Goal: Task Accomplishment & Management: Manage account settings

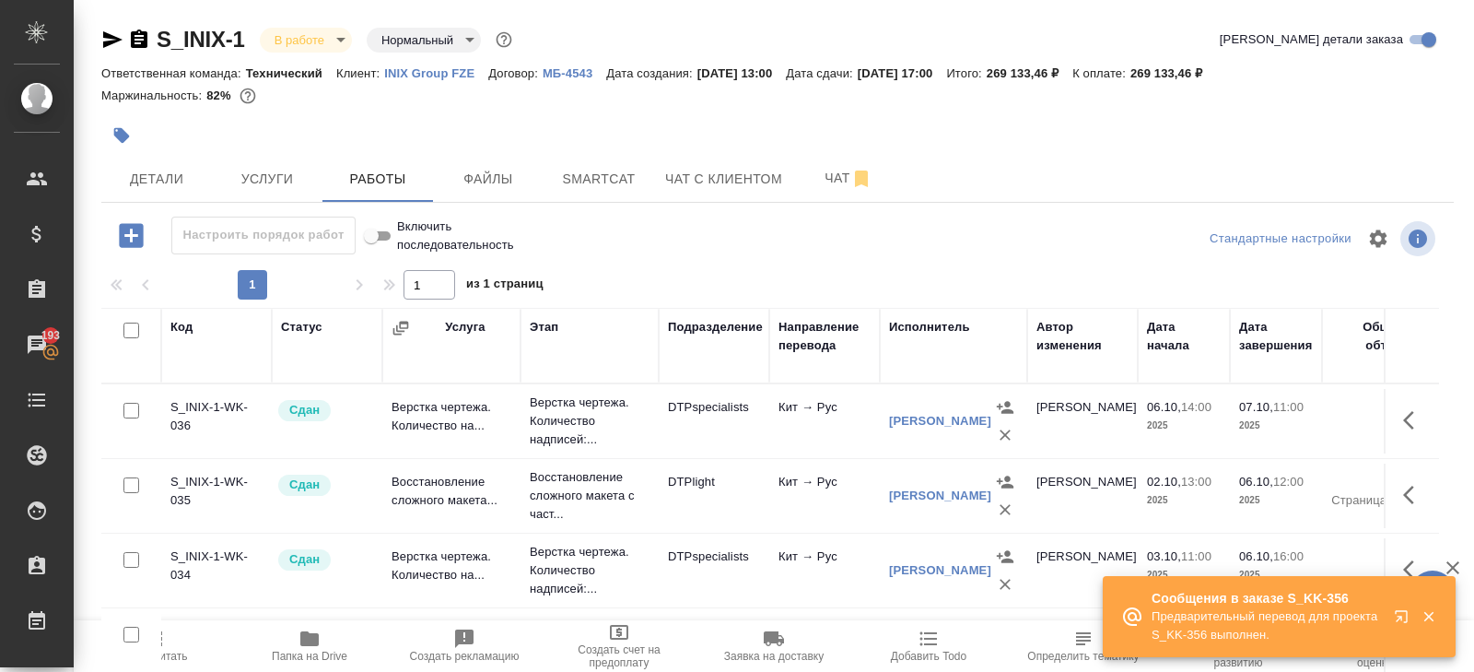
scroll to position [300, 0]
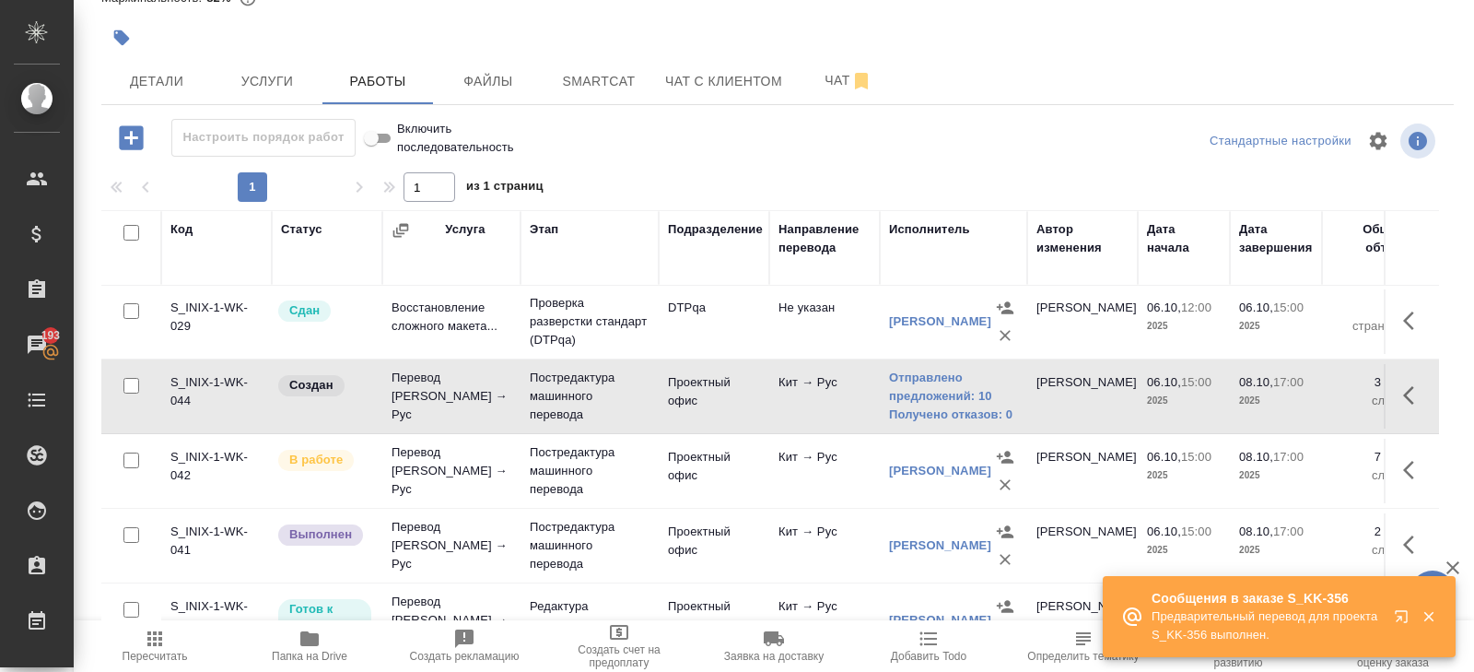
click at [292, 640] on span "Папка на Drive" at bounding box center [309, 644] width 133 height 35
click at [147, 649] on span "Пересчитать" at bounding box center [155, 655] width 65 height 13
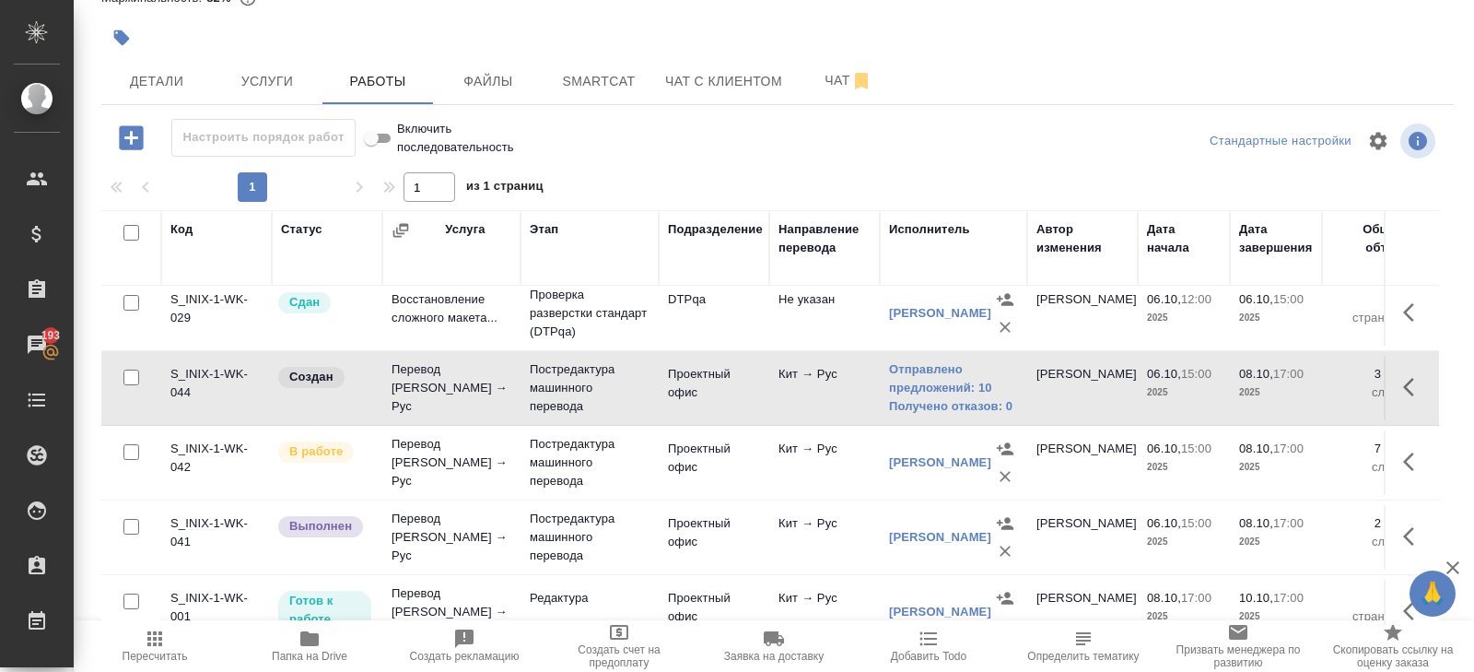
scroll to position [304, 0]
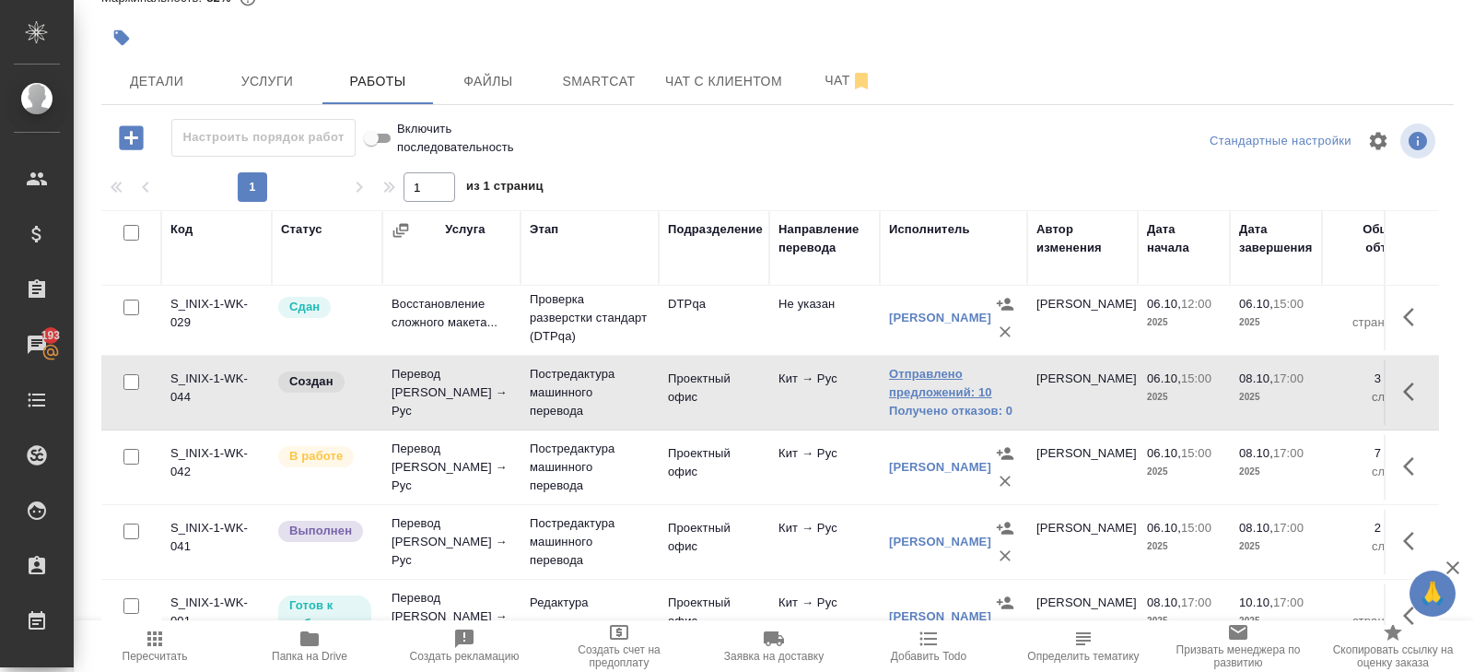
click at [932, 374] on link "Отправлено предложений: 10" at bounding box center [953, 383] width 129 height 37
click at [1400, 382] on button "button" at bounding box center [1414, 391] width 44 height 44
click at [1279, 395] on icon "button" at bounding box center [1279, 391] width 22 height 22
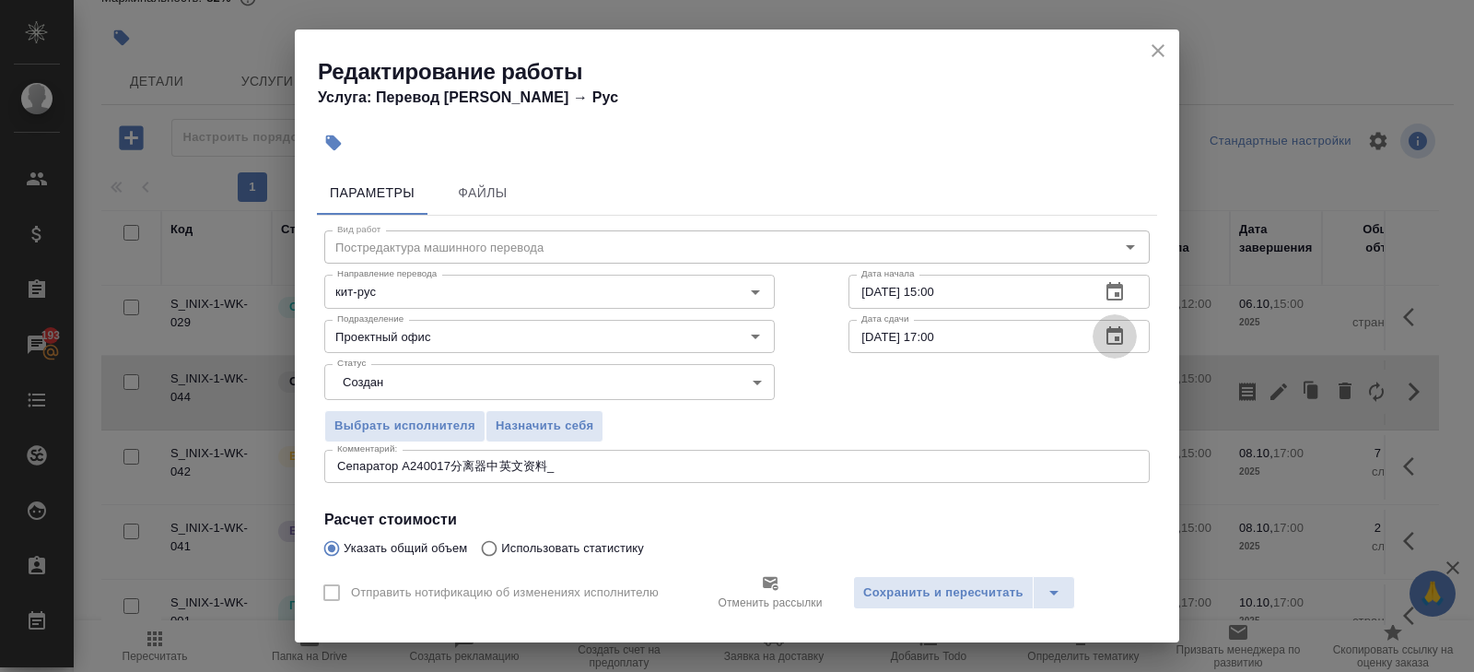
click at [1125, 338] on icon "button" at bounding box center [1115, 336] width 22 height 22
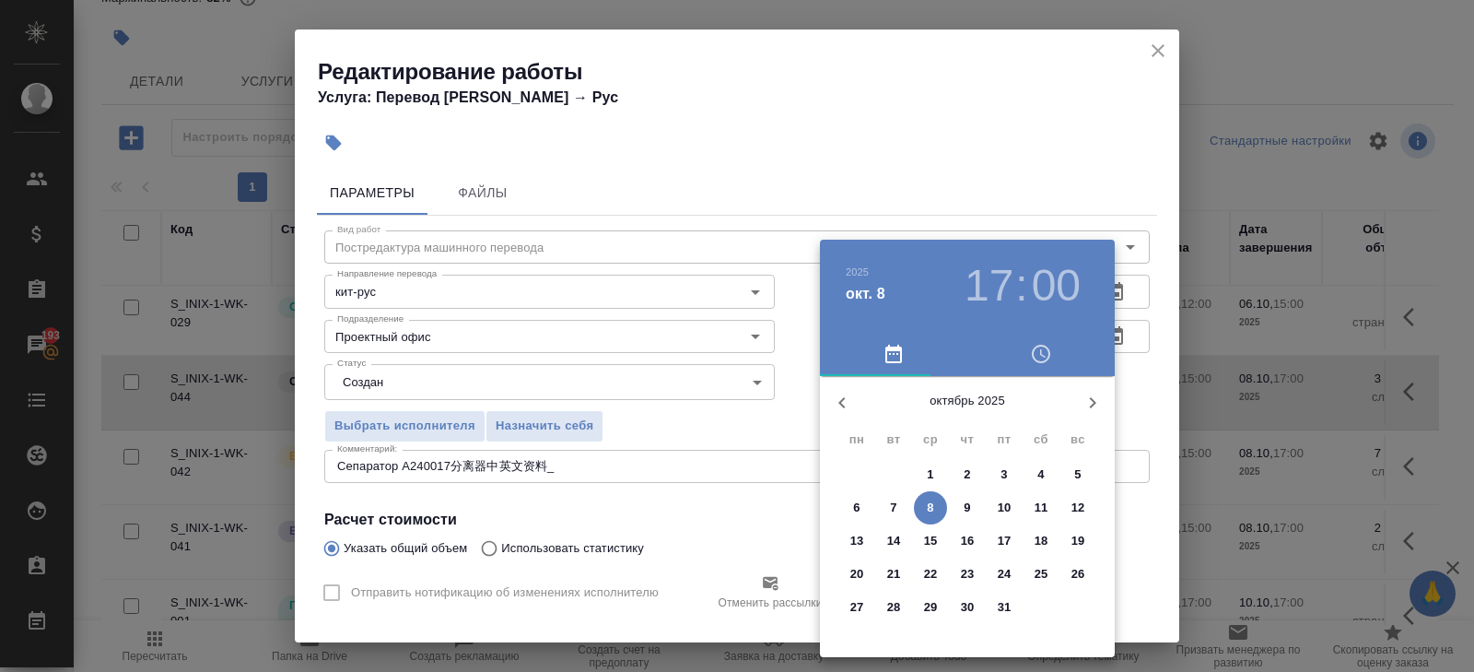
click at [968, 505] on p "9" at bounding box center [967, 507] width 6 height 18
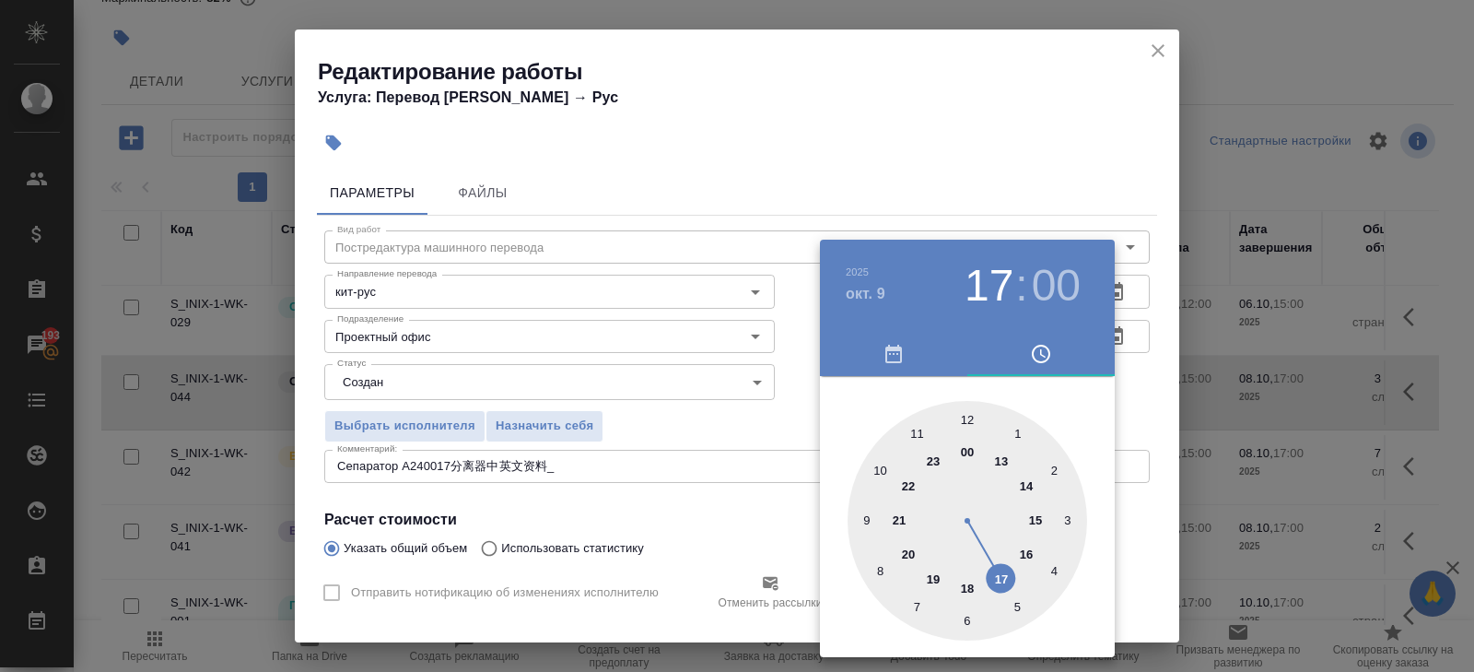
type input "09.10.2025 10:00"
click at [884, 466] on div at bounding box center [967, 521] width 240 height 240
click at [777, 464] on div at bounding box center [737, 336] width 1474 height 672
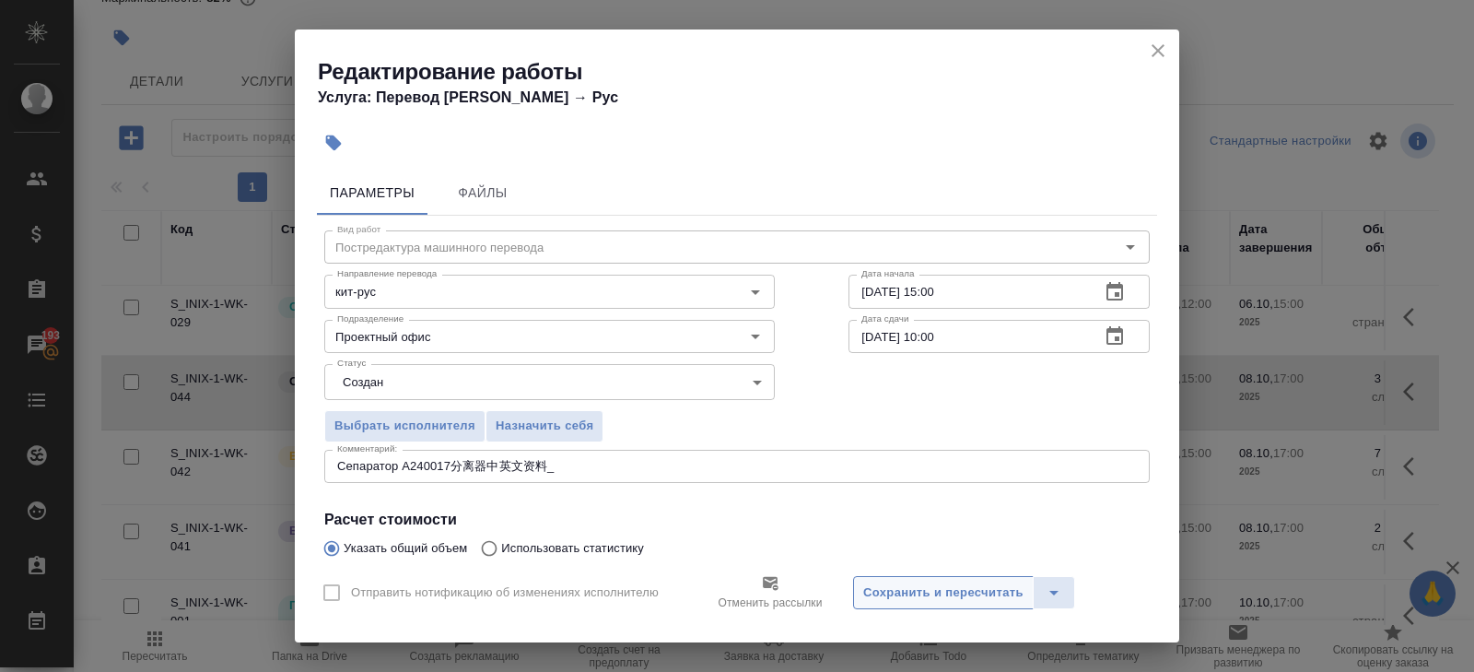
click at [896, 590] on span "Сохранить и пересчитать" at bounding box center [943, 592] width 160 height 21
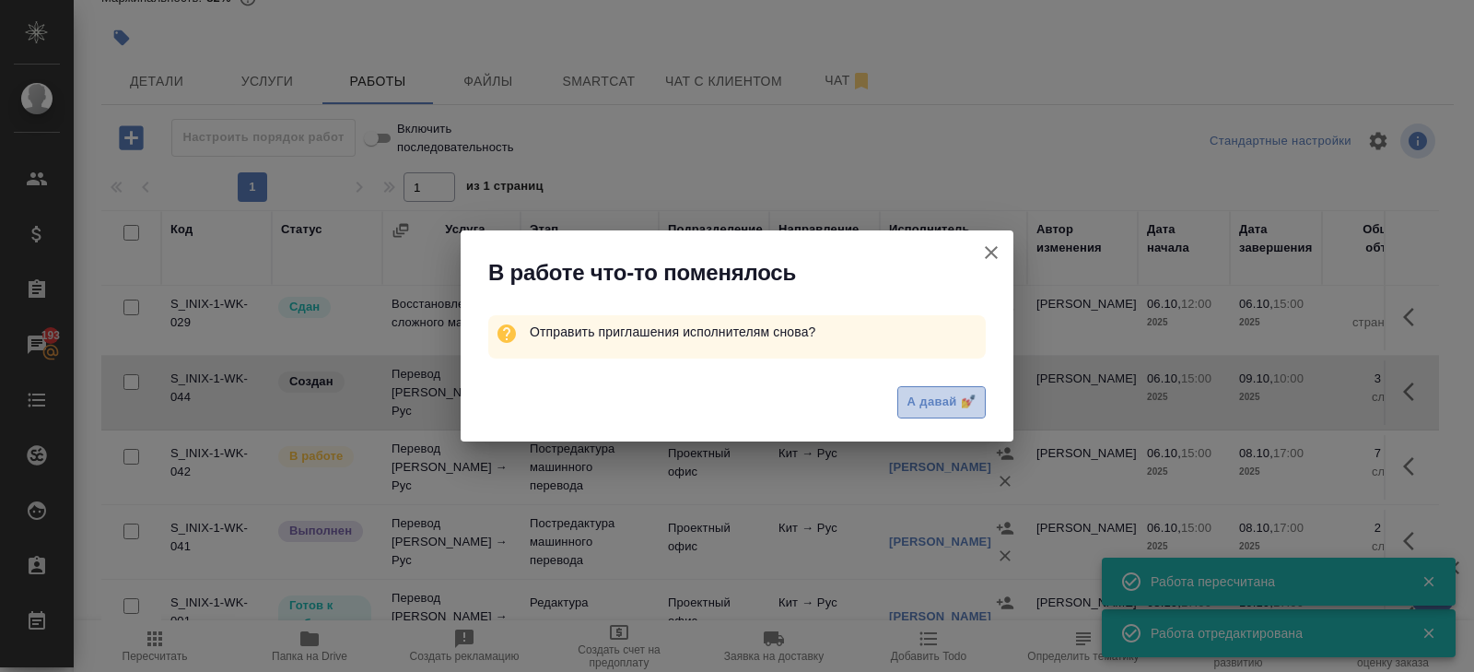
click at [929, 408] on span "А давай 💅" at bounding box center [941, 401] width 68 height 21
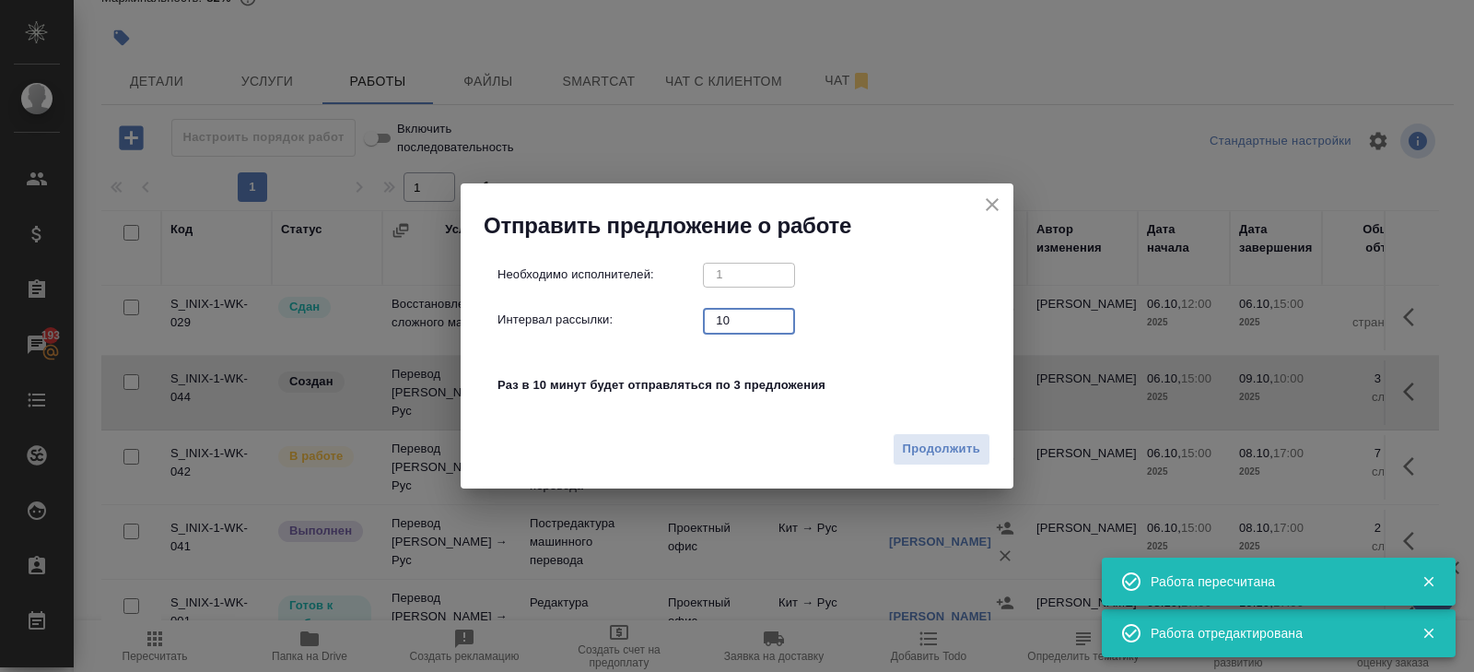
drag, startPoint x: 743, startPoint y: 327, endPoint x: 703, endPoint y: 315, distance: 42.3
click at [703, 315] on input "10" at bounding box center [749, 320] width 92 height 23
type input "0"
click at [926, 442] on span "Продолжить" at bounding box center [941, 448] width 77 height 21
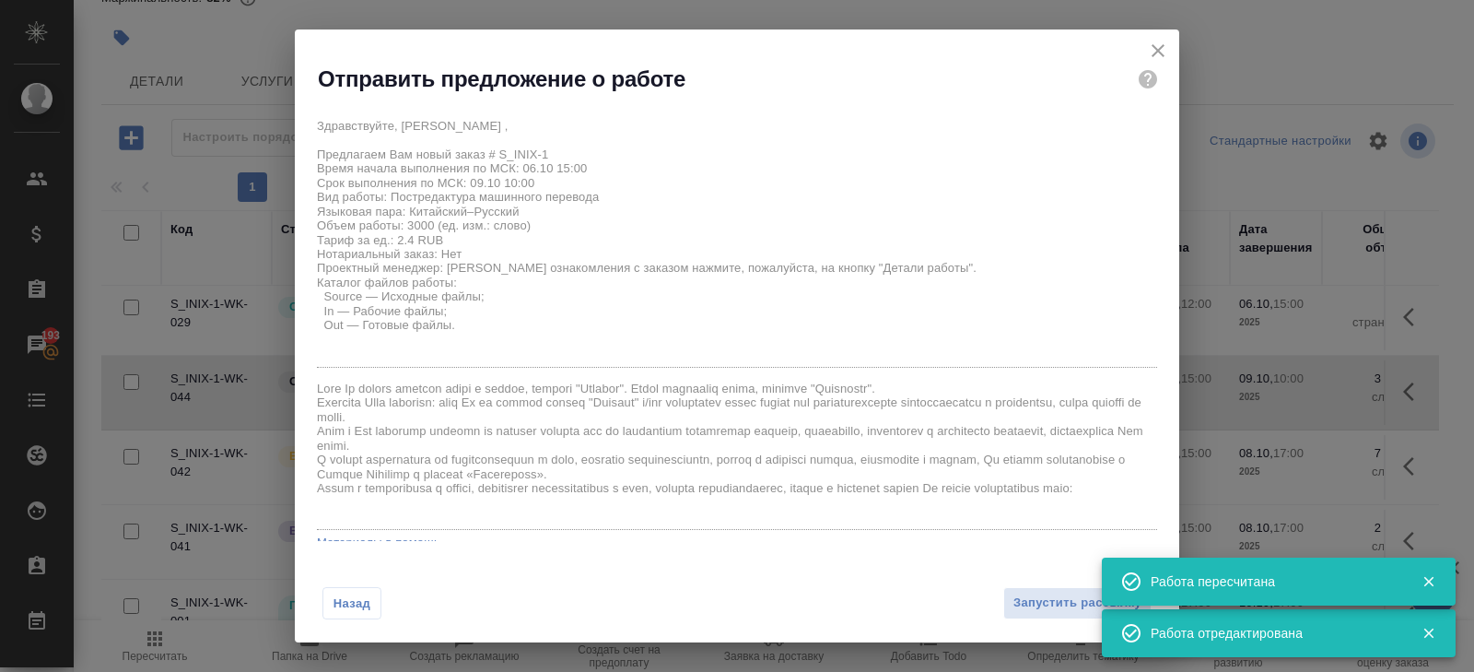
scroll to position [127, 0]
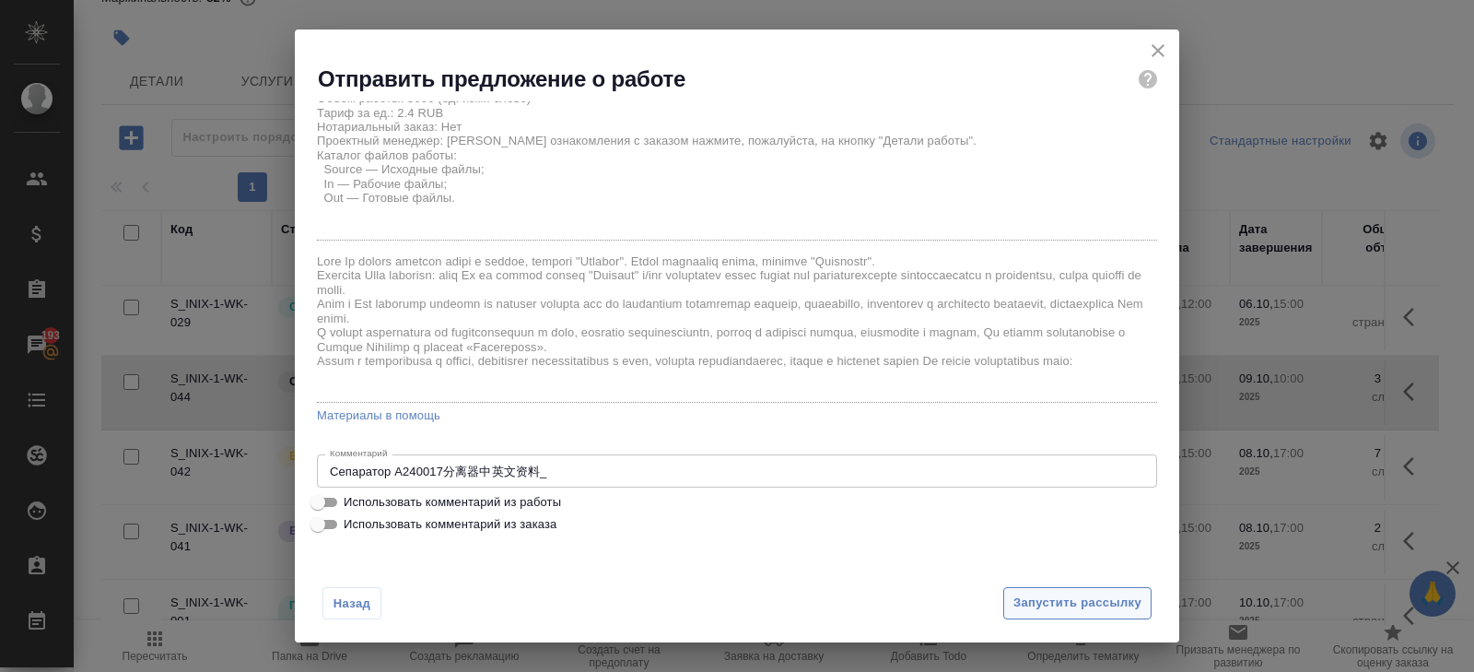
click at [1077, 607] on span "Запустить рассылку" at bounding box center [1077, 602] width 128 height 21
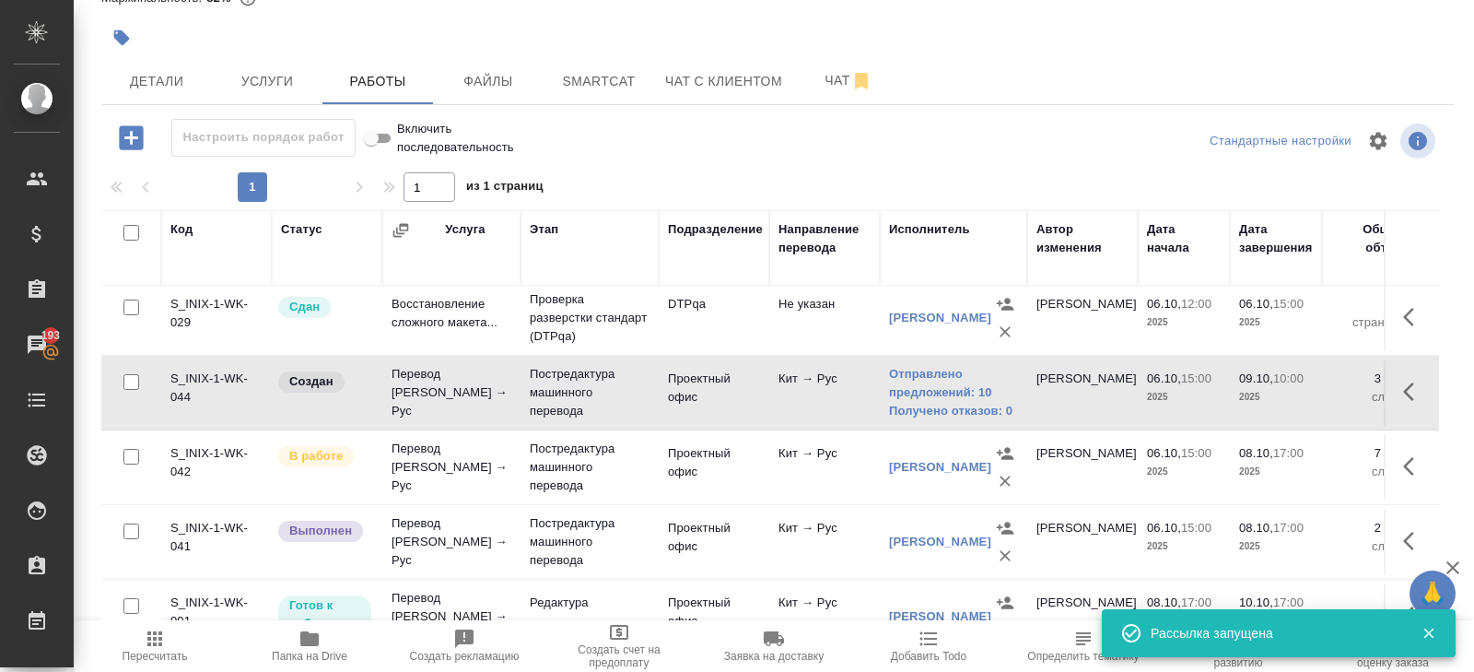
click at [143, 665] on button "Пересчитать" at bounding box center [154, 646] width 155 height 52
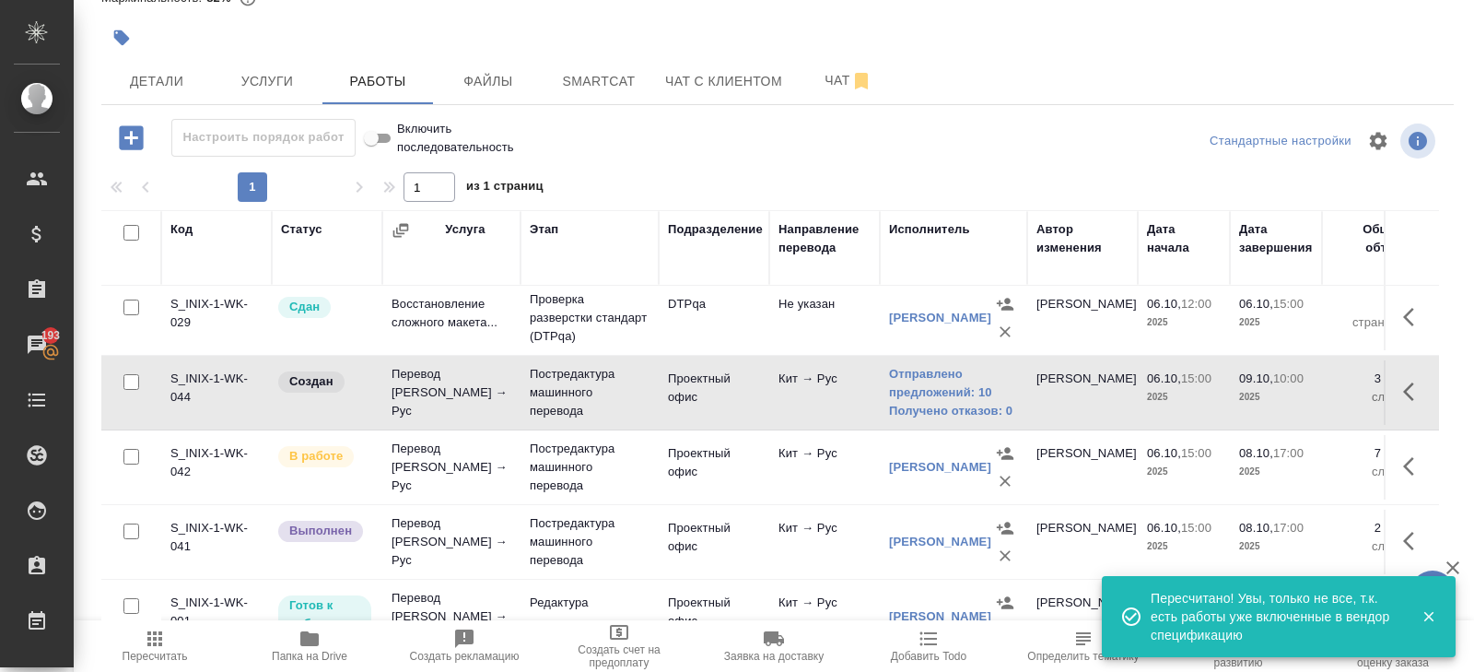
click at [151, 655] on span "Пересчитать" at bounding box center [155, 655] width 65 height 13
click at [918, 386] on link "Отправлено предложений: 10" at bounding box center [953, 383] width 129 height 37
click at [153, 640] on icon "button" at bounding box center [155, 638] width 22 height 22
click at [590, 52] on div at bounding box center [552, 38] width 902 height 41
click at [593, 74] on span "Smartcat" at bounding box center [599, 81] width 88 height 23
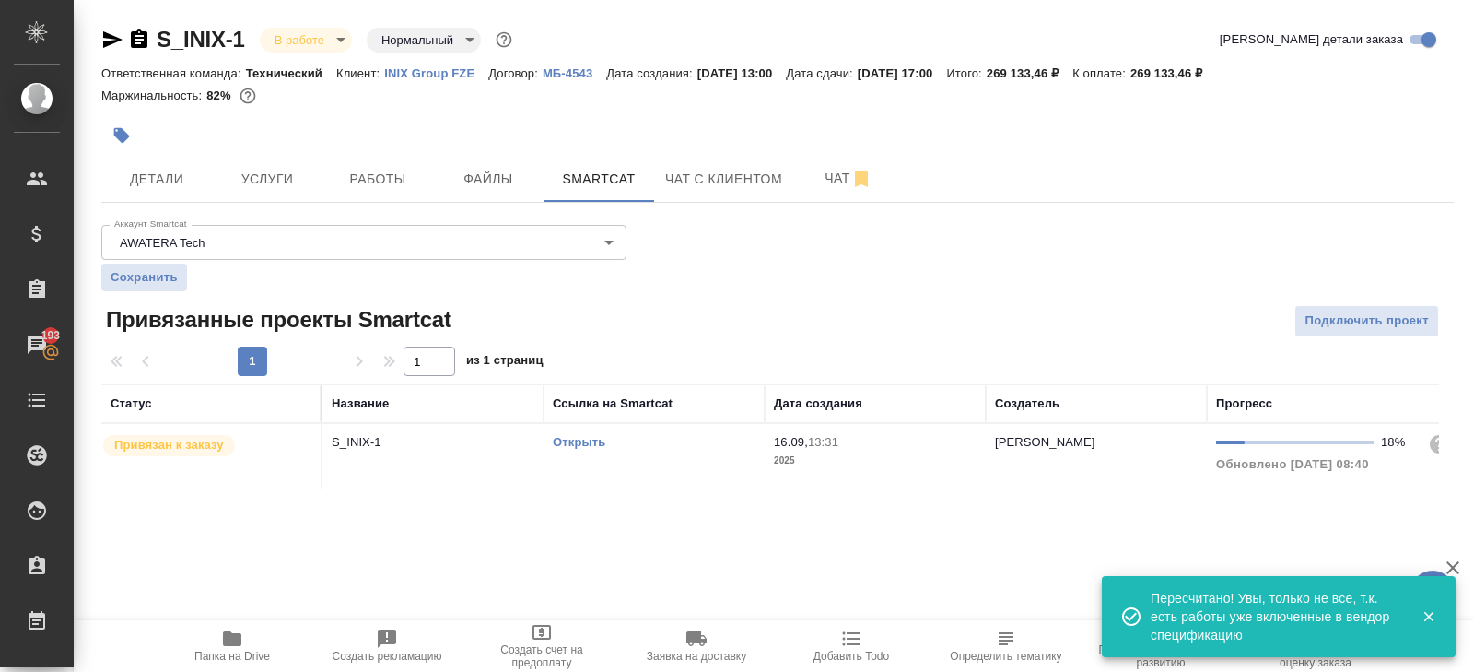
click at [572, 442] on link "Открыть" at bounding box center [579, 442] width 53 height 14
click at [371, 189] on span "Работы" at bounding box center [377, 179] width 88 height 23
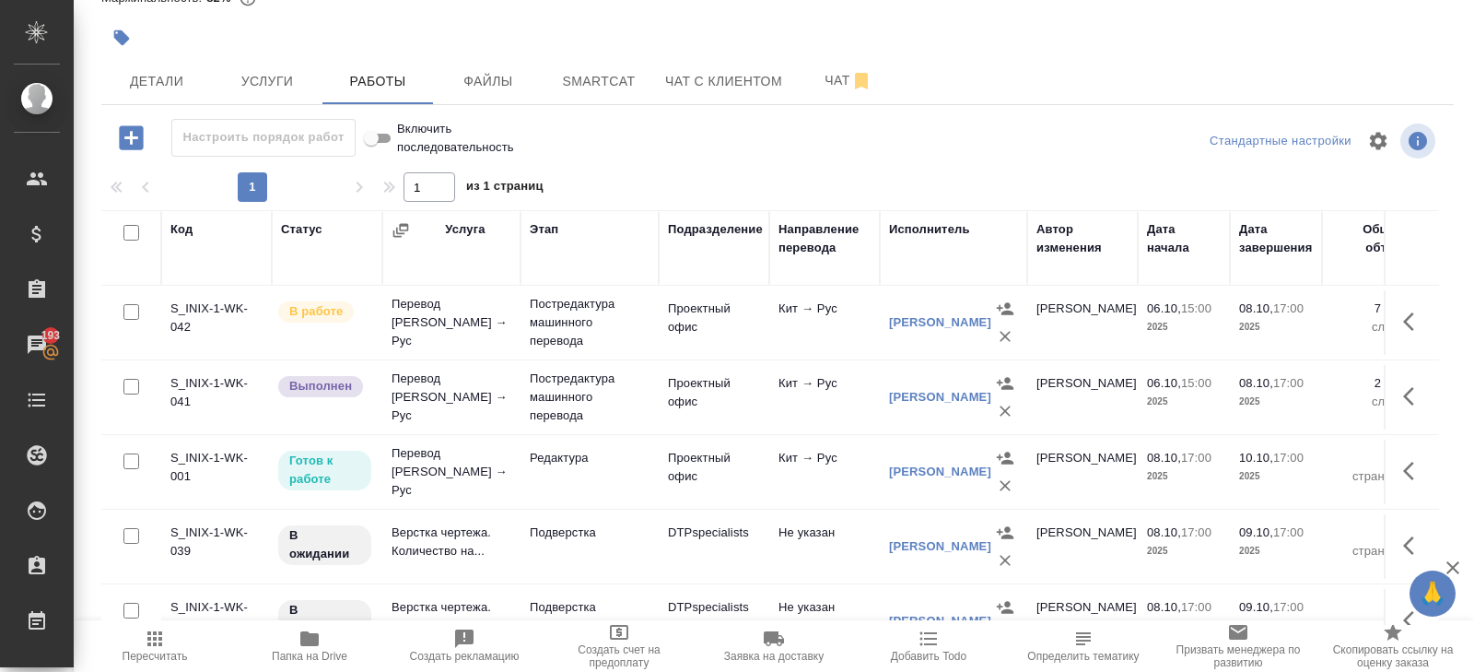
scroll to position [448, 0]
click at [1416, 461] on icon "button" at bounding box center [1414, 472] width 22 height 22
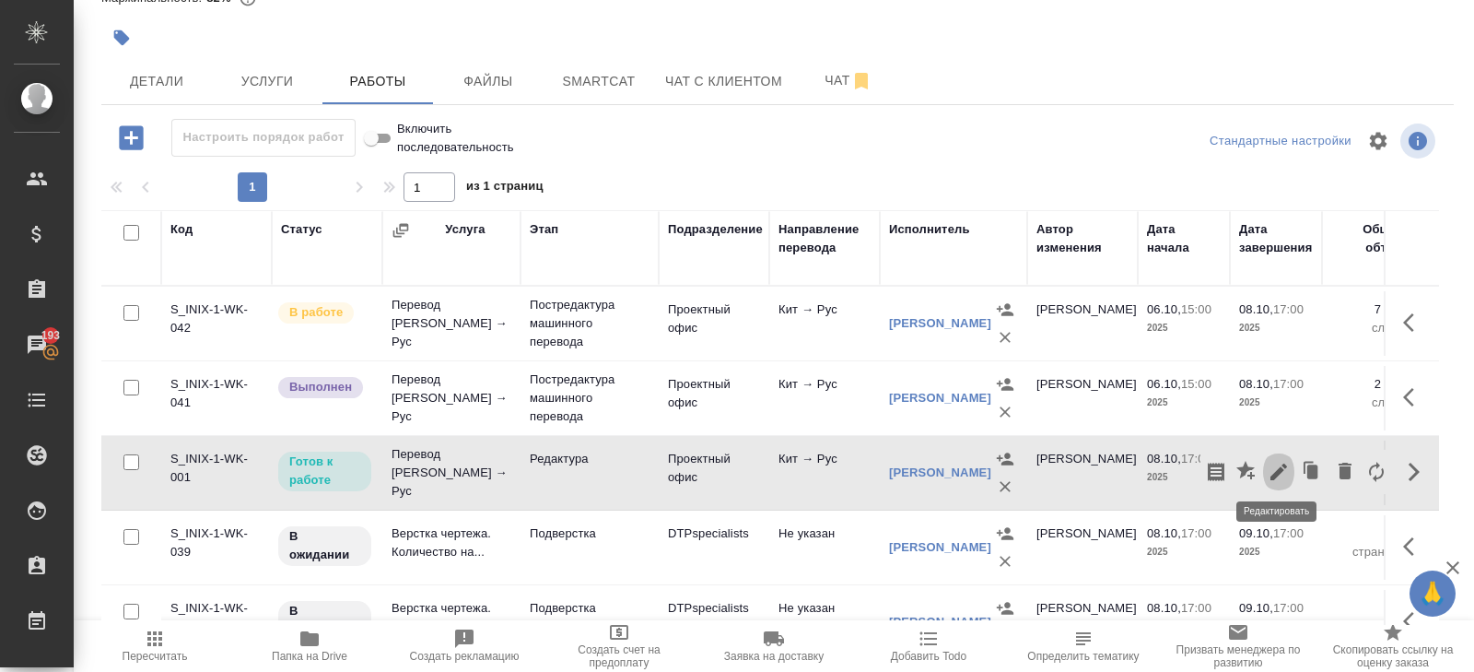
click at [1284, 474] on icon "button" at bounding box center [1279, 472] width 22 height 22
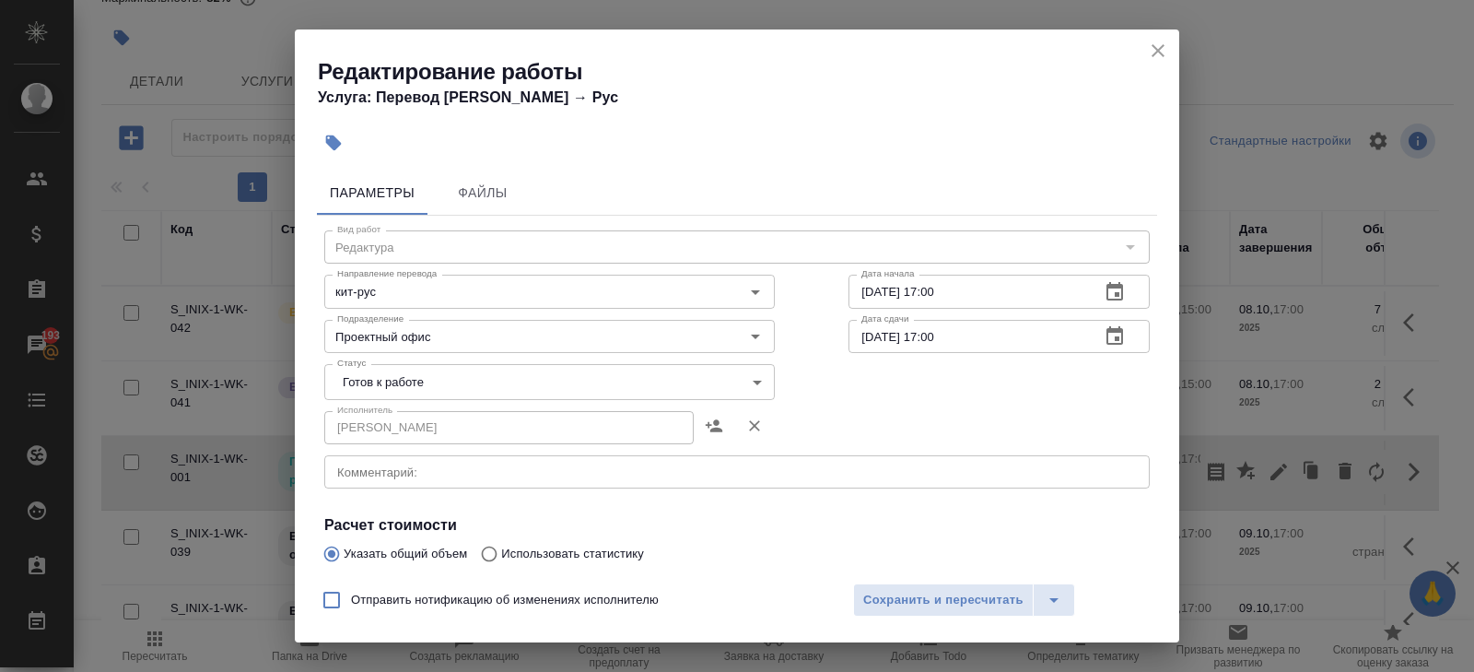
click at [426, 479] on div "x Комментарий:" at bounding box center [736, 471] width 825 height 33
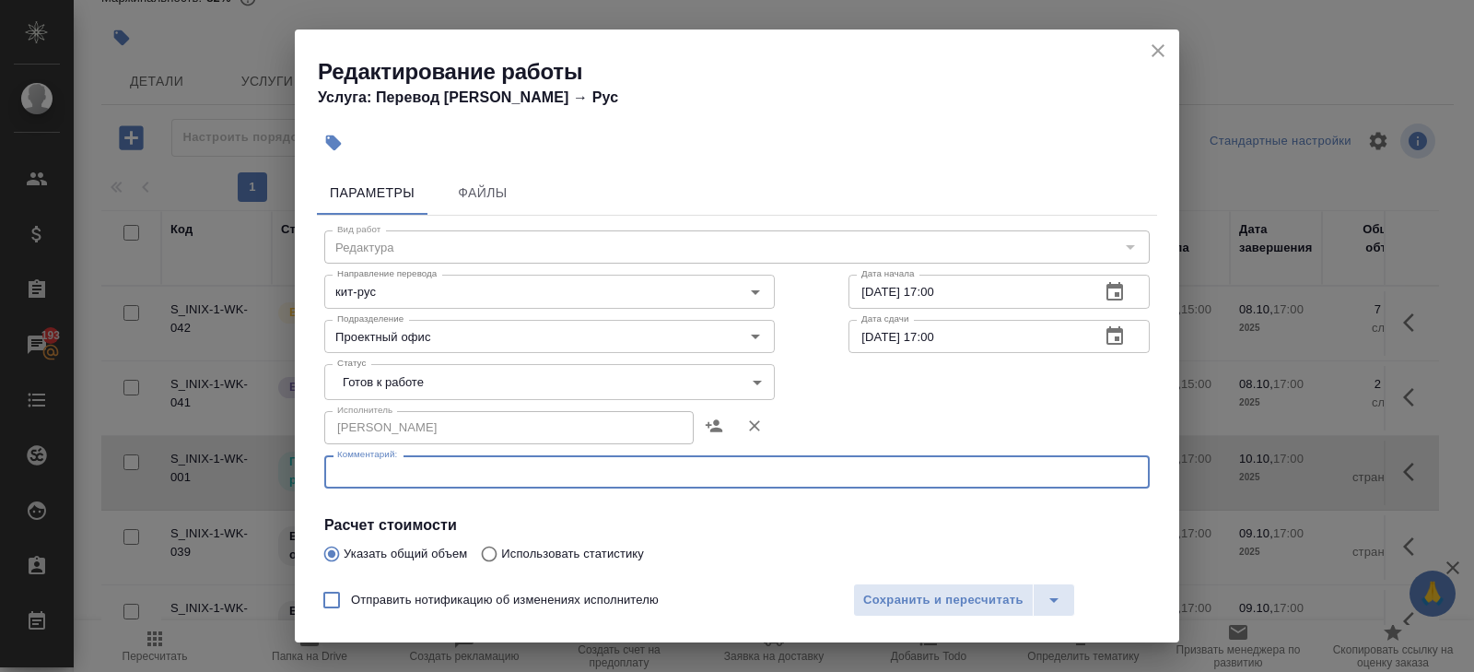
paste textarea "Сепаратор Rev.6 大隆 分离器20231125（图纸资料第二次更新-分离器进气口法兰更改材质） - 8.10 к 12:00 Холодильн…"
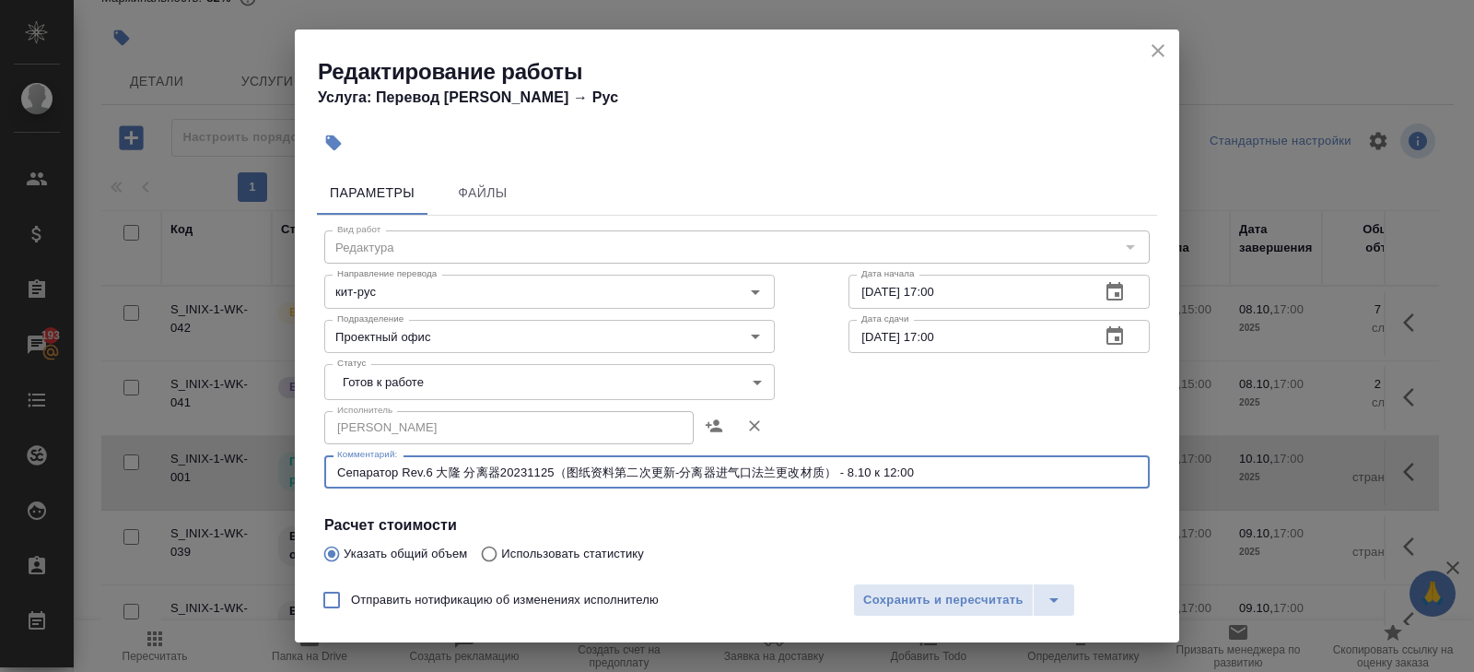
scroll to position [0, 0]
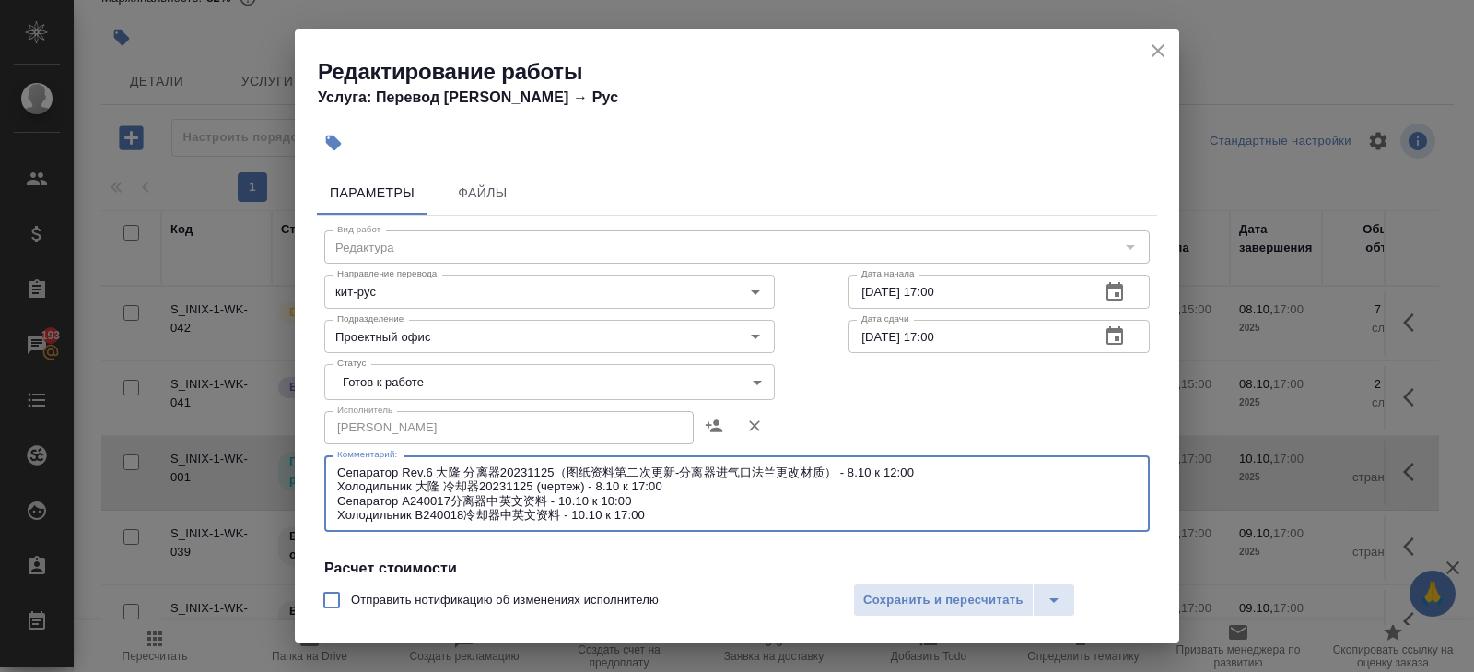
type textarea "Сепаратор Rev.6 大隆 分离器20231125（图纸资料第二次更新-分离器进气口法兰更改材质） - 8.10 к 12:00 Холодильн…"
click at [918, 579] on div "Отправить нотификацию об изменениях исполнителю Сохранить и пересчитать" at bounding box center [737, 606] width 884 height 71
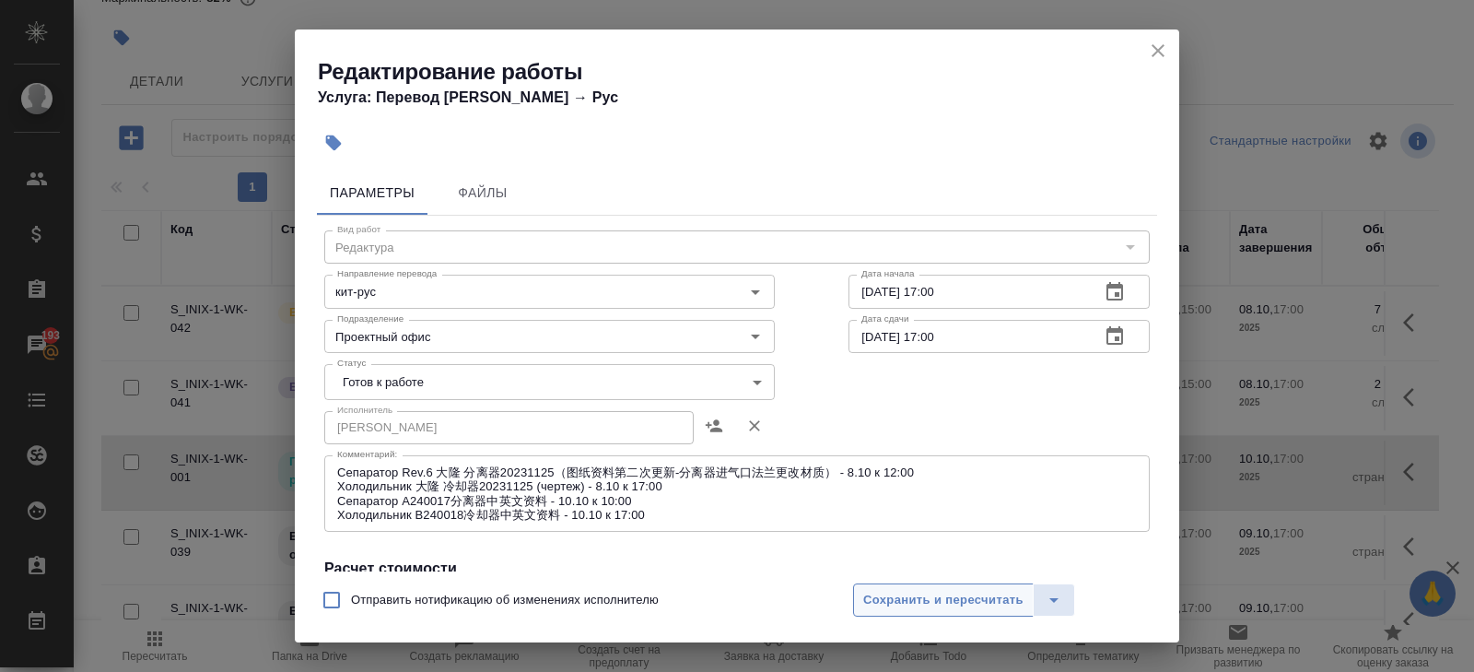
click at [927, 591] on span "Сохранить и пересчитать" at bounding box center [943, 600] width 160 height 21
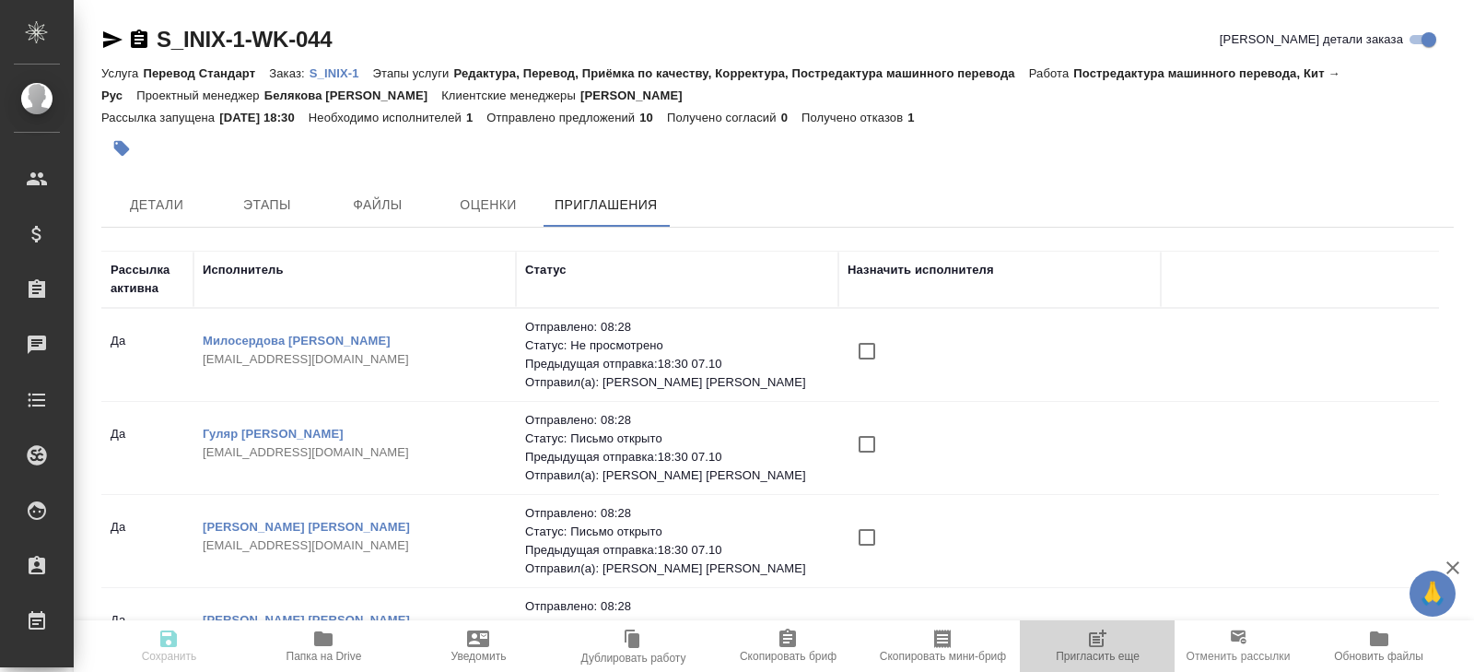
click at [1104, 650] on span "Пригласить еще" at bounding box center [1098, 655] width 84 height 13
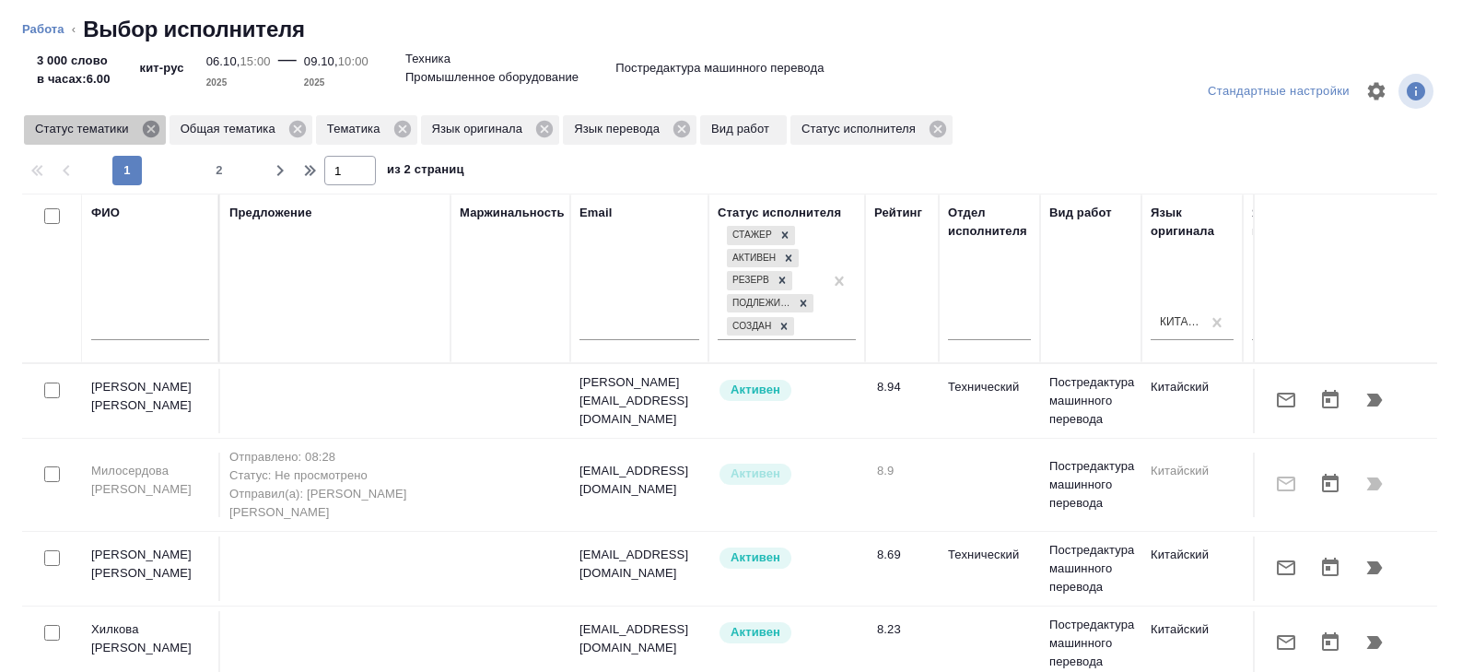
click at [158, 132] on icon at bounding box center [150, 129] width 17 height 17
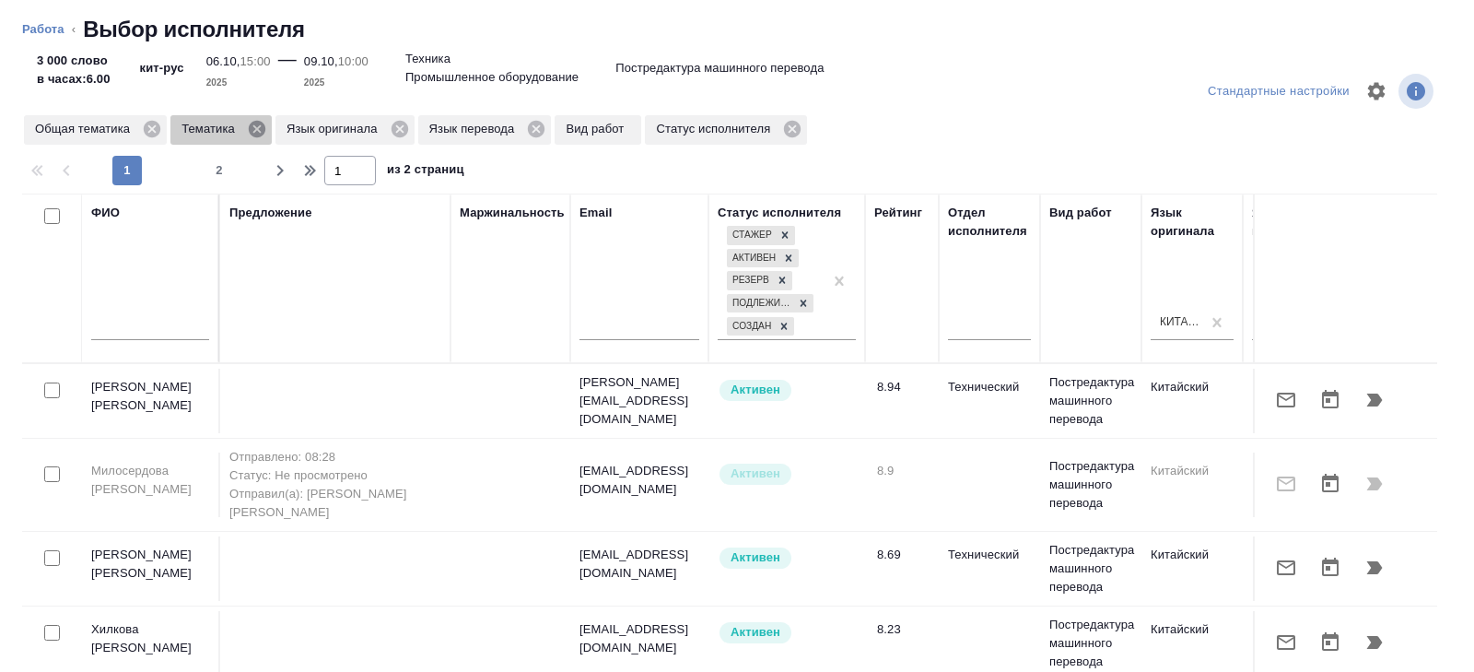
click at [260, 131] on icon at bounding box center [257, 129] width 20 height 20
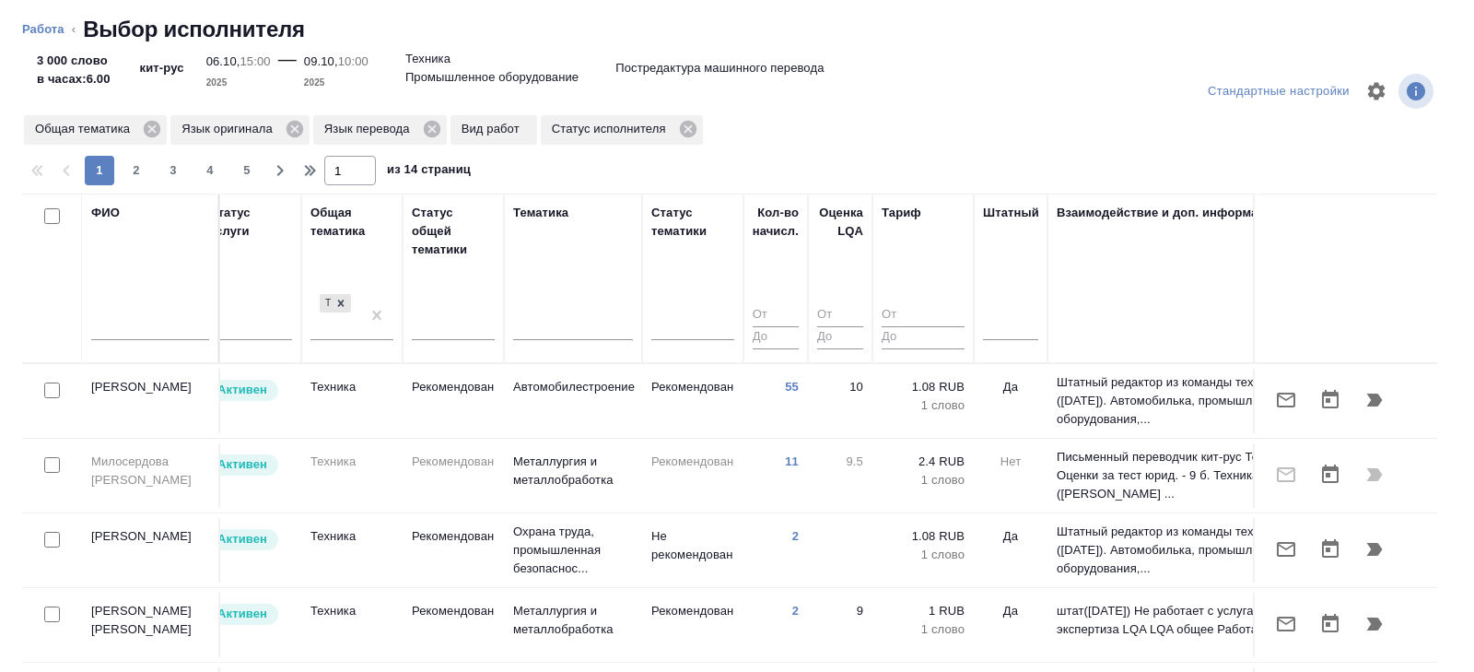
scroll to position [0, 1260]
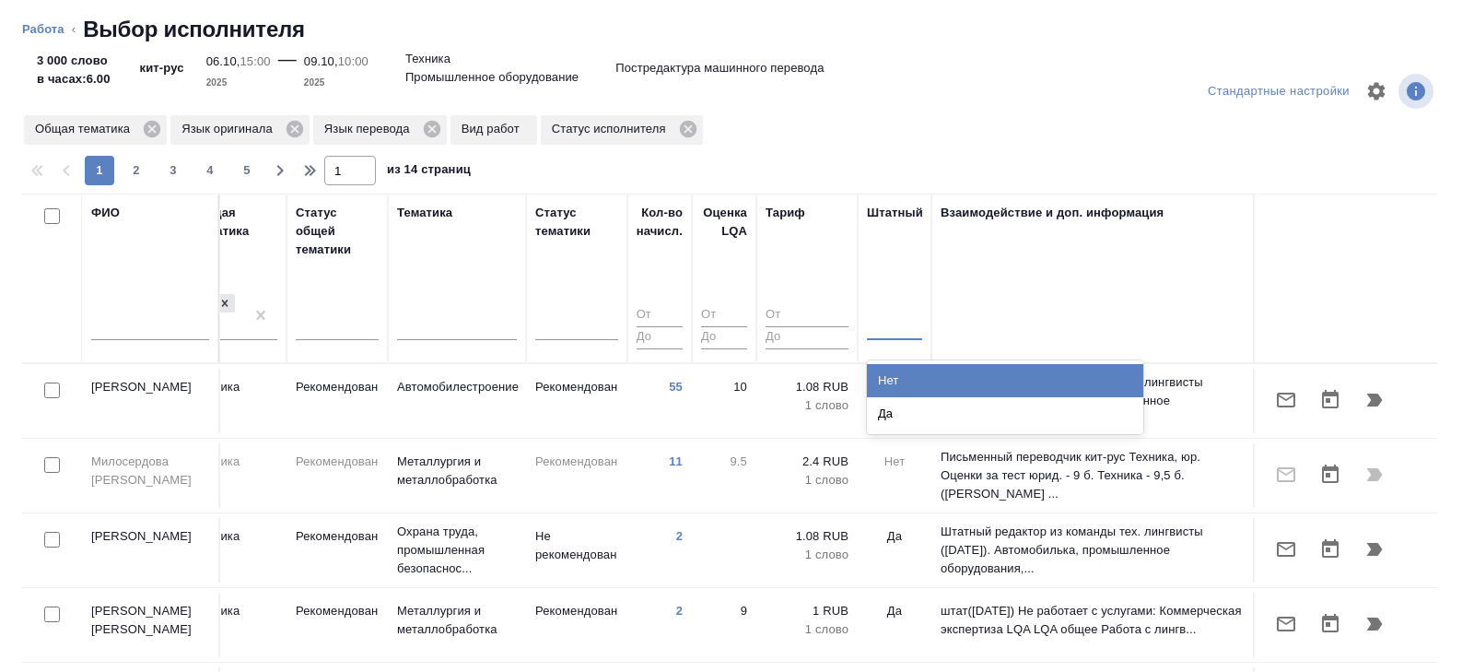
click at [895, 334] on div at bounding box center [894, 322] width 55 height 35
click at [895, 368] on div "Нет" at bounding box center [1005, 380] width 276 height 33
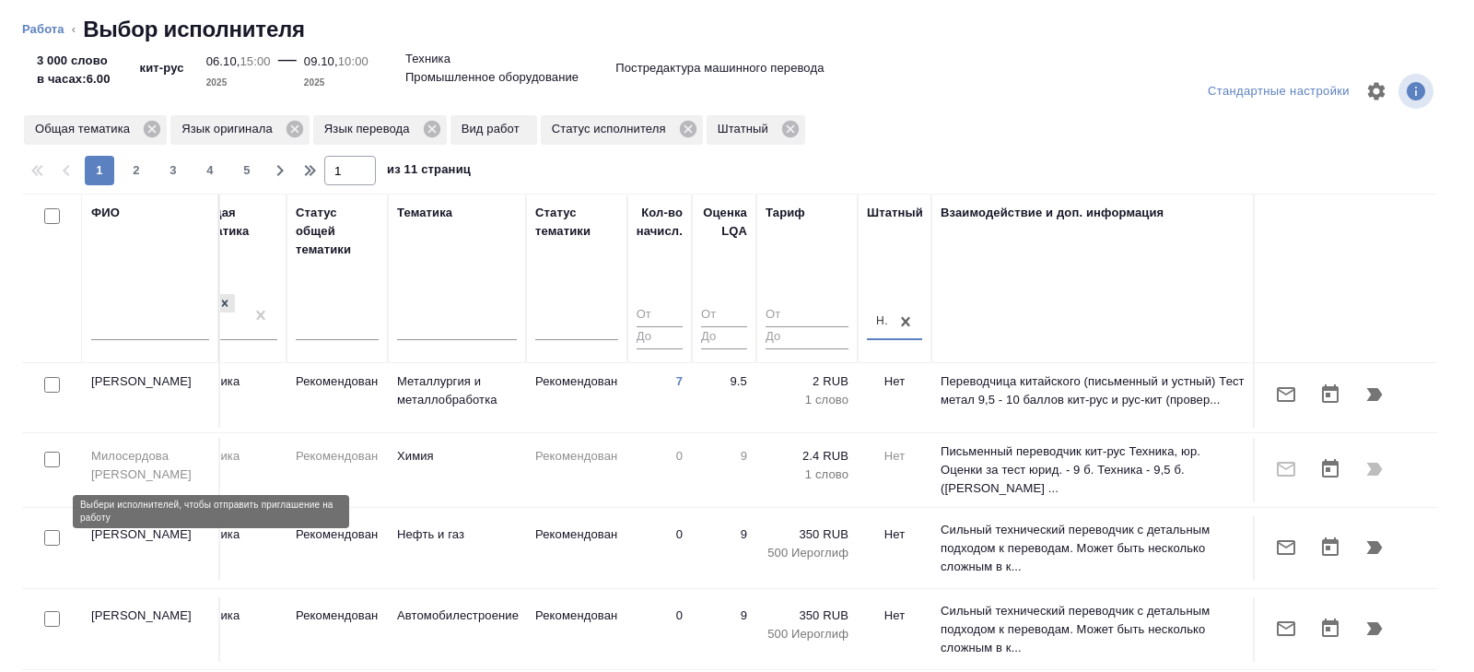
scroll to position [199, 1260]
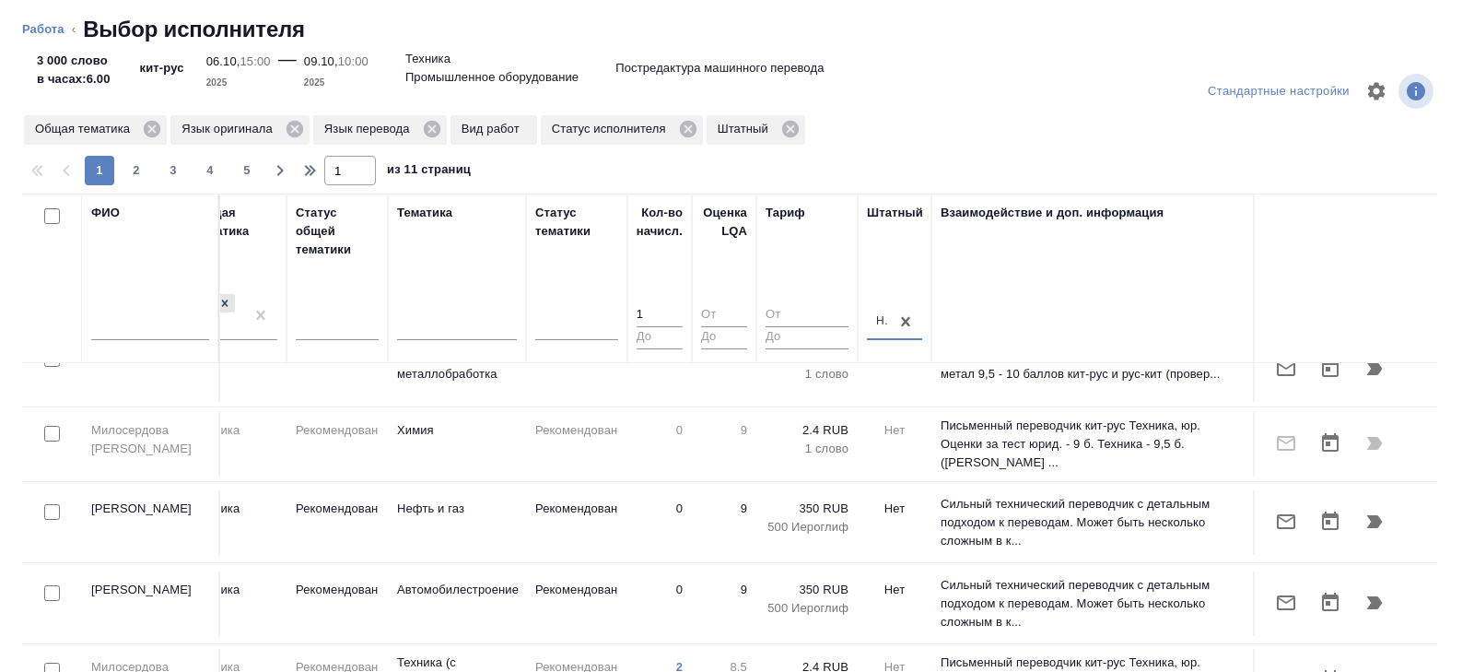
type input "1"
click at [672, 307] on input "1" at bounding box center [660, 315] width 46 height 23
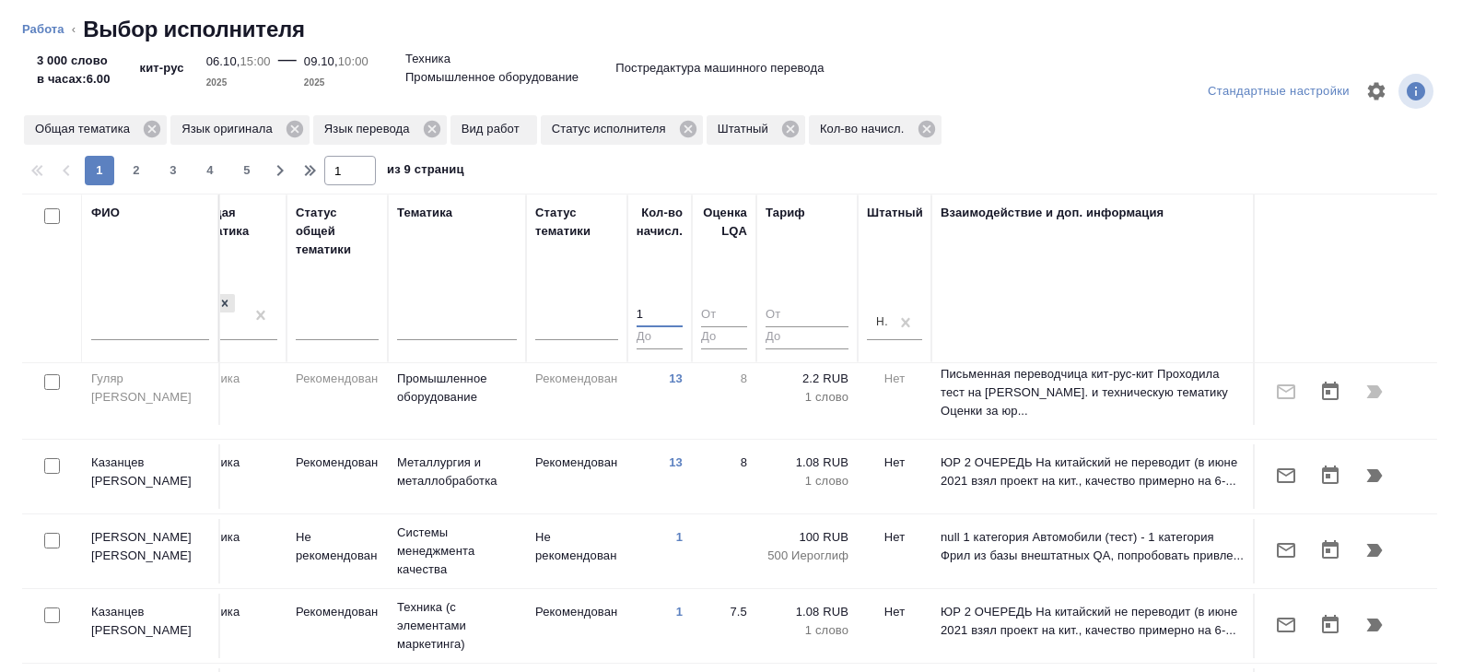
scroll to position [509, 1260]
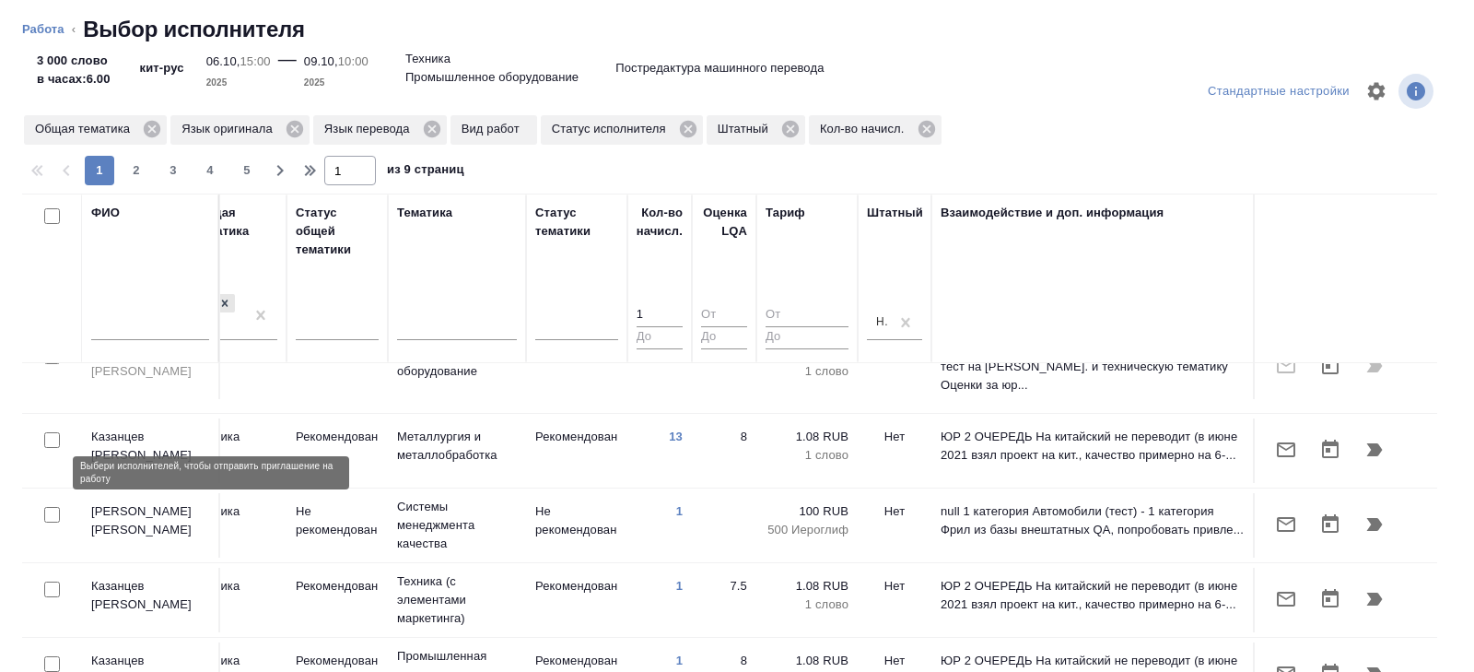
click at [50, 507] on input "checkbox" at bounding box center [52, 515] width 16 height 16
checkbox input "true"
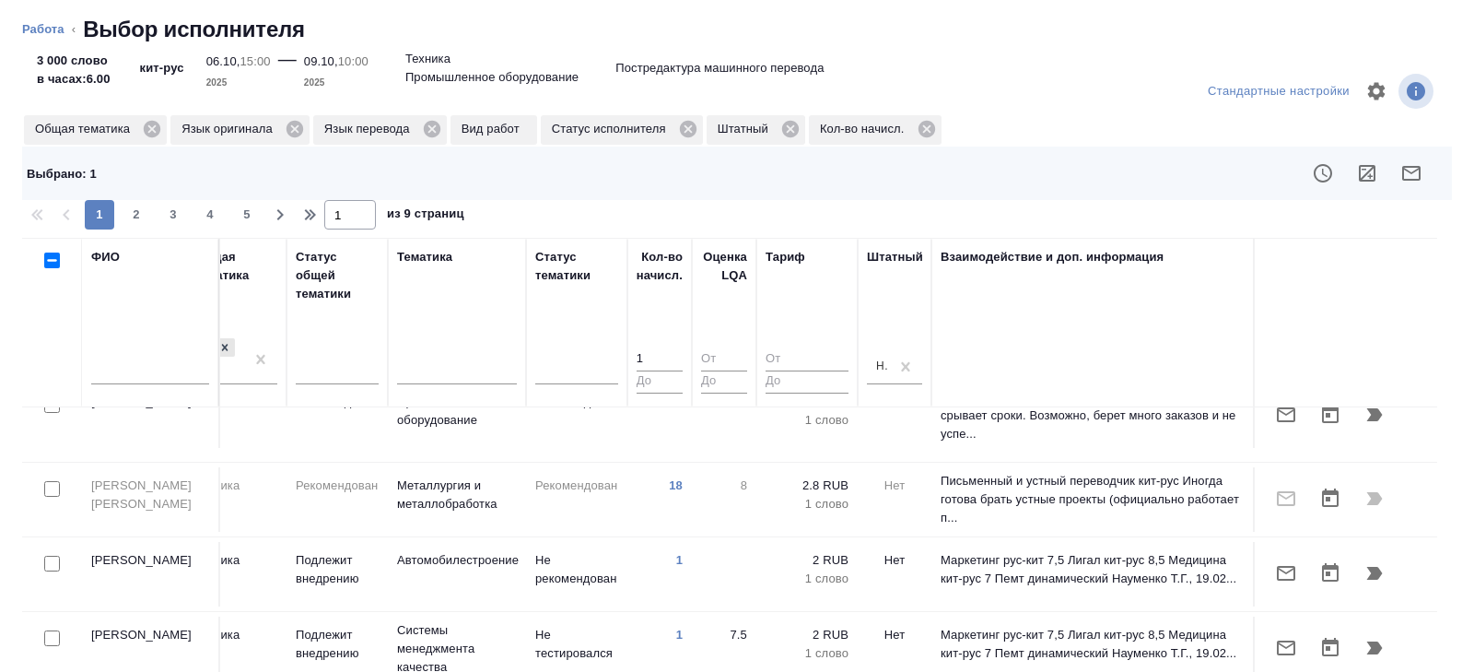
scroll to position [1212, 1260]
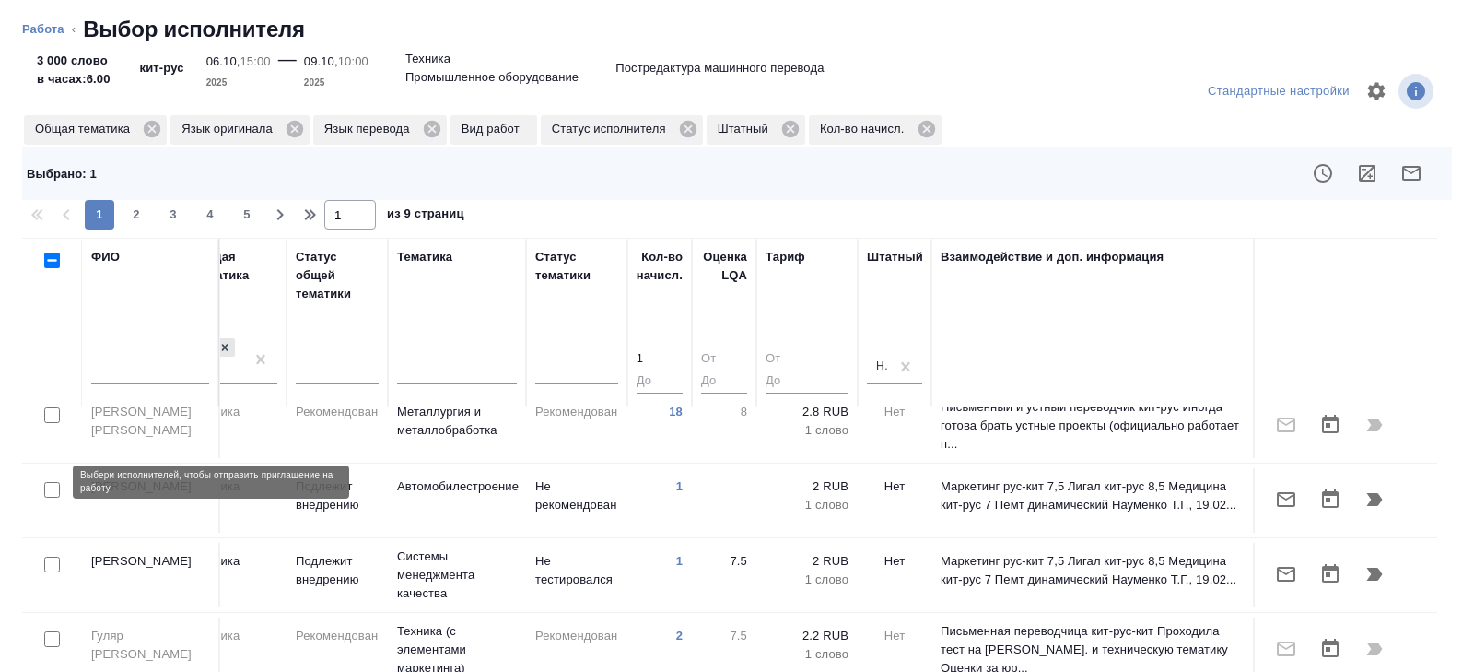
click at [47, 556] on input "checkbox" at bounding box center [52, 564] width 16 height 16
checkbox input "true"
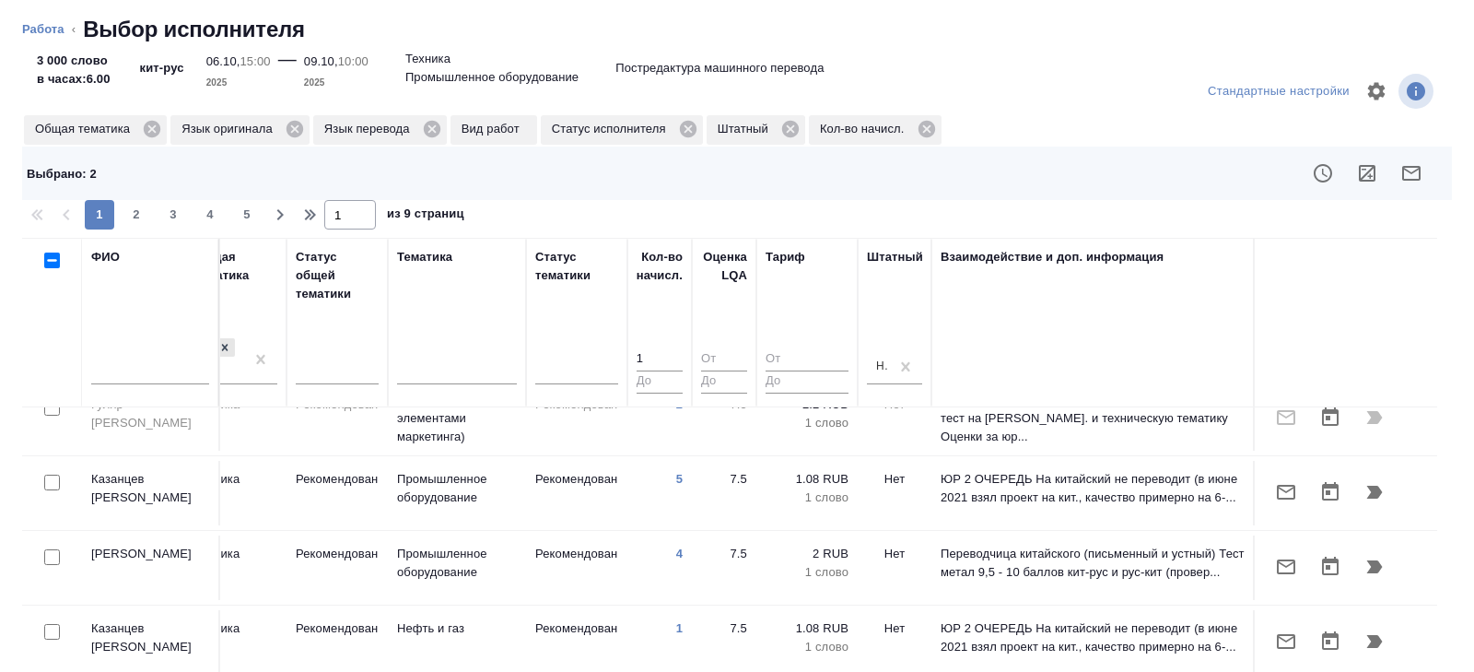
scroll to position [154, 0]
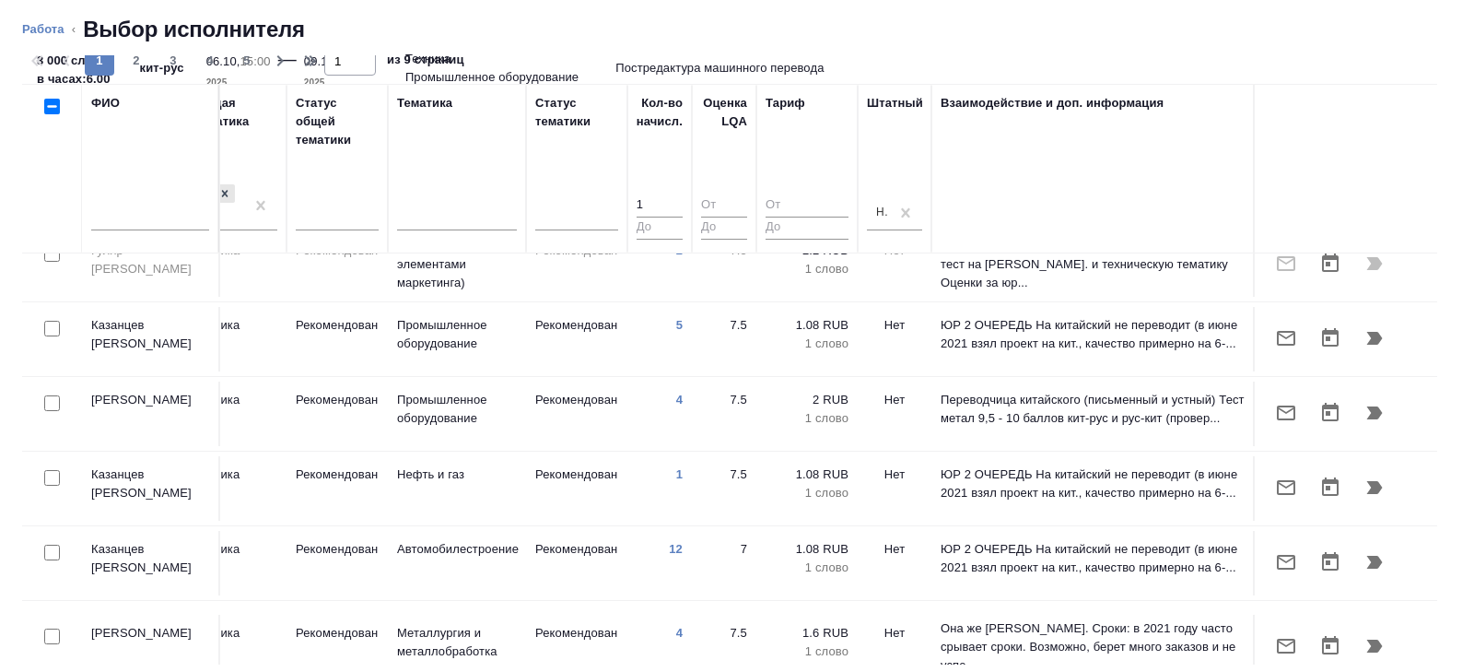
click at [134, 53] on div "3 000 слово в часах: 6.00 кит-рус 06.10, 15:00 2025 — 09.10, 10:00 2025 Техника…" at bounding box center [737, 68] width 1430 height 48
click at [136, 58] on span "2" at bounding box center [136, 61] width 29 height 18
type input "2"
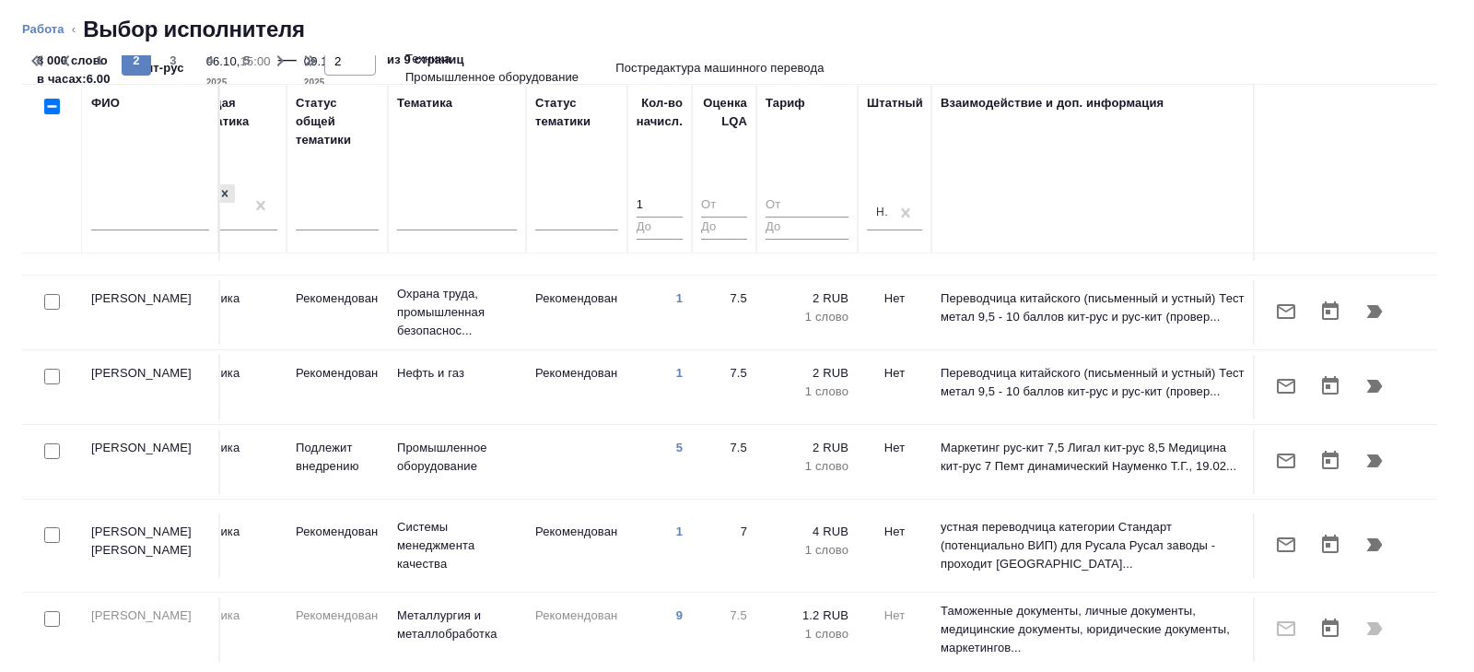
scroll to position [494, 1260]
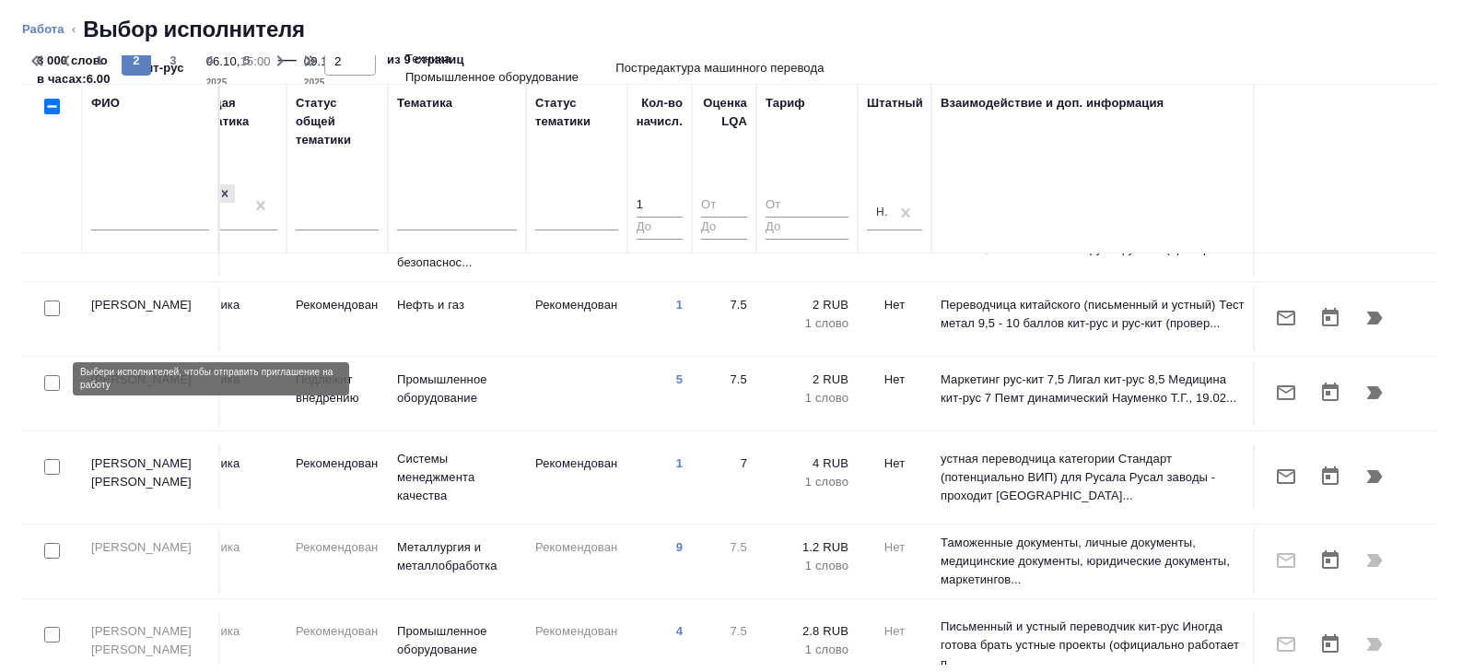
click at [57, 459] on input "checkbox" at bounding box center [52, 467] width 16 height 16
checkbox input "true"
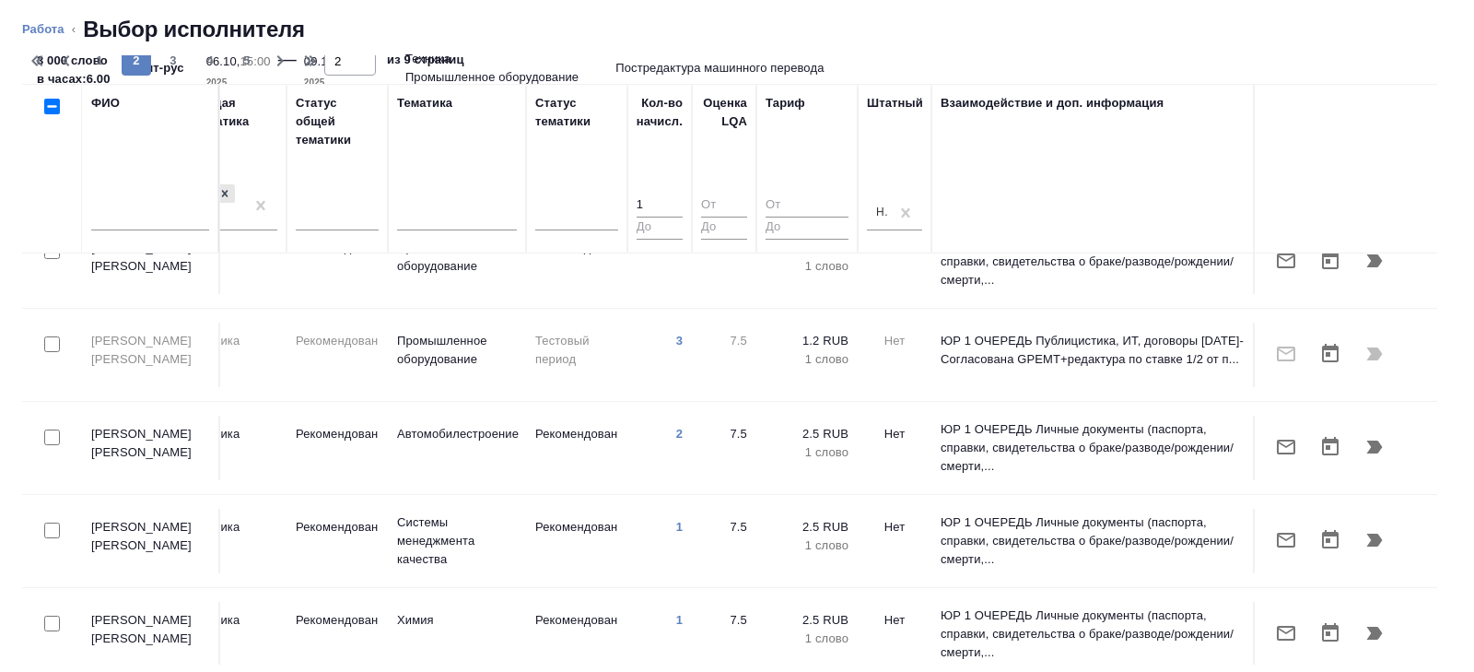
scroll to position [1443, 1260]
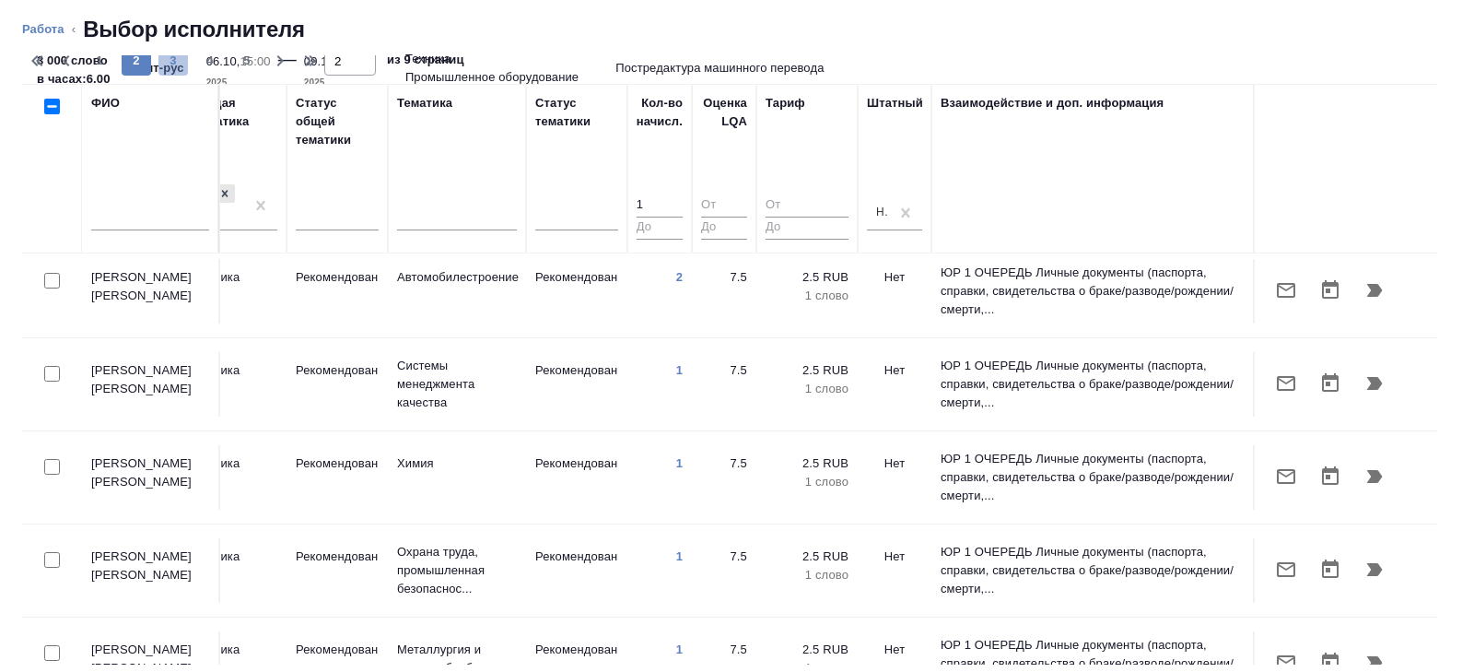
click at [163, 61] on span "3" at bounding box center [172, 61] width 29 height 18
type input "3"
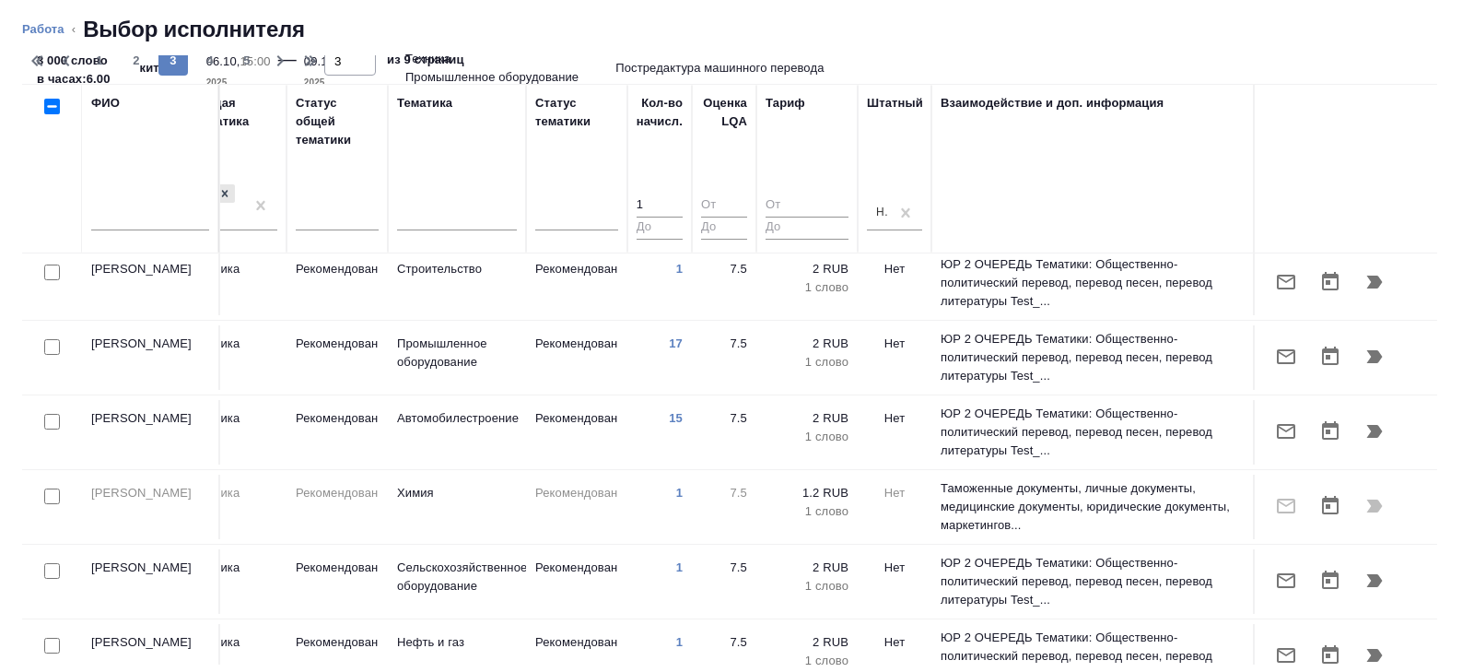
scroll to position [336, 1260]
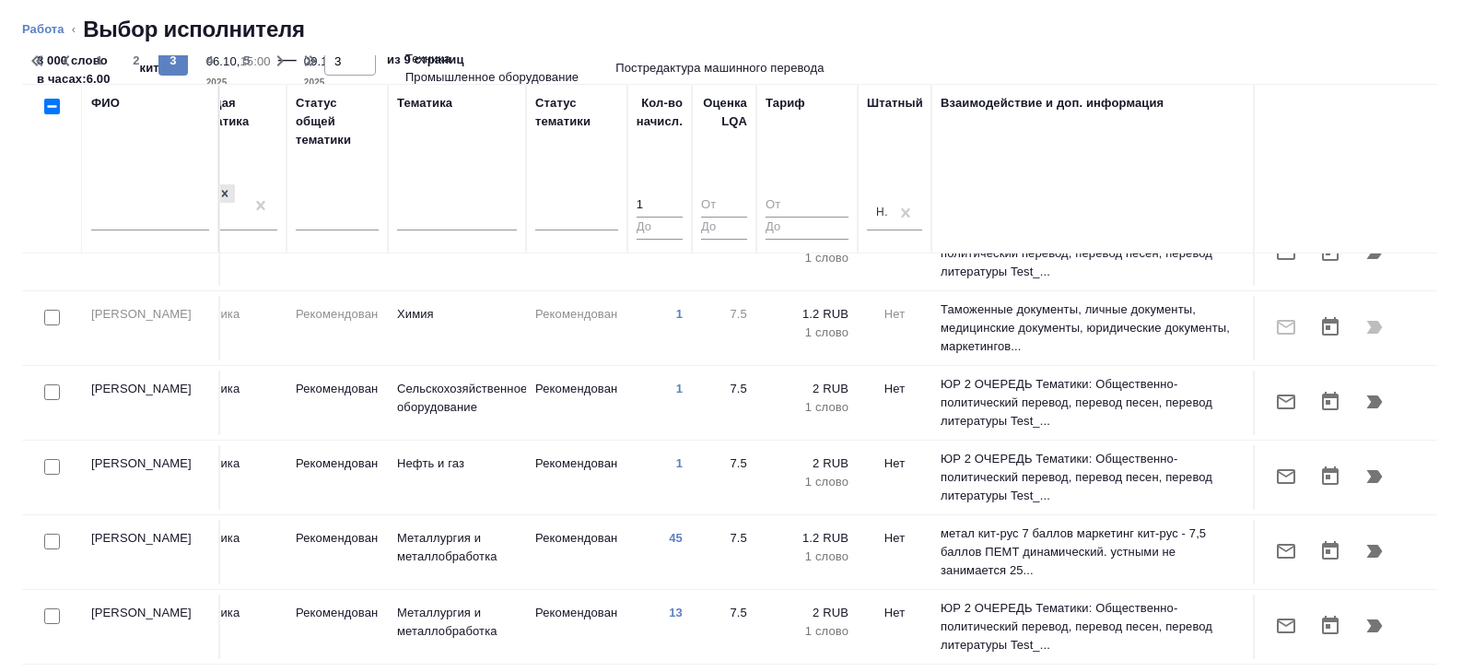
click at [48, 533] on input "checkbox" at bounding box center [52, 541] width 16 height 16
checkbox input "true"
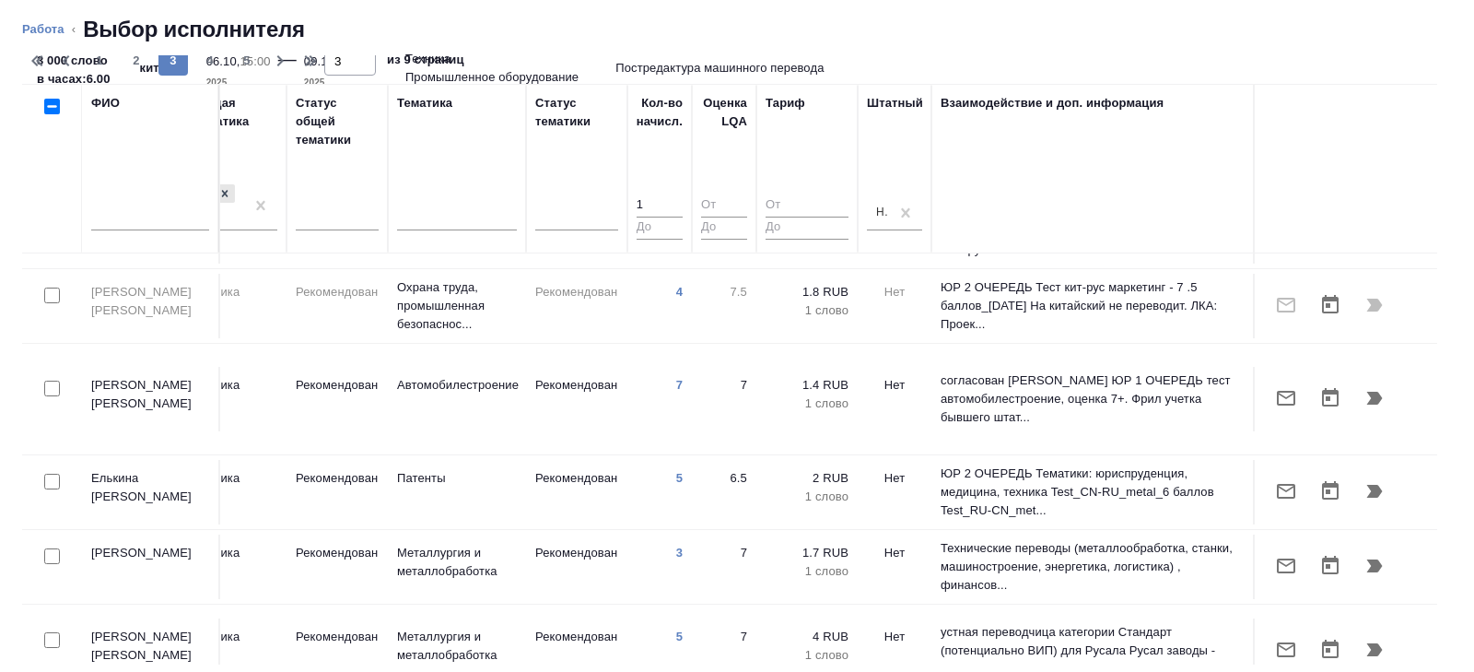
scroll to position [905, 1260]
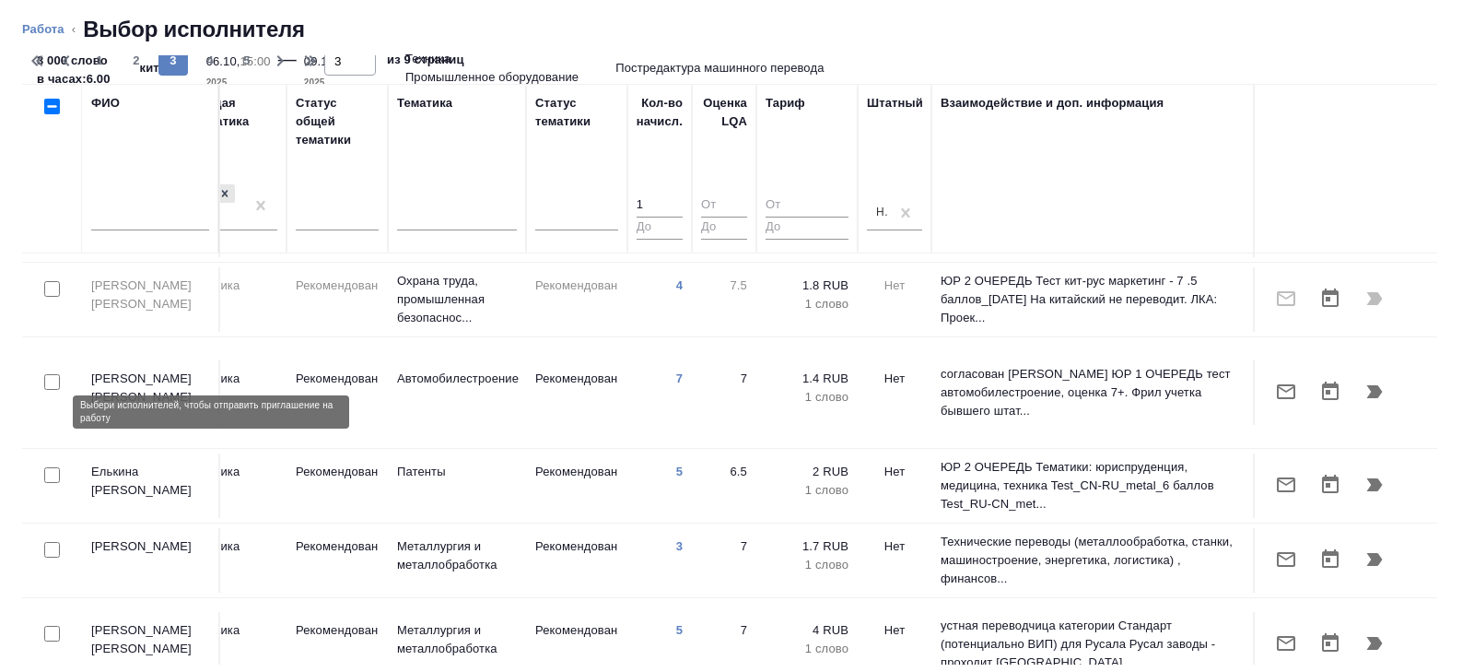
click at [49, 467] on input "checkbox" at bounding box center [52, 475] width 16 height 16
checkbox input "true"
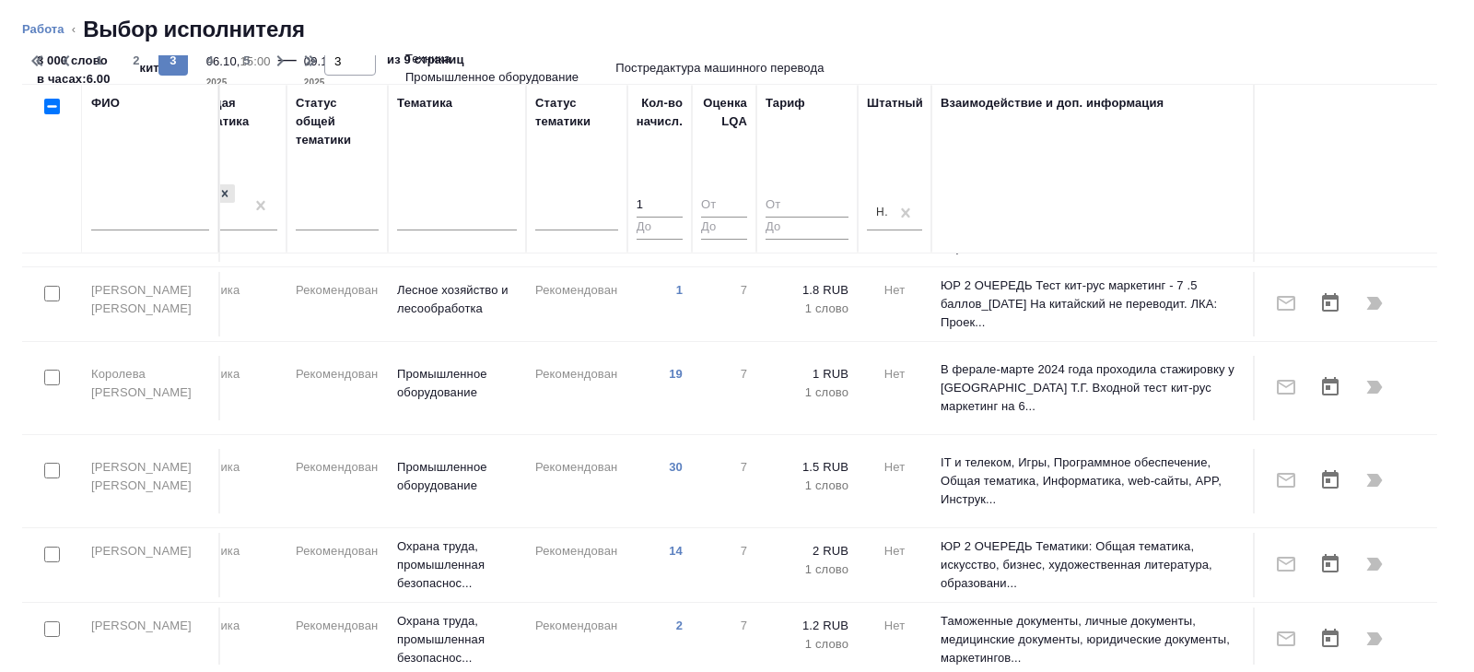
scroll to position [1443, 1260]
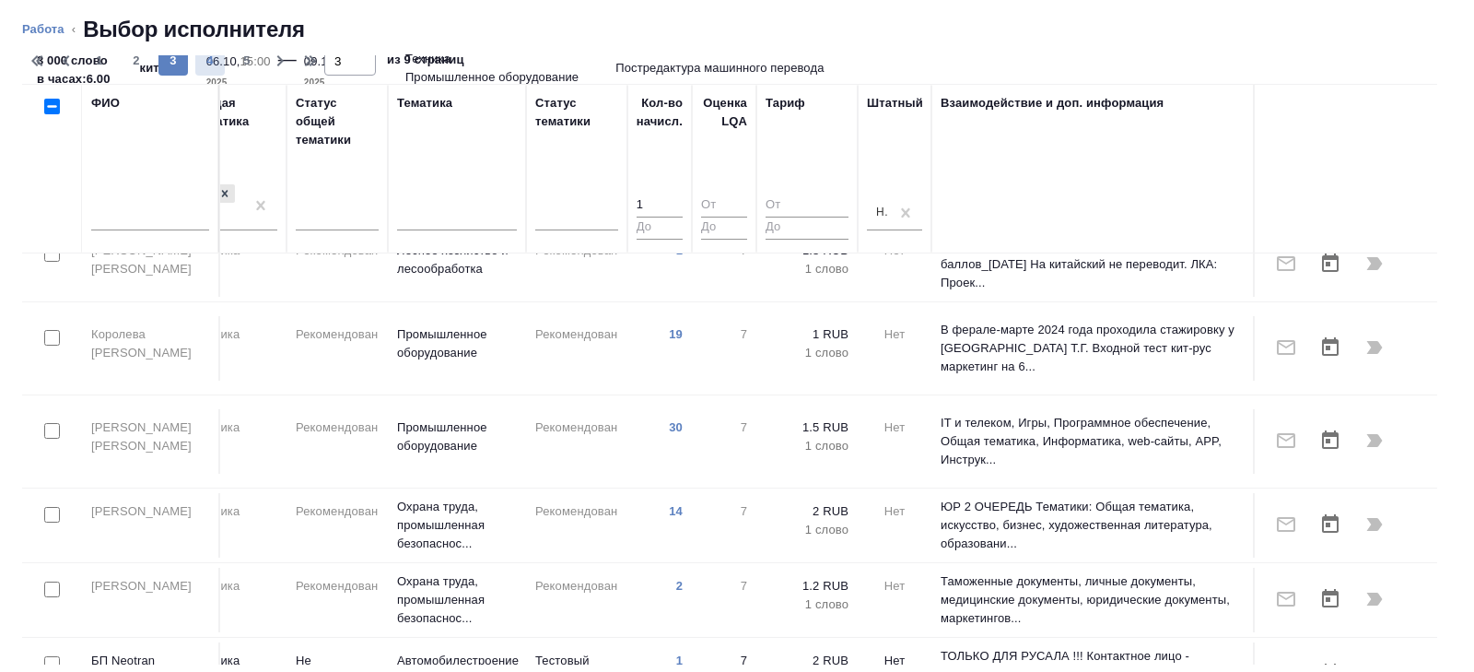
click at [217, 56] on span "4" at bounding box center [209, 61] width 29 height 18
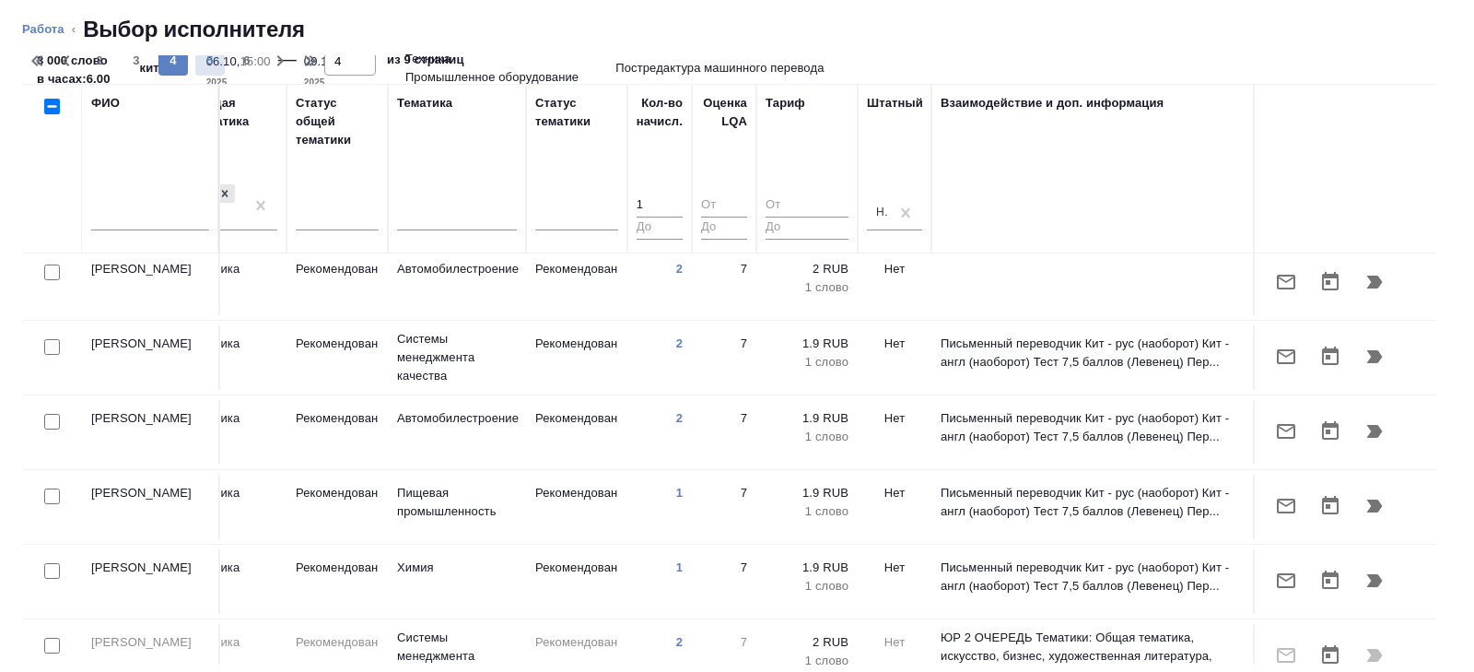
click at [208, 64] on span "5" at bounding box center [209, 61] width 29 height 18
type input "5"
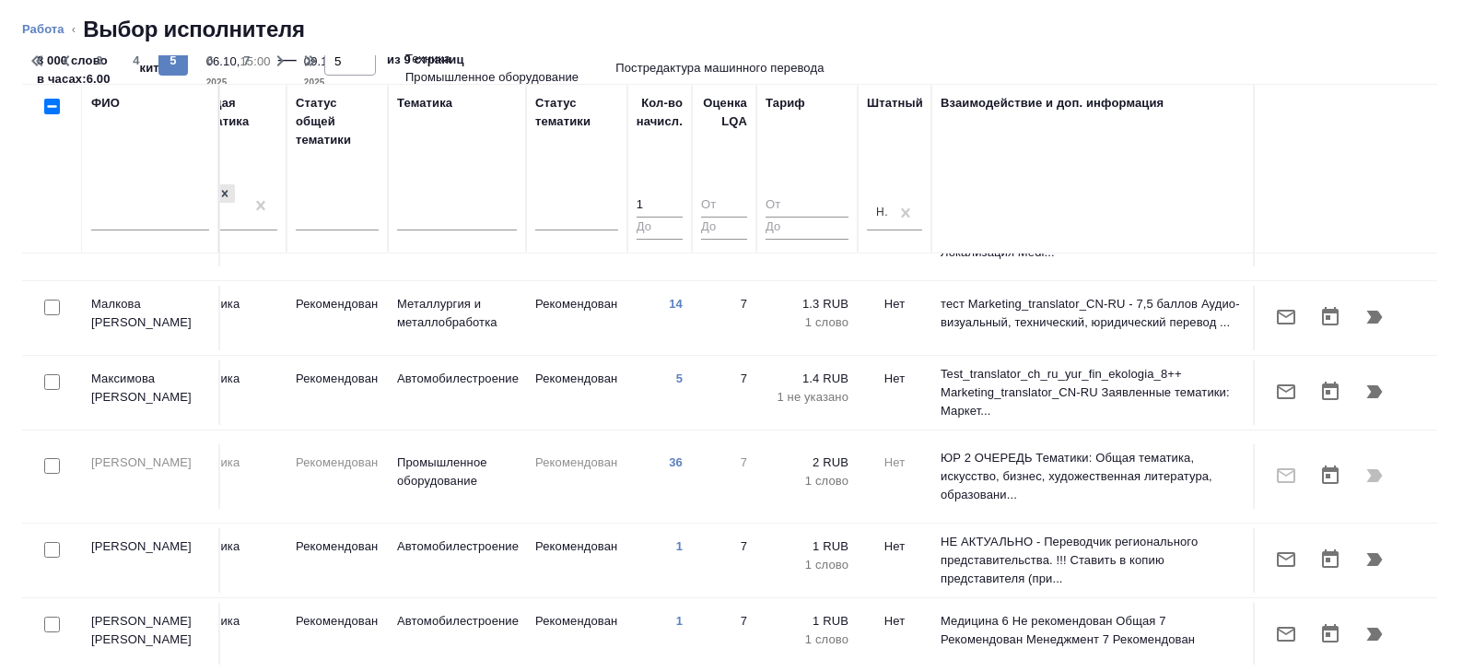
scroll to position [67, 1260]
click at [59, 373] on input "checkbox" at bounding box center [52, 381] width 16 height 16
checkbox input "true"
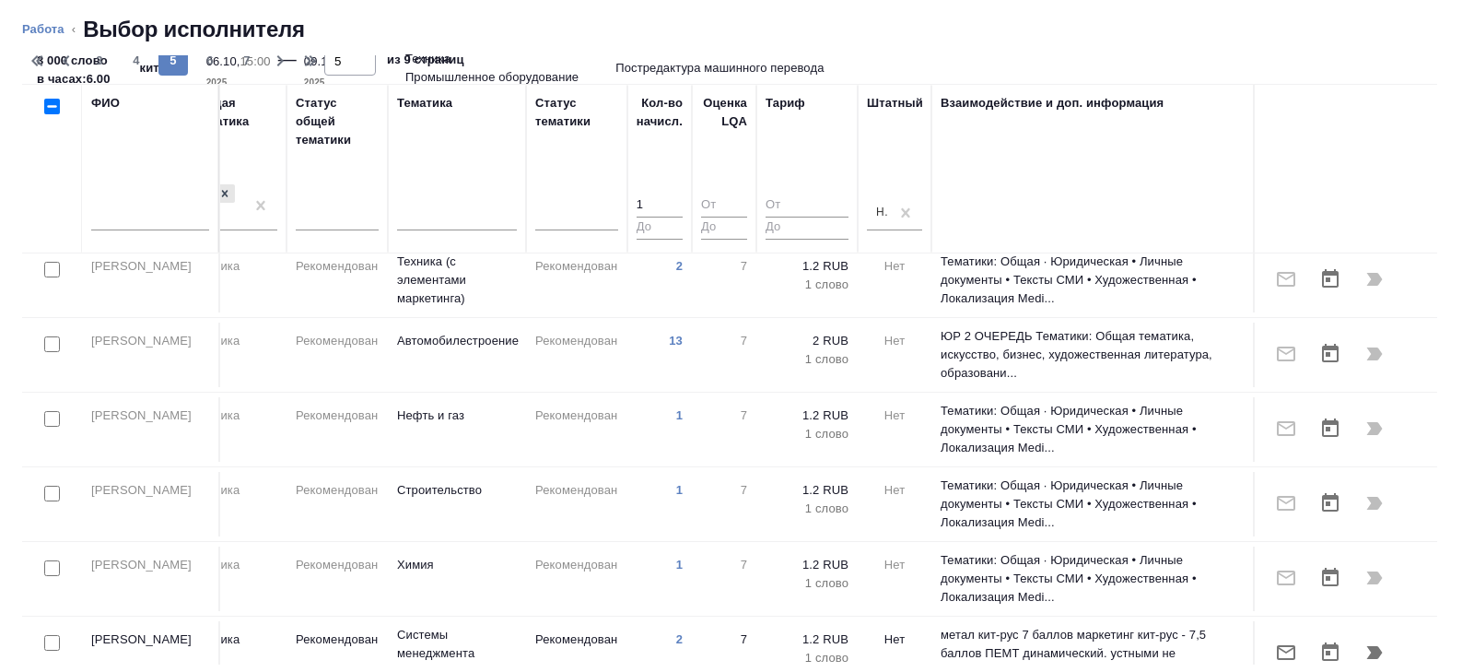
scroll to position [1443, 1260]
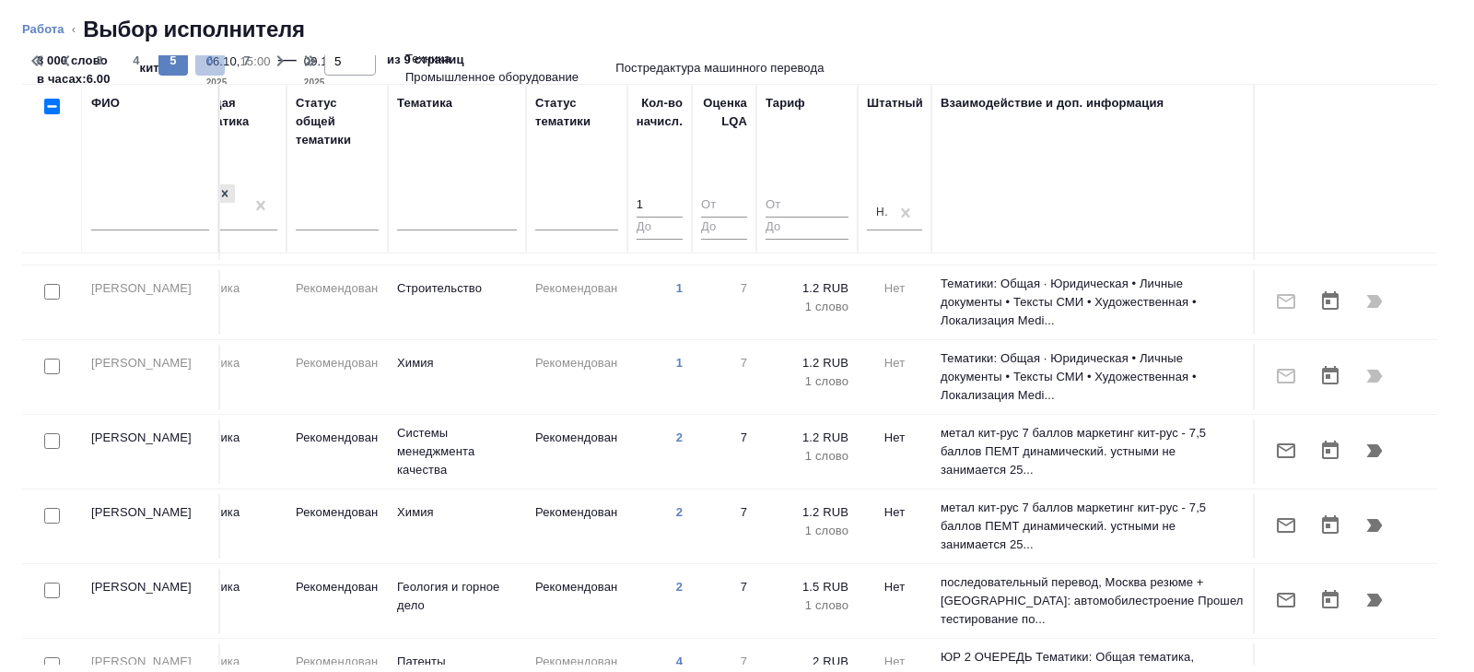
click at [204, 69] on span "6" at bounding box center [209, 61] width 29 height 18
type input "6"
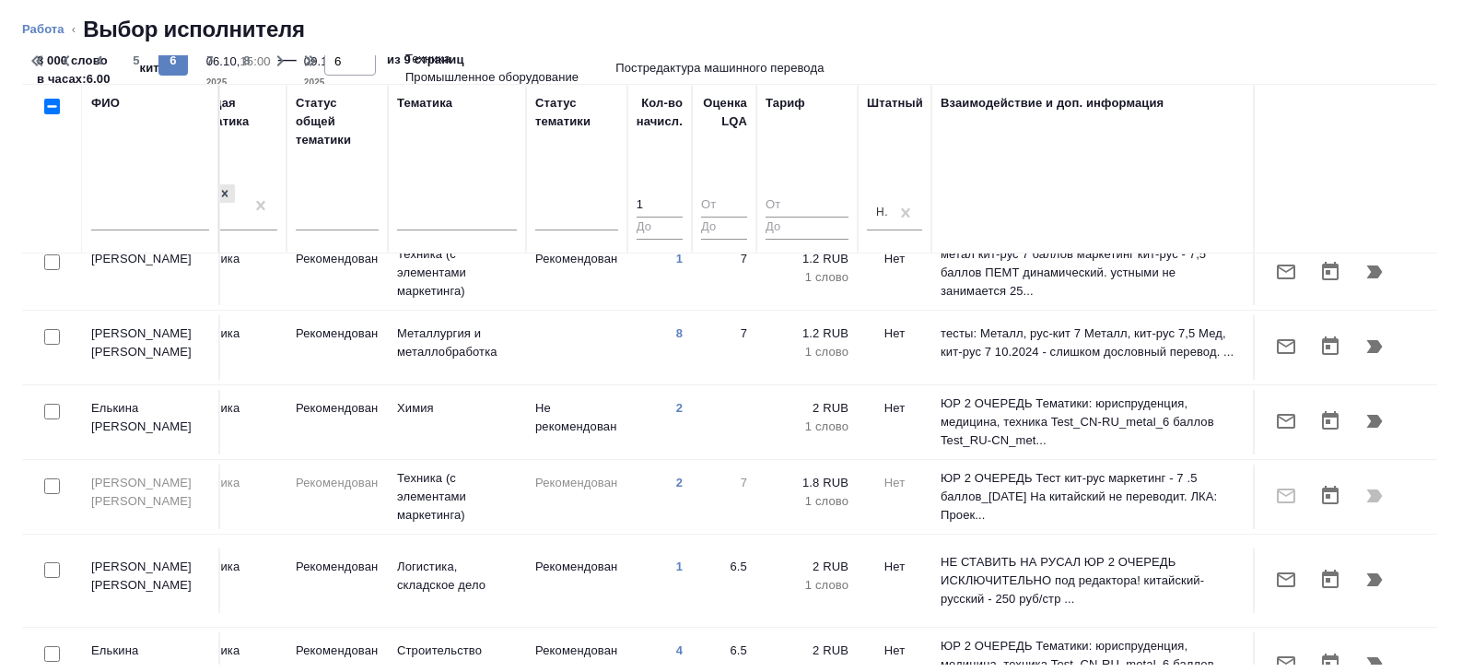
scroll to position [1365, 1260]
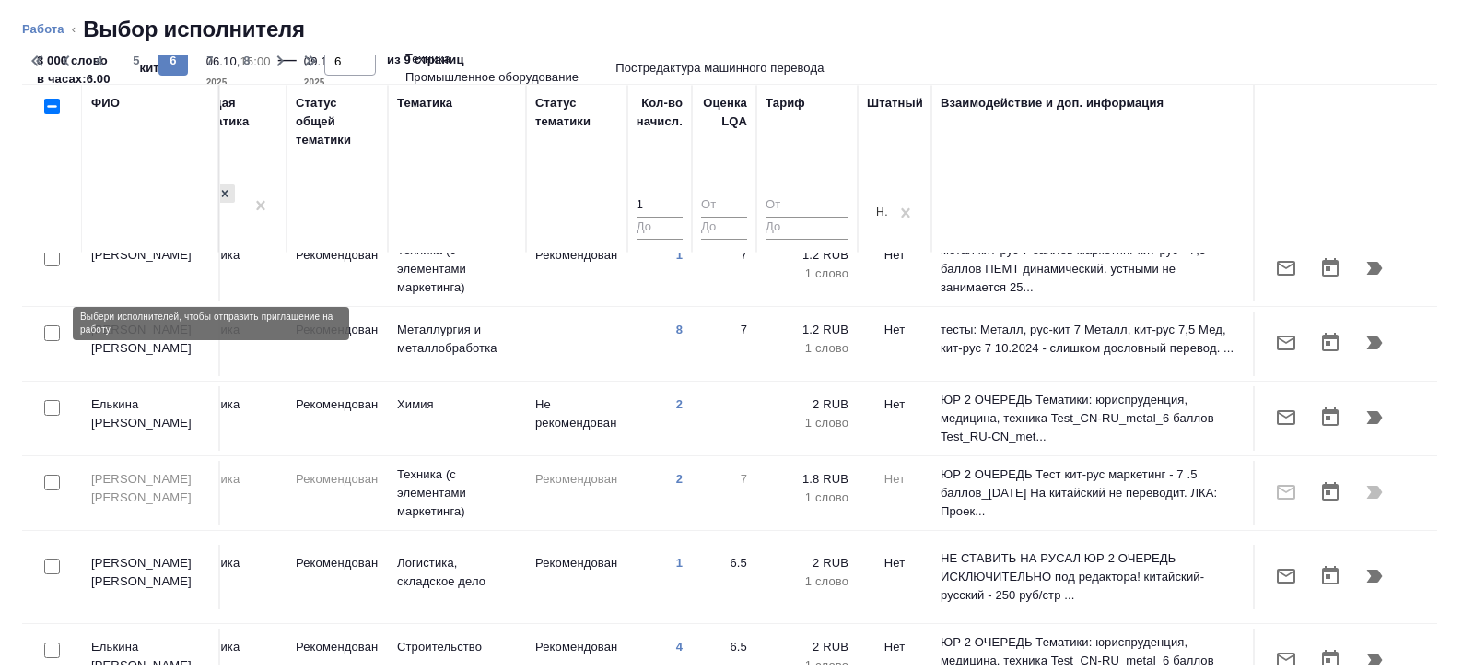
click at [53, 325] on input "checkbox" at bounding box center [52, 333] width 16 height 16
checkbox input "true"
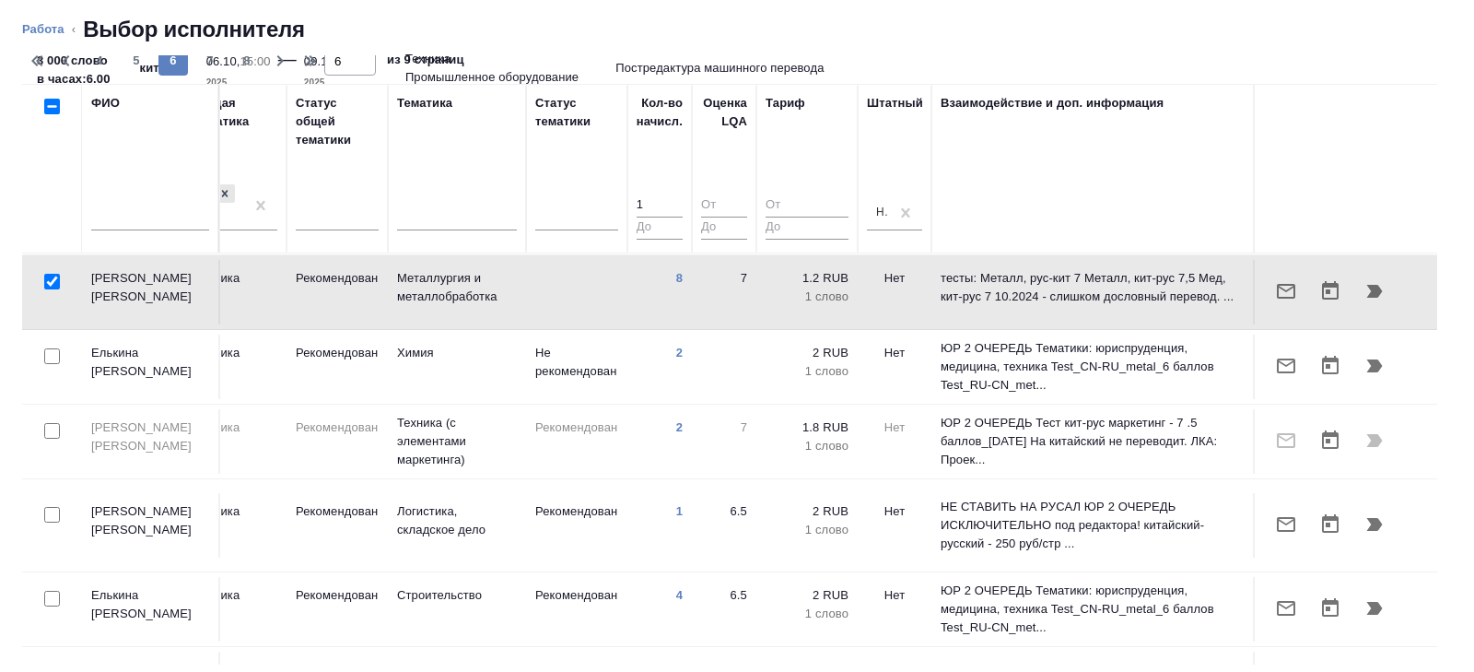
scroll to position [1443, 1260]
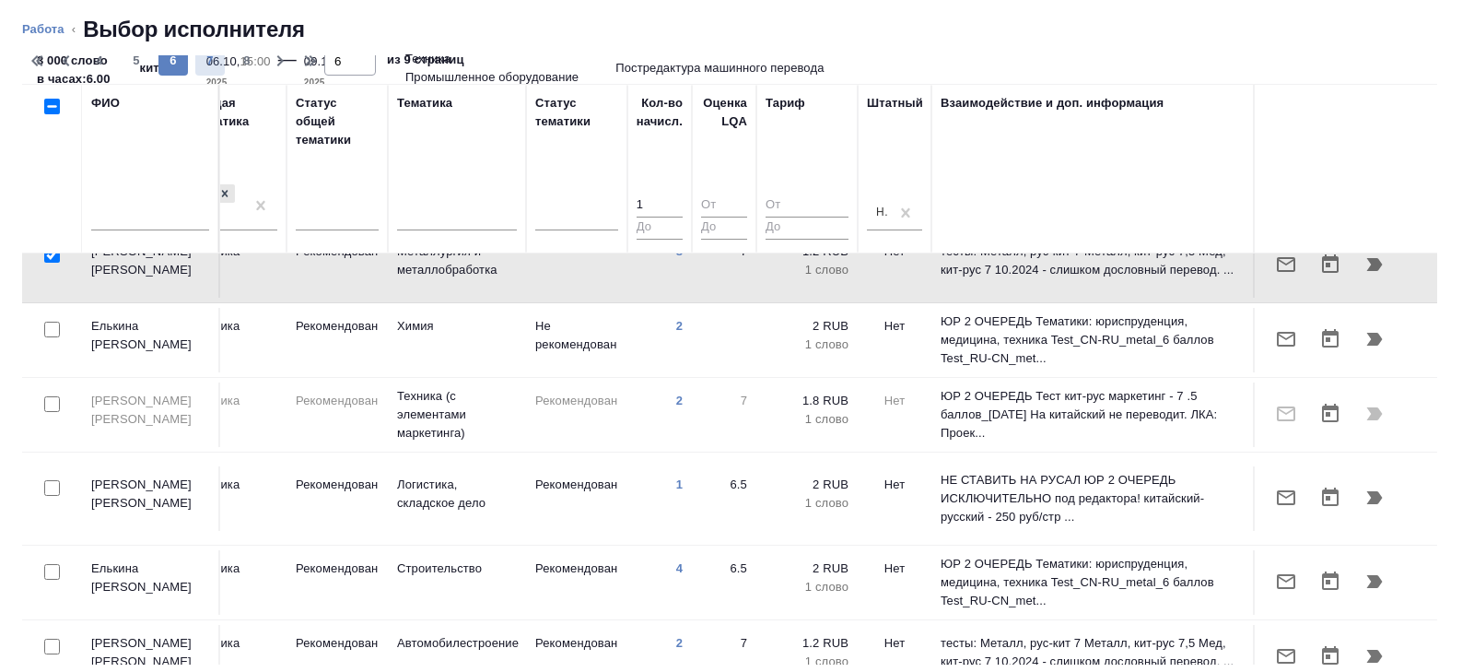
click at [211, 67] on span "7" at bounding box center [209, 61] width 29 height 18
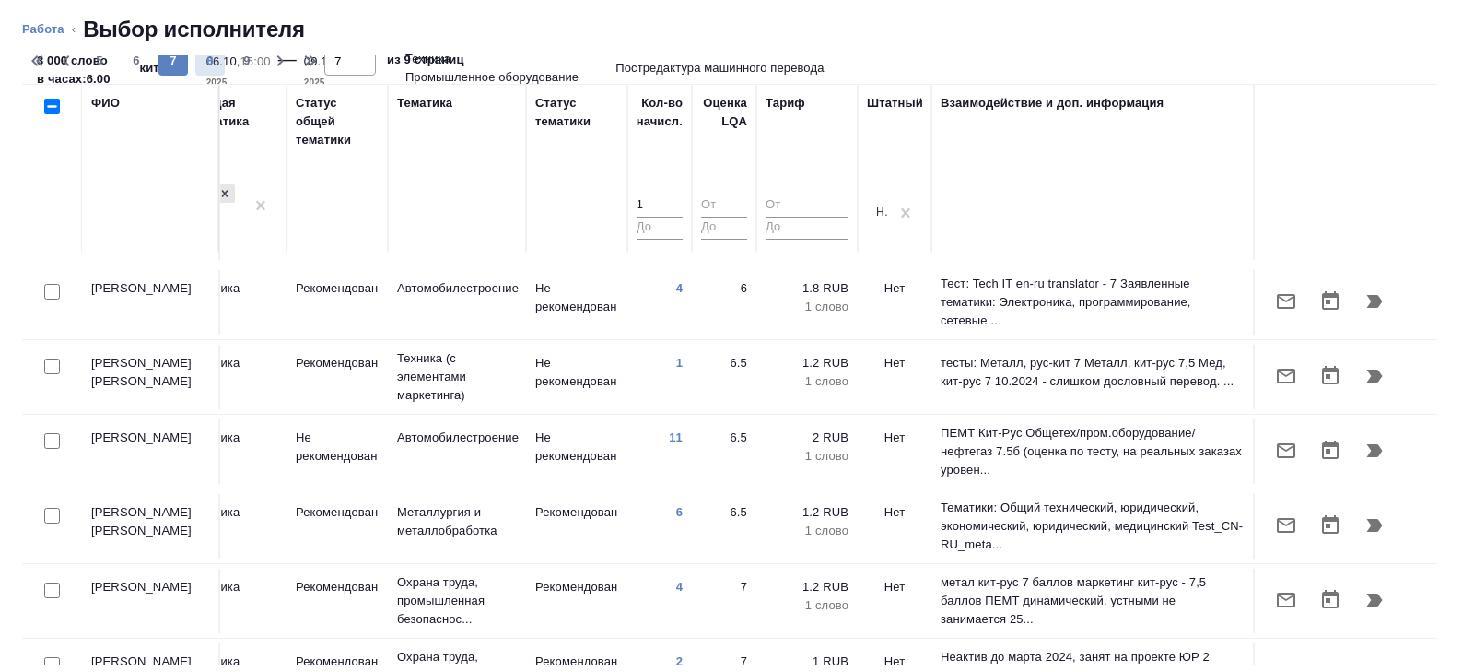
click at [207, 70] on button "8" at bounding box center [209, 60] width 29 height 29
type input "8"
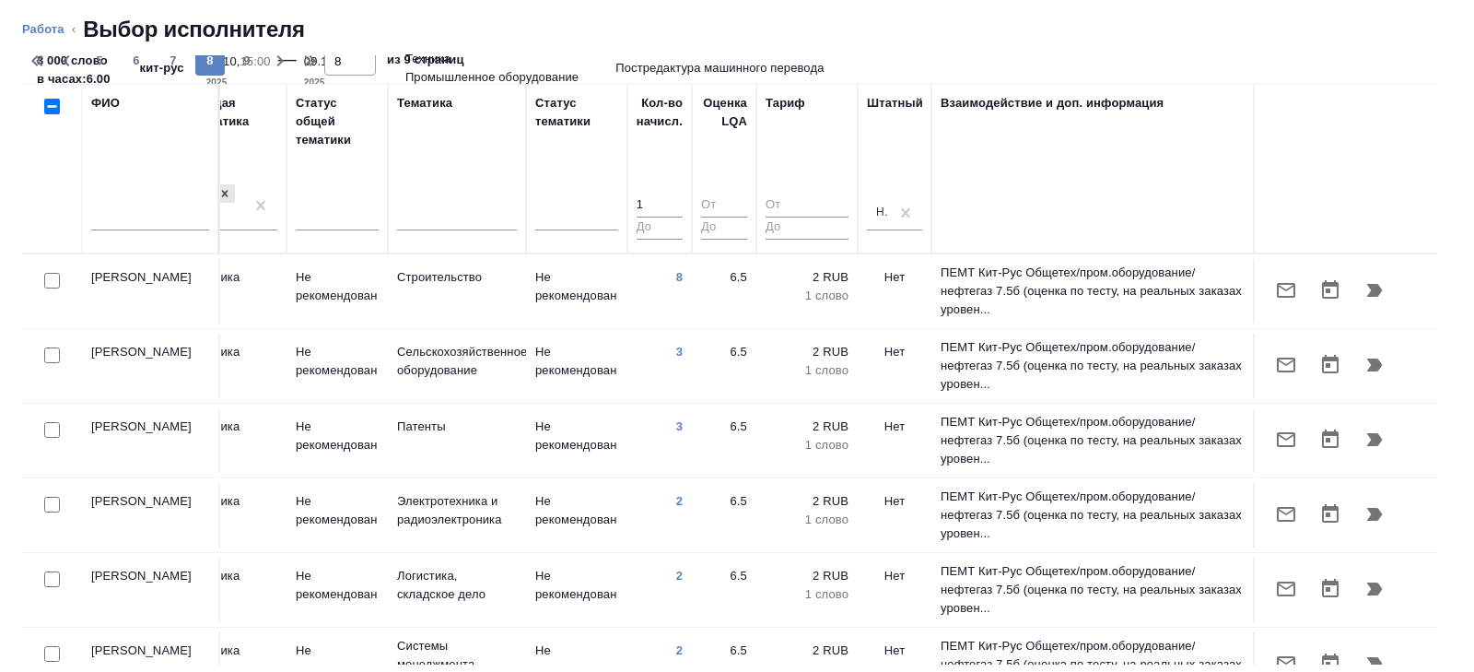
scroll to position [0, 0]
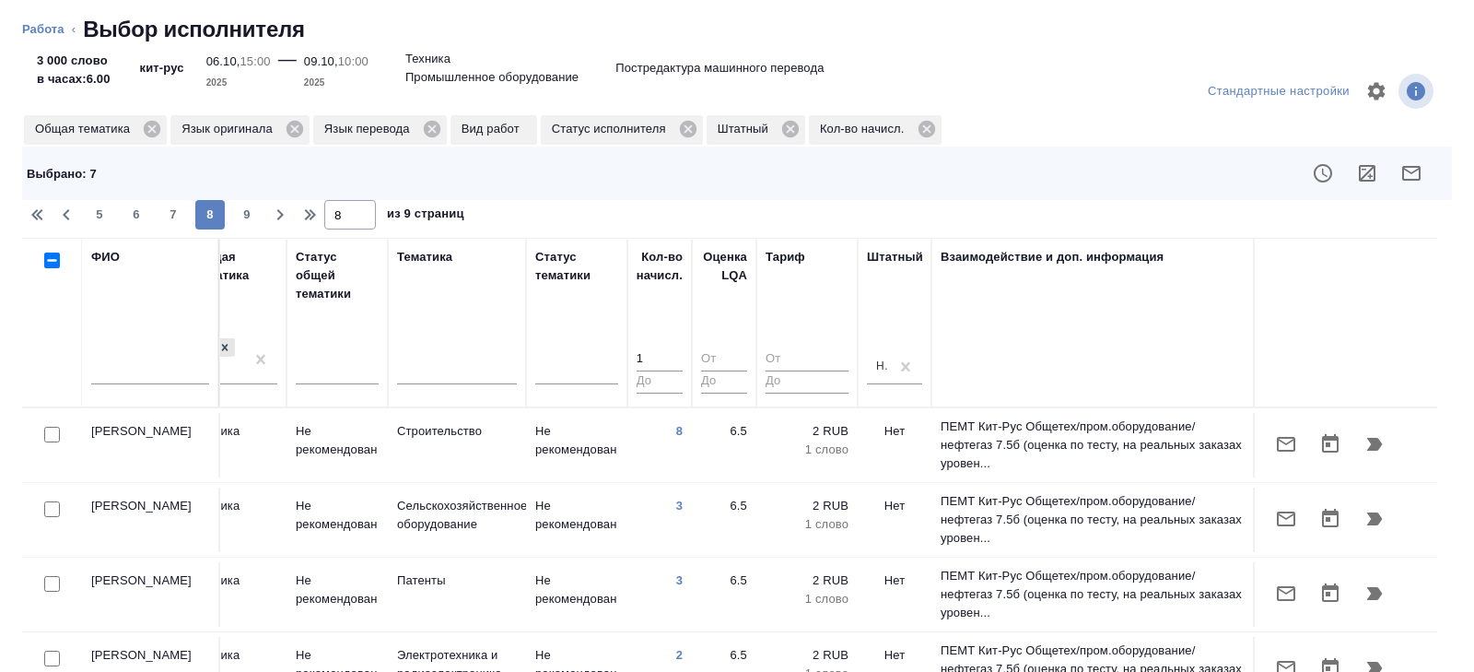
click at [1412, 168] on icon "button" at bounding box center [1411, 173] width 22 height 22
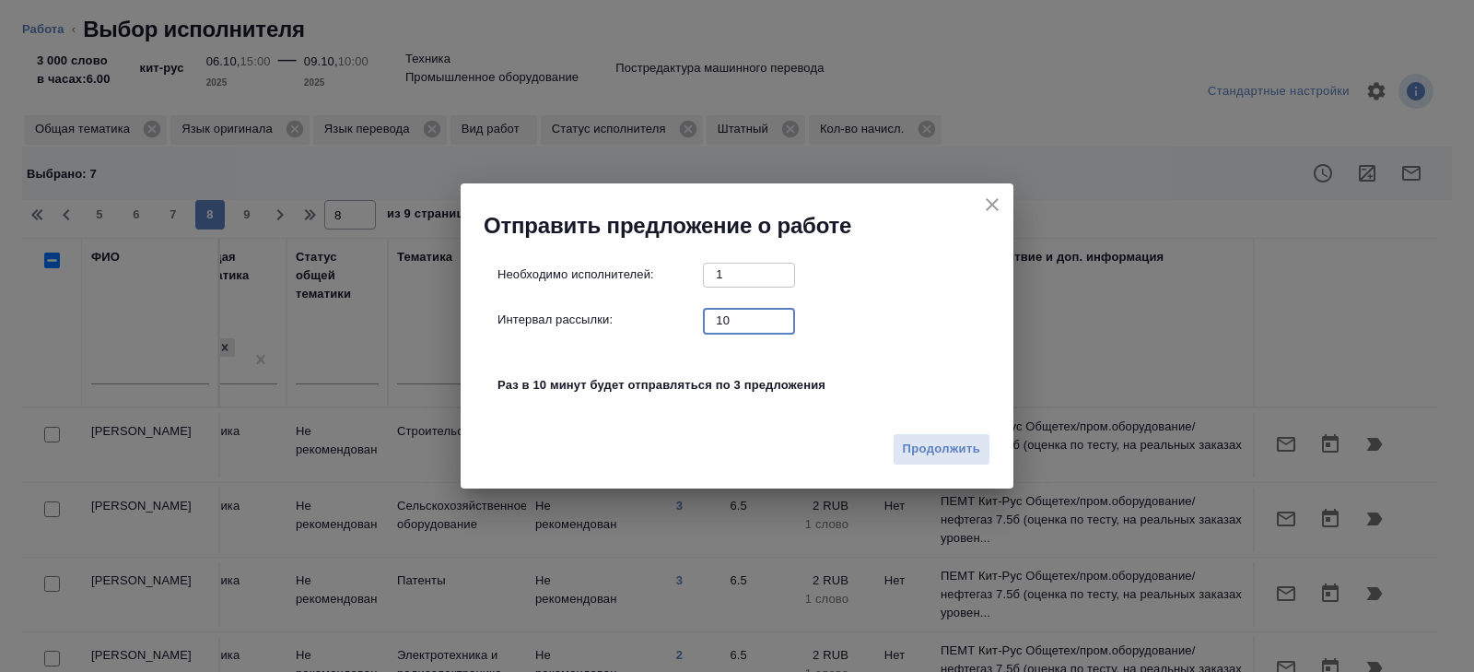
drag, startPoint x: 742, startPoint y: 327, endPoint x: 538, endPoint y: 234, distance: 223.8
click at [538, 234] on div "Отправить предложение о работе Необходимо исполнителей: 1 ​ Интервал рассылки: …" at bounding box center [737, 335] width 553 height 305
type input "0"
click at [924, 452] on span "Продолжить" at bounding box center [941, 448] width 77 height 21
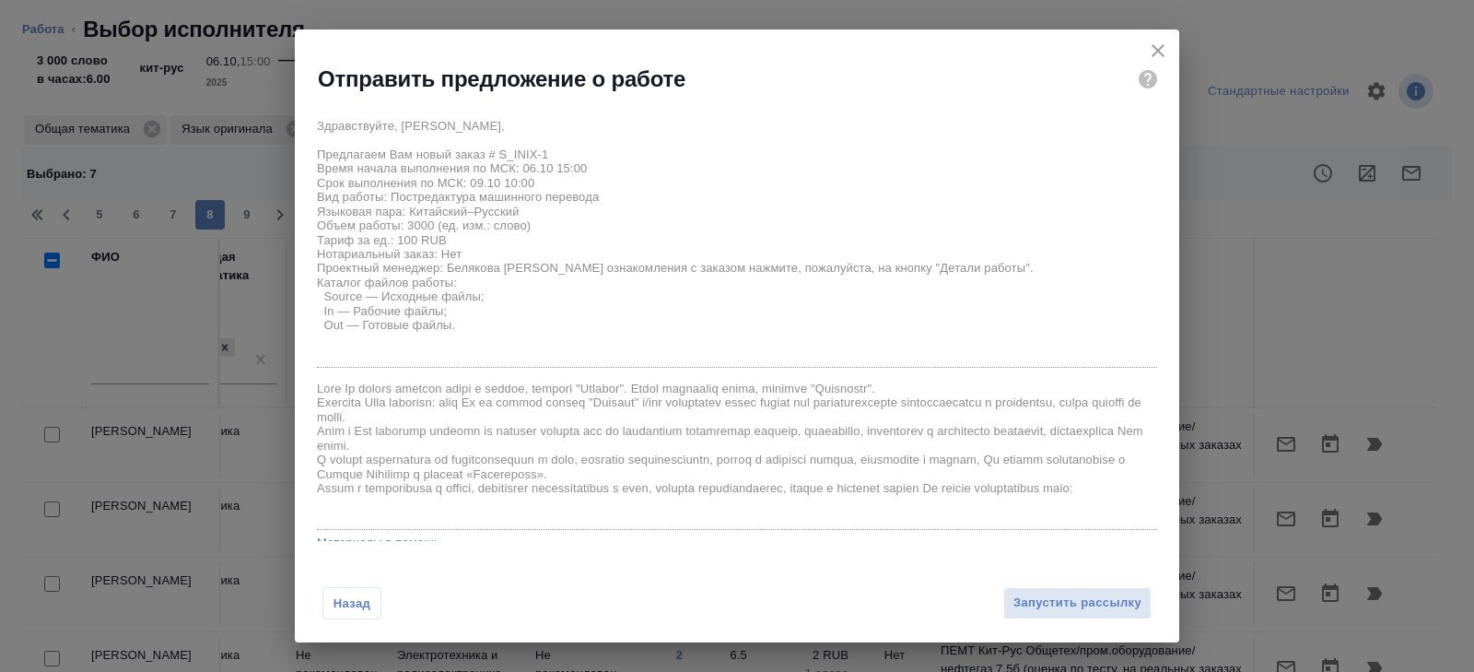
scroll to position [127, 0]
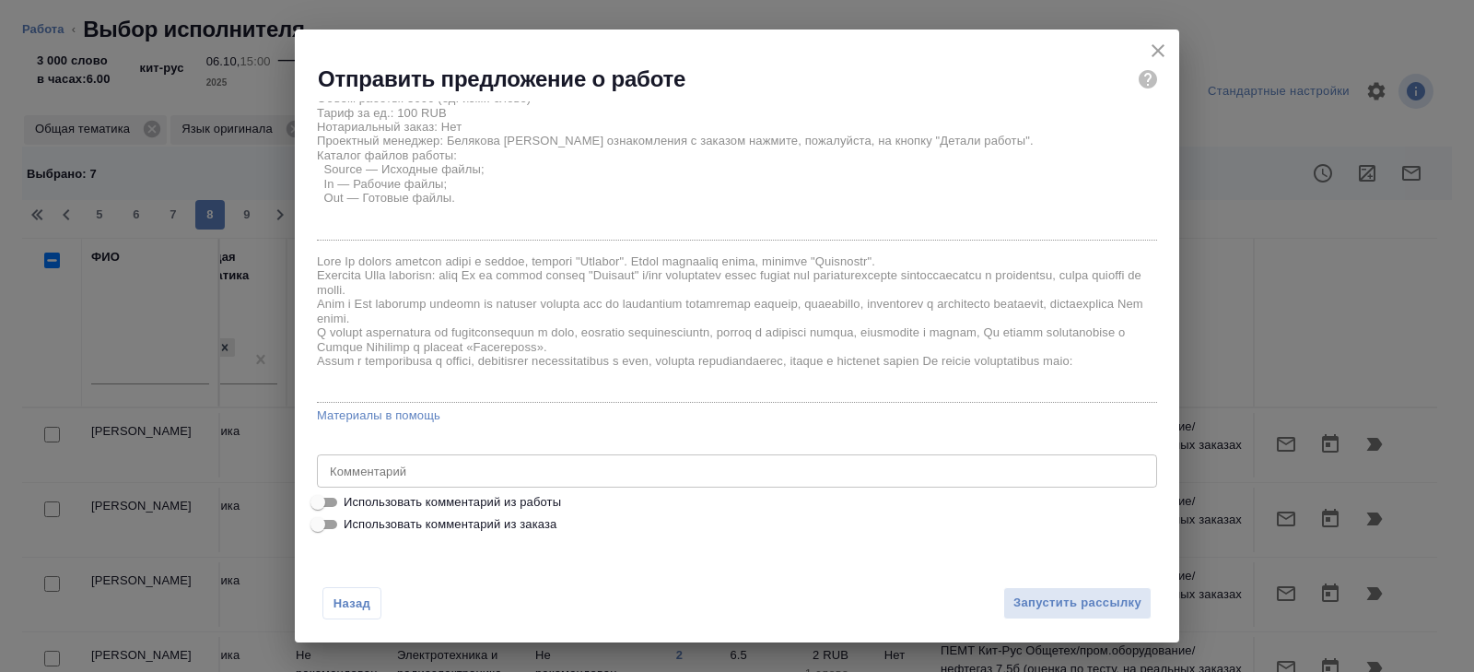
click at [388, 496] on span "Использовать комментарий из работы" at bounding box center [452, 502] width 217 height 18
click at [351, 496] on input "Использовать комментарий из работы" at bounding box center [318, 502] width 66 height 22
checkbox input "true"
type textarea "Сепаратор A240017分离器中英文资料_"
click at [1020, 606] on span "Запустить рассылку" at bounding box center [1077, 602] width 128 height 21
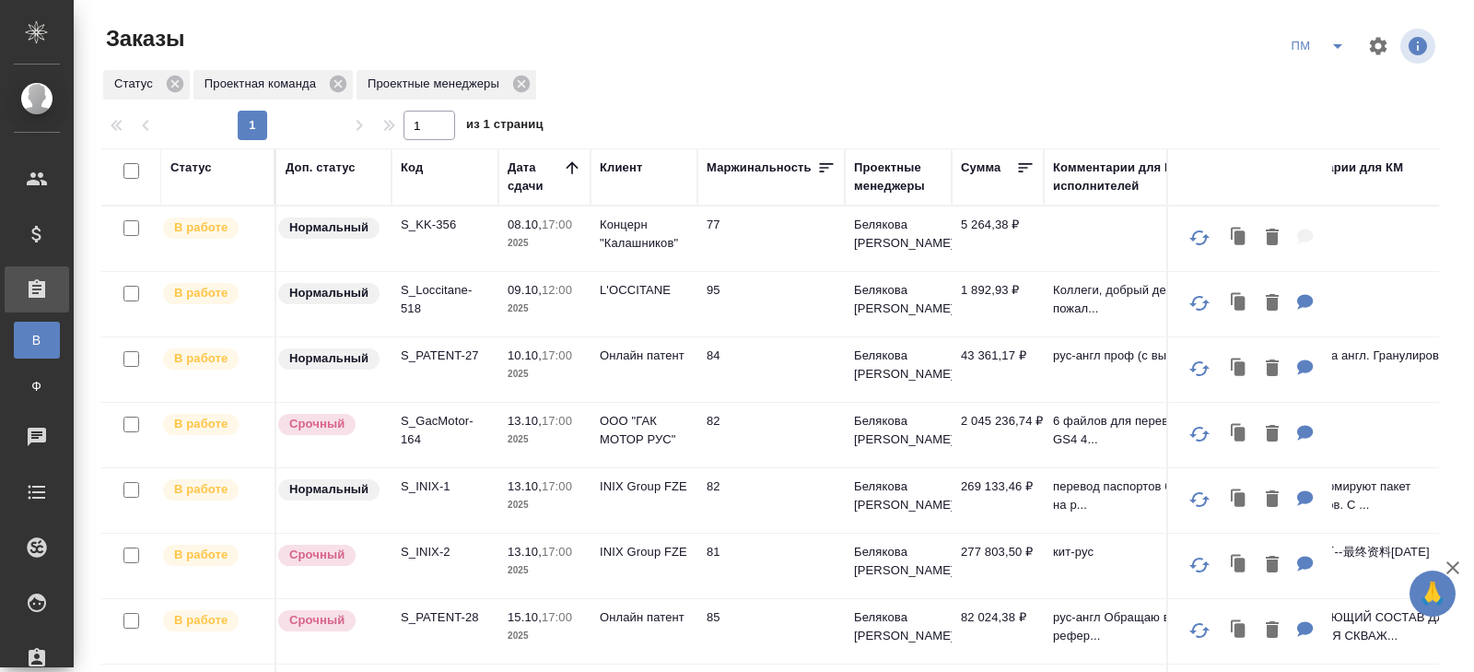
click at [1337, 51] on icon "split button" at bounding box center [1337, 46] width 22 height 22
click at [1334, 88] on li "В работу!" at bounding box center [1318, 82] width 93 height 29
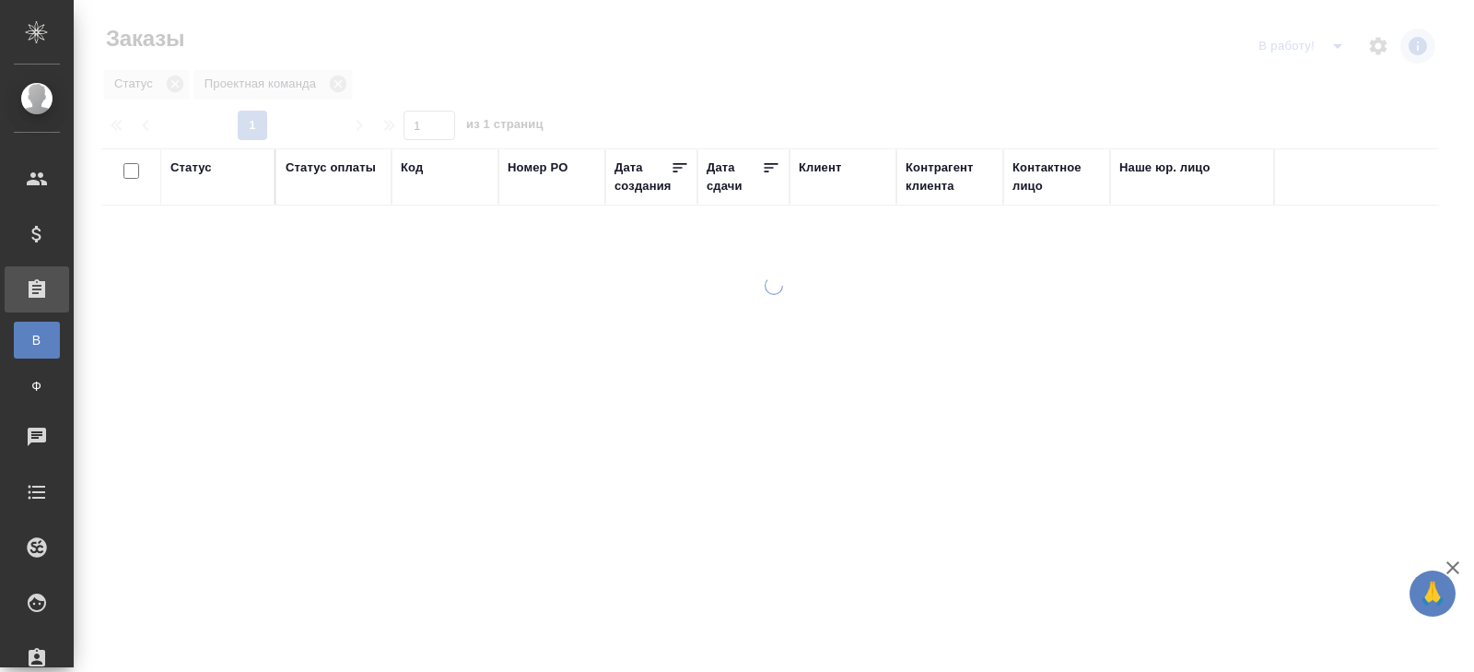
click at [1331, 50] on div at bounding box center [774, 336] width 1400 height 672
click at [1338, 48] on icon "split button" at bounding box center [1337, 46] width 22 height 22
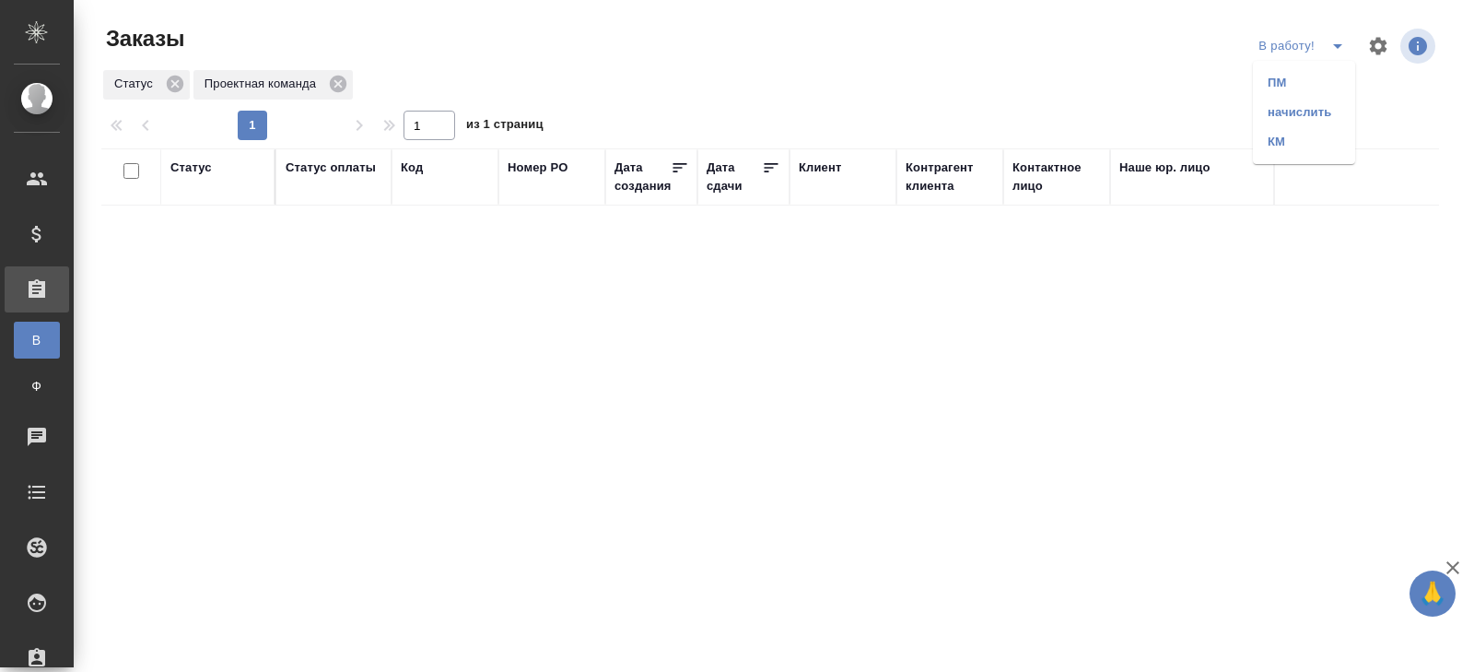
click at [1331, 83] on li "ПМ" at bounding box center [1304, 82] width 102 height 29
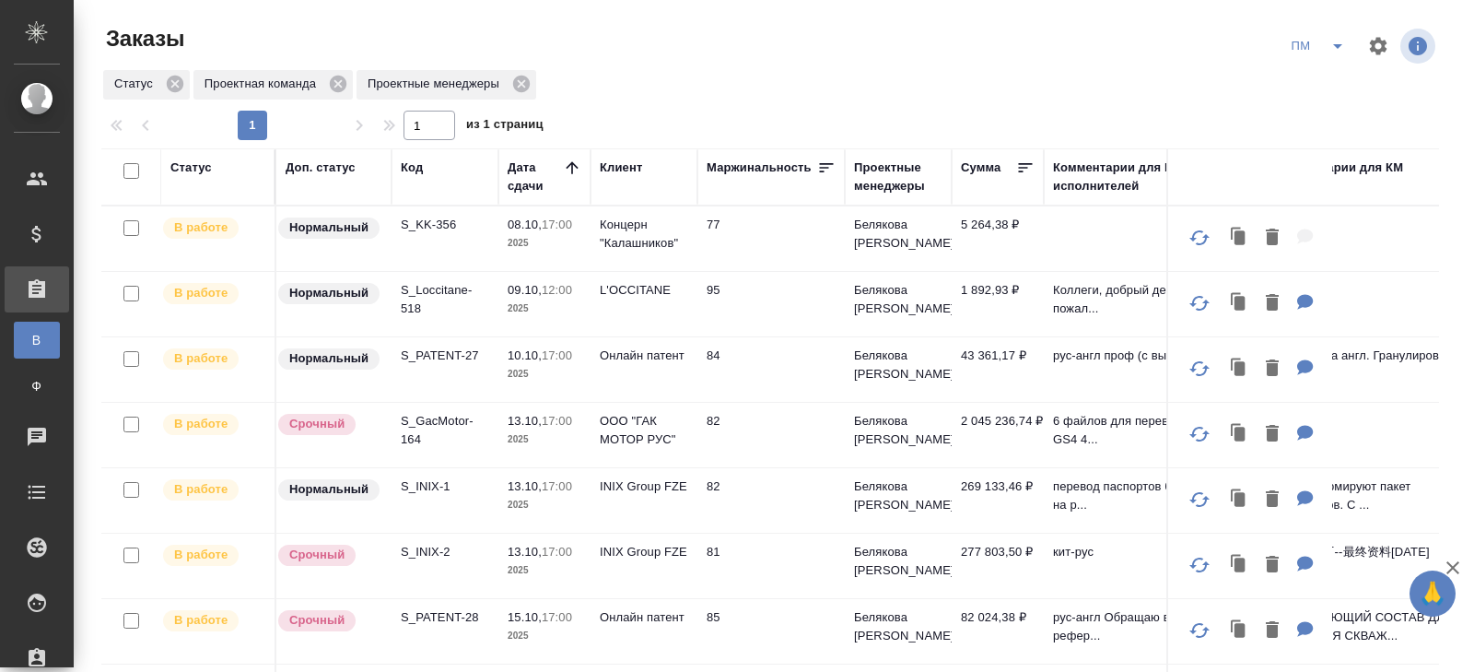
click at [426, 226] on p "S_KK-356" at bounding box center [445, 225] width 88 height 18
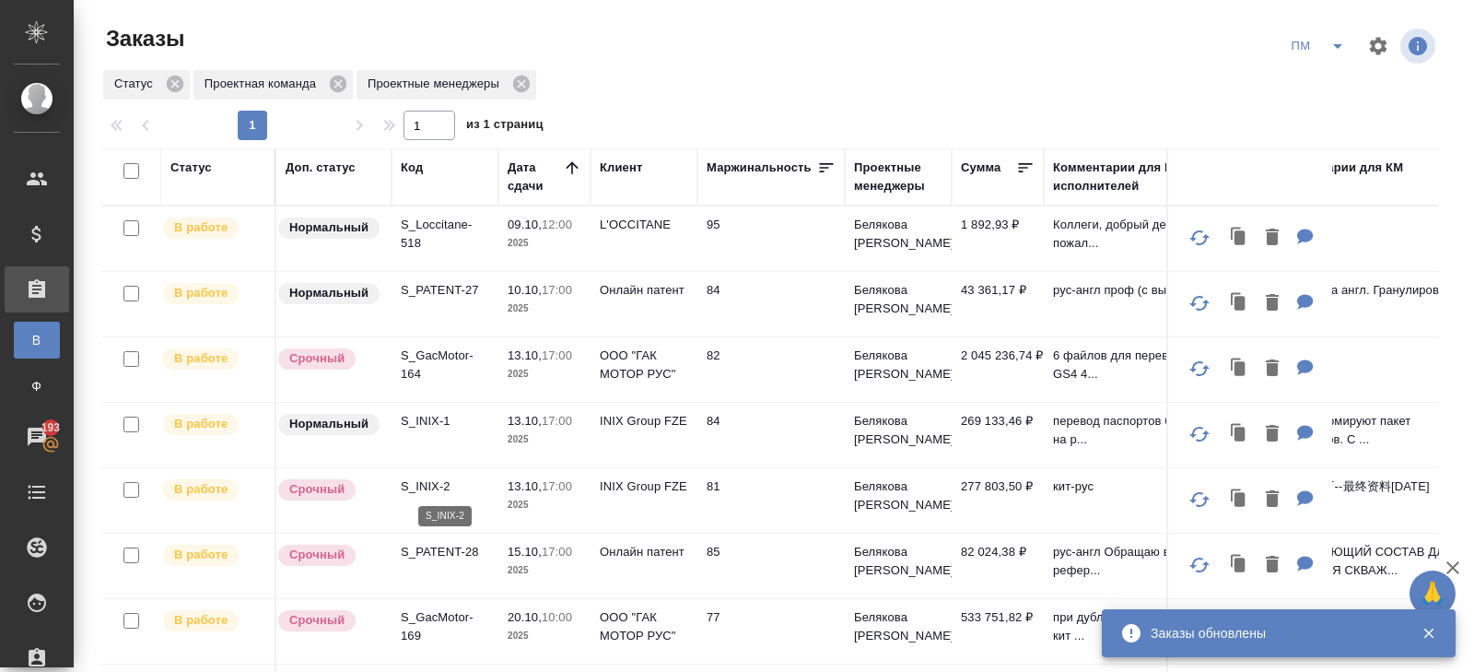
click at [420, 488] on p "S_INIX-2" at bounding box center [445, 486] width 88 height 18
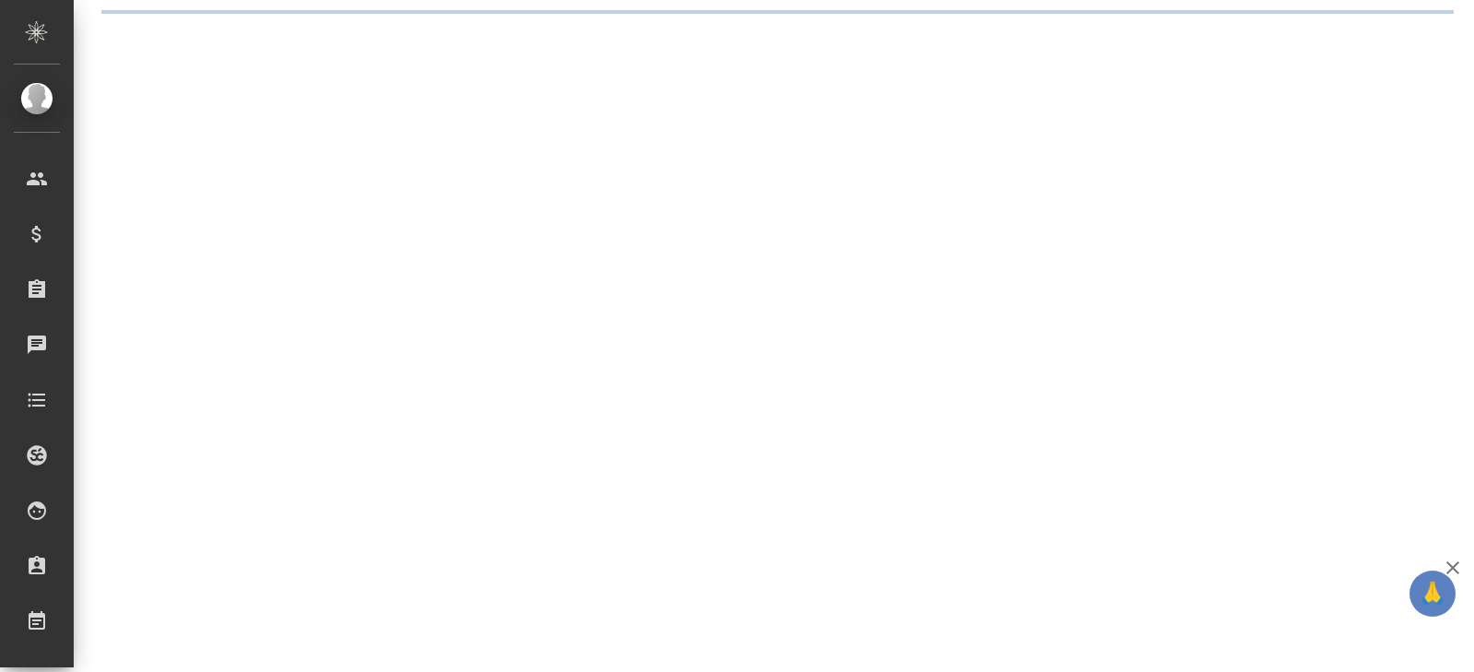
select select "RU"
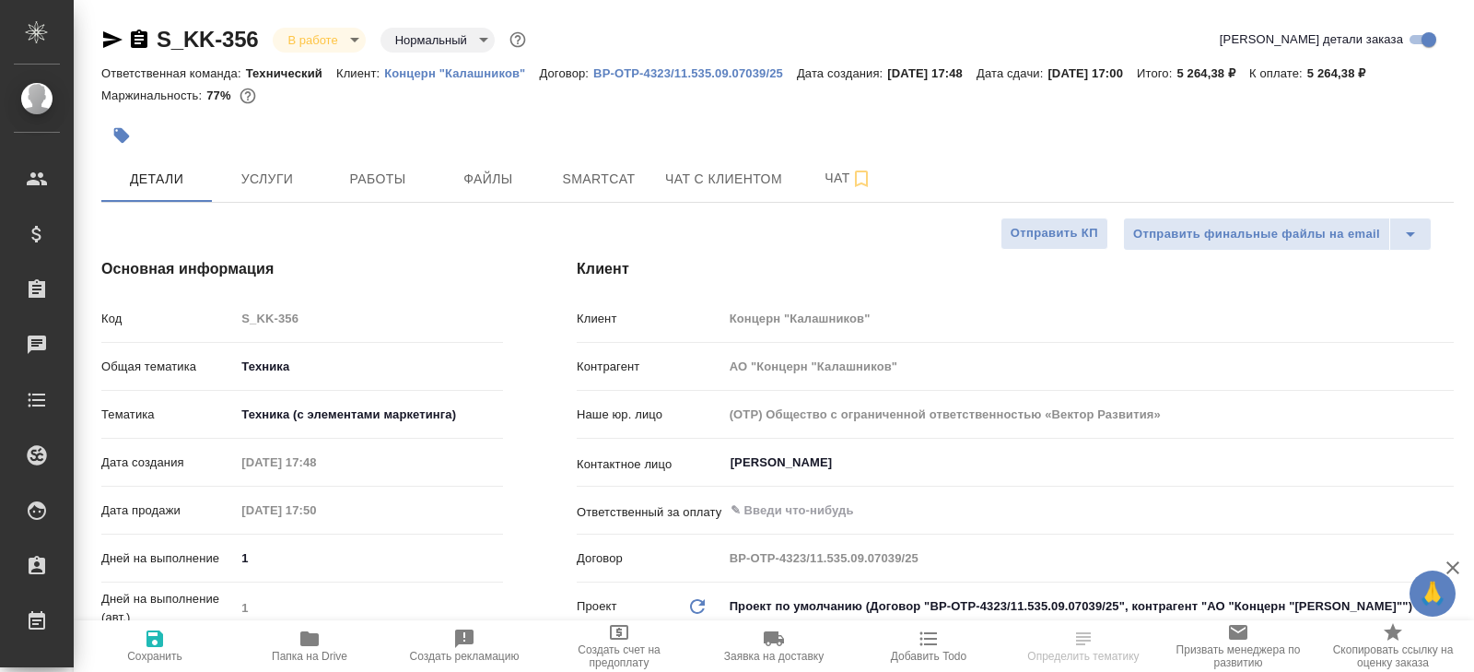
click at [601, 189] on span "Smartcat" at bounding box center [599, 179] width 88 height 23
type textarea "x"
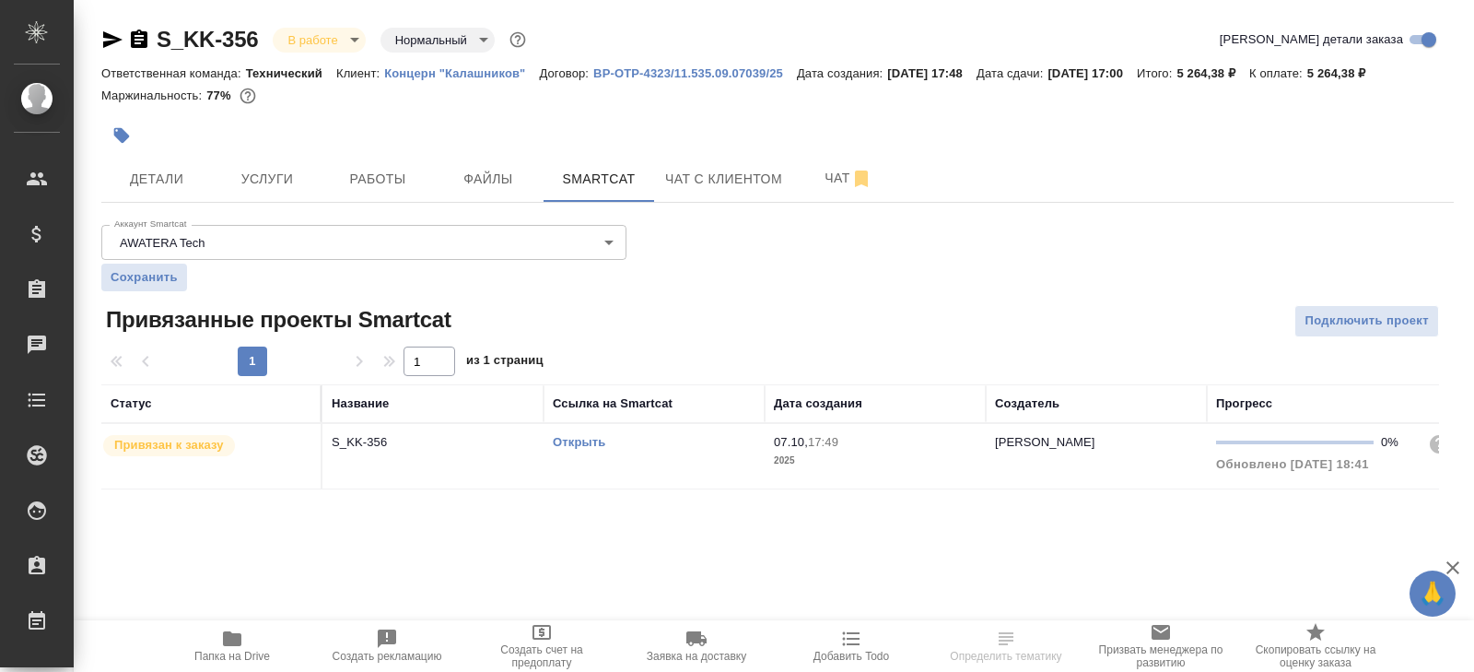
click at [587, 440] on link "Открыть" at bounding box center [579, 442] width 53 height 14
click at [230, 653] on span "Папка на Drive" at bounding box center [232, 655] width 76 height 13
click at [106, 39] on icon "button" at bounding box center [112, 40] width 22 height 22
click at [111, 37] on icon "button" at bounding box center [112, 39] width 19 height 17
click at [671, 454] on td "Открыть" at bounding box center [653, 456] width 221 height 64
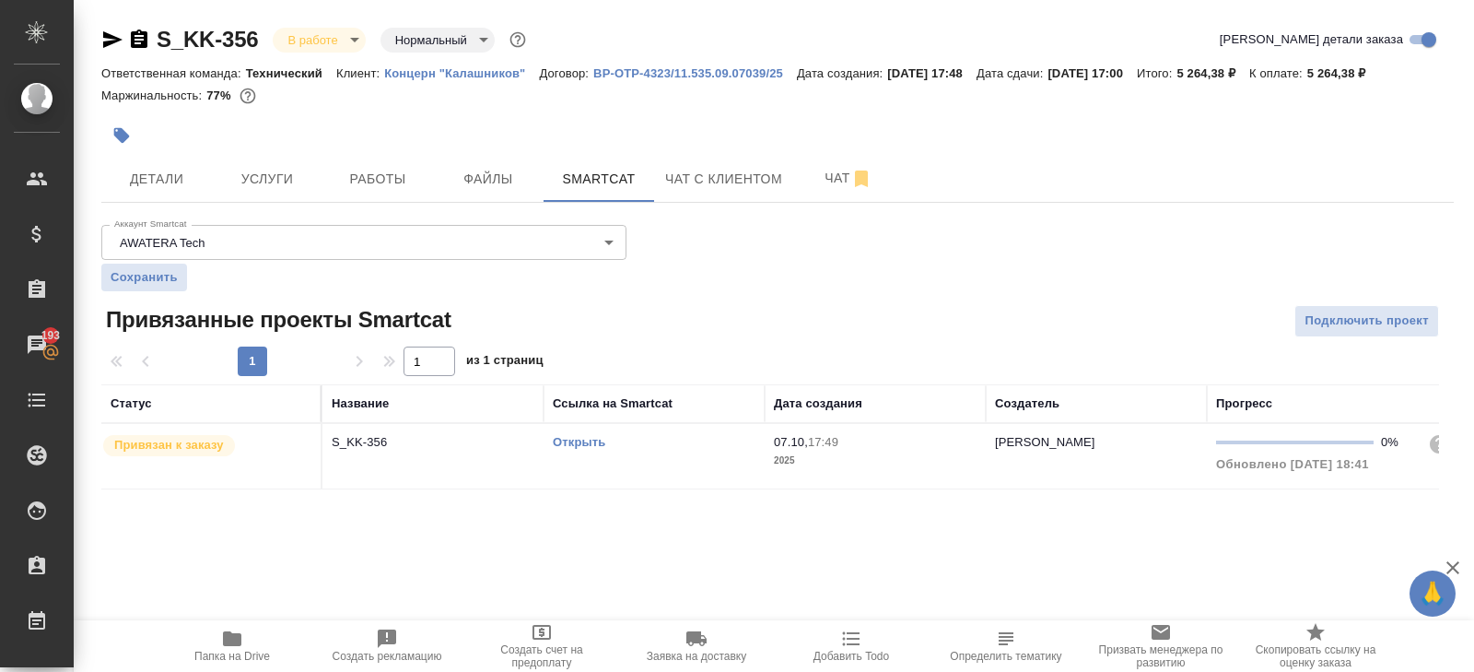
click at [671, 454] on td "Открыть" at bounding box center [653, 456] width 221 height 64
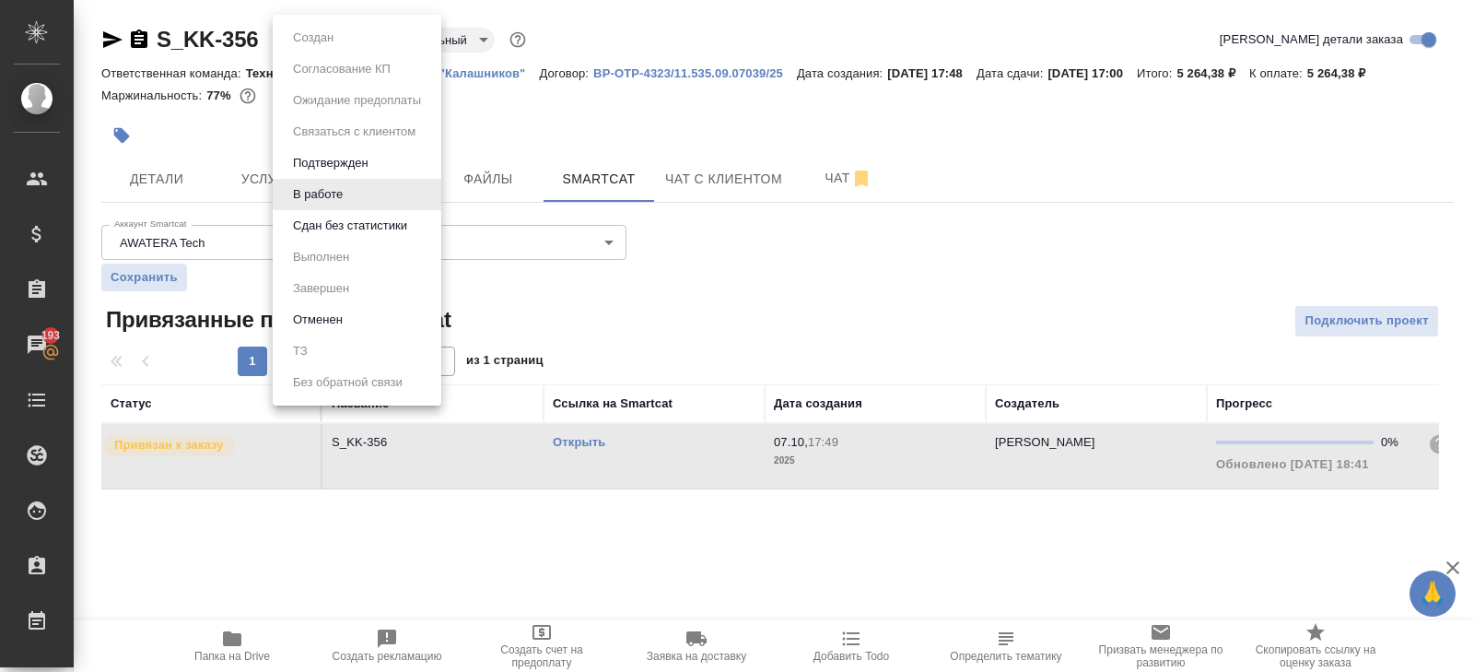
click at [312, 43] on body "🙏 .cls-1 fill:#fff; AWATERA Belyakova Yulia Клиенты Спецификации Заказы 193 Чат…" at bounding box center [737, 336] width 1474 height 672
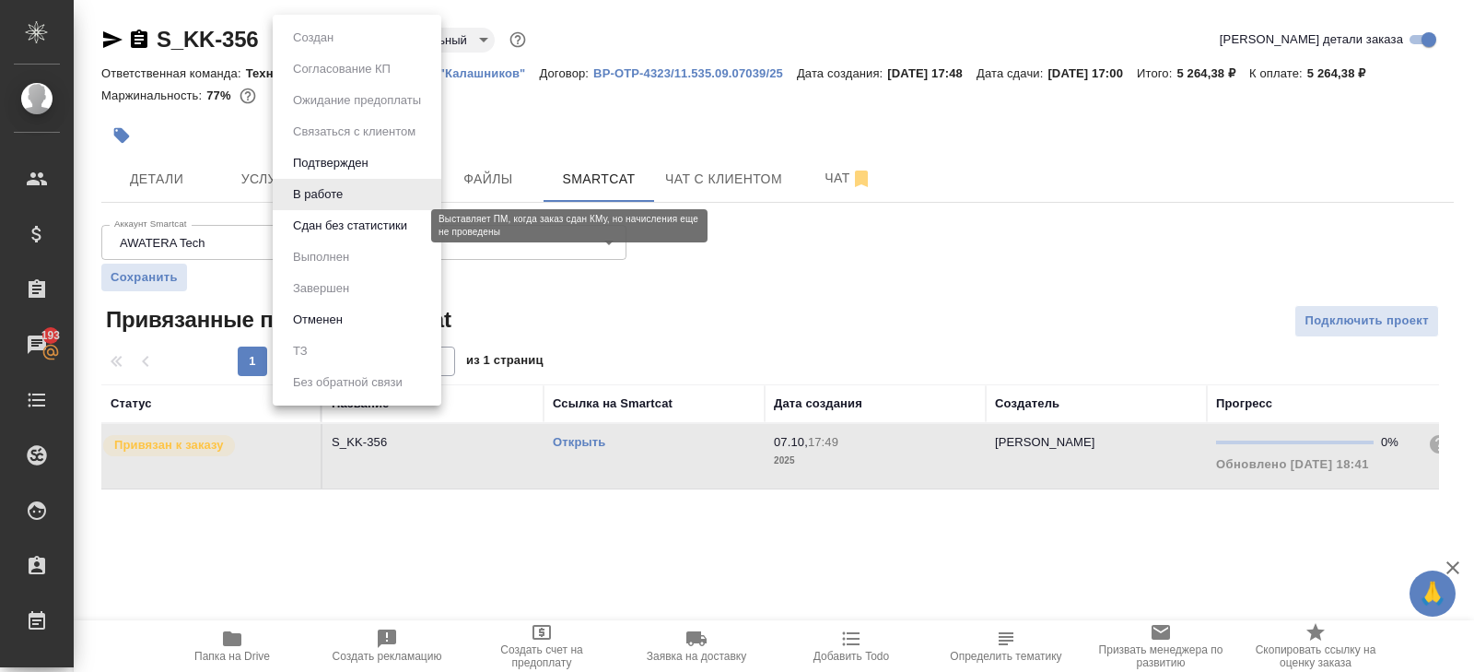
click at [328, 229] on button "Сдан без статистики" at bounding box center [349, 226] width 125 height 20
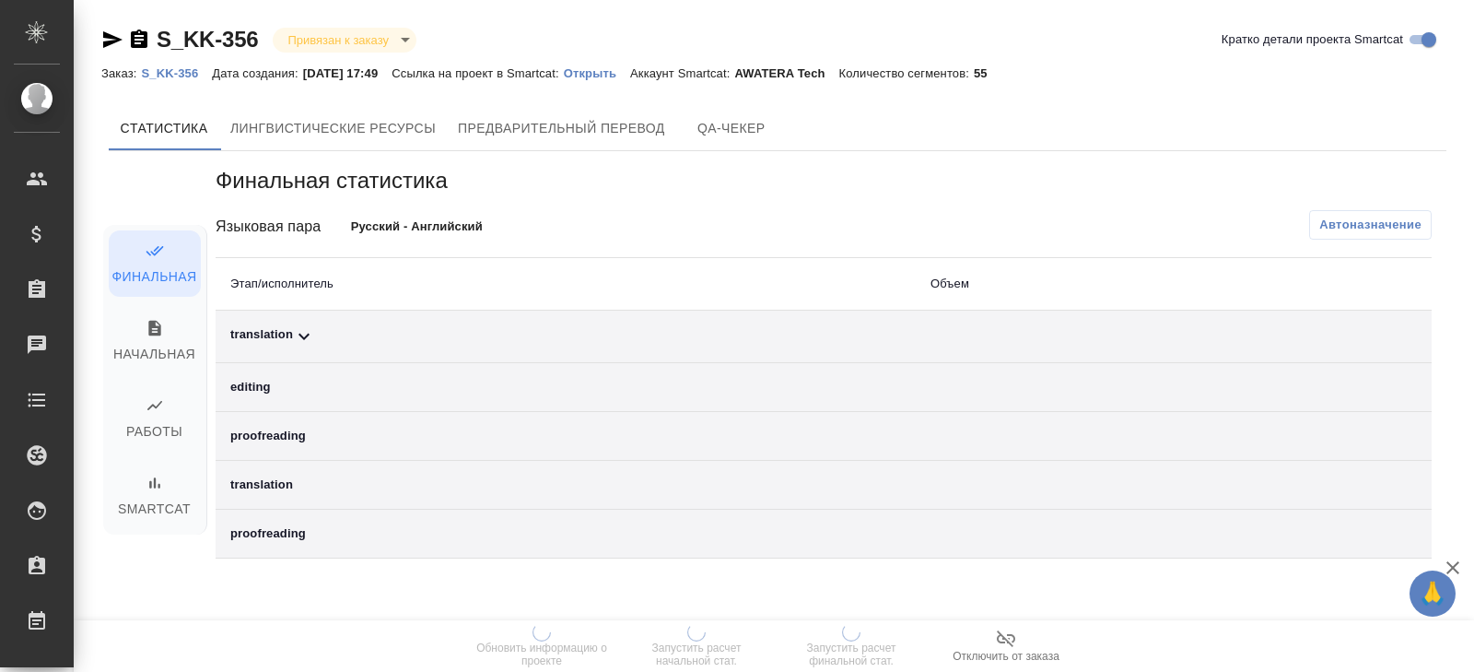
click at [1362, 229] on span "Автоназначение" at bounding box center [1370, 225] width 102 height 18
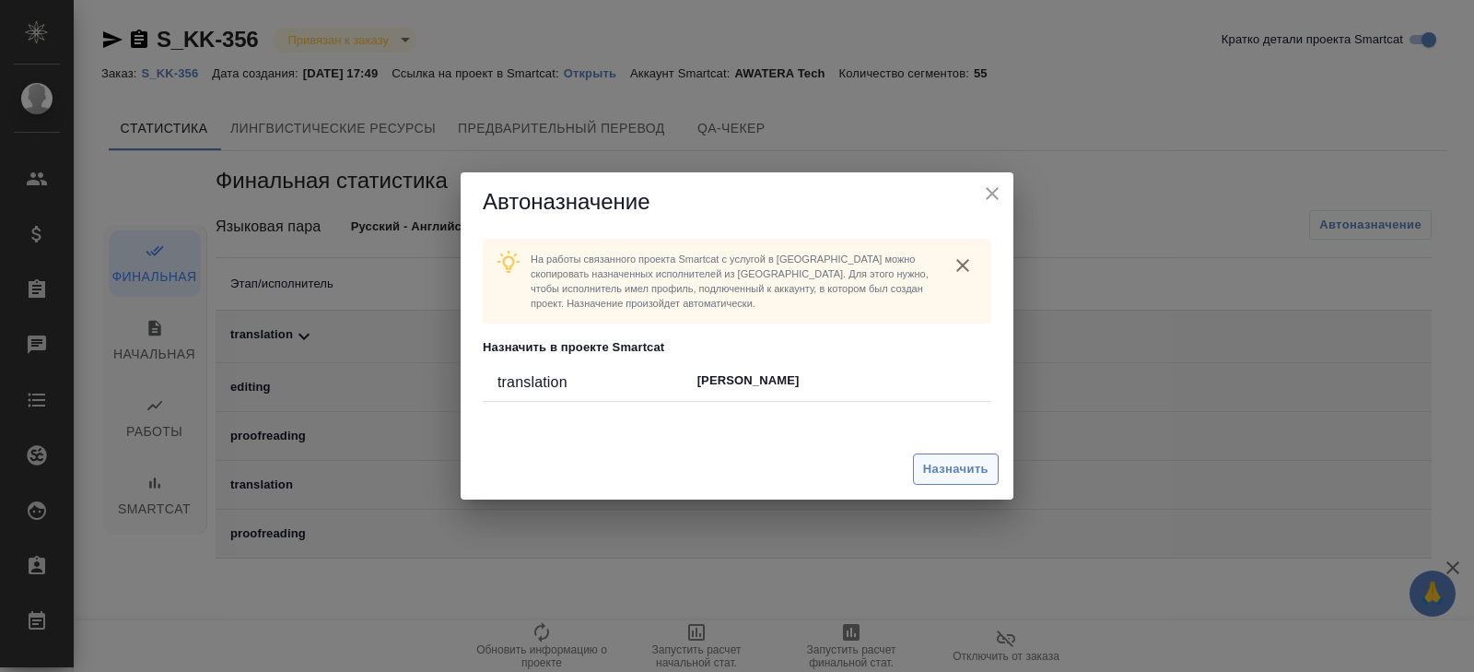
click at [963, 472] on span "Назначить" at bounding box center [955, 469] width 65 height 21
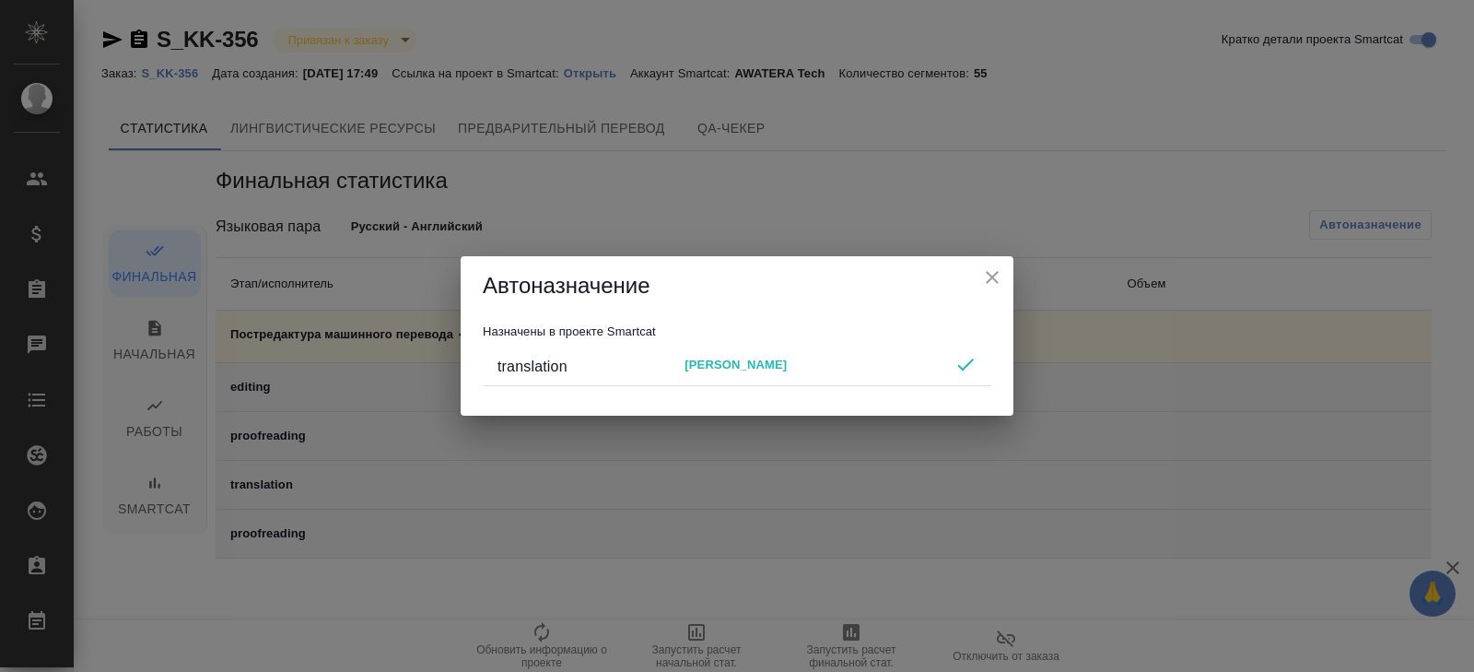
click at [520, 556] on div "Автоназначение Назначены в проекте Smartcat translation [PERSON_NAME]" at bounding box center [737, 336] width 1474 height 672
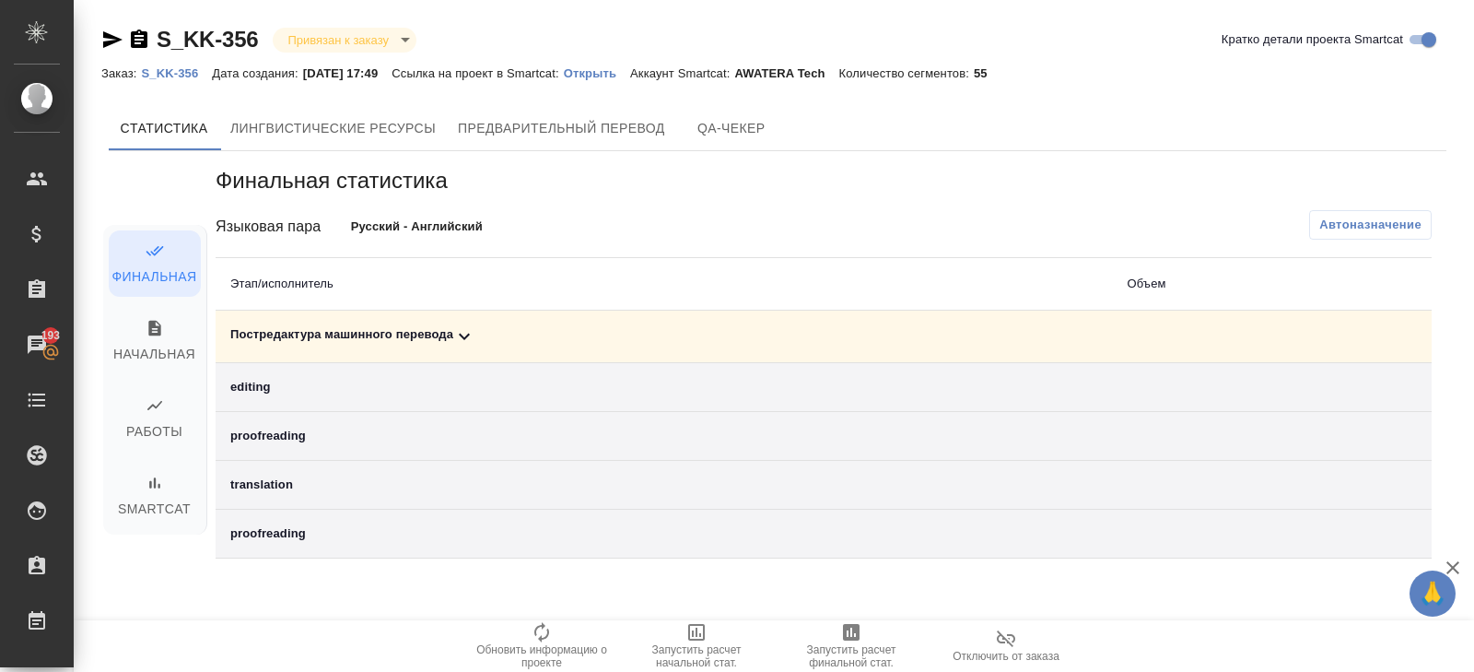
click at [838, 646] on span "Запустить расчет финальной стат." at bounding box center [851, 656] width 133 height 26
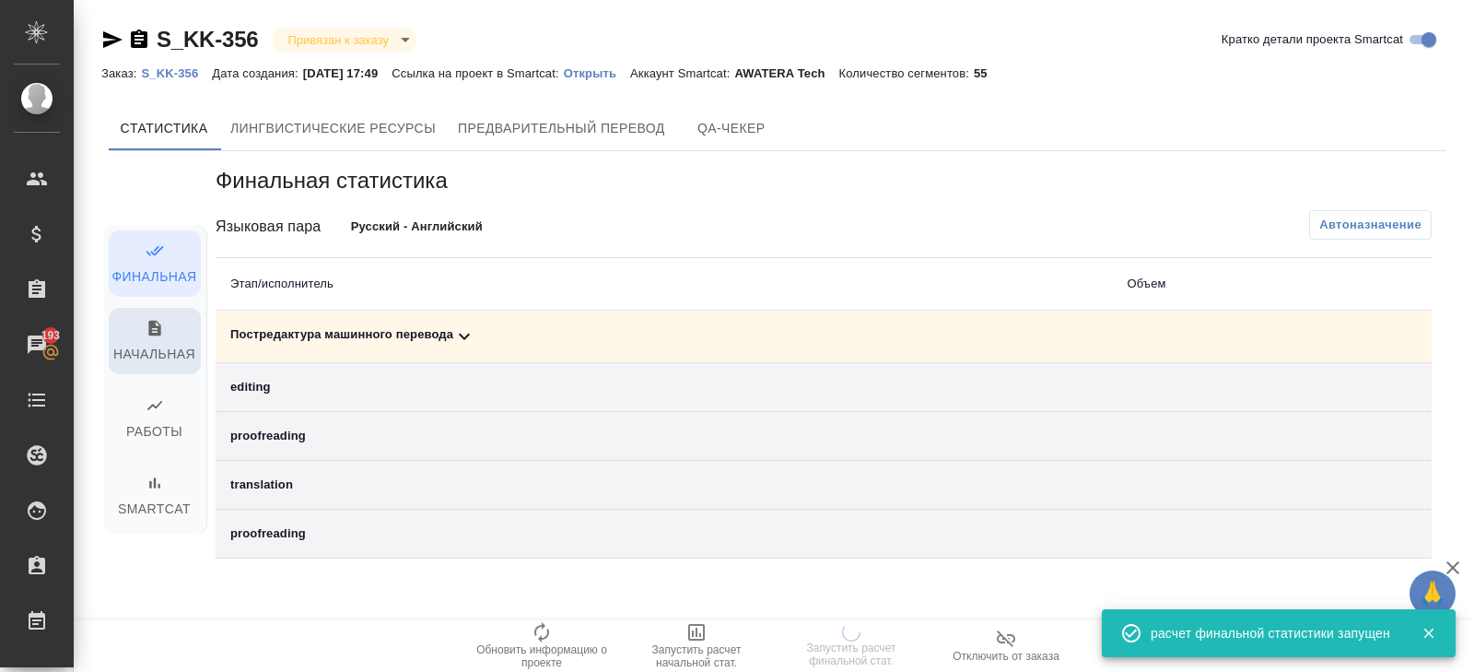
click at [181, 356] on span "Начальная" at bounding box center [155, 342] width 70 height 47
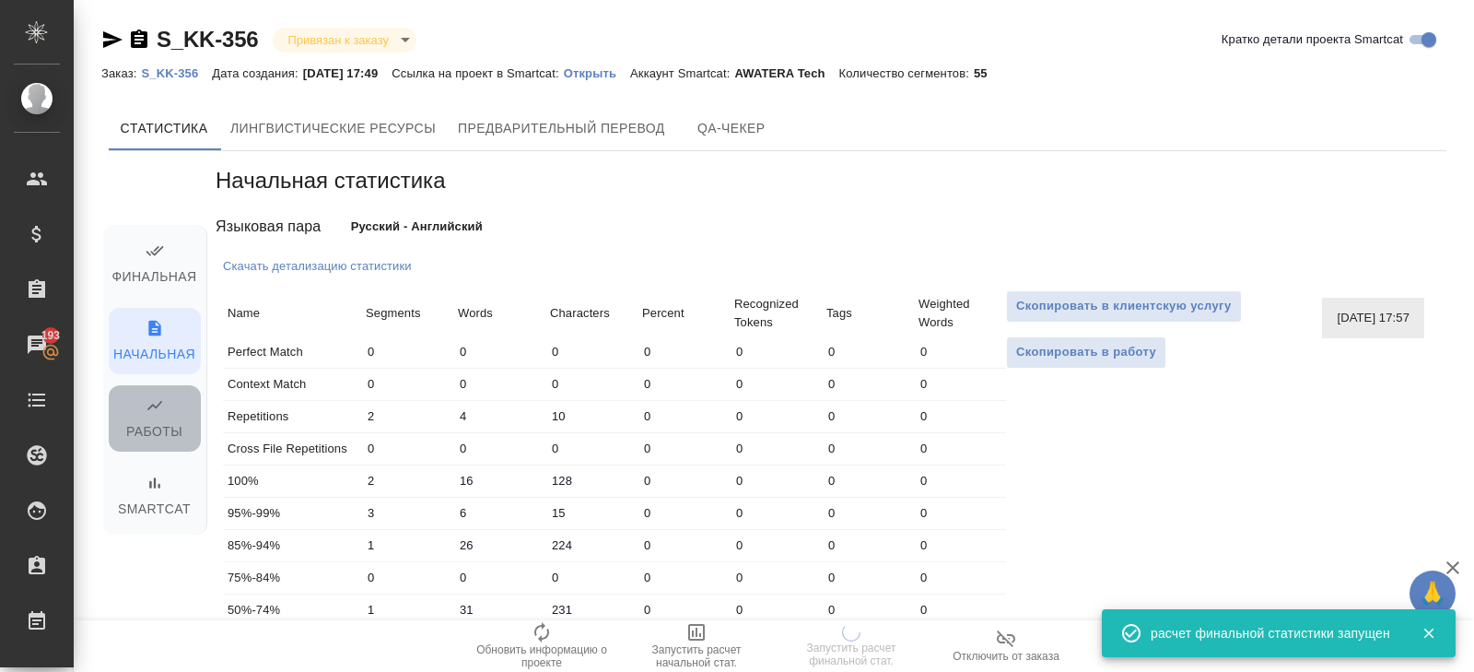
click at [169, 417] on span "Работы" at bounding box center [155, 419] width 70 height 47
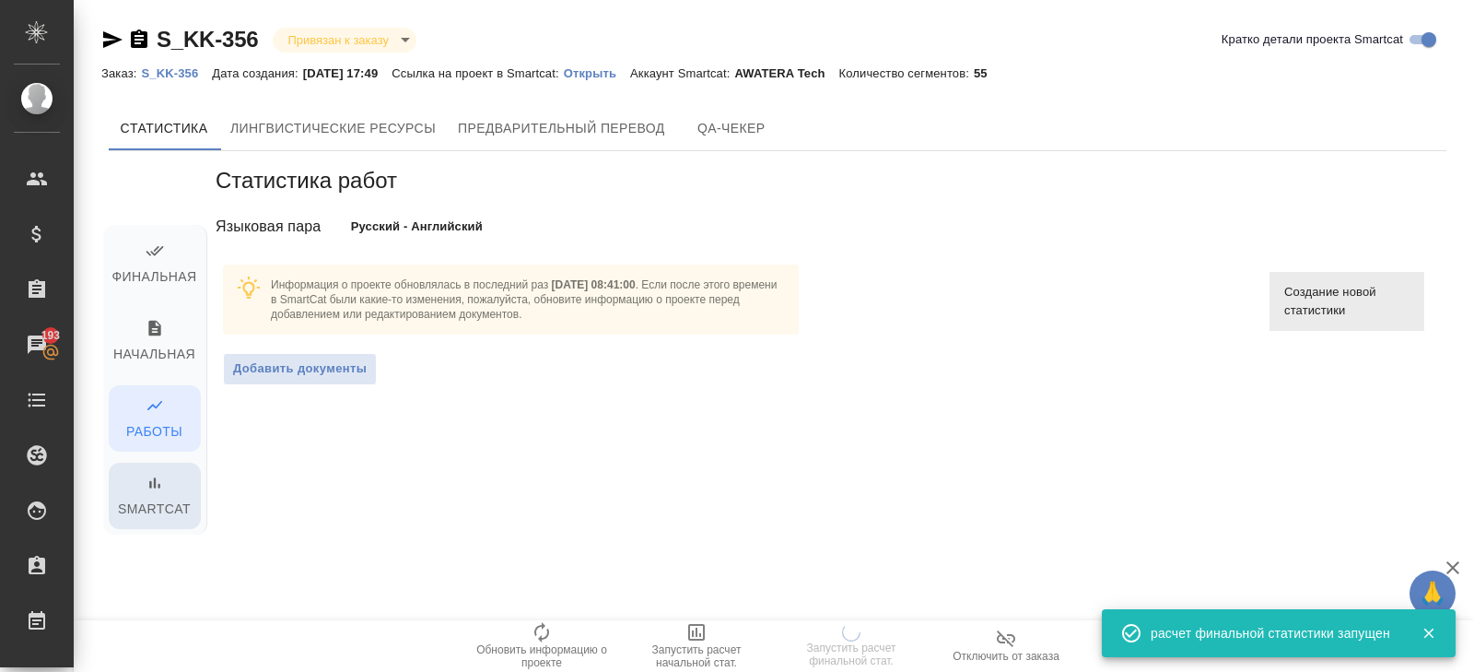
click at [155, 503] on span "Smartcat" at bounding box center [155, 496] width 70 height 47
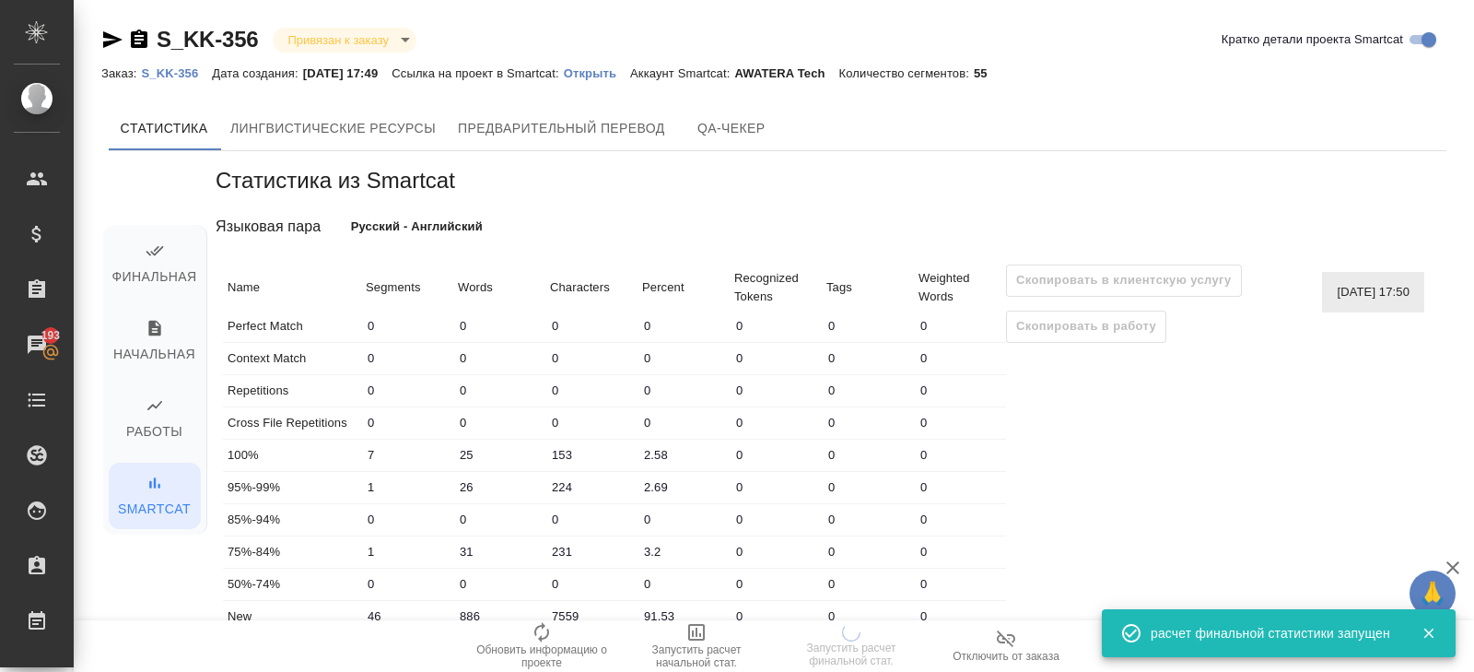
click at [165, 300] on div "Финальная Начальная Работы Smartcat" at bounding box center [154, 380] width 103 height 310
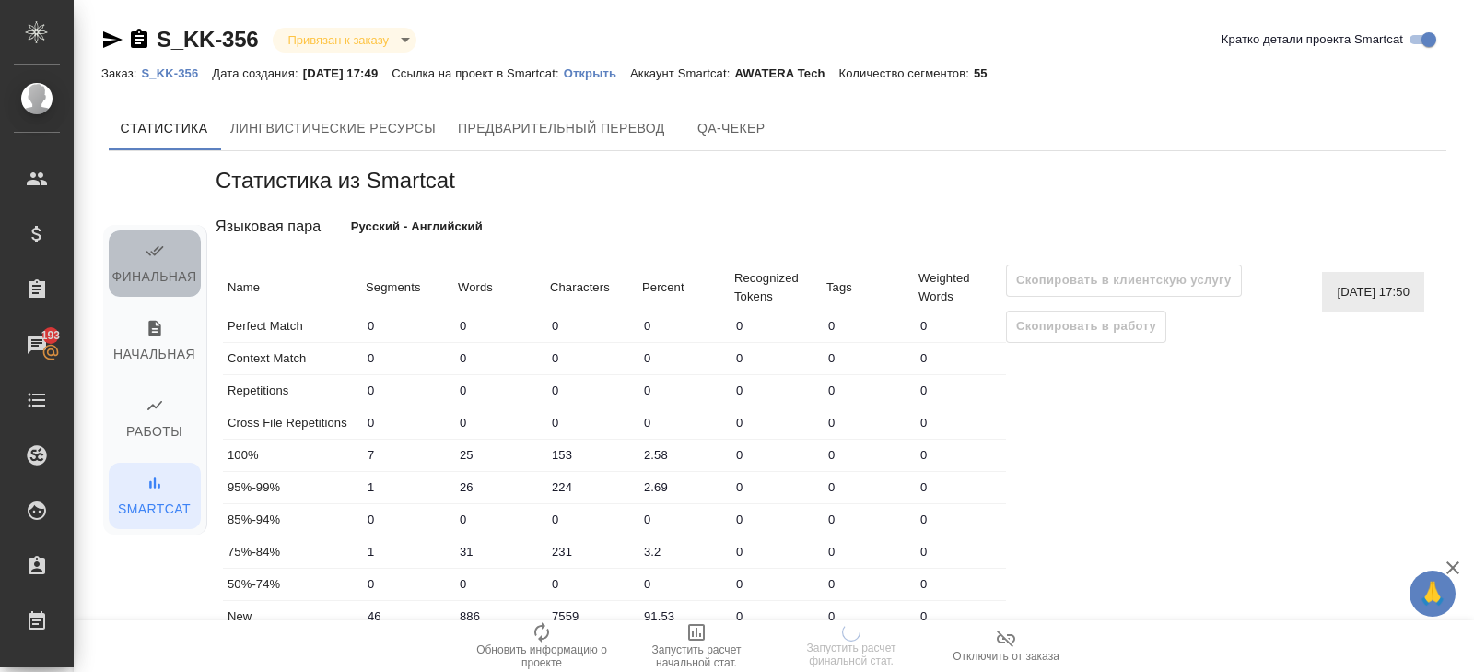
click at [158, 277] on span "Финальная" at bounding box center [155, 264] width 70 height 47
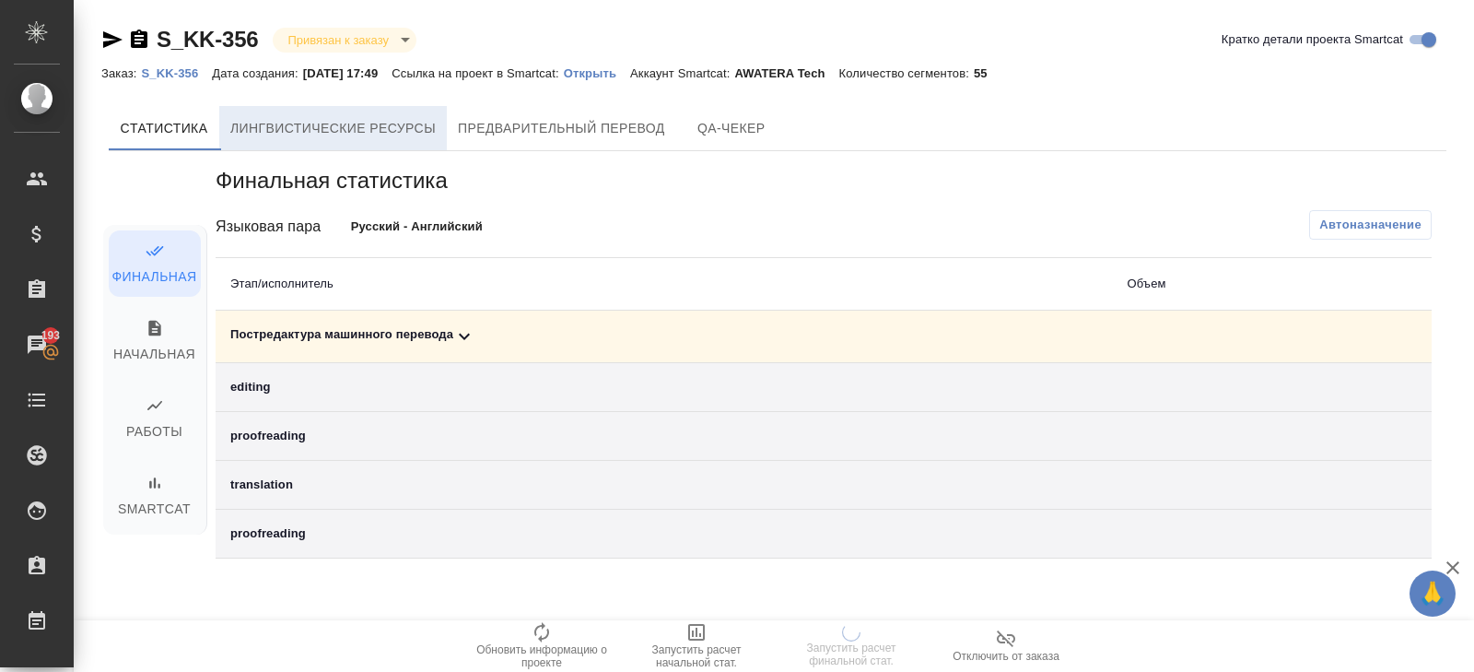
click at [320, 142] on button "Лингвистические ресурсы" at bounding box center [333, 128] width 228 height 44
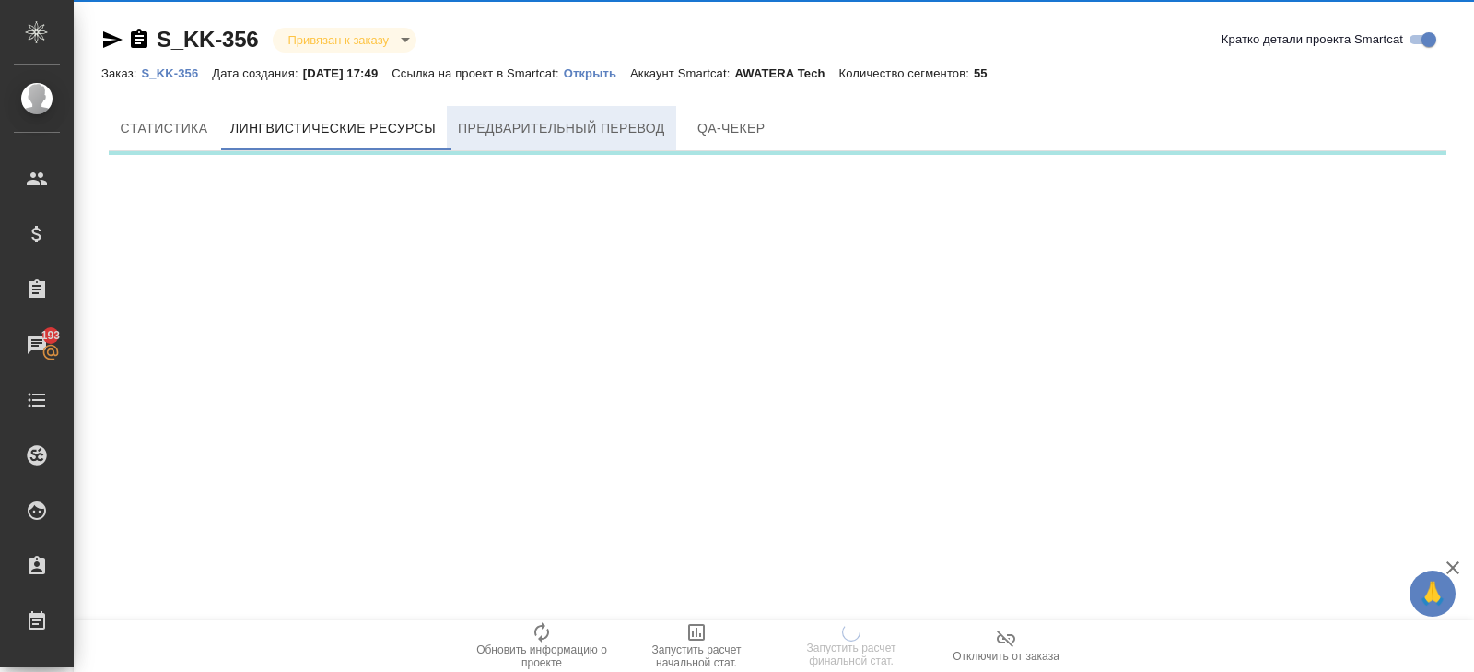
click at [529, 132] on span "Предварительный перевод" at bounding box center [561, 128] width 207 height 23
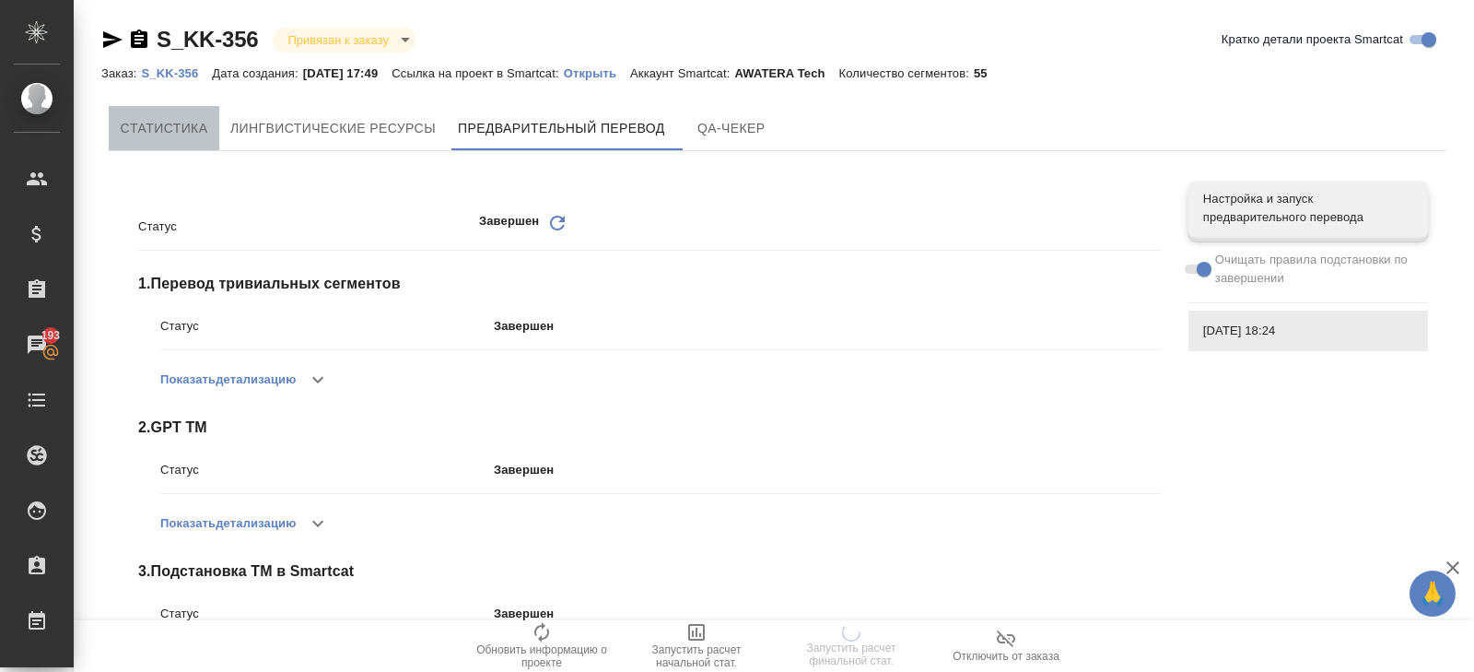
click at [193, 139] on button "Cтатистика" at bounding box center [164, 128] width 111 height 44
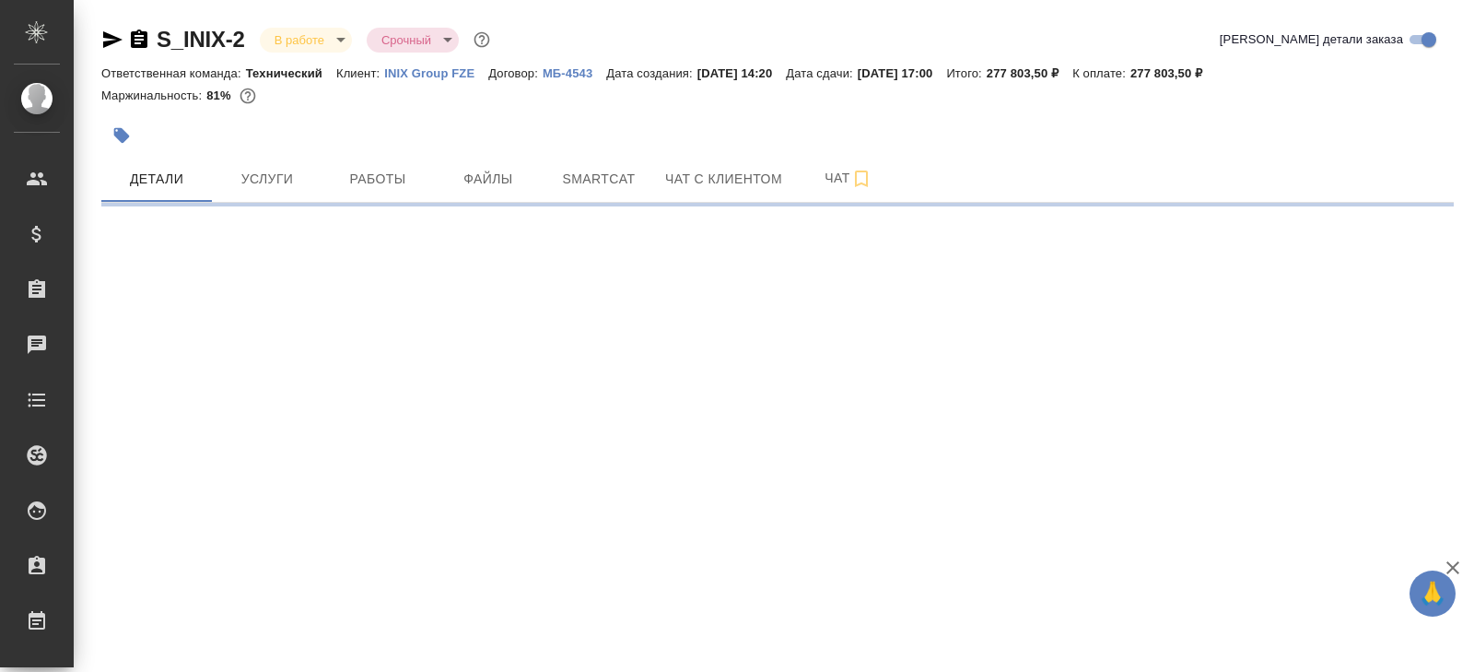
select select "RU"
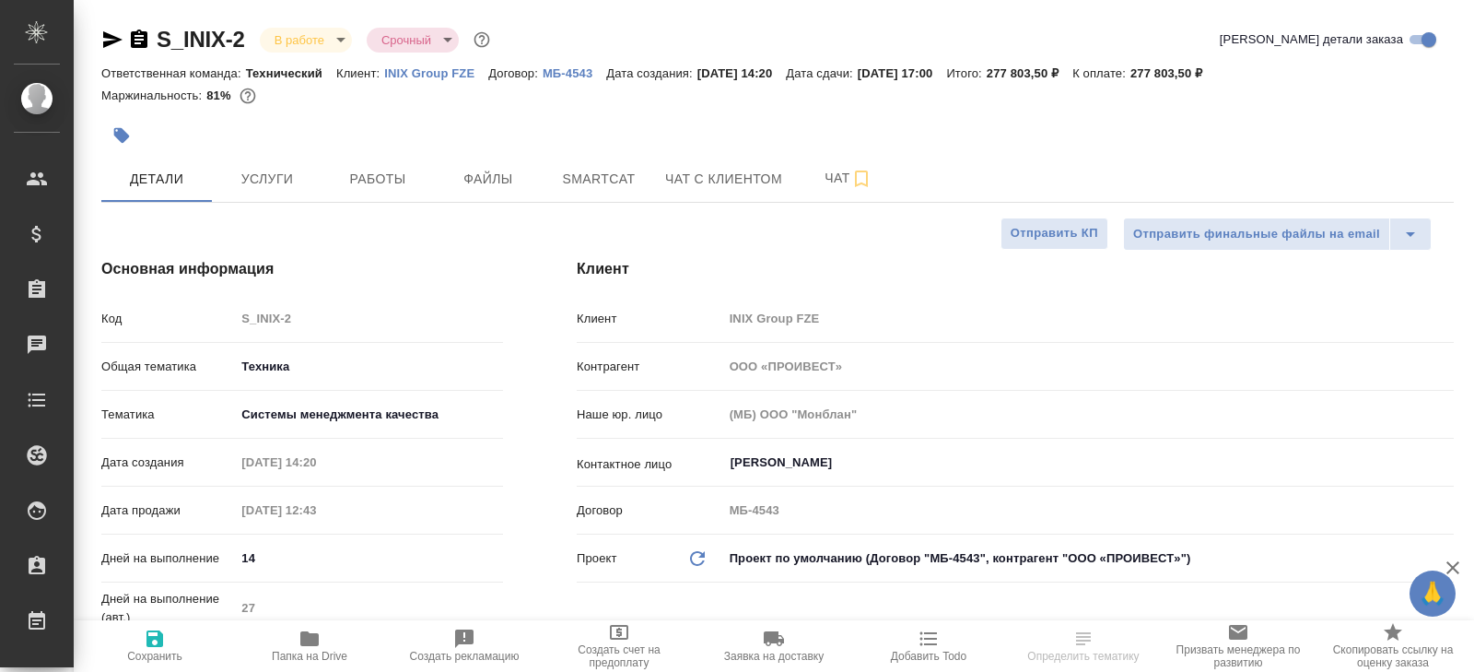
type textarea "x"
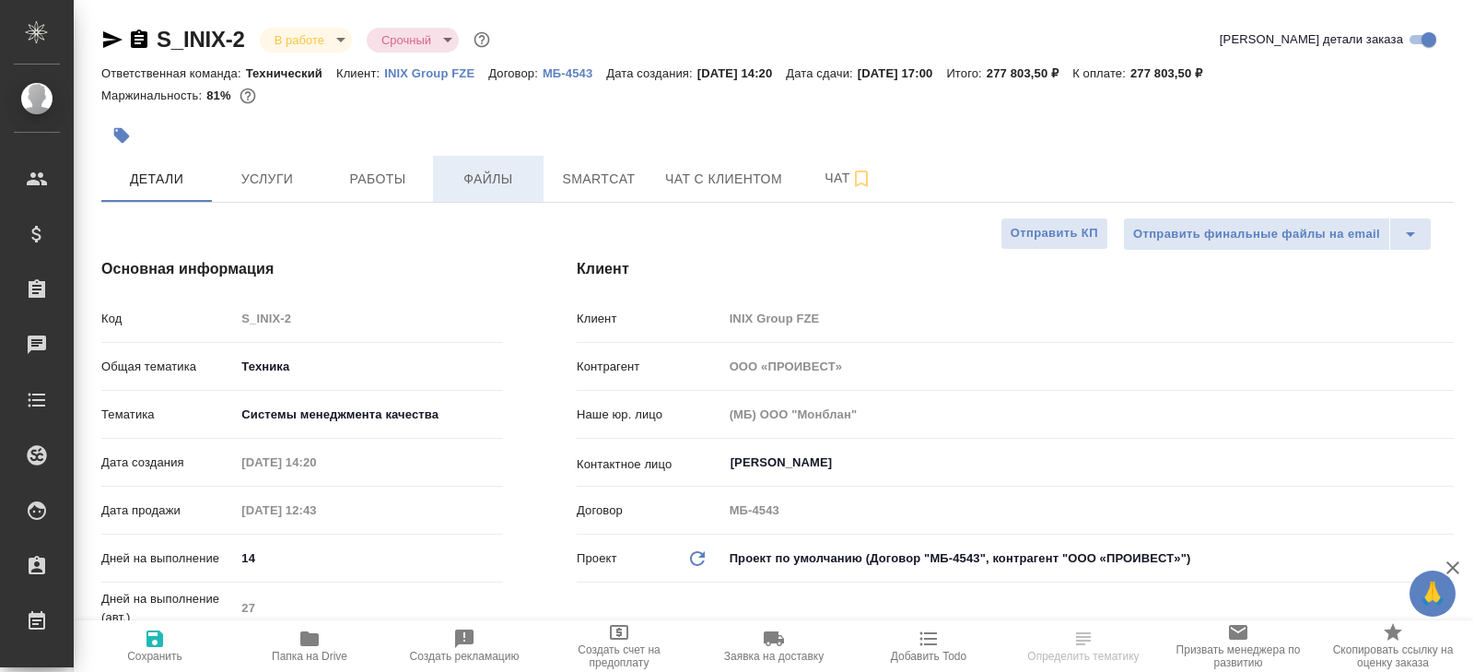
type textarea "x"
click at [572, 193] on button "Smartcat" at bounding box center [598, 179] width 111 height 46
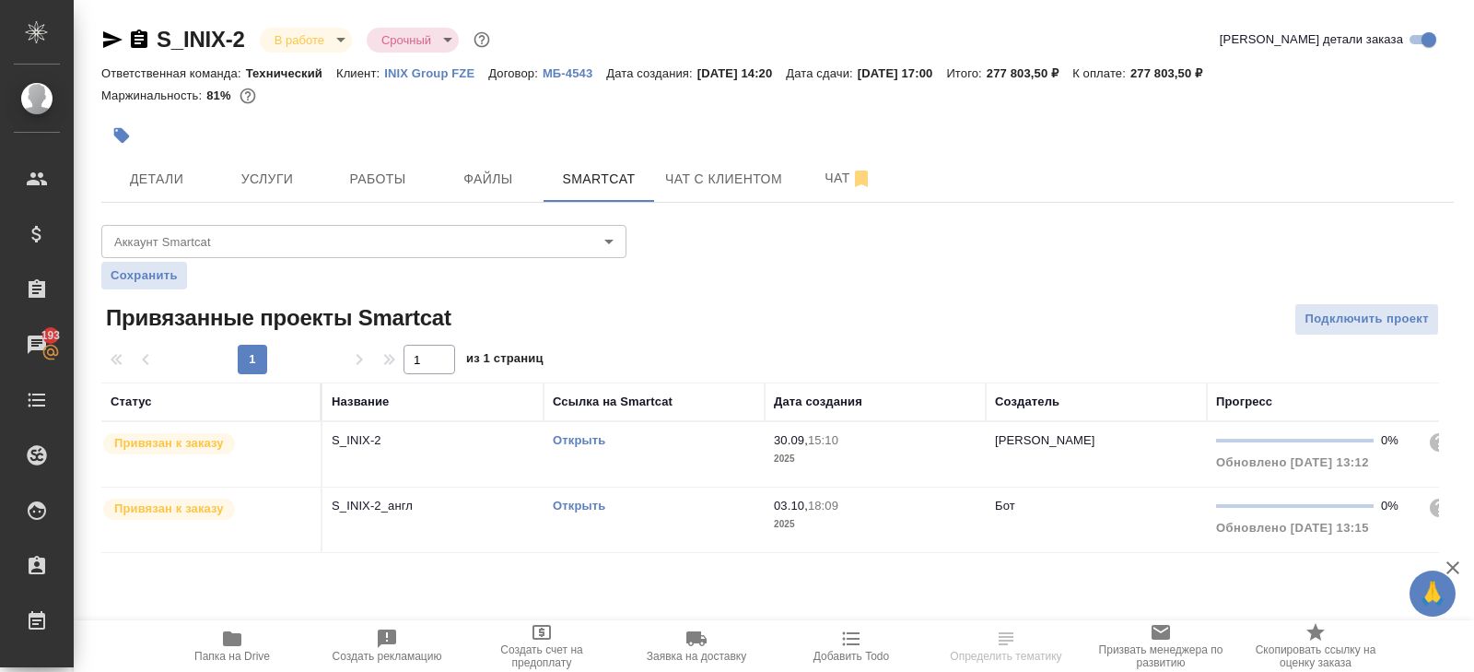
click at [578, 438] on link "Открыть" at bounding box center [579, 440] width 53 height 14
click at [397, 170] on span "Работы" at bounding box center [377, 179] width 88 height 23
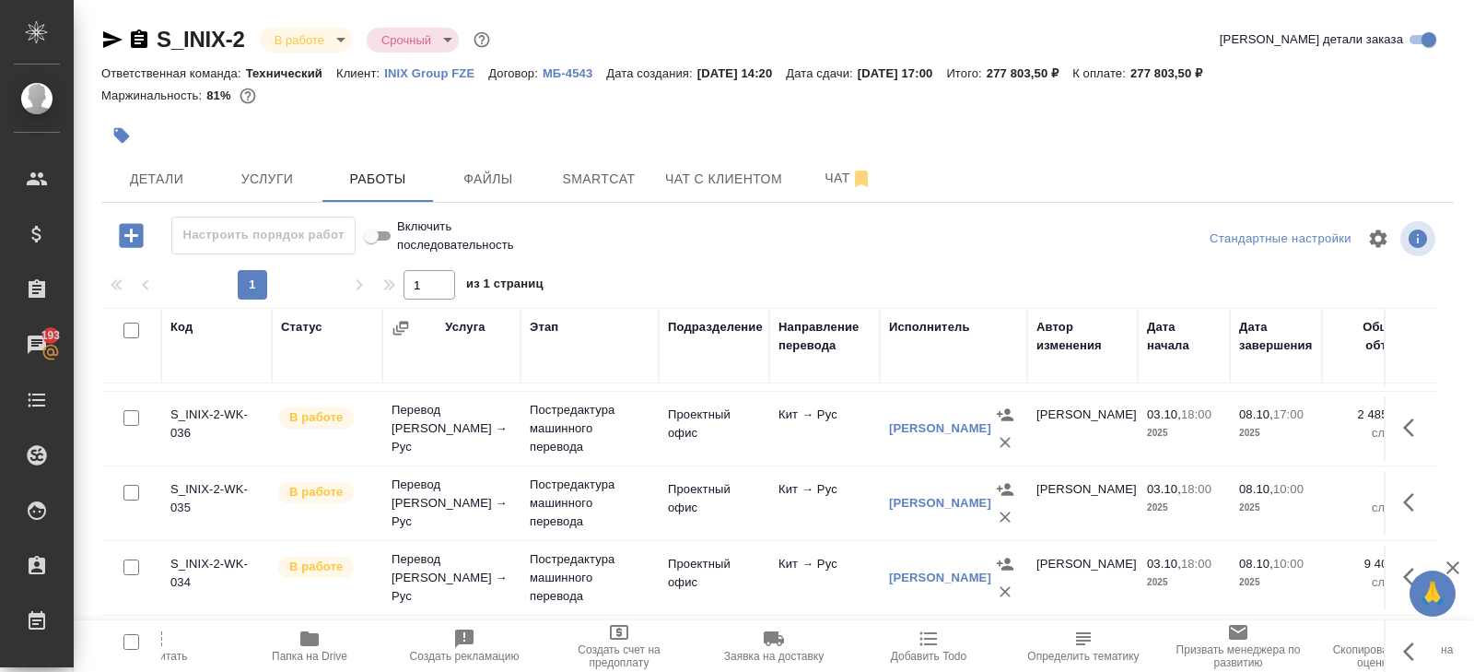
click at [135, 39] on icon "button" at bounding box center [139, 40] width 22 height 22
click at [130, 41] on icon "button" at bounding box center [139, 40] width 22 height 22
click at [146, 33] on icon "button" at bounding box center [139, 38] width 17 height 18
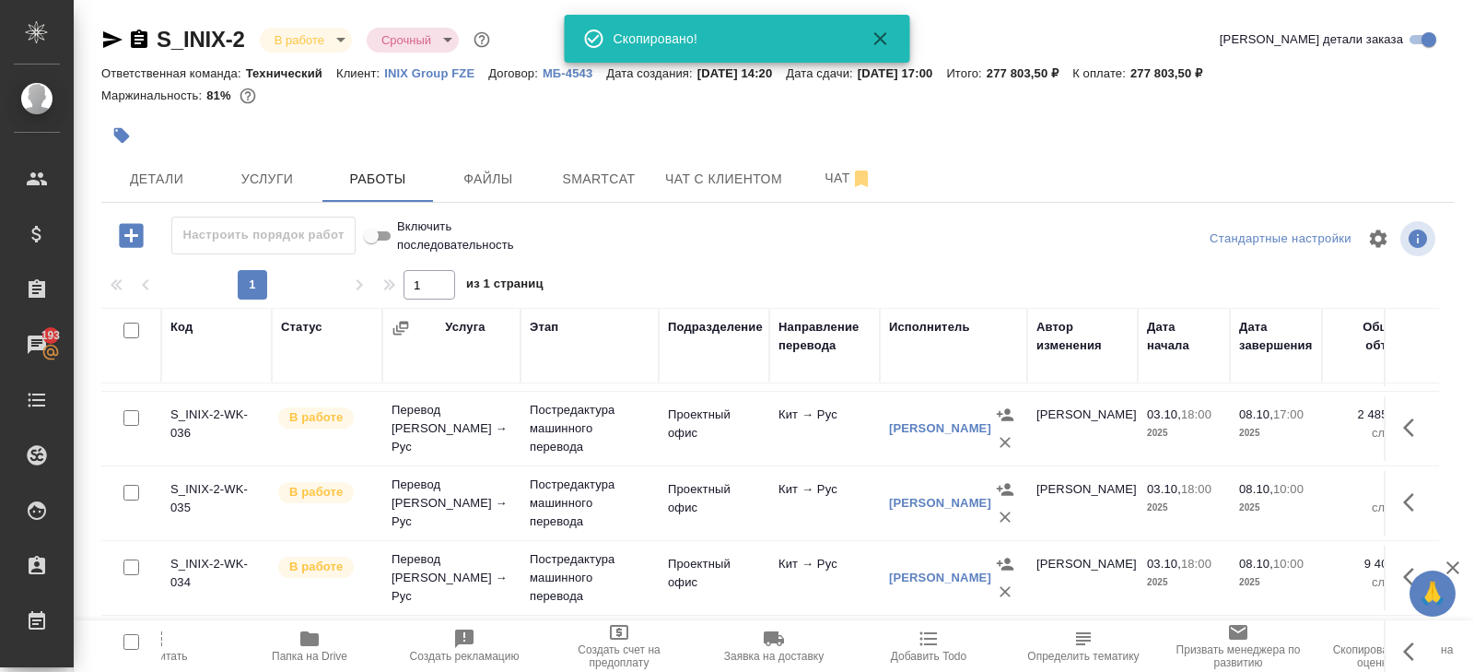
click at [302, 635] on icon "button" at bounding box center [309, 638] width 18 height 15
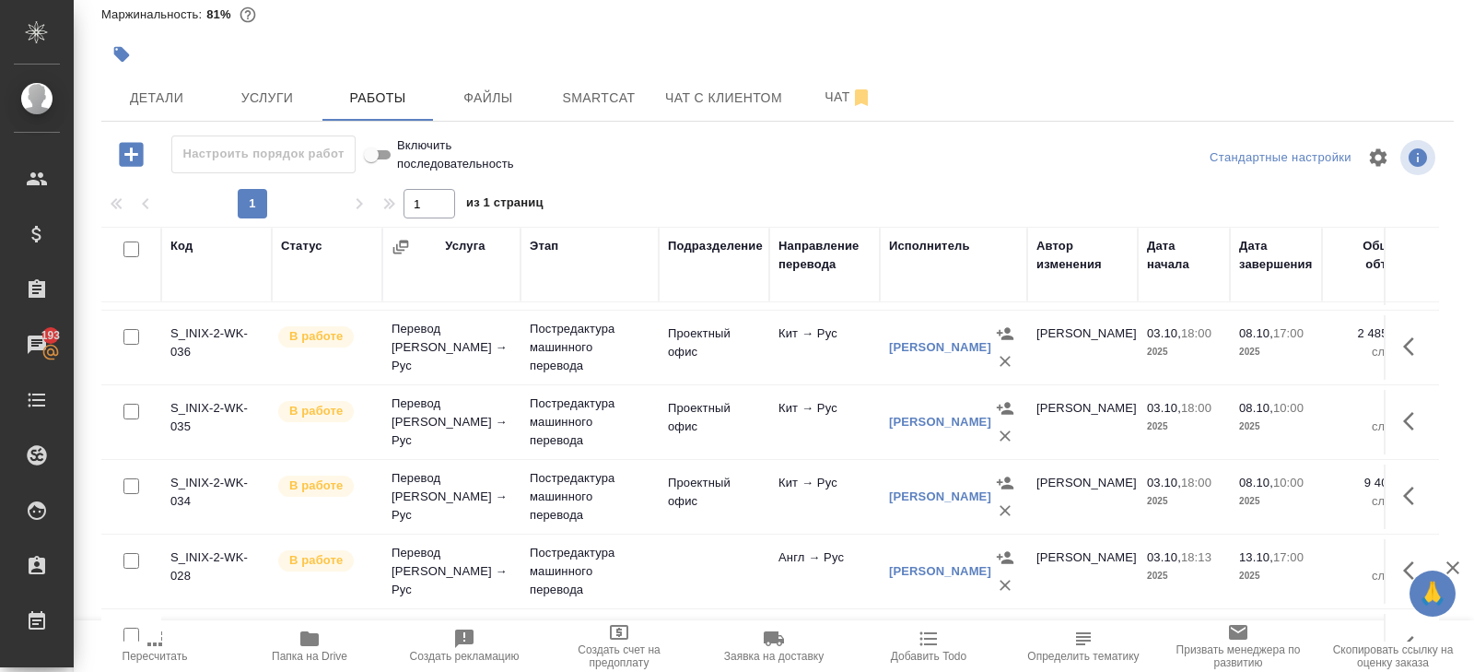
scroll to position [97, 0]
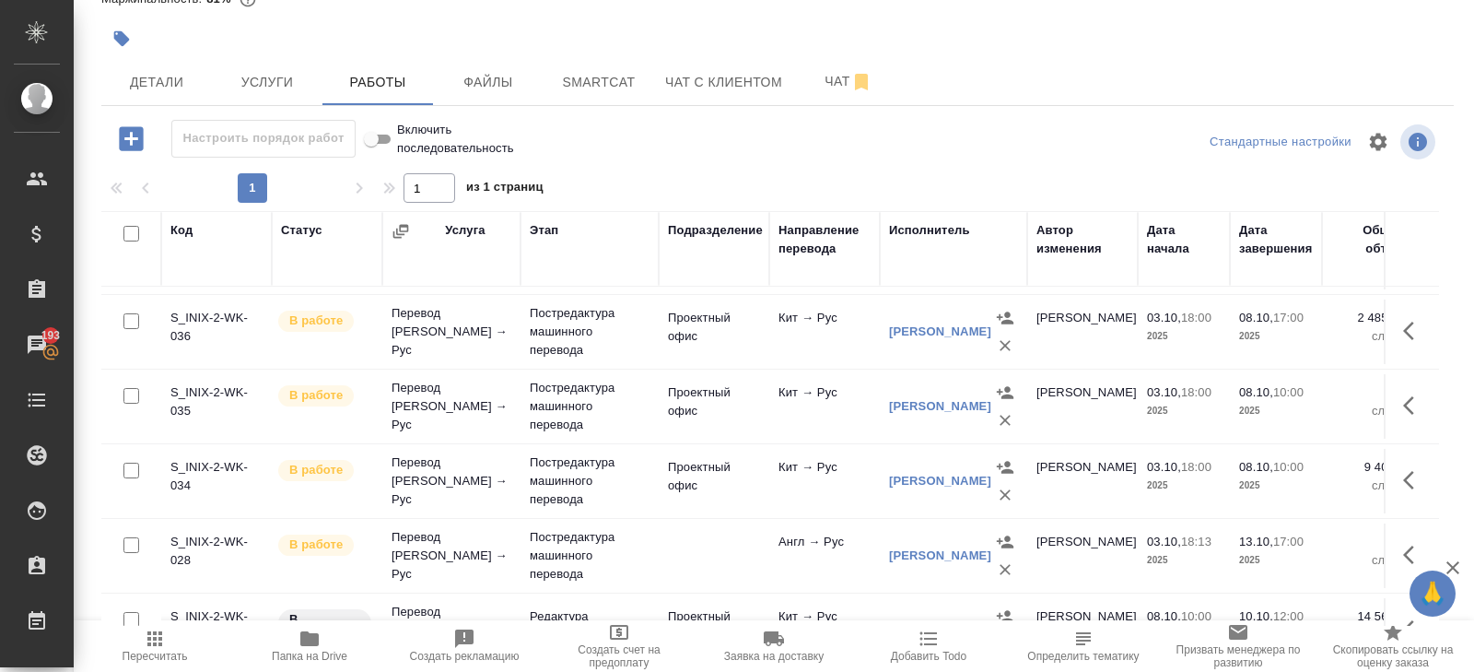
click at [1002, 415] on icon "button" at bounding box center [1004, 420] width 11 height 11
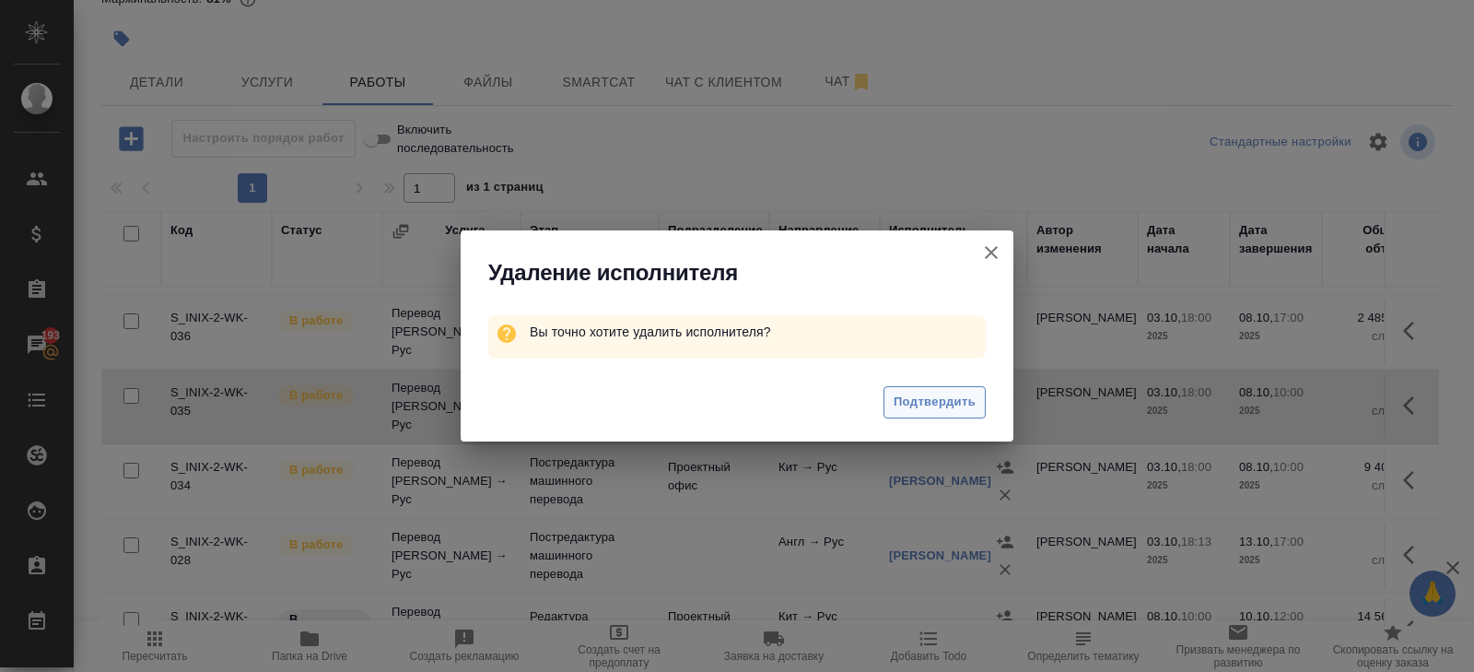
click at [968, 397] on span "Подтвердить" at bounding box center [935, 401] width 82 height 21
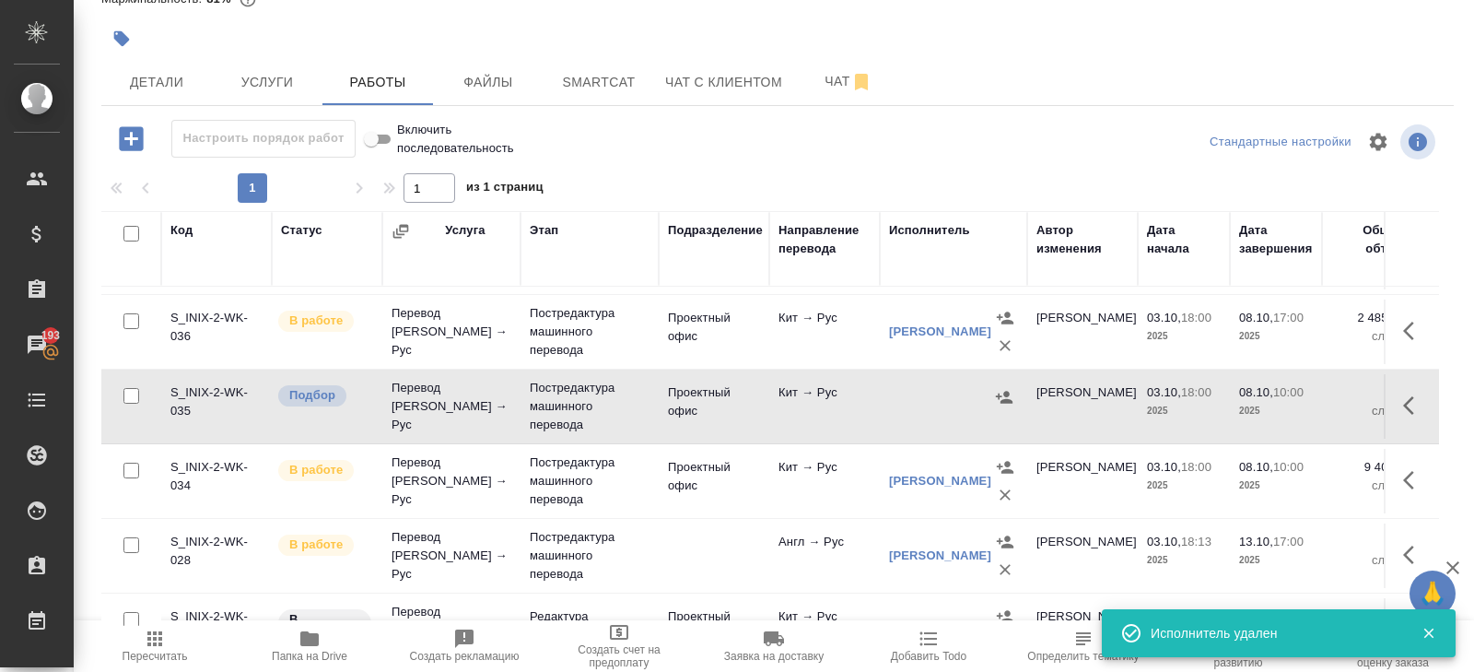
scroll to position [0, 0]
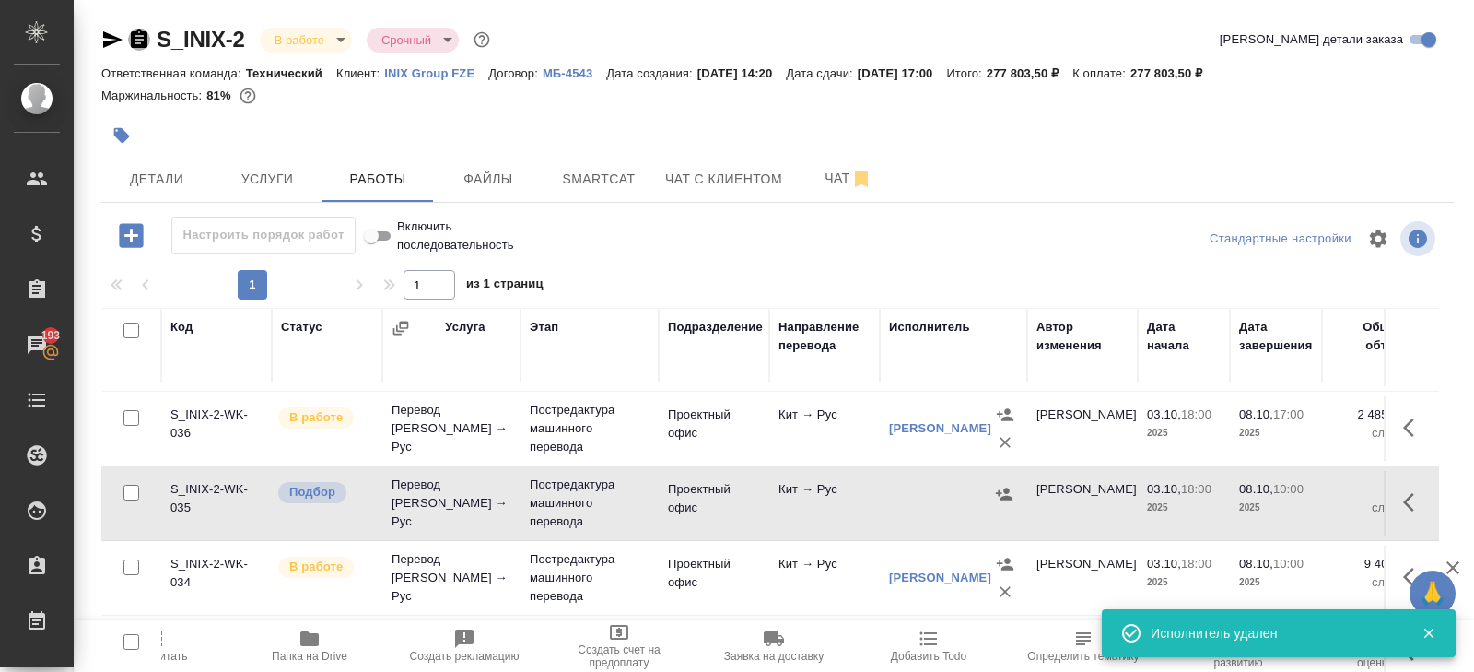
click at [147, 34] on icon "button" at bounding box center [139, 40] width 22 height 22
click at [1008, 489] on icon "button" at bounding box center [1004, 493] width 17 height 12
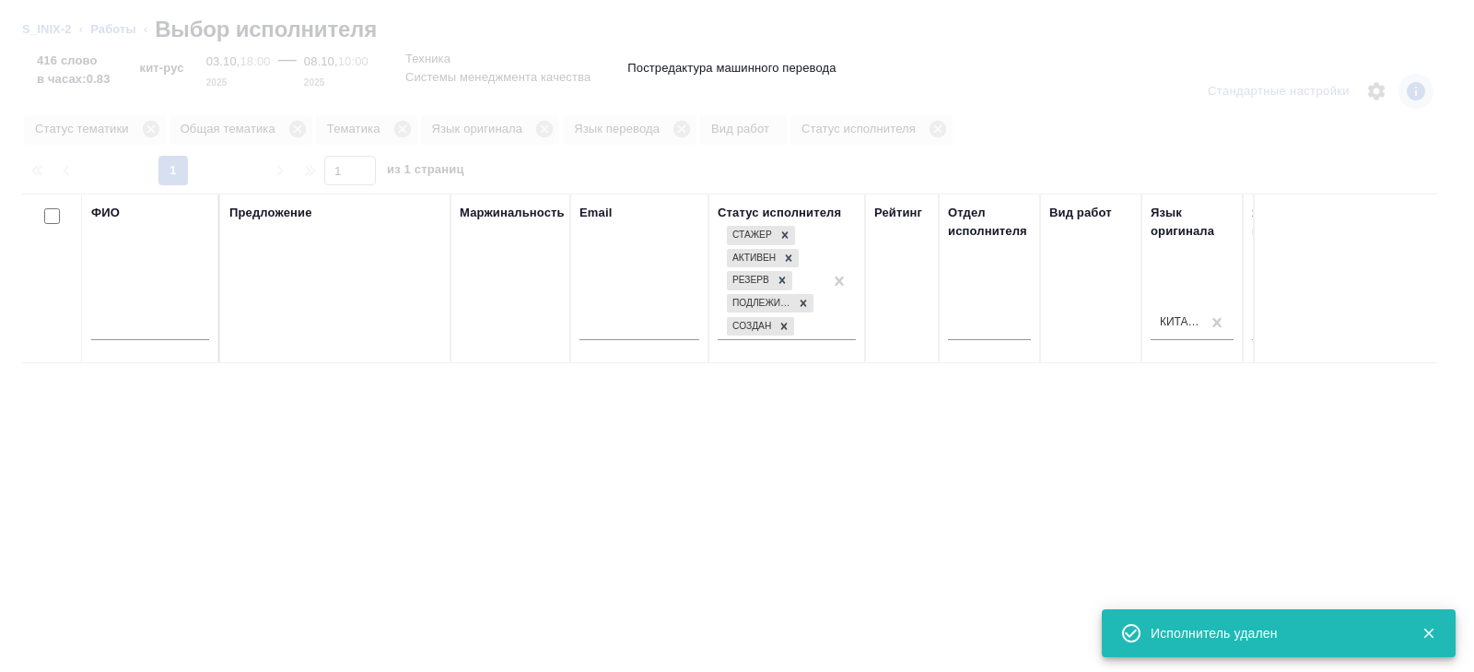
click at [161, 334] on input "text" at bounding box center [150, 328] width 118 height 23
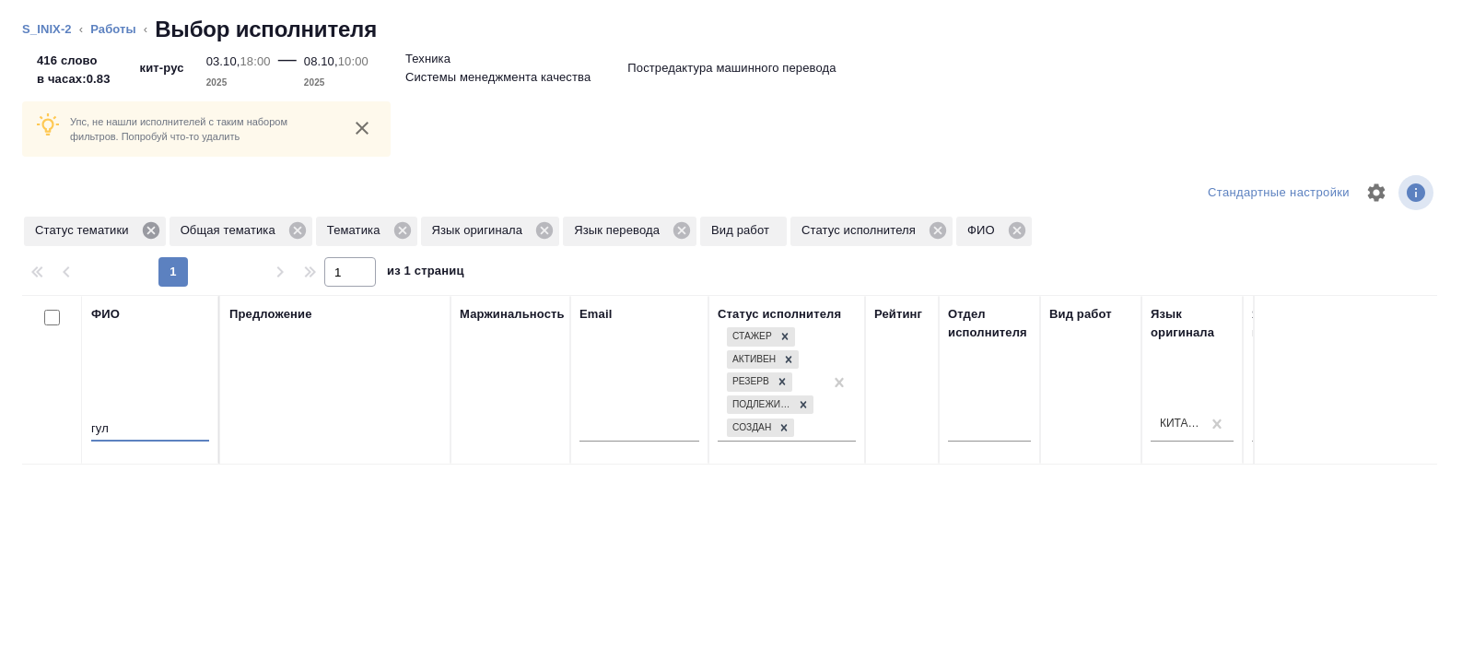
type input "гул"
click at [158, 227] on icon at bounding box center [151, 230] width 20 height 20
click at [261, 233] on icon at bounding box center [257, 230] width 17 height 17
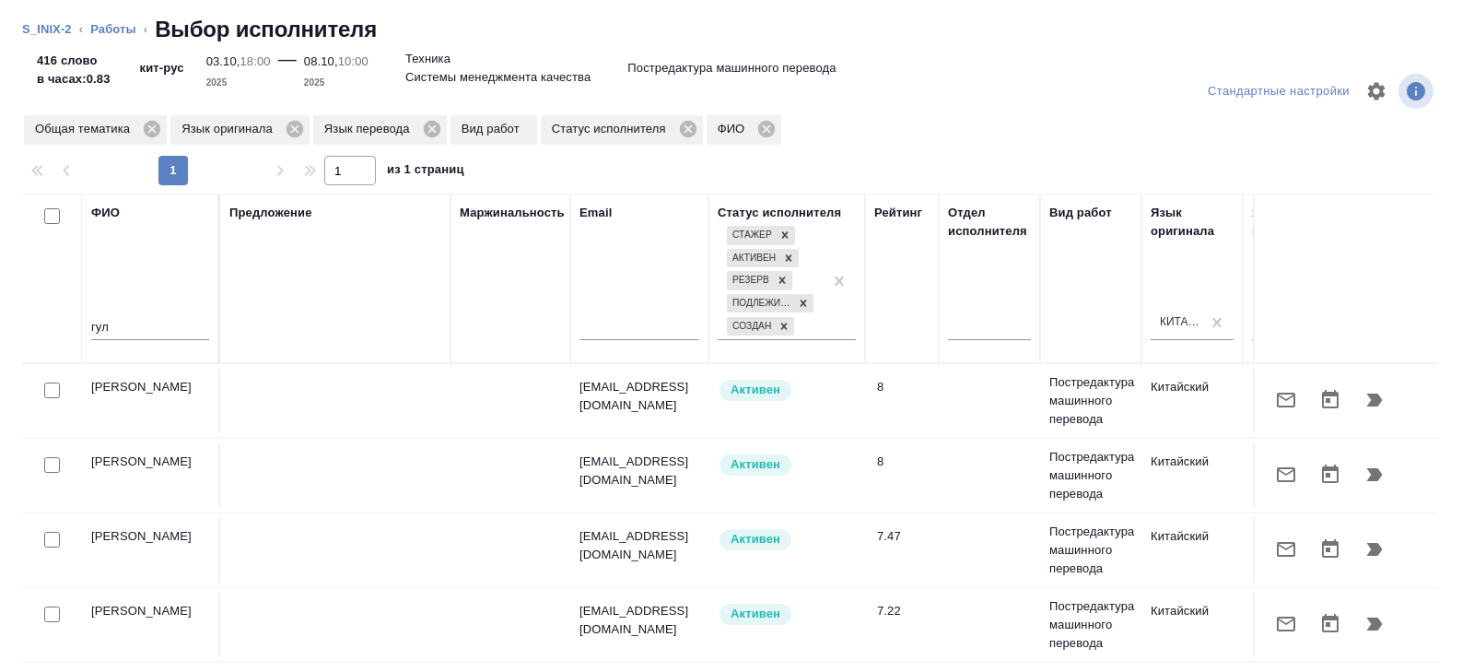
click at [1381, 403] on icon "button" at bounding box center [1374, 400] width 22 height 22
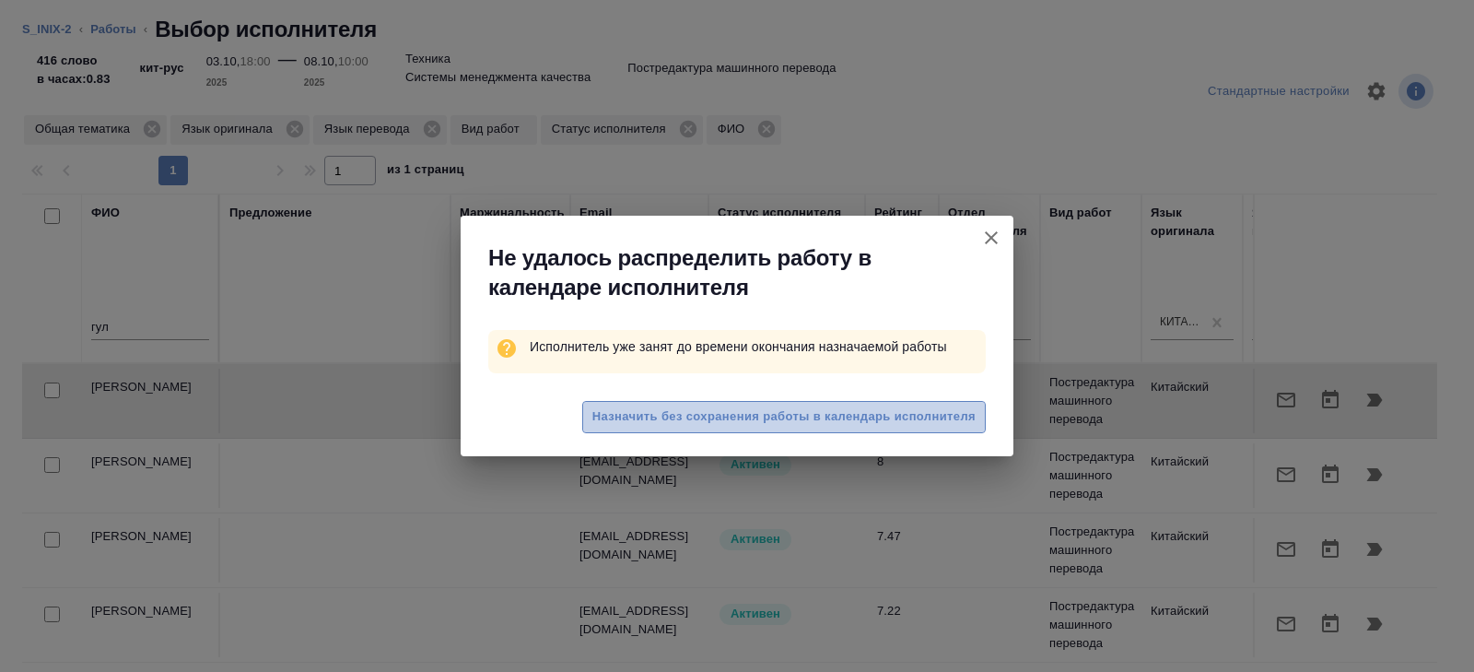
click at [779, 430] on button "Назначить без сохранения работы в календарь исполнителя" at bounding box center [783, 417] width 403 height 32
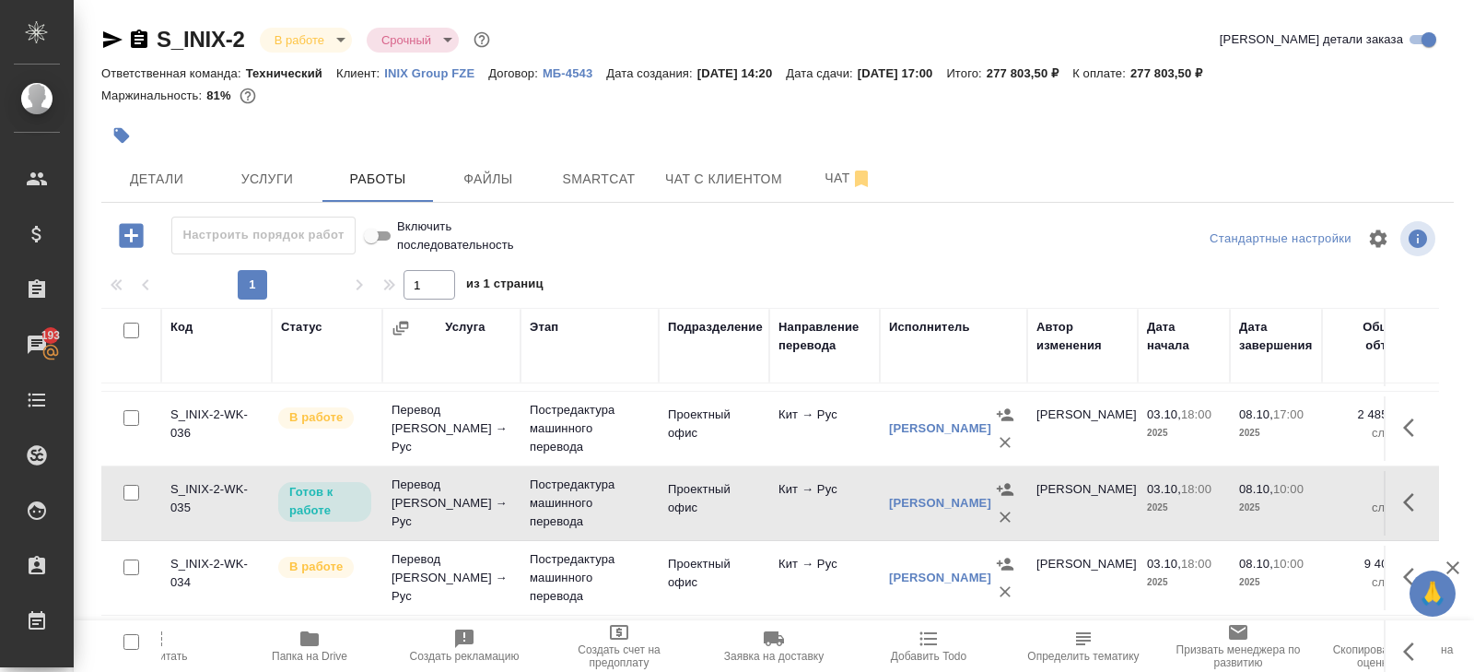
click at [1411, 503] on icon "button" at bounding box center [1414, 502] width 22 height 22
click at [1282, 502] on icon "button" at bounding box center [1279, 502] width 22 height 22
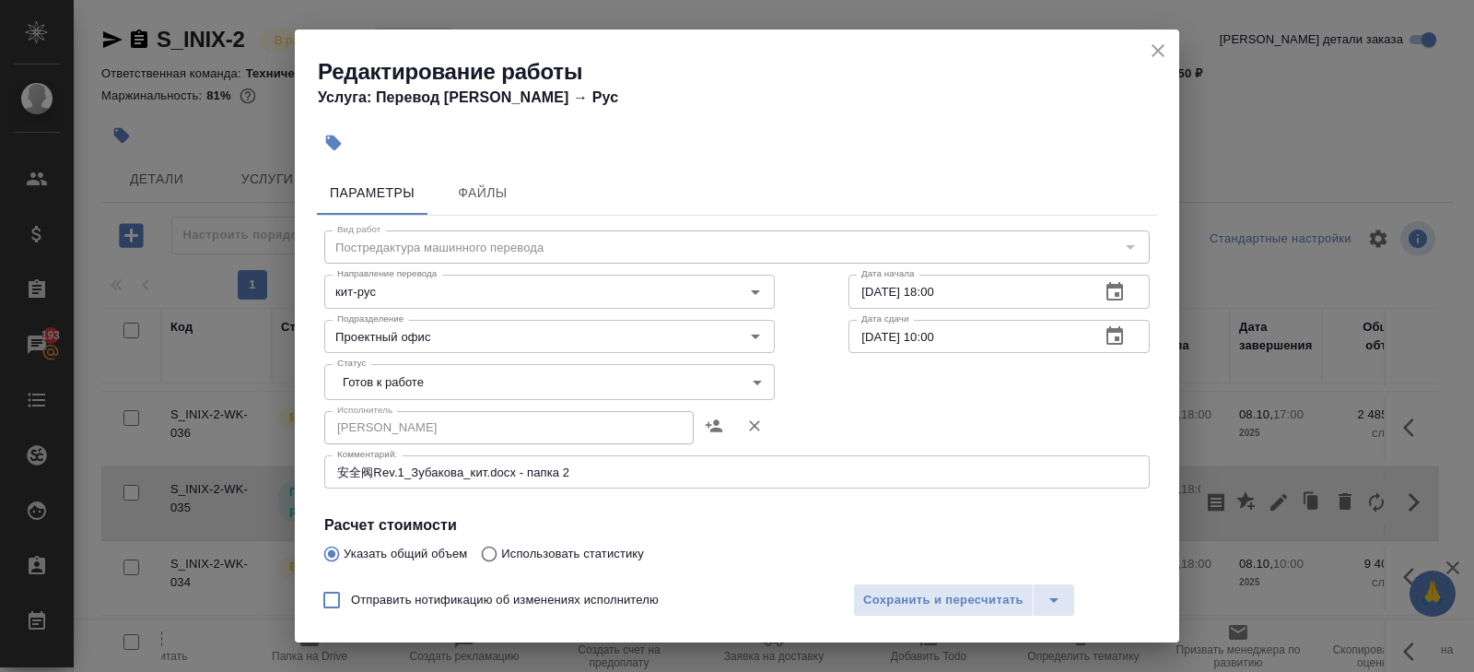
click at [1120, 335] on icon "button" at bounding box center [1115, 336] width 22 height 22
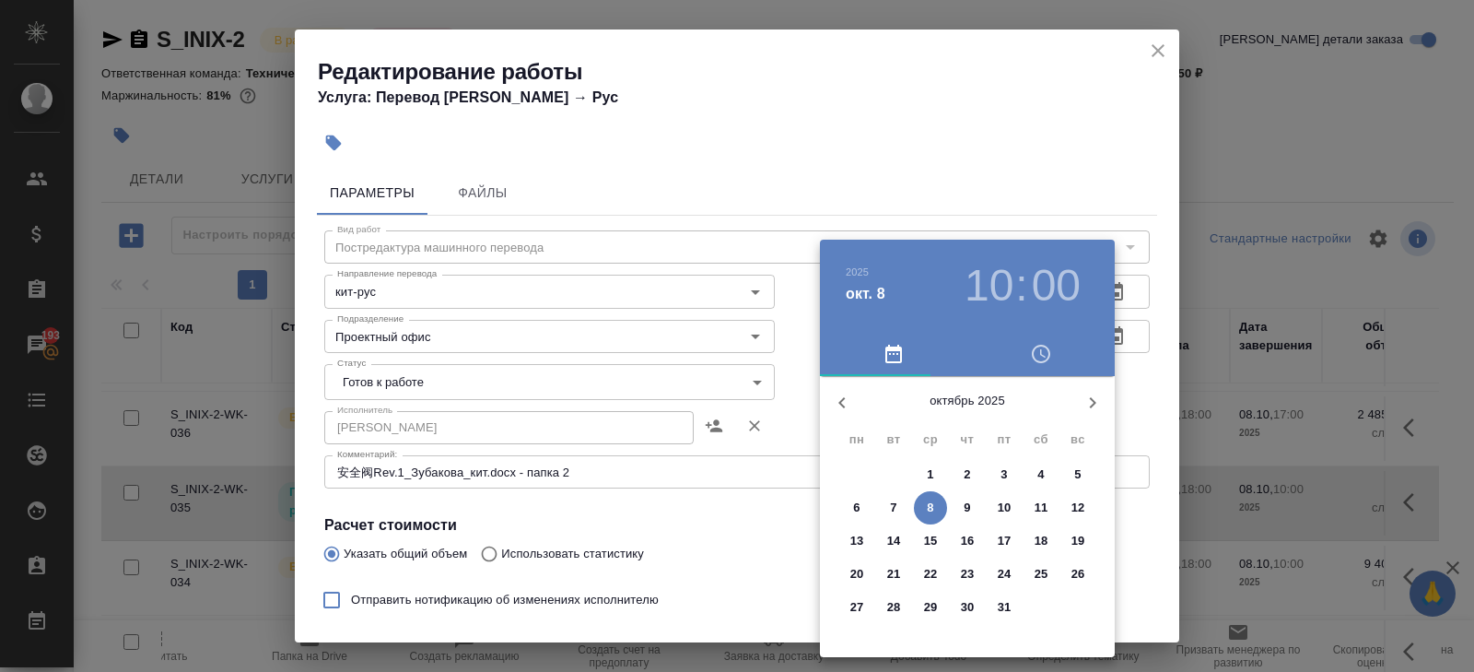
click at [930, 502] on p "8" at bounding box center [930, 507] width 6 height 18
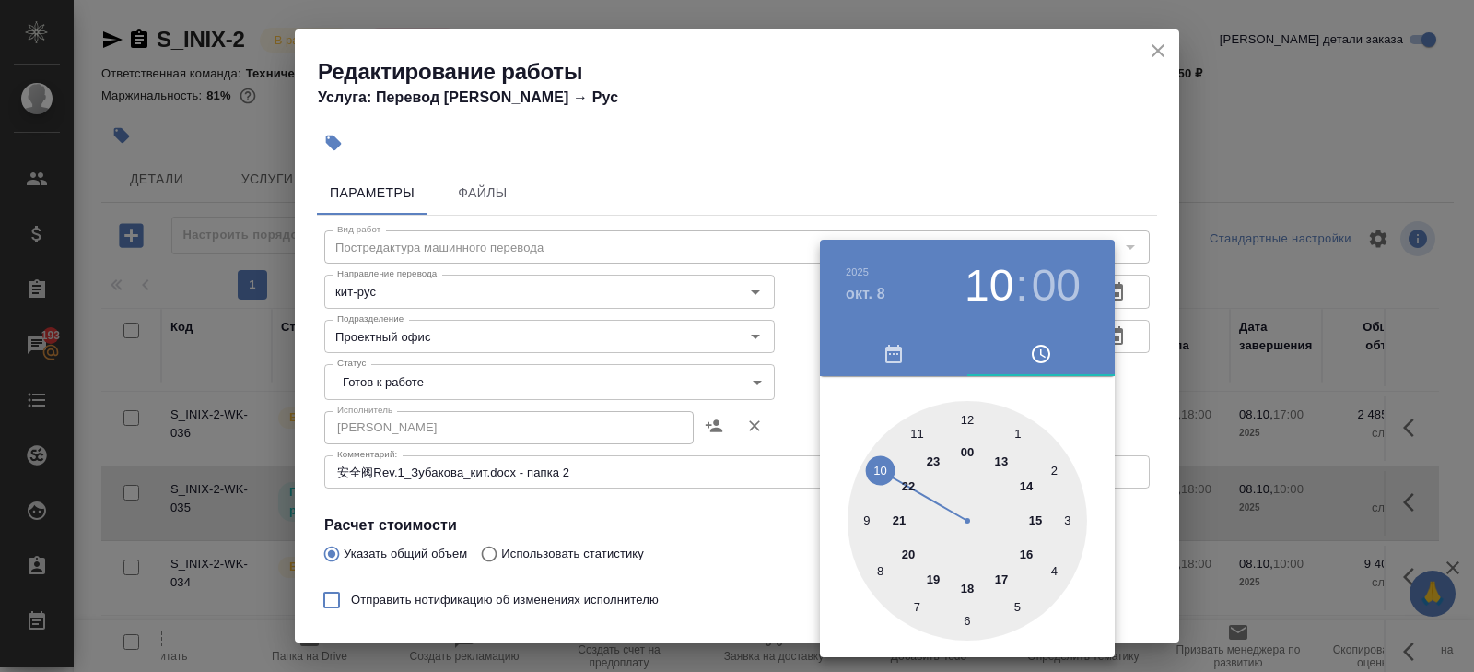
click at [965, 421] on div at bounding box center [967, 521] width 240 height 240
type input "08.10.2025 12:00"
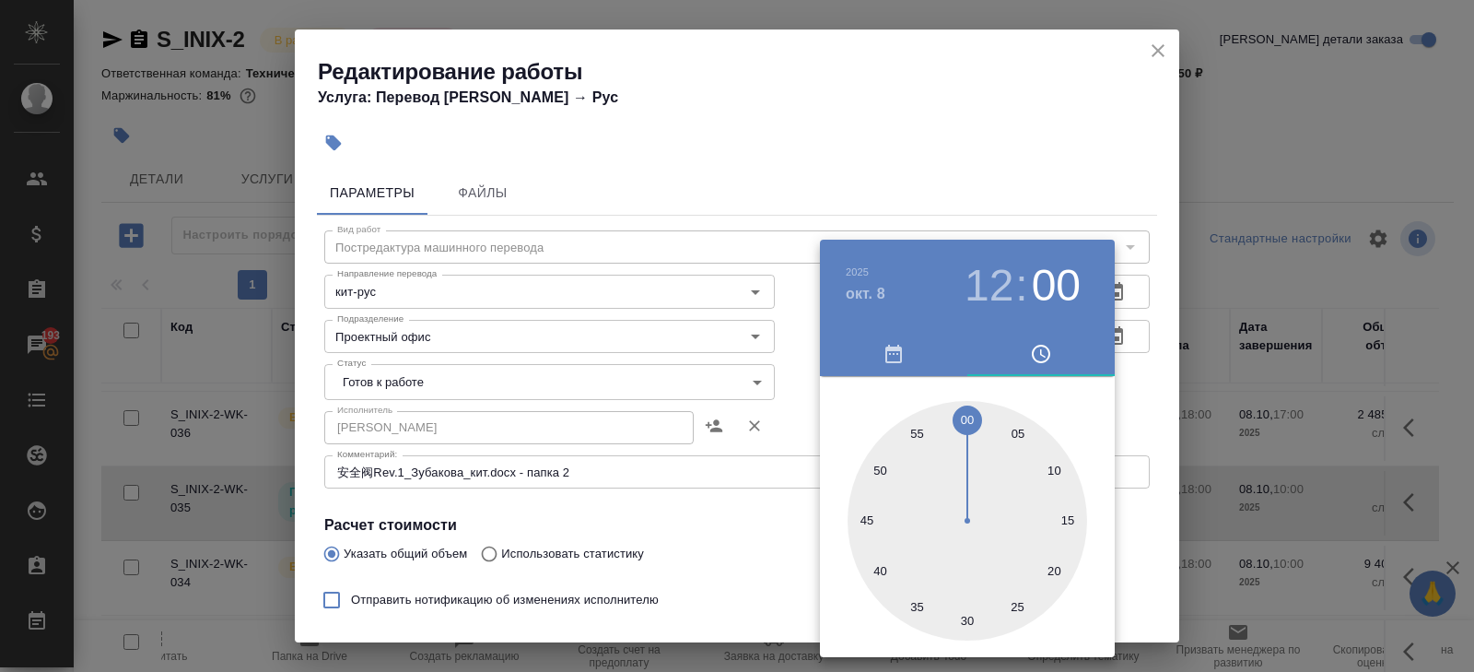
click at [788, 478] on div at bounding box center [737, 336] width 1474 height 672
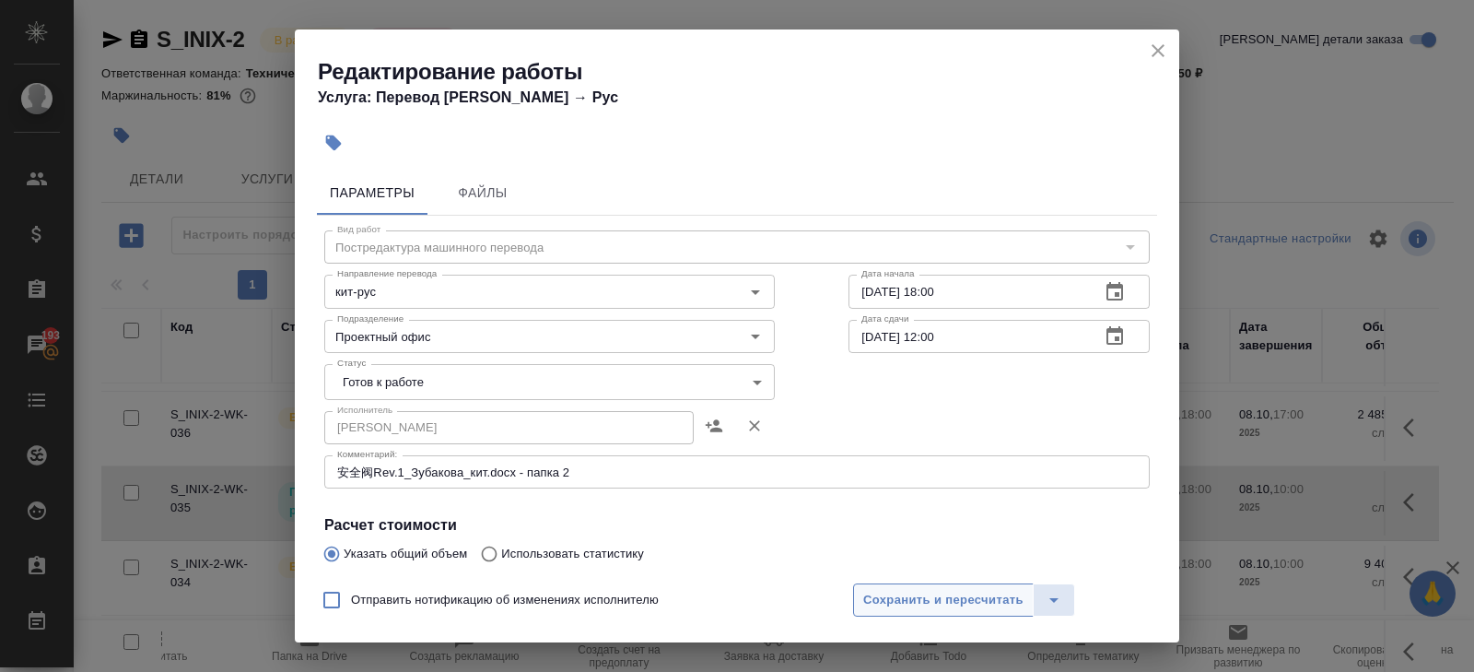
click at [853, 590] on button "Сохранить и пересчитать" at bounding box center [943, 599] width 181 height 33
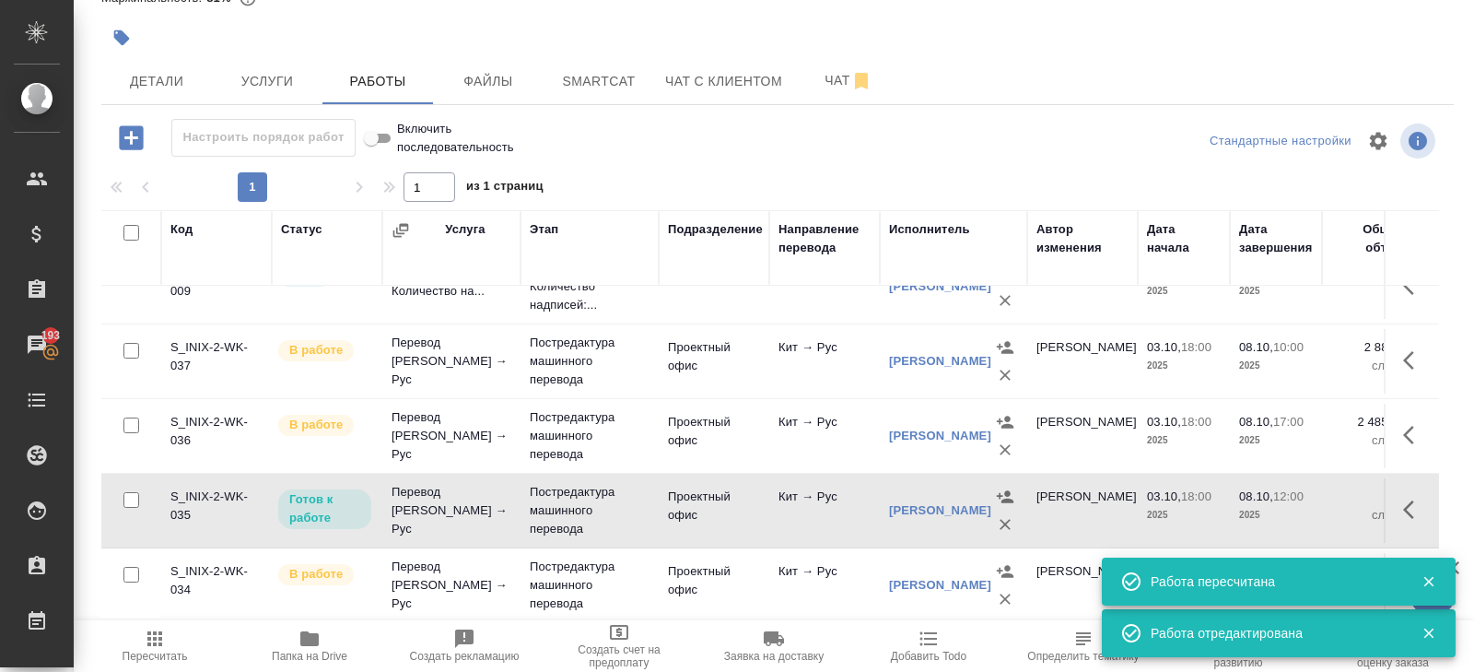
scroll to position [183, 0]
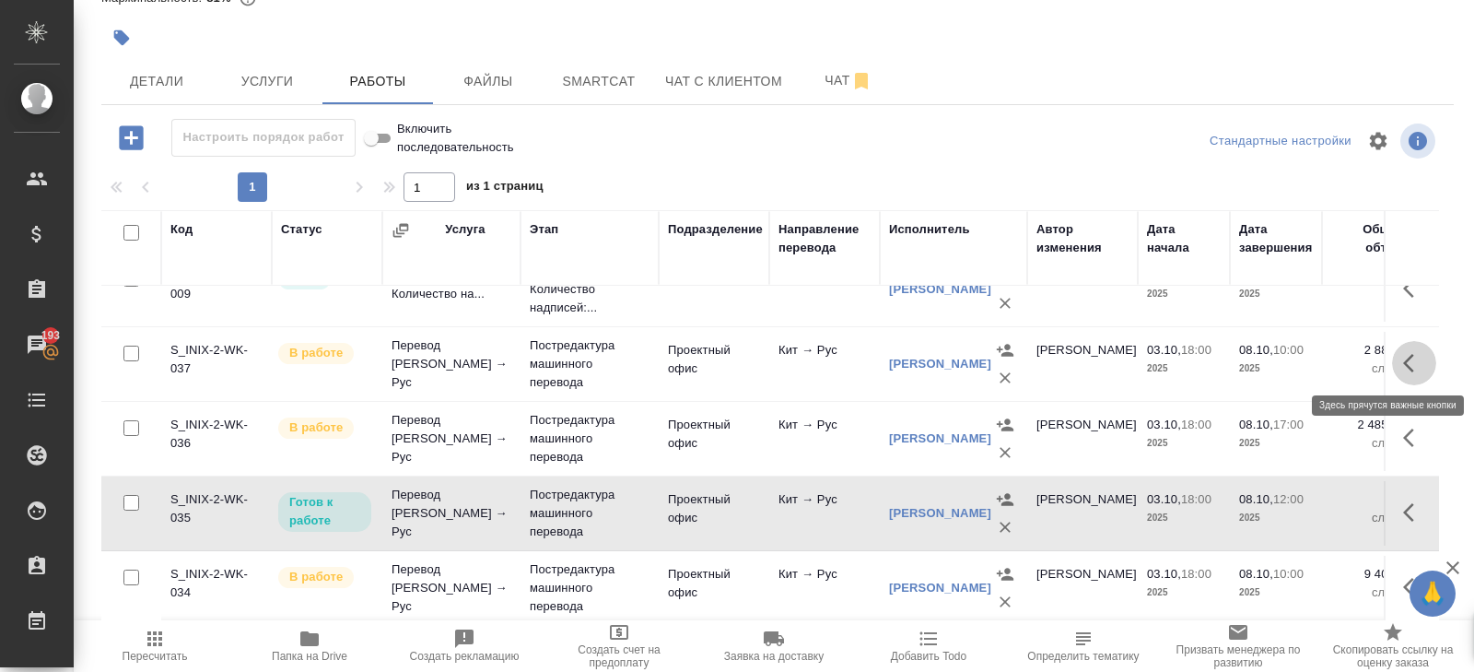
click at [1408, 365] on icon "button" at bounding box center [1414, 363] width 22 height 22
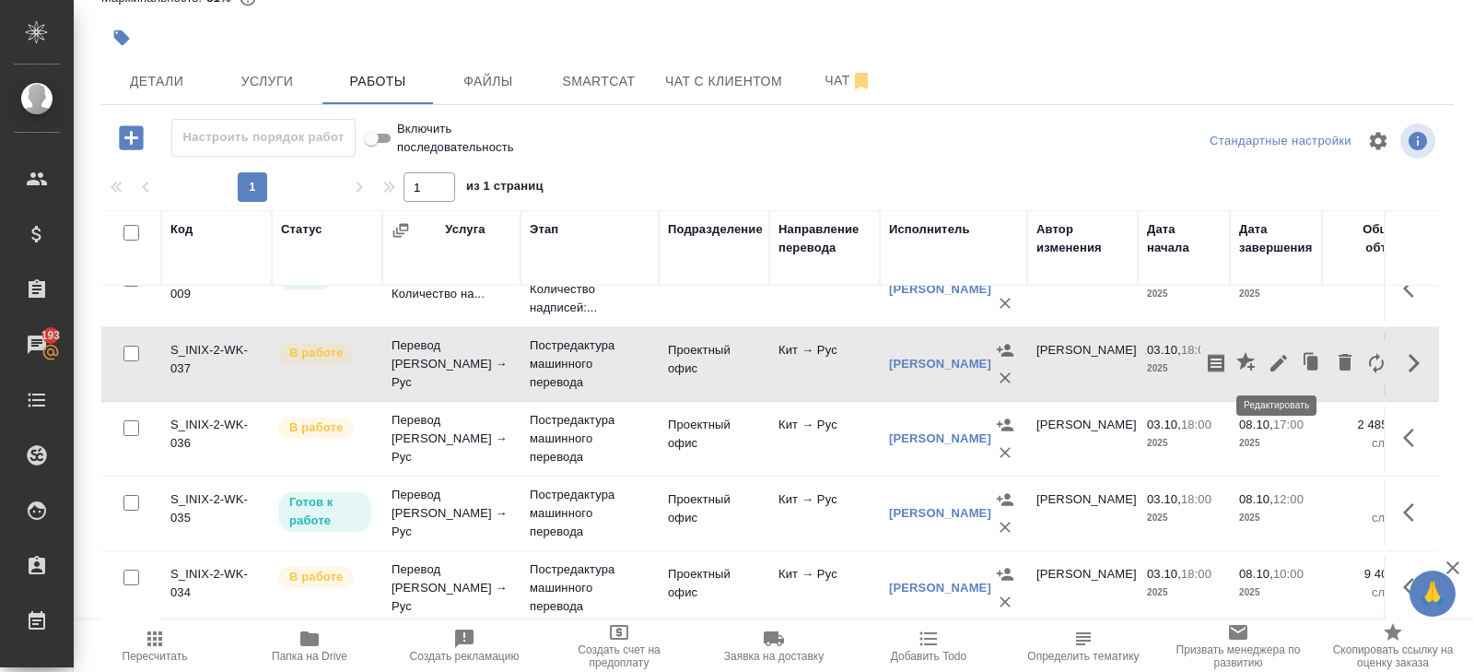
click at [1283, 363] on icon "button" at bounding box center [1279, 363] width 22 height 22
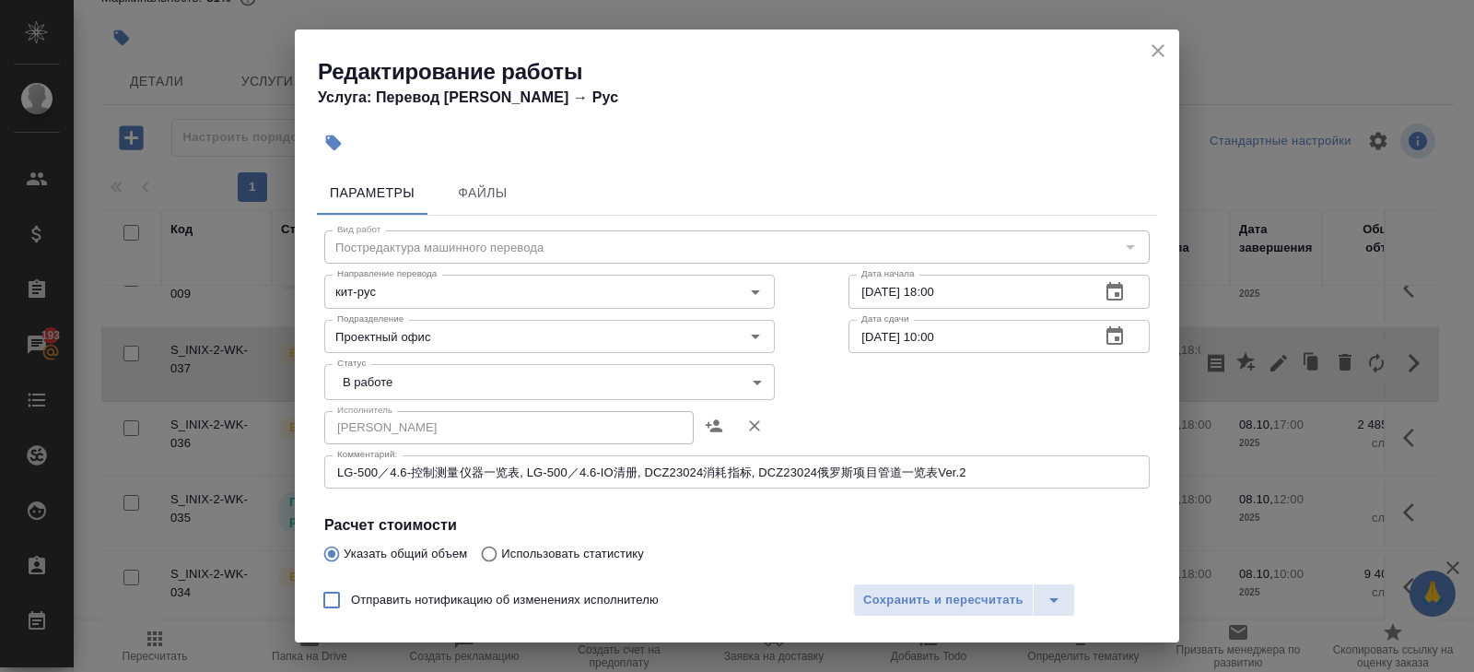
click at [374, 384] on body "🙏 .cls-1 fill:#fff; AWATERA Belyakova Yulia Клиенты Спецификации Заказы 193 Чат…" at bounding box center [737, 336] width 1474 height 672
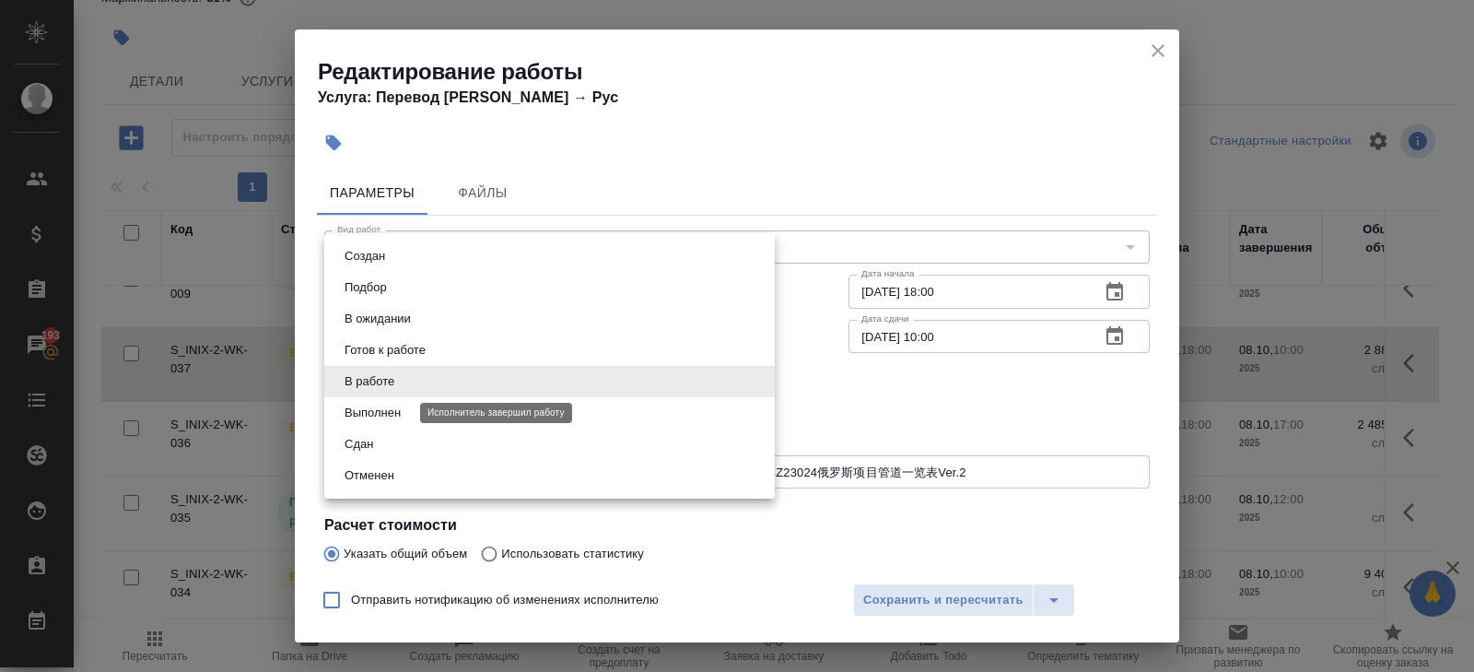
click at [374, 418] on button "Выполнен" at bounding box center [372, 413] width 67 height 20
type input "completed"
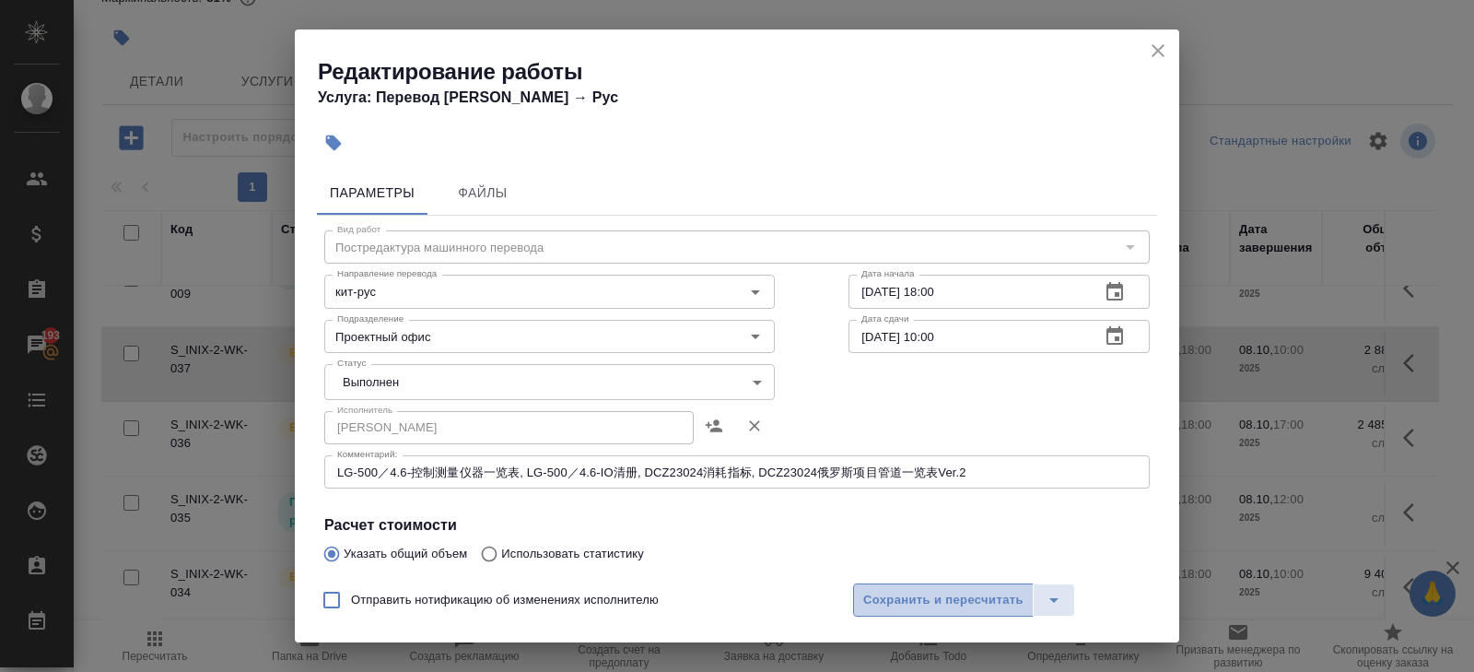
click at [873, 596] on span "Сохранить и пересчитать" at bounding box center [943, 600] width 160 height 21
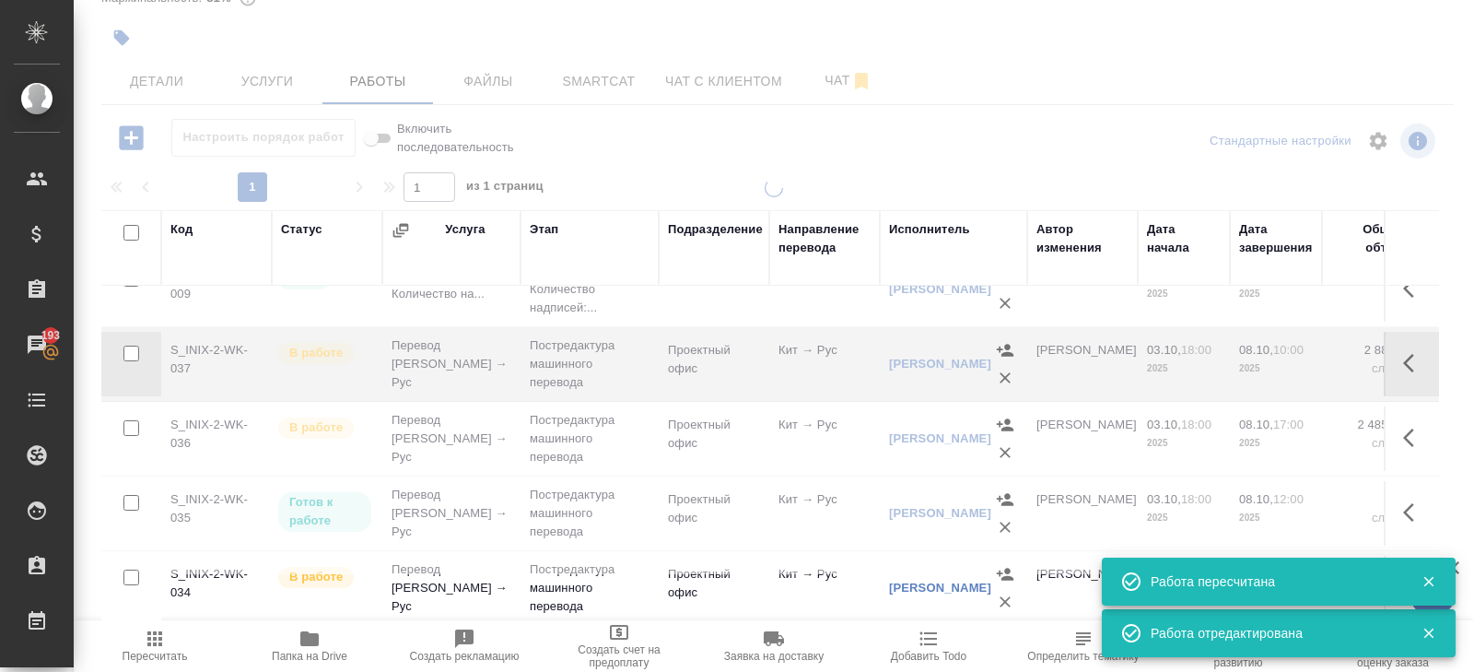
click at [1408, 437] on icon "button" at bounding box center [1414, 437] width 22 height 22
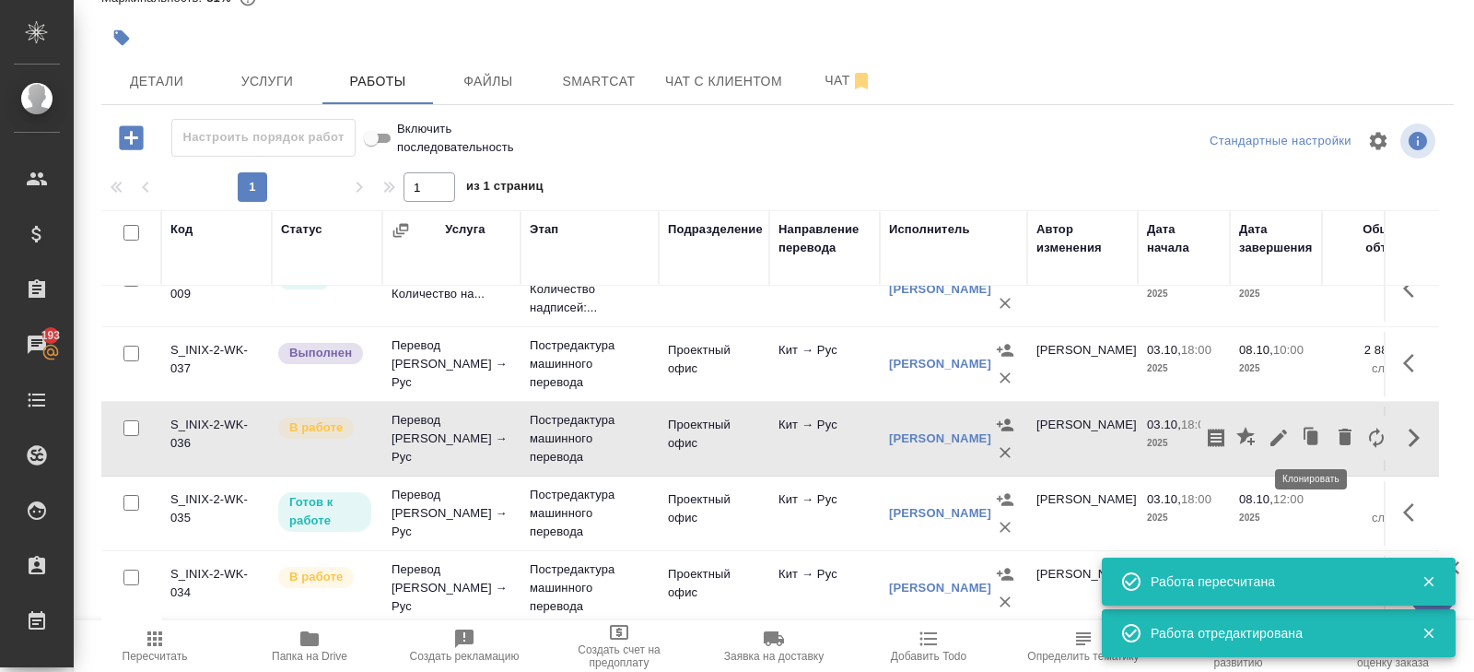
click at [1282, 429] on icon "button" at bounding box center [1279, 437] width 22 height 22
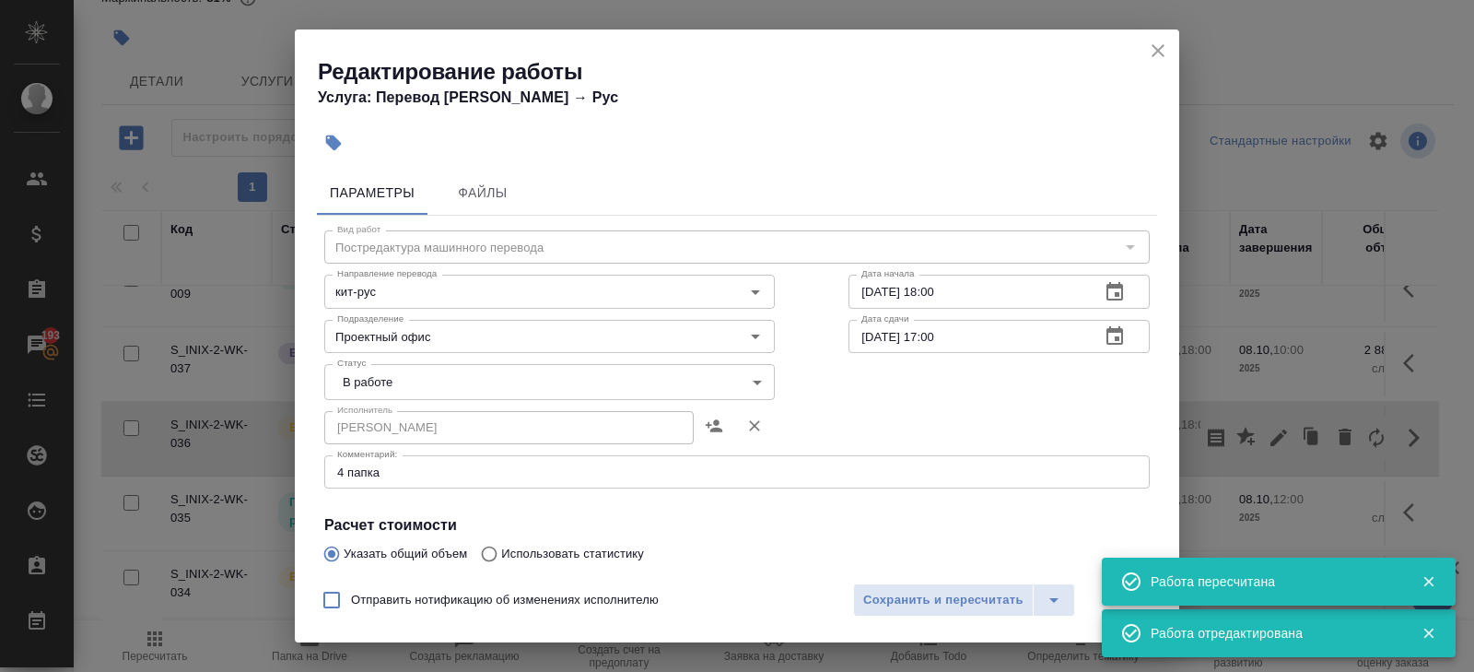
click at [362, 388] on body "🙏 .cls-1 fill:#fff; AWATERA Belyakova Yulia Клиенты Спецификации Заказы 193 Чат…" at bounding box center [737, 336] width 1474 height 672
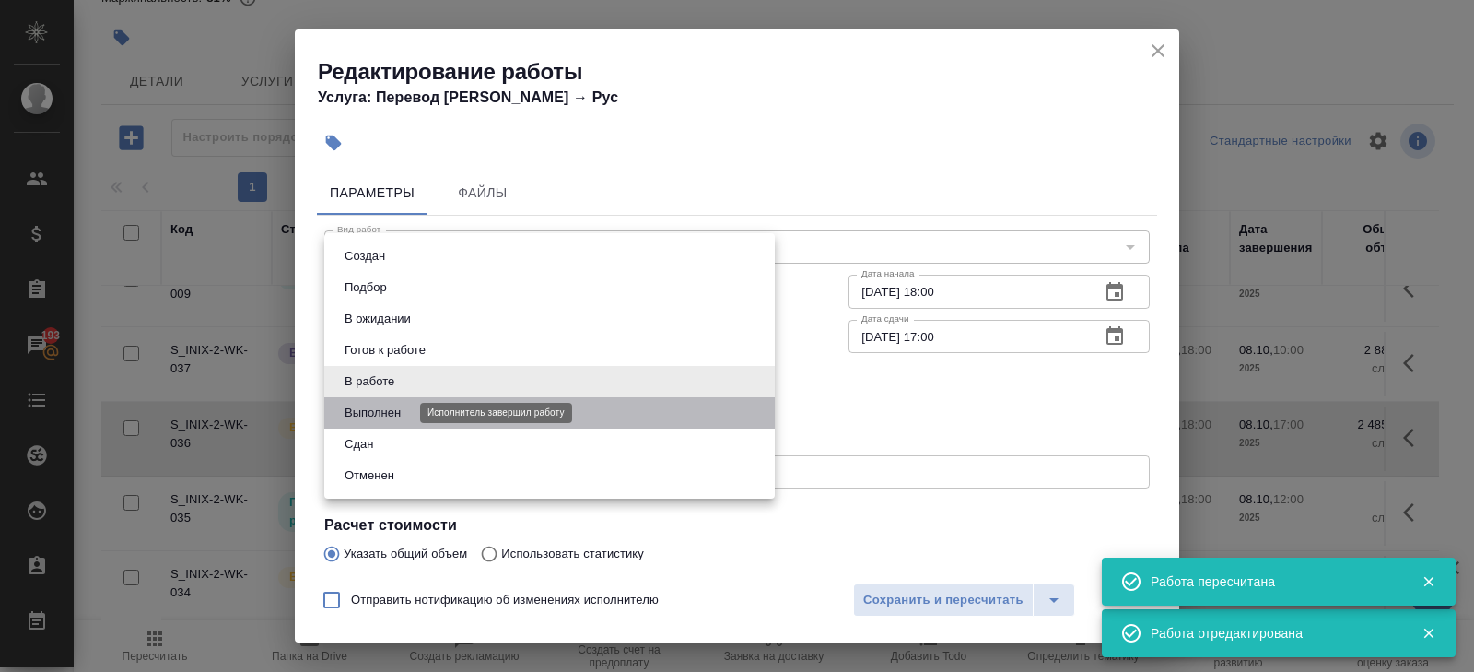
click at [363, 408] on button "Выполнен" at bounding box center [372, 413] width 67 height 20
type input "completed"
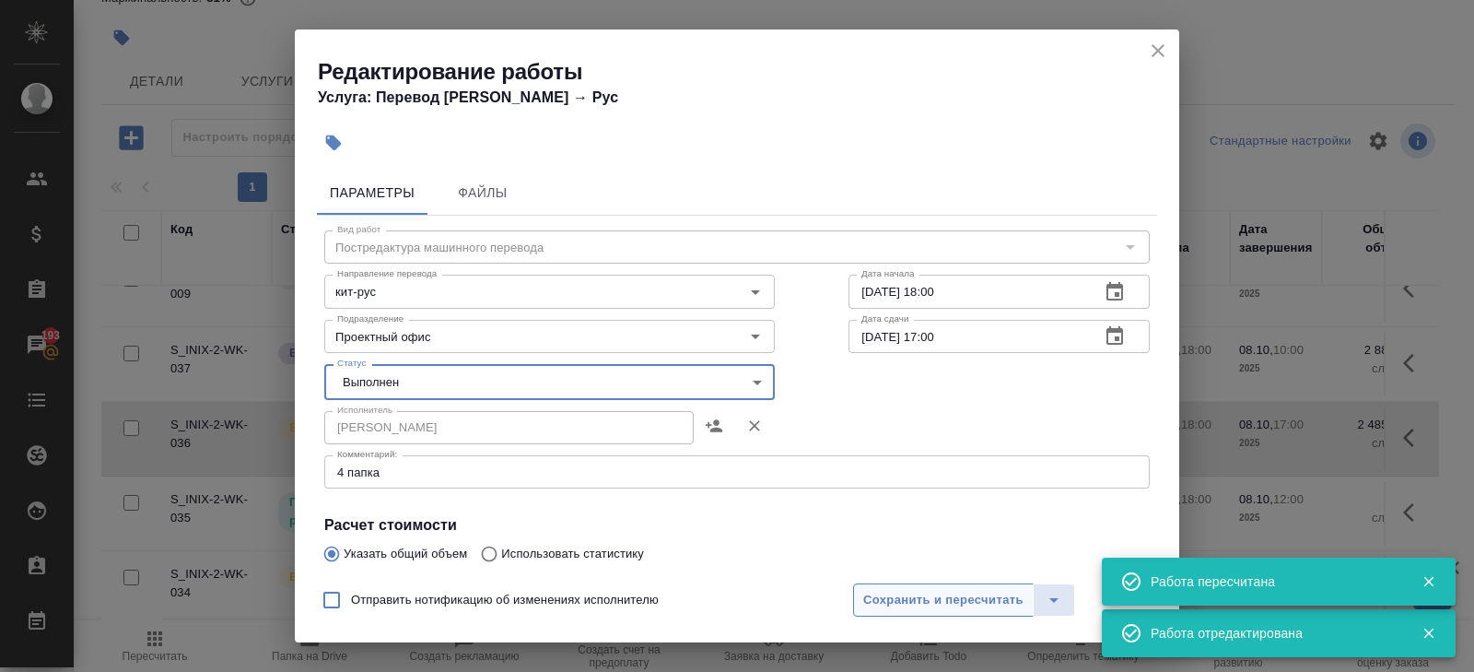
click at [879, 602] on span "Сохранить и пересчитать" at bounding box center [943, 600] width 160 height 21
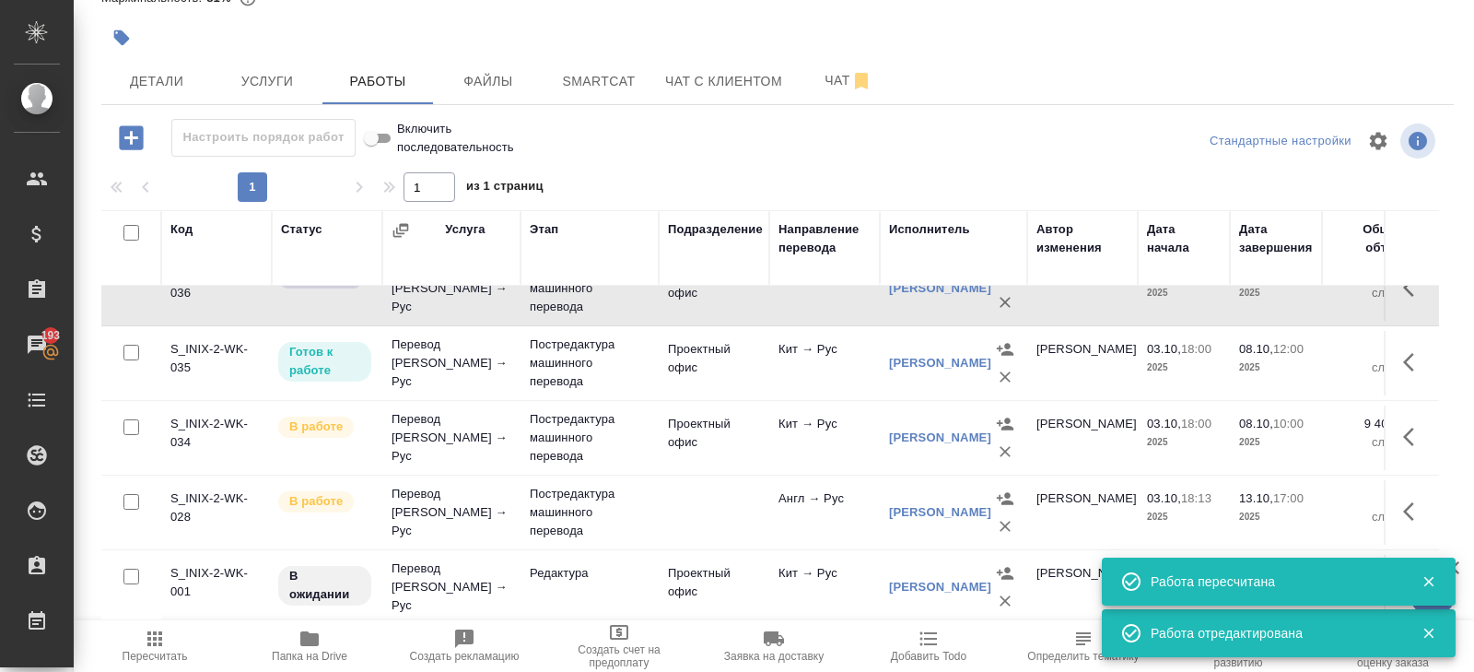
scroll to position [351, 0]
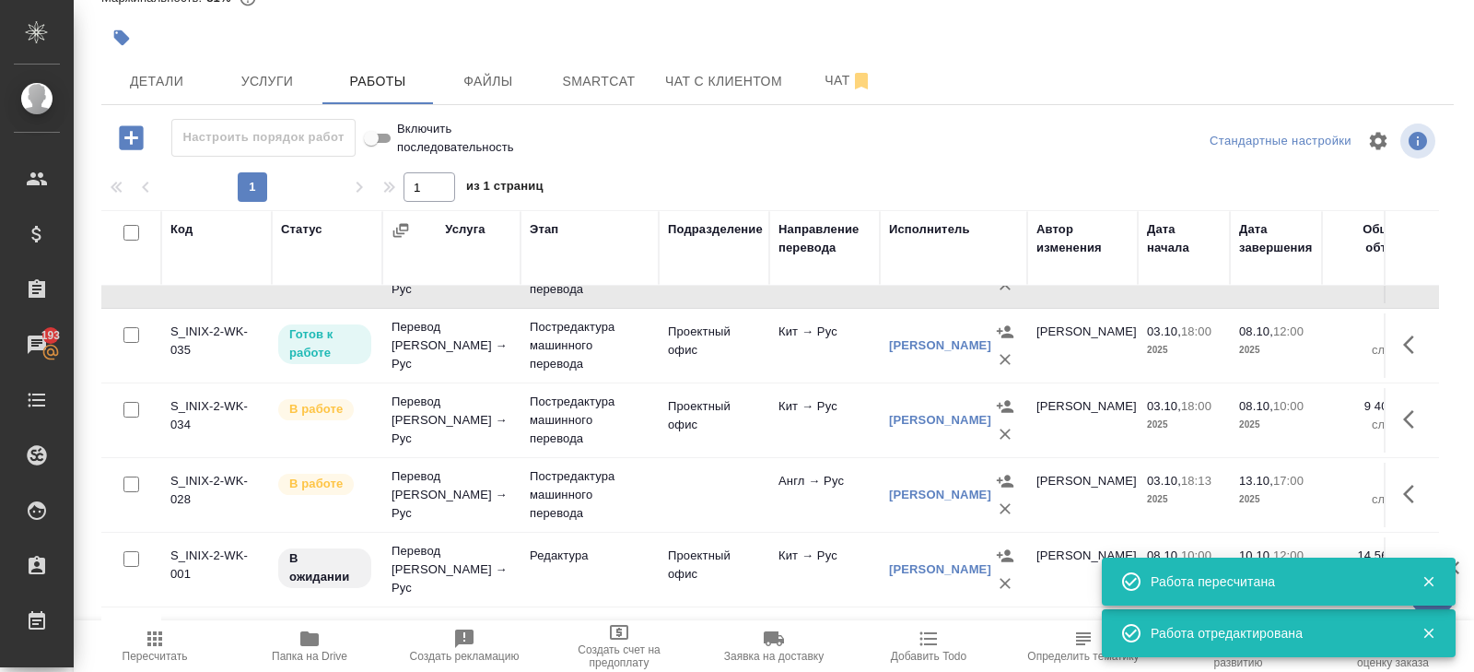
click at [1406, 416] on icon "button" at bounding box center [1408, 419] width 11 height 18
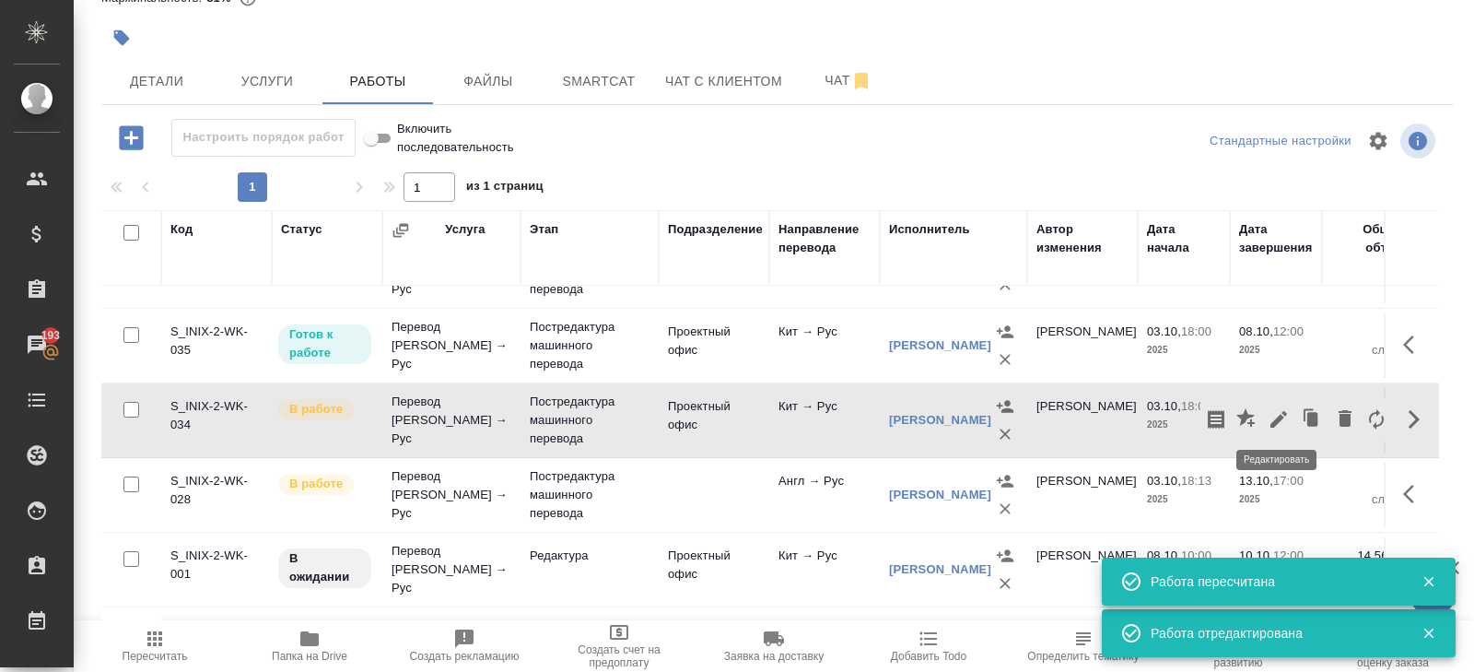
click at [1279, 419] on icon "button" at bounding box center [1279, 419] width 22 height 22
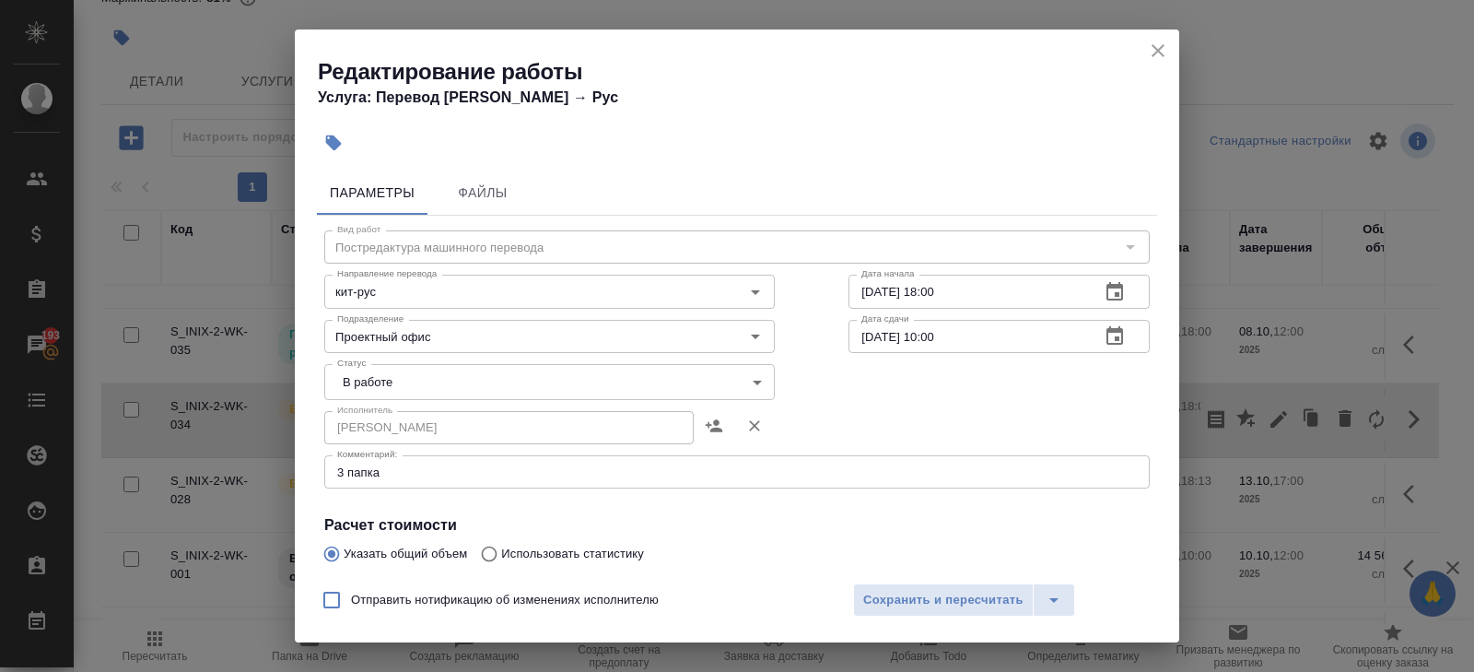
click at [437, 387] on body "🙏 .cls-1 fill:#fff; AWATERA Belyakova Yulia Клиенты Спецификации Заказы 193 Чат…" at bounding box center [737, 336] width 1474 height 672
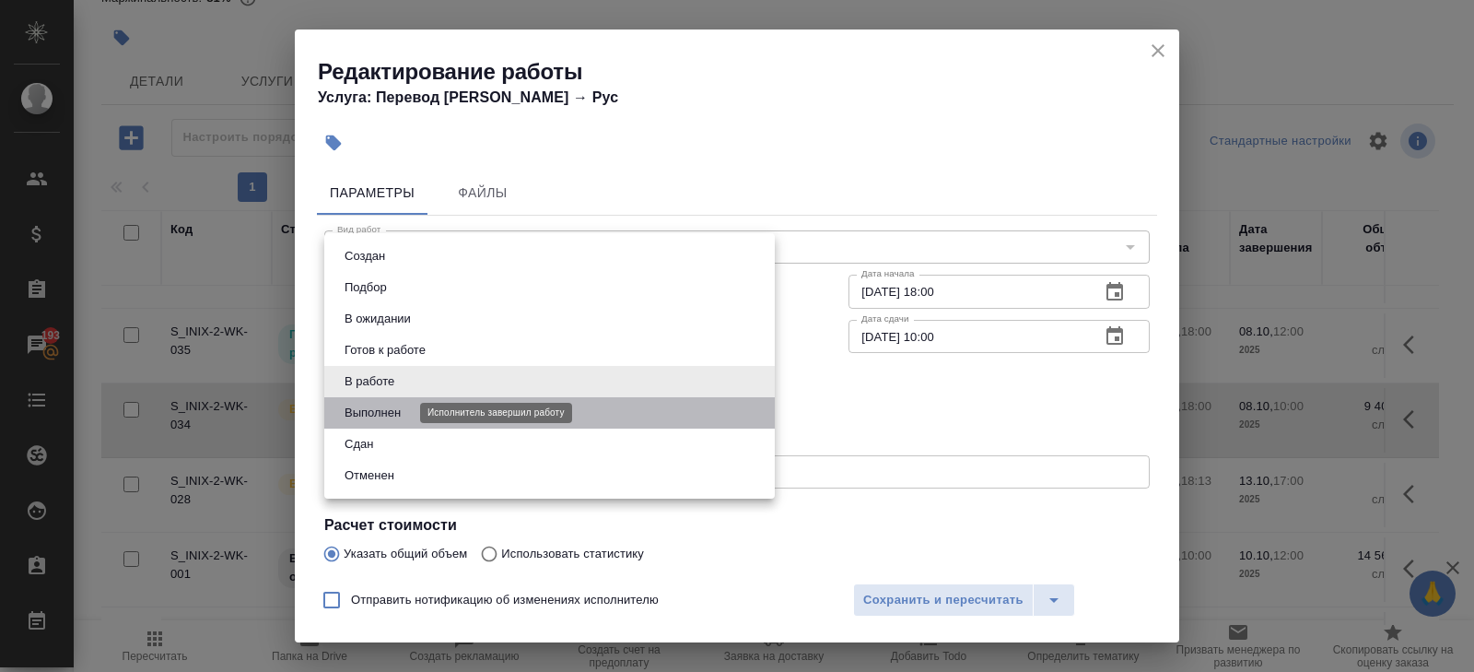
click at [397, 413] on button "Выполнен" at bounding box center [372, 413] width 67 height 20
type input "completed"
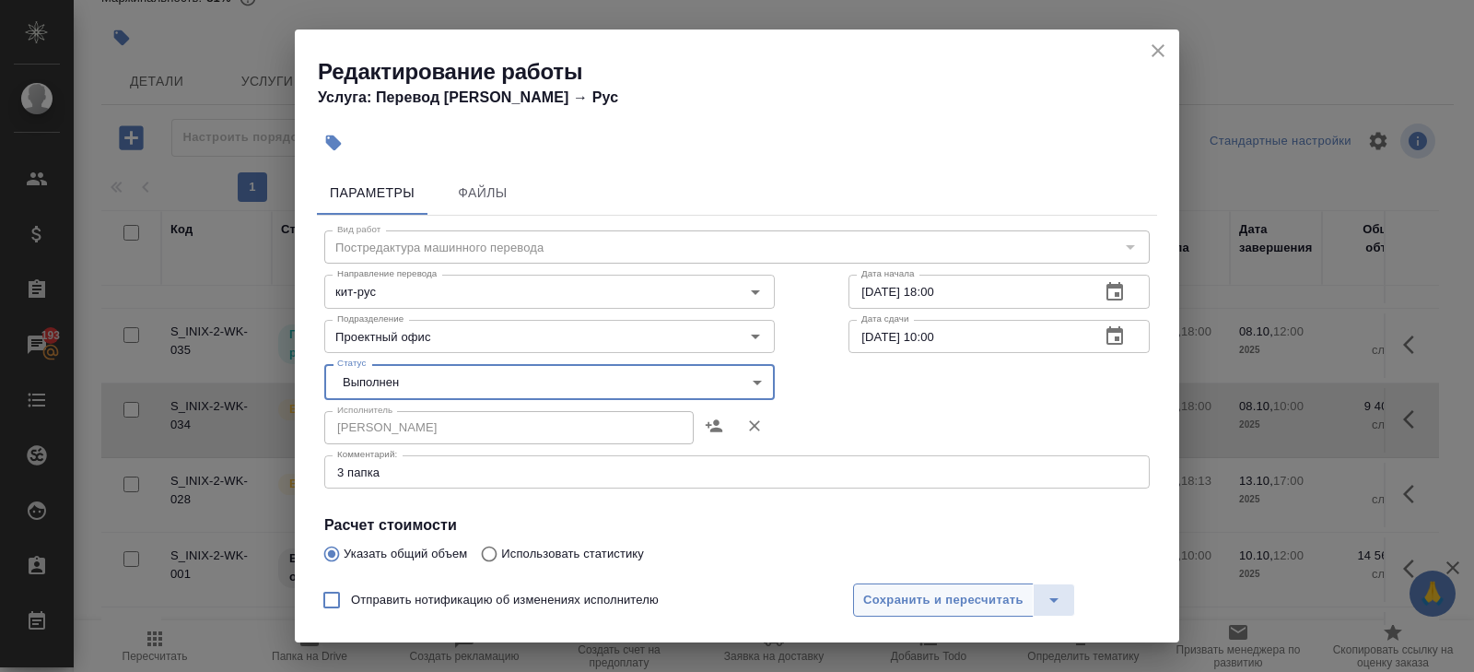
click at [920, 593] on span "Сохранить и пересчитать" at bounding box center [943, 600] width 160 height 21
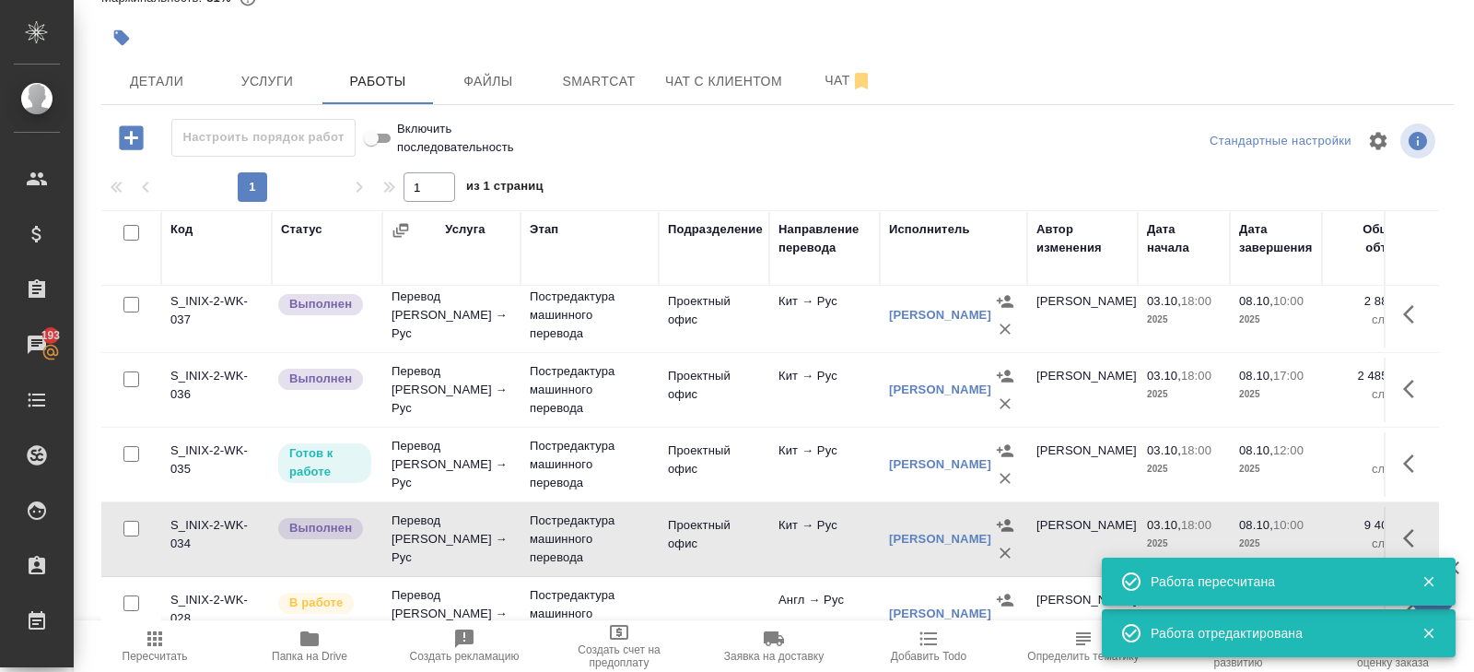
scroll to position [227, 0]
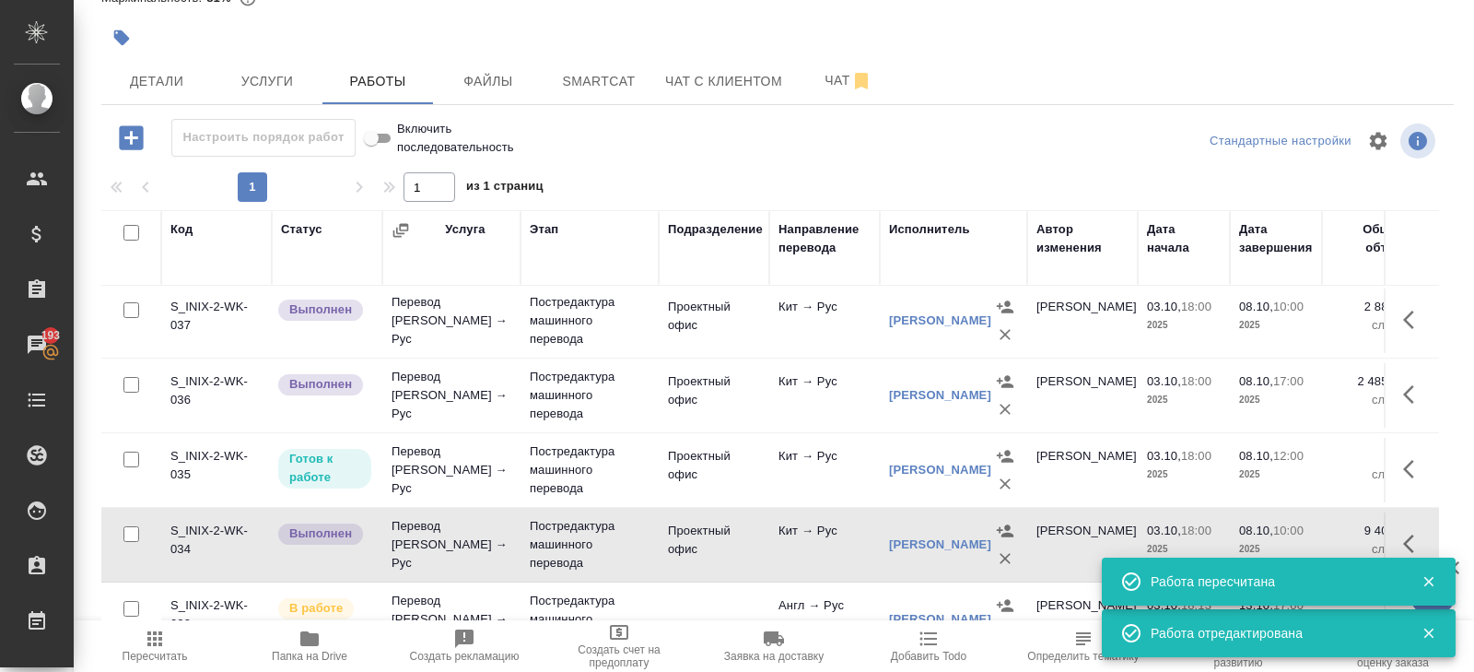
click at [1403, 388] on icon "button" at bounding box center [1414, 394] width 22 height 22
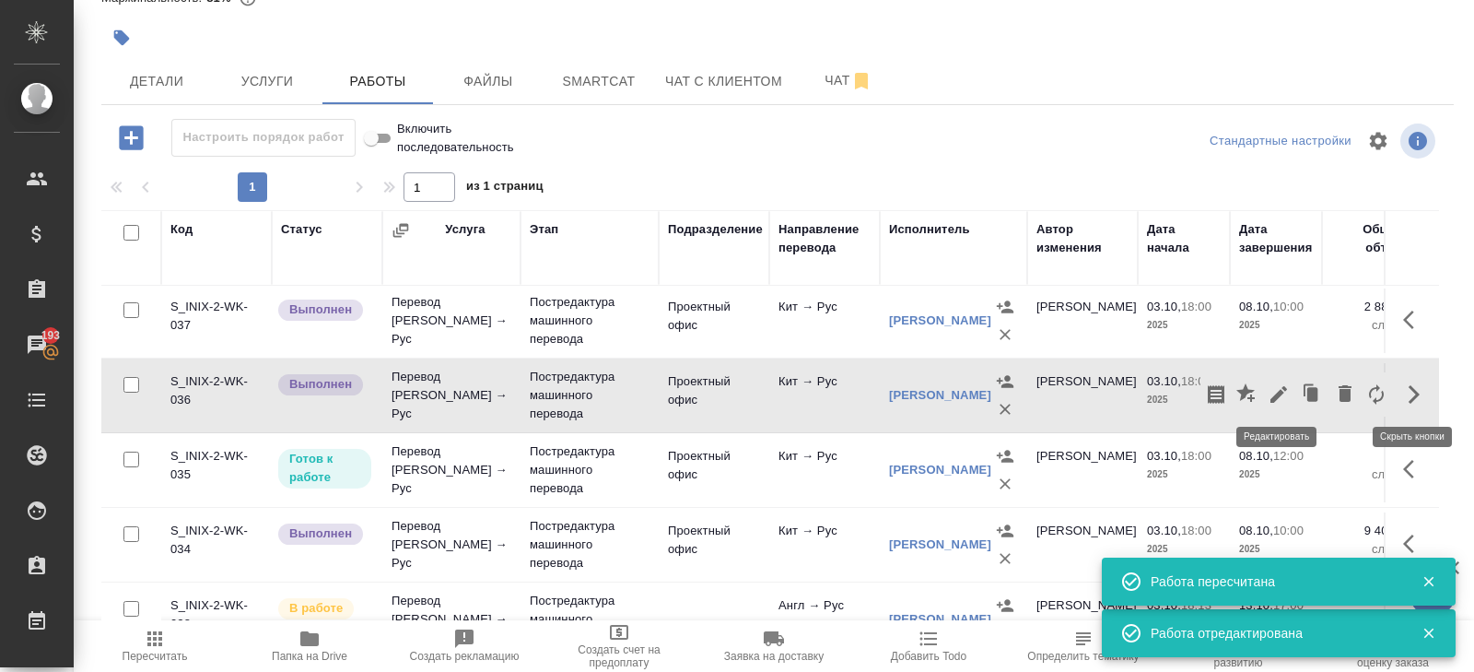
click at [1268, 397] on icon "button" at bounding box center [1279, 394] width 22 height 22
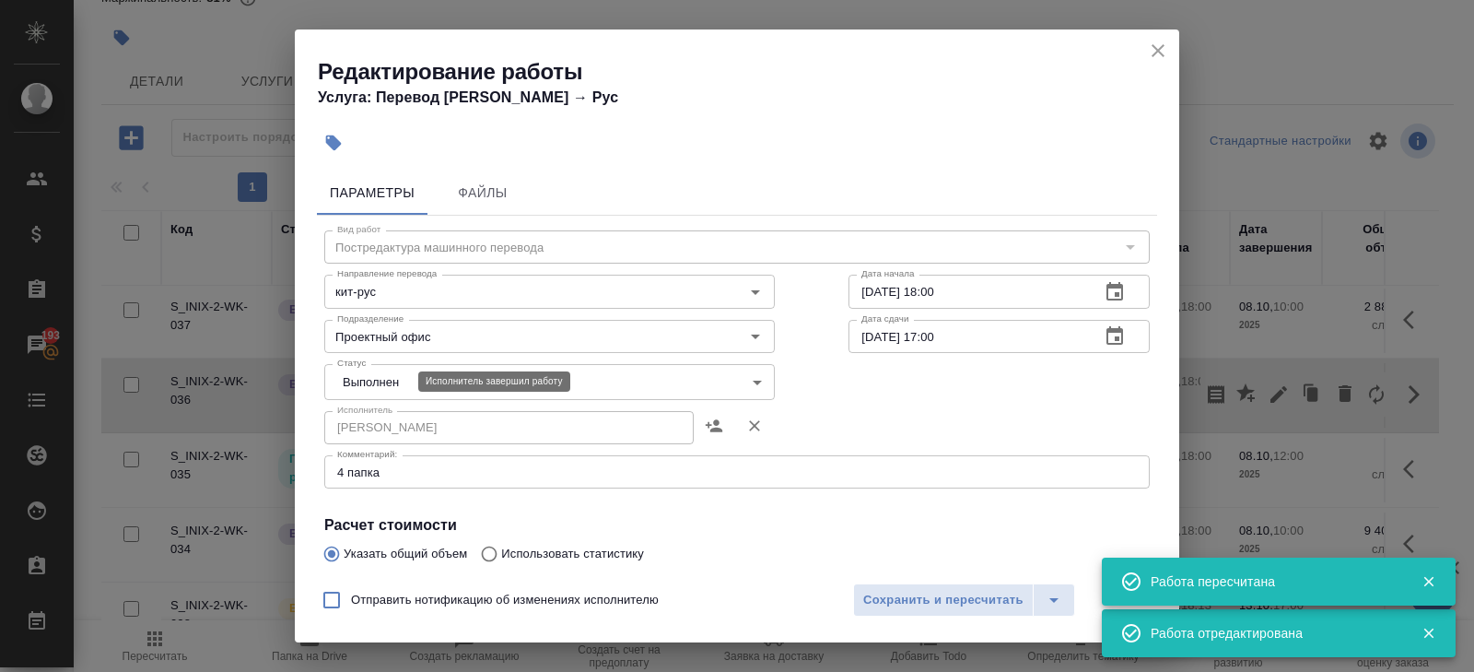
click at [387, 381] on body "🙏 .cls-1 fill:#fff; AWATERA Belyakova Yulia Клиенты Спецификации Заказы 193 Чат…" at bounding box center [737, 336] width 1474 height 672
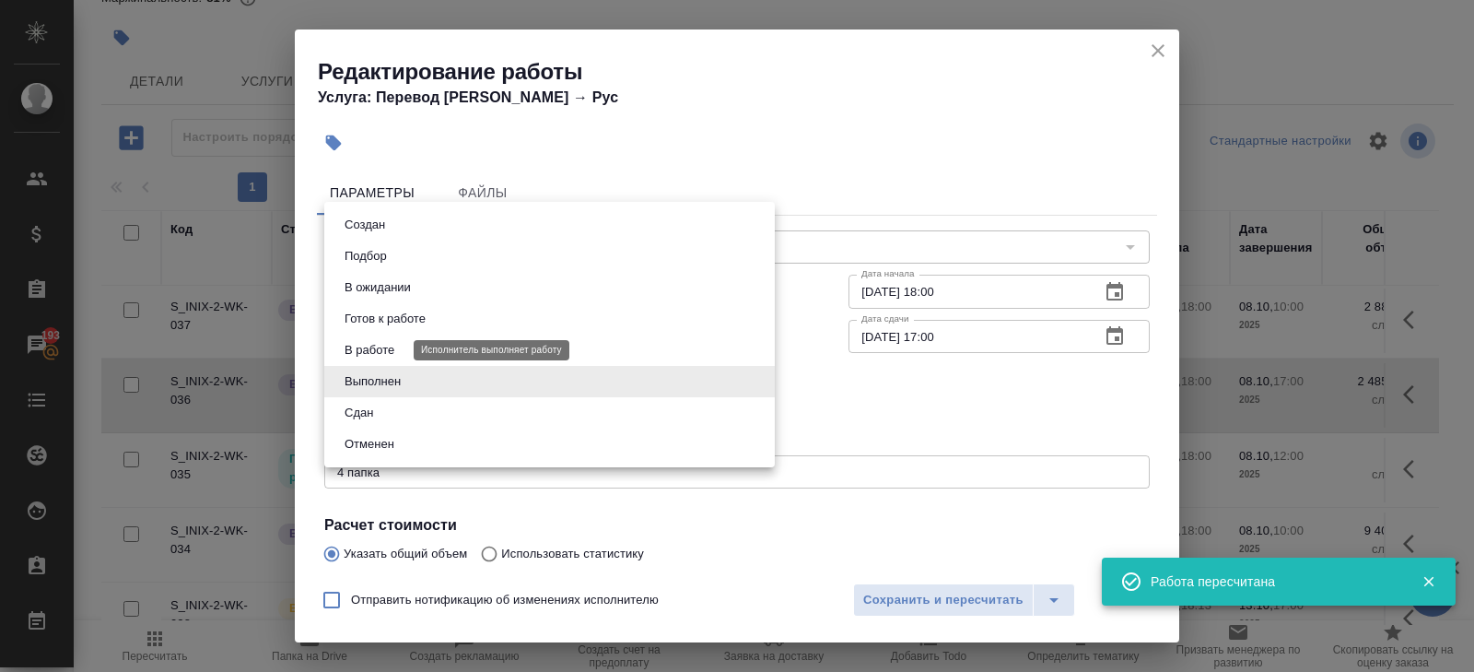
click at [370, 346] on button "В работе" at bounding box center [369, 350] width 61 height 20
type input "inProgress"
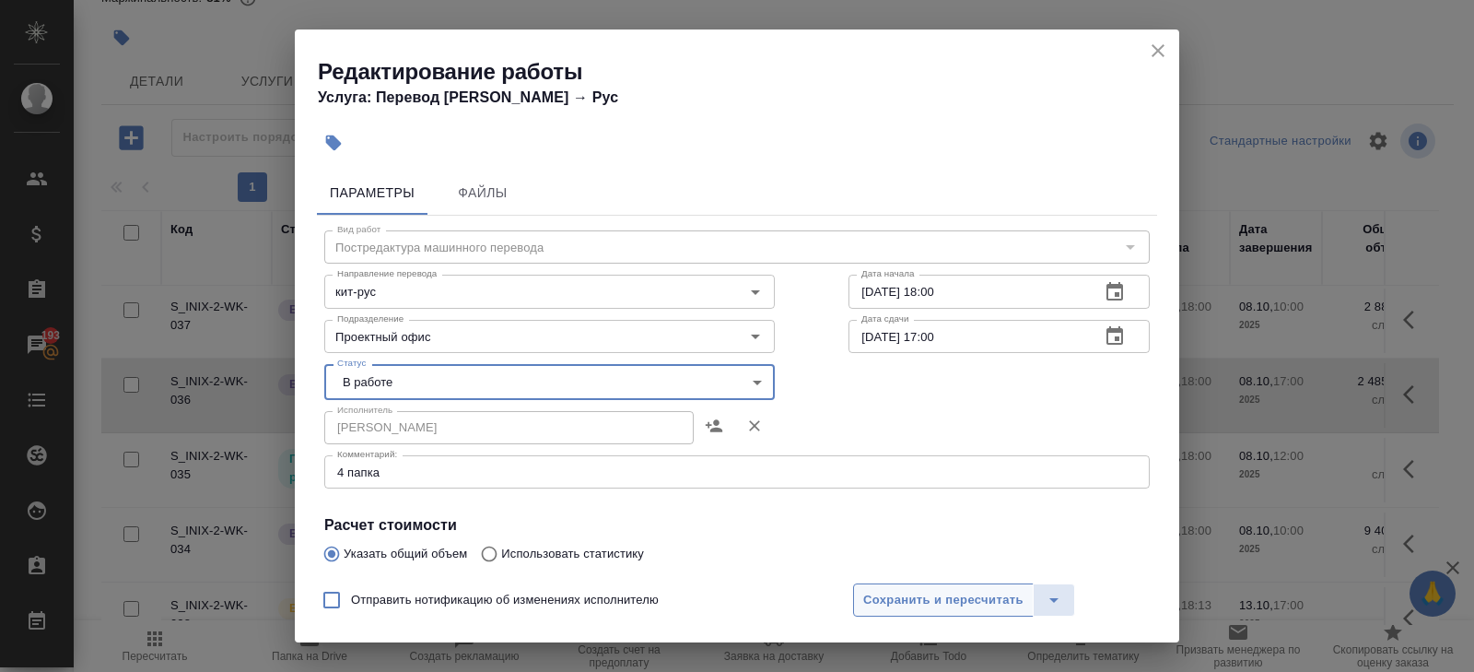
click at [887, 595] on span "Сохранить и пересчитать" at bounding box center [943, 600] width 160 height 21
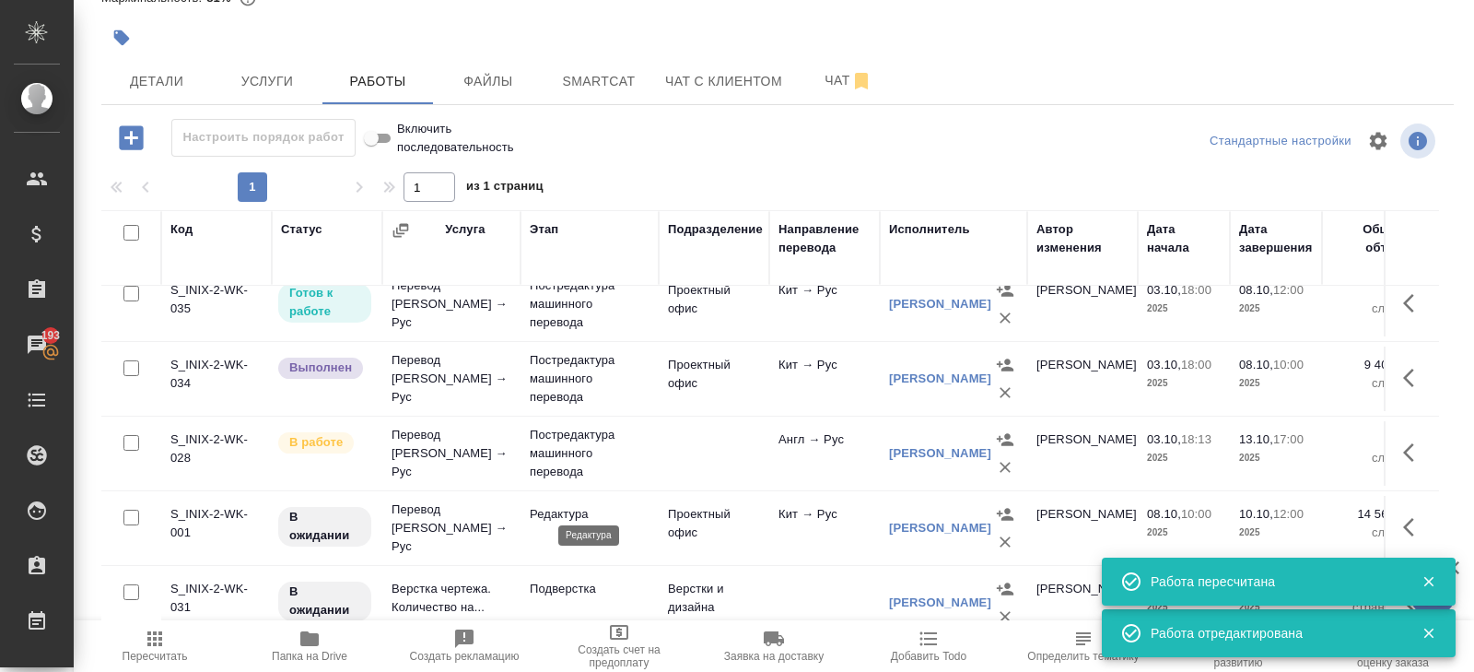
scroll to position [398, 0]
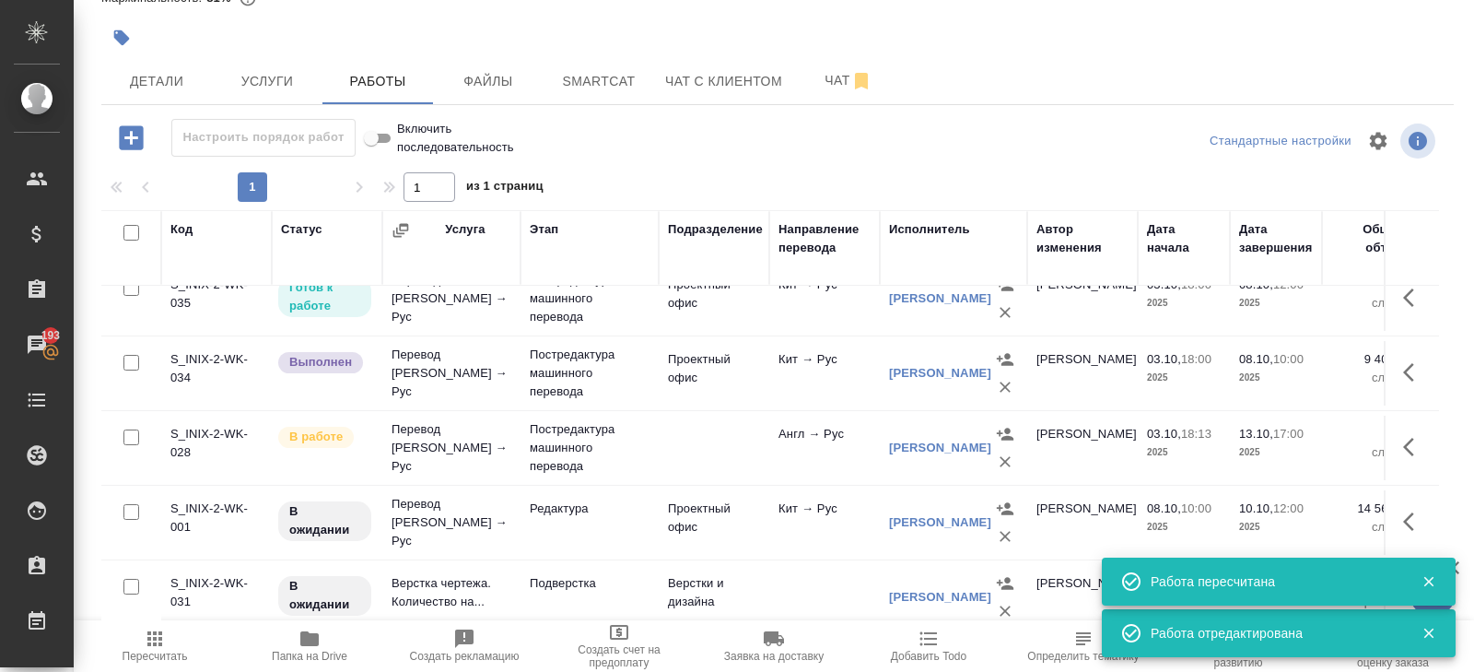
click at [1401, 443] on button "button" at bounding box center [1414, 447] width 44 height 44
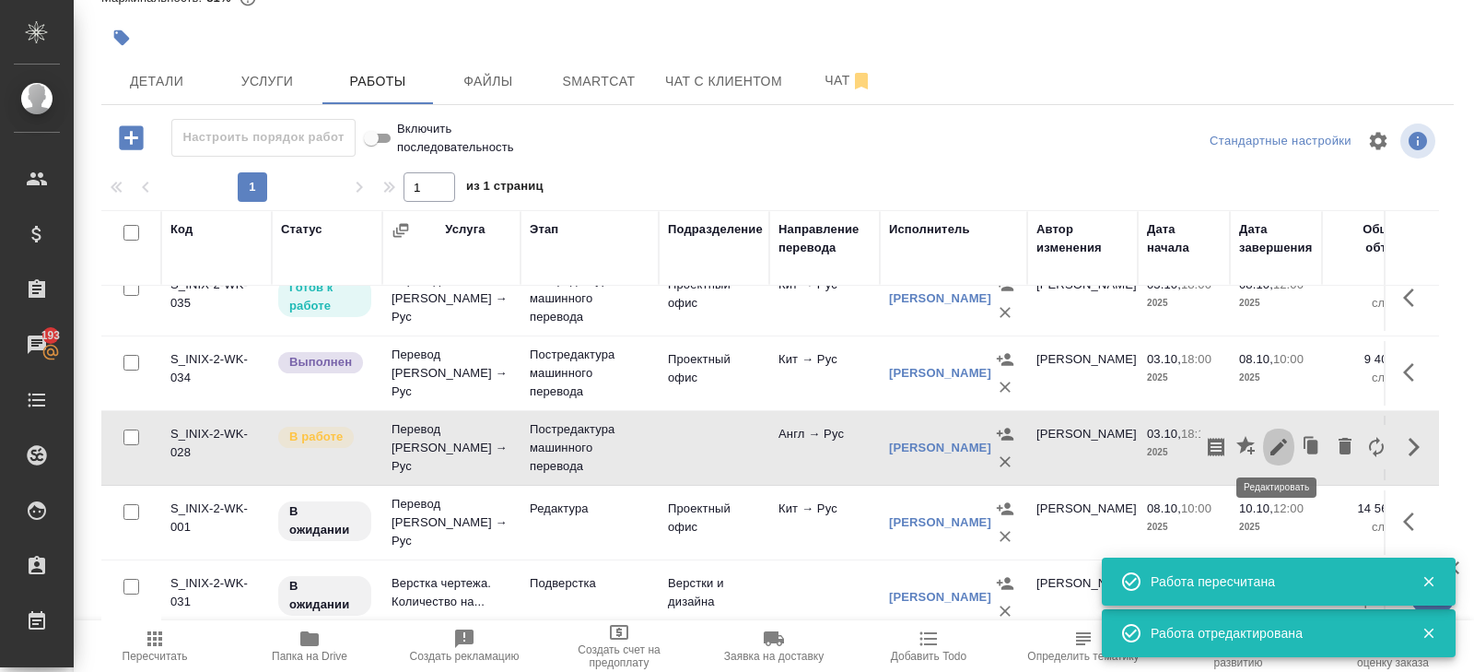
click at [1282, 450] on icon "button" at bounding box center [1279, 447] width 22 height 22
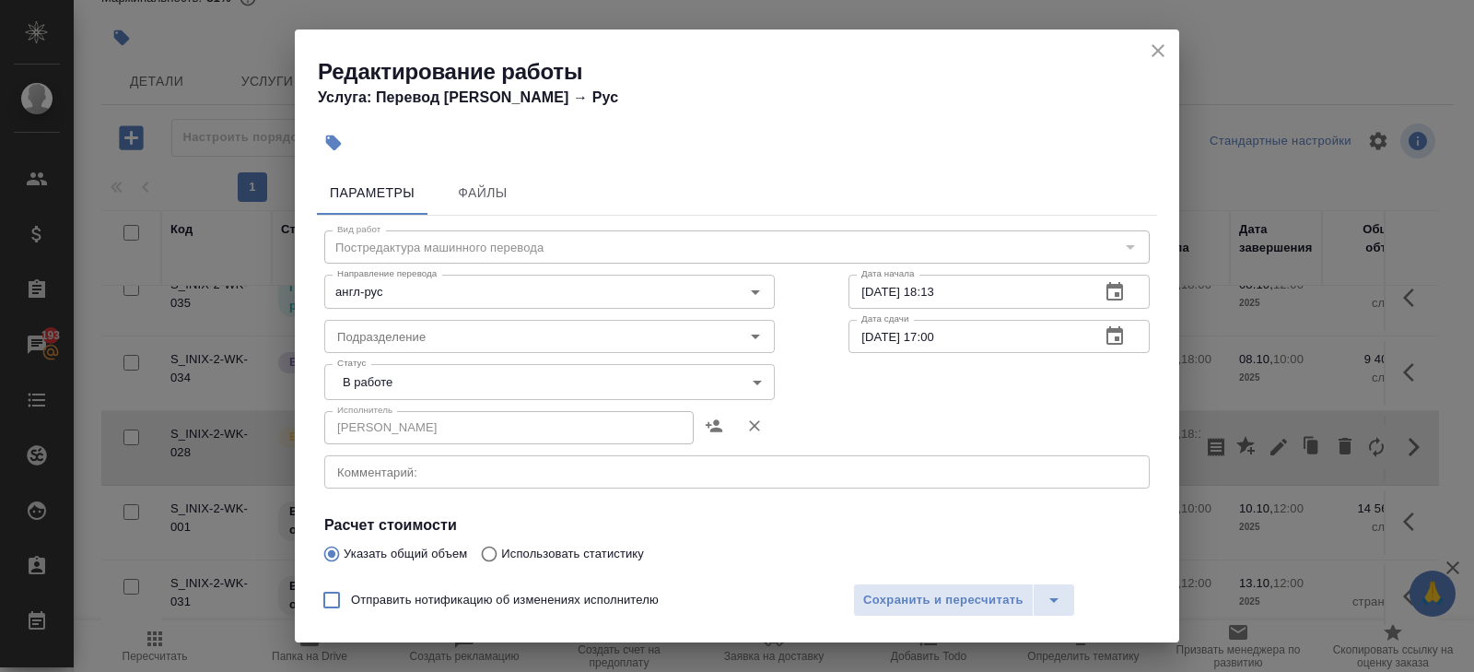
click at [435, 465] on textarea at bounding box center [737, 472] width 800 height 14
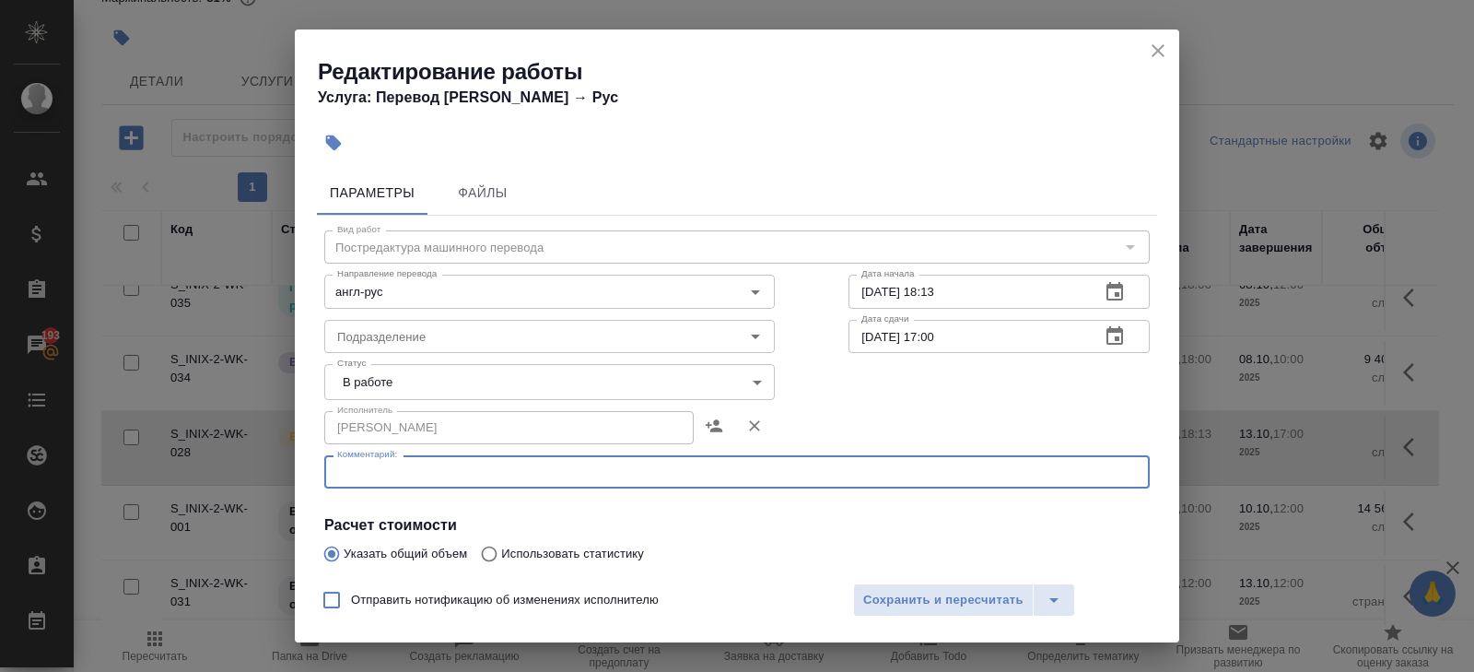
paste textarea "1. Папка "2" в Смарткате (安全阀Rev.1_Зубакова_кит) - 8.10 к 16:00 2. LG-500／4.6-控…"
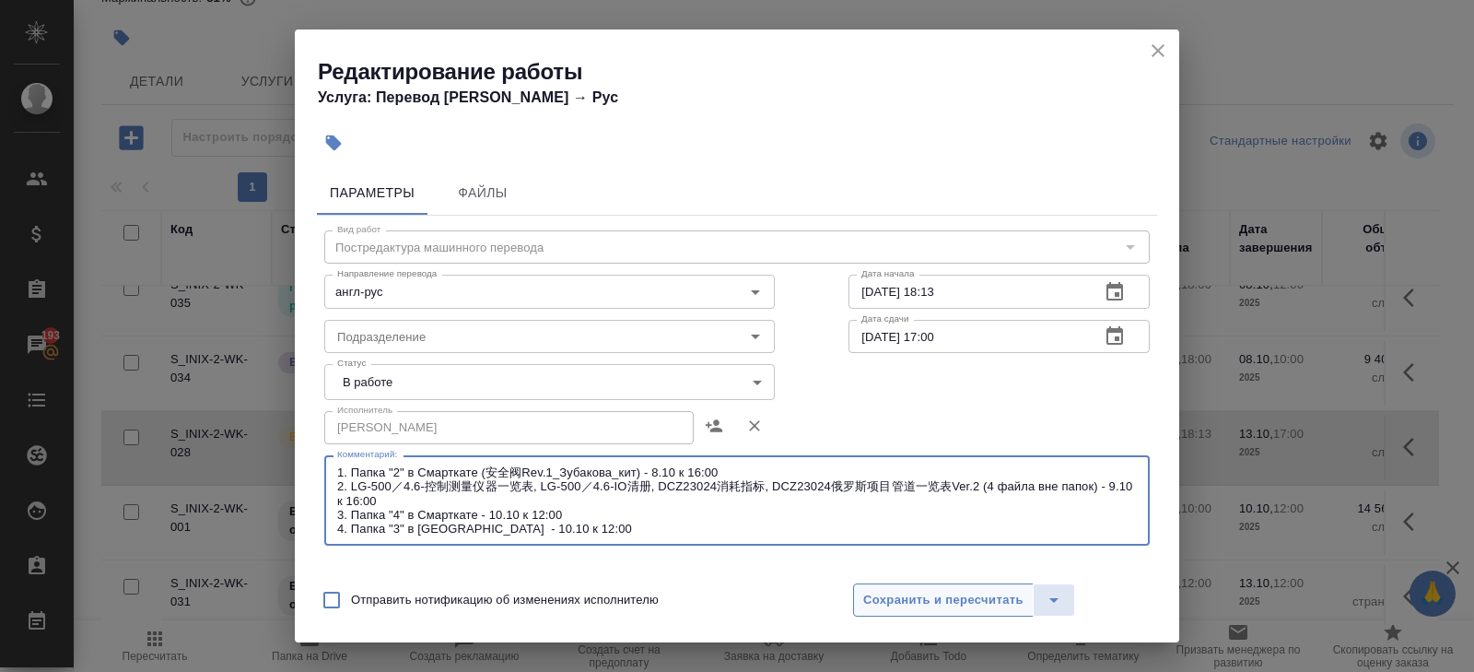
type textarea "1. Папка "2" в Смарткате (安全阀Rev.1_Зубакова_кит) - 8.10 к 16:00 2. LG-500／4.6-控…"
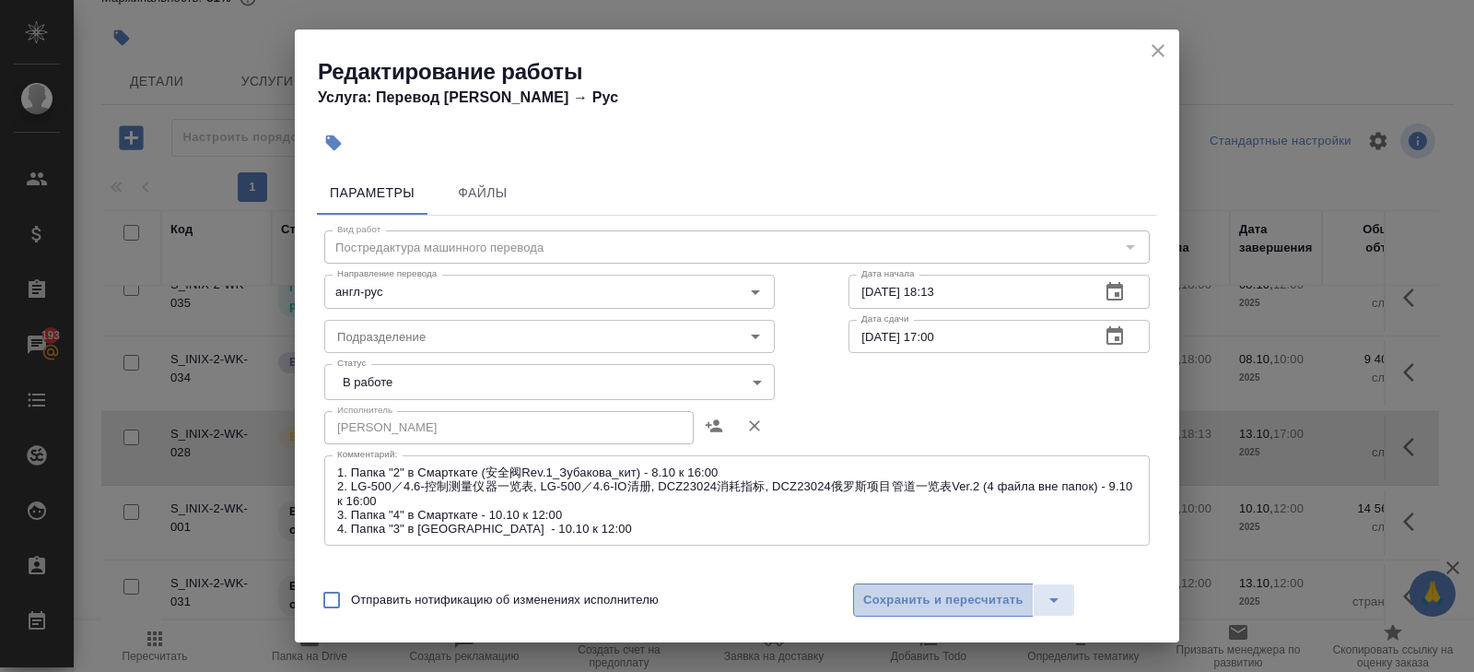
click at [891, 596] on span "Сохранить и пересчитать" at bounding box center [943, 600] width 160 height 21
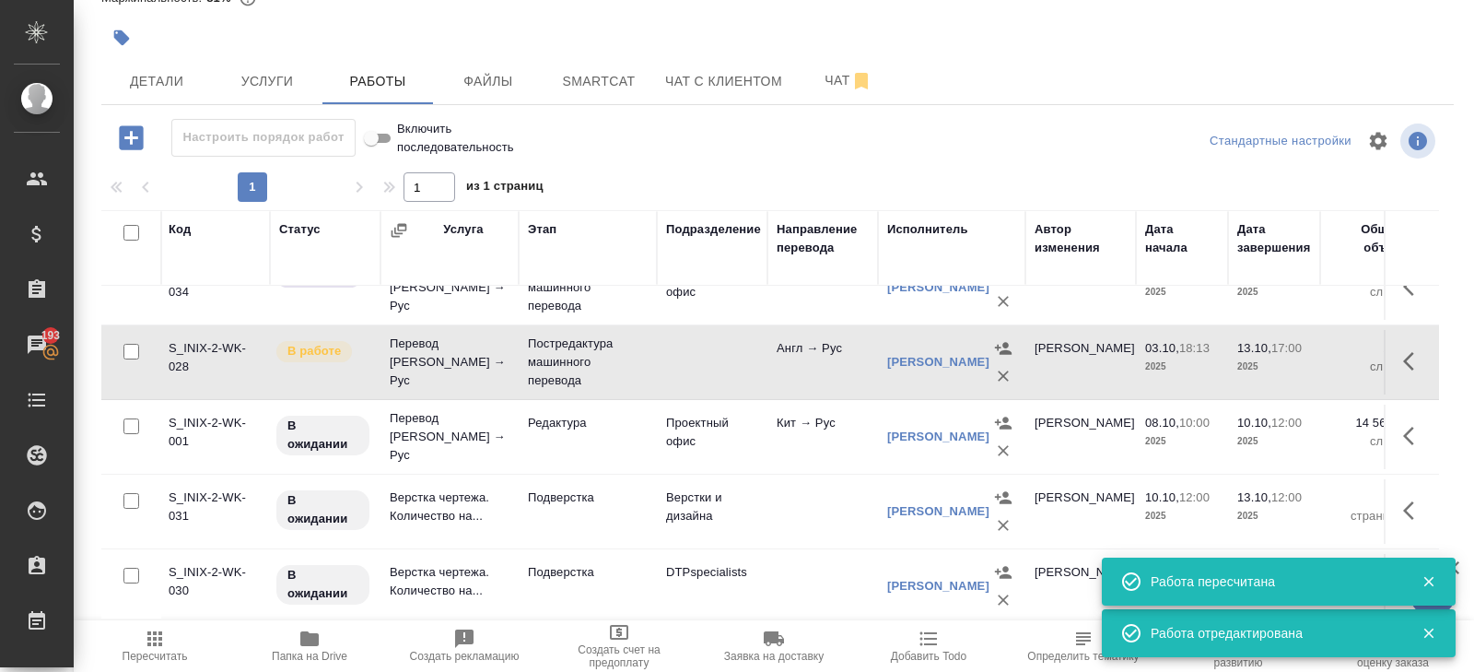
scroll to position [489, 2]
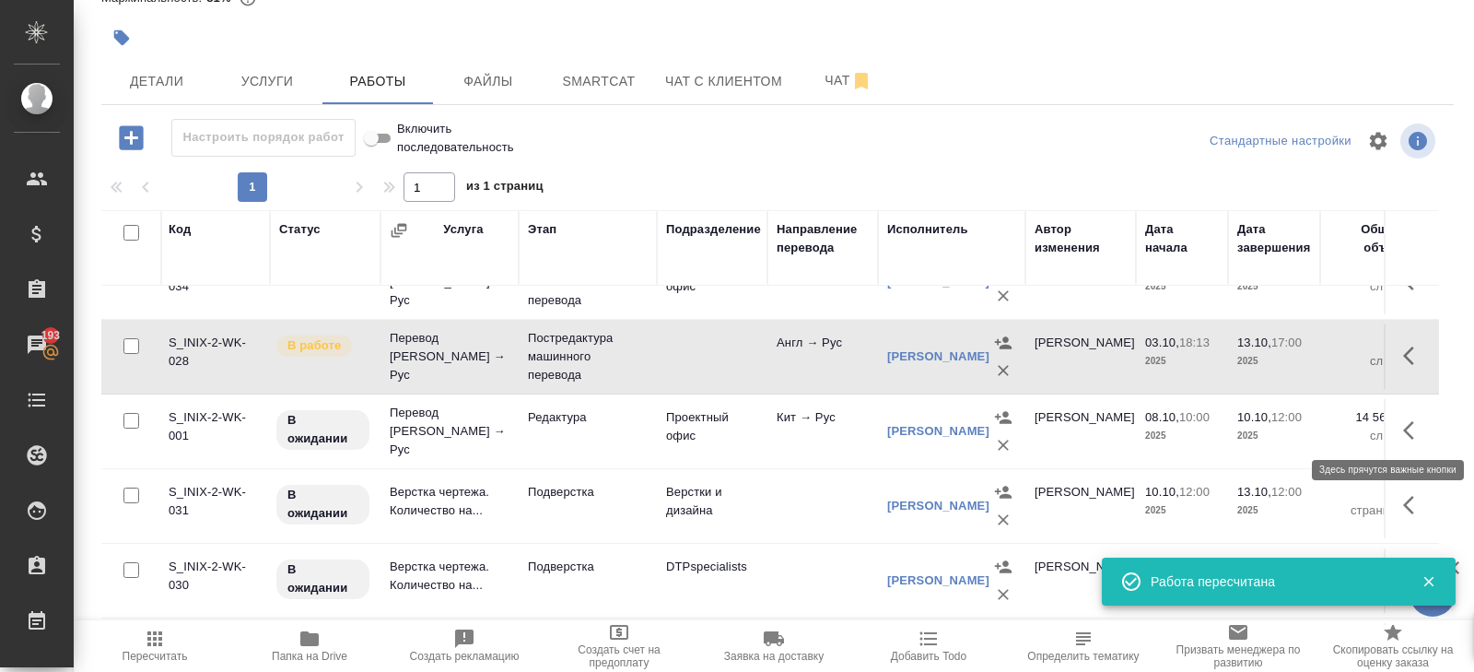
click at [1417, 426] on icon "button" at bounding box center [1414, 430] width 22 height 22
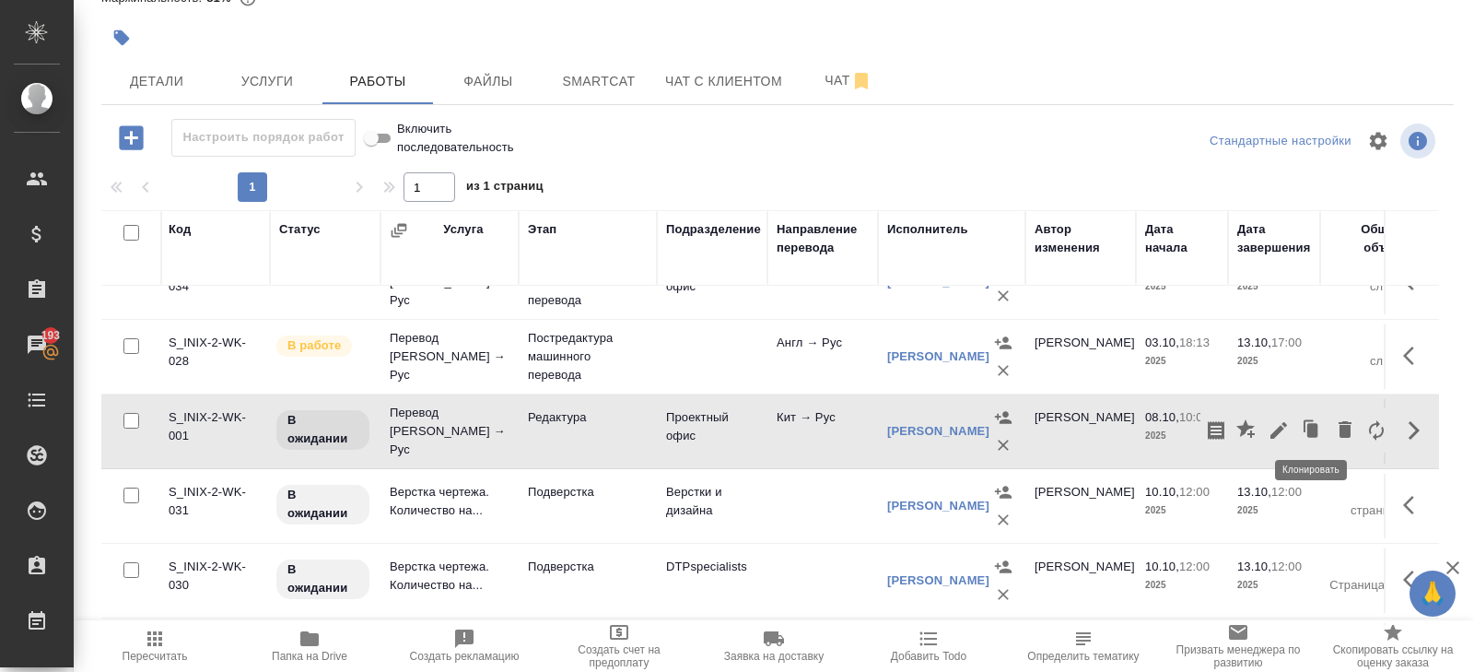
click at [1284, 422] on icon "button" at bounding box center [1278, 430] width 17 height 17
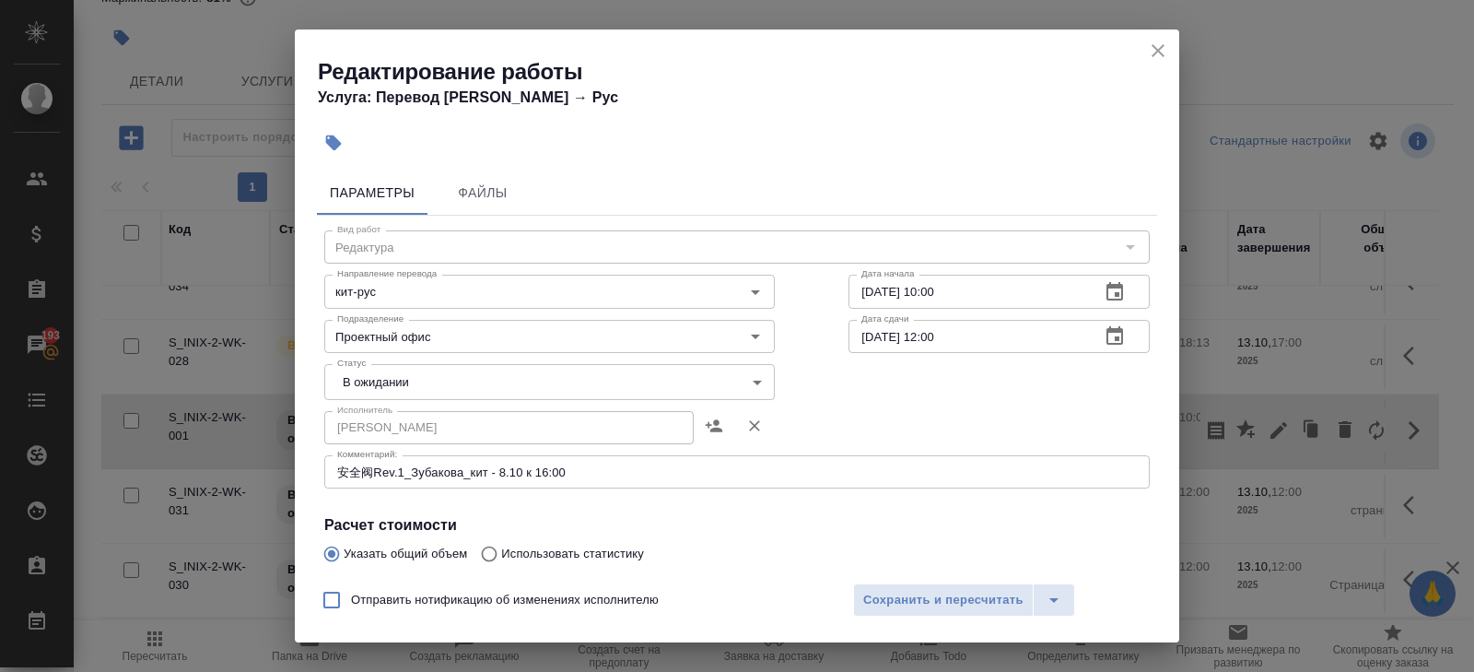
click at [600, 473] on textarea "安全阀Rev.1_Зубакова_кит - 8.10 к 16:00" at bounding box center [737, 472] width 800 height 14
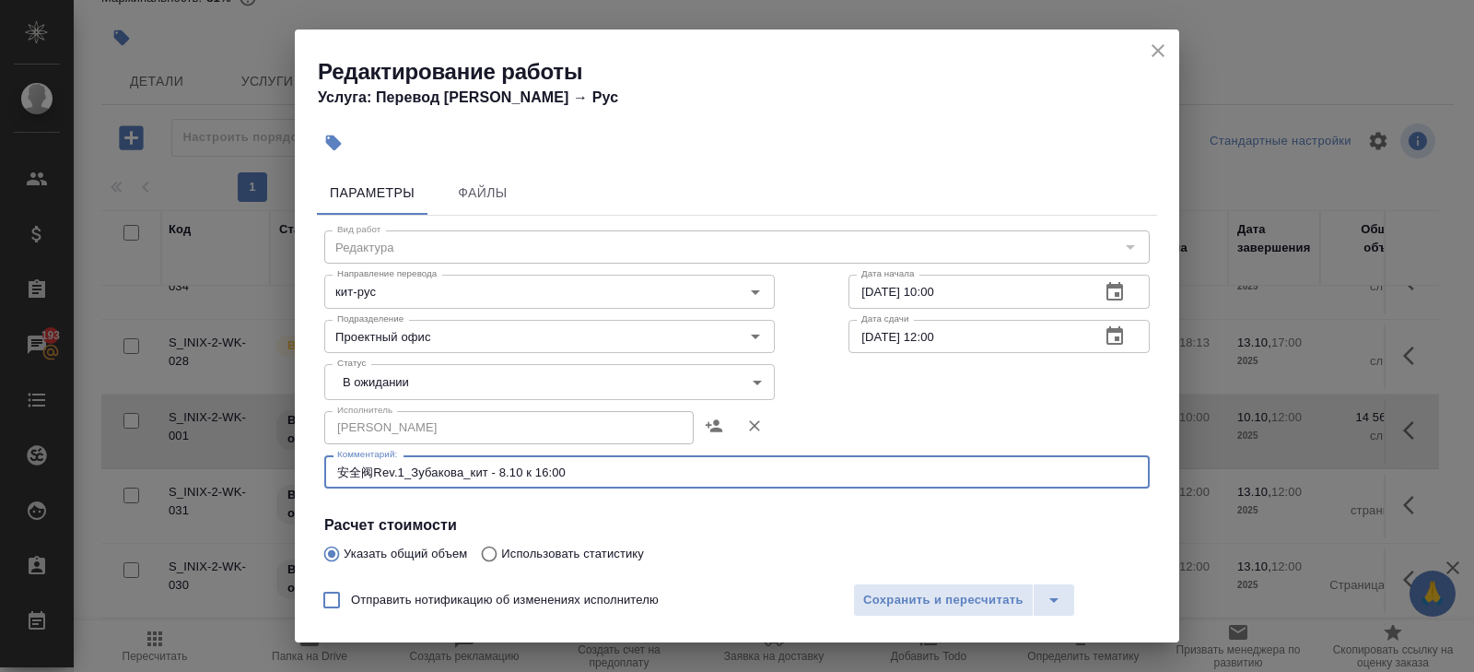
drag, startPoint x: 600, startPoint y: 473, endPoint x: 246, endPoint y: 467, distance: 353.8
click at [246, 467] on div "Редактирование работы Услуга: Перевод Стандарт Кит → Рус Параметры Файлы Вид ра…" at bounding box center [737, 336] width 1474 height 672
paste textarea "1. Папка "2" в Смарткате (安全阀Rev.1_Зубакова_кит) - 8.10 к 16:00 2. LG-500／4.6-控…"
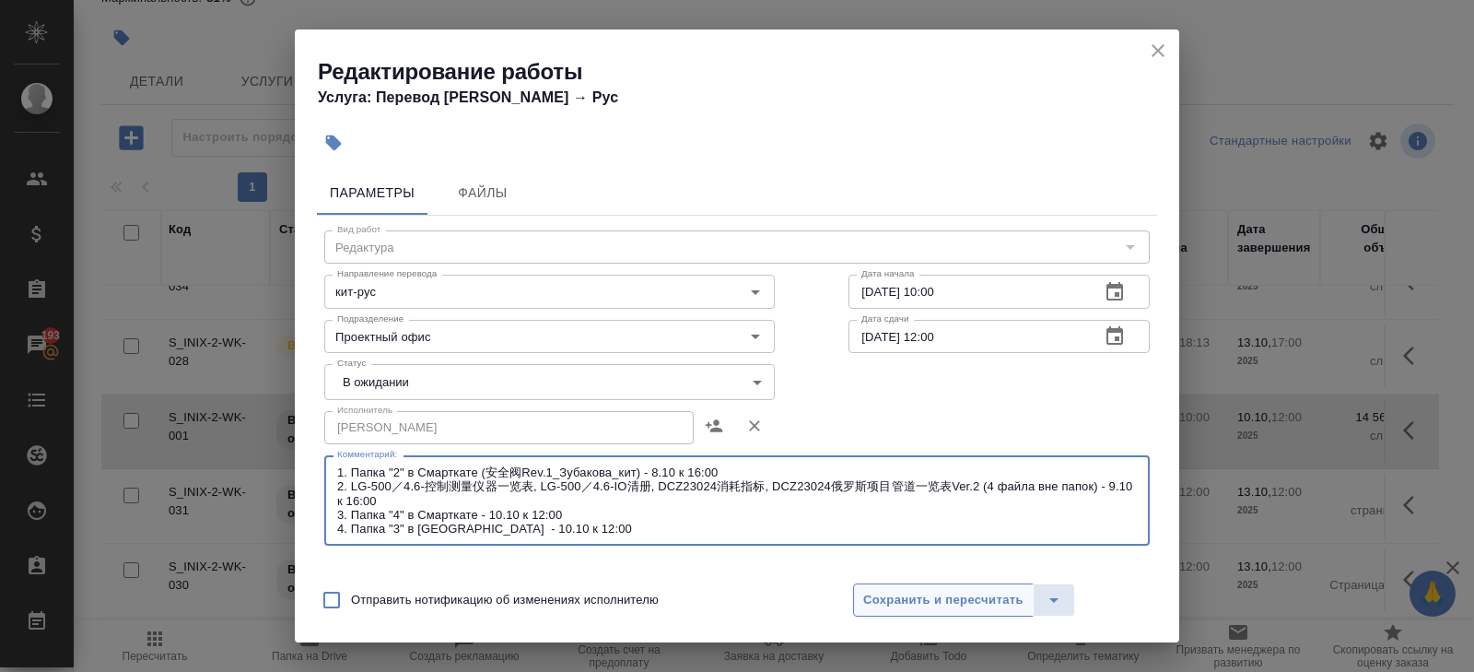
type textarea "1. Папка "2" в Смарткате (安全阀Rev.1_Зубакова_кит) - 8.10 к 16:00 2. LG-500／4.6-控…"
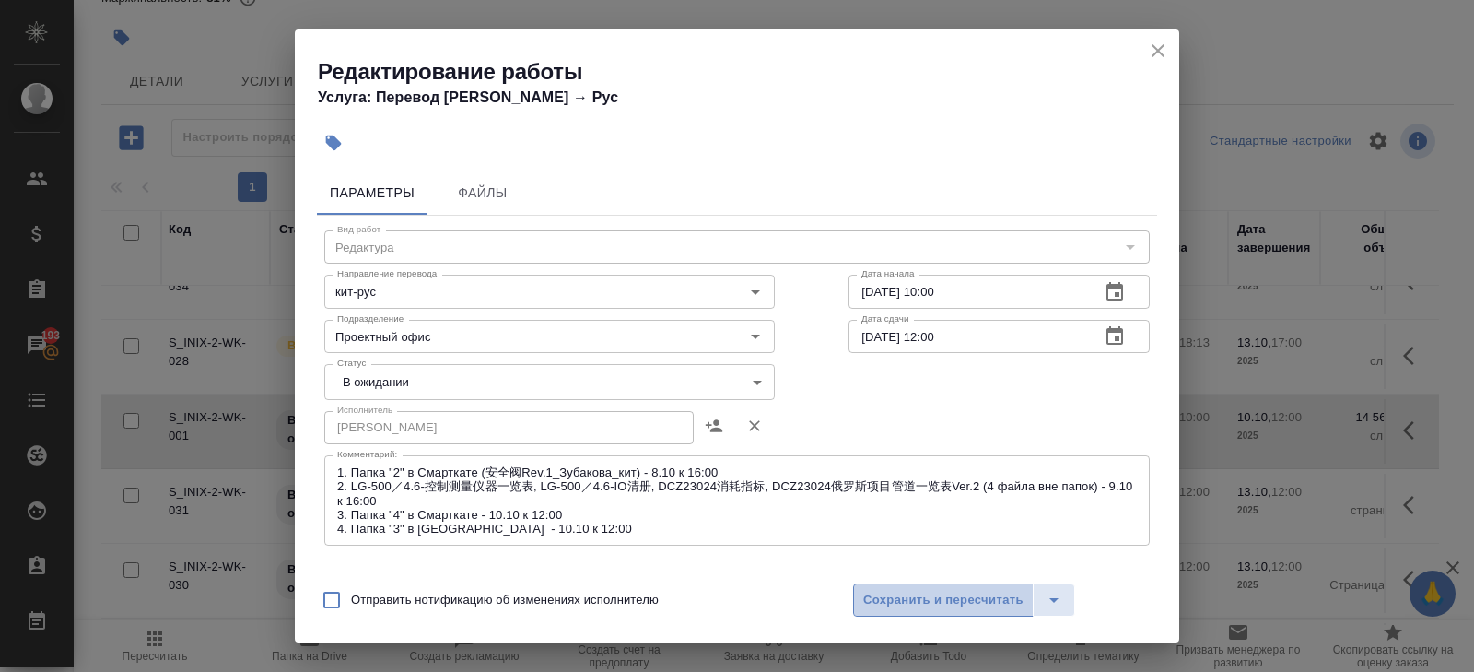
click at [885, 605] on span "Сохранить и пересчитать" at bounding box center [943, 600] width 160 height 21
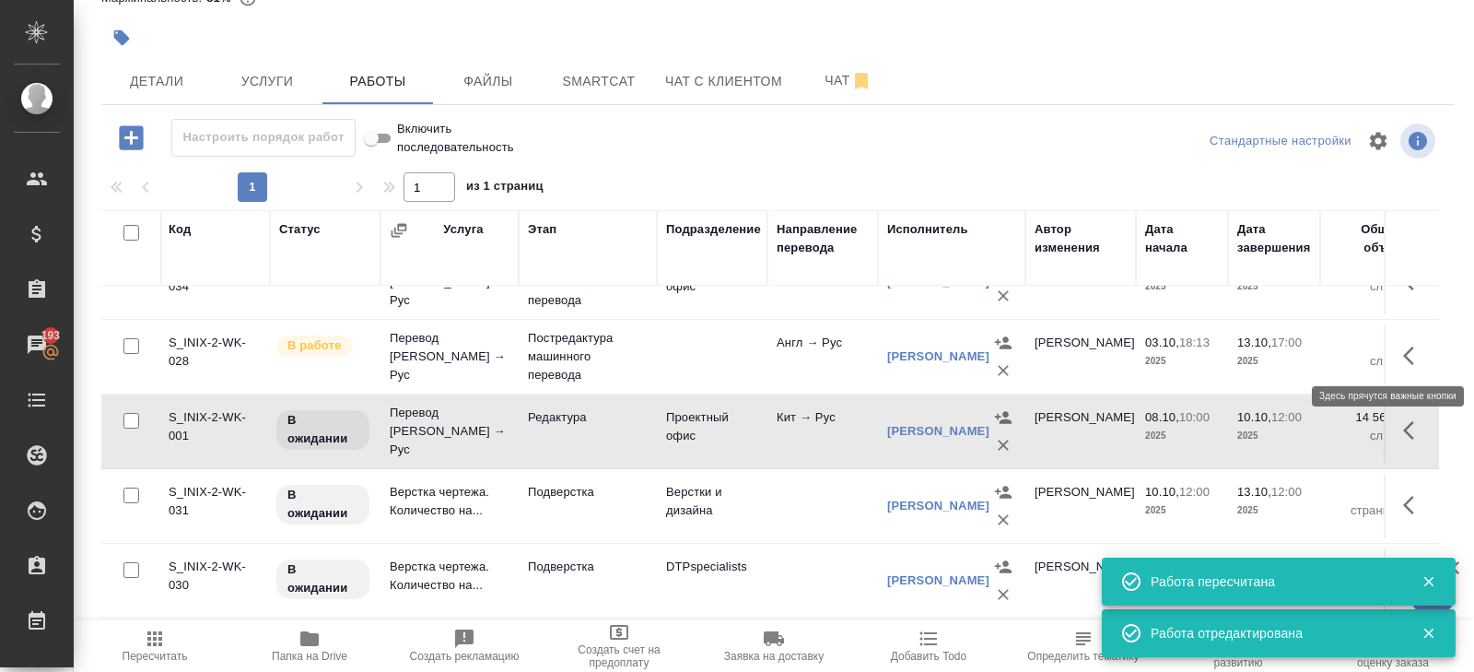
click at [1408, 347] on icon "button" at bounding box center [1408, 355] width 11 height 18
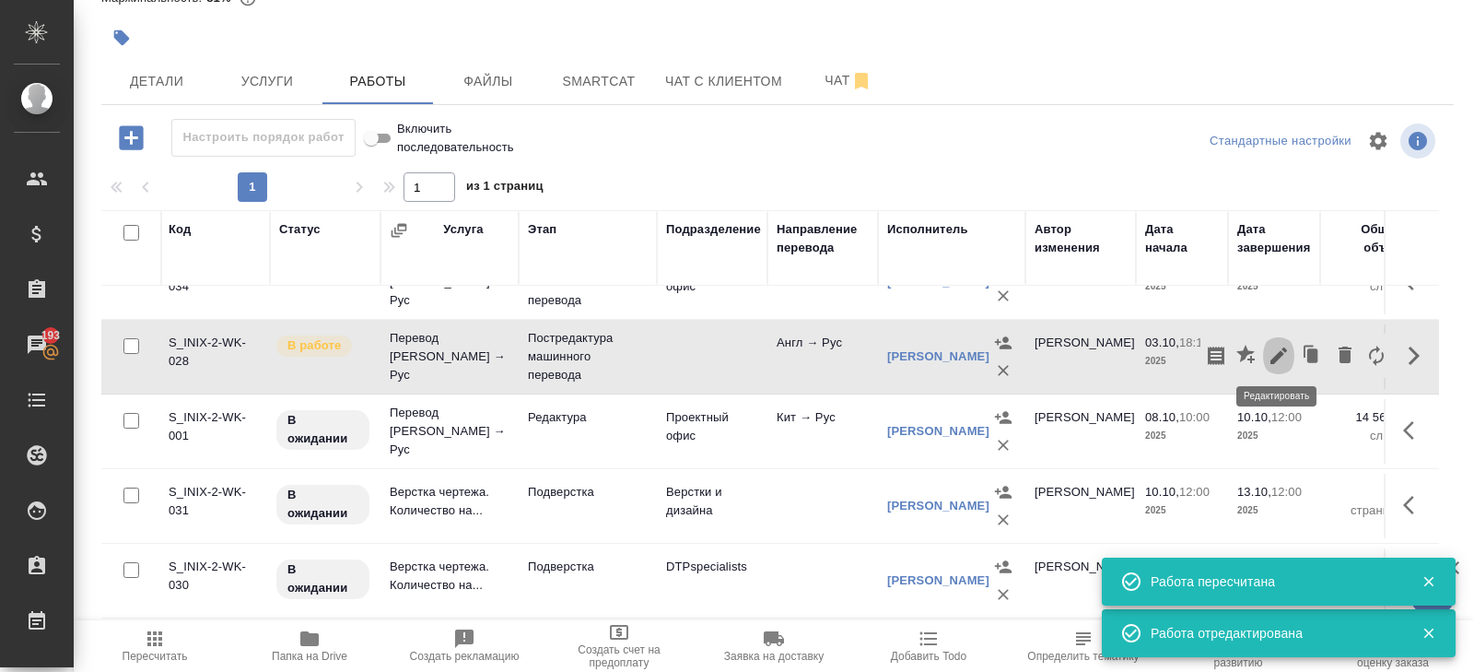
click at [1277, 357] on icon "button" at bounding box center [1279, 356] width 22 height 22
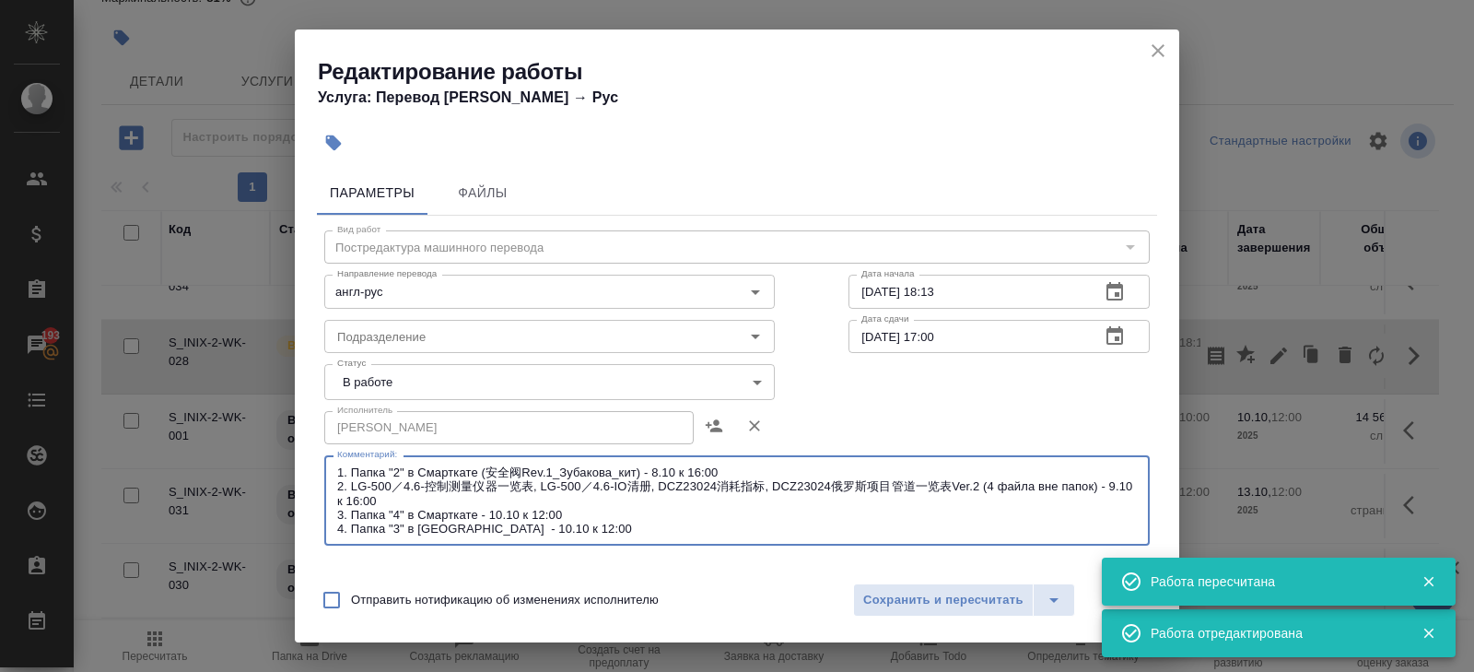
drag, startPoint x: 614, startPoint y: 531, endPoint x: 231, endPoint y: 359, distance: 419.8
click at [231, 359] on div "Редактирование работы Услуга: Перевод Стандарт Англ → Рус Параметры Файлы Вид р…" at bounding box center [737, 336] width 1474 height 672
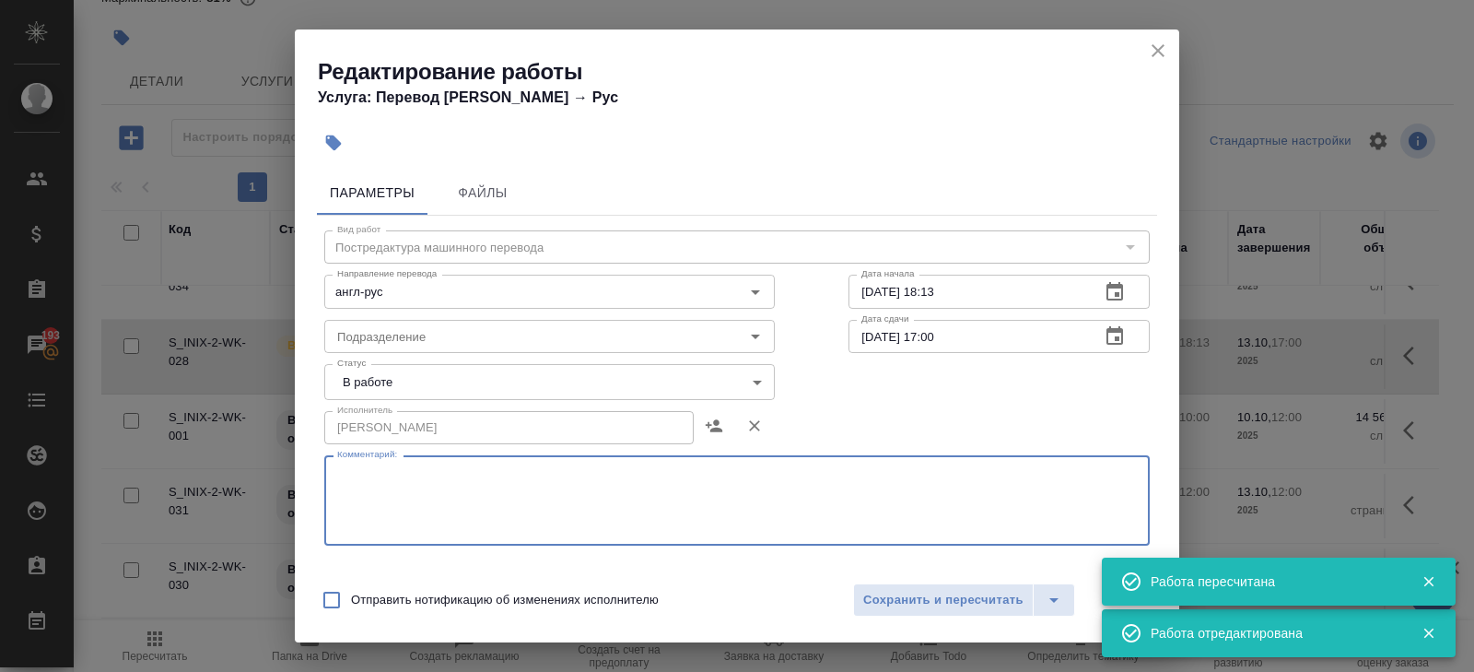
scroll to position [0, 0]
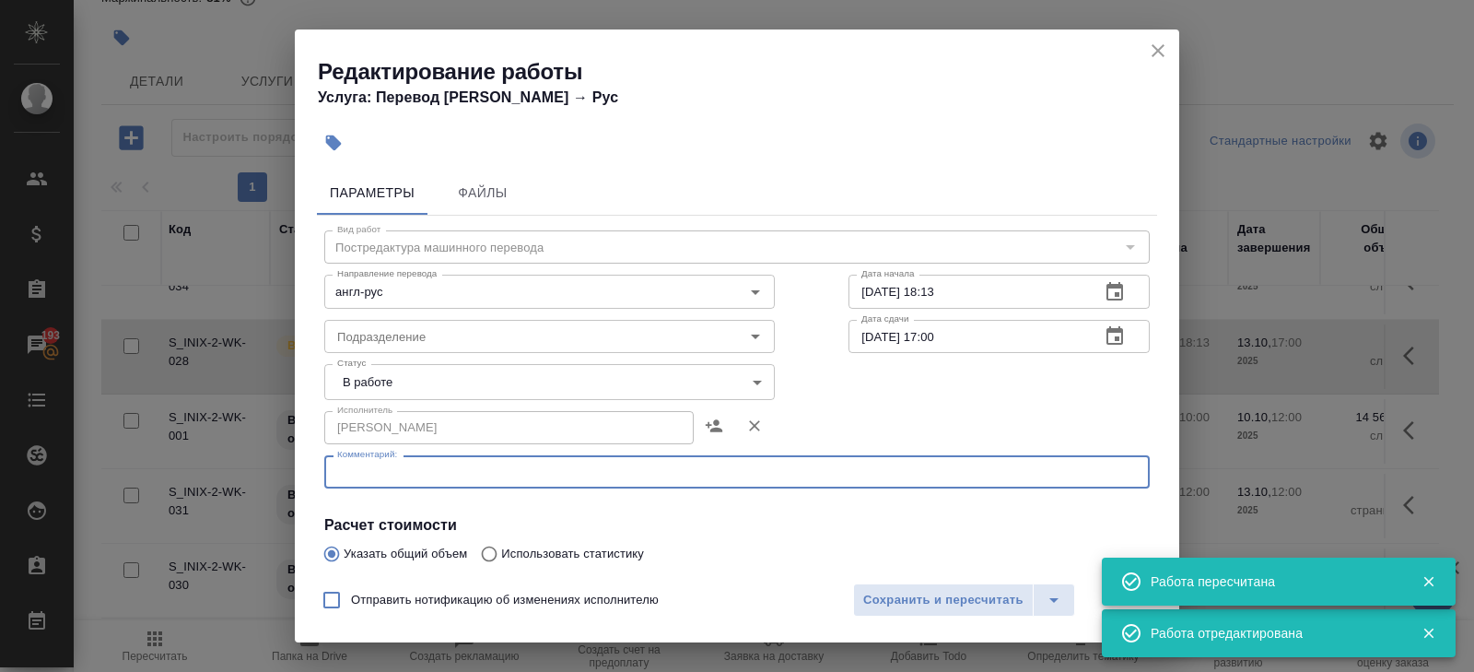
click at [882, 615] on div "Отправить нотификацию об изменениях исполнителю Сохранить и пересчитать" at bounding box center [737, 606] width 884 height 71
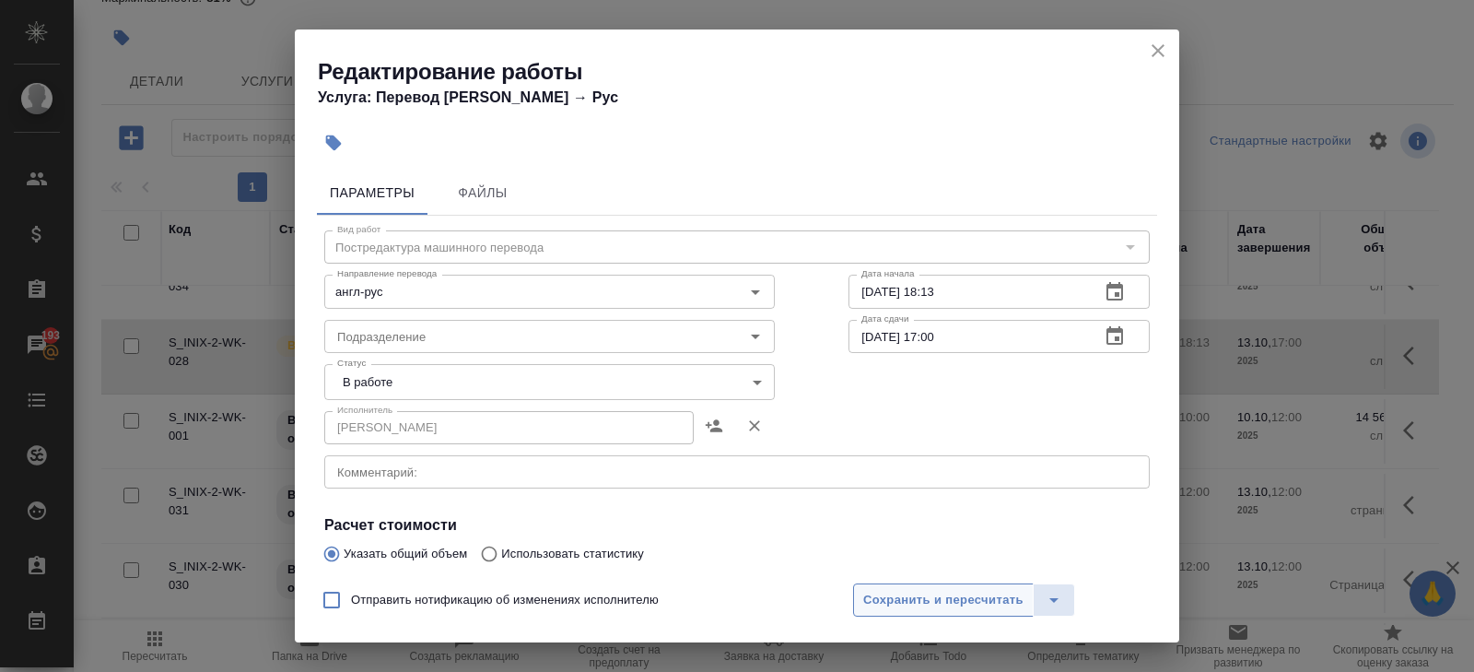
click at [880, 593] on span "Сохранить и пересчитать" at bounding box center [943, 600] width 160 height 21
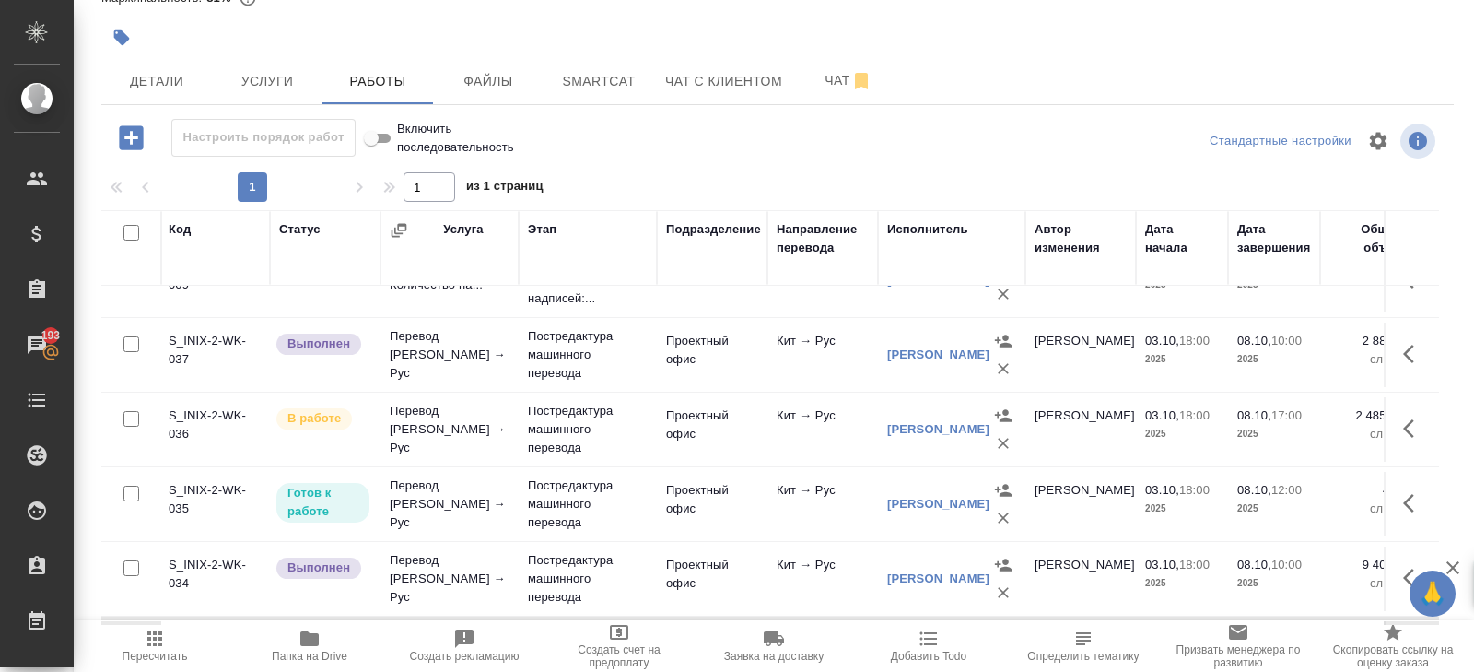
scroll to position [218, 2]
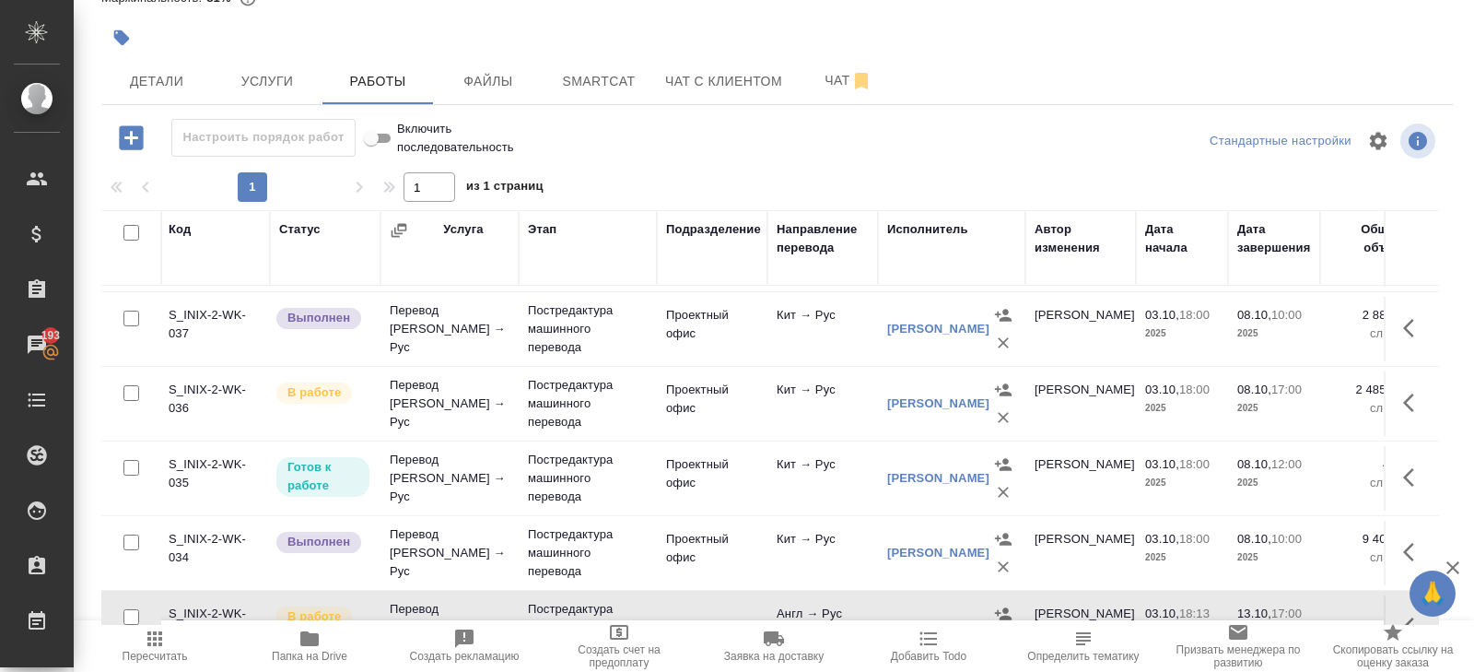
click at [1408, 488] on button "button" at bounding box center [1414, 477] width 44 height 44
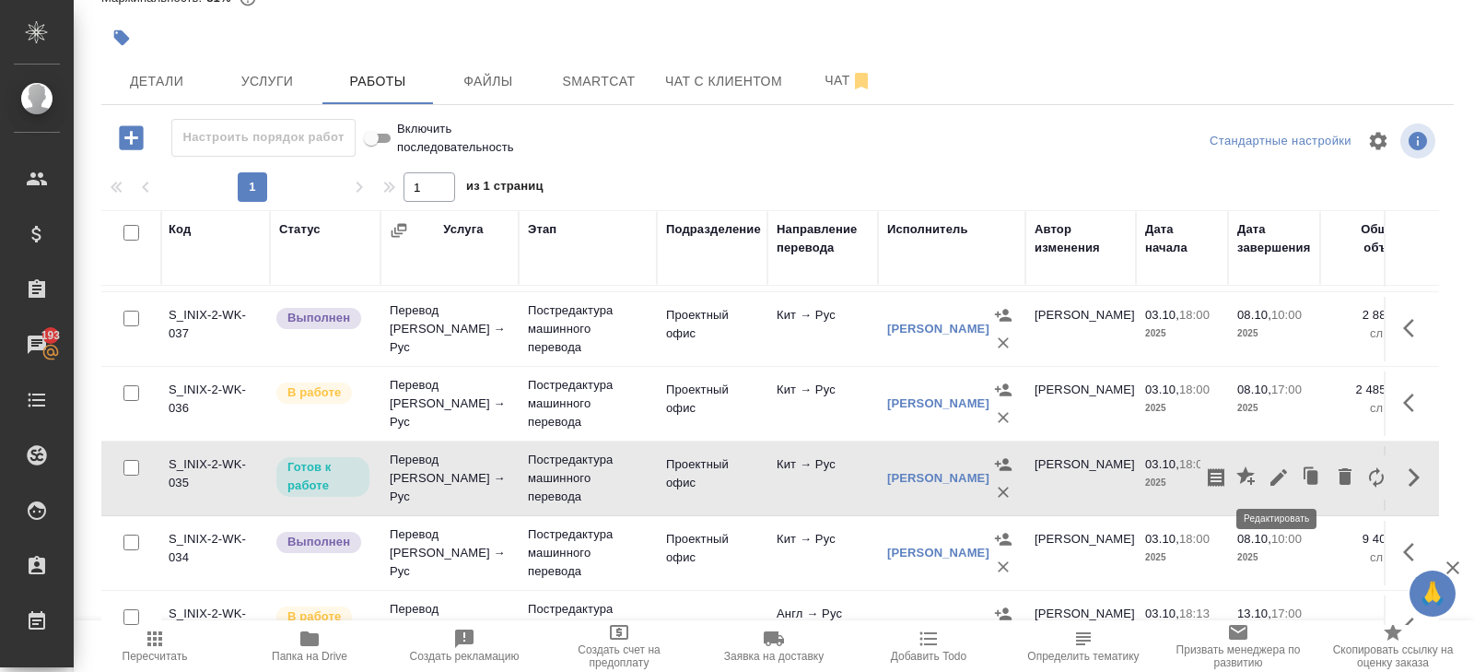
click at [1279, 472] on icon "button" at bounding box center [1278, 477] width 17 height 17
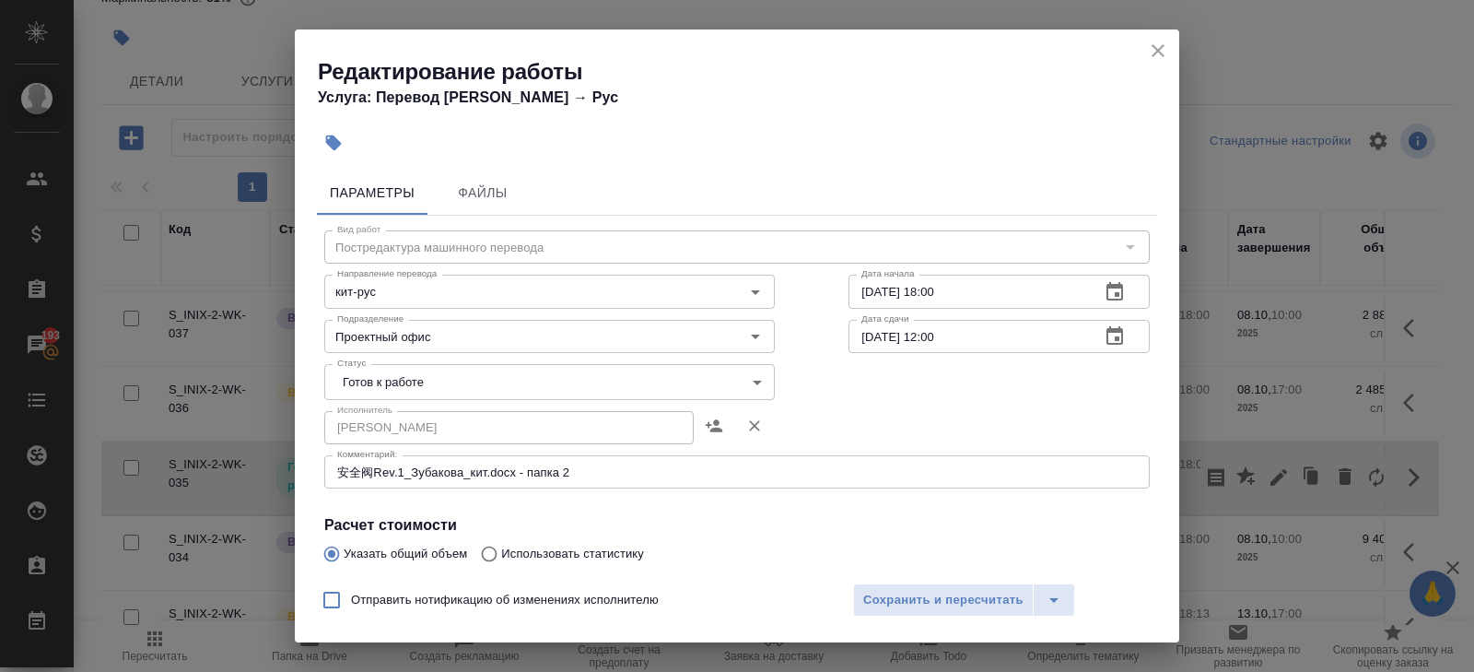
click at [352, 378] on body "🙏 .cls-1 fill:#fff; AWATERA Belyakova Yulia Клиенты Спецификации Заказы 193 Чат…" at bounding box center [737, 336] width 1474 height 672
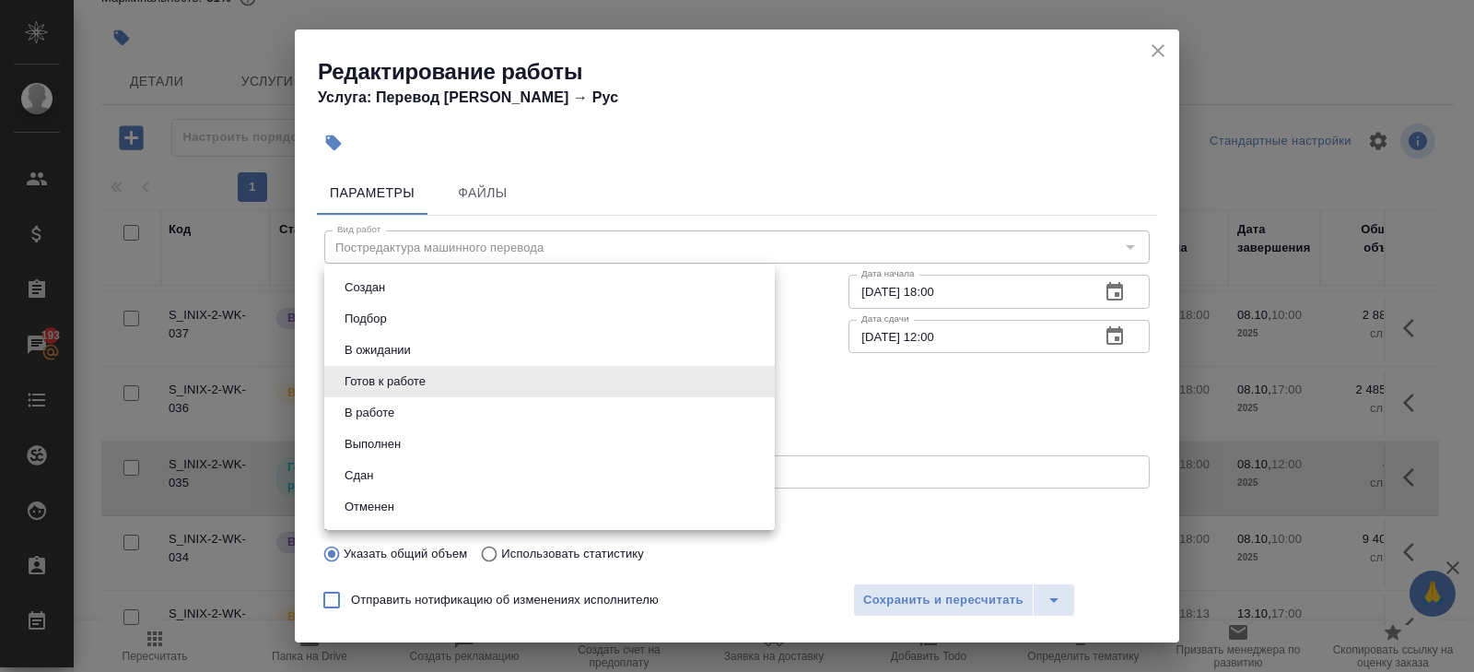
click at [363, 405] on button "В работе" at bounding box center [369, 413] width 61 height 20
type input "inProgress"
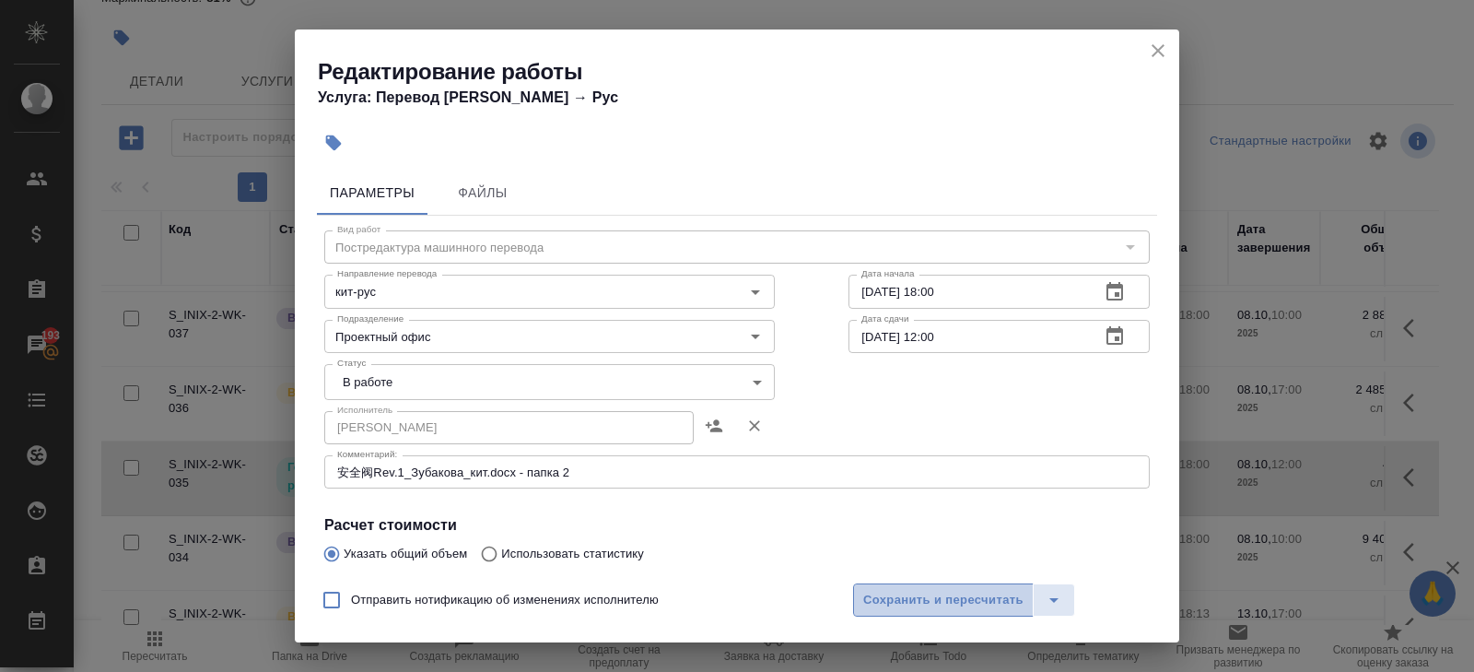
click at [886, 604] on span "Сохранить и пересчитать" at bounding box center [943, 600] width 160 height 21
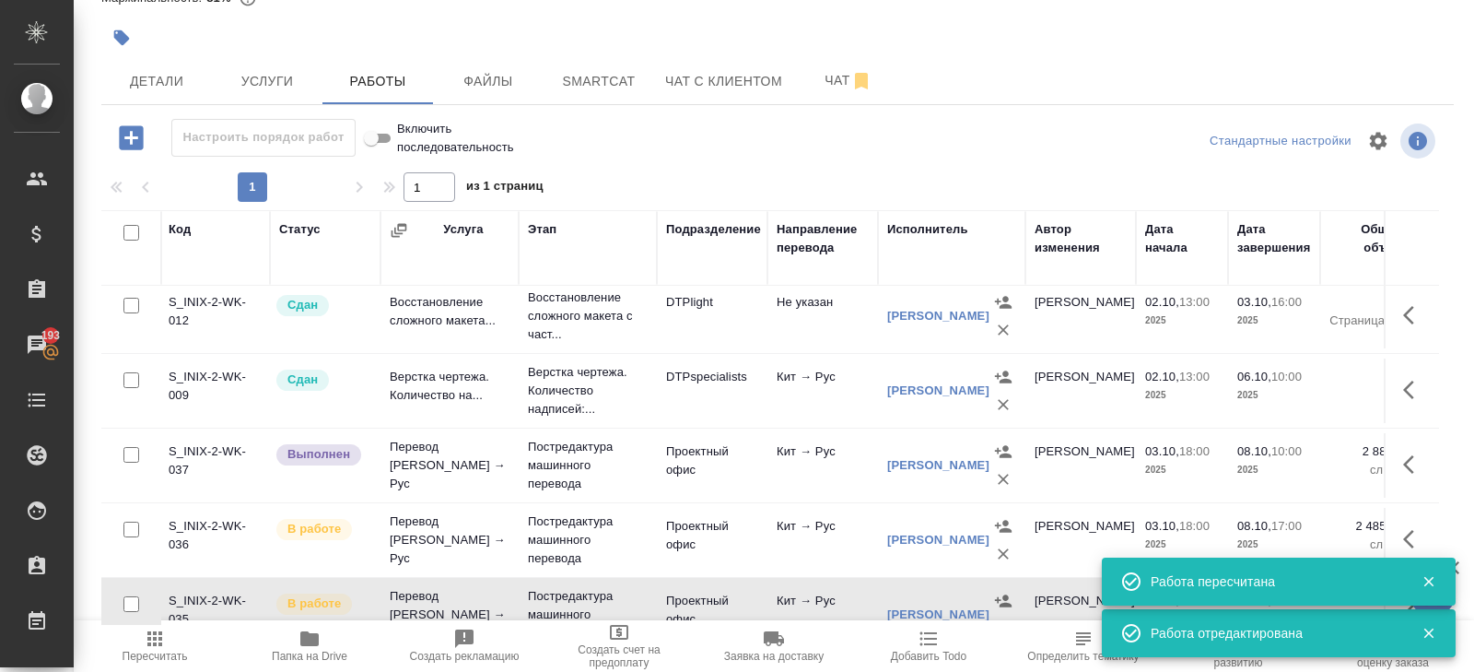
scroll to position [0, 2]
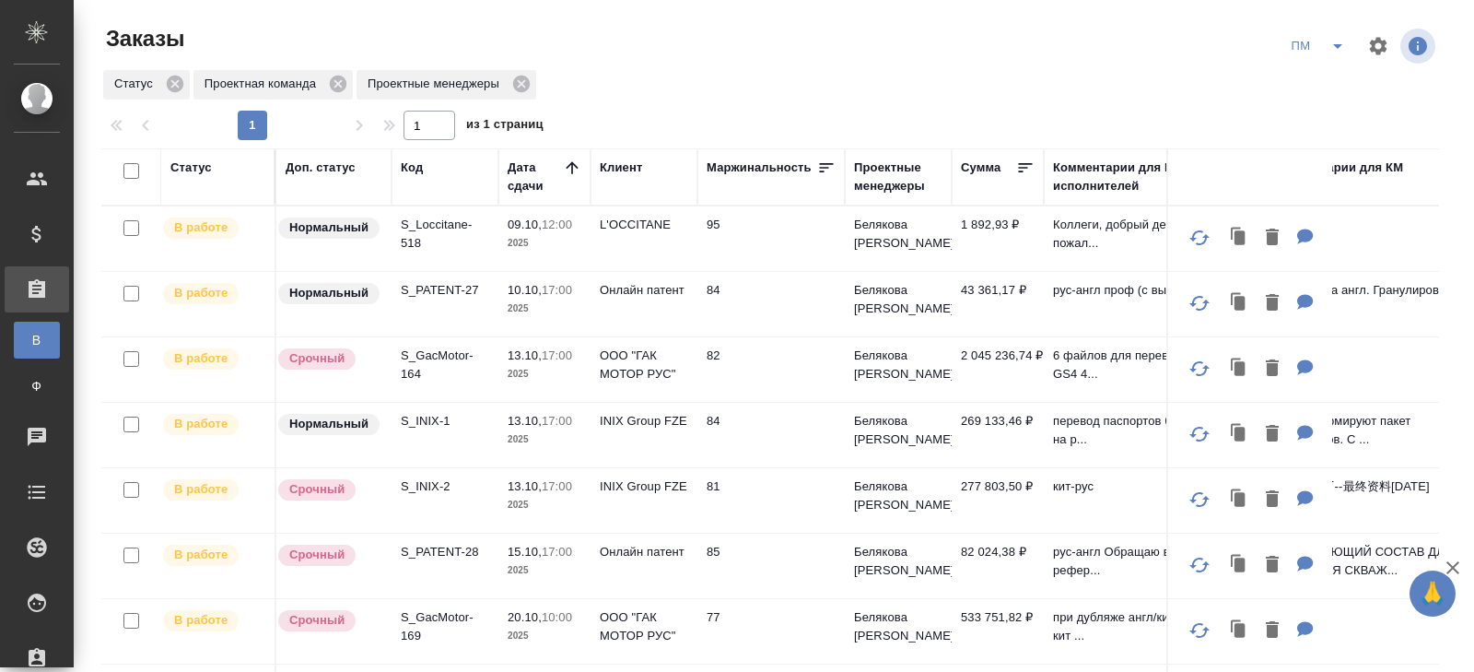
click at [421, 164] on div "Код" at bounding box center [412, 167] width 22 height 18
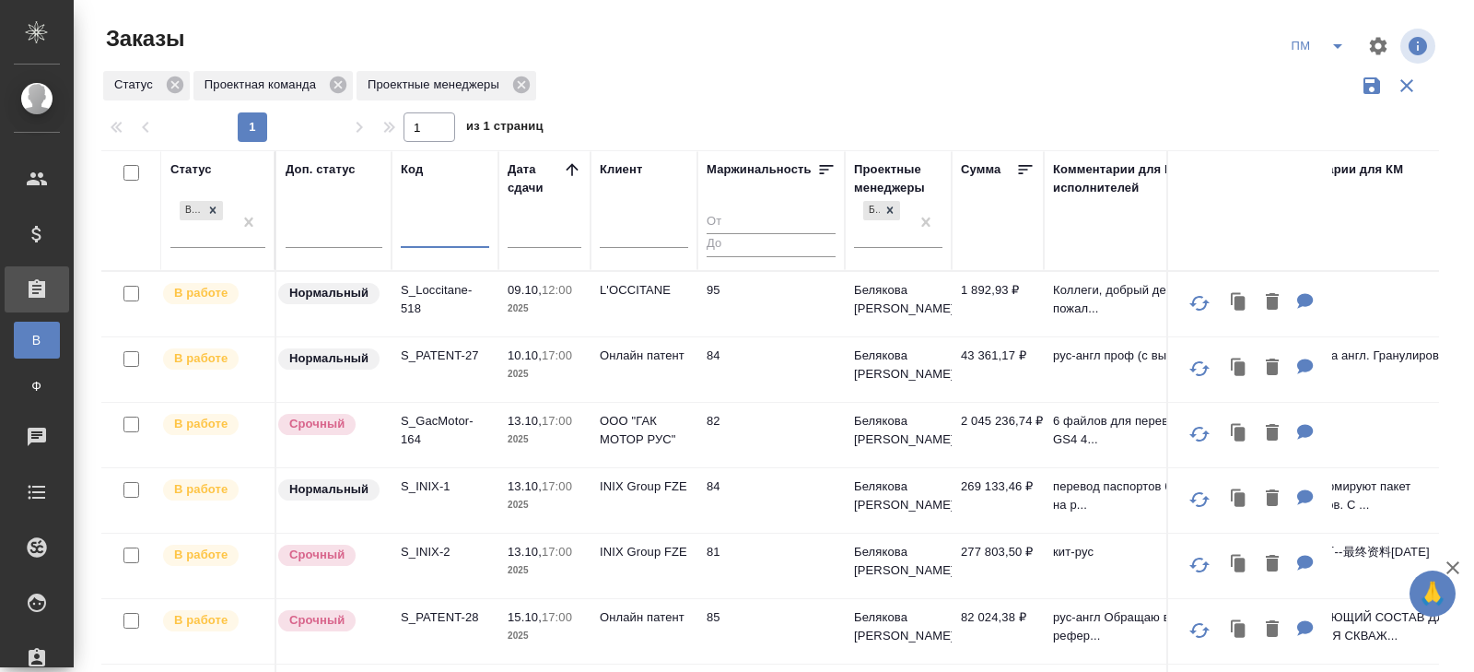
click at [424, 240] on input "text" at bounding box center [445, 235] width 88 height 23
paste input "C3_SCT-40"
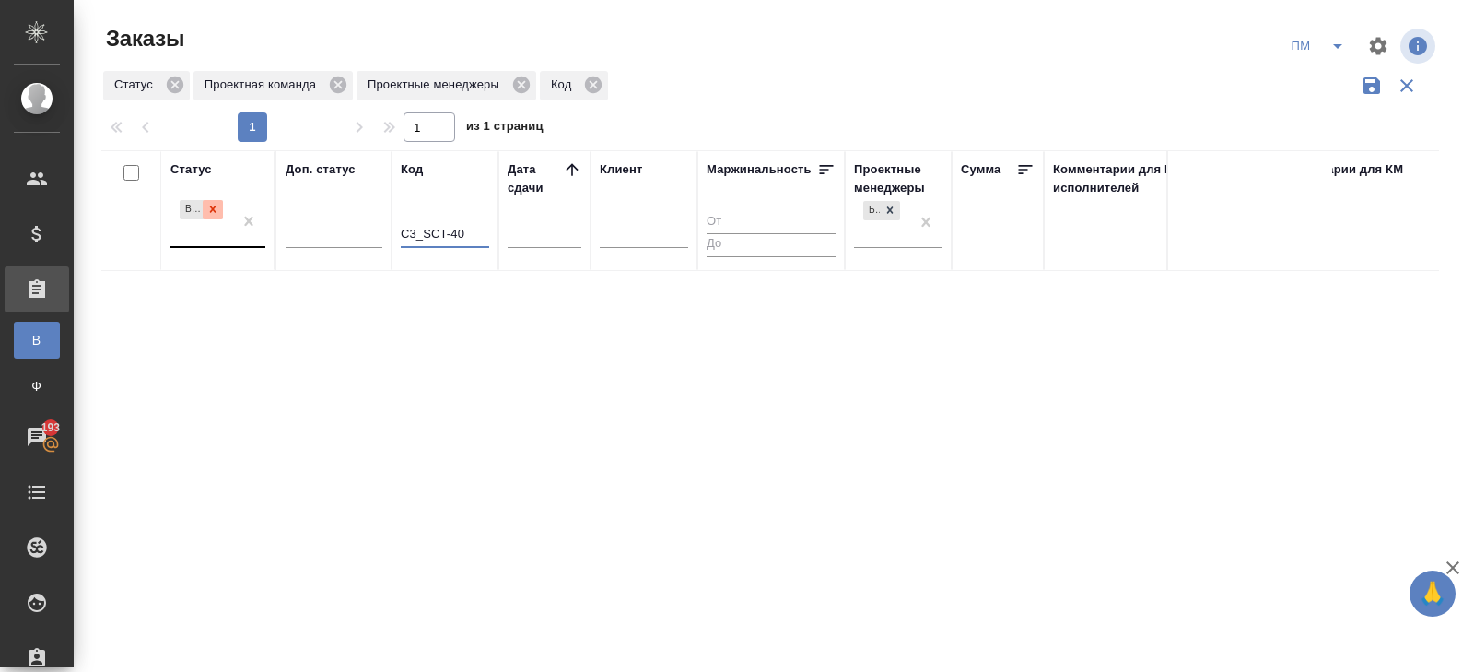
click at [215, 207] on icon at bounding box center [212, 209] width 13 height 13
type input "C3_SCT-40"
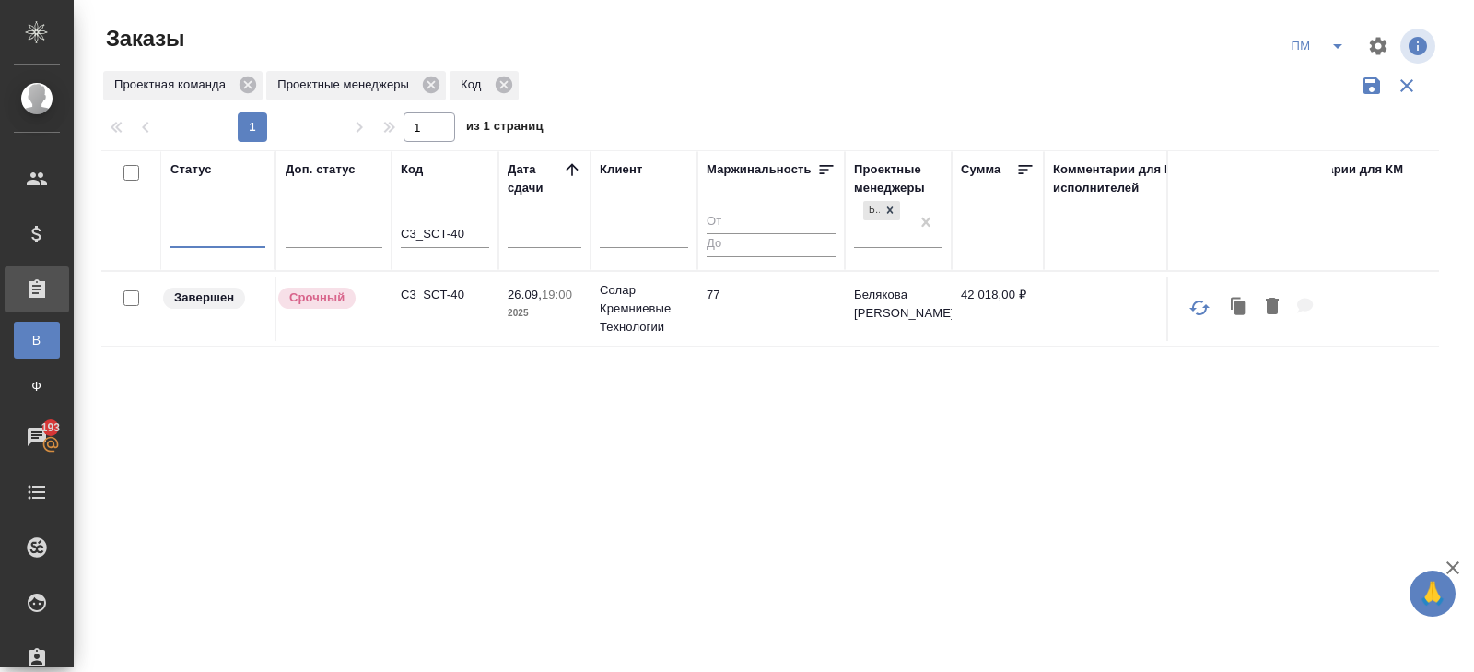
click at [444, 298] on p "C3_SCT-40" at bounding box center [445, 295] width 88 height 18
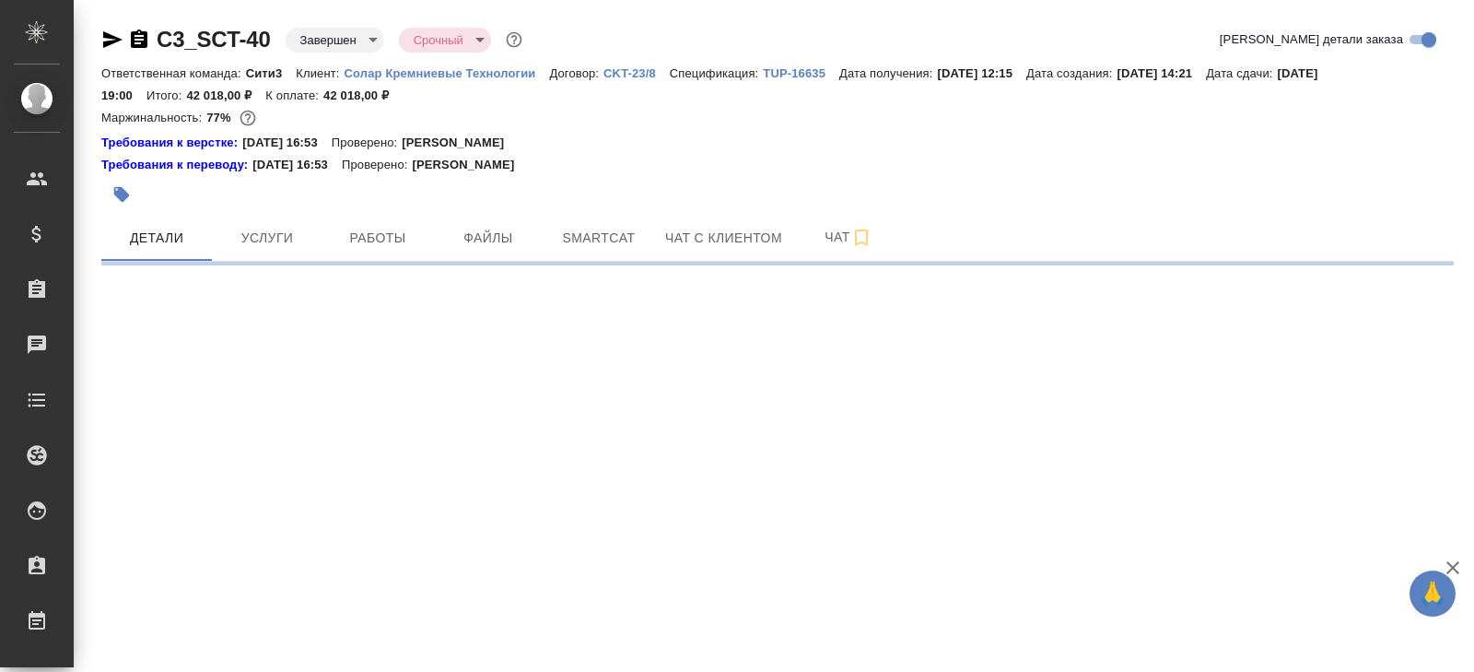
select select "RU"
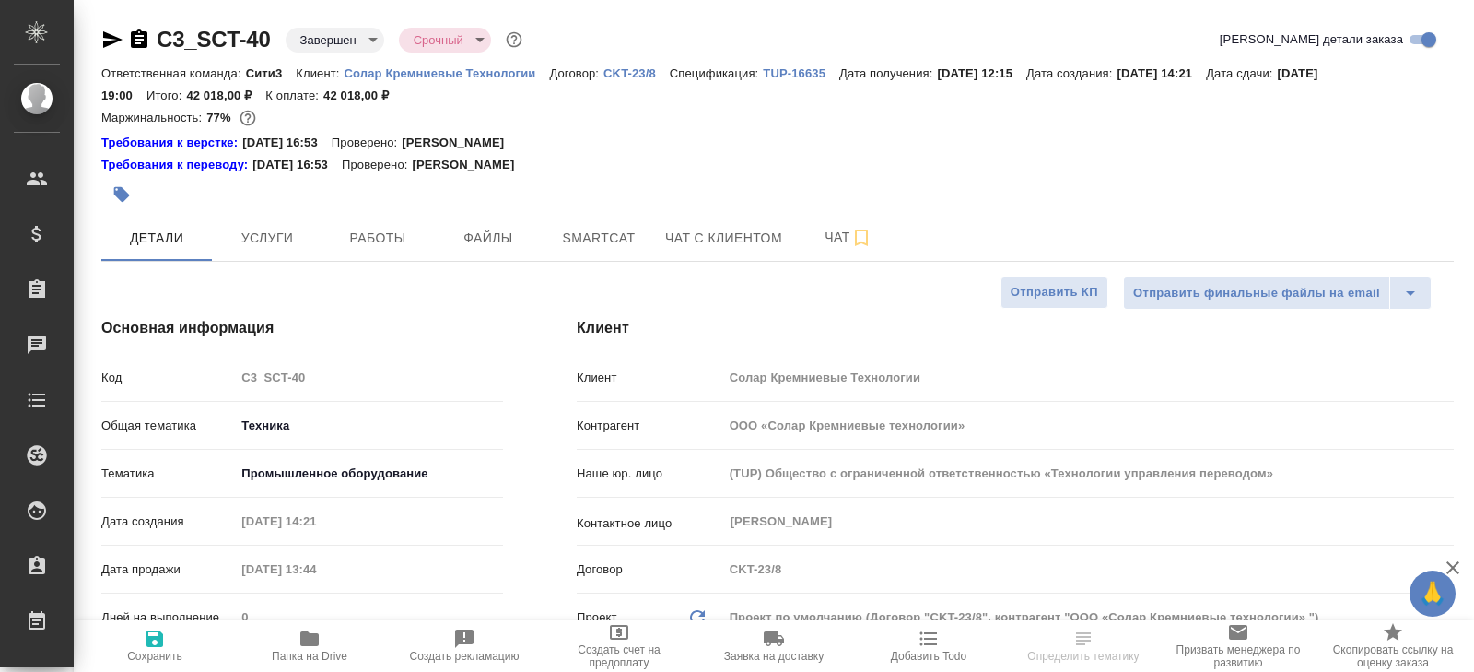
type textarea "x"
click at [386, 248] on span "Работы" at bounding box center [377, 238] width 88 height 23
type textarea "x"
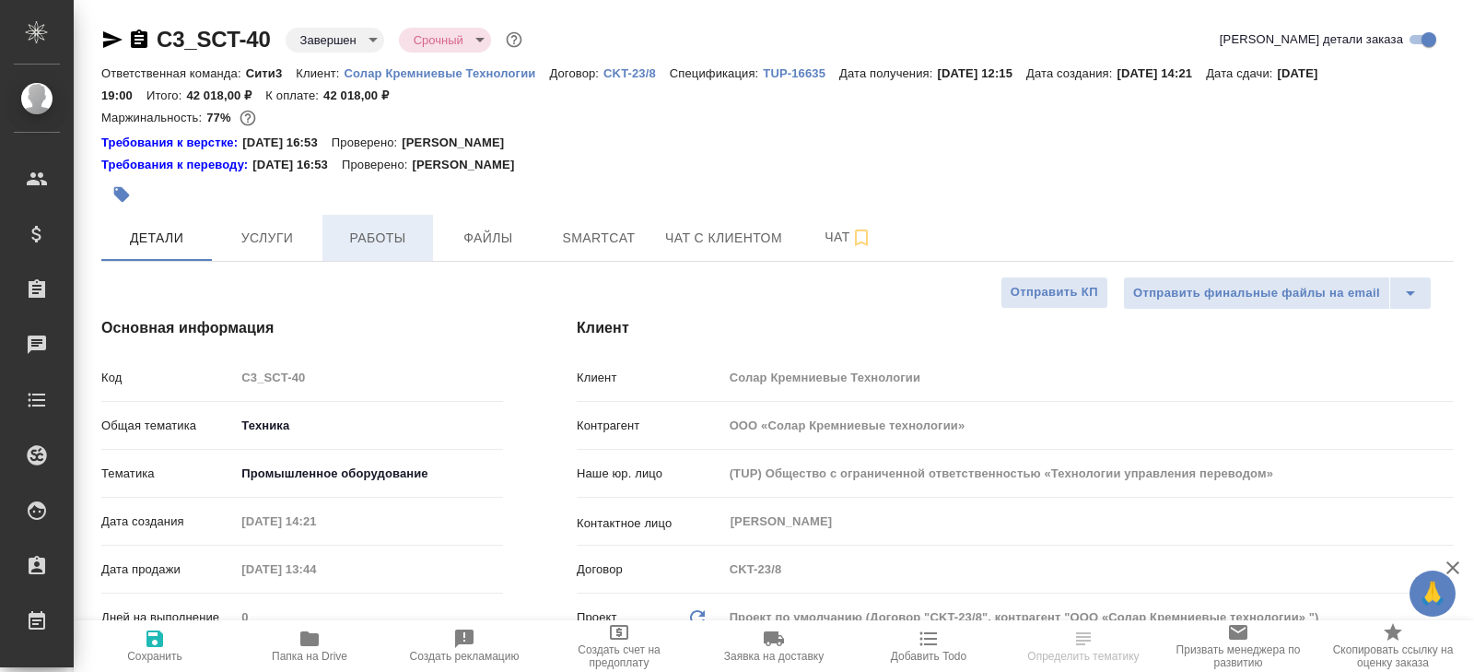
type textarea "x"
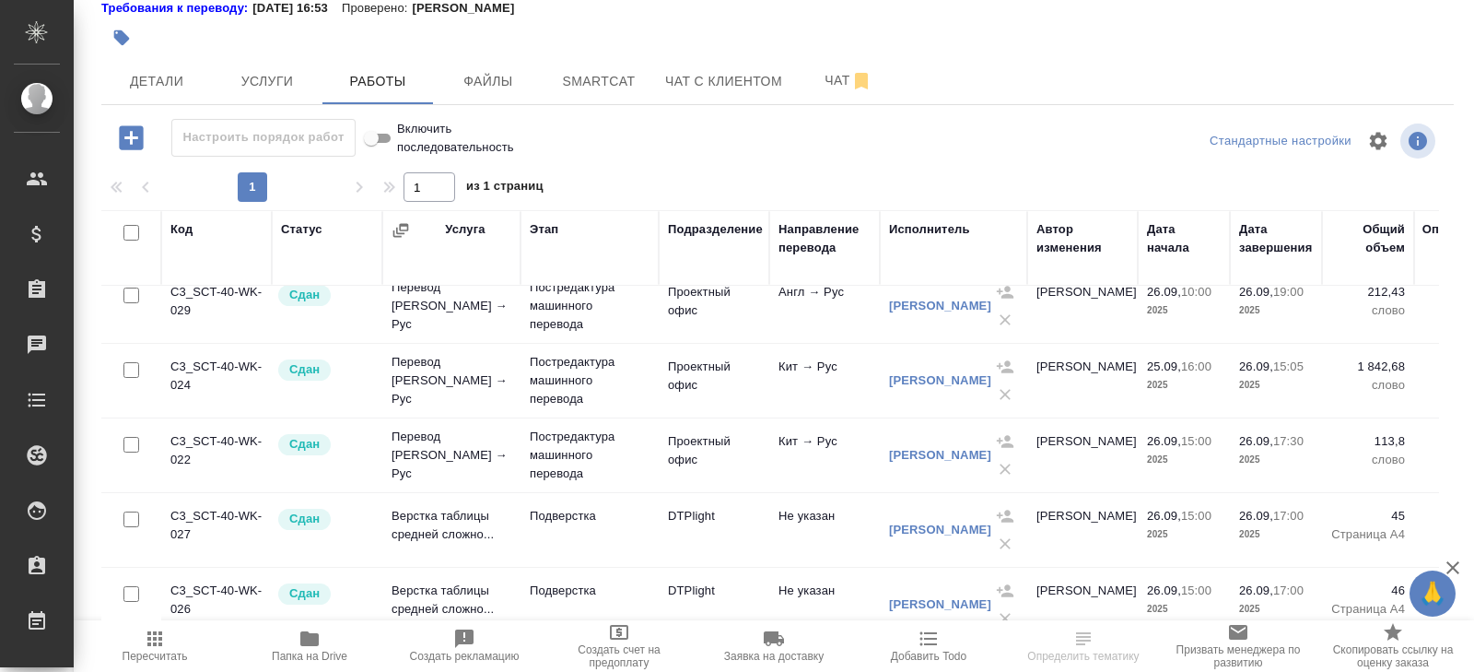
scroll to position [317, 0]
click at [655, 461] on td "Постредактура машинного перевода" at bounding box center [589, 454] width 138 height 74
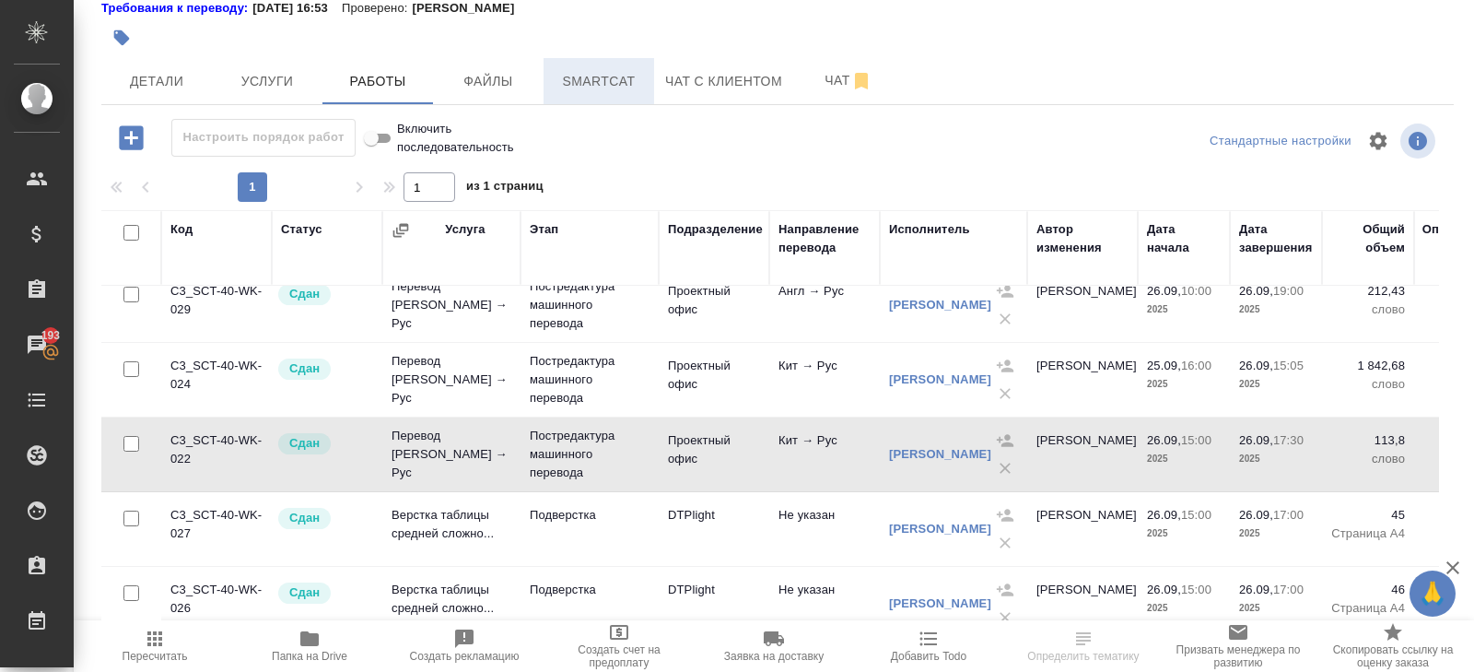
click at [643, 63] on button "Smartcat" at bounding box center [598, 81] width 111 height 46
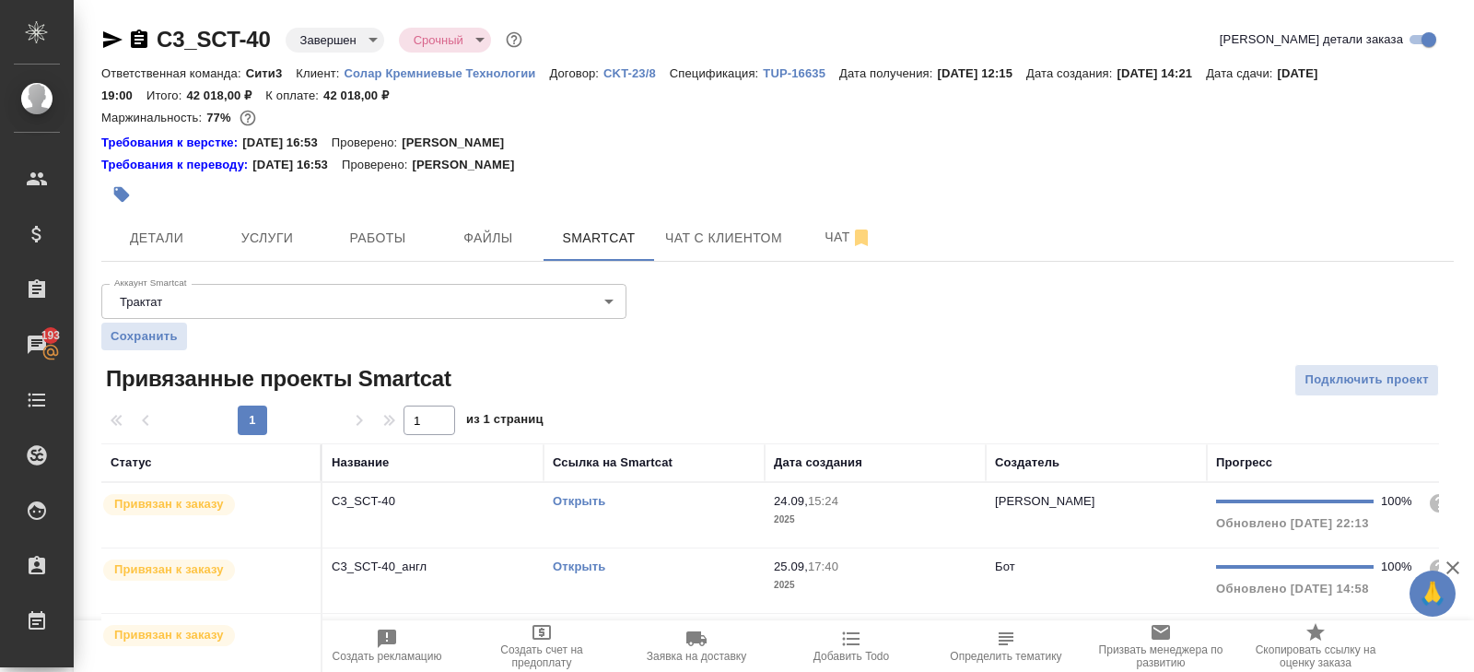
scroll to position [51, 0]
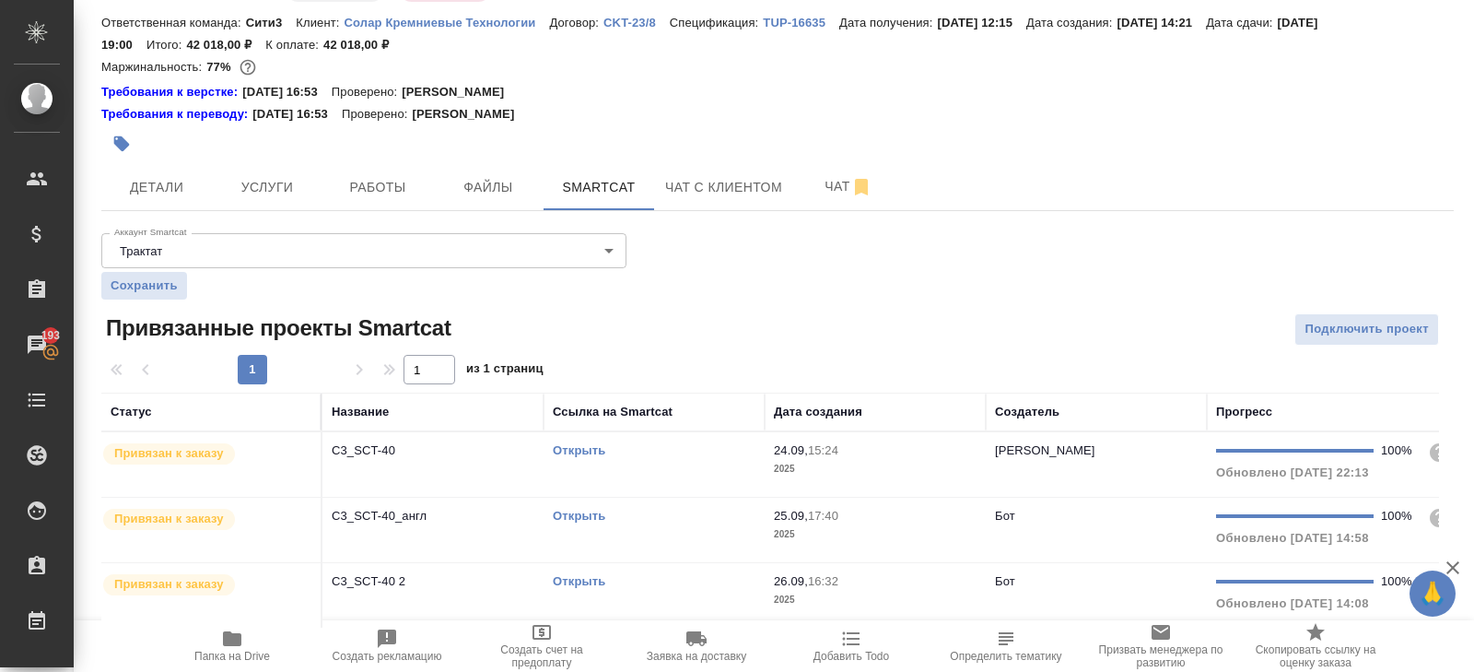
click at [682, 460] on td "Открыть" at bounding box center [653, 464] width 221 height 64
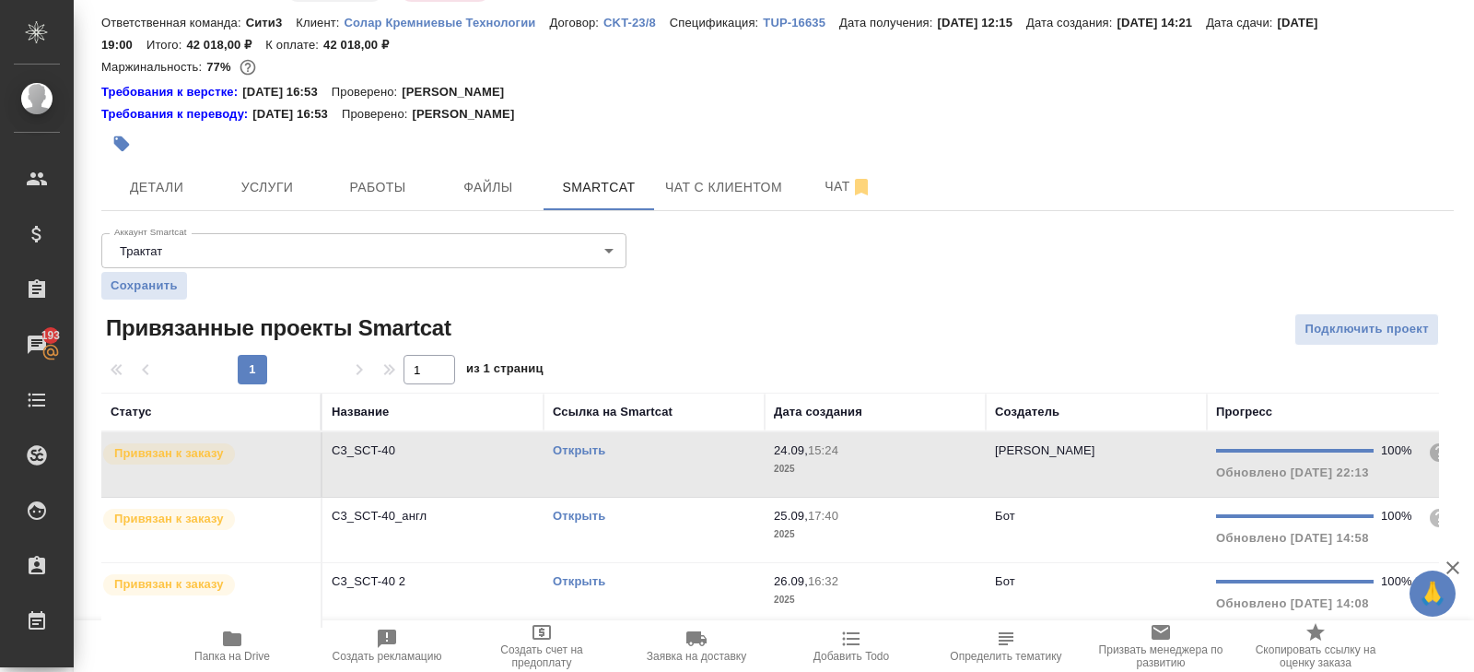
click at [682, 460] on td "Открыть" at bounding box center [653, 464] width 221 height 64
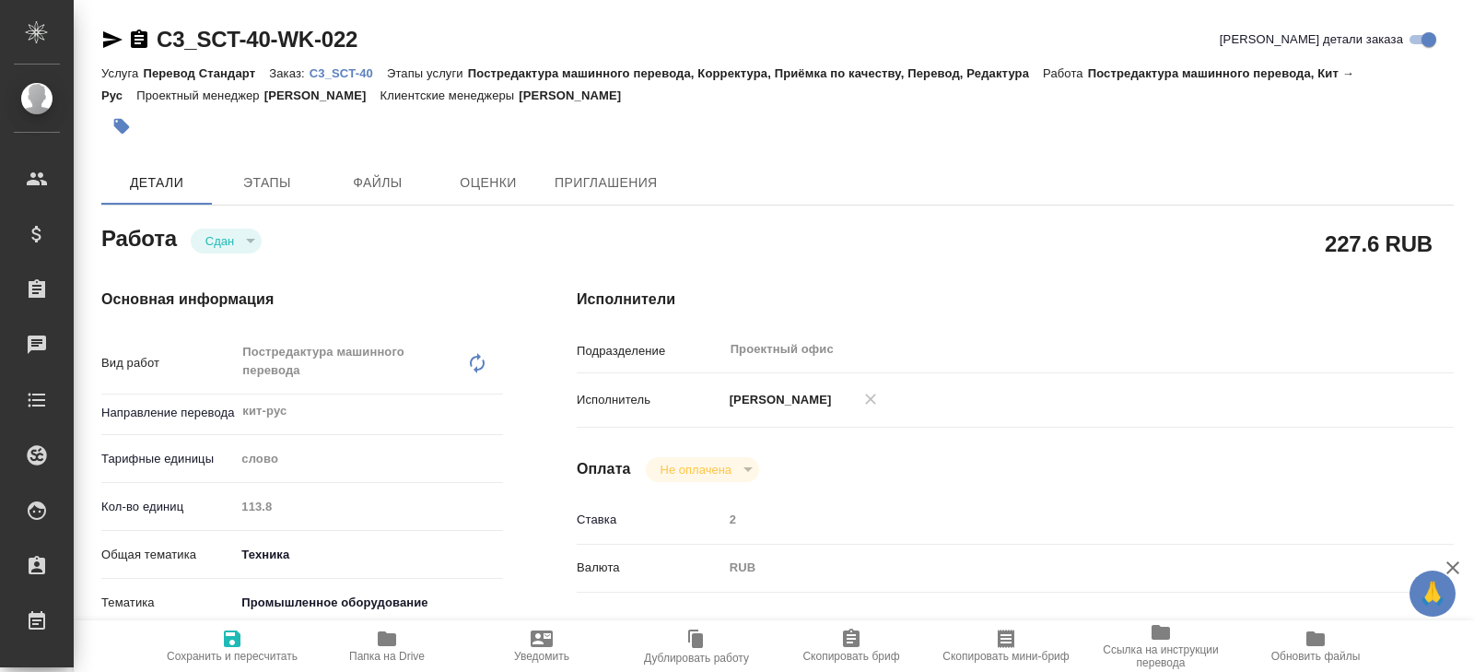
type textarea "x"
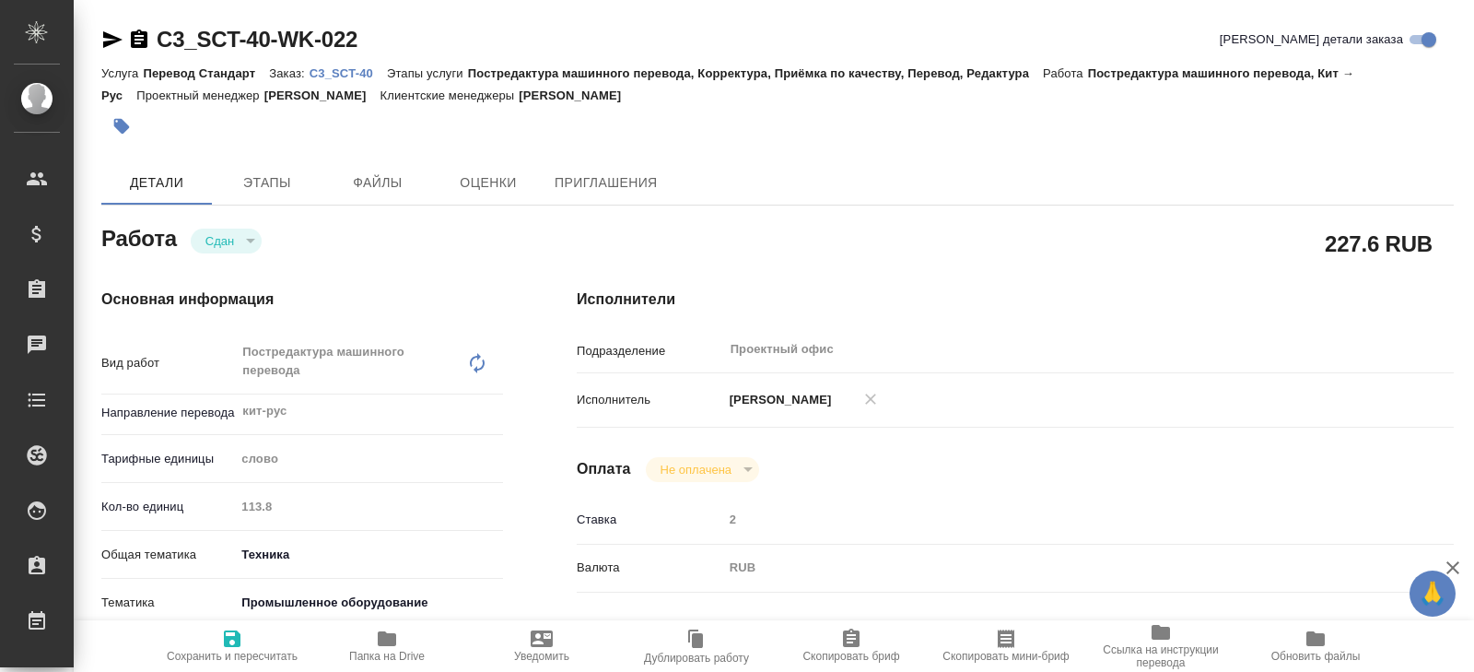
type textarea "x"
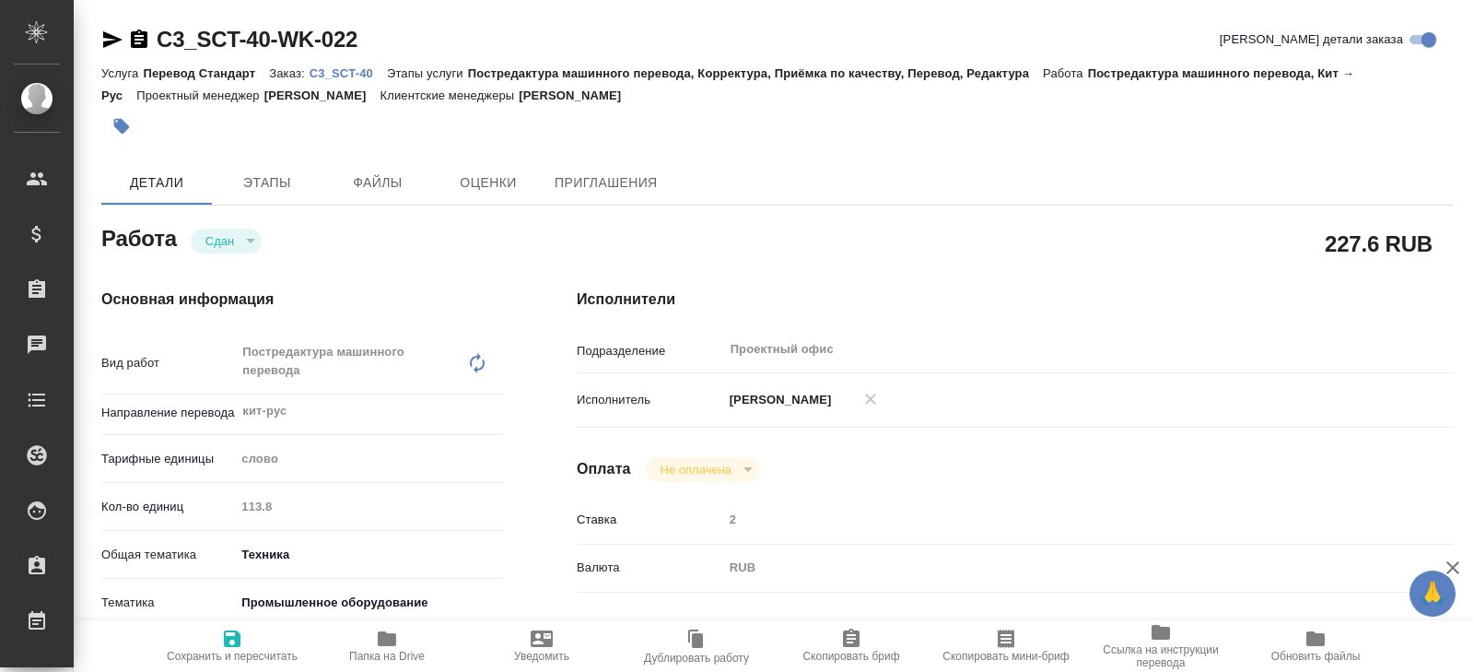
type textarea "x"
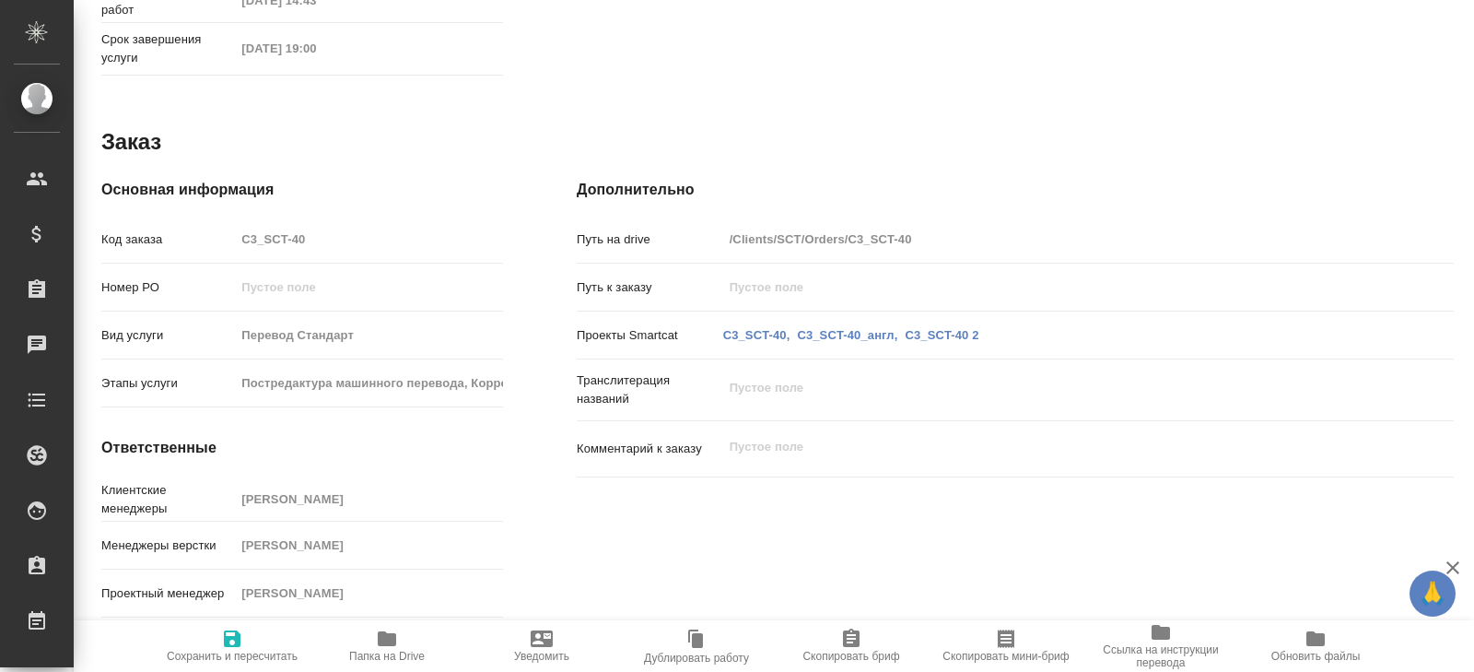
type textarea "x"
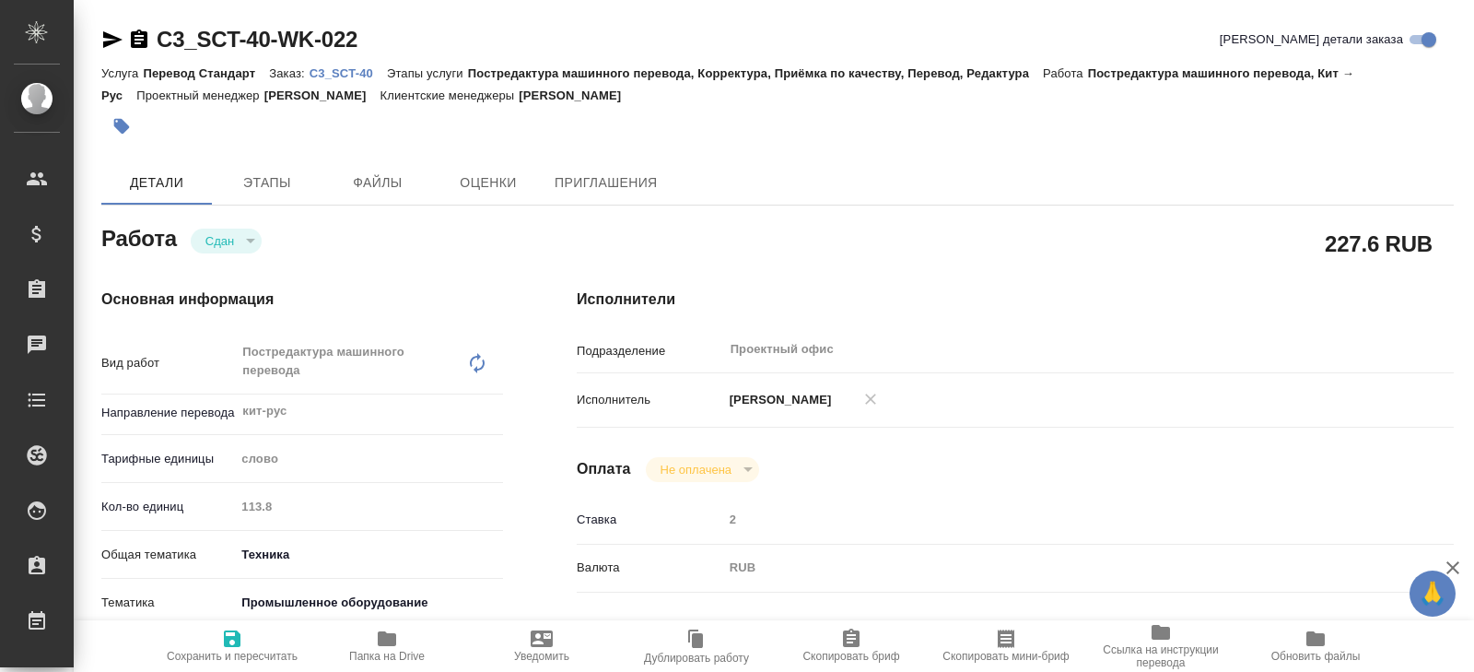
type textarea "x"
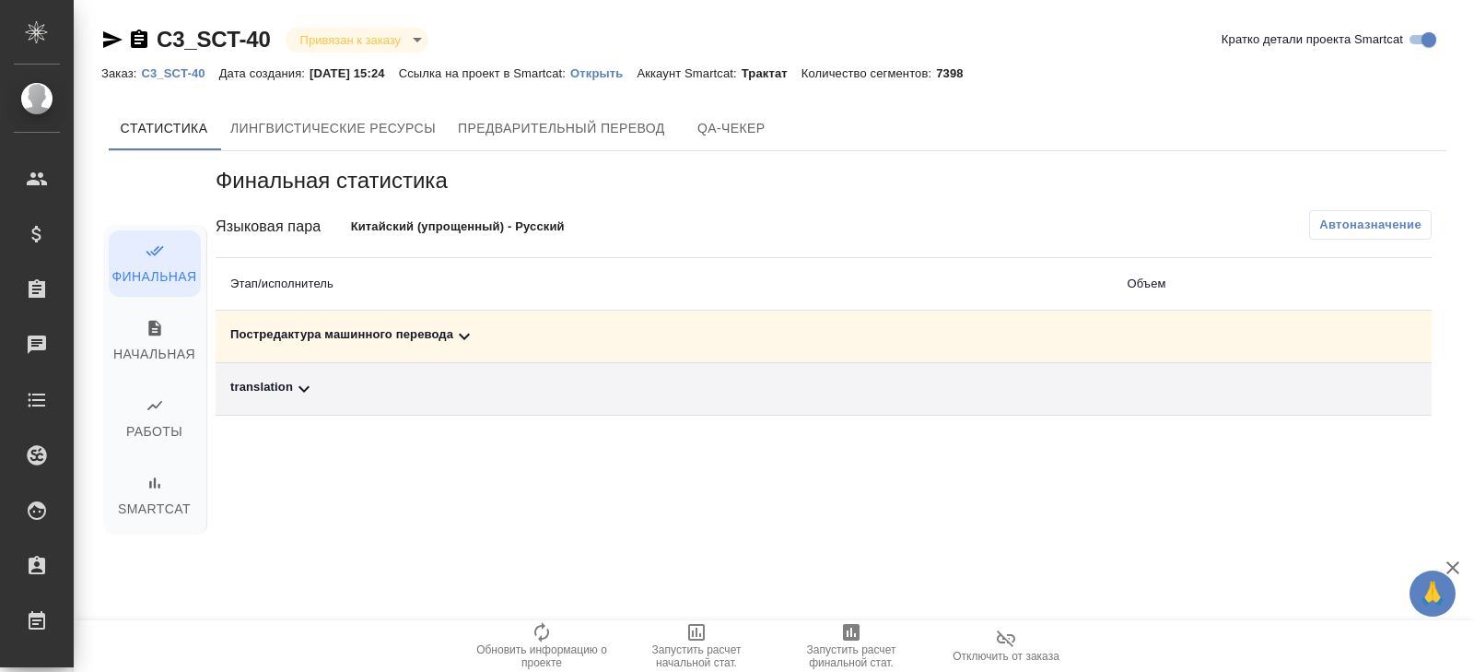
click at [353, 343] on div "Постредактура машинного перевода" at bounding box center [663, 336] width 867 height 22
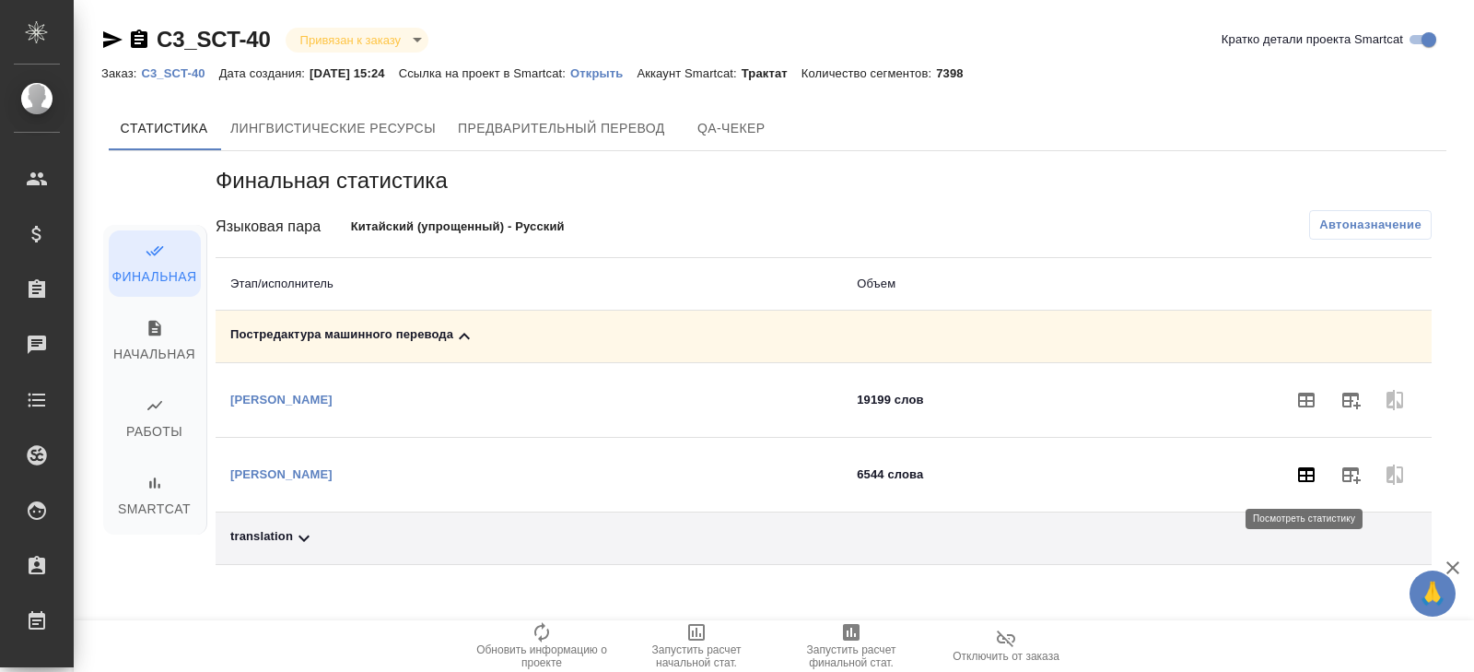
click at [1314, 473] on icon "button" at bounding box center [1306, 474] width 17 height 15
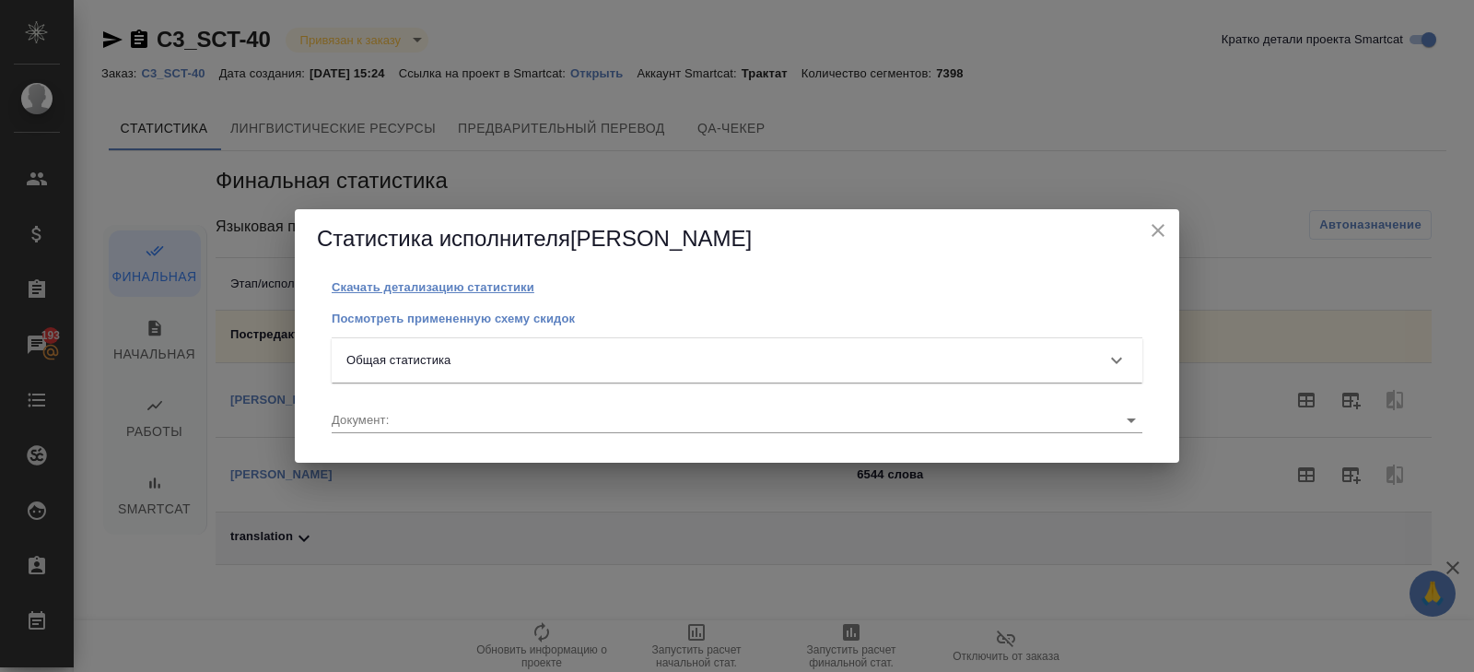
click at [450, 289] on p "Скачать детализацию статистики" at bounding box center [433, 287] width 203 height 14
click at [1220, 36] on div "Статистика исполнителя Дин Пэй Скачать детализацию статистики Посмотреть примен…" at bounding box center [737, 336] width 1474 height 672
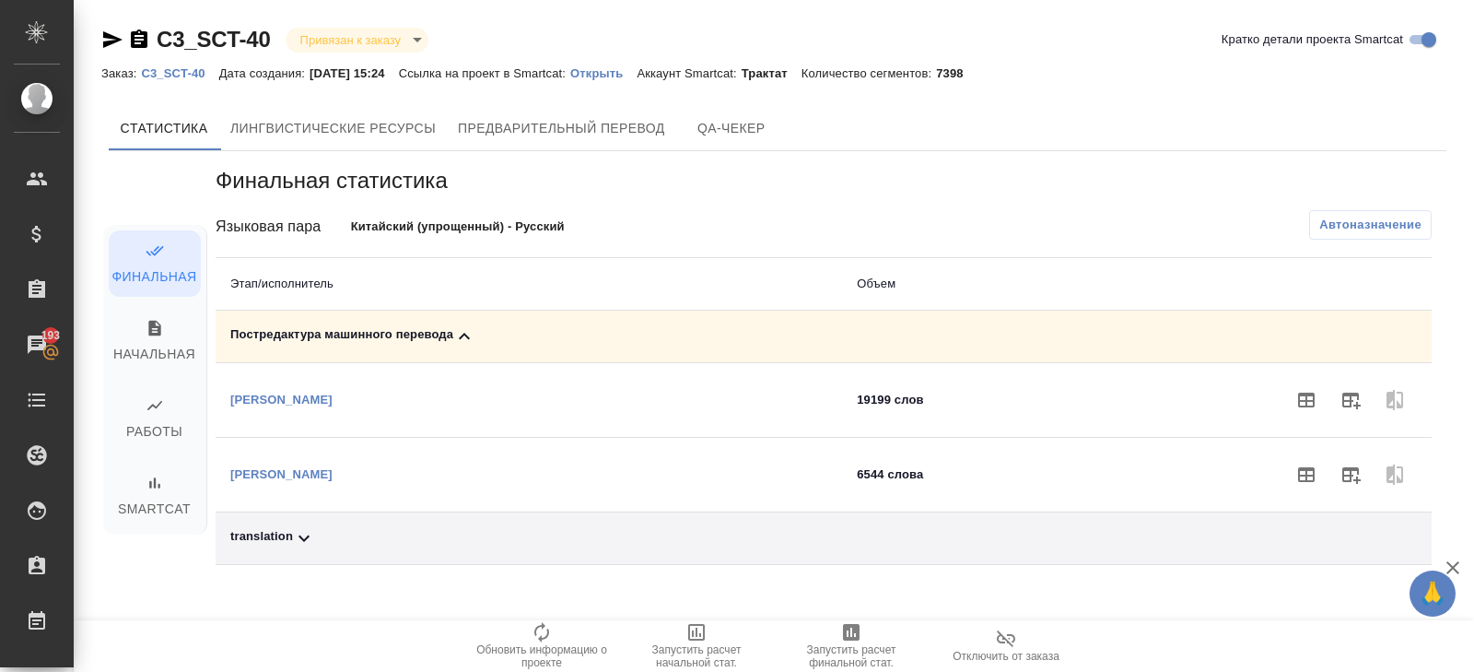
click at [636, 74] on p "Открыть" at bounding box center [603, 73] width 66 height 14
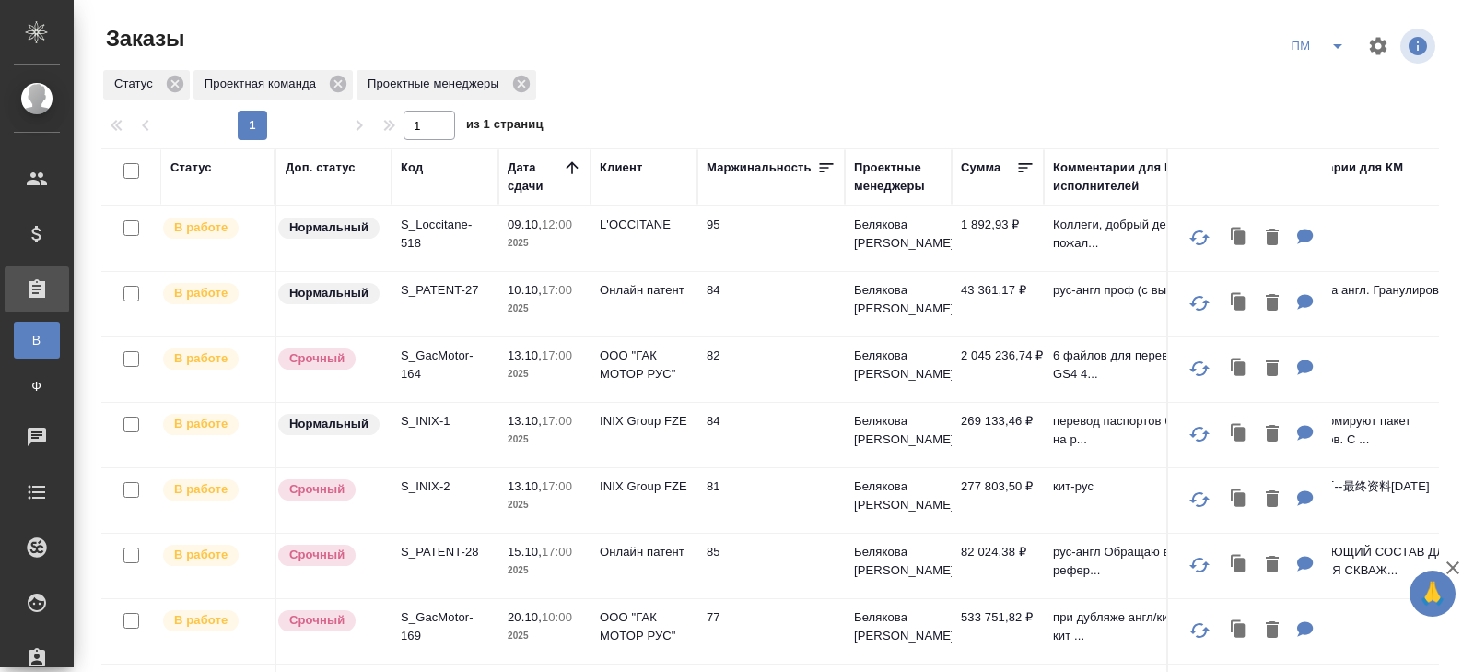
click at [459, 389] on td "S_GacMotor-164" at bounding box center [444, 369] width 107 height 64
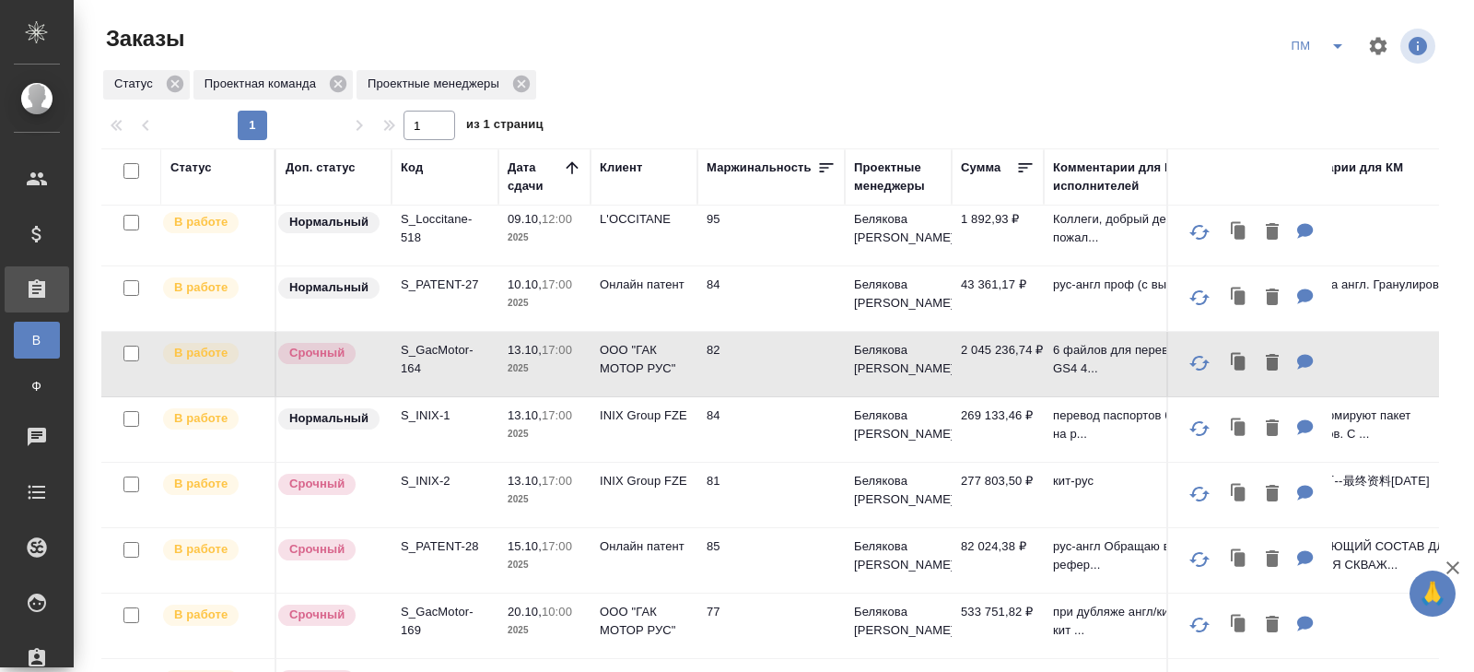
scroll to position [2, 0]
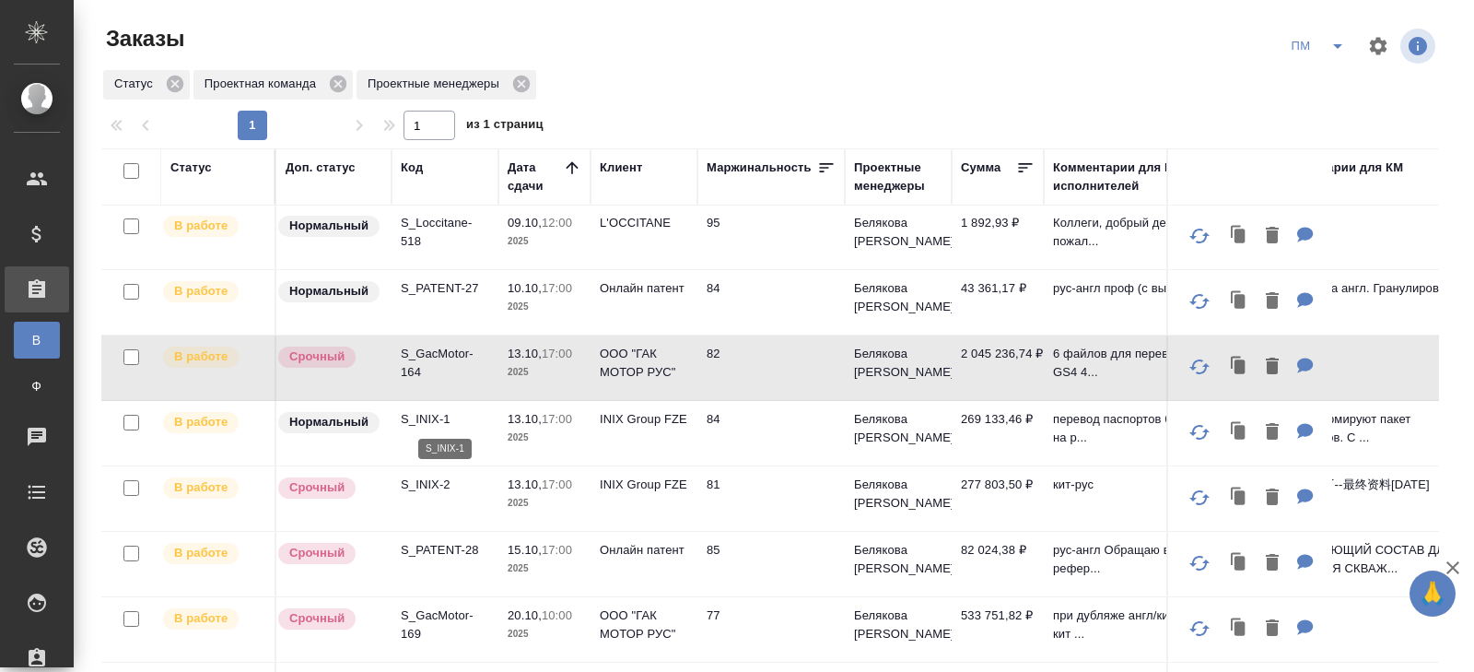
click at [425, 415] on p "S_INIX-1" at bounding box center [445, 419] width 88 height 18
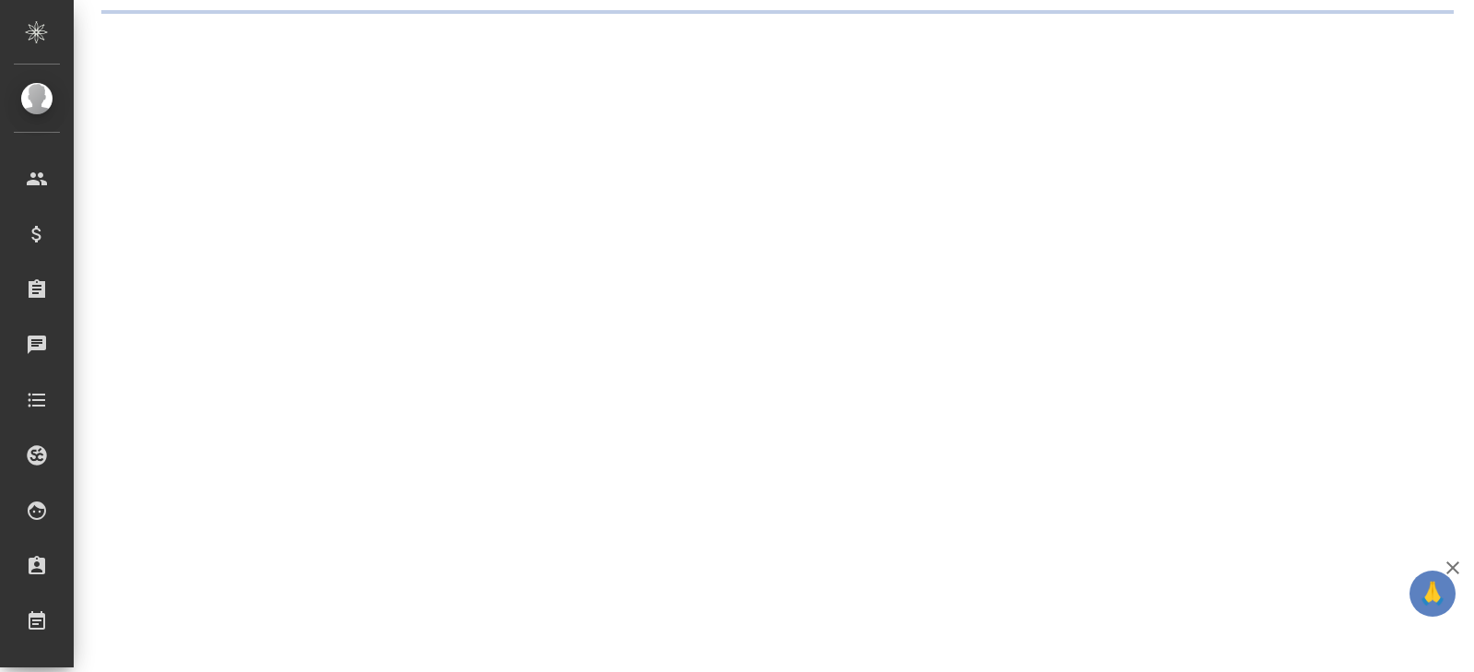
select select "RU"
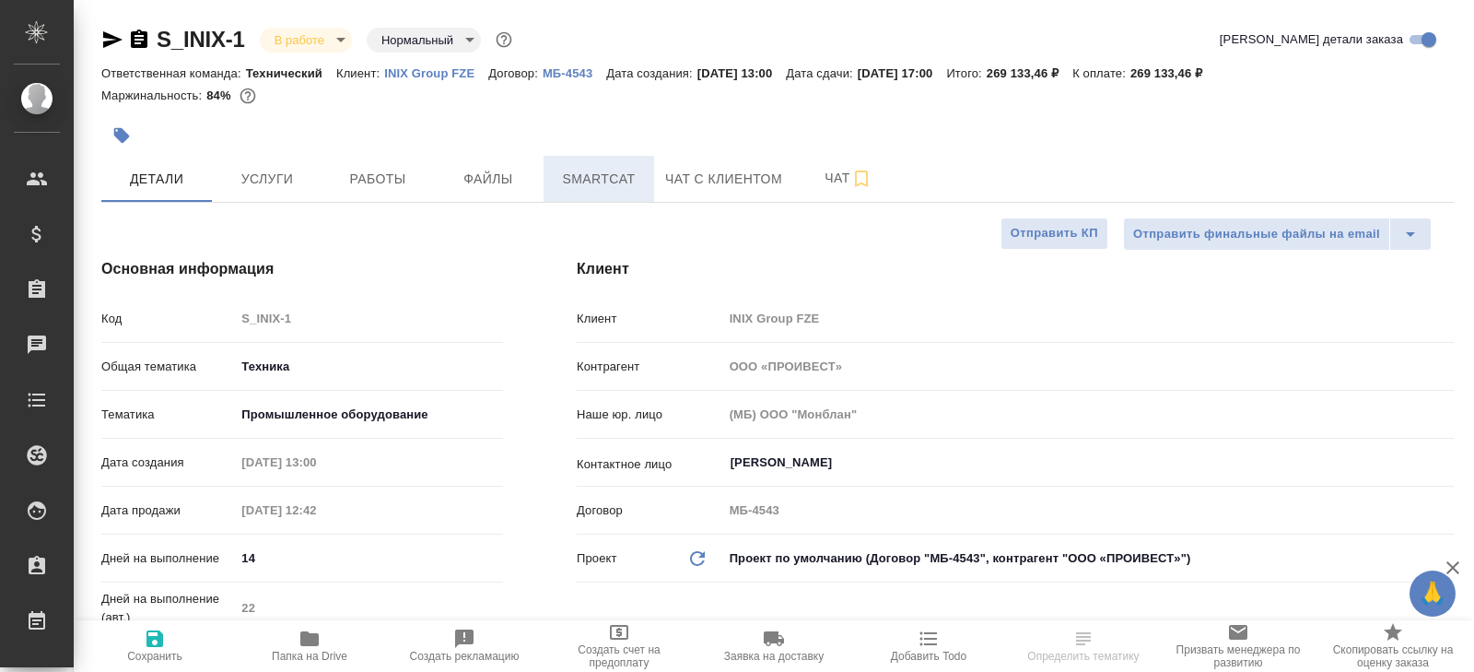
type textarea "x"
click at [589, 198] on button "Smartcat" at bounding box center [598, 179] width 111 height 46
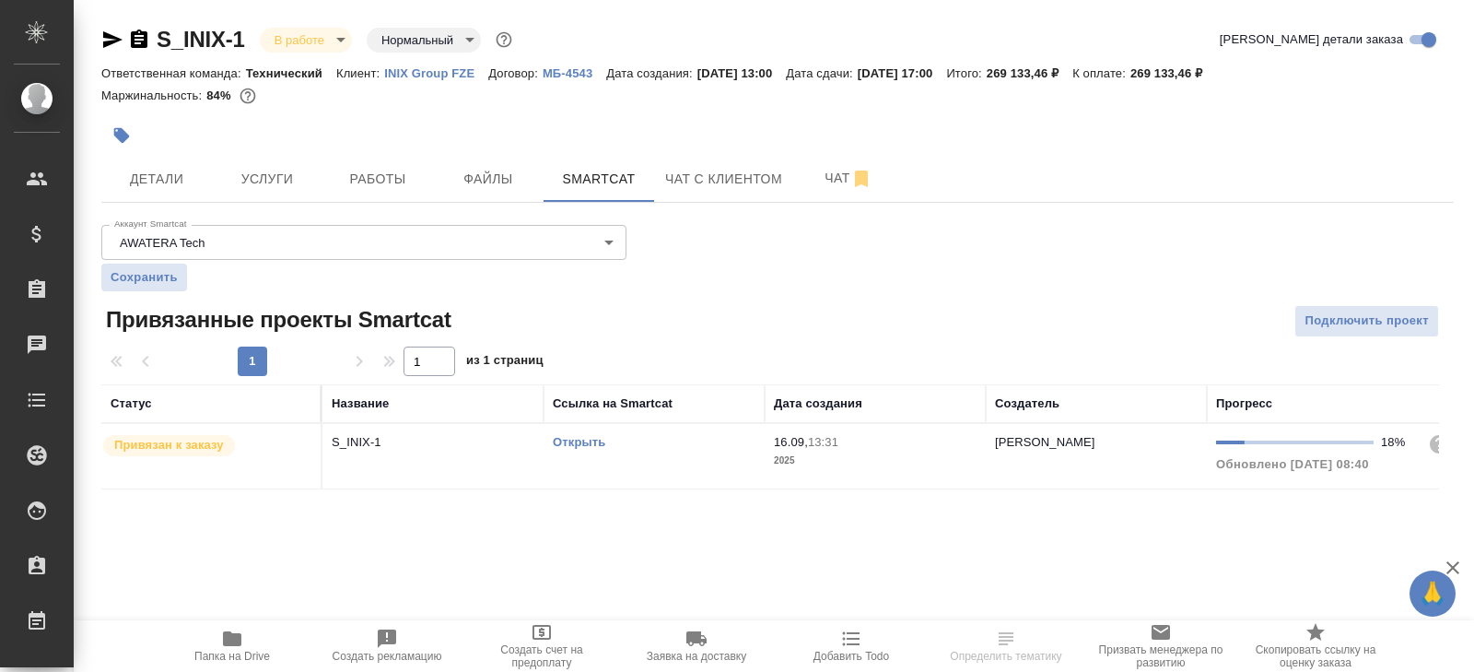
click at [584, 438] on link "Открыть" at bounding box center [579, 442] width 53 height 14
click at [380, 190] on button "Работы" at bounding box center [377, 179] width 111 height 46
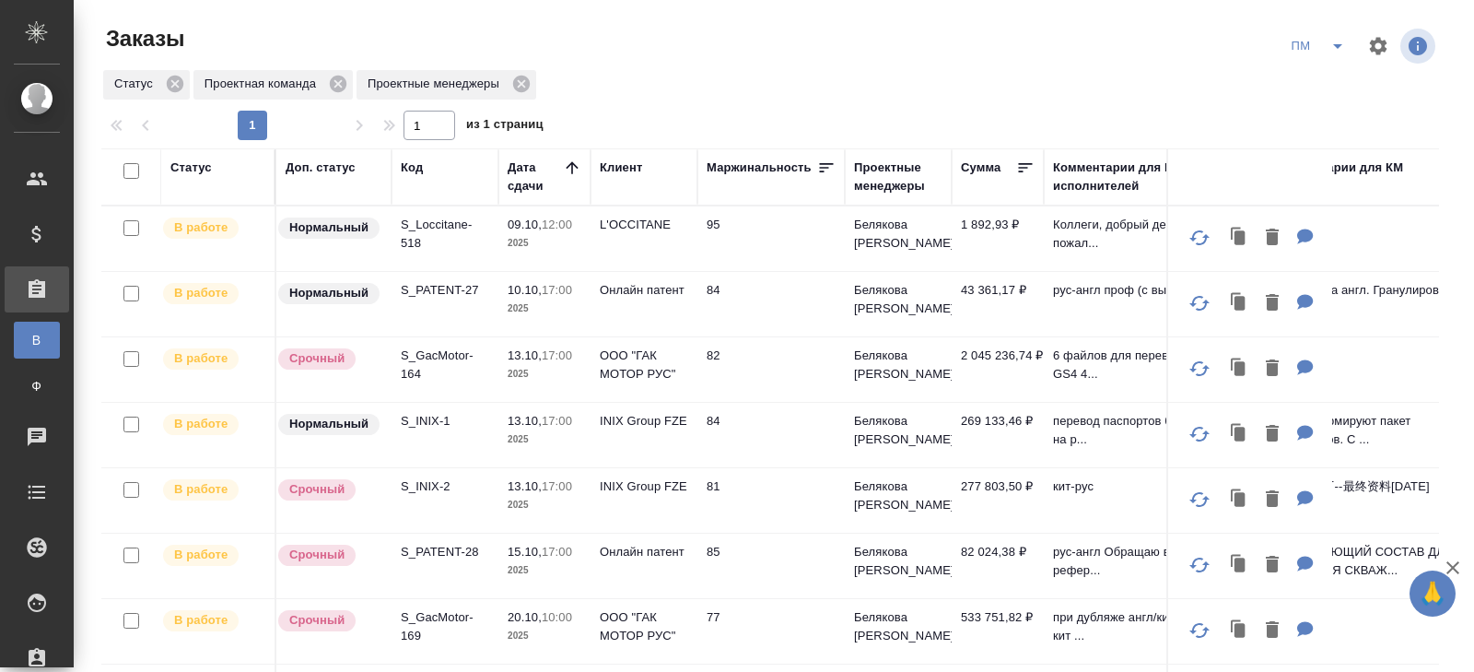
click at [426, 235] on p "S_Loccitane-518" at bounding box center [445, 234] width 88 height 37
click at [1334, 50] on icon "split button" at bounding box center [1337, 46] width 22 height 22
click at [1338, 50] on icon "split button" at bounding box center [1337, 46] width 22 height 22
click at [1333, 78] on li "В работу!" at bounding box center [1318, 82] width 93 height 29
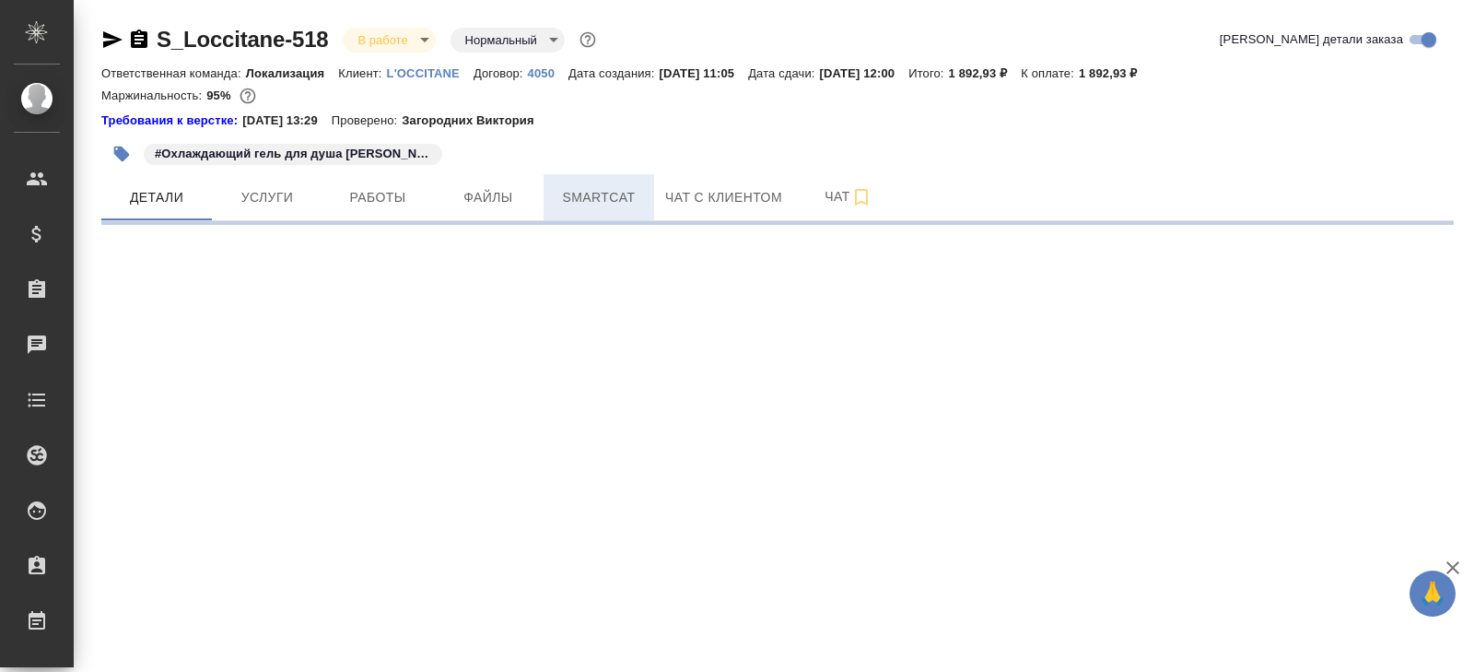
select select "RU"
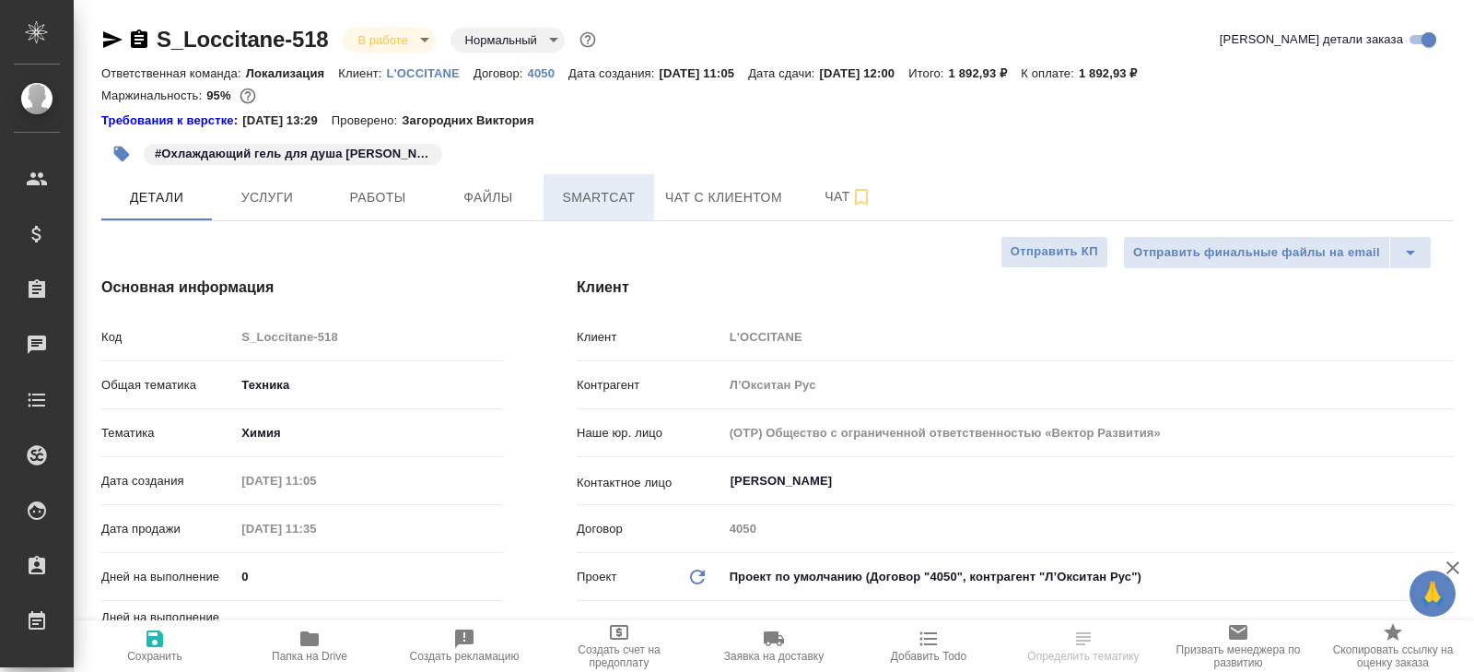
type textarea "x"
click at [594, 204] on span "Smartcat" at bounding box center [599, 197] width 88 height 23
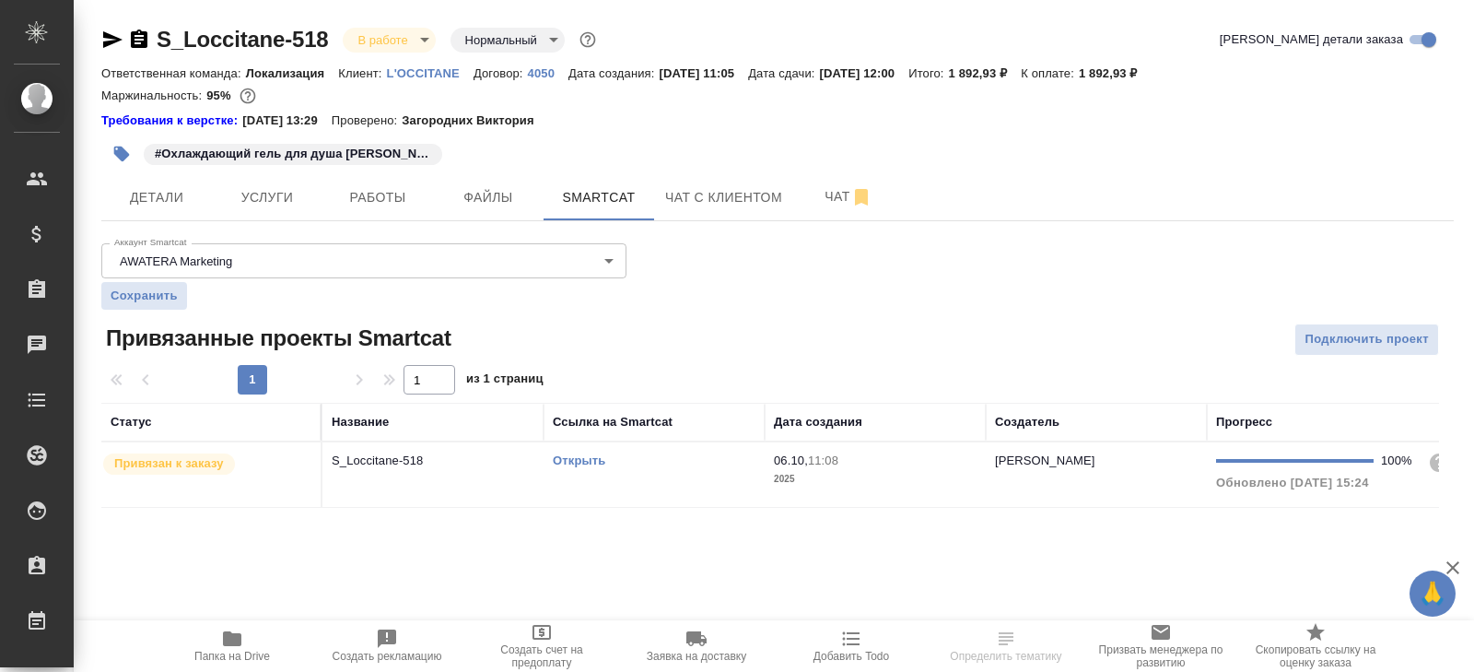
click at [588, 456] on link "Открыть" at bounding box center [579, 460] width 53 height 14
click at [223, 638] on icon "button" at bounding box center [232, 638] width 18 height 15
click at [396, 191] on span "Работы" at bounding box center [377, 197] width 88 height 23
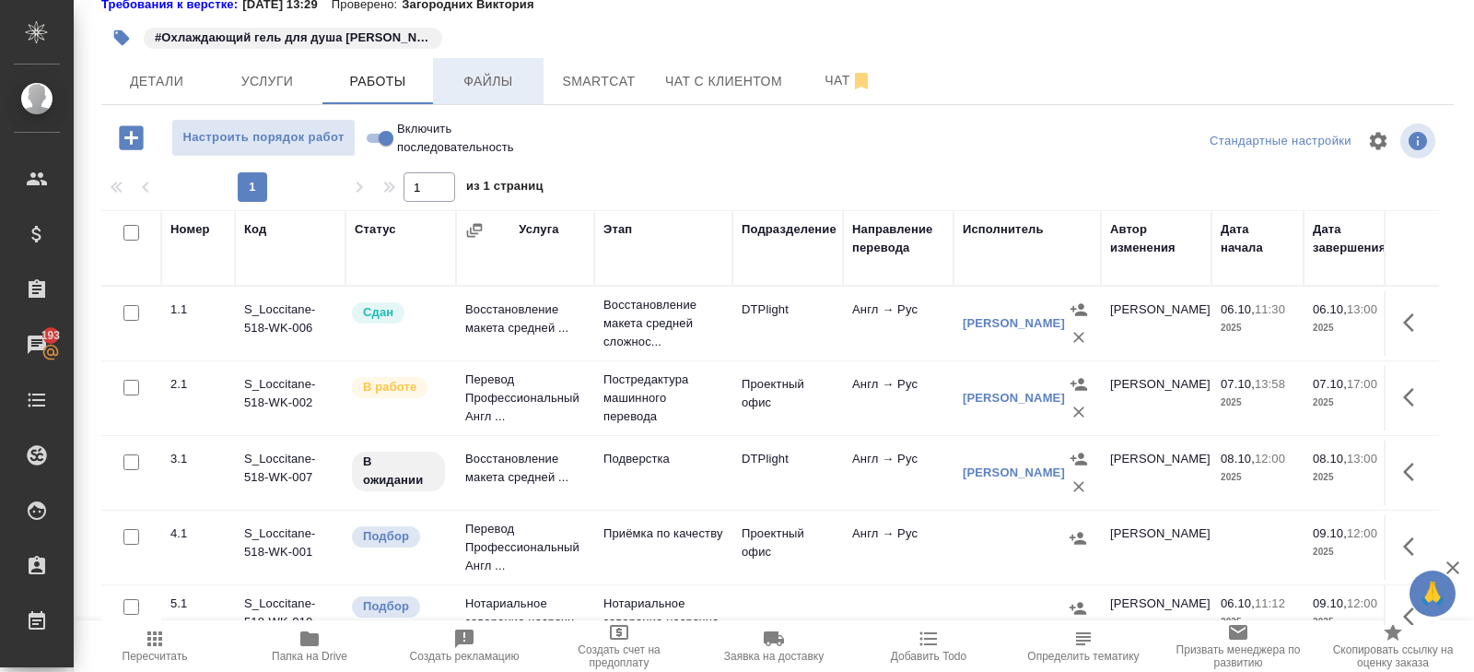
scroll to position [31, 0]
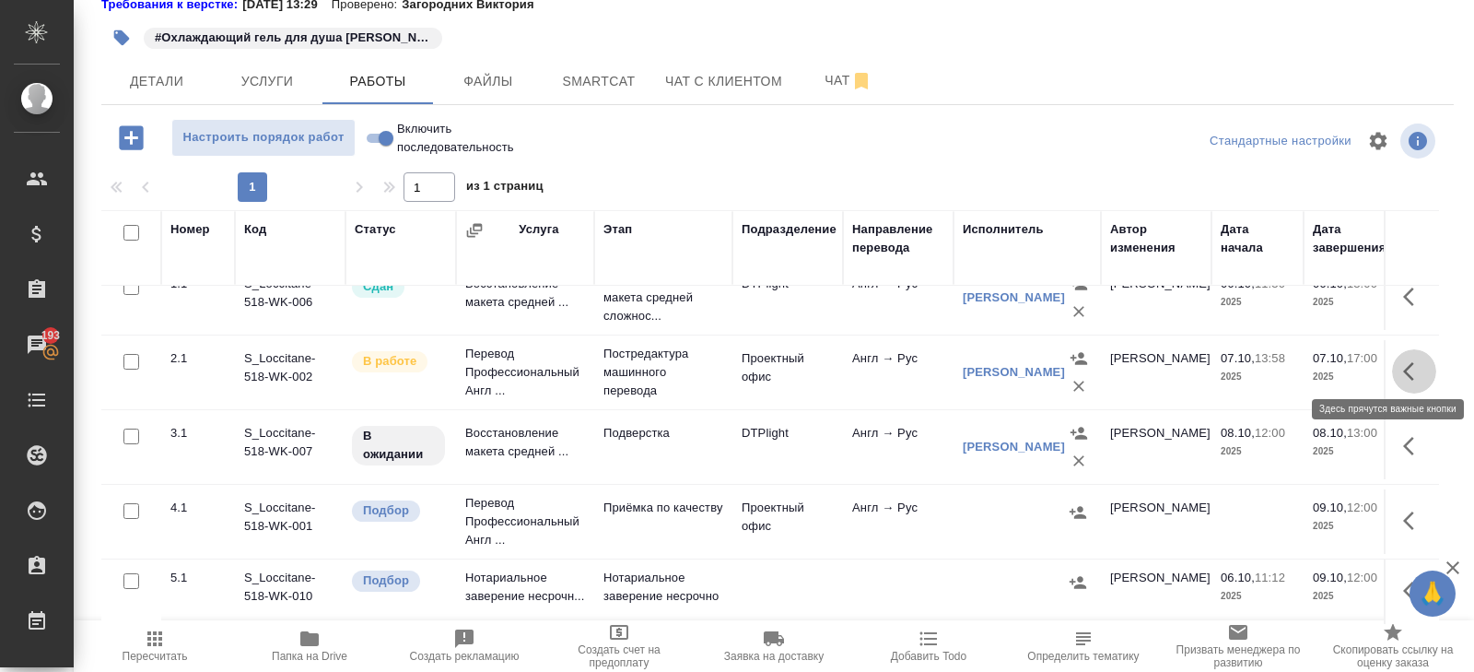
click at [1415, 363] on icon "button" at bounding box center [1414, 371] width 22 height 22
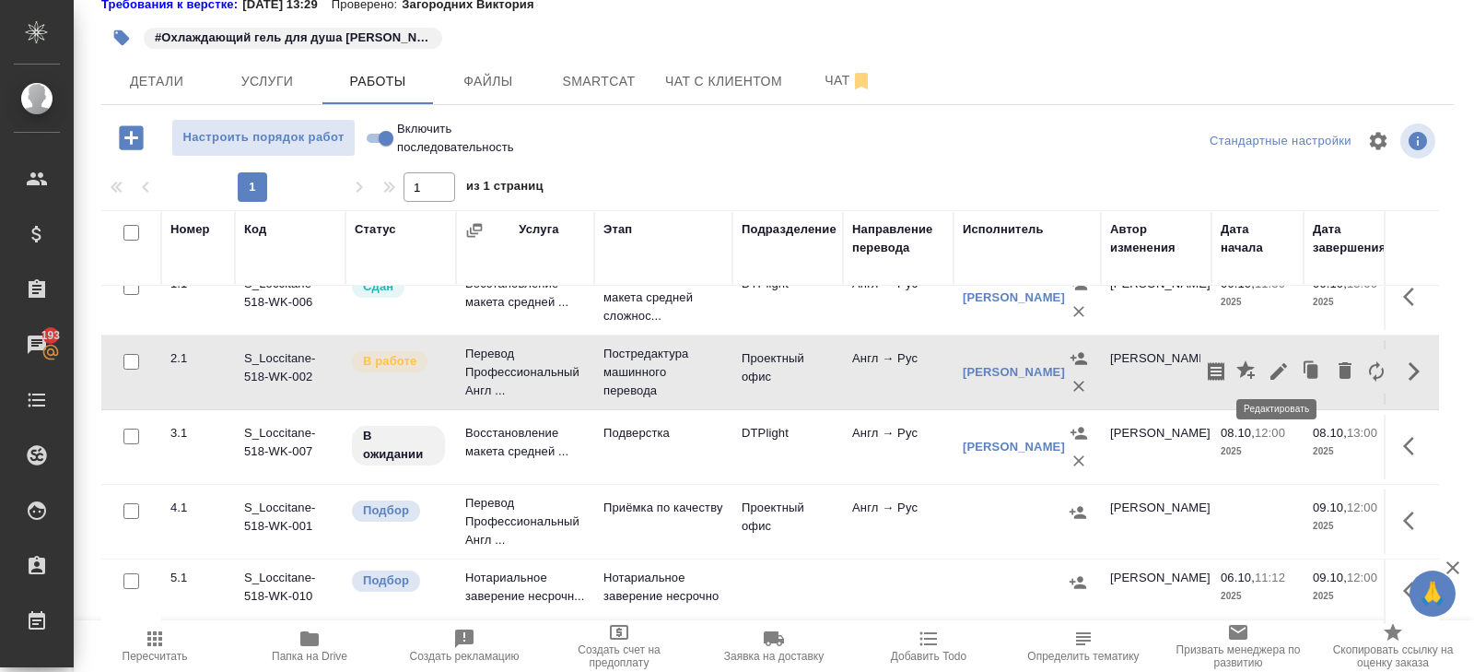
click at [1282, 363] on icon "button" at bounding box center [1278, 371] width 17 height 17
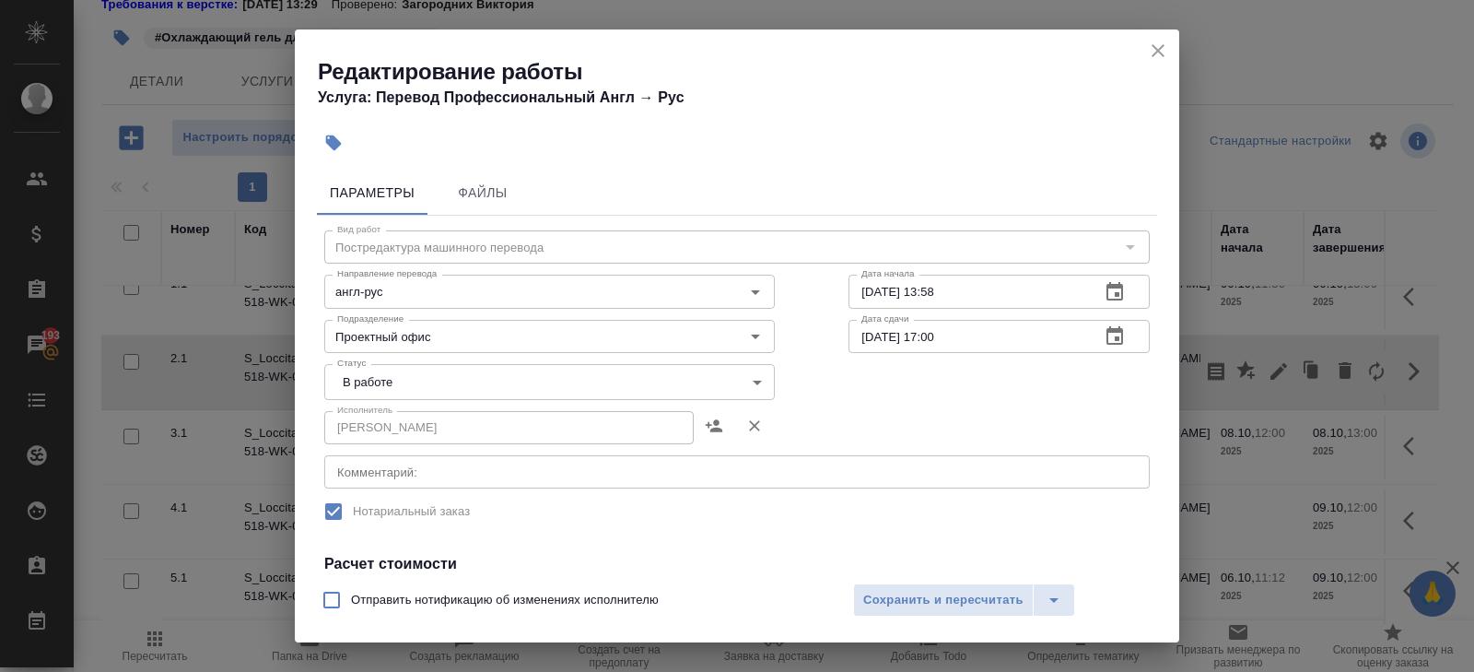
click at [406, 383] on body "🙏 .cls-1 fill:#fff; AWATERA Belyakova Yulia Клиенты Спецификации Заказы 193 Чат…" at bounding box center [737, 336] width 1474 height 672
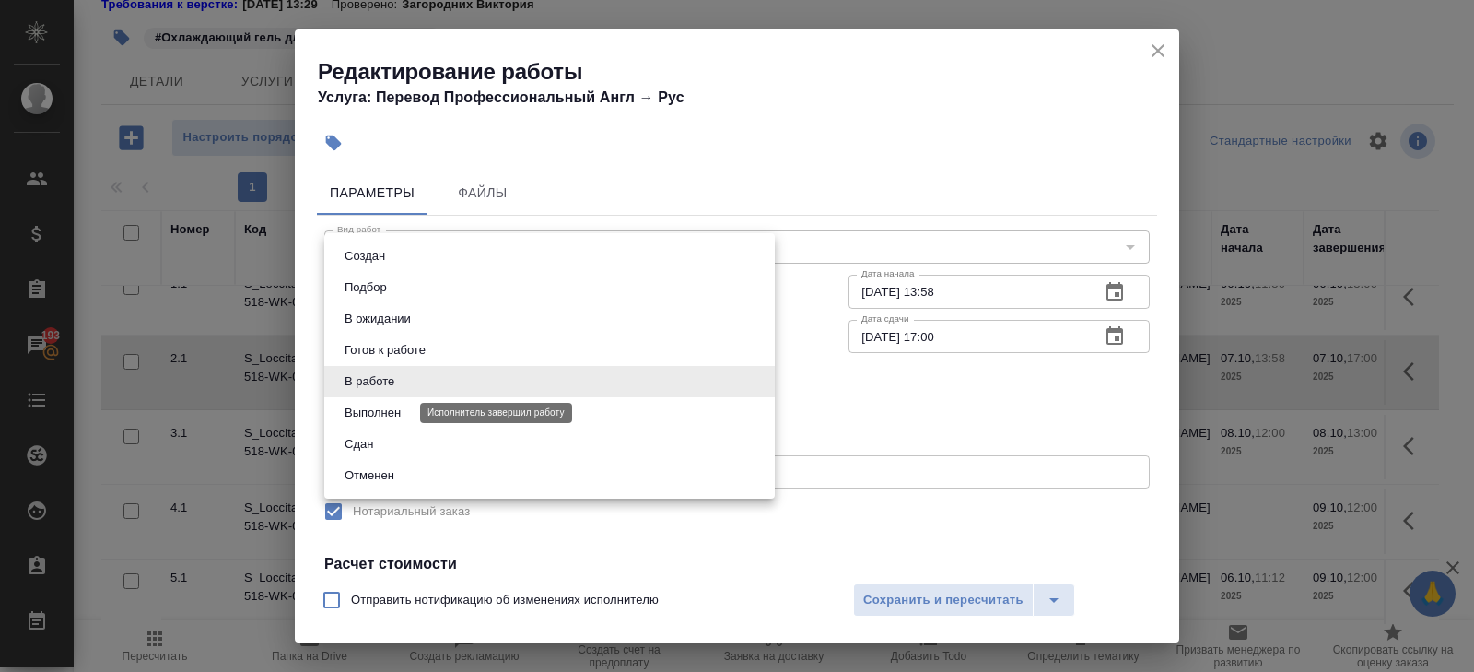
click at [359, 412] on button "Выполнен" at bounding box center [372, 413] width 67 height 20
type input "completed"
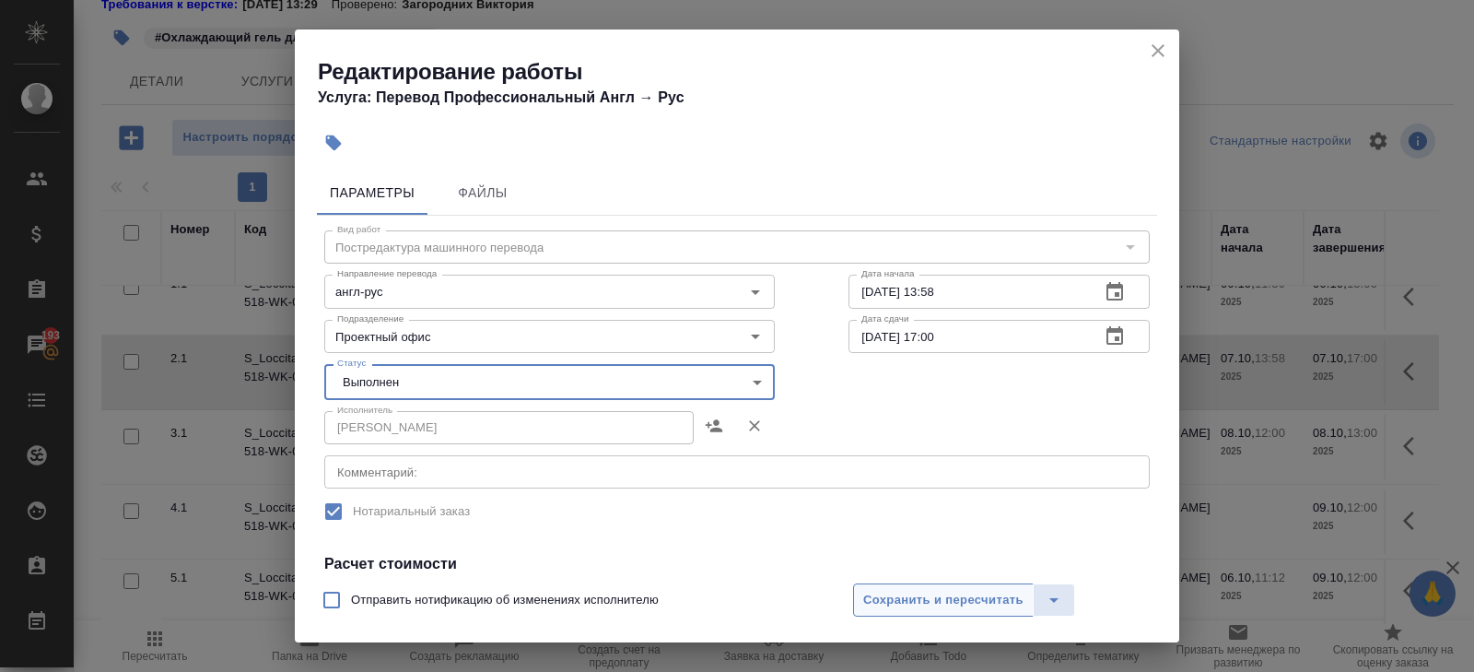
click at [894, 600] on span "Сохранить и пересчитать" at bounding box center [943, 600] width 160 height 21
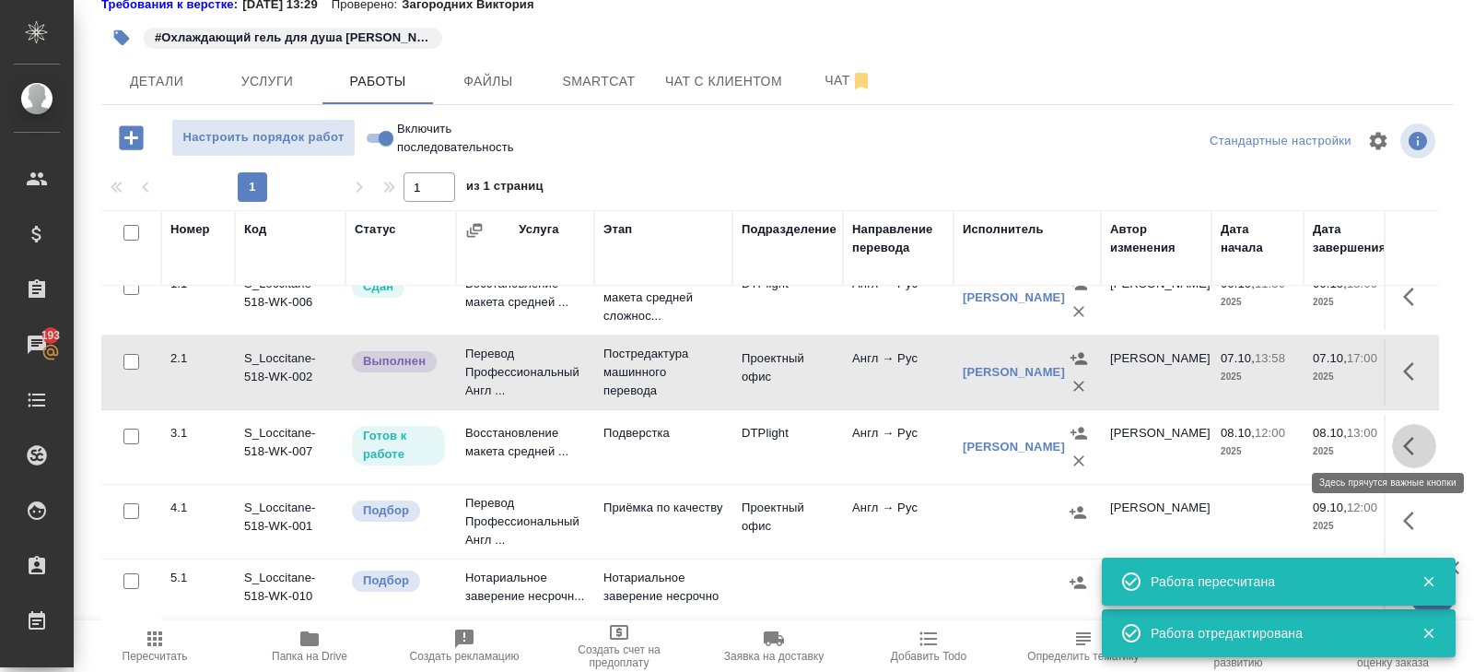
click at [1408, 438] on icon "button" at bounding box center [1414, 446] width 22 height 22
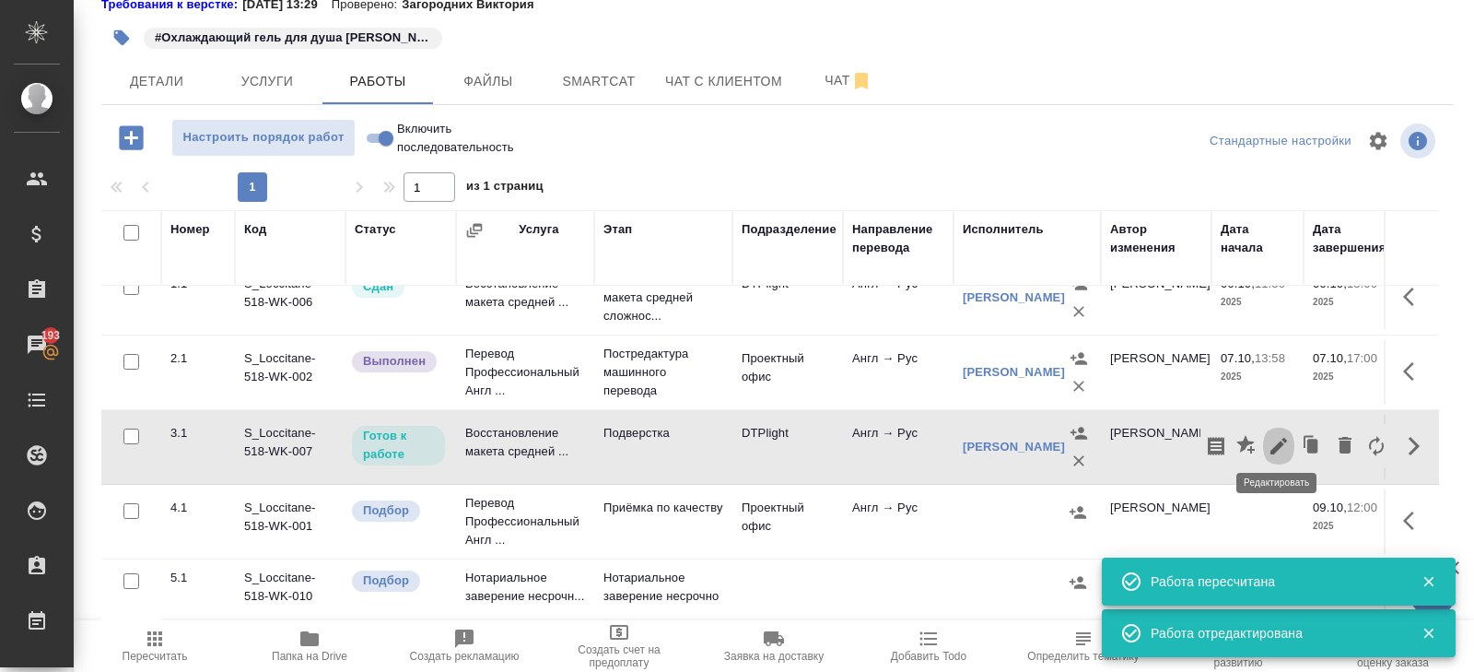
click at [1275, 436] on icon "button" at bounding box center [1279, 446] width 22 height 22
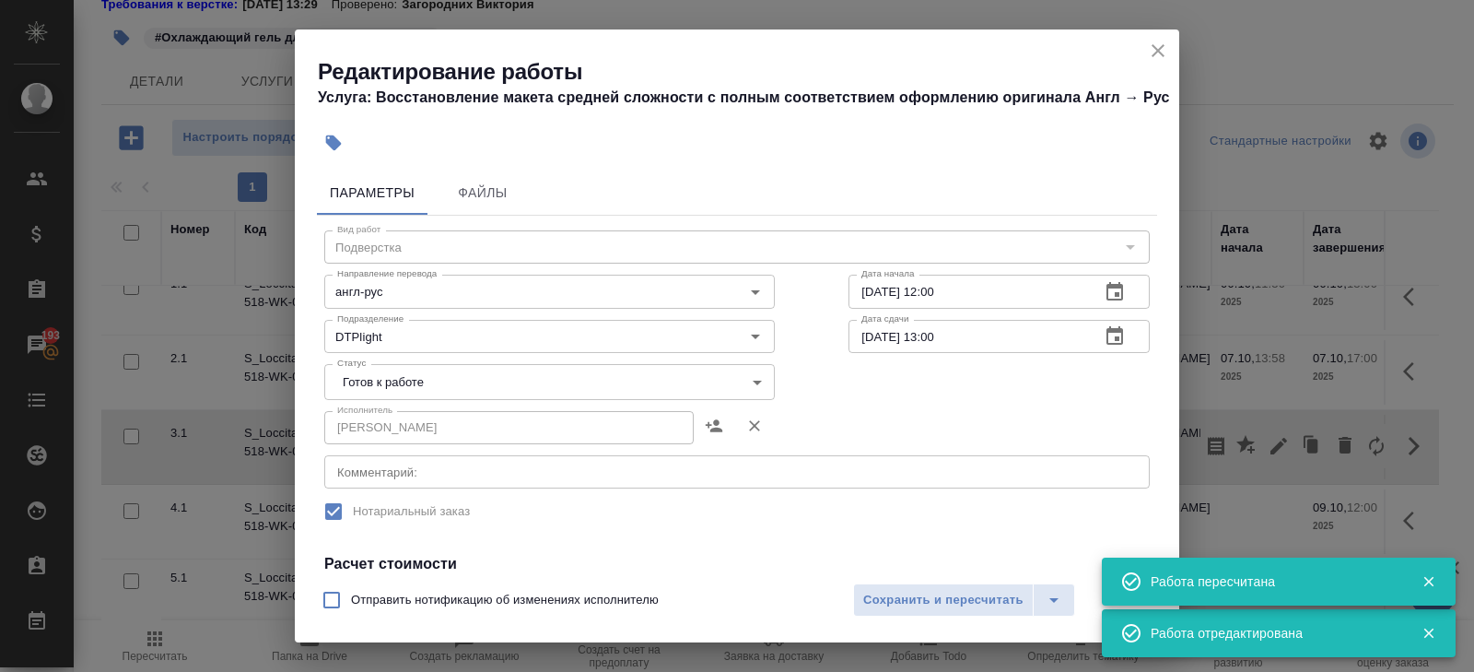
click at [438, 488] on div "x Комментарий:" at bounding box center [736, 471] width 825 height 33
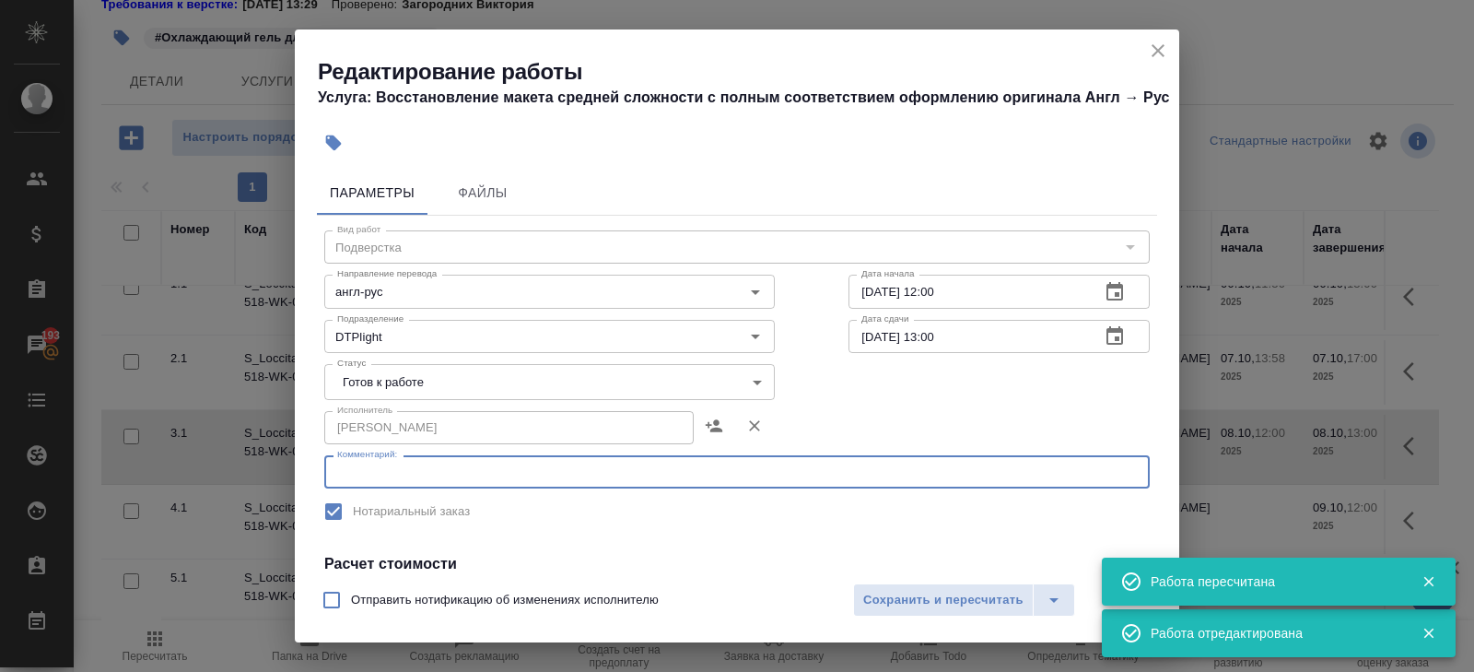
paste textarea "https://drive.awatera.com/s/ciHDmsSfFBTxYZm"
type textarea "https://drive.awatera.com/s/ciHDmsSfFBTxYZm"
click at [880, 592] on span "Сохранить и пересчитать" at bounding box center [943, 600] width 160 height 21
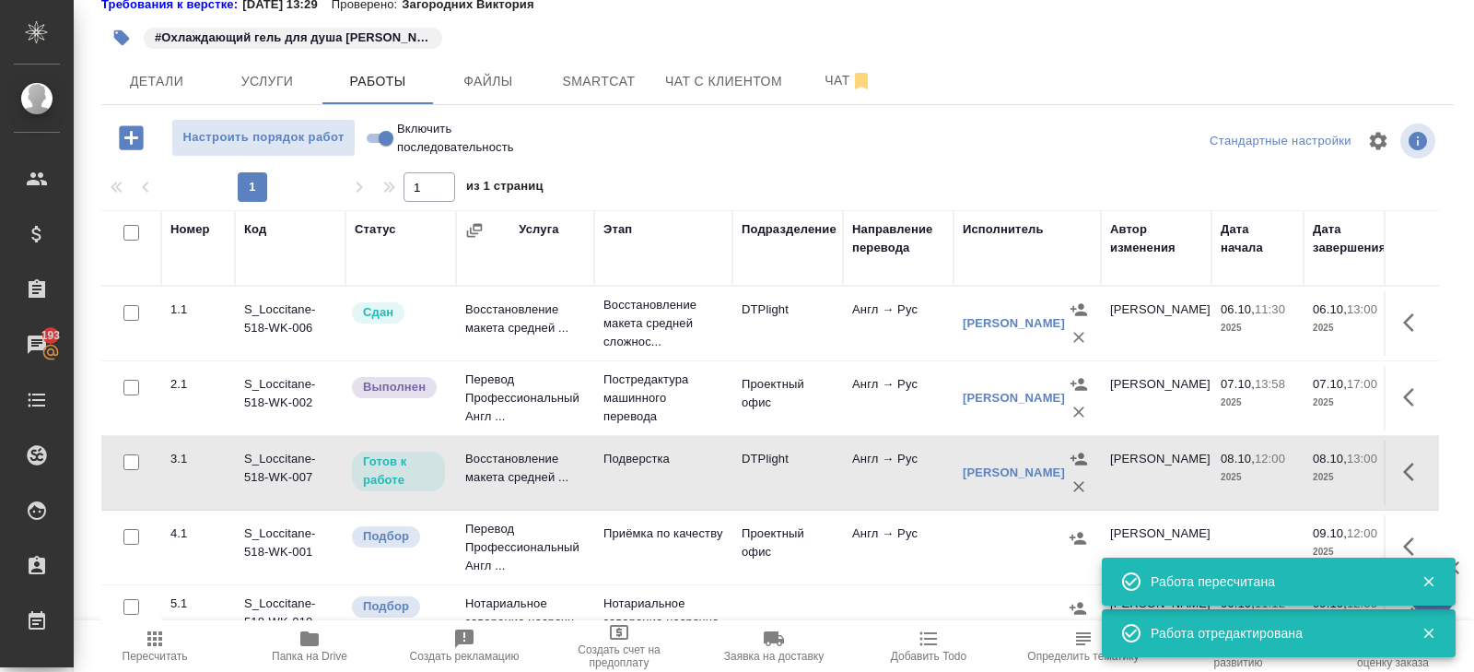
scroll to position [31, 0]
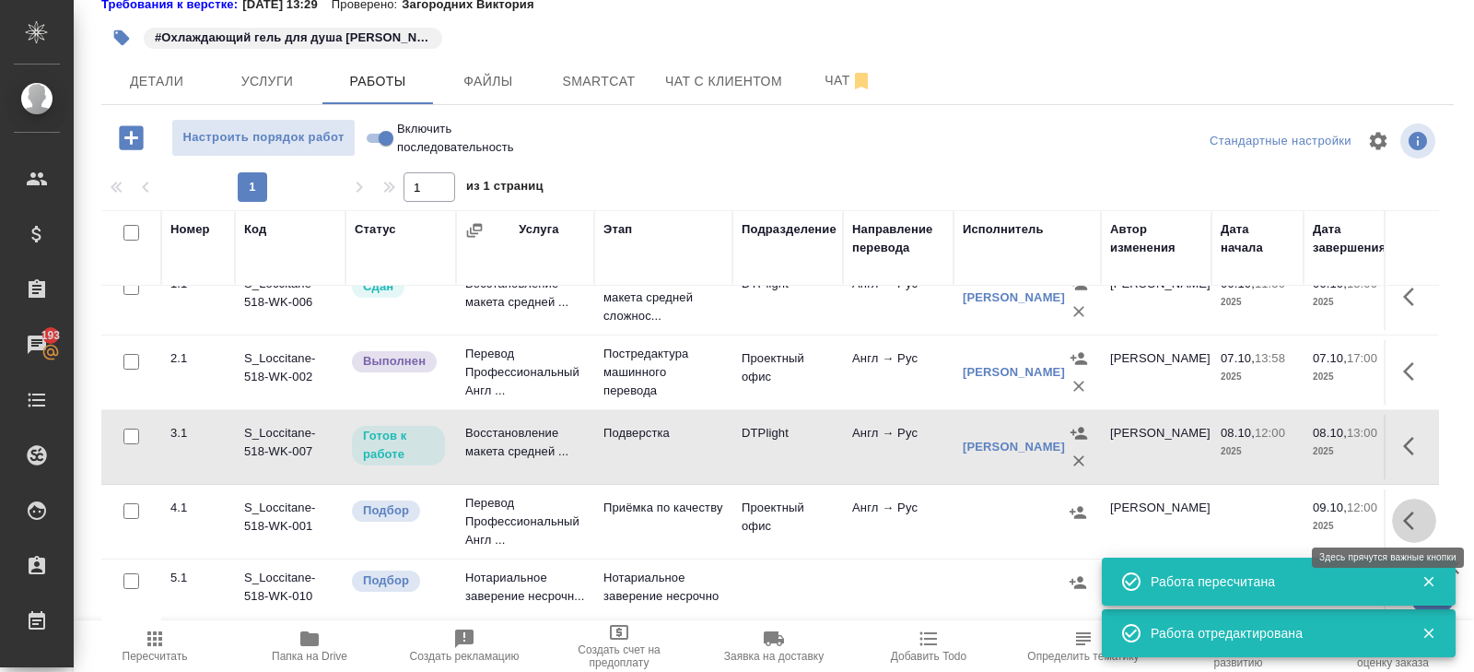
click at [1406, 509] on icon "button" at bounding box center [1414, 520] width 22 height 22
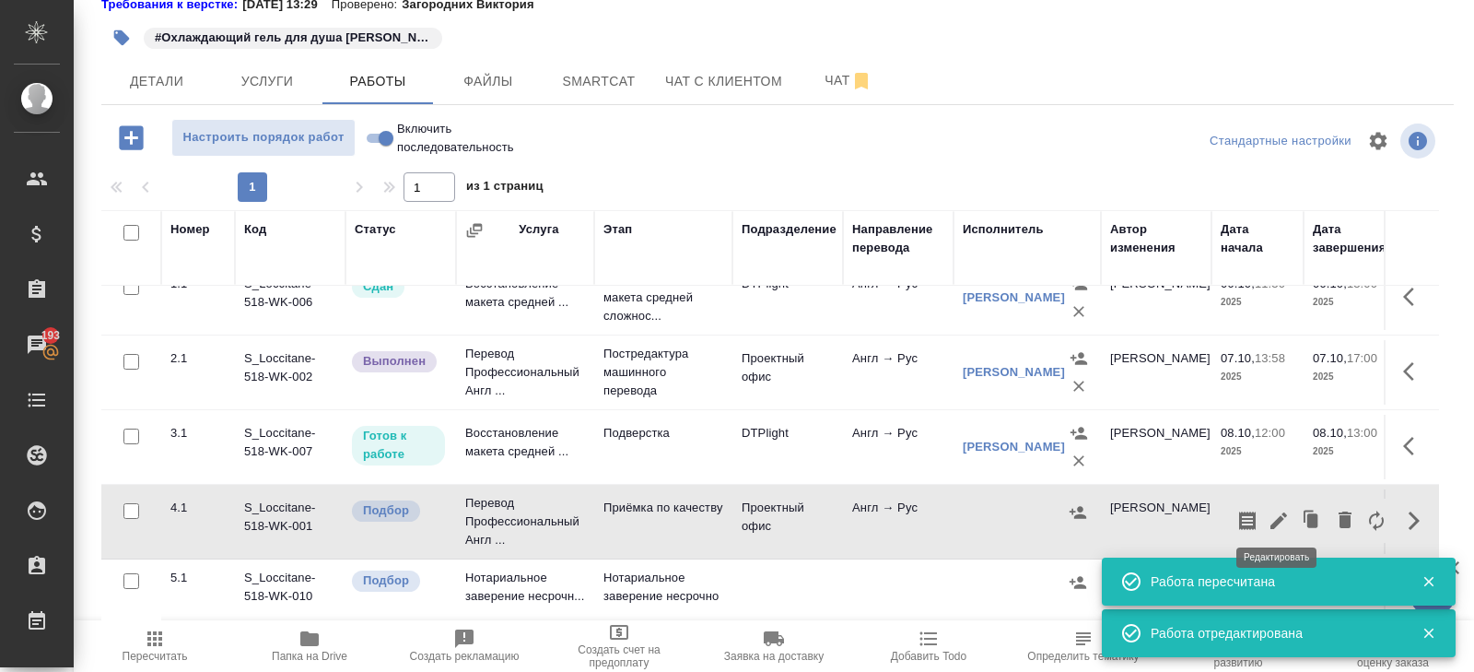
click at [1276, 520] on icon "button" at bounding box center [1279, 520] width 22 height 22
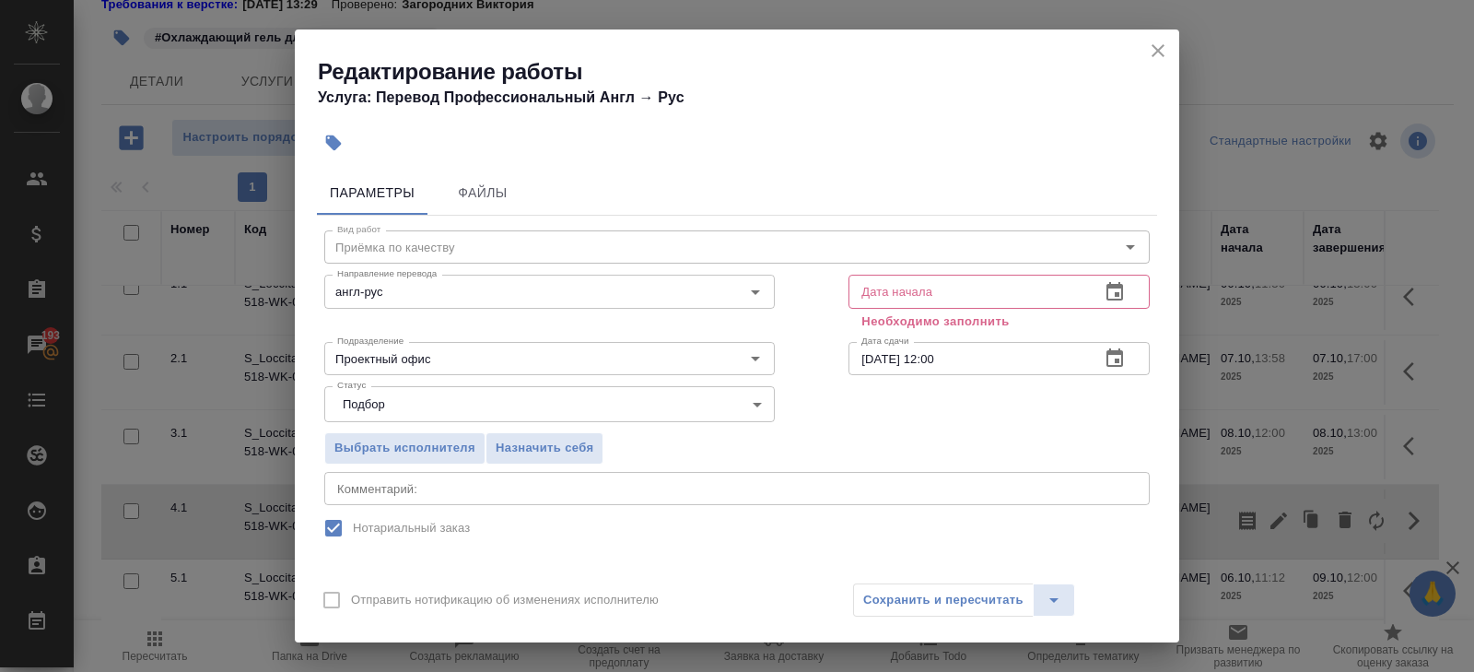
click at [1114, 295] on icon "button" at bounding box center [1115, 292] width 22 height 22
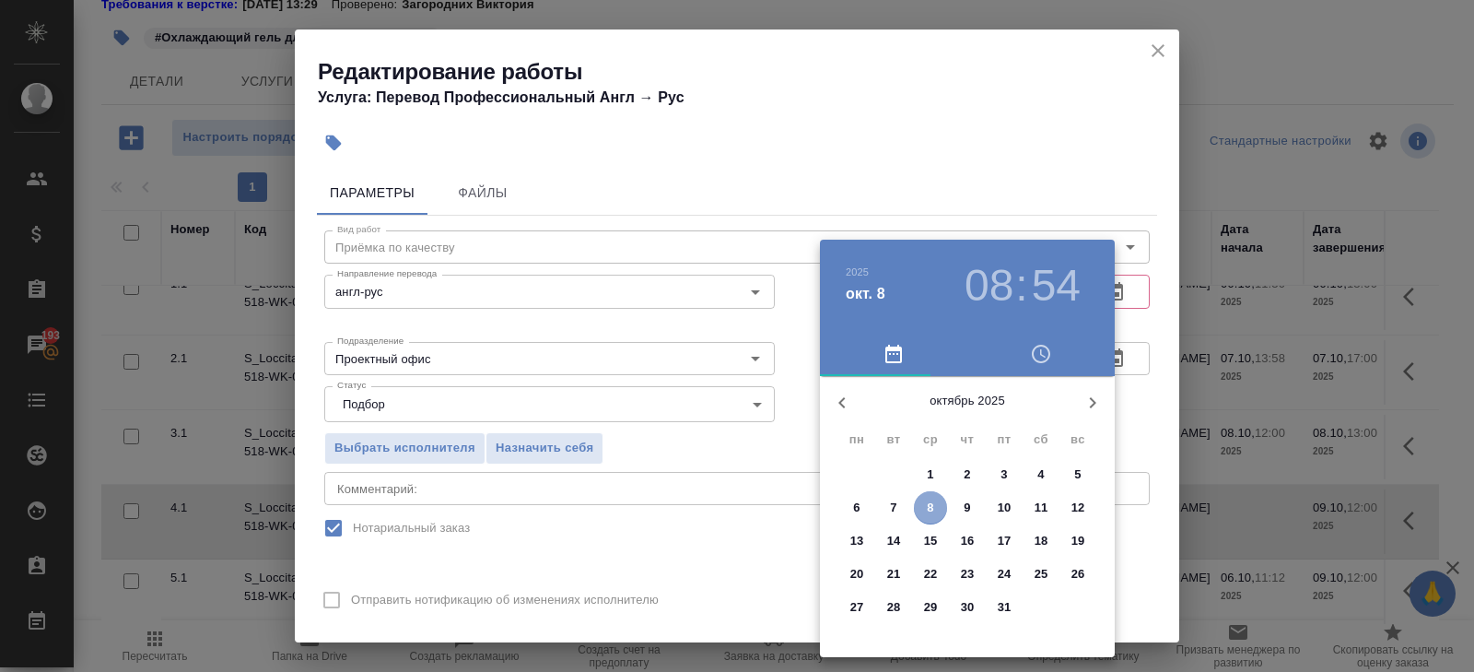
click at [935, 505] on span "8" at bounding box center [930, 507] width 33 height 18
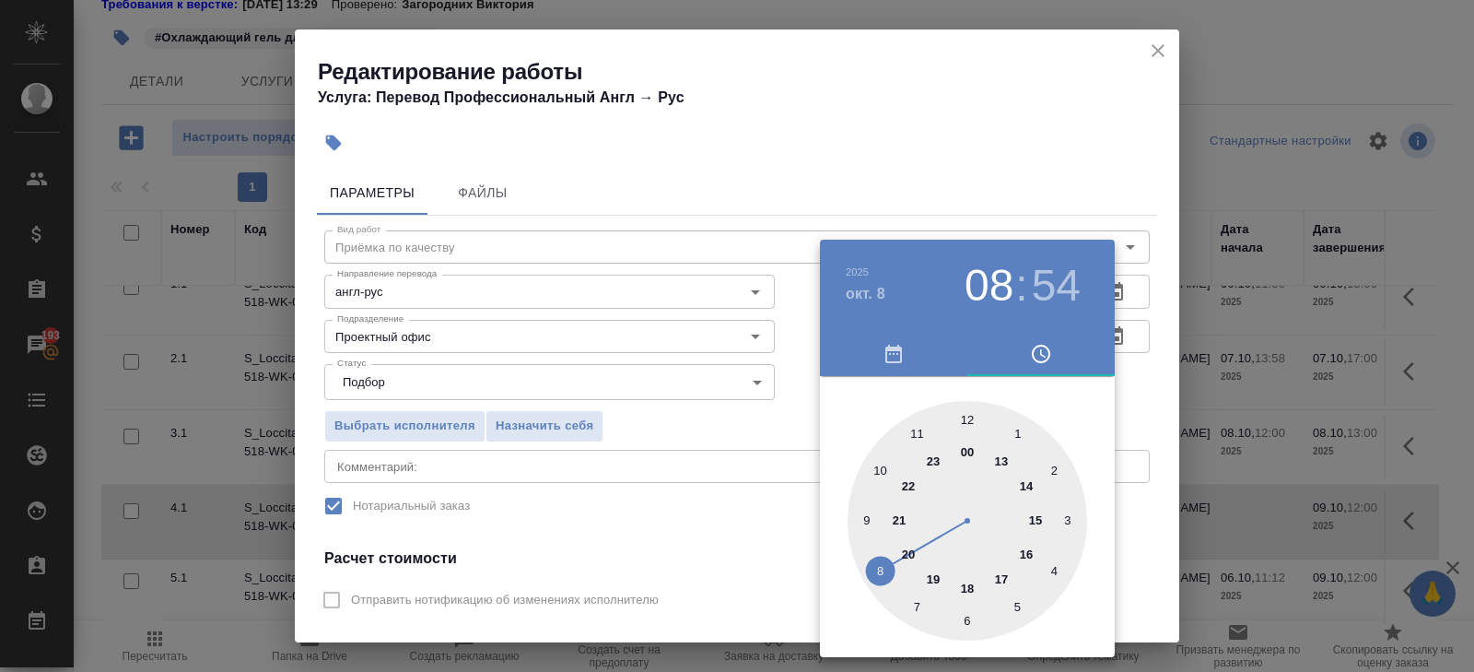
click at [1036, 520] on div at bounding box center [967, 521] width 240 height 240
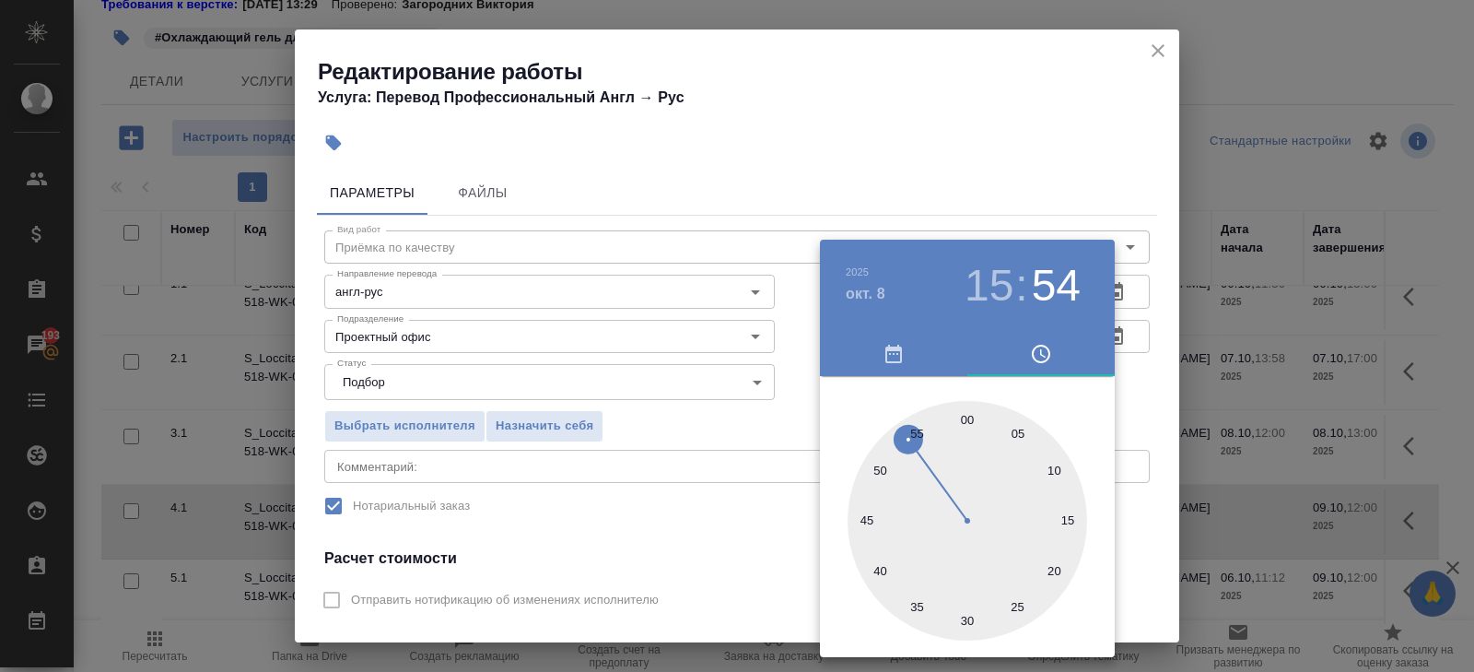
type input "08.10.2025 15:00"
click at [965, 421] on div at bounding box center [967, 521] width 240 height 240
click at [1150, 391] on div at bounding box center [737, 336] width 1474 height 672
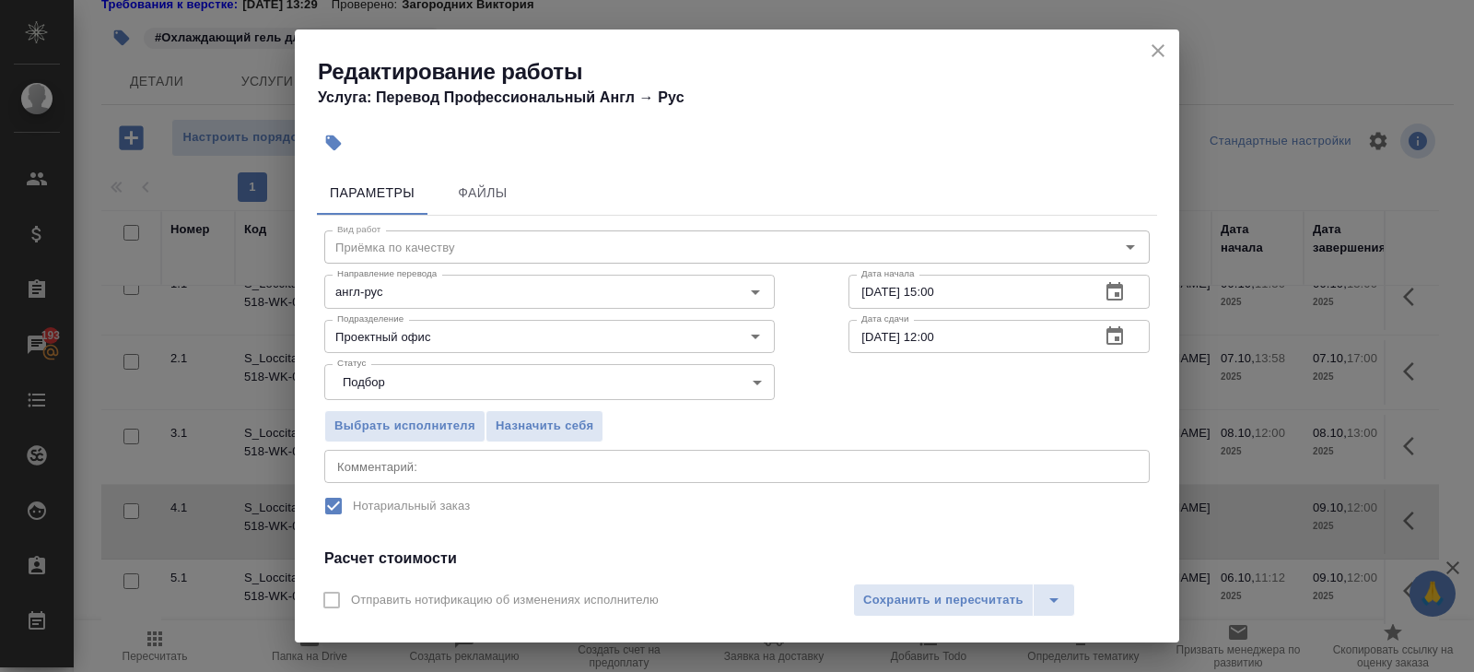
click at [1112, 344] on icon "button" at bounding box center [1114, 335] width 17 height 18
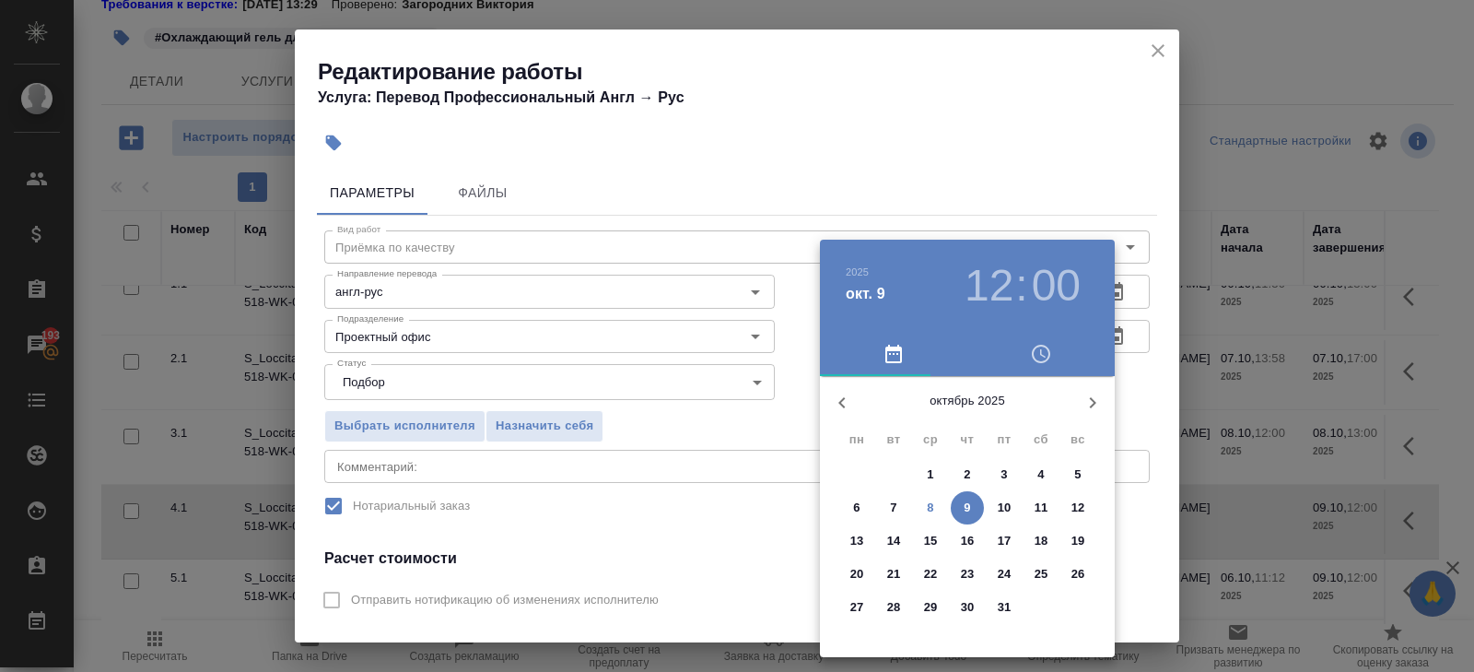
click at [934, 508] on span "8" at bounding box center [930, 507] width 33 height 18
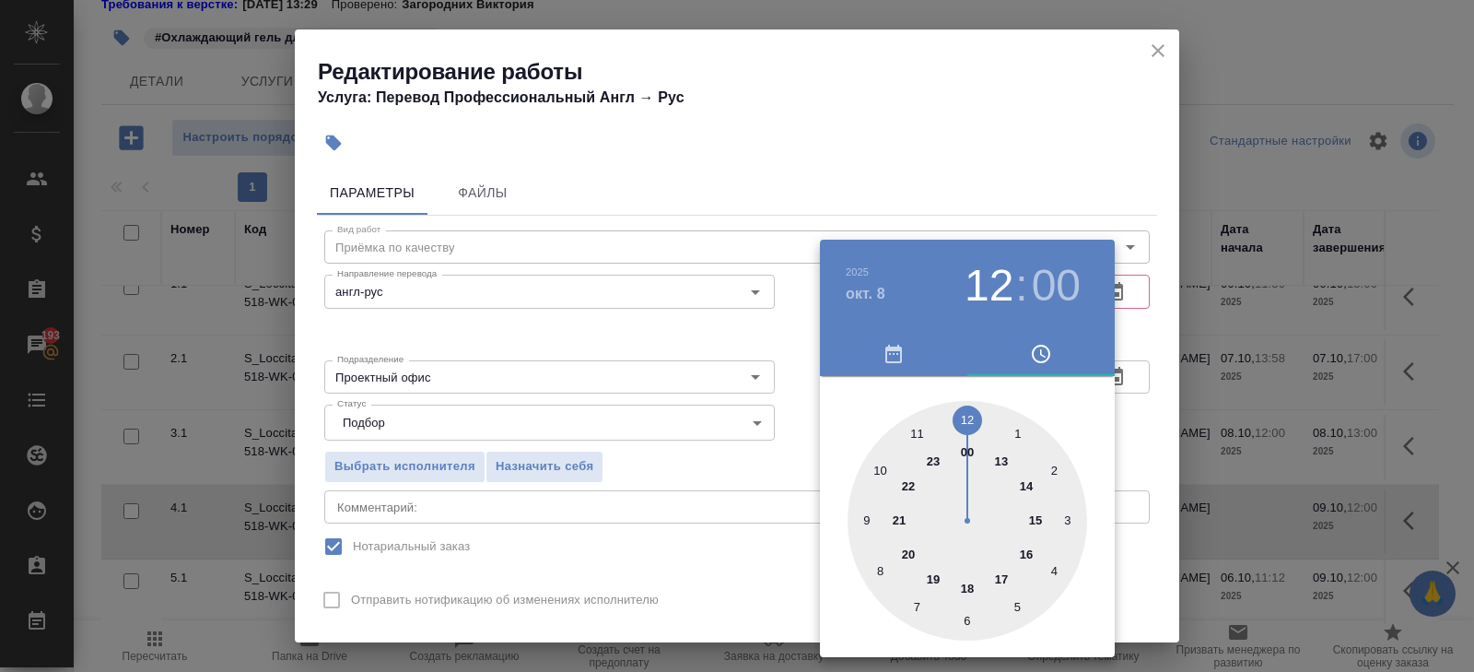
type input "08.10.2025 17:00"
click at [1003, 578] on div at bounding box center [967, 521] width 240 height 240
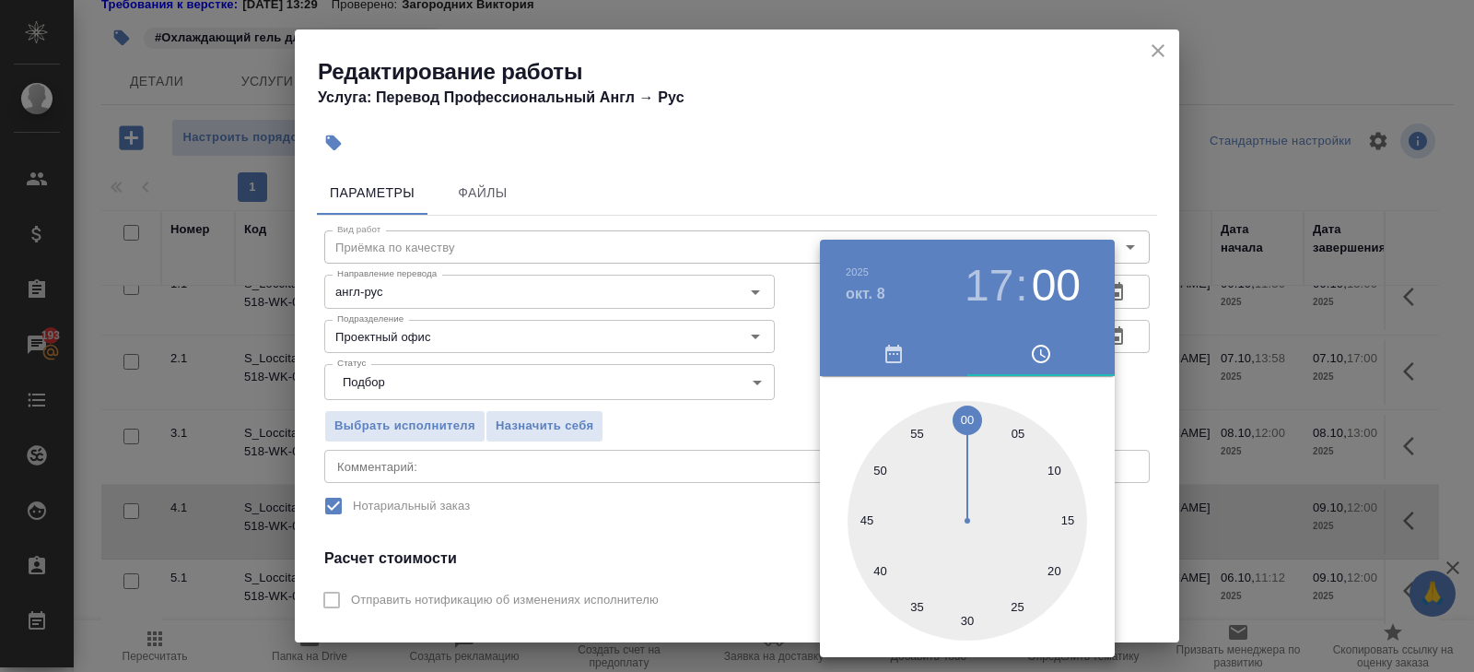
click at [624, 471] on div at bounding box center [737, 336] width 1474 height 672
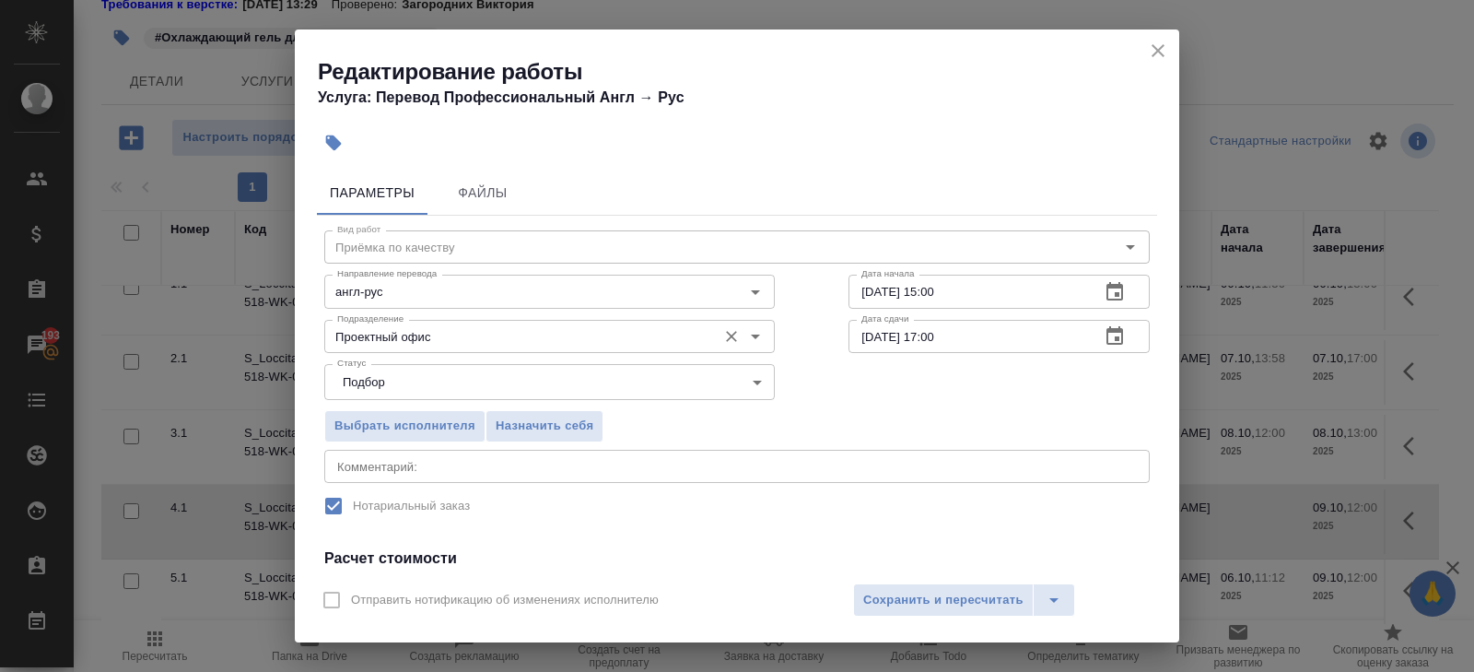
click at [389, 347] on div "Проектный офис Подразделение" at bounding box center [549, 336] width 450 height 33
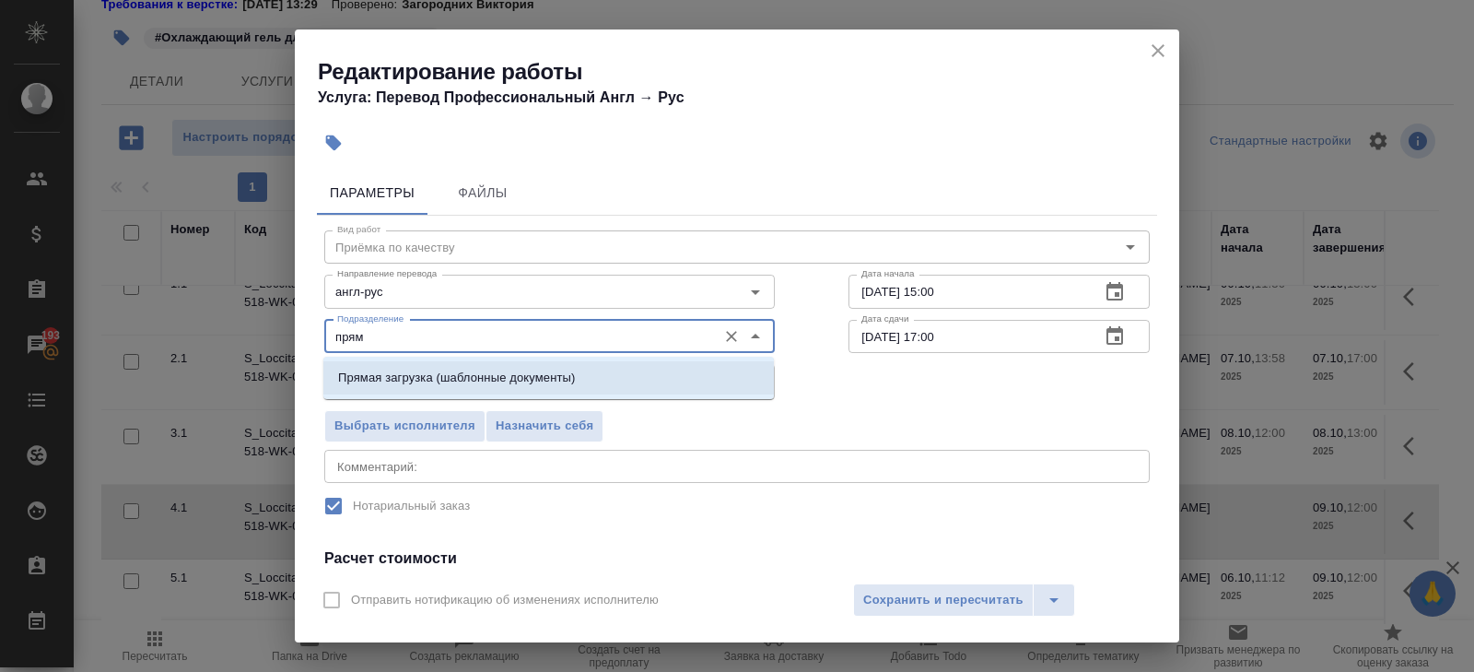
click at [384, 376] on p "Прямая загрузка (шаблонные документы)" at bounding box center [456, 377] width 237 height 18
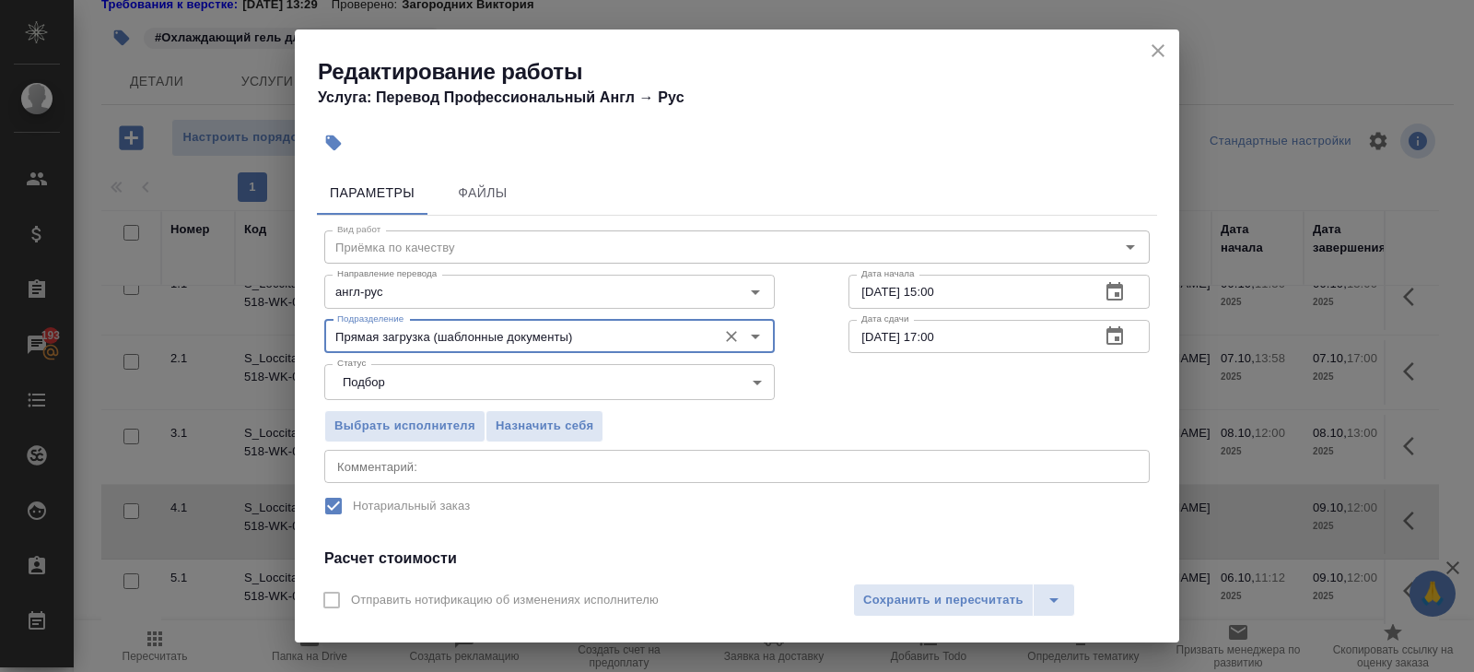
type input "Прямая загрузка (шаблонные документы)"
click at [384, 454] on div "x Комментарий:" at bounding box center [736, 466] width 825 height 33
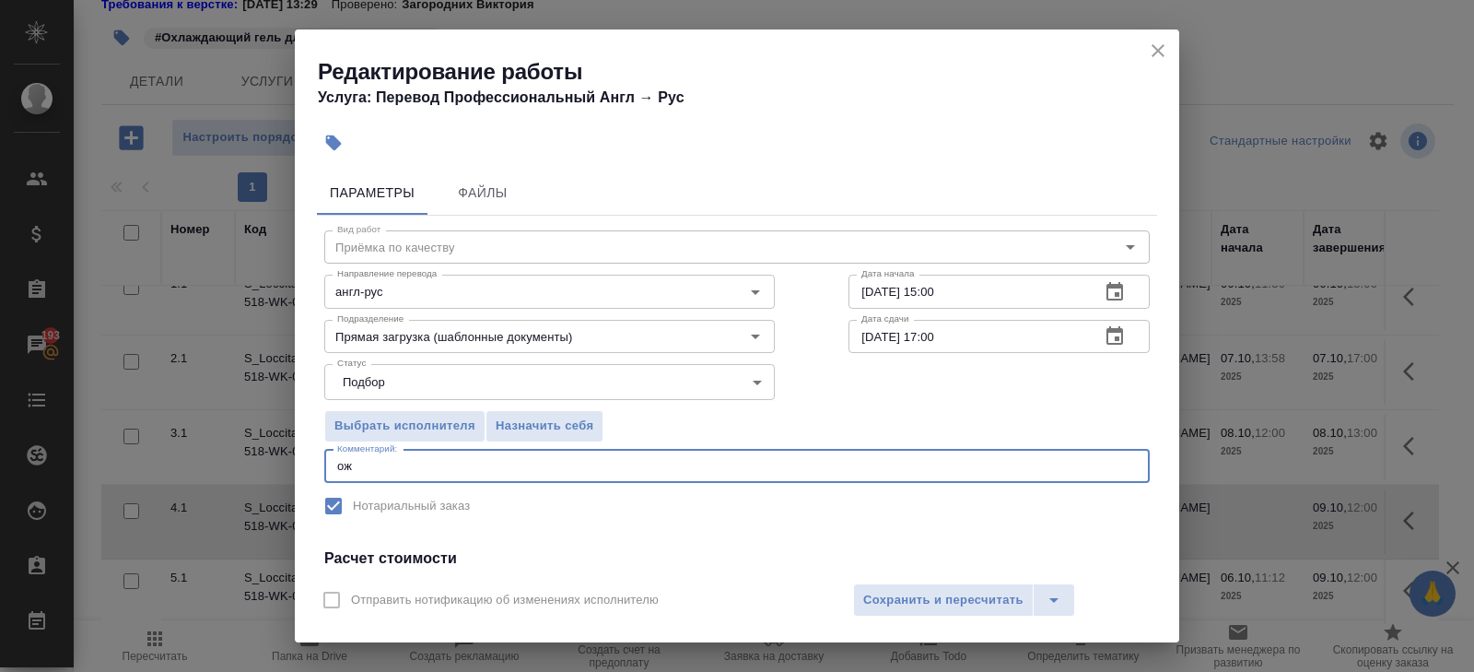
type textarea "о"
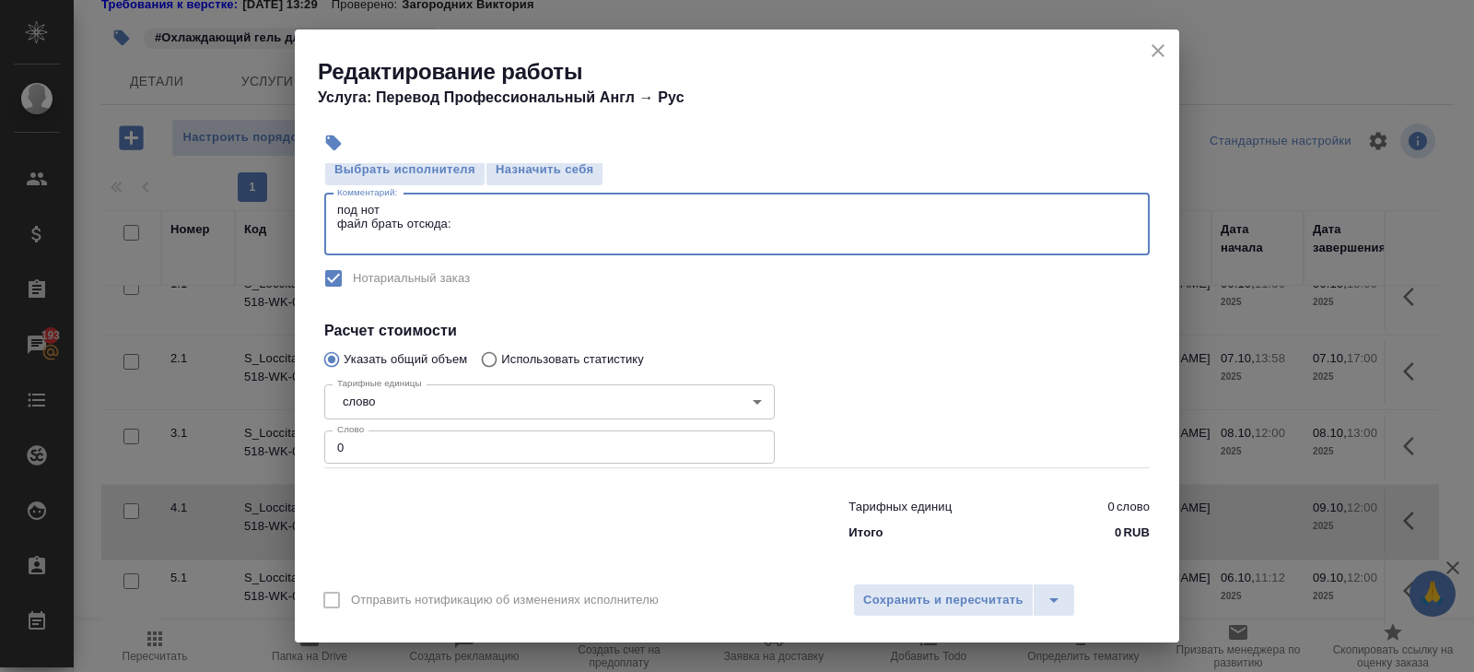
scroll to position [263, 0]
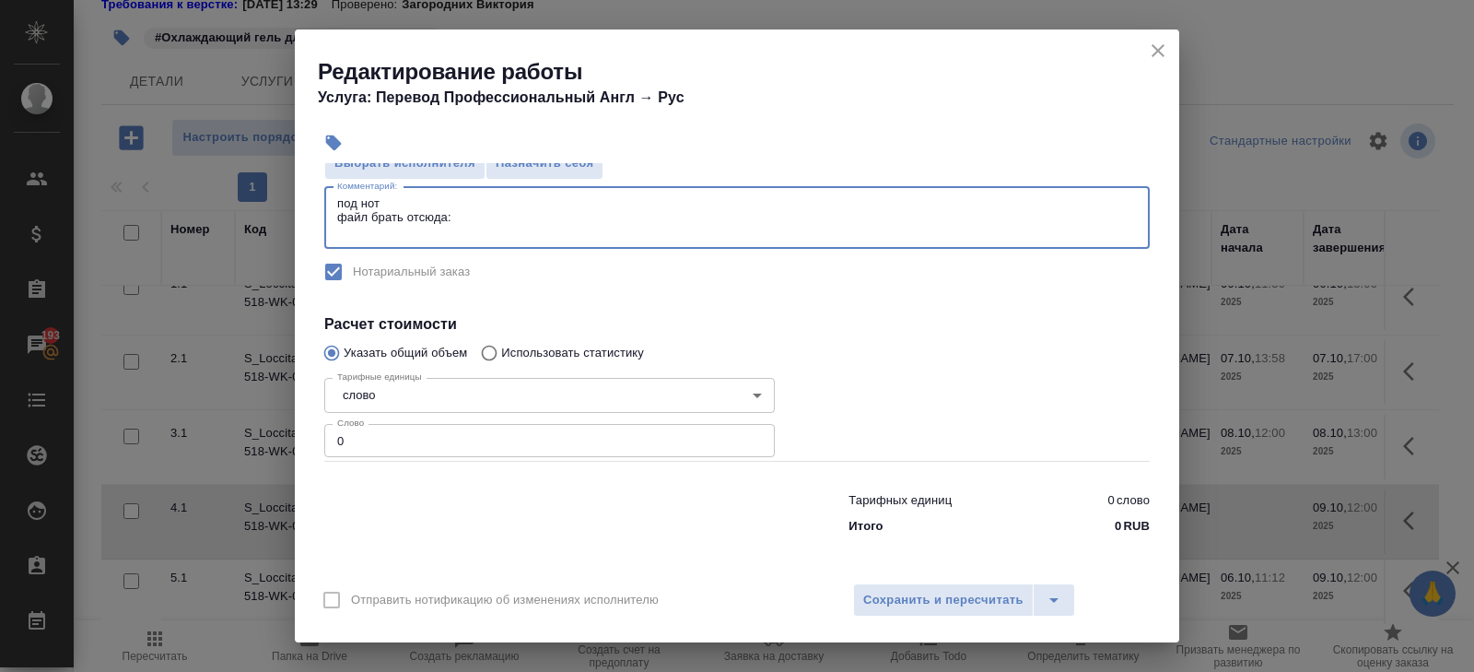
type textarea "под нот файл брать отсюда:"
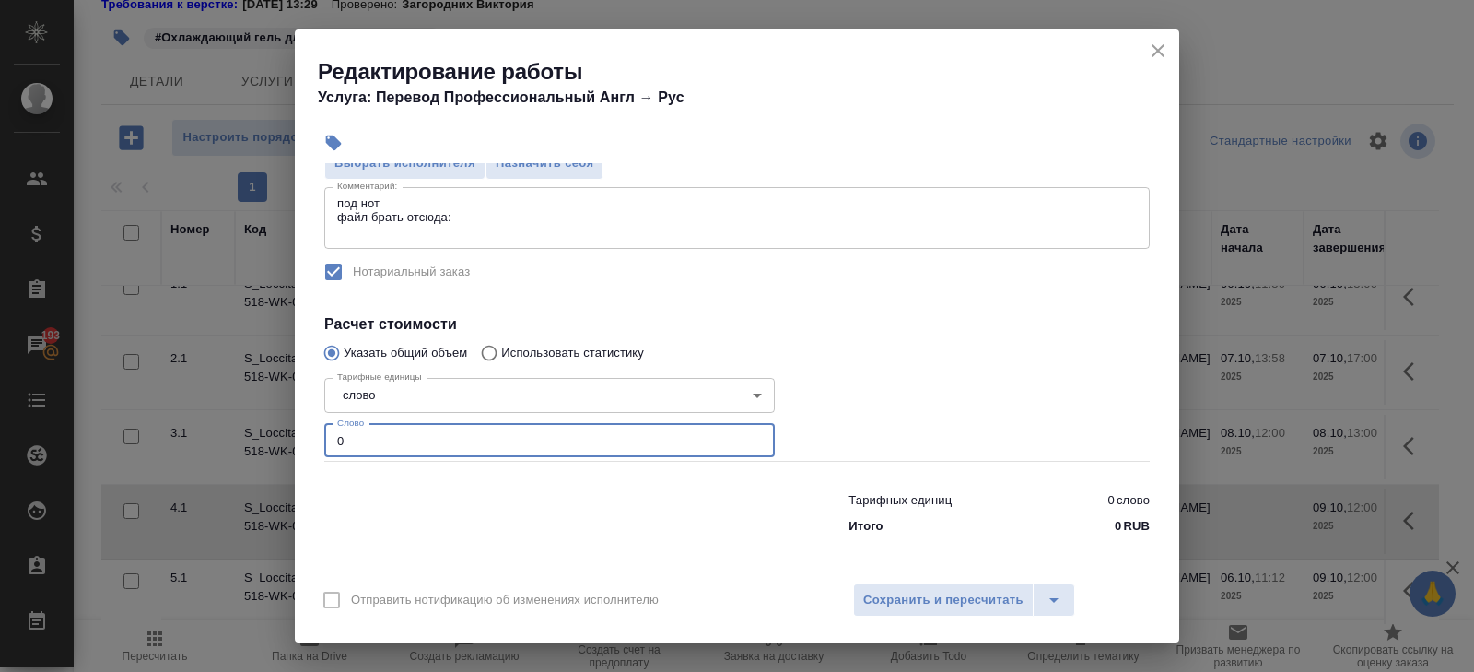
drag, startPoint x: 355, startPoint y: 438, endPoint x: 207, endPoint y: 428, distance: 147.7
click at [207, 428] on div "Редактирование работы Услуга: Перевод Профессиональный Англ → Рус Параметры Фай…" at bounding box center [737, 336] width 1474 height 672
type input "200"
click at [910, 590] on span "Сохранить и пересчитать" at bounding box center [943, 600] width 160 height 21
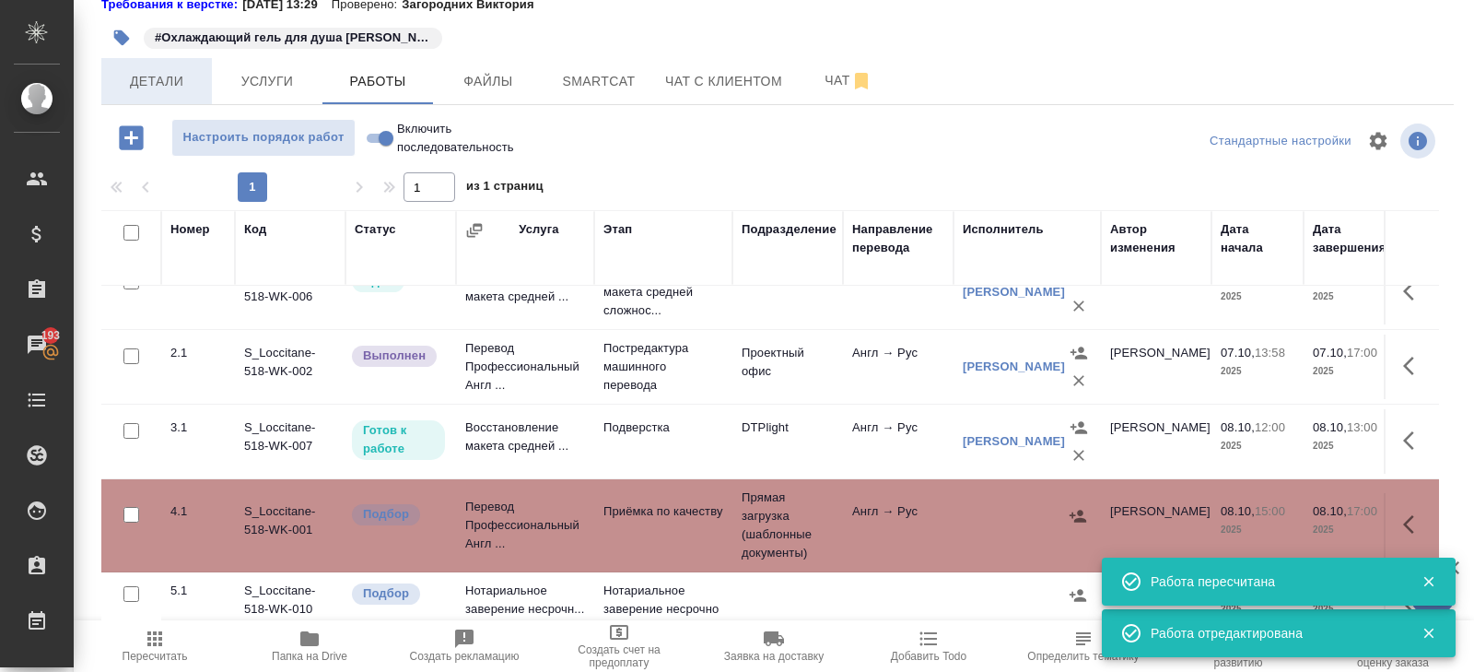
click at [179, 90] on span "Детали" at bounding box center [156, 81] width 88 height 23
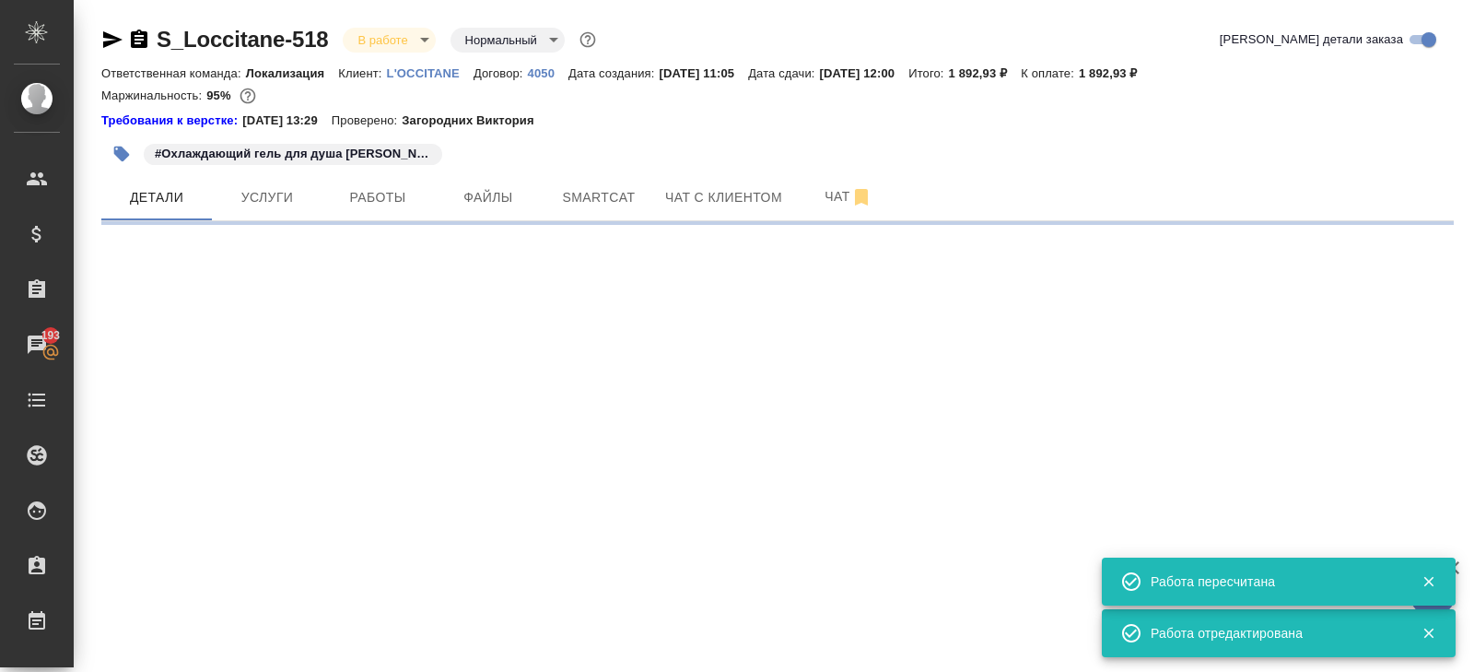
select select "RU"
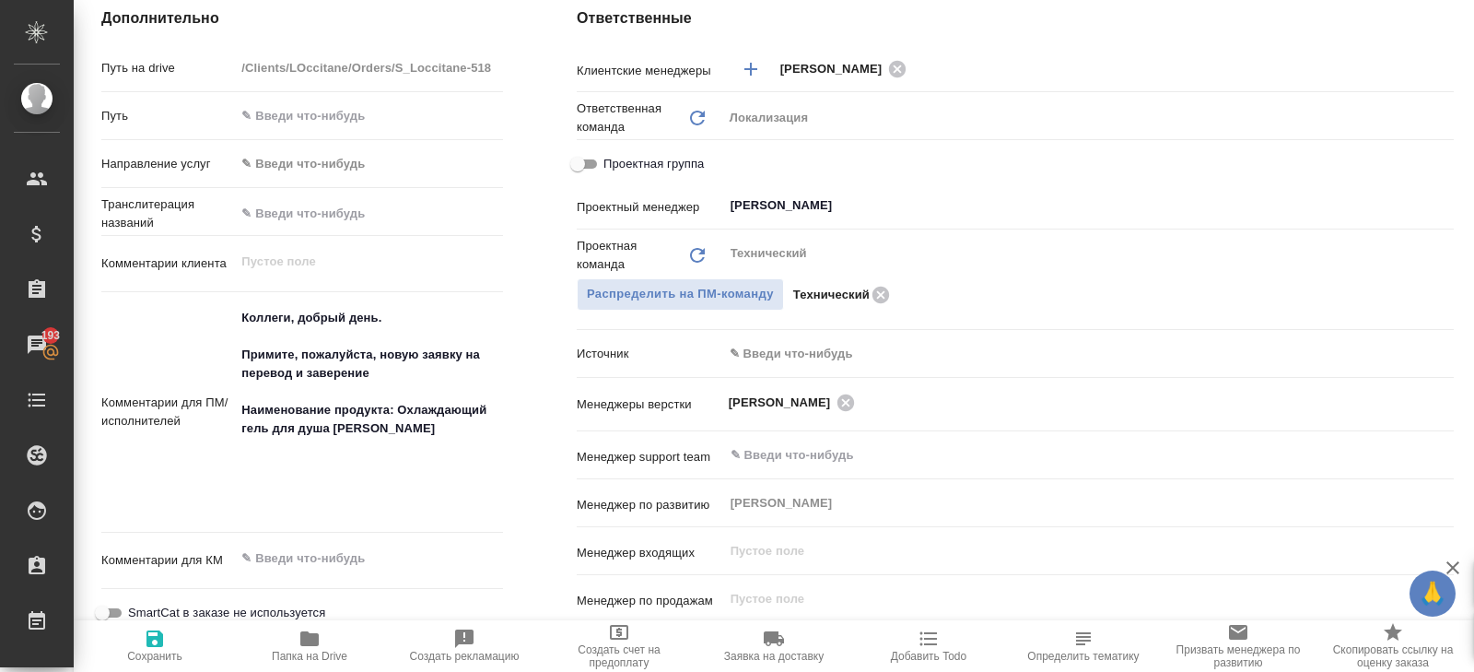
scroll to position [783, 0]
drag, startPoint x: 242, startPoint y: 409, endPoint x: 450, endPoint y: 451, distance: 212.5
click at [450, 451] on textarea "Коллеги, добрый день. Примите, пожалуйста, новую заявку на перевод и заверение …" at bounding box center [369, 409] width 266 height 216
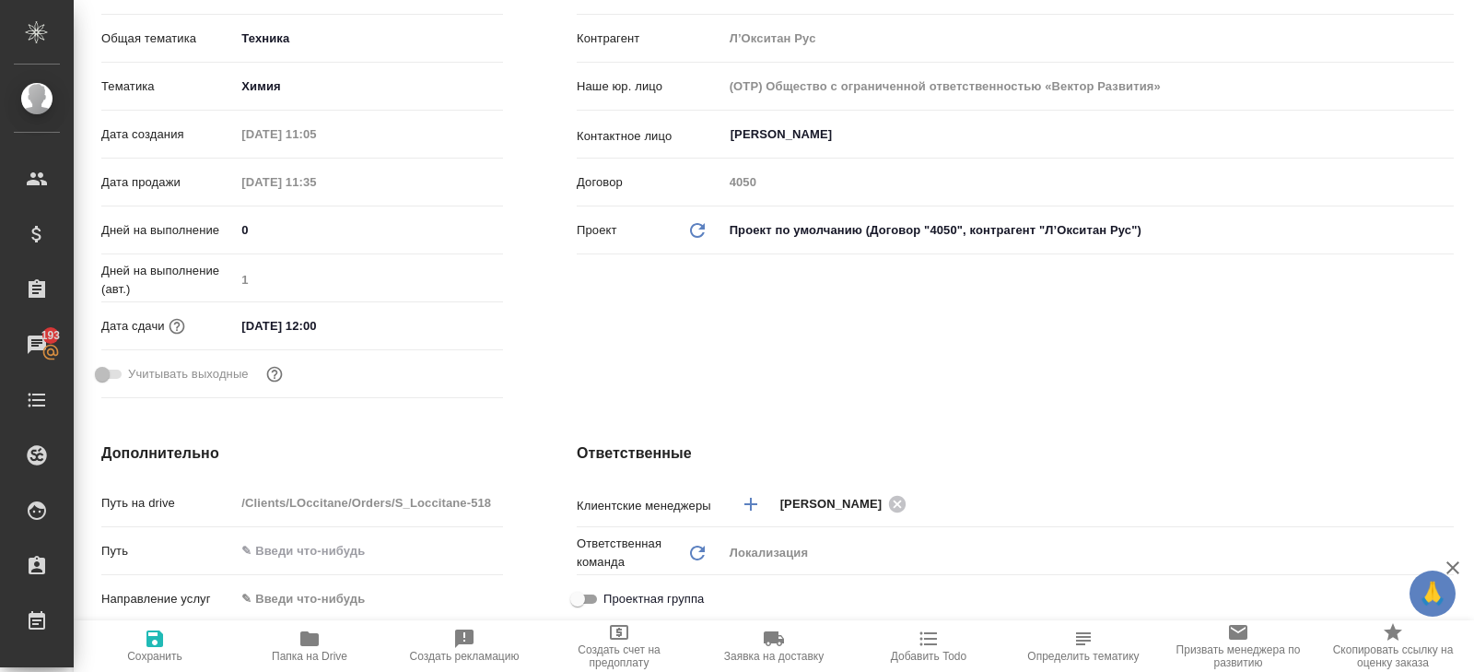
scroll to position [0, 0]
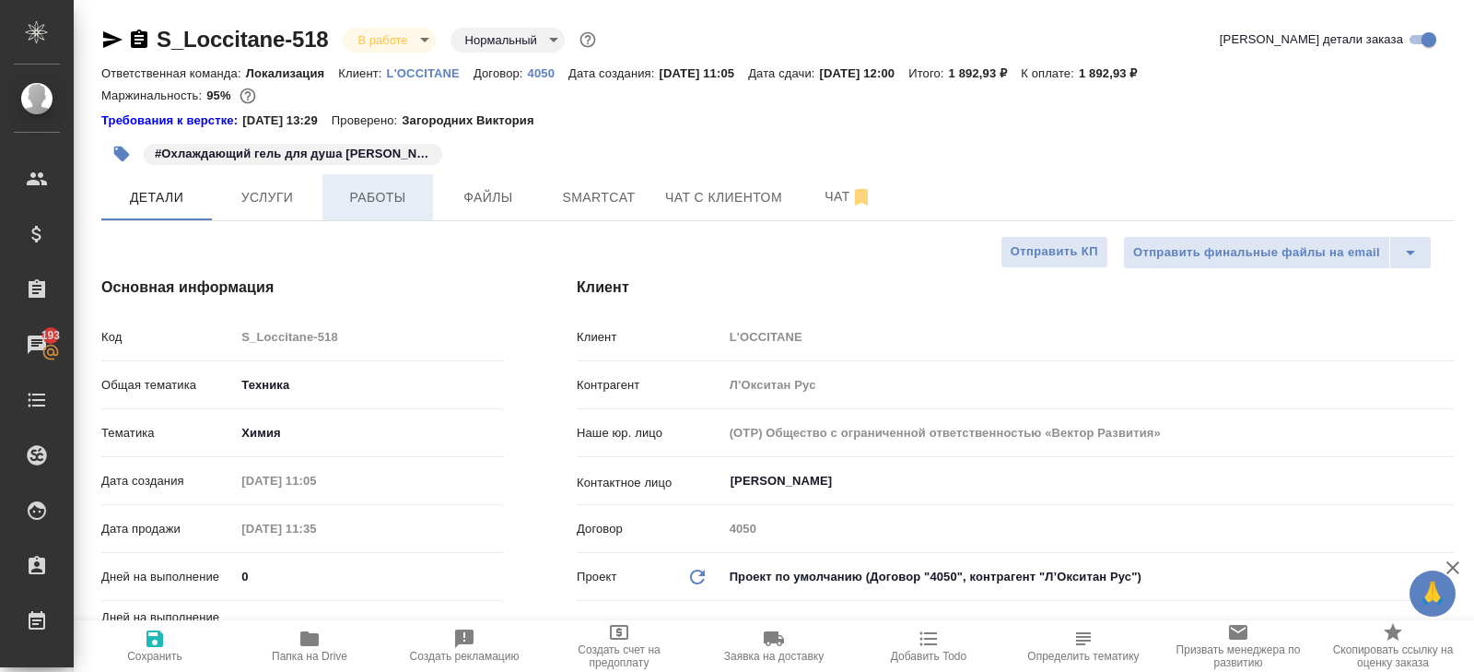
type textarea "x"
click at [346, 208] on button "Работы" at bounding box center [377, 197] width 111 height 46
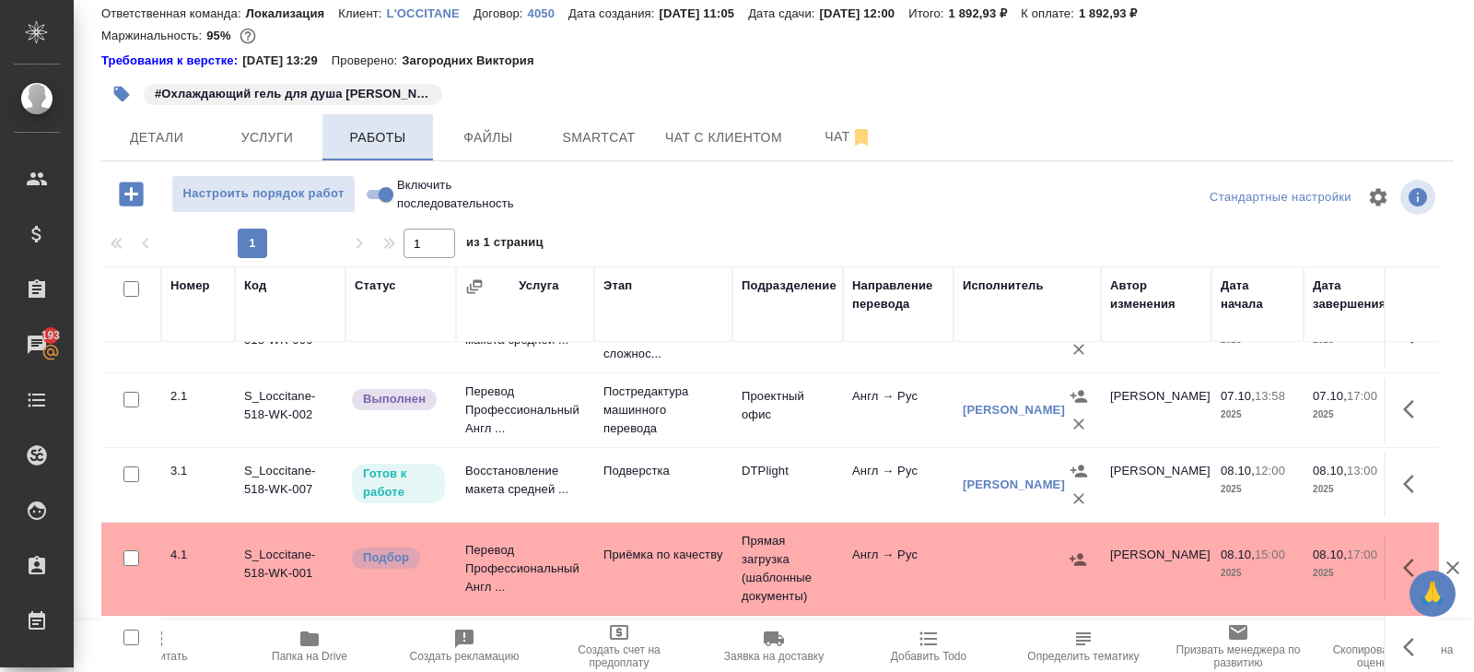
scroll to position [116, 0]
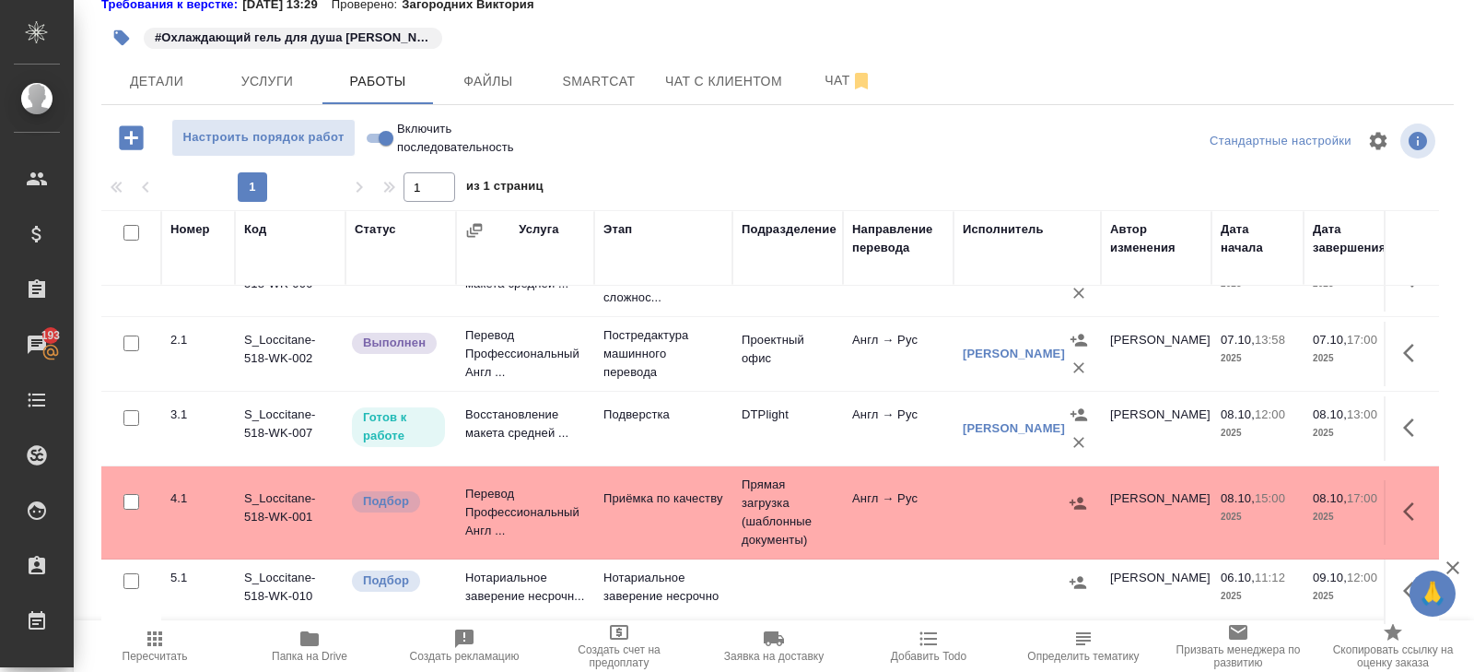
click at [1403, 506] on icon "button" at bounding box center [1414, 511] width 22 height 22
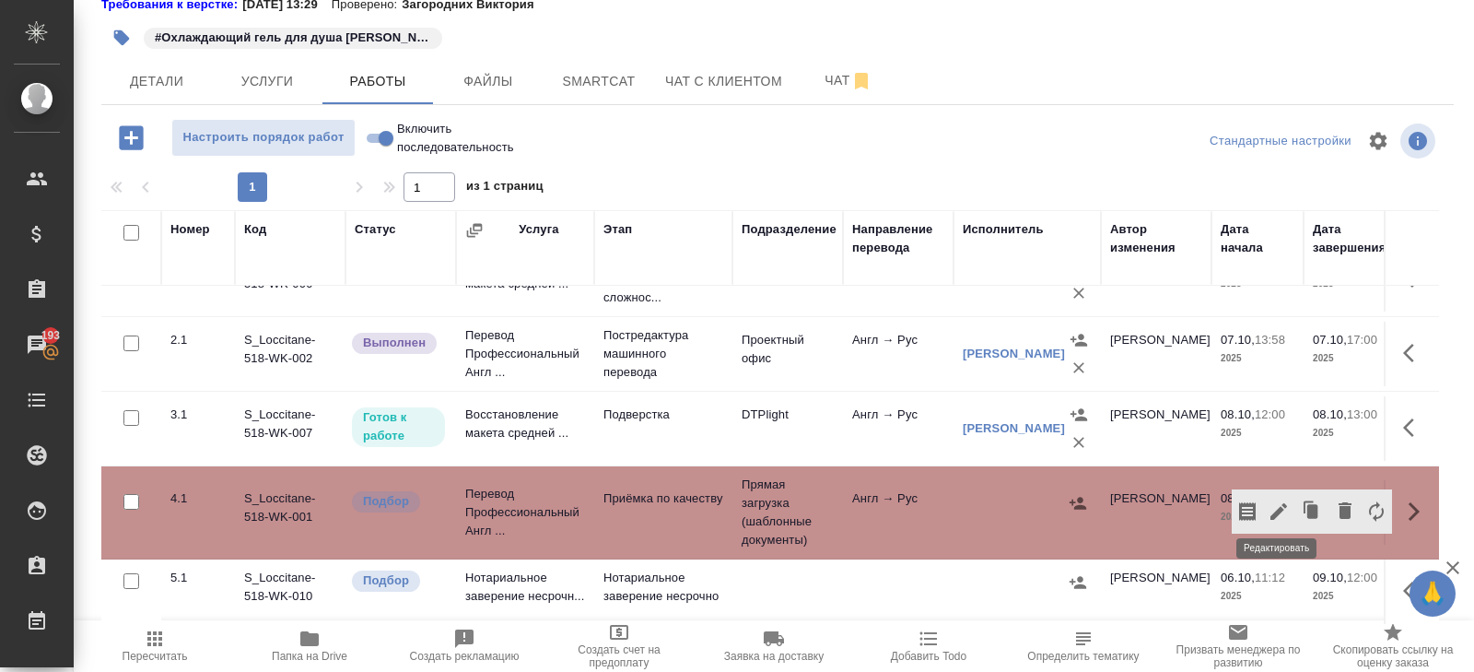
click at [1280, 505] on icon "button" at bounding box center [1279, 511] width 22 height 22
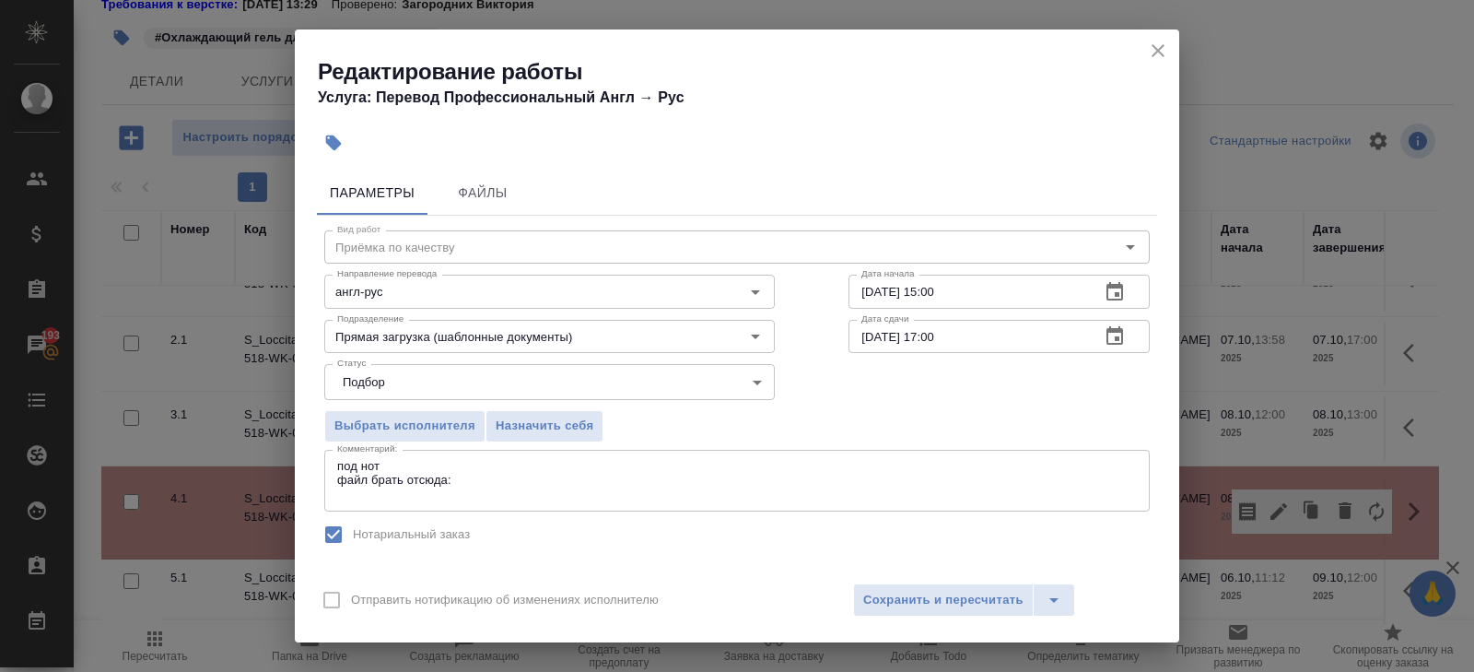
click at [429, 490] on textarea "под нот файл брать отсюда:" at bounding box center [737, 480] width 800 height 42
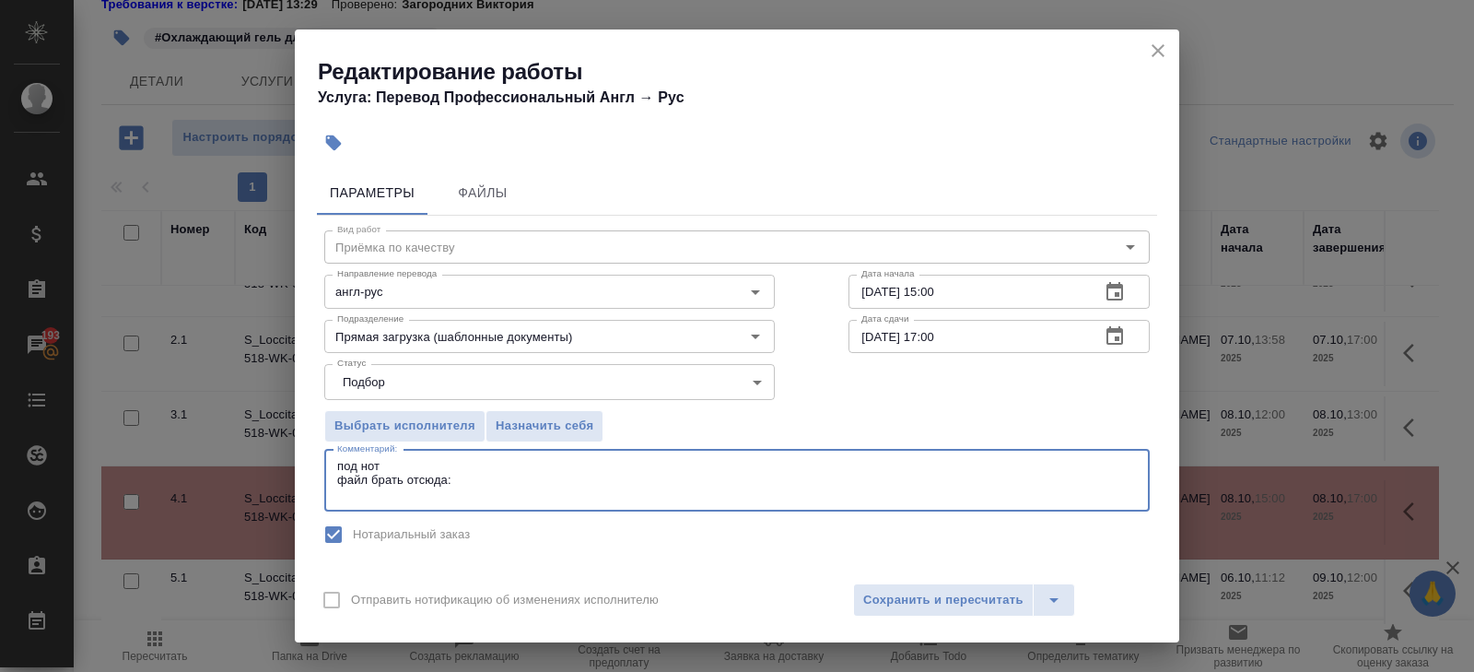
paste textarea "Наименование продукта: Охлаждающий гель для душа Вербена"
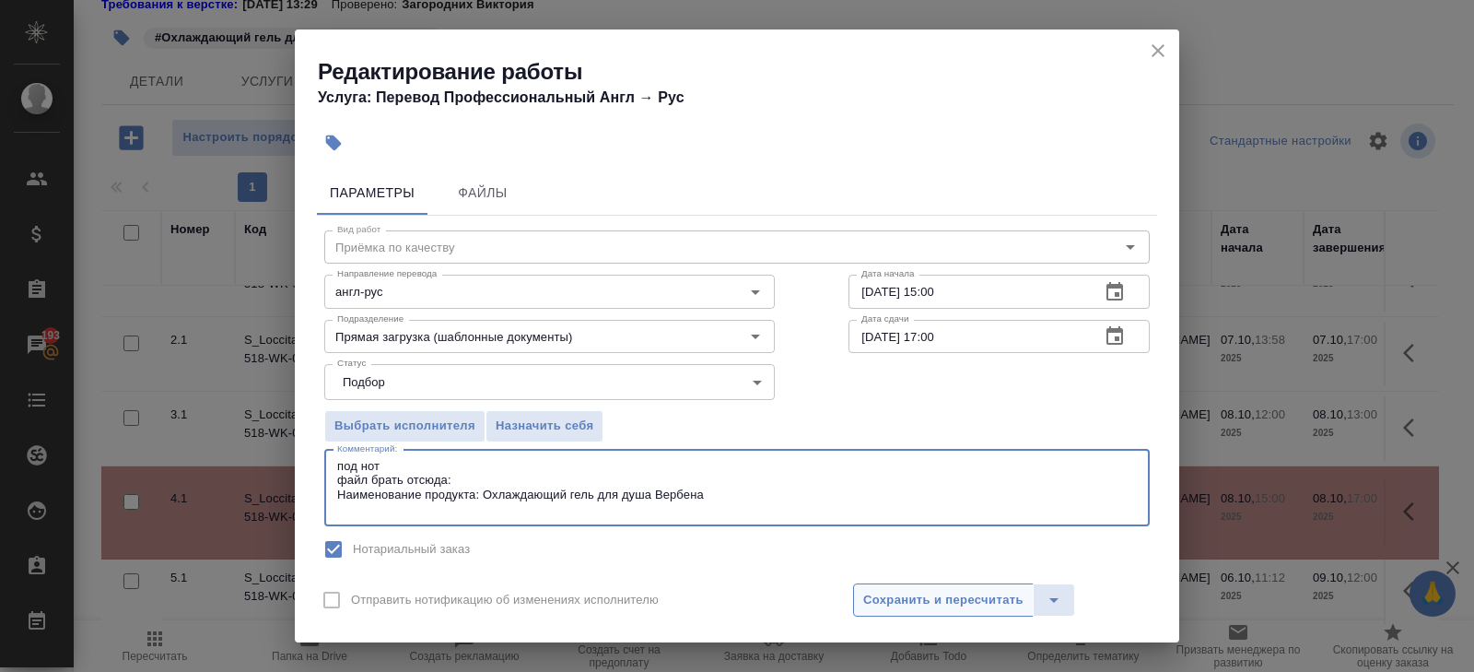
type textarea "под нот файл брать отсюда: Наименование продукта: Охлаждающий гель для душа Вер…"
click at [881, 606] on span "Сохранить и пересчитать" at bounding box center [943, 600] width 160 height 21
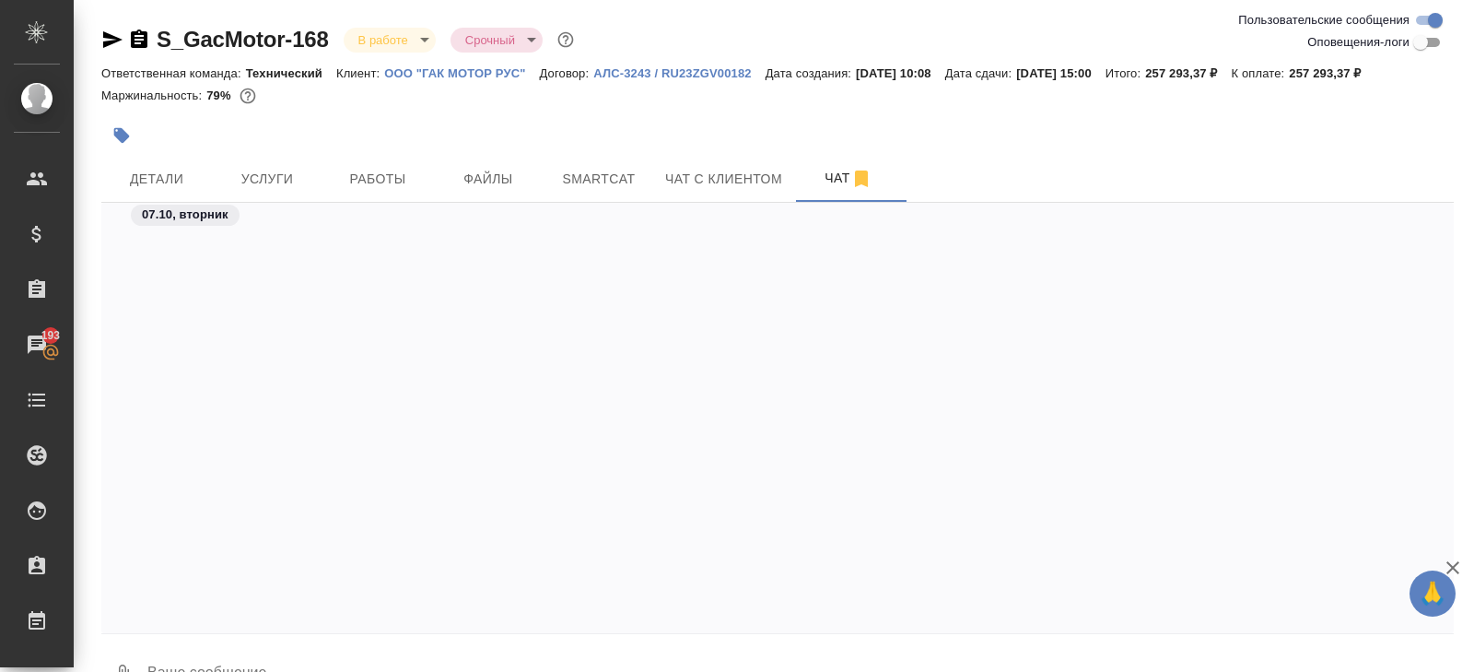
scroll to position [12009, 0]
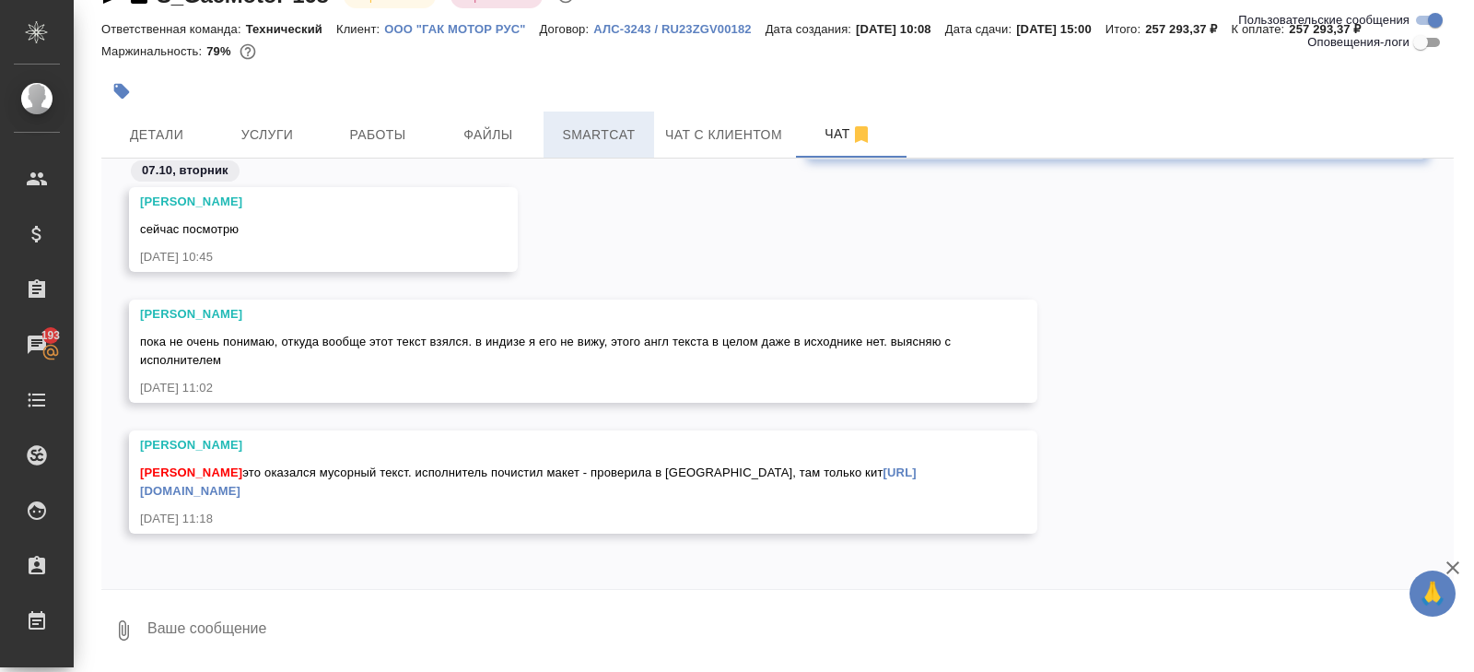
click at [594, 136] on span "Smartcat" at bounding box center [599, 134] width 88 height 23
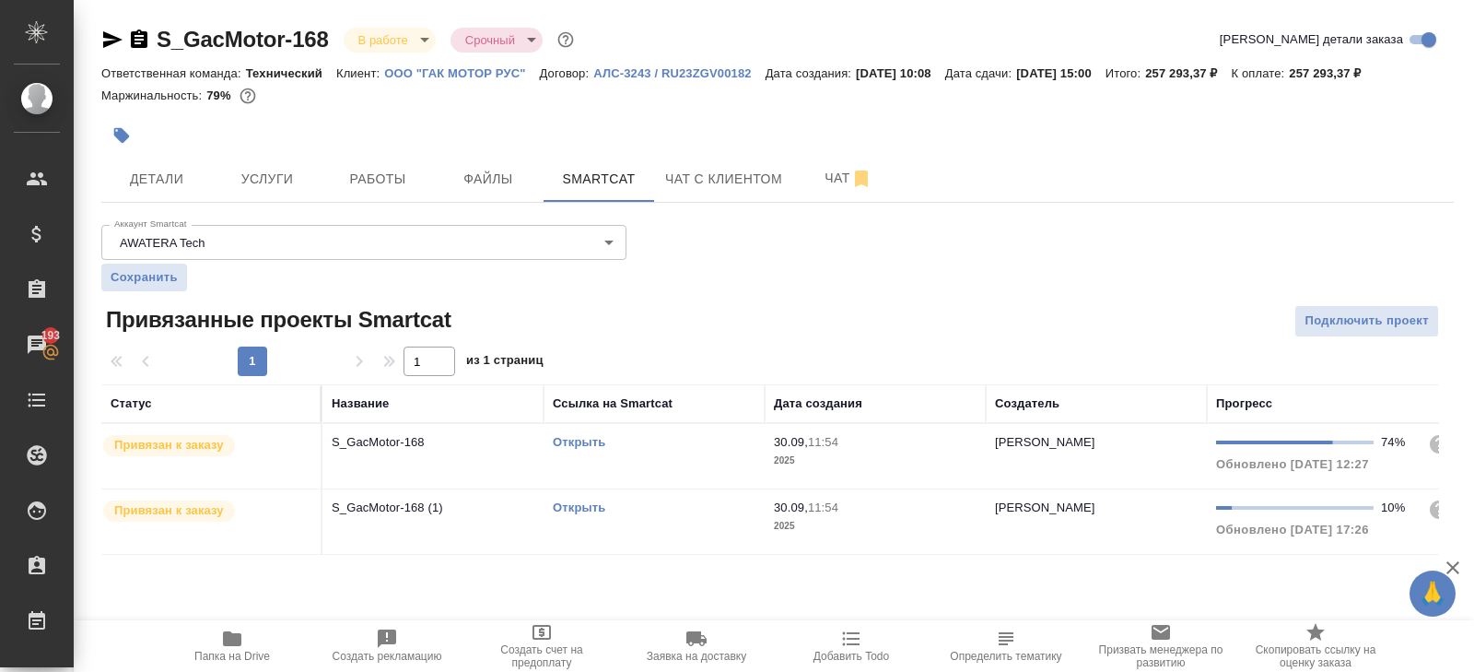
click at [567, 438] on link "Открыть" at bounding box center [579, 442] width 53 height 14
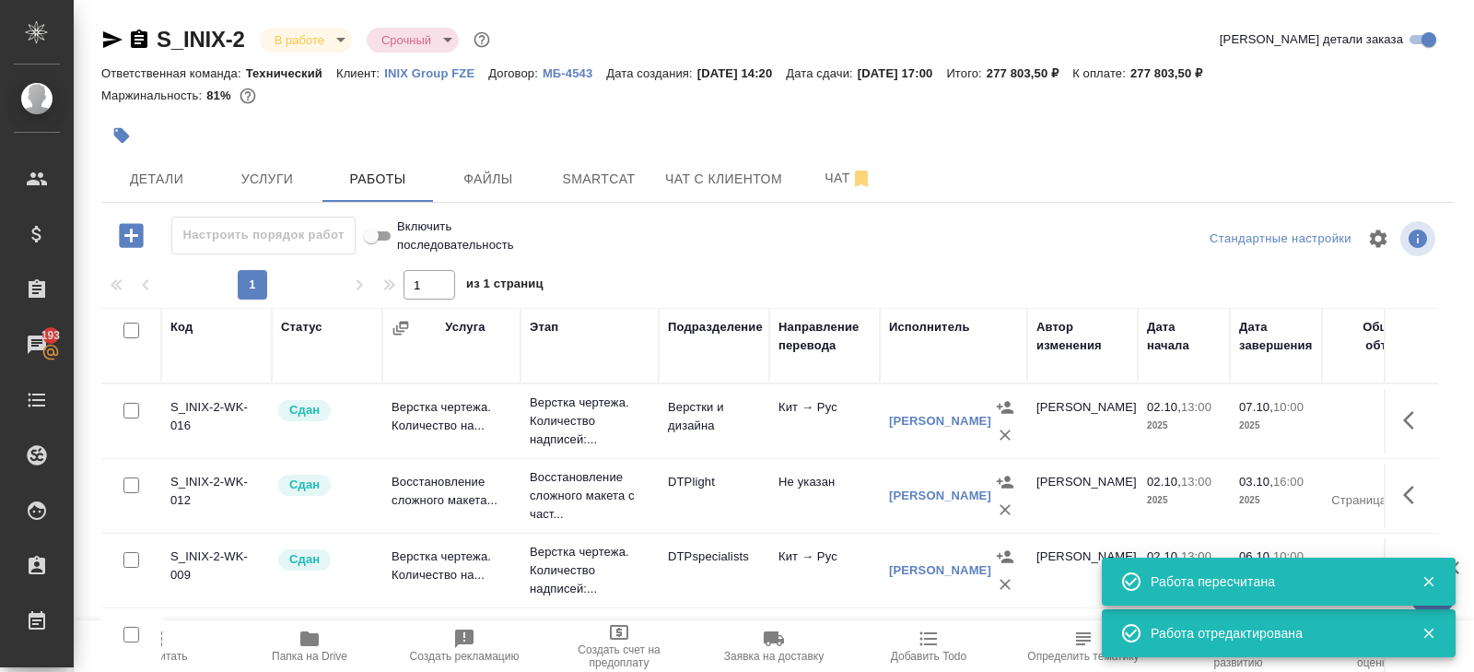
scroll to position [0, 2]
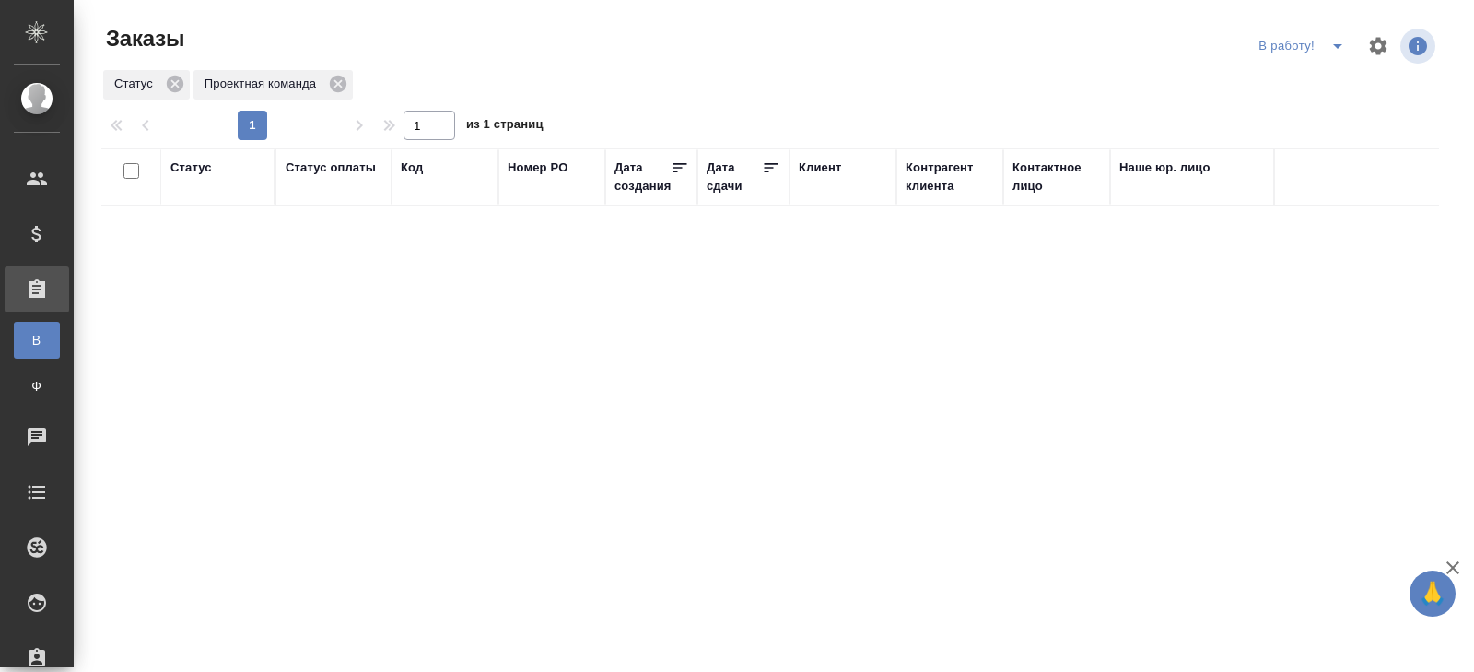
click at [1331, 47] on icon "split button" at bounding box center [1337, 46] width 22 height 22
click at [1325, 79] on li "ПМ" at bounding box center [1304, 82] width 102 height 29
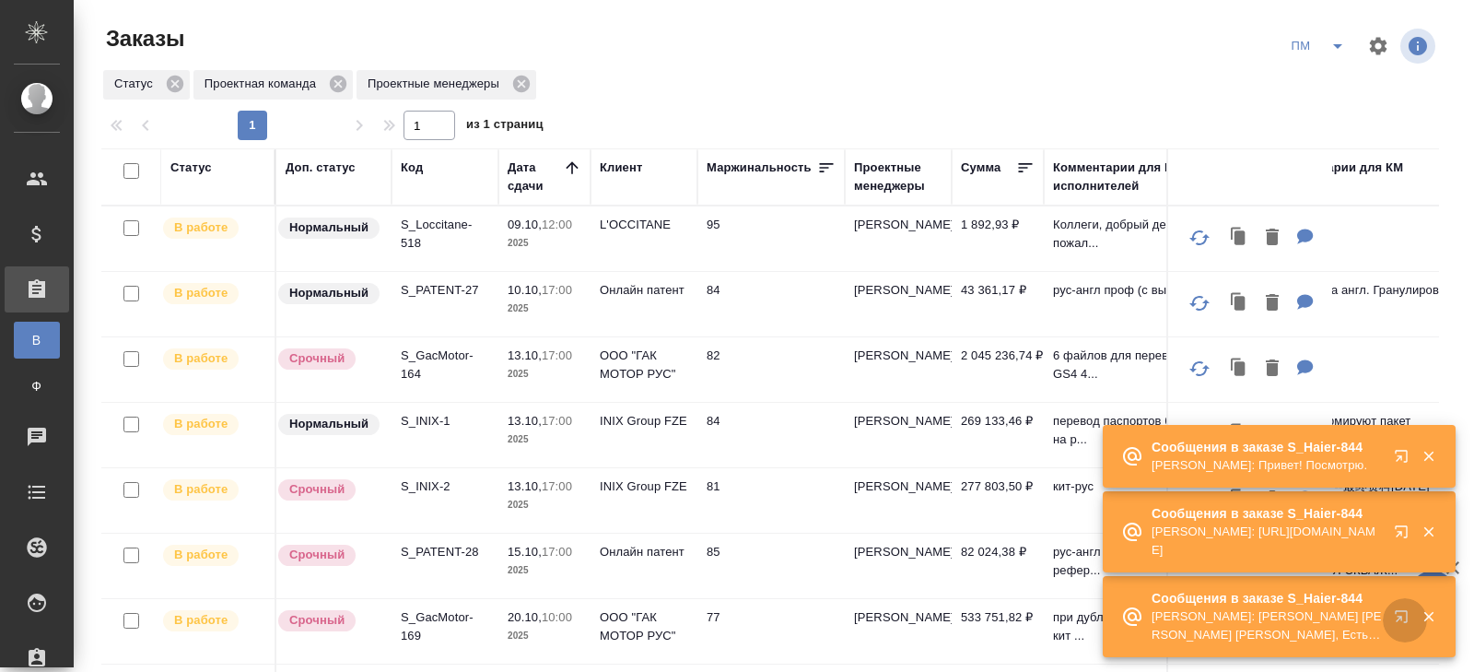
click at [1394, 615] on icon "button" at bounding box center [1405, 620] width 22 height 22
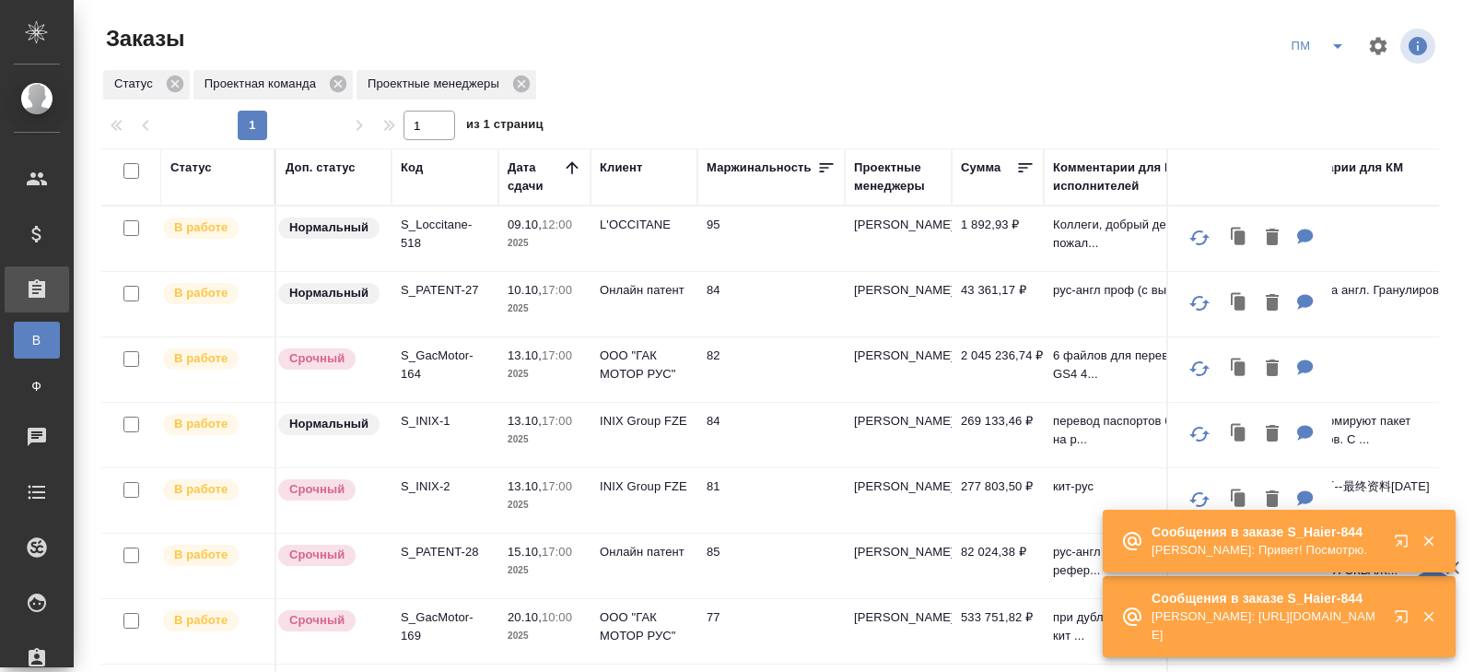
click at [1323, 47] on button "split button" at bounding box center [1337, 45] width 37 height 29
click at [1317, 72] on li "В работу!" at bounding box center [1318, 82] width 93 height 29
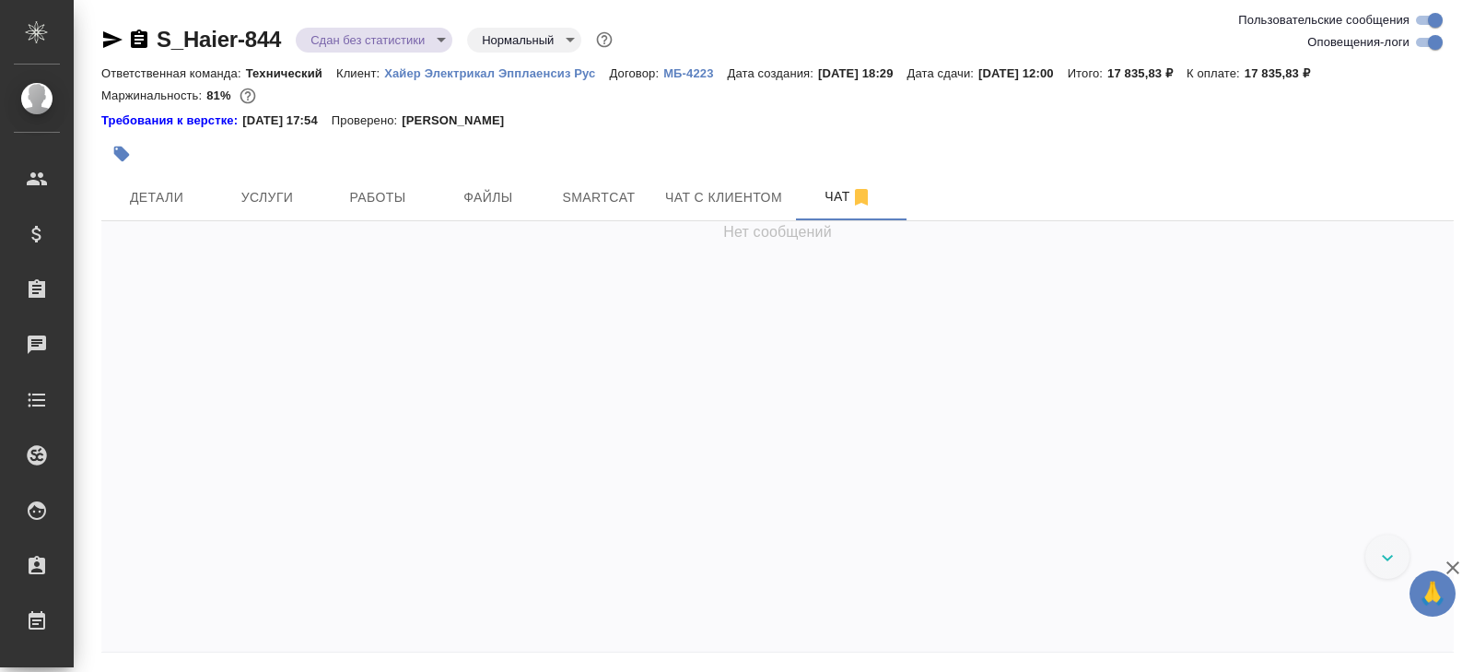
click at [1417, 47] on input "Оповещения-логи" at bounding box center [1435, 42] width 66 height 22
checkbox input "false"
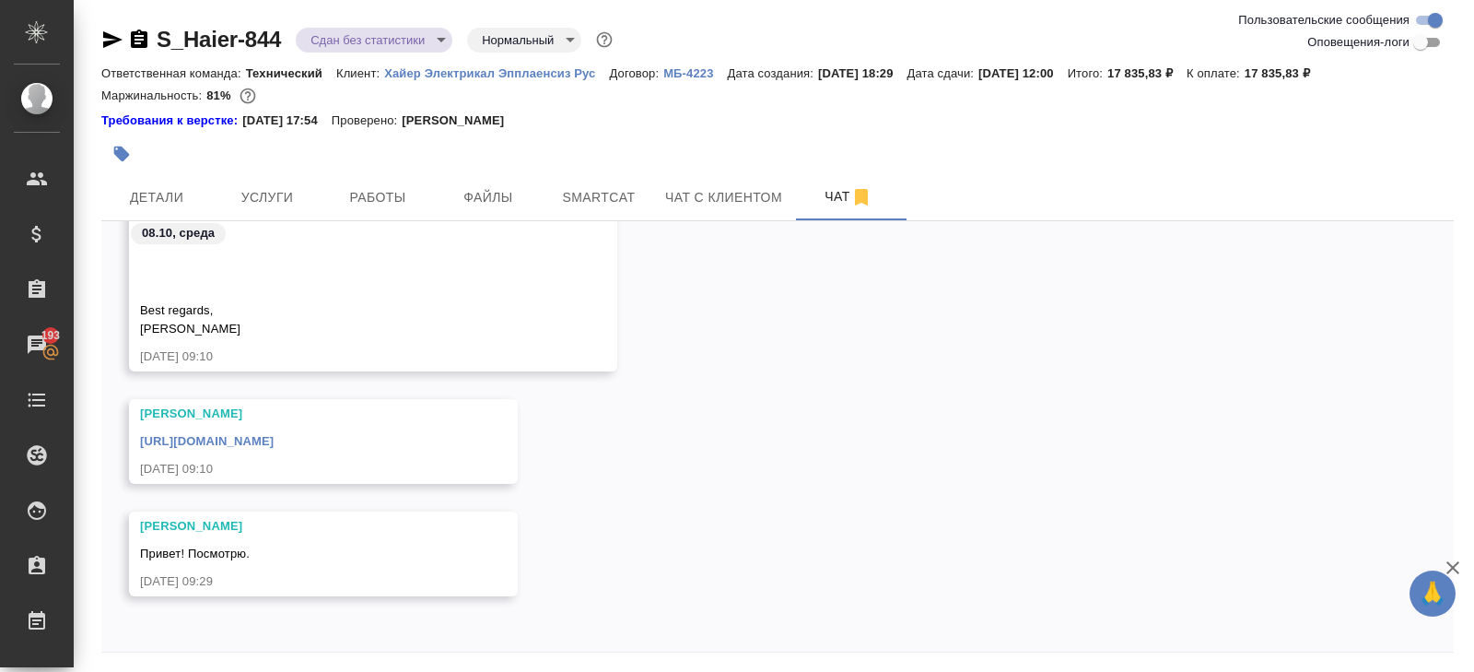
scroll to position [63, 0]
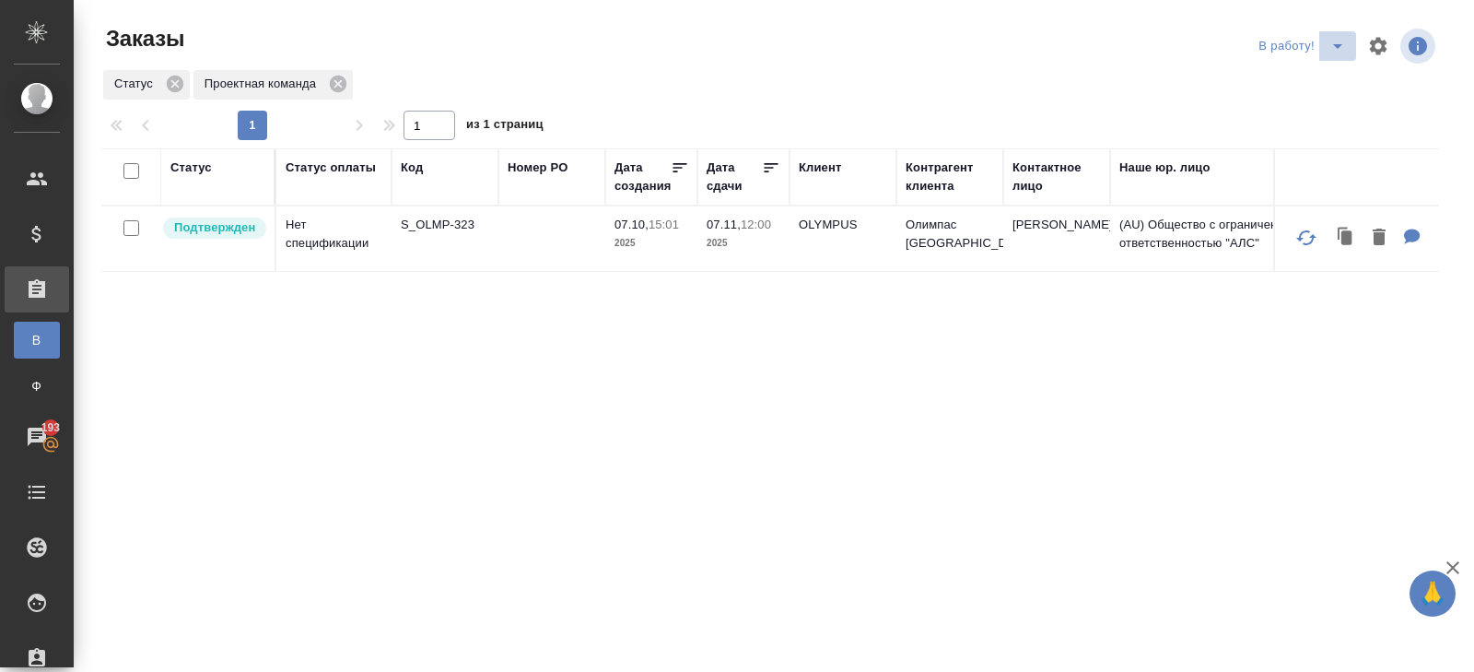
click at [1344, 43] on icon "split button" at bounding box center [1337, 46] width 22 height 22
click at [1327, 75] on li "ПМ" at bounding box center [1304, 82] width 102 height 29
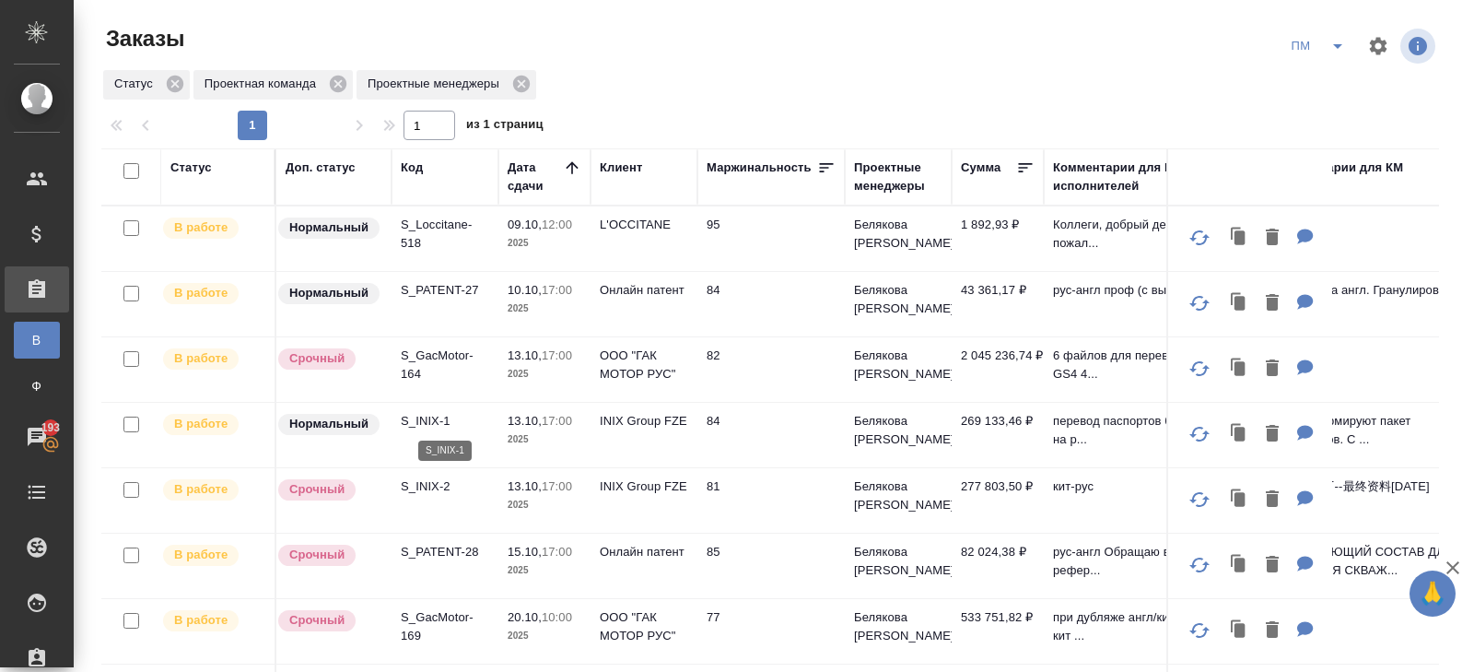
click at [425, 415] on p "S_INIX-1" at bounding box center [445, 421] width 88 height 18
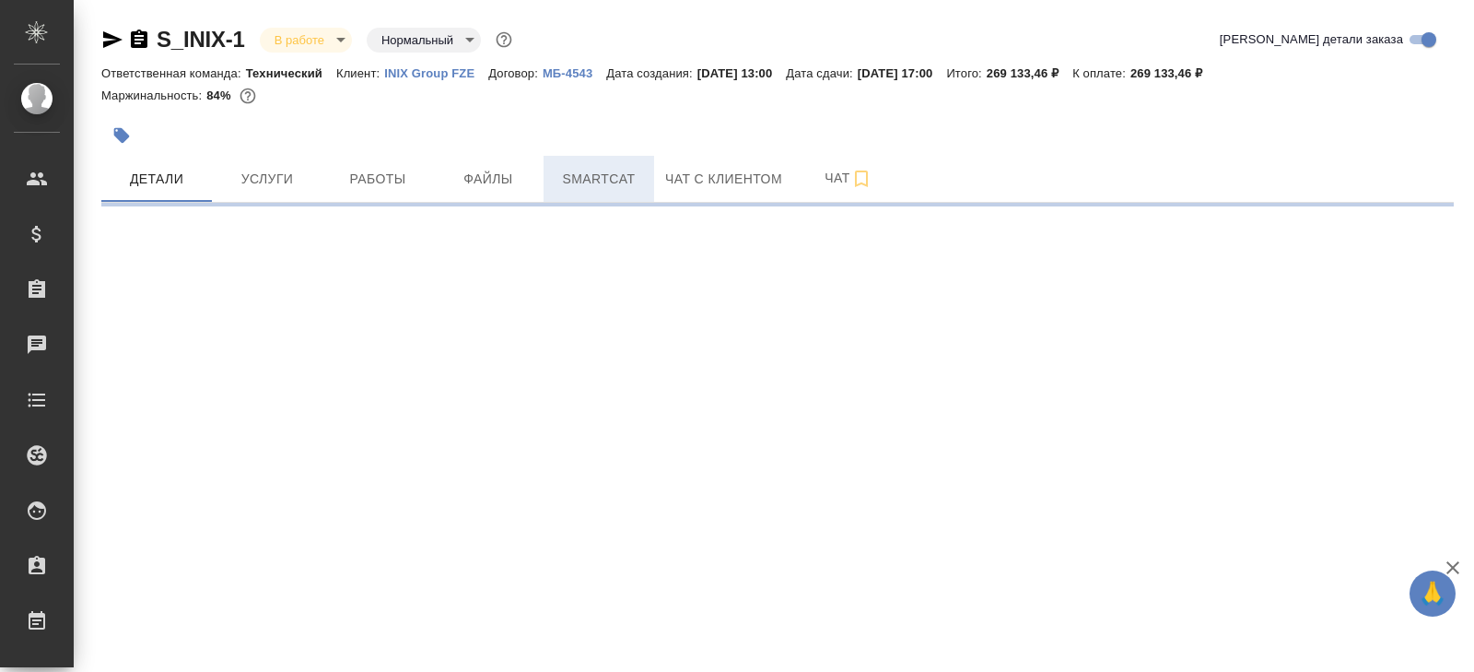
select select "RU"
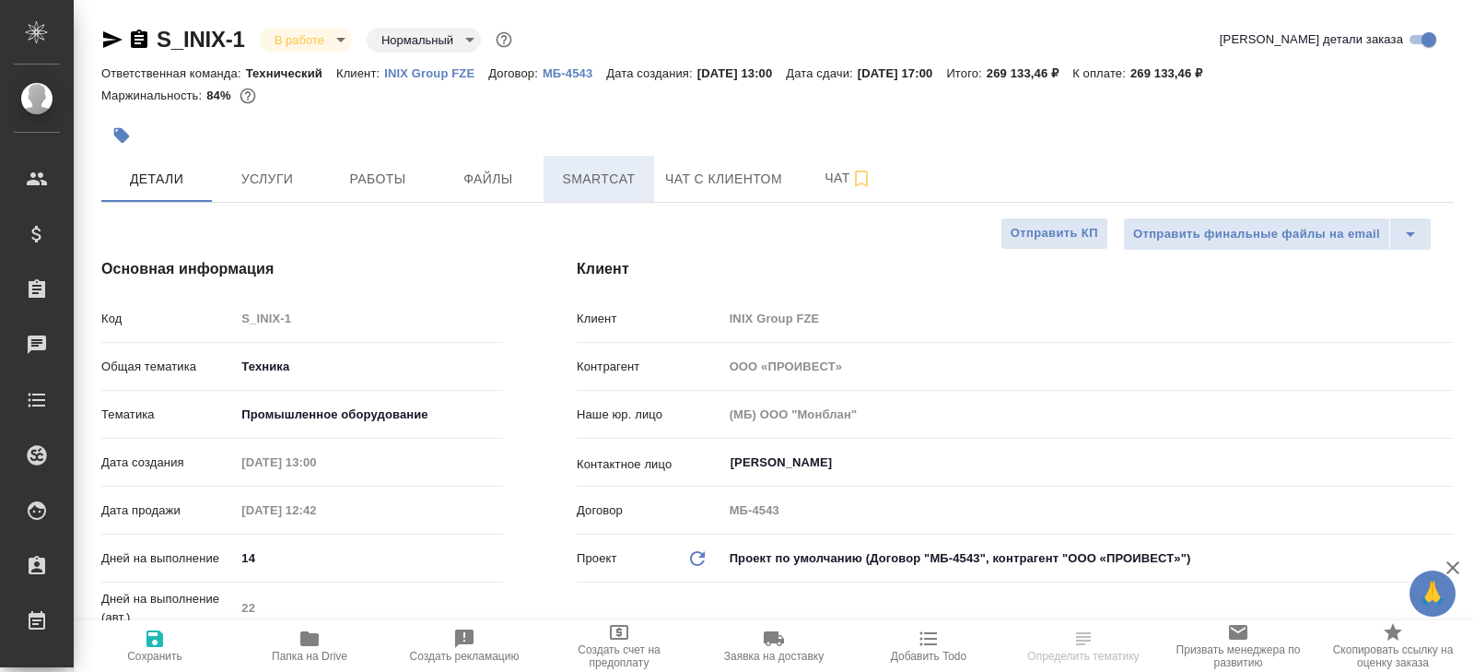
type textarea "x"
click at [582, 181] on span "Smartcat" at bounding box center [599, 179] width 88 height 23
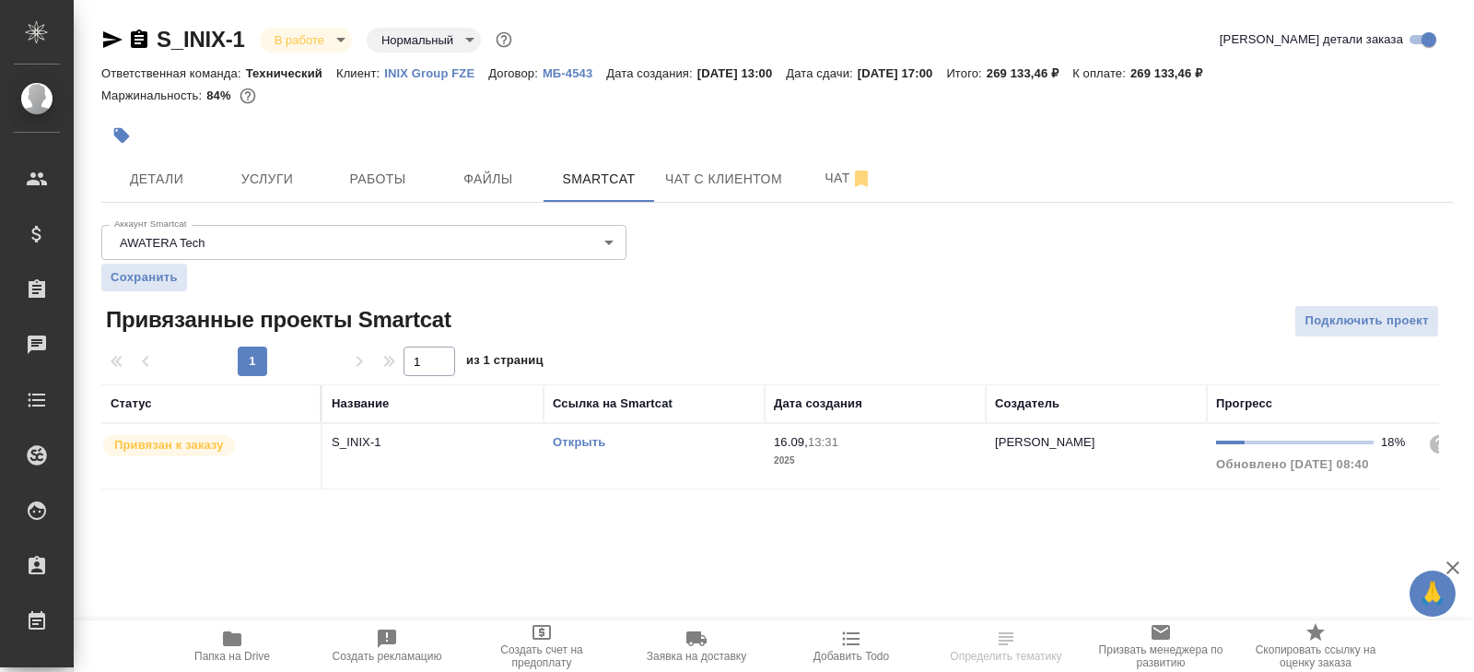
click at [574, 443] on link "Открыть" at bounding box center [579, 442] width 53 height 14
click at [232, 632] on icon "button" at bounding box center [232, 638] width 22 height 22
click at [354, 158] on button "Работы" at bounding box center [377, 179] width 111 height 46
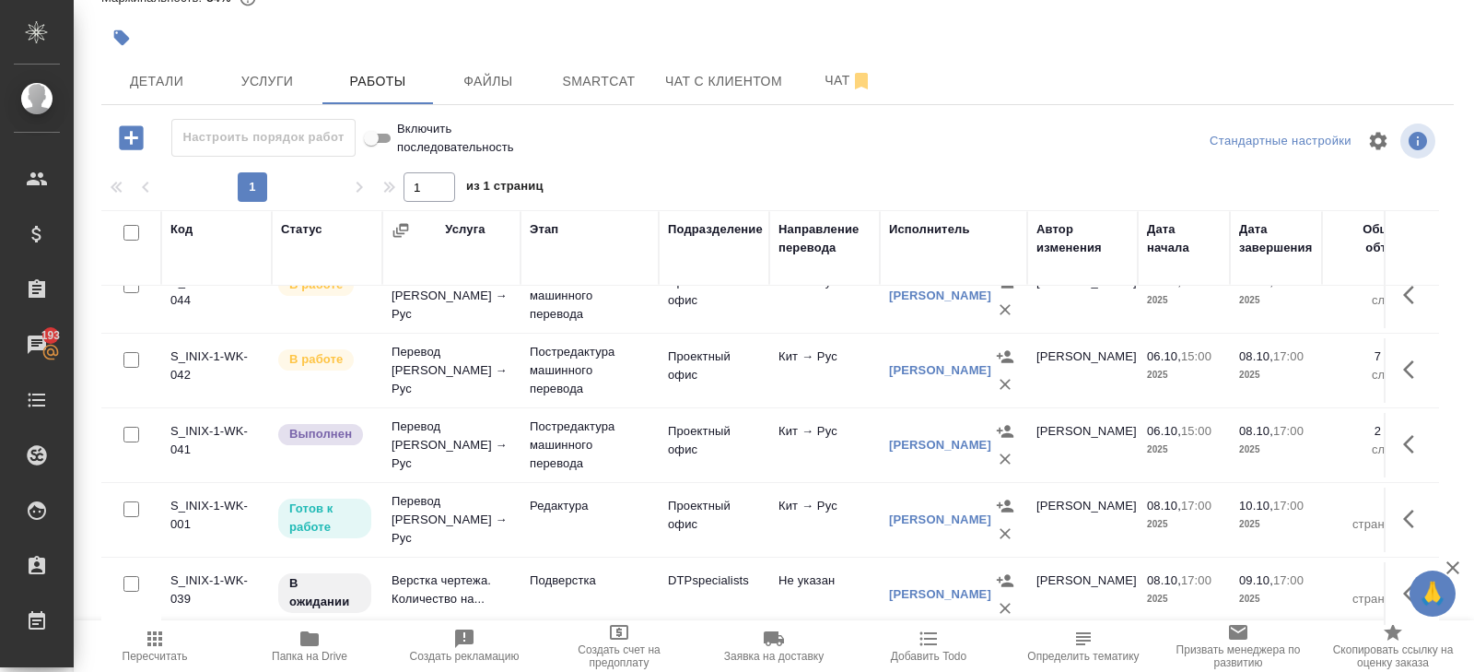
scroll to position [406, 0]
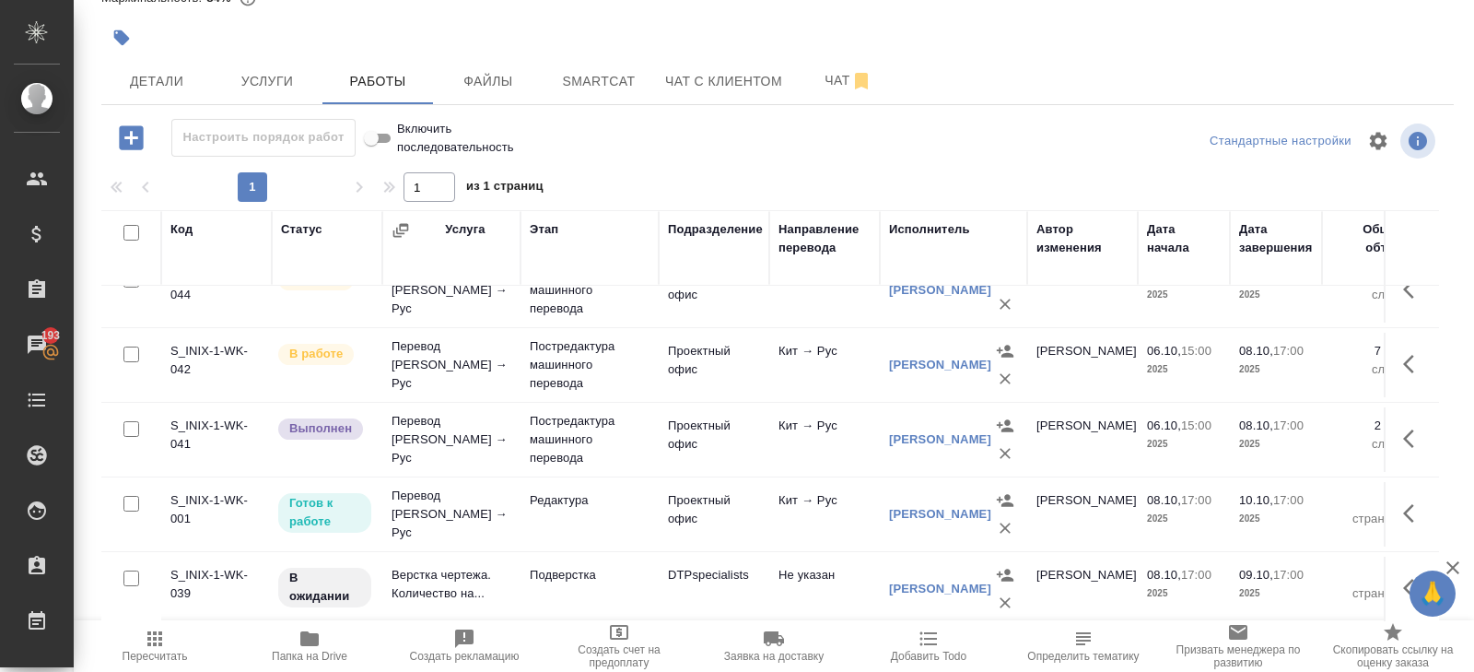
click at [563, 505] on td "Редактура" at bounding box center [589, 514] width 138 height 64
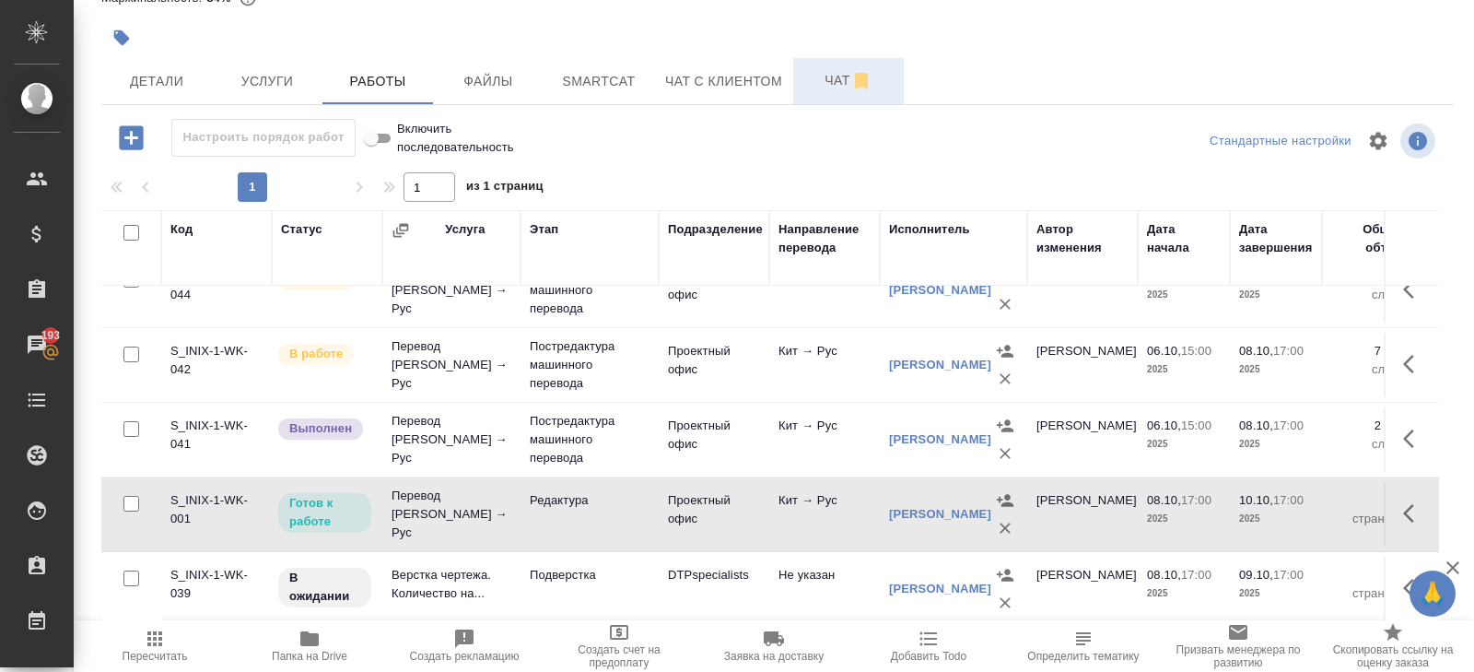
click at [825, 67] on button "Чат" at bounding box center [848, 81] width 111 height 46
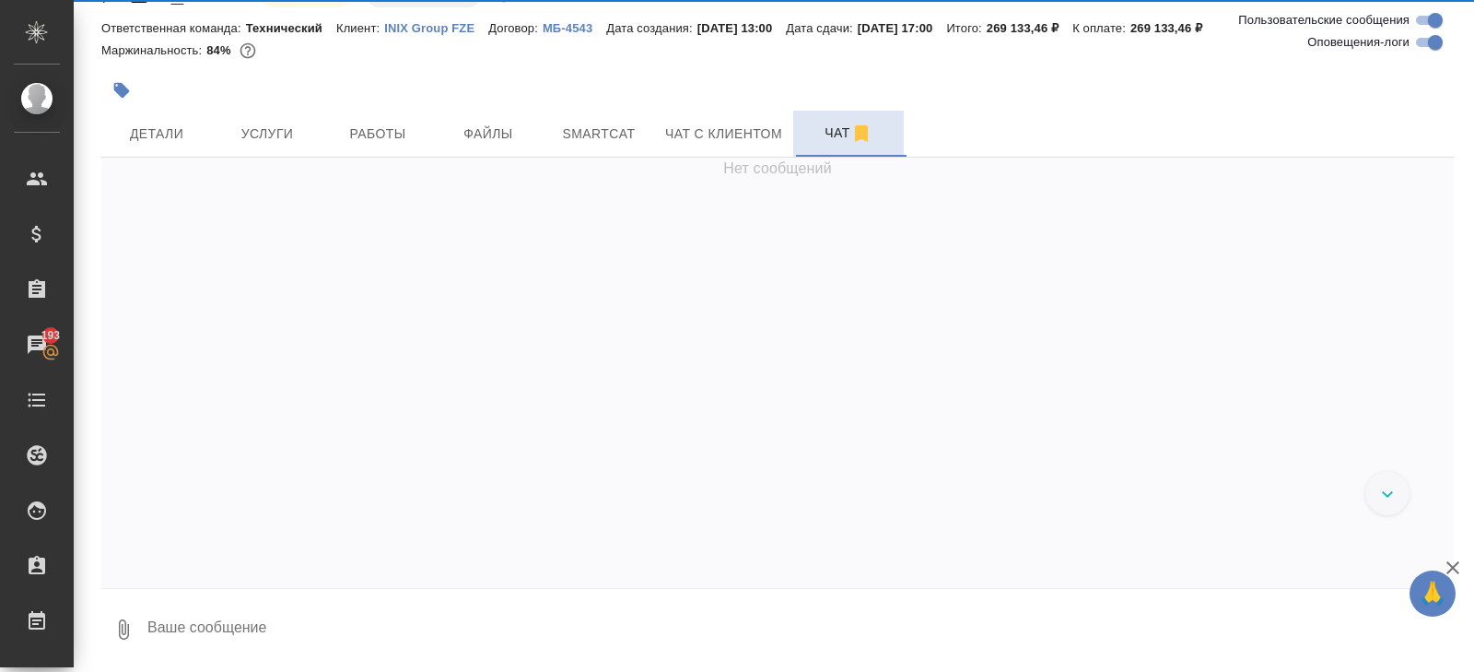
scroll to position [44, 0]
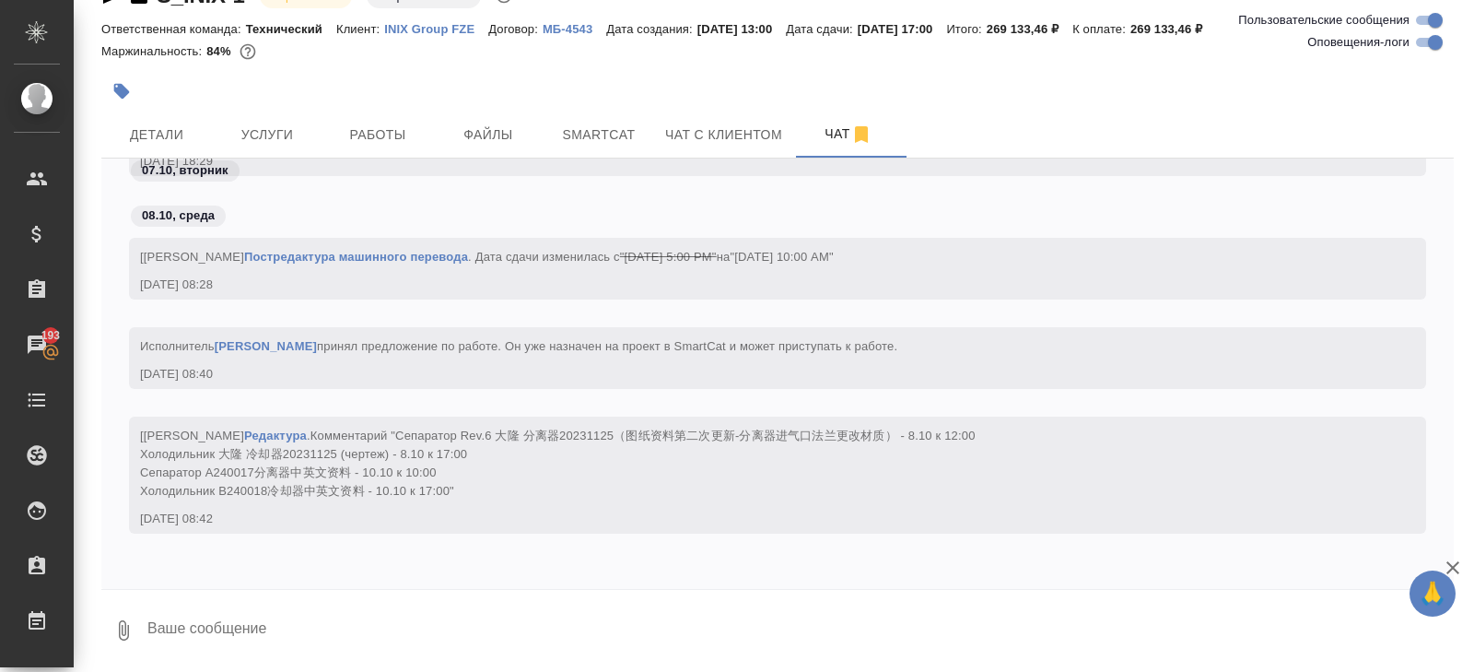
click at [1418, 45] on input "Оповещения-логи" at bounding box center [1435, 42] width 66 height 22
checkbox input "false"
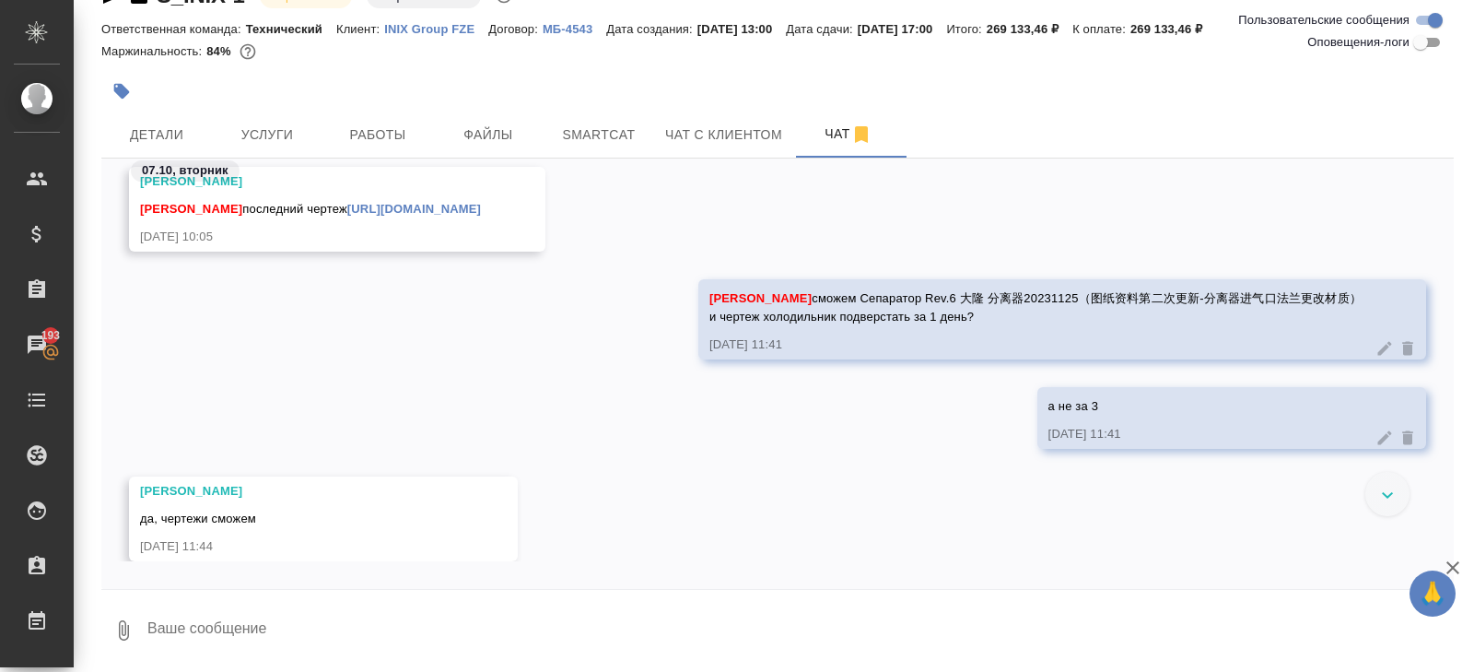
scroll to position [3464, 0]
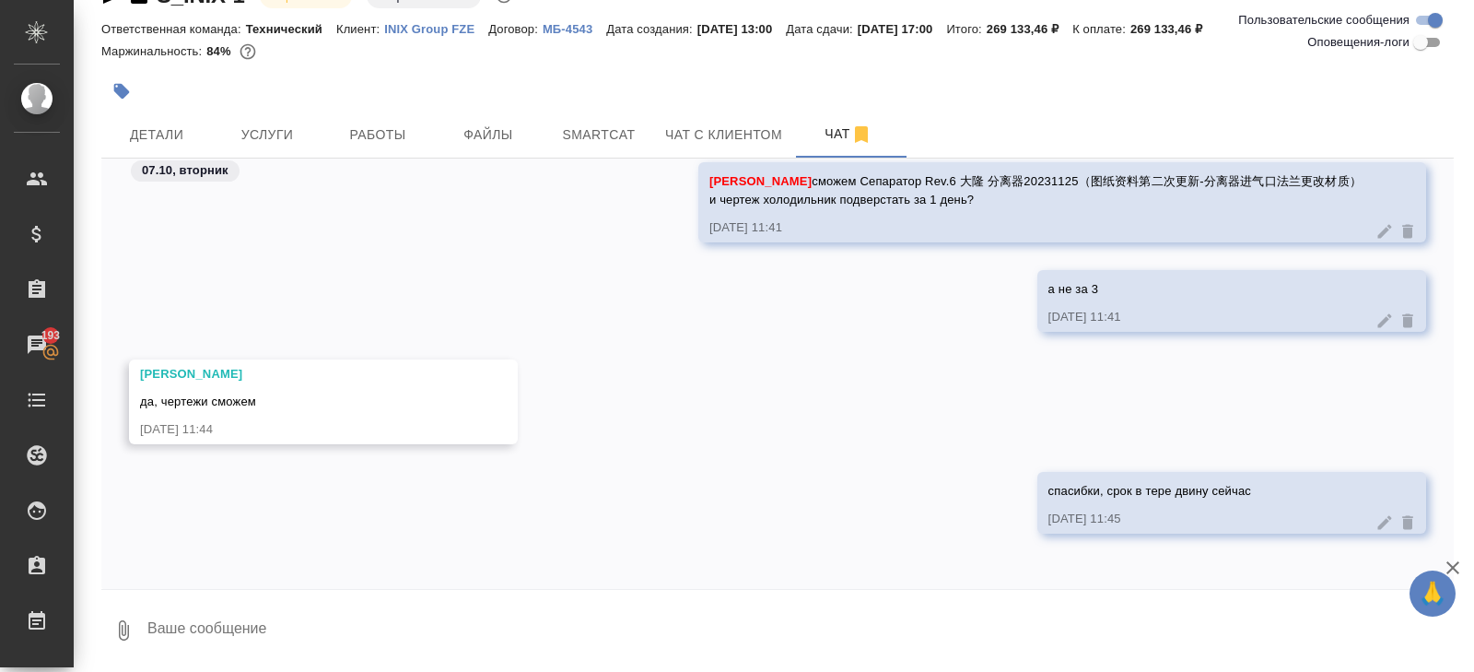
click at [298, 613] on textarea at bounding box center [800, 630] width 1308 height 63
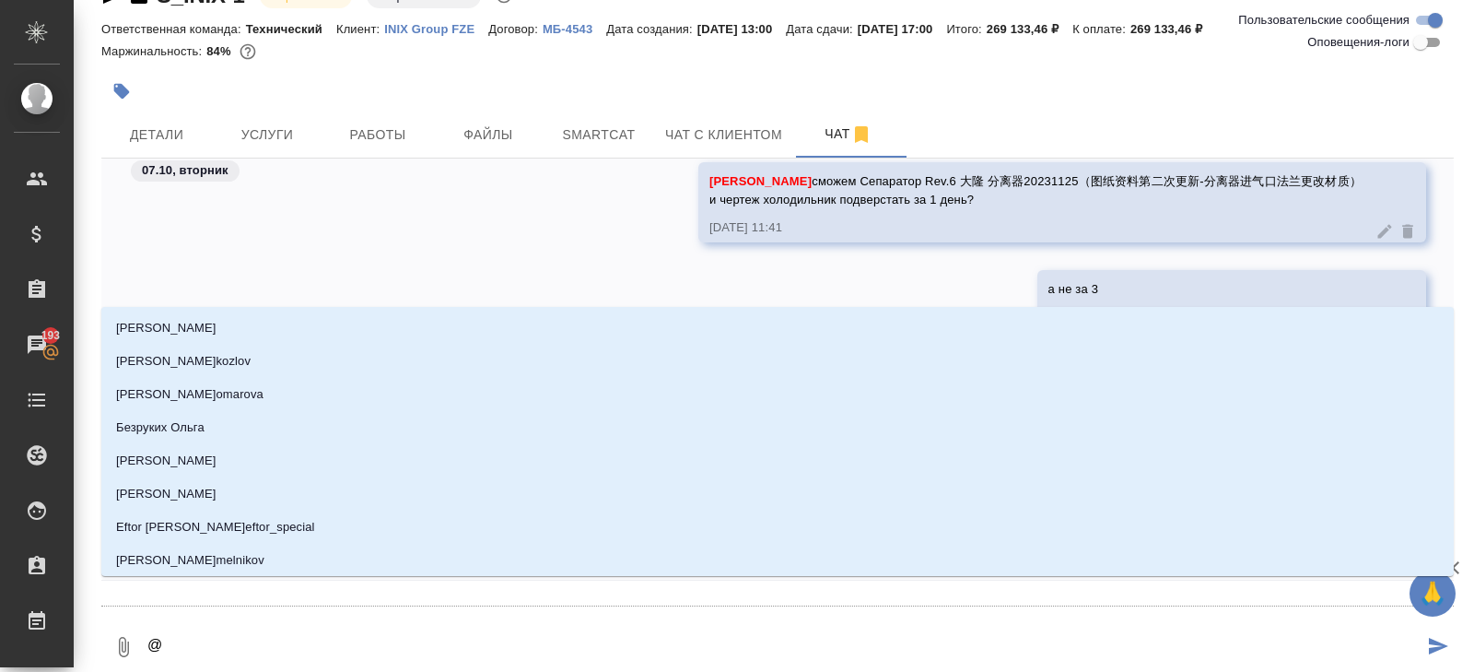
type textarea "@щ"
type input "щ"
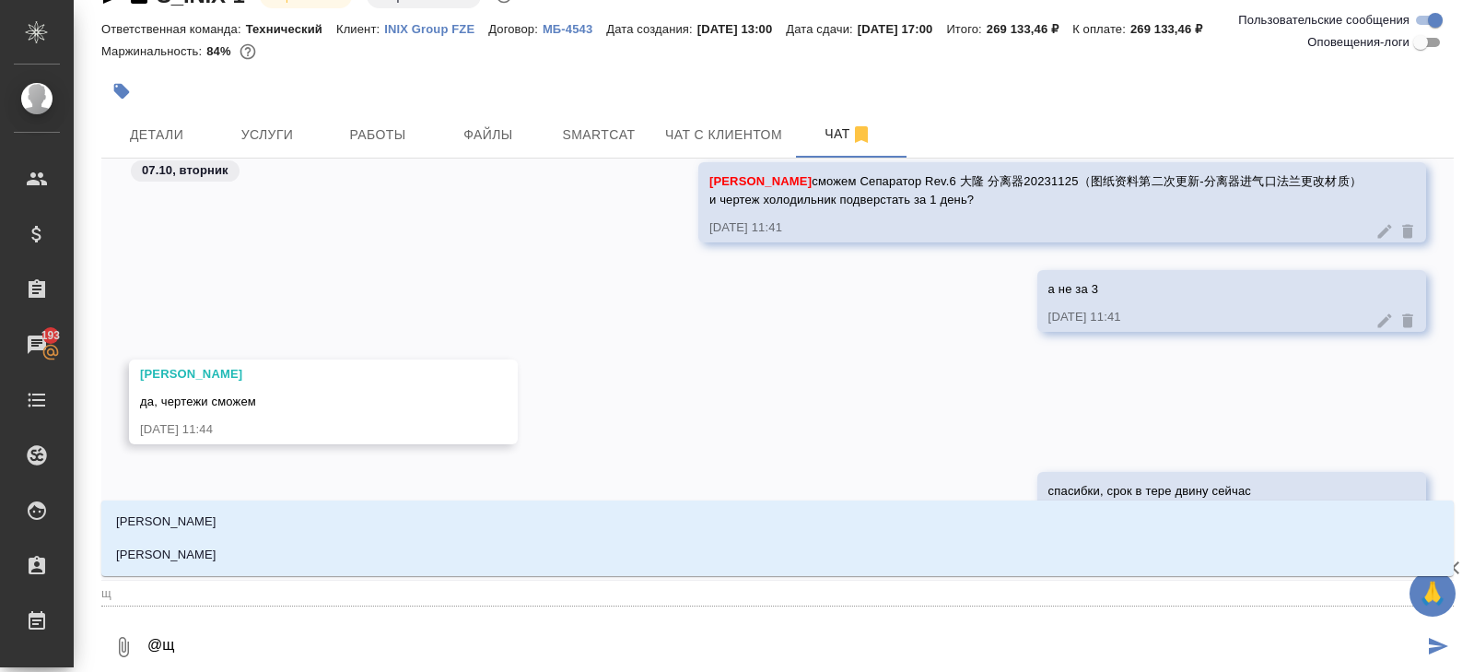
type textarea "@ща"
type input "ща"
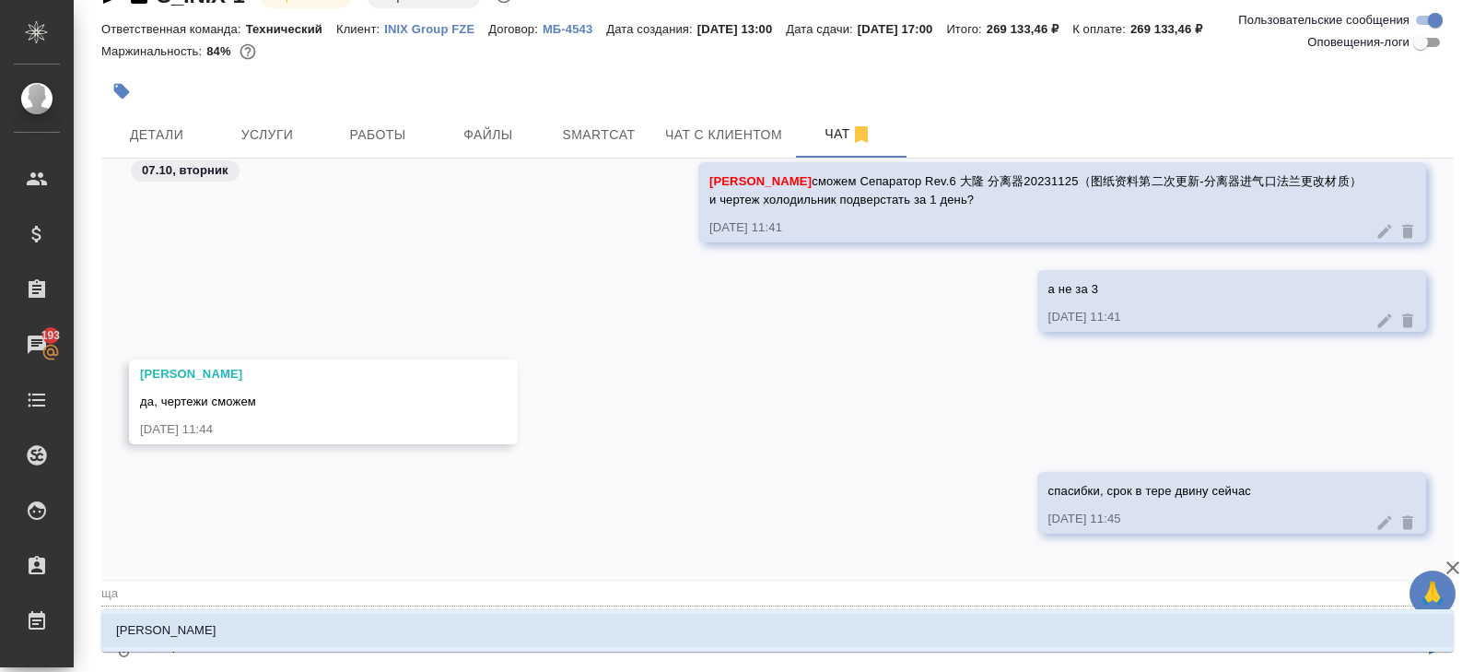
type textarea "@щ"
type input "щ"
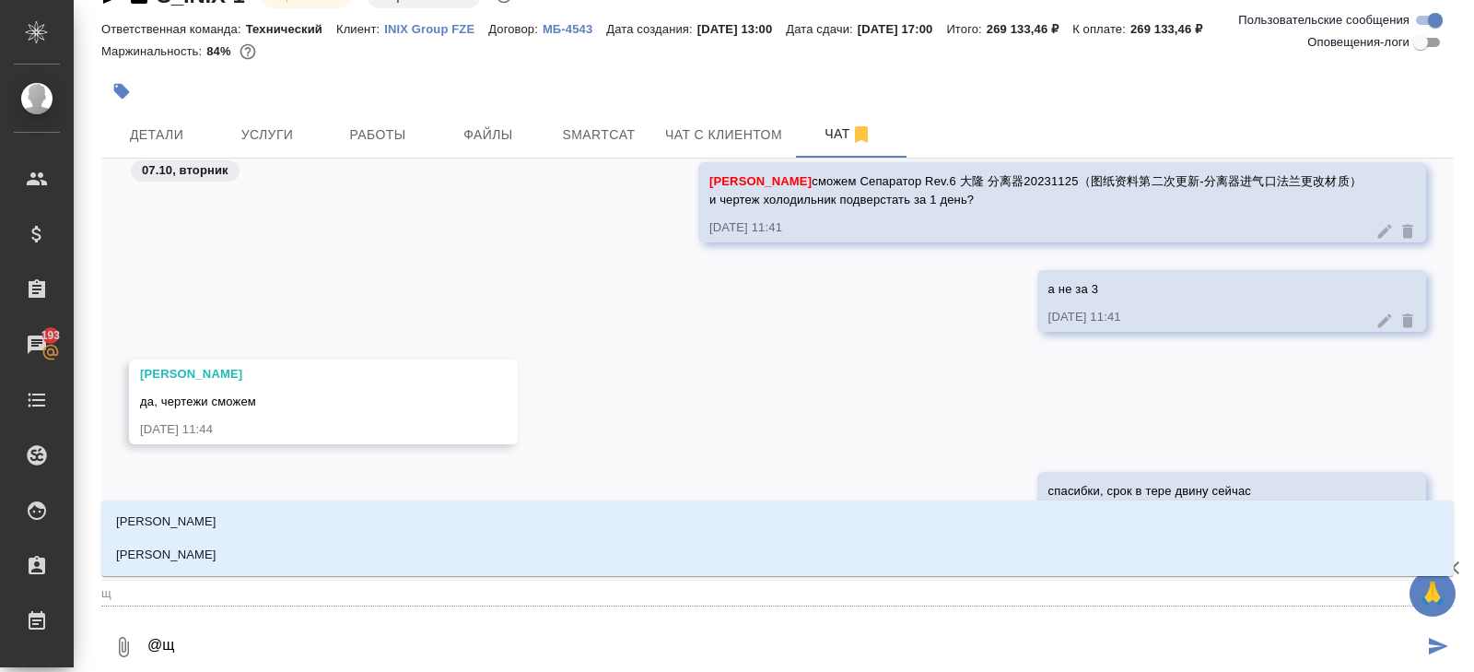
type textarea "@"
type textarea "@з"
type input "з"
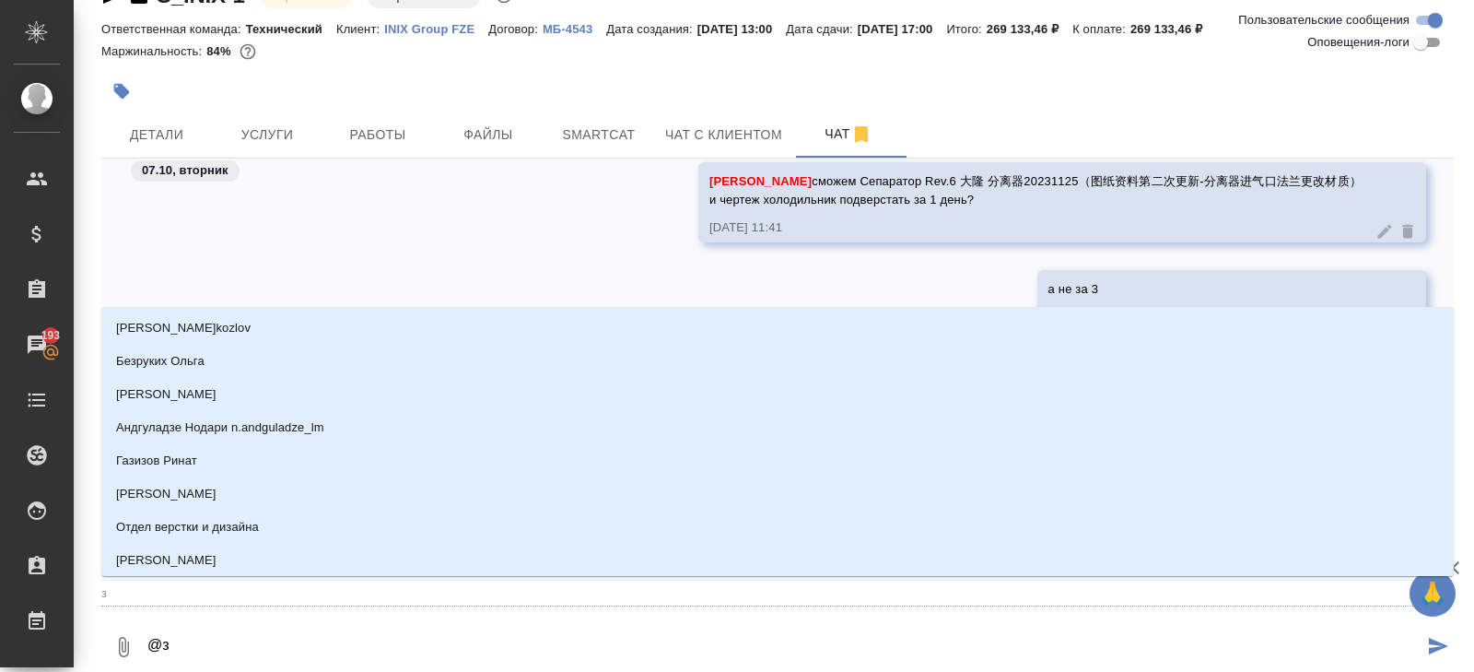
type textarea "@за"
type input "за"
type textarea "@заб"
type input "заб"
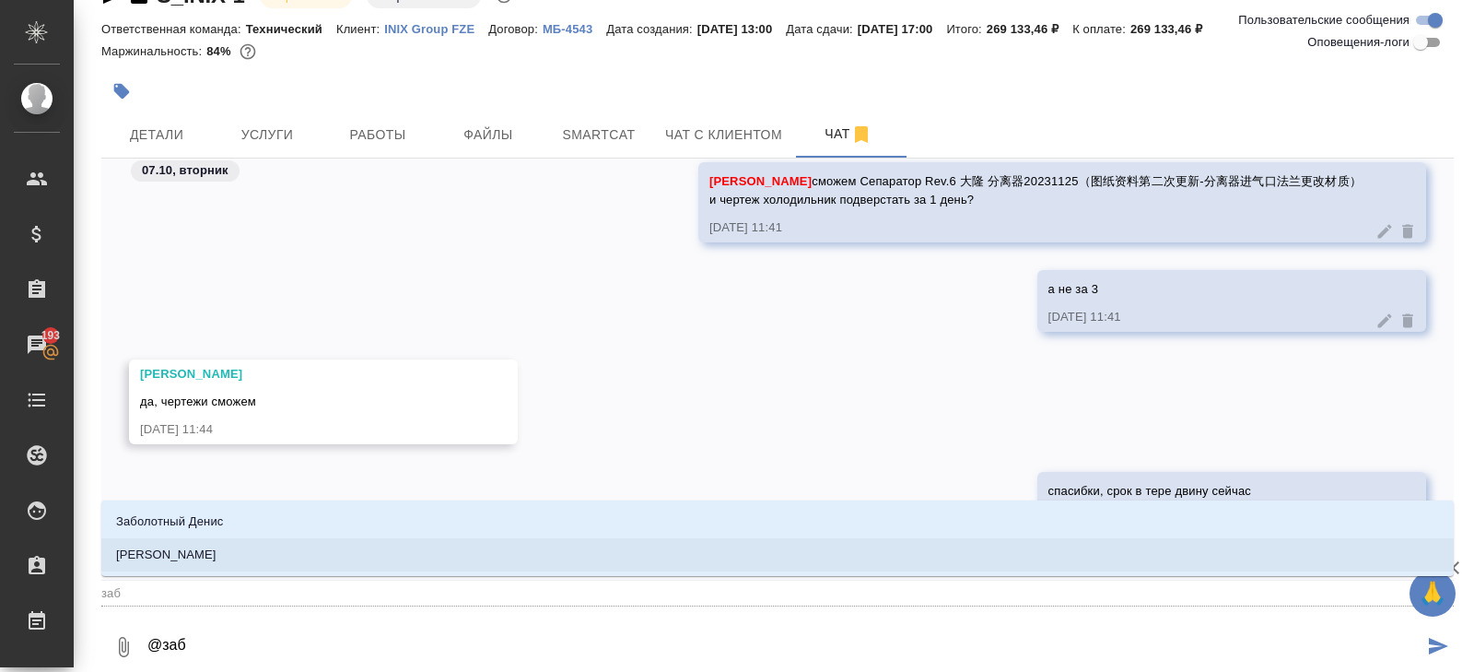
click at [165, 563] on p "[PERSON_NAME]" at bounding box center [166, 554] width 100 height 18
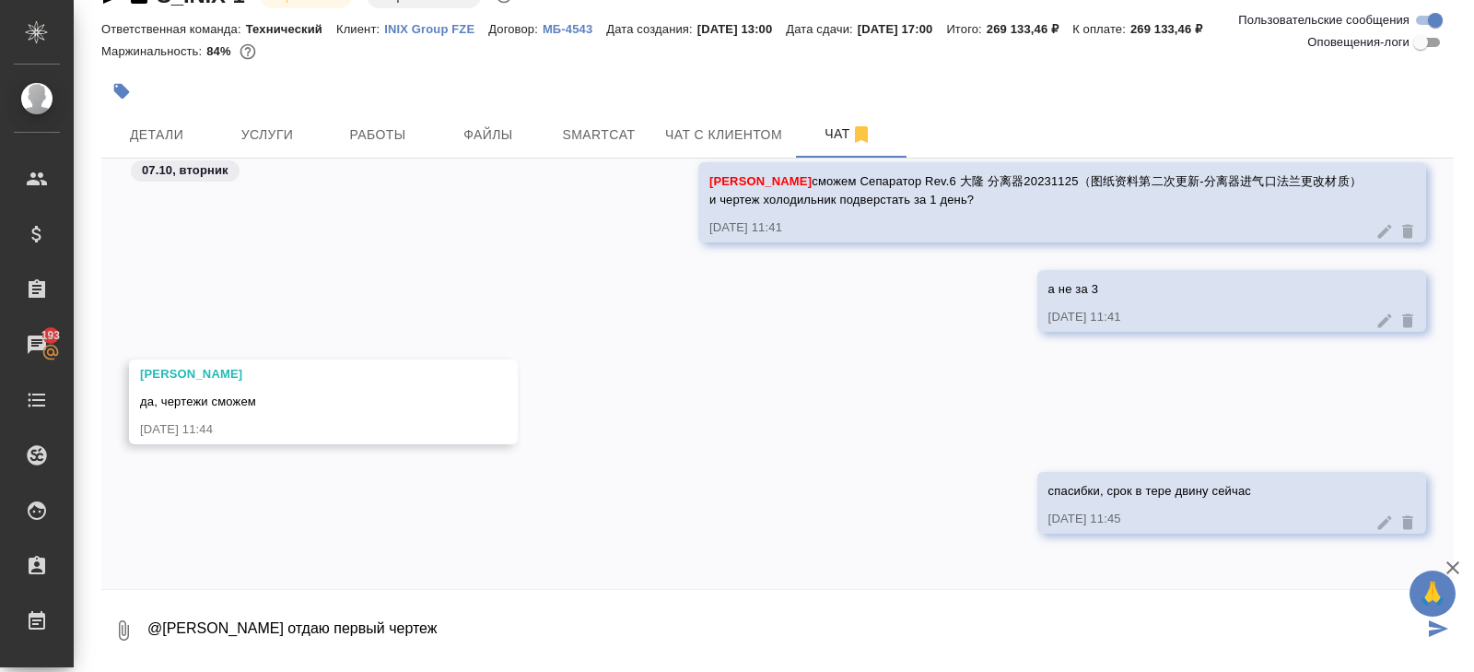
paste textarea "[URL][DOMAIN_NAME]"
type textarea "@[PERSON_NAME] отдаю первый чертеж [URL][DOMAIN_NAME] по нему срок"
click at [387, 125] on span "Работы" at bounding box center [377, 134] width 88 height 23
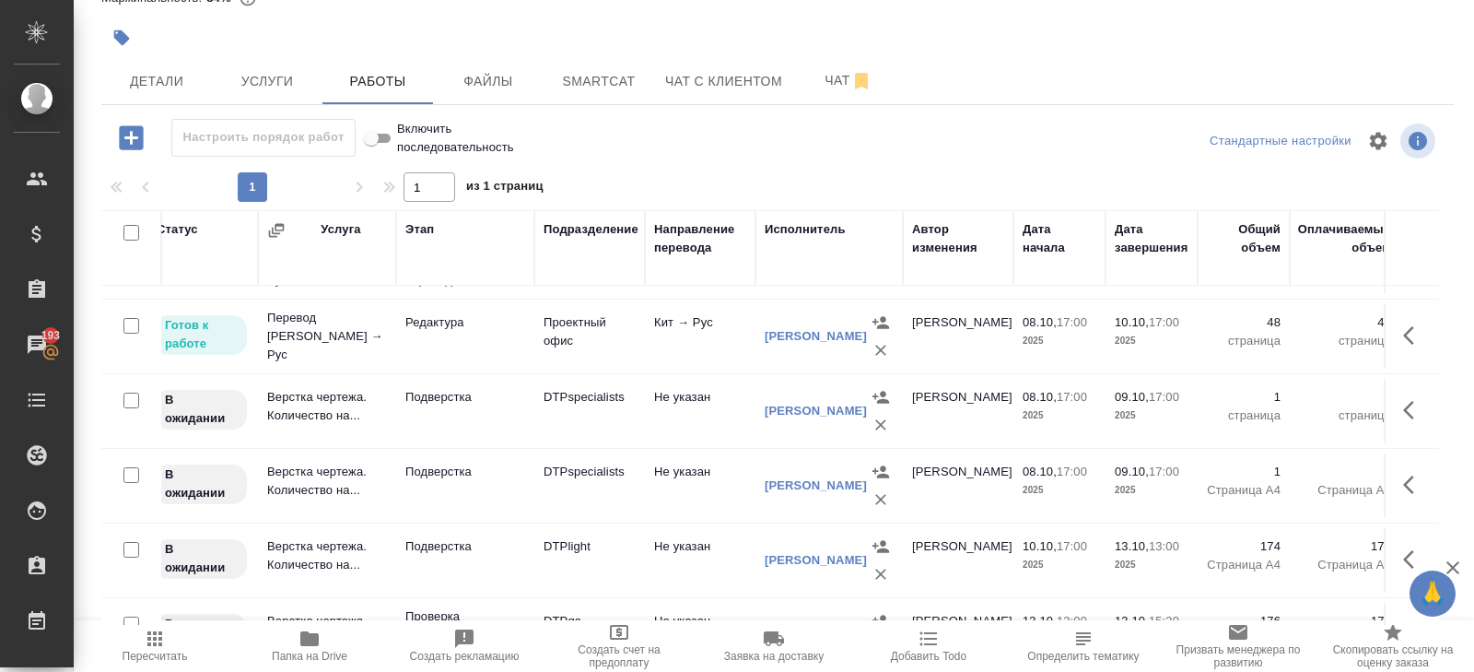
scroll to position [584, 149]
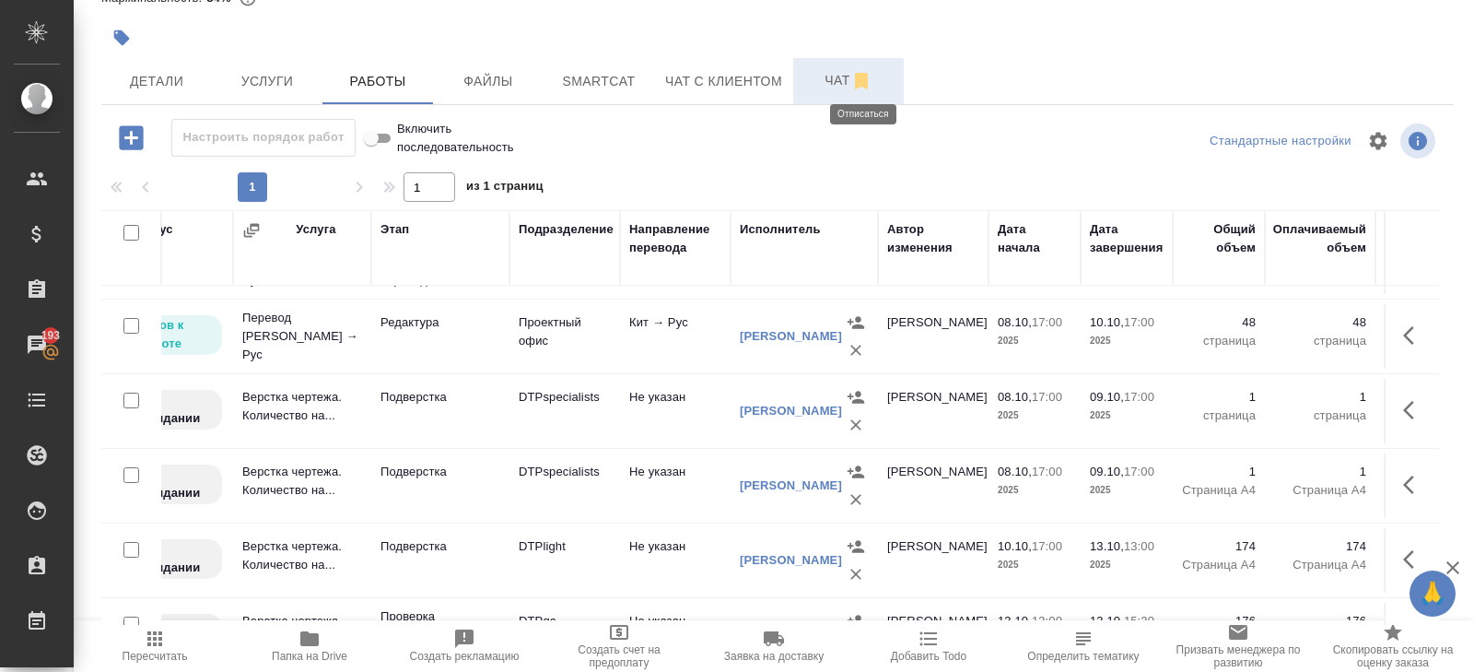
click at [872, 83] on icon "button" at bounding box center [861, 81] width 22 height 22
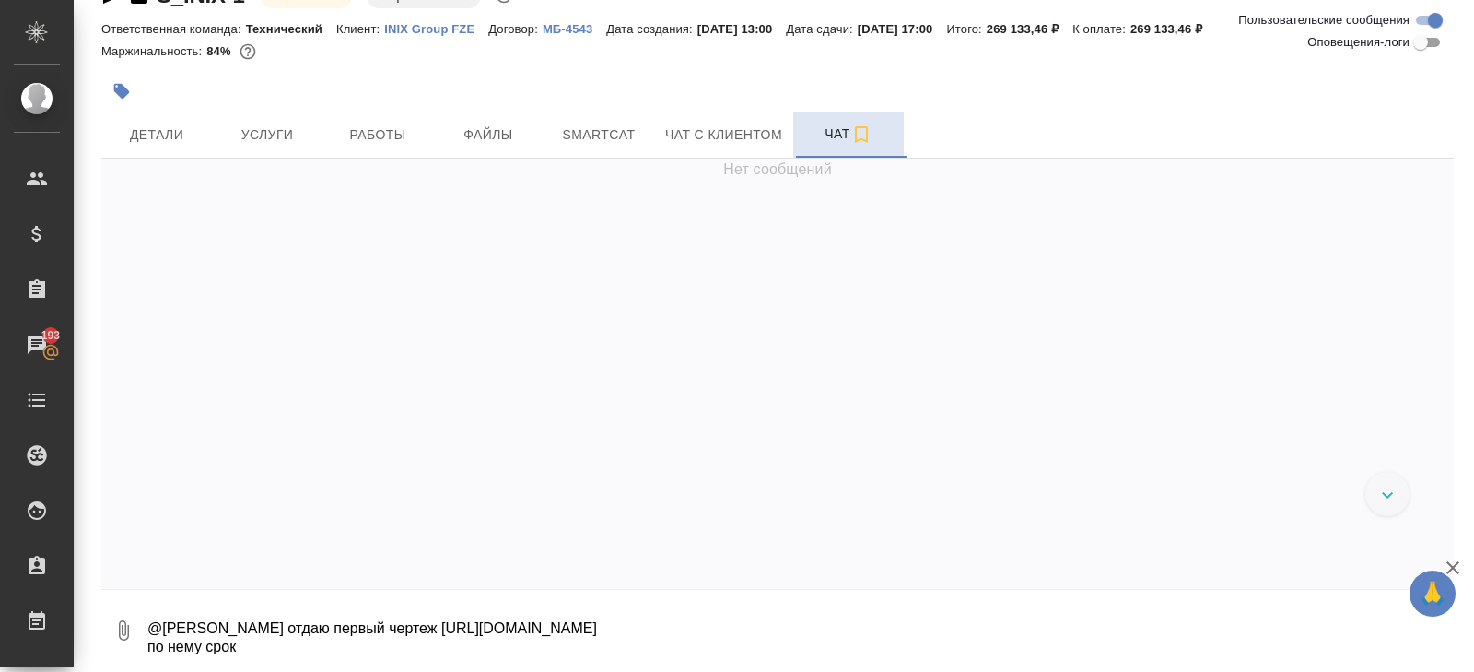
scroll to position [4891, 0]
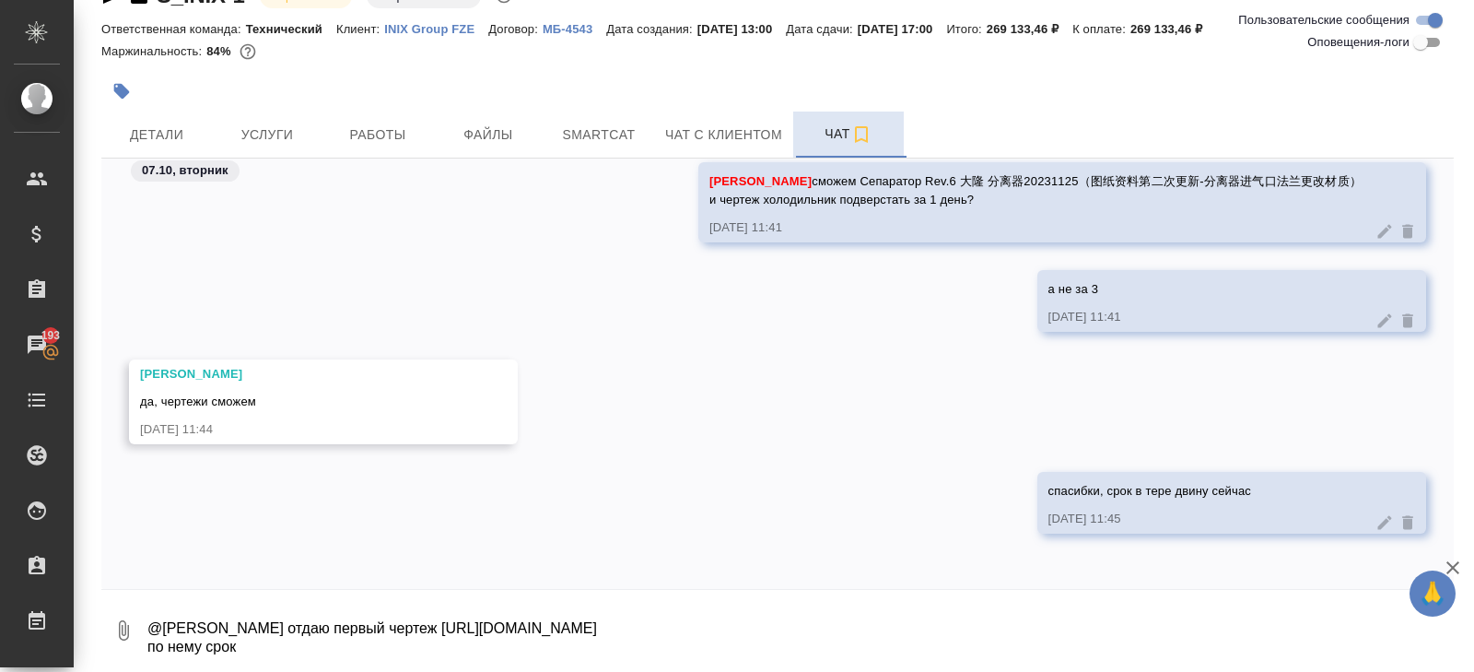
click at [284, 665] on div "S_INIX-1 В работе inProgress Нормальный normal Ответственная команда: Техническ…" at bounding box center [777, 314] width 1373 height 717
click at [281, 651] on textarea "@Заборова Александра отдаю первый чертеж https://drive.awatera.com/s/PRFTDHn4Nx…" at bounding box center [800, 630] width 1308 height 63
type textarea "@Заборова Александра отдаю первый чертеж https://drive.awatera.com/s/PRFTDHn4Nx…"
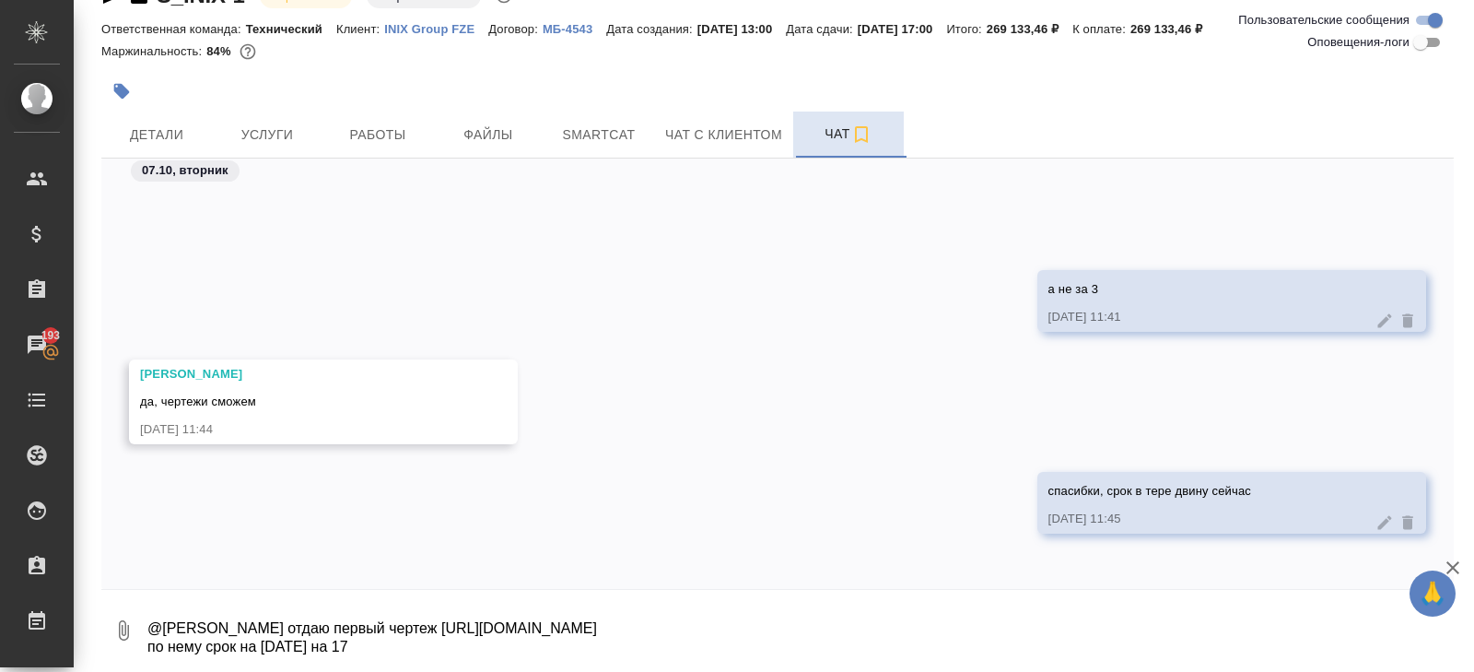
scroll to position [5032, 0]
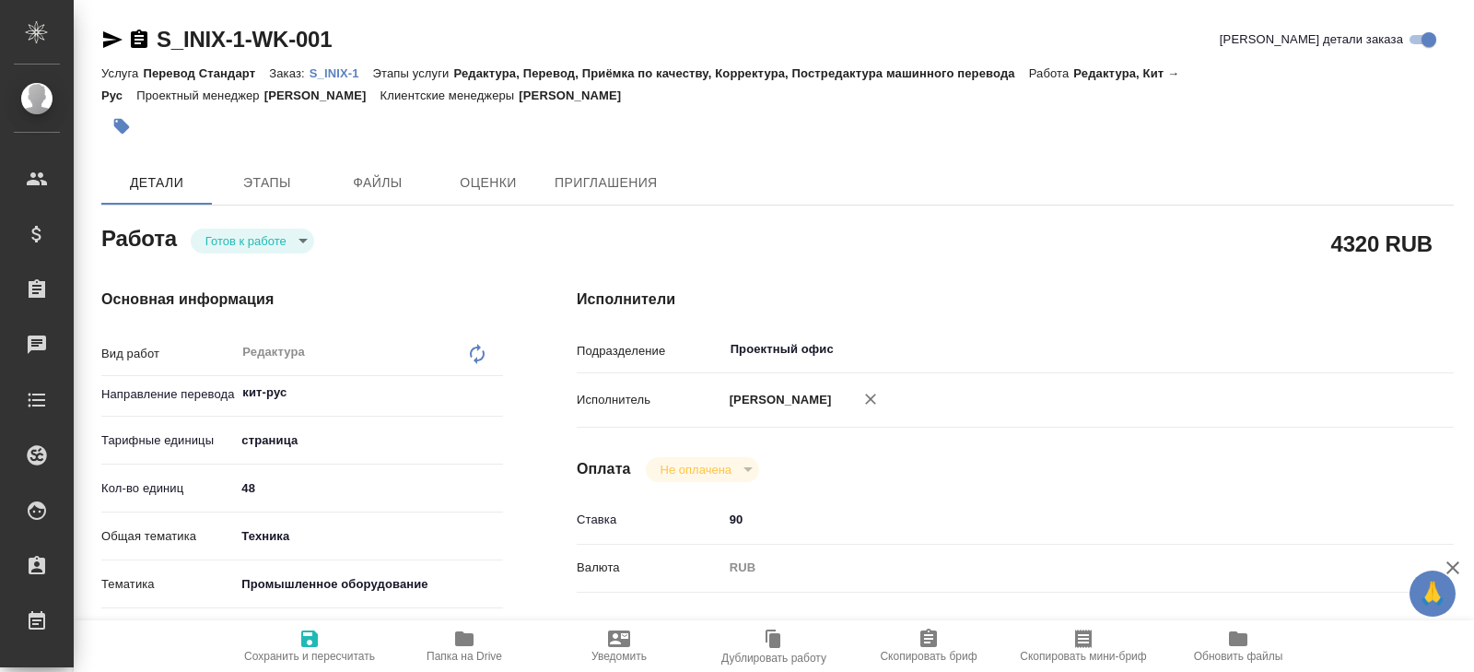
type textarea "x"
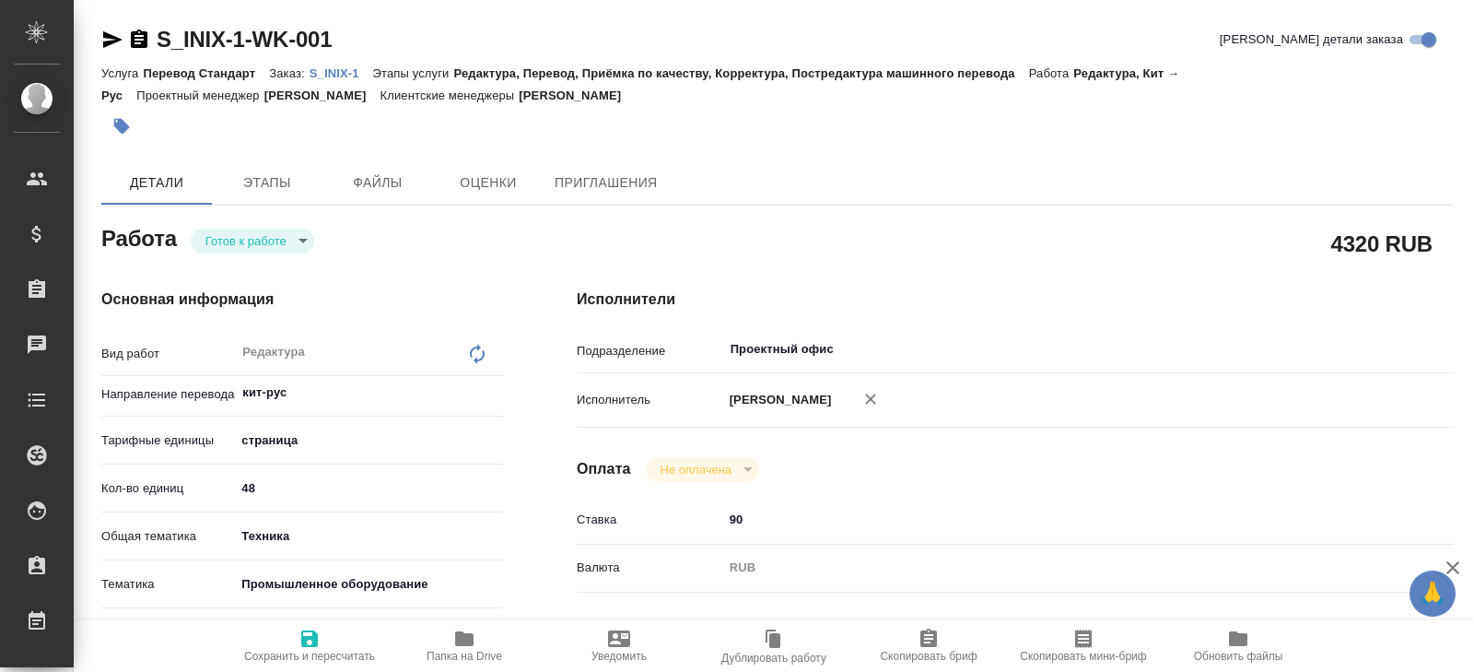
type textarea "x"
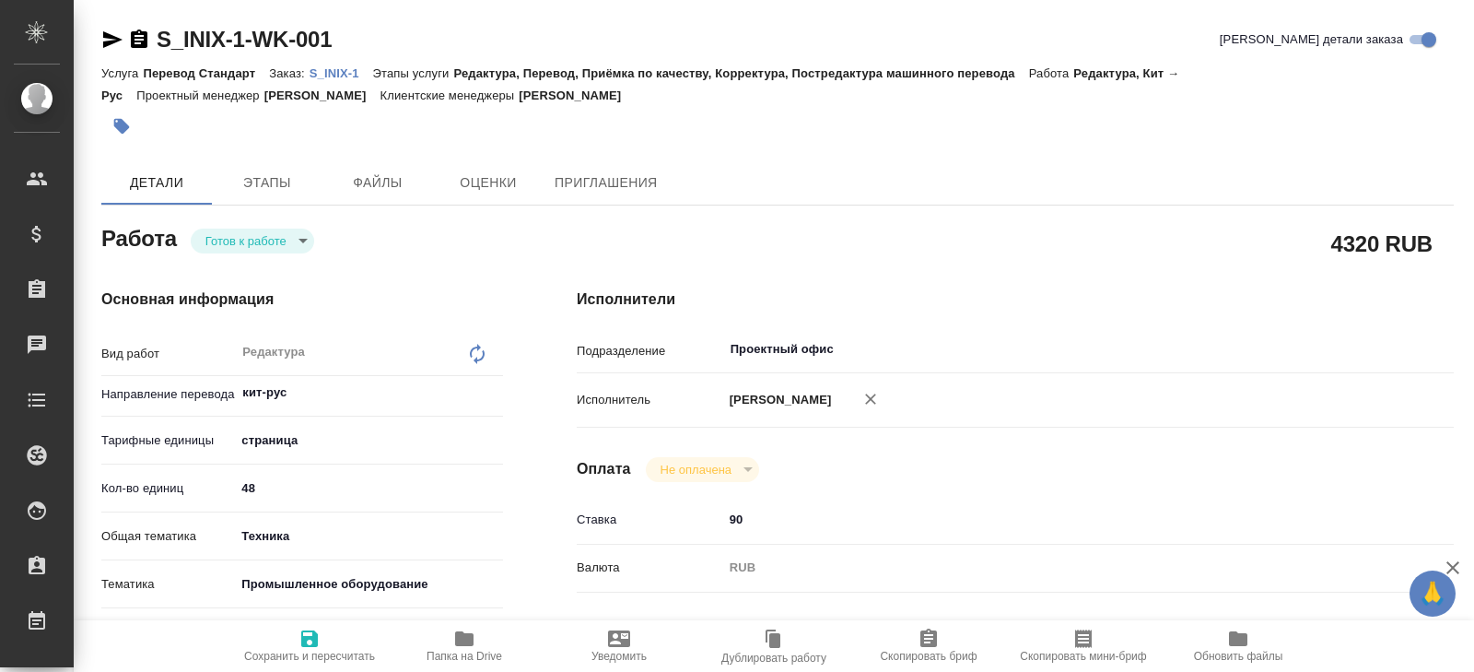
type textarea "x"
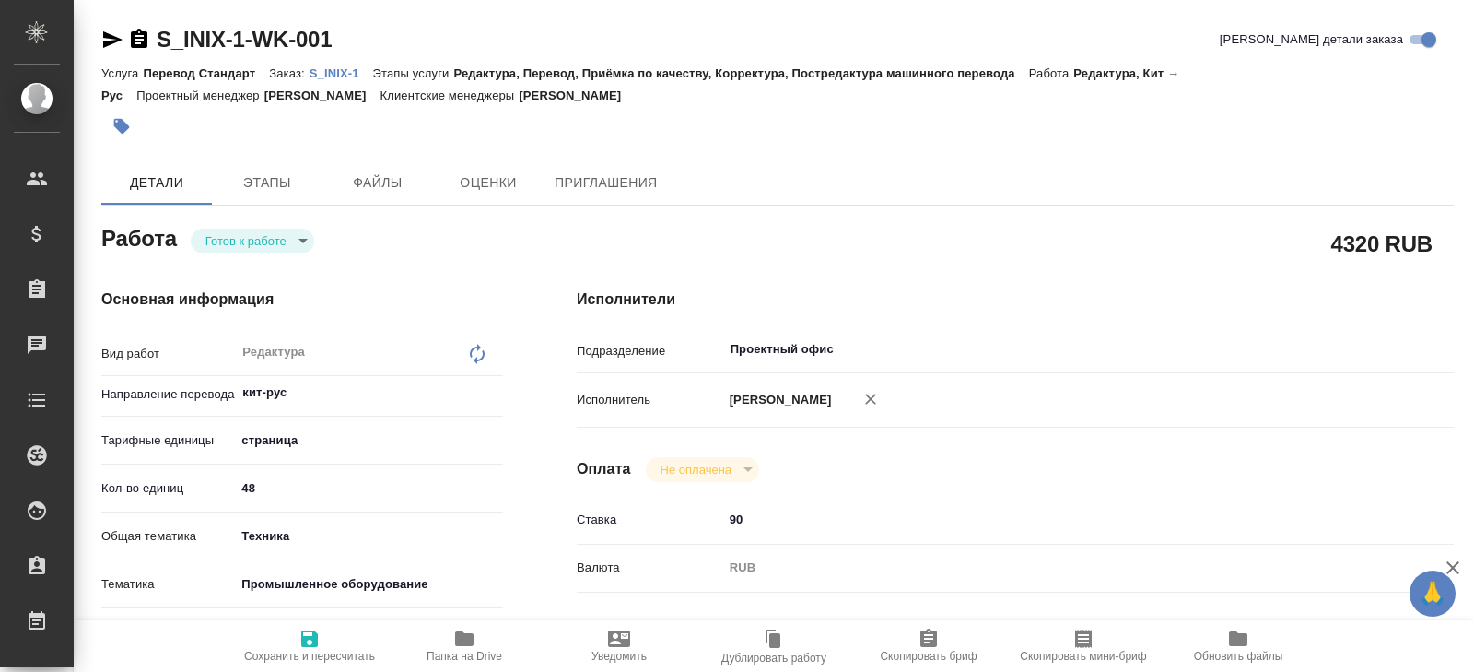
type textarea "x"
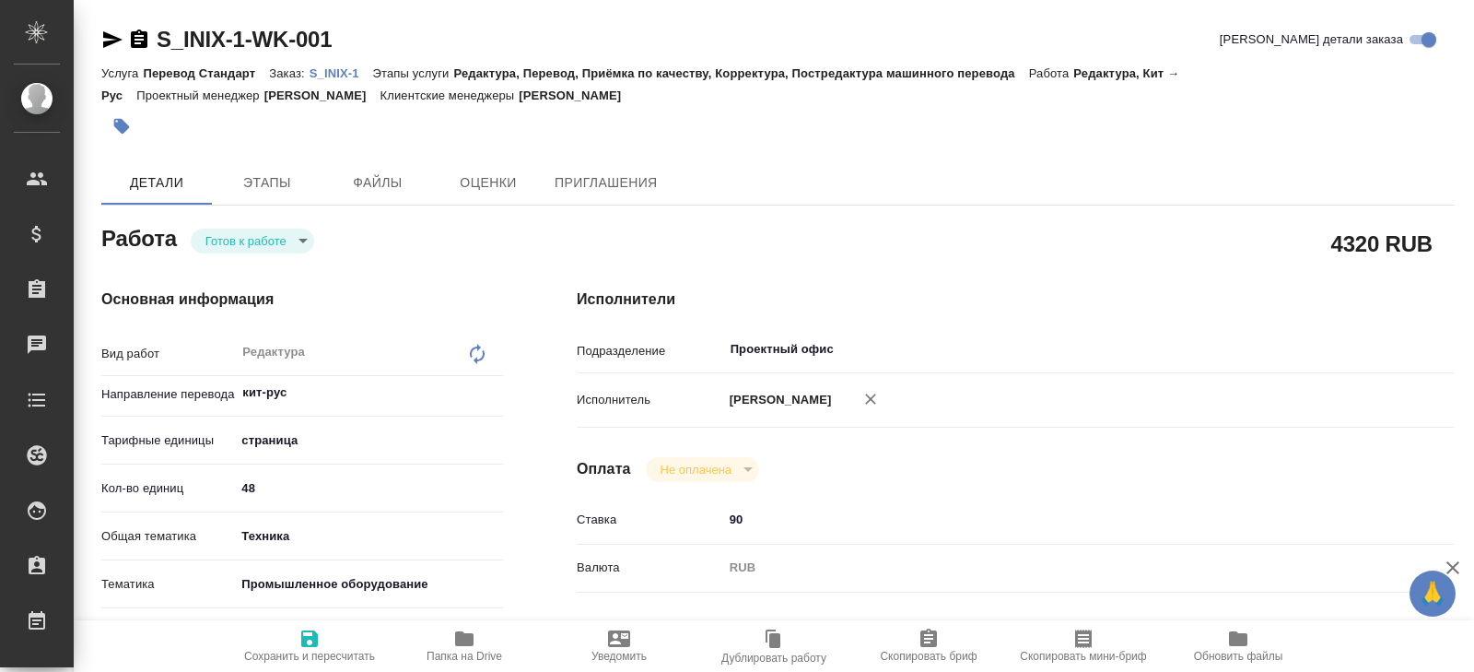
type textarea "x"
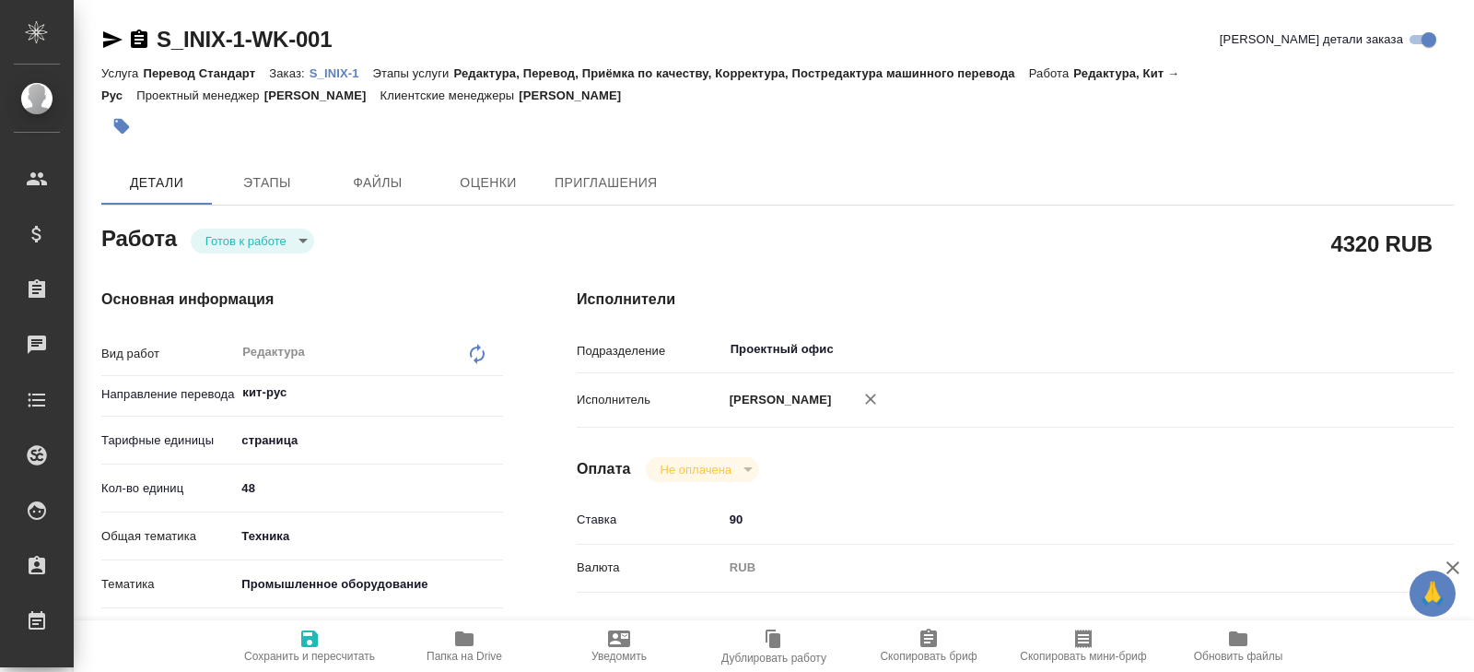
type textarea "x"
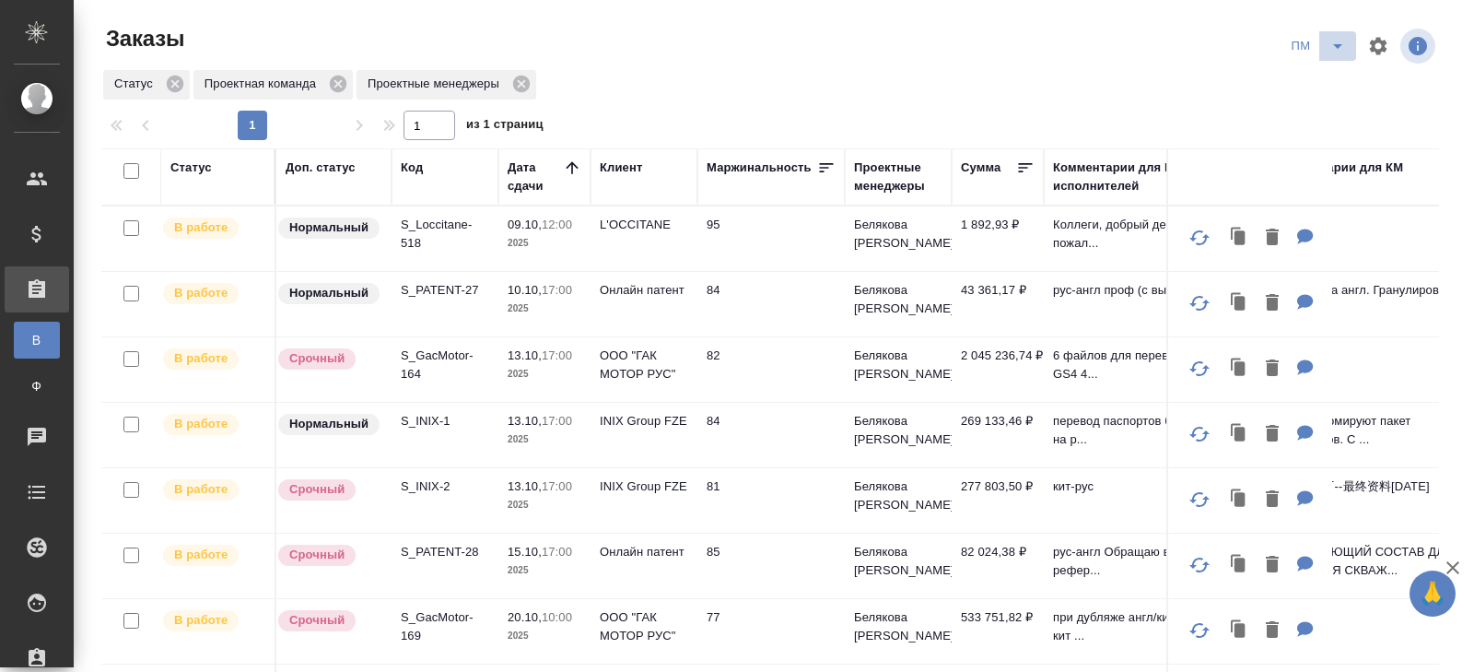
click at [1335, 57] on button "split button" at bounding box center [1337, 45] width 37 height 29
click at [1335, 85] on li "В работу!" at bounding box center [1318, 82] width 93 height 29
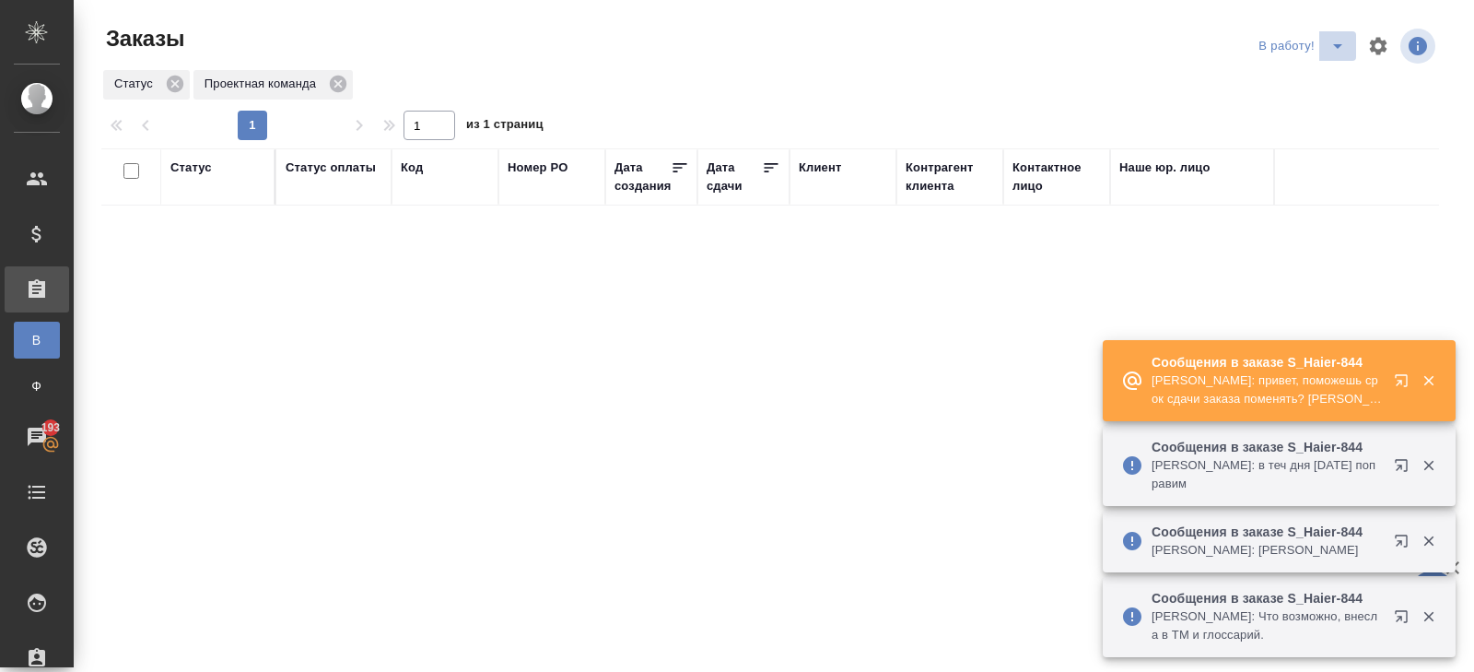
click at [1345, 52] on icon "split button" at bounding box center [1337, 46] width 22 height 22
click at [1327, 84] on li "ПМ" at bounding box center [1304, 82] width 102 height 29
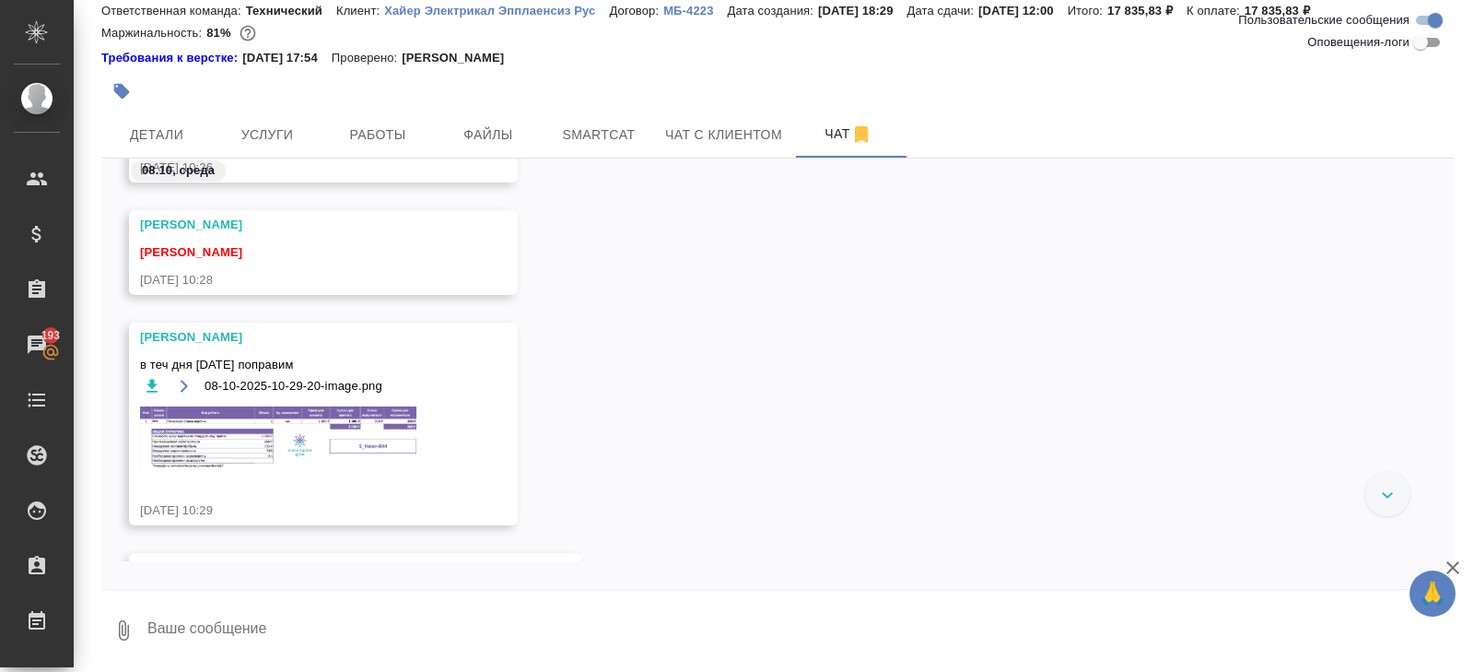
scroll to position [4643, 0]
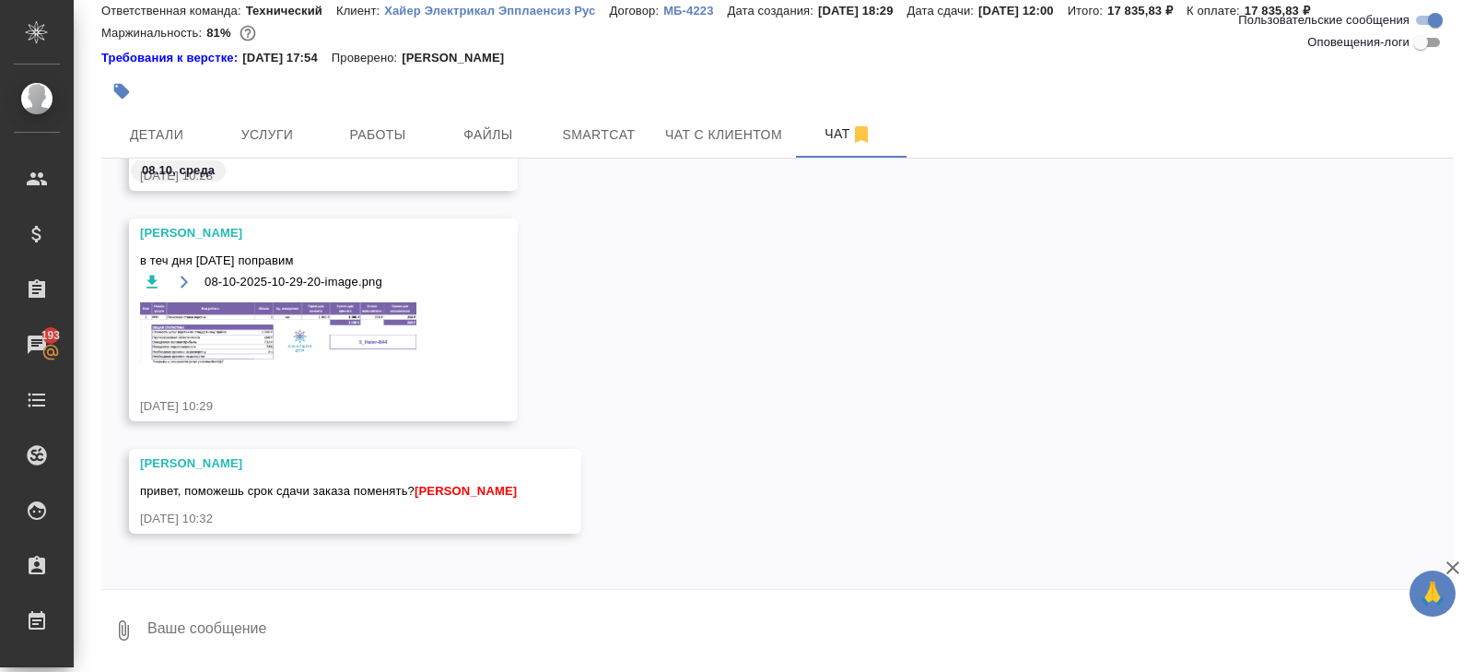
click at [312, 344] on img at bounding box center [278, 333] width 276 height 63
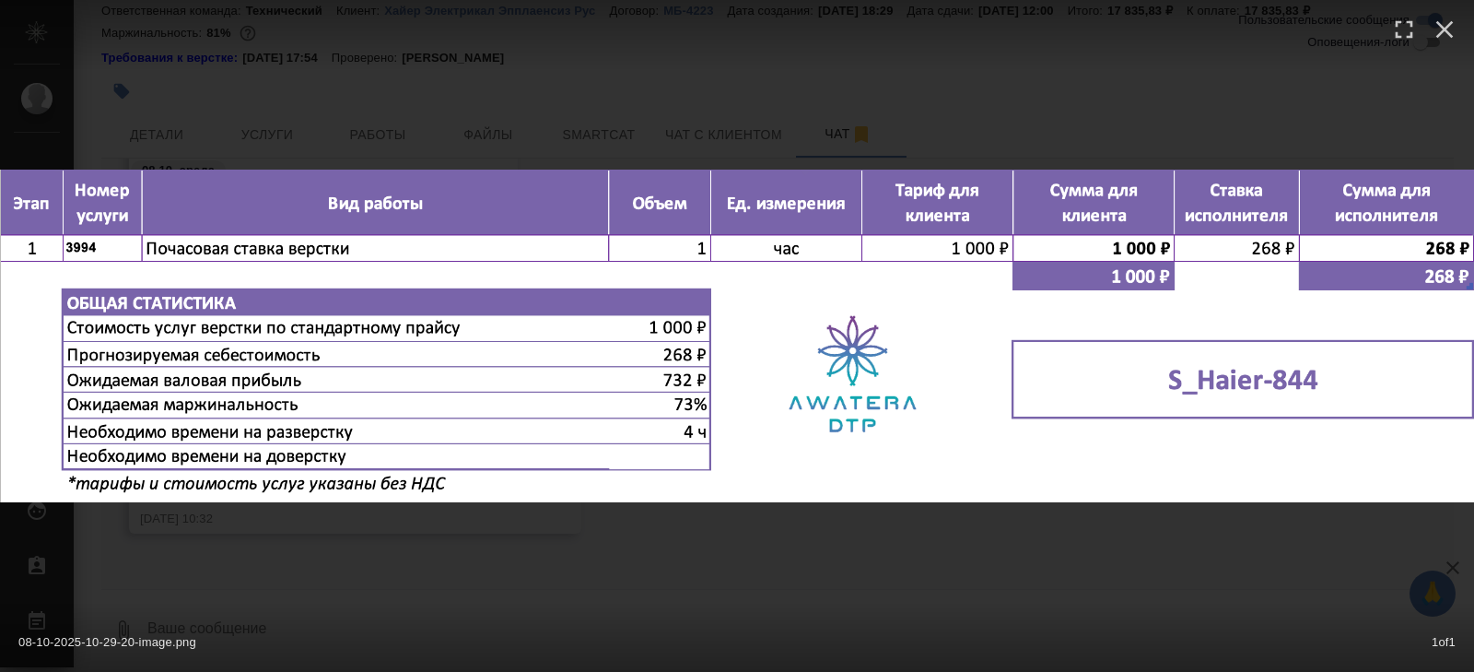
click at [347, 543] on div "08-10-2025-10-29-20-image.png 1 of 1" at bounding box center [737, 336] width 1474 height 672
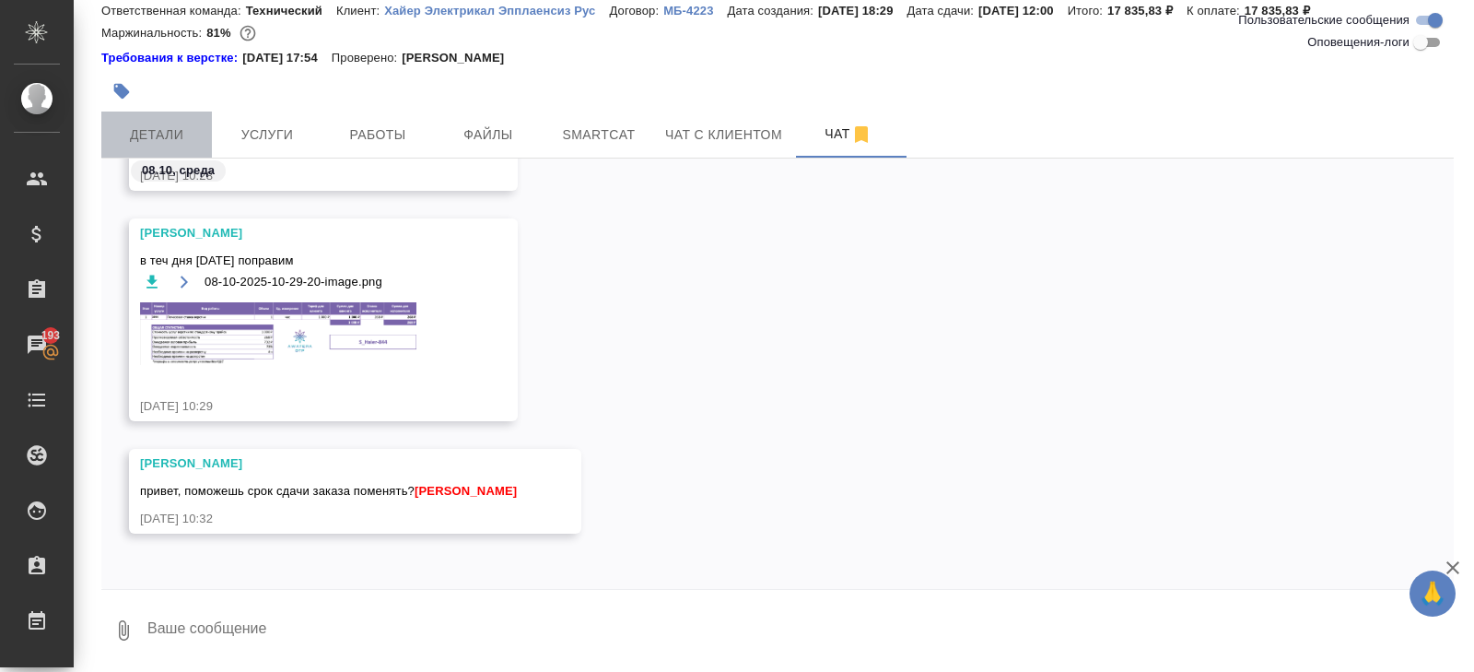
click at [147, 126] on span "Детали" at bounding box center [156, 134] width 88 height 23
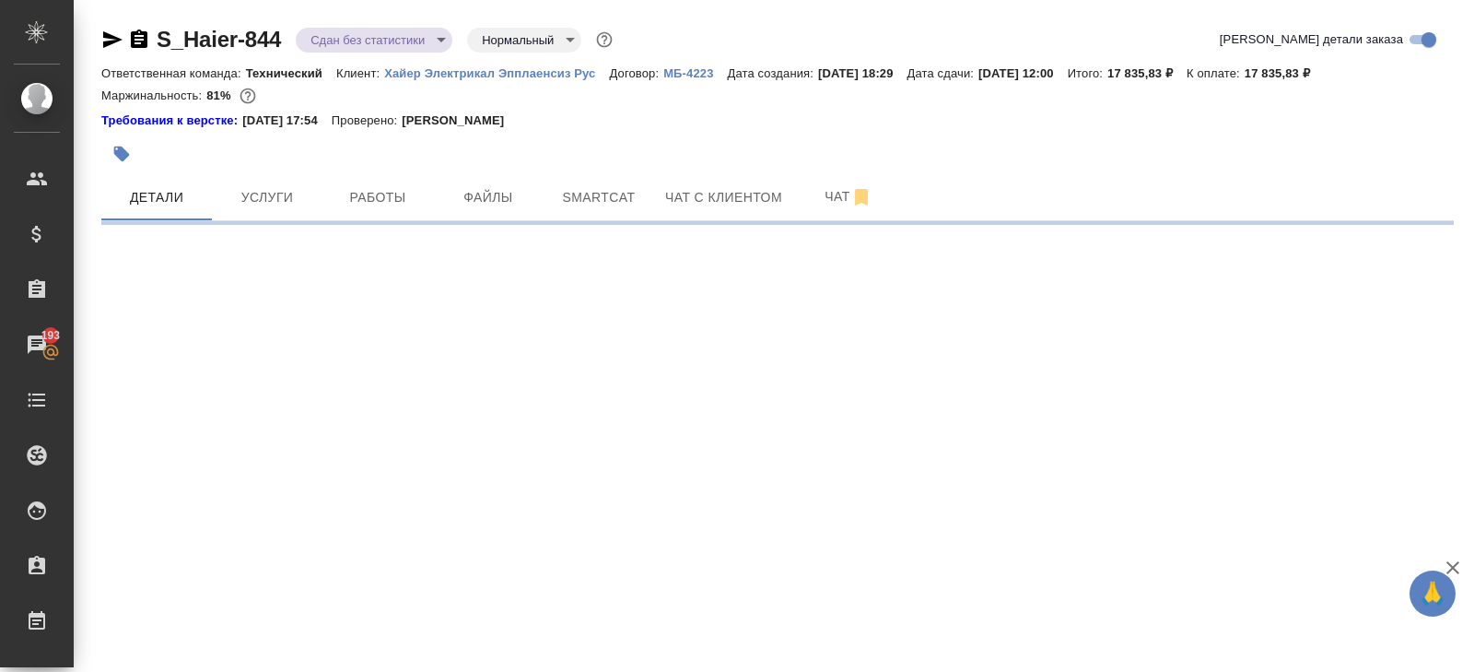
select select "RU"
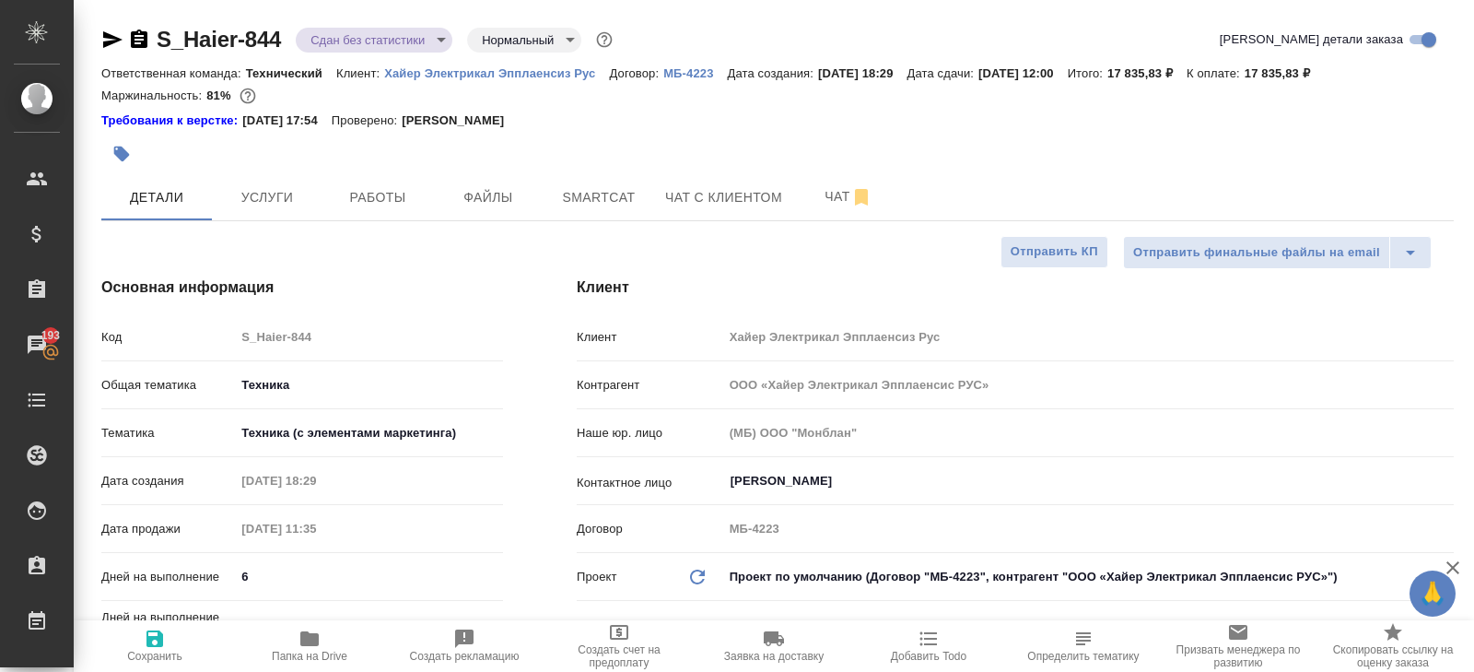
type textarea "x"
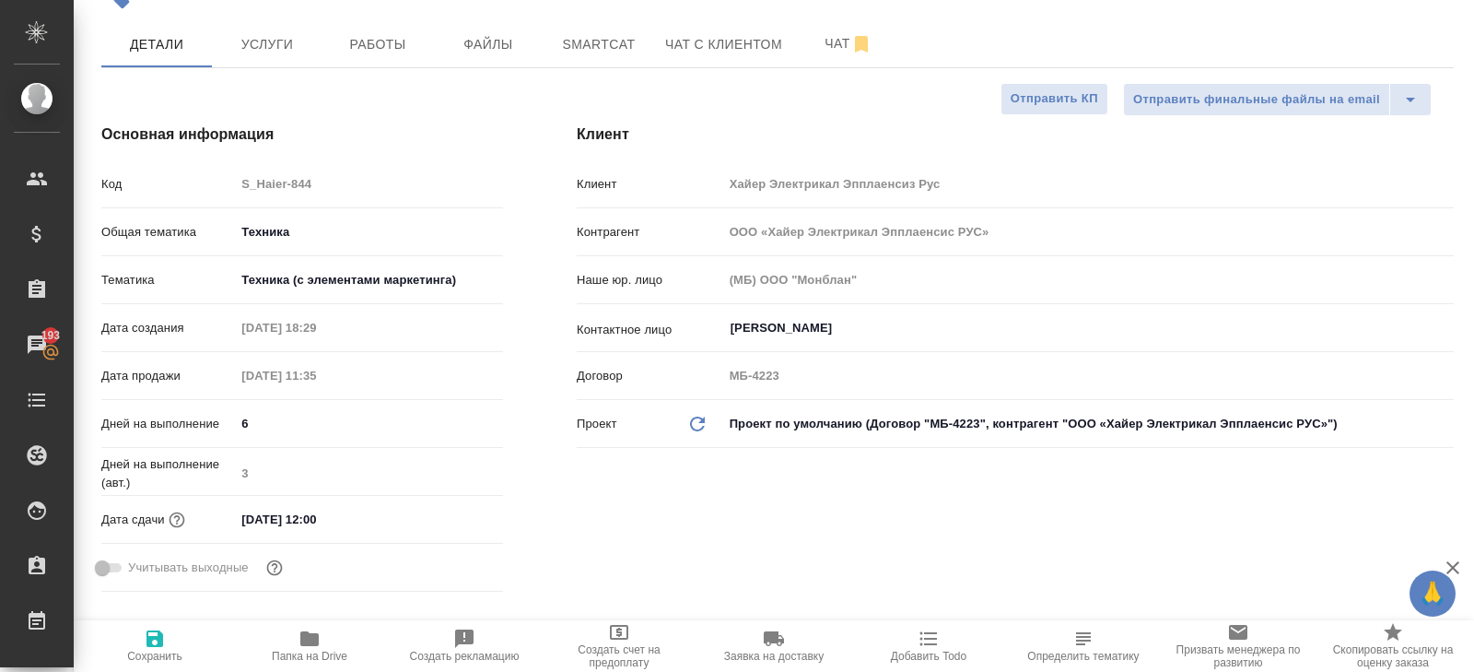
click at [368, 526] on input "07.10.2025 12:00" at bounding box center [315, 519] width 161 height 27
click at [448, 516] on icon "button" at bounding box center [449, 518] width 22 height 22
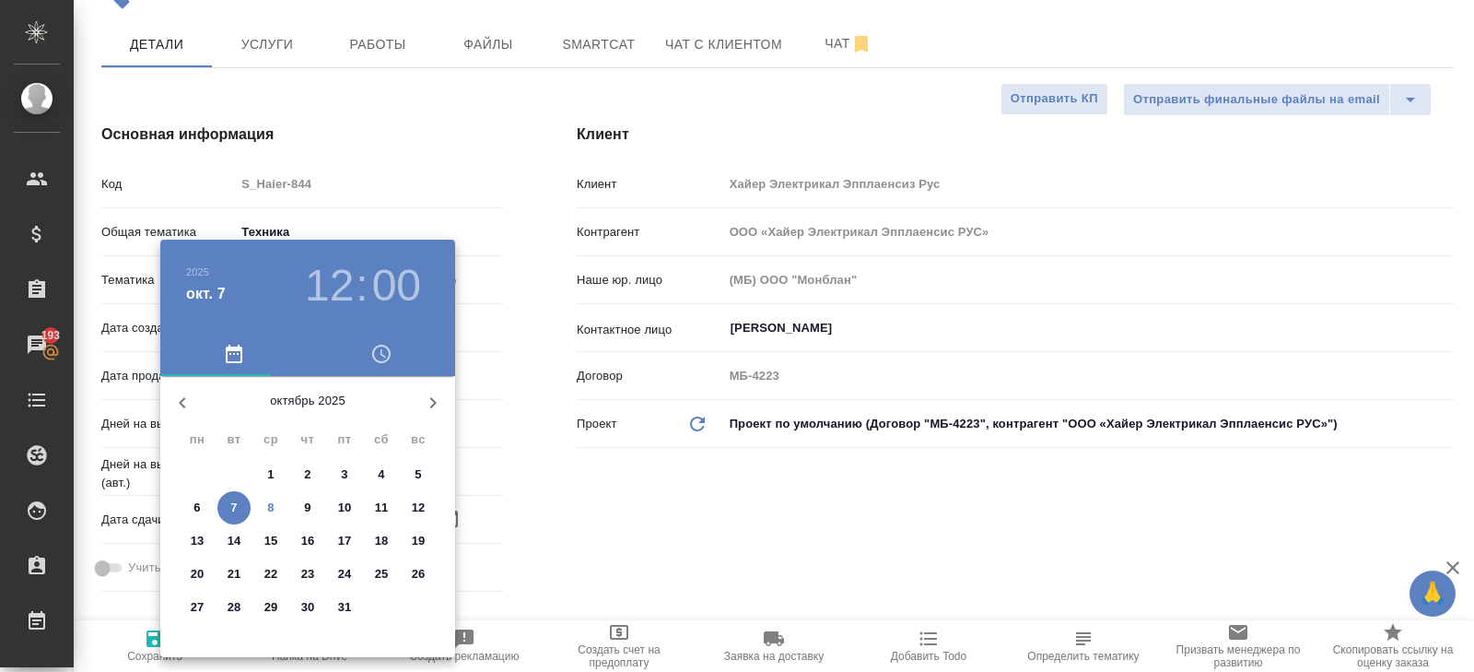
click at [267, 508] on p "8" at bounding box center [270, 507] width 6 height 18
type input "[DATE] 12:00"
type textarea "x"
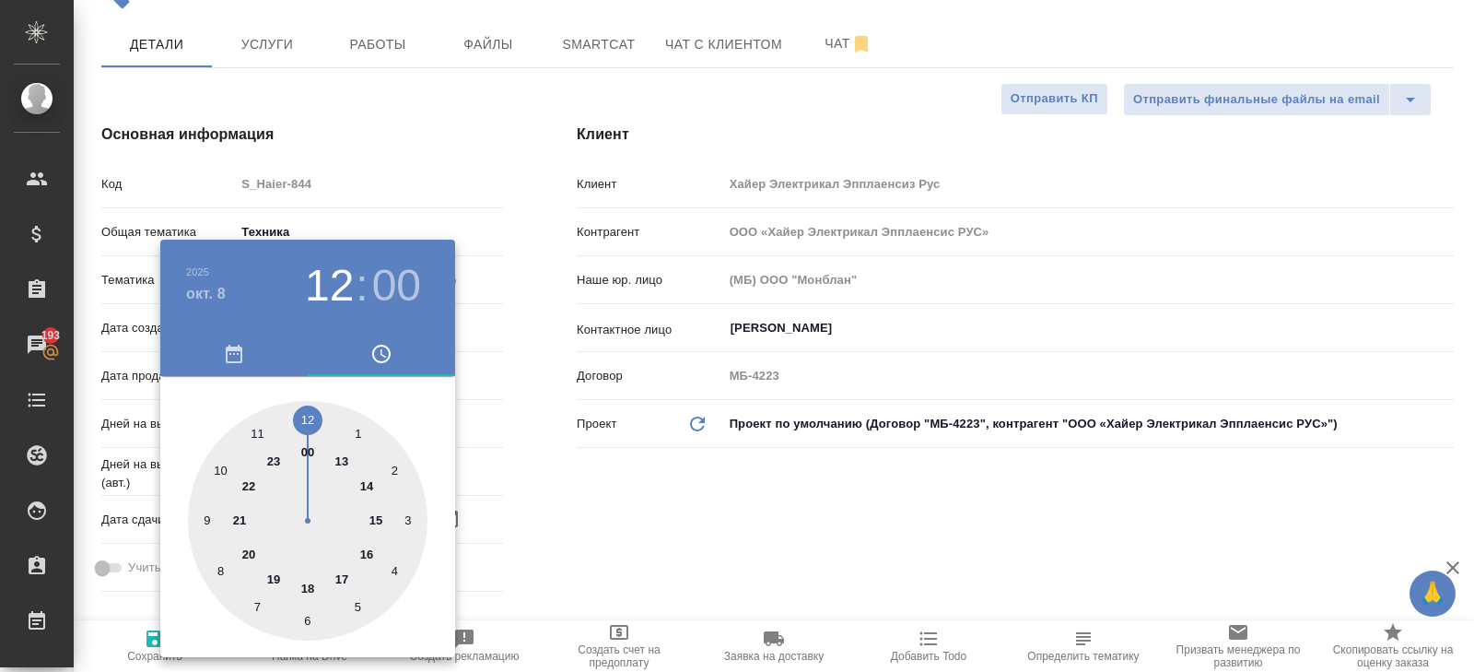
type input "[DATE] 17:00"
type textarea "x"
click at [337, 574] on div at bounding box center [308, 521] width 240 height 240
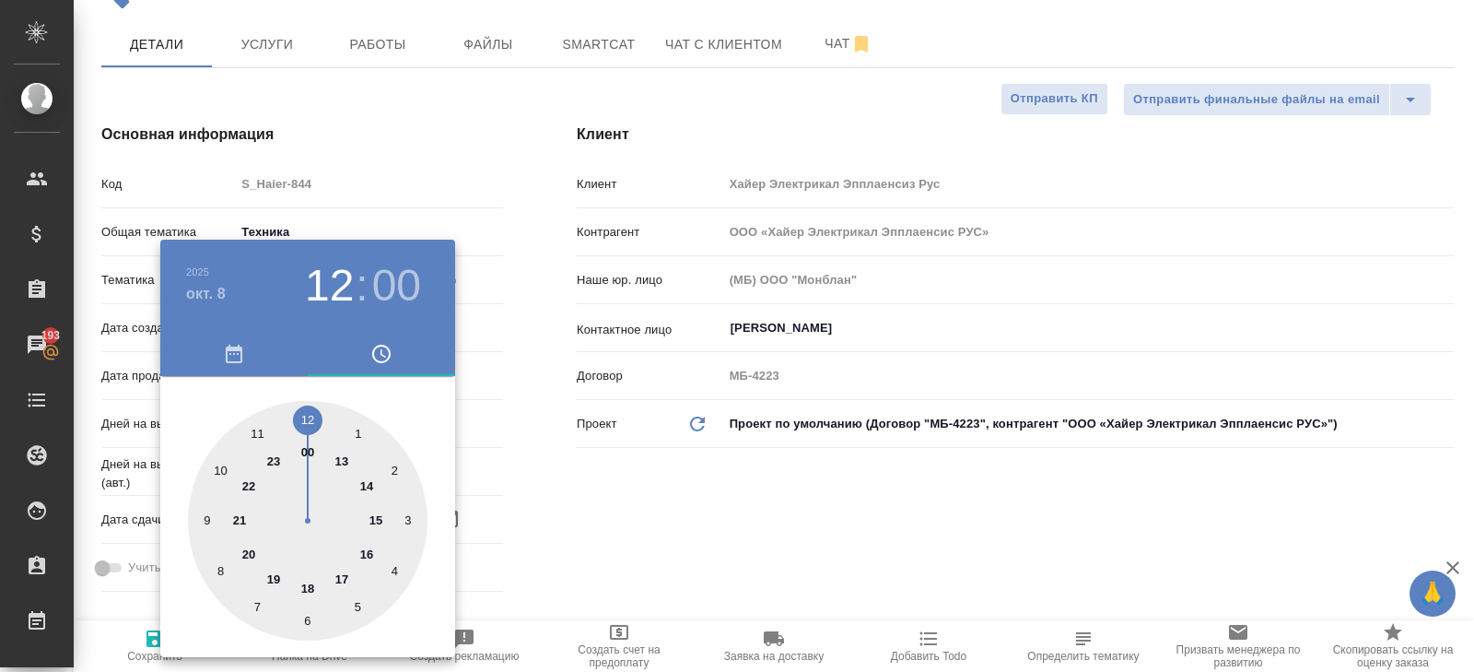
type textarea "x"
click at [551, 430] on div at bounding box center [737, 336] width 1474 height 672
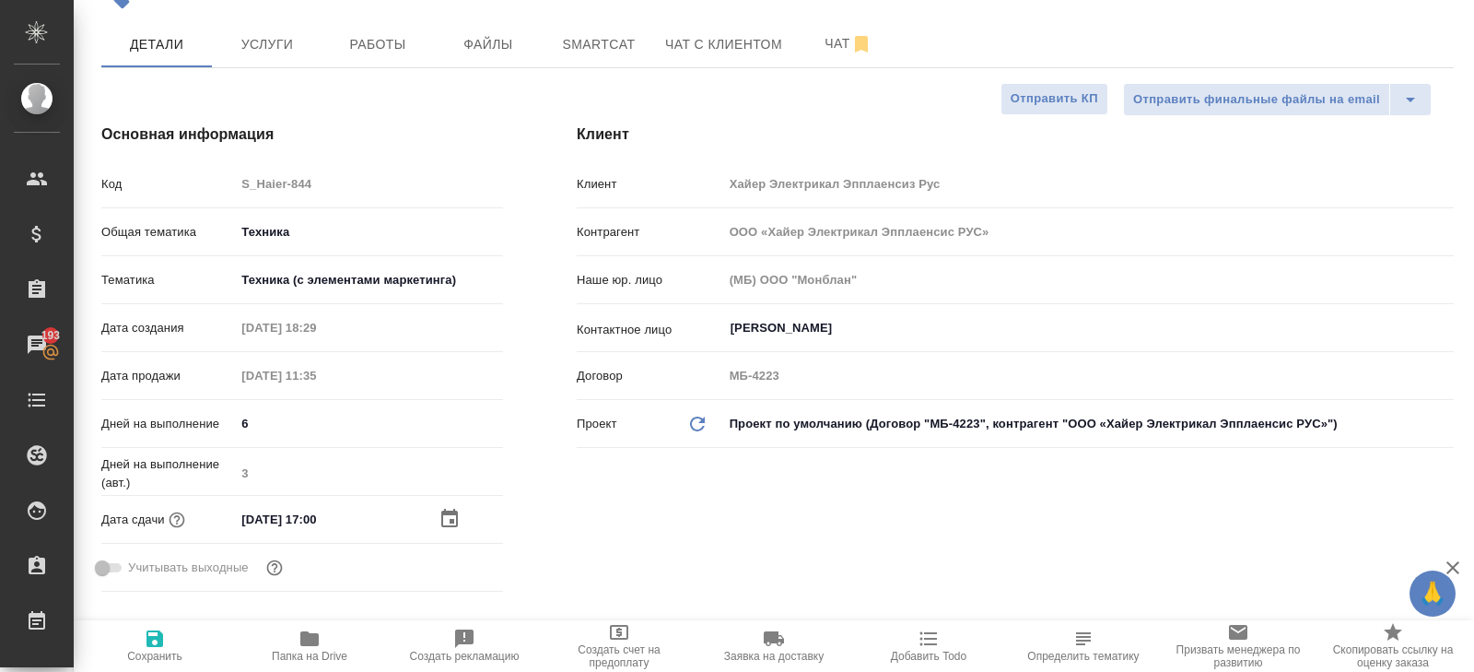
click at [147, 639] on icon "button" at bounding box center [154, 638] width 17 height 17
type textarea "x"
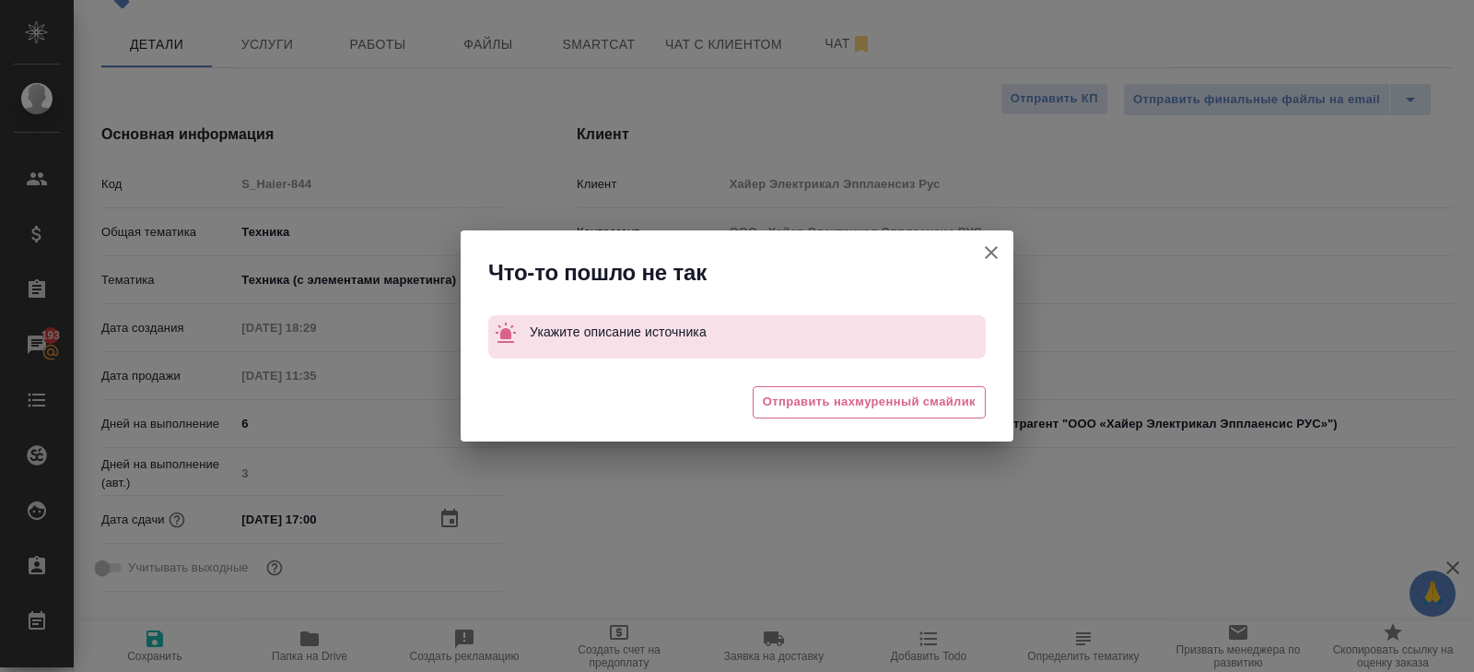
click at [995, 251] on icon "button" at bounding box center [991, 252] width 22 height 22
type textarea "x"
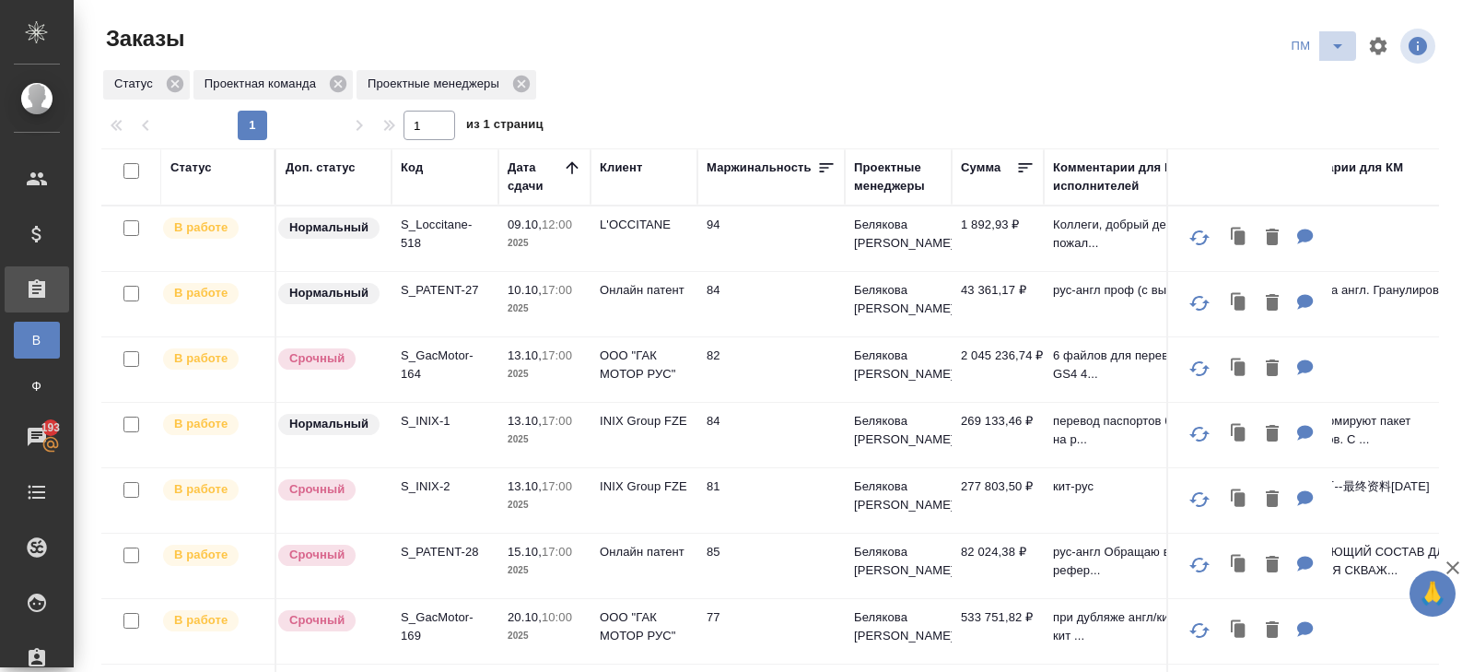
click at [1338, 49] on icon "split button" at bounding box center [1337, 46] width 22 height 22
click at [1326, 77] on li "В работу!" at bounding box center [1318, 82] width 93 height 29
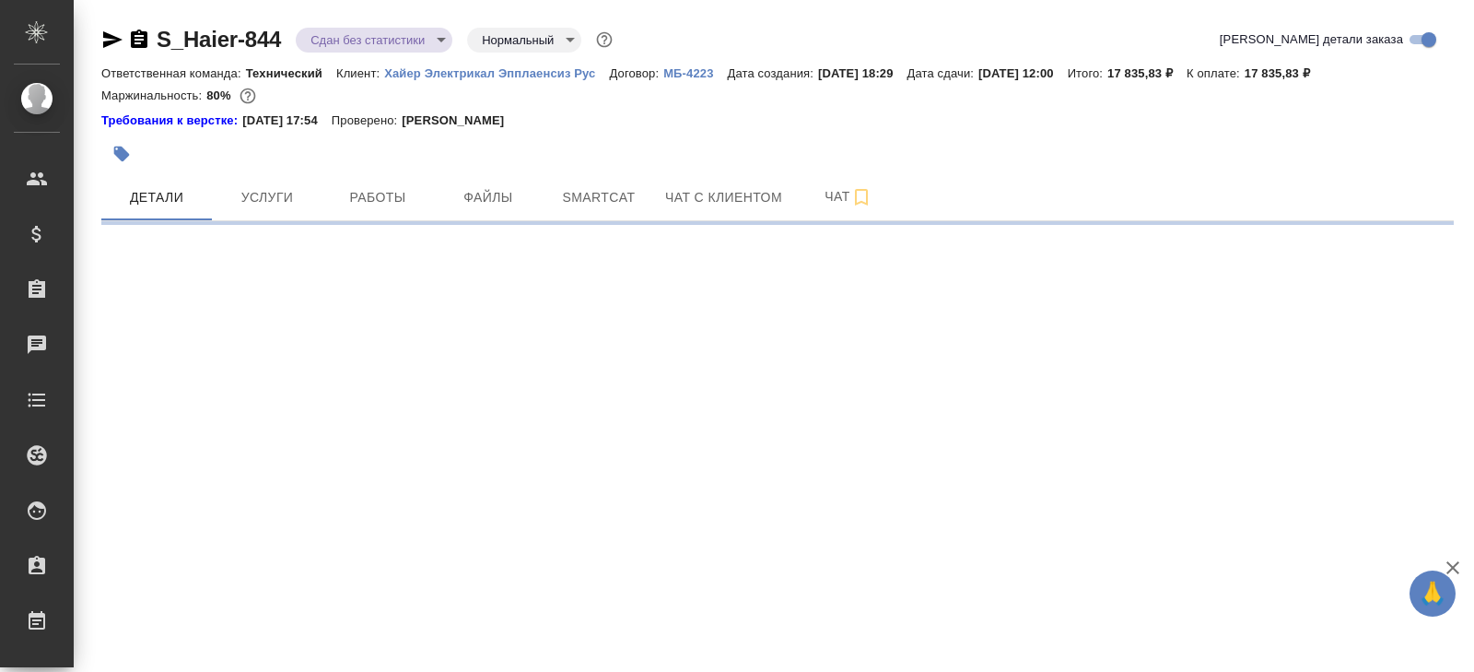
select select "RU"
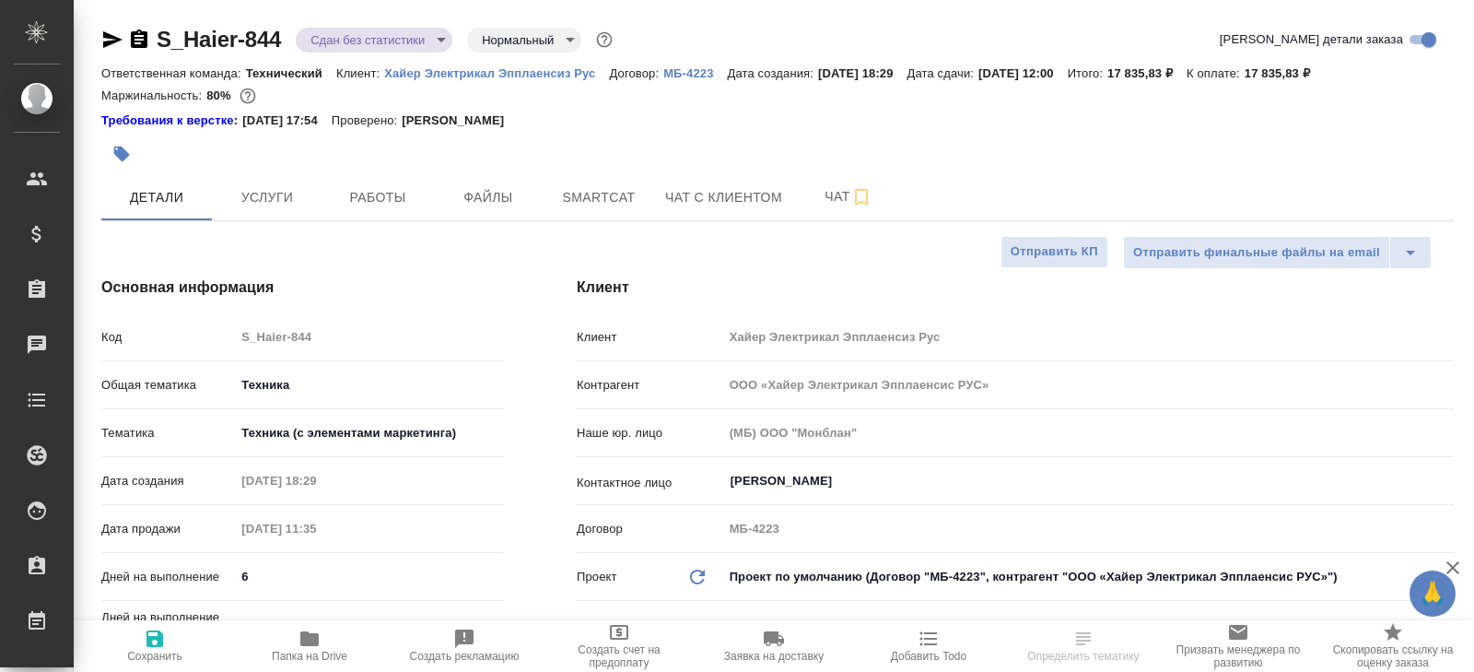
type textarea "x"
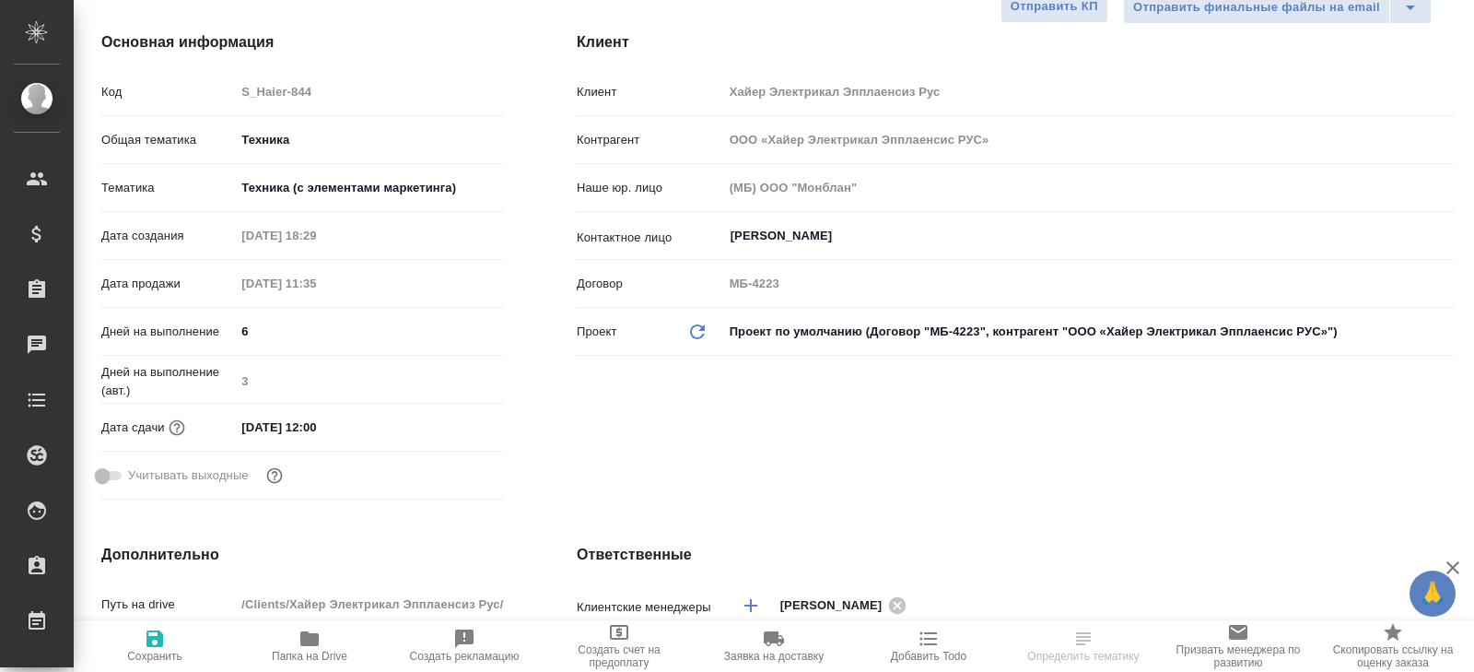
type textarea "x"
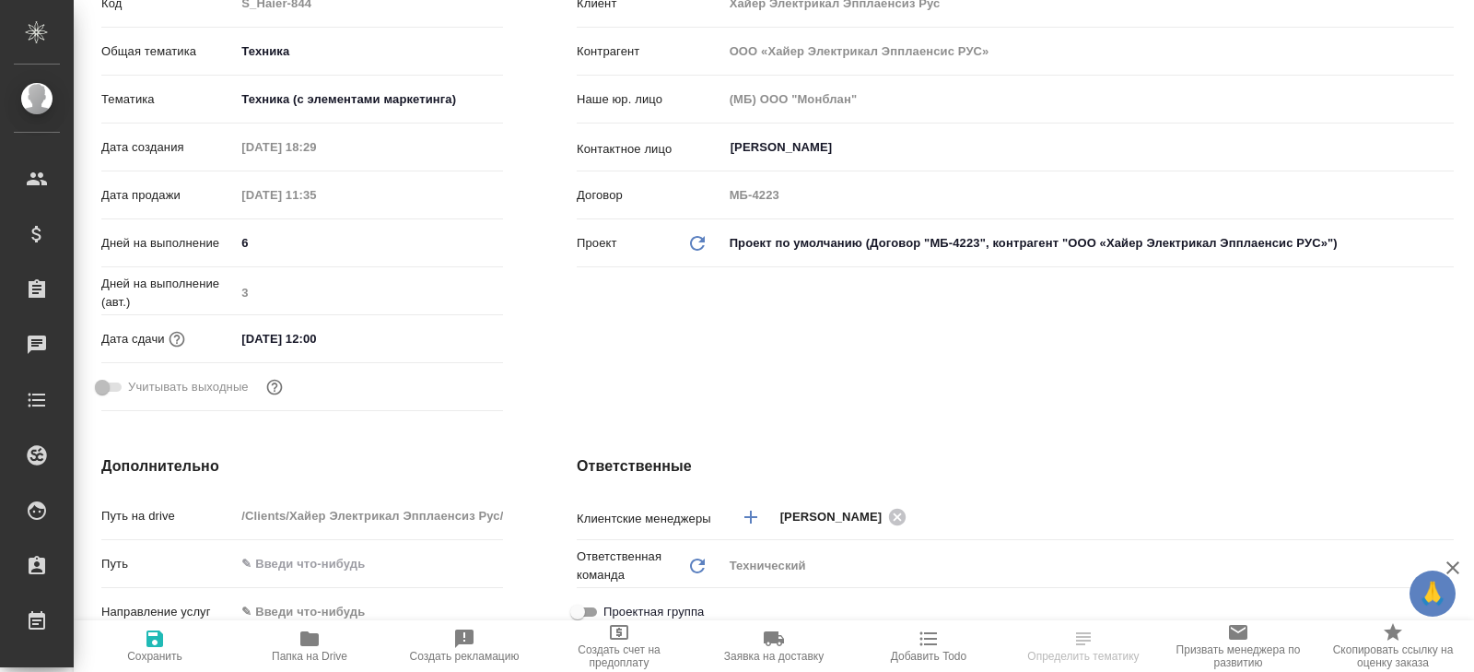
type textarea "x"
click at [378, 344] on input "07.10.2025 12:00" at bounding box center [315, 337] width 161 height 27
click at [449, 339] on icon "button" at bounding box center [449, 336] width 22 height 22
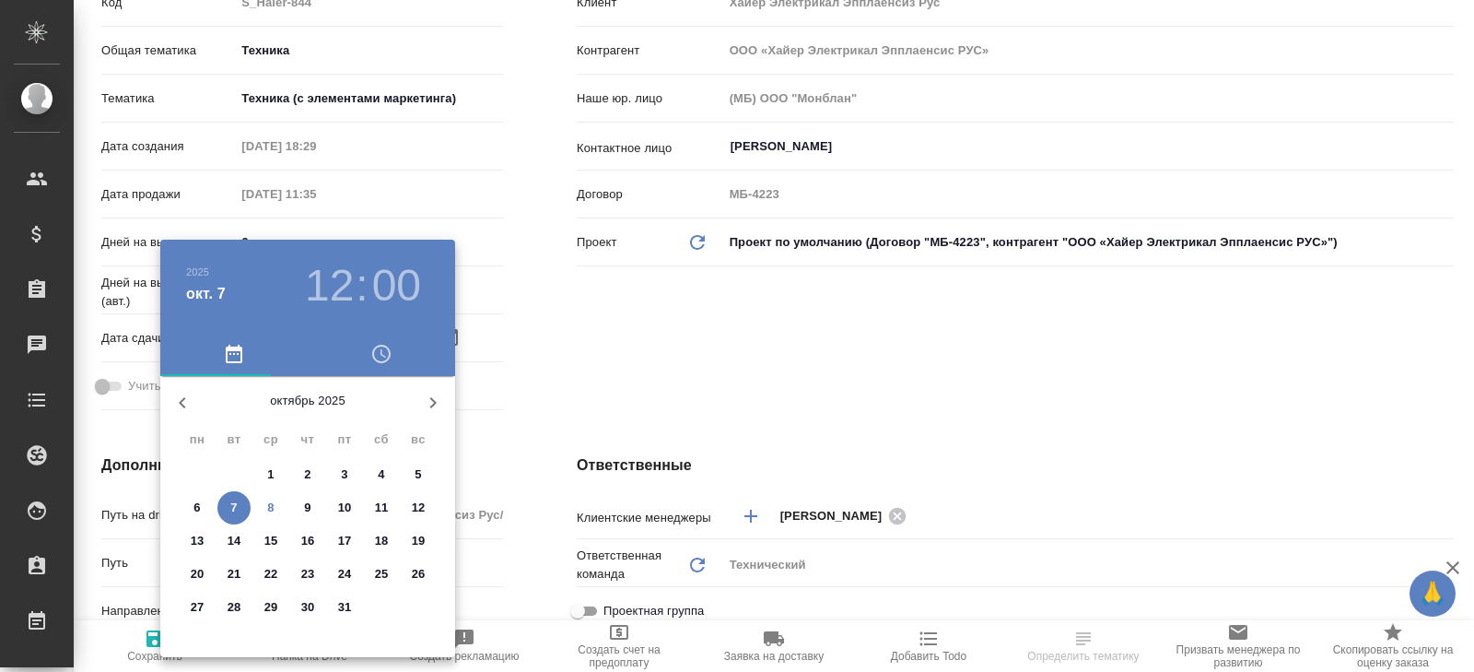
click at [269, 508] on p "8" at bounding box center [270, 507] width 6 height 18
type input "08.10.2025 12:00"
type textarea "x"
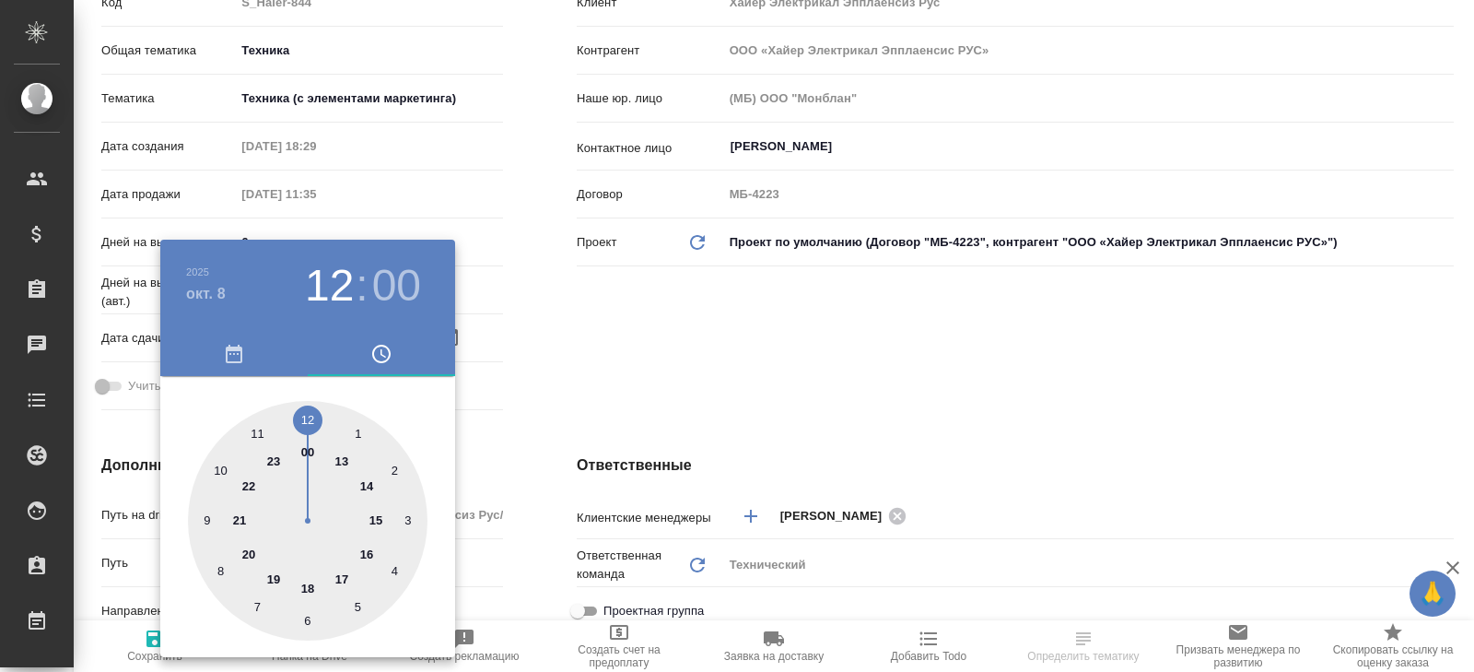
type input "08.10.2025 17:00"
type textarea "x"
click at [339, 579] on div at bounding box center [308, 521] width 240 height 240
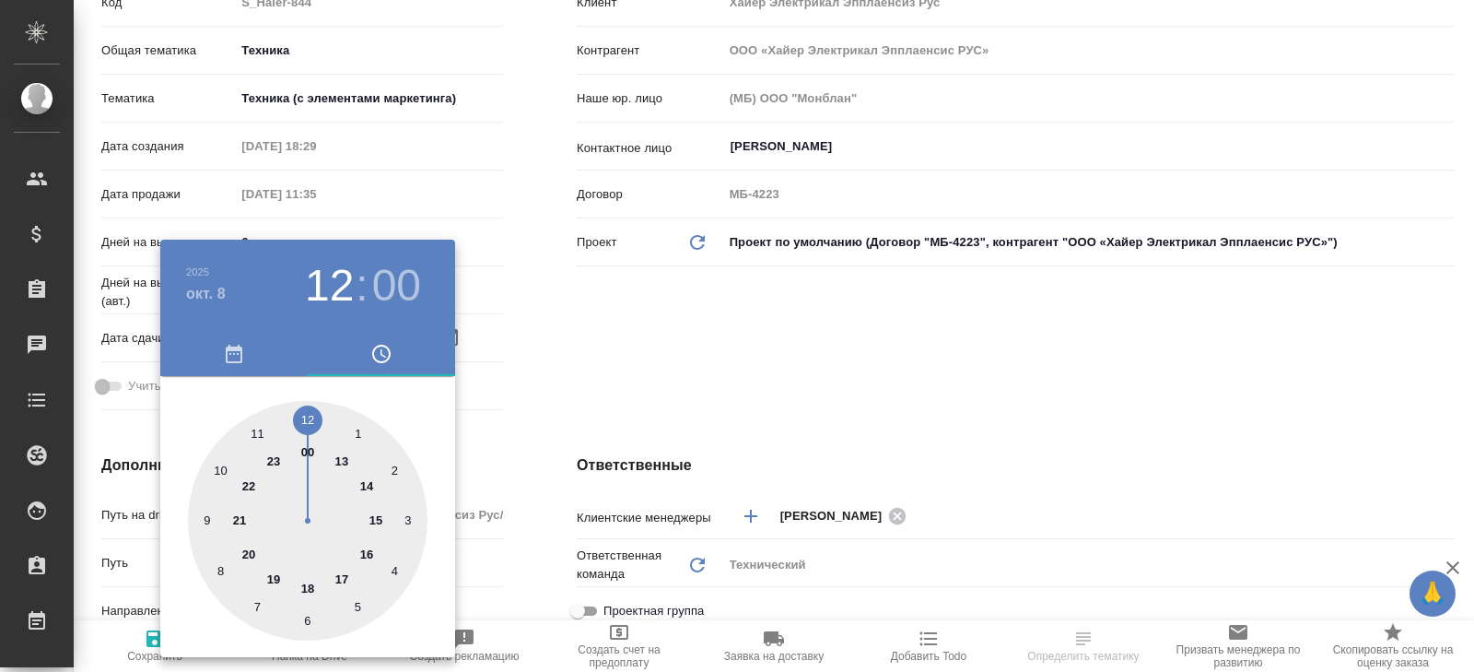
type textarea "x"
click at [508, 442] on div at bounding box center [737, 336] width 1474 height 672
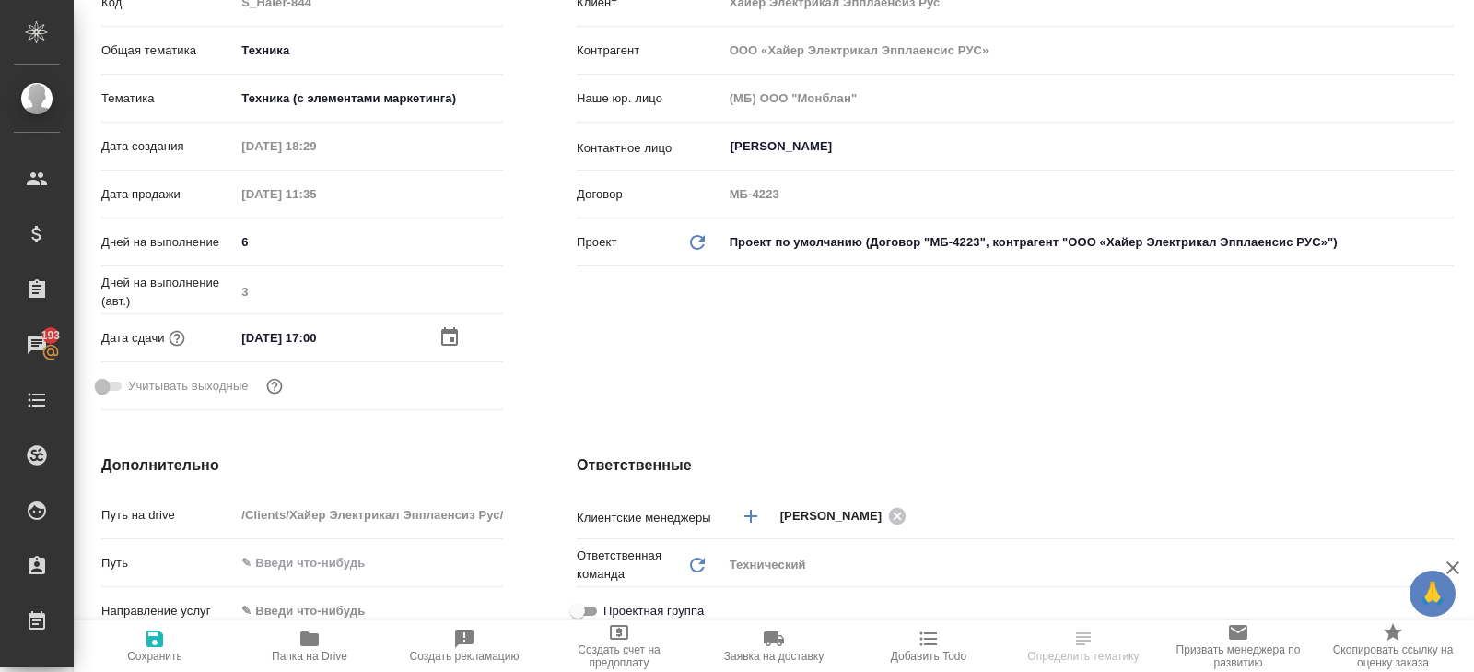
click at [168, 625] on button "Сохранить" at bounding box center [154, 646] width 155 height 52
type textarea "x"
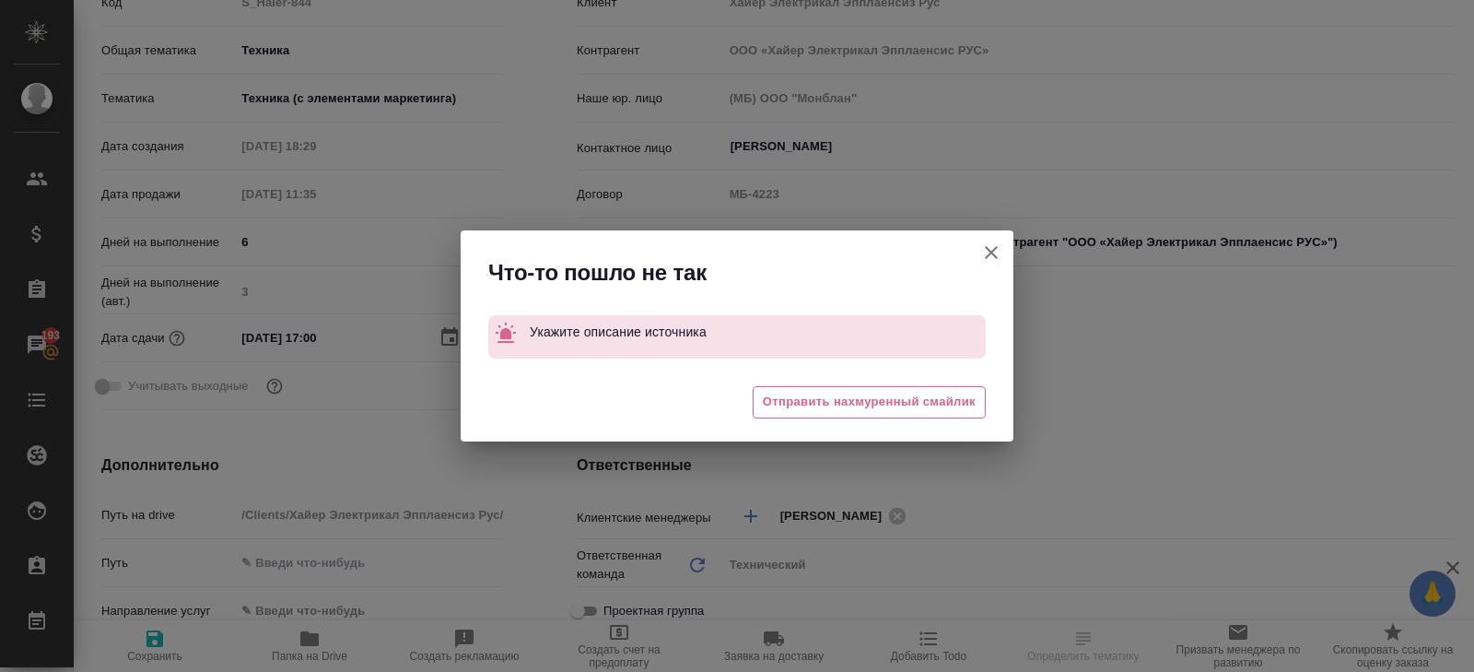
type textarea "x"
select select "RU"
type textarea "x"
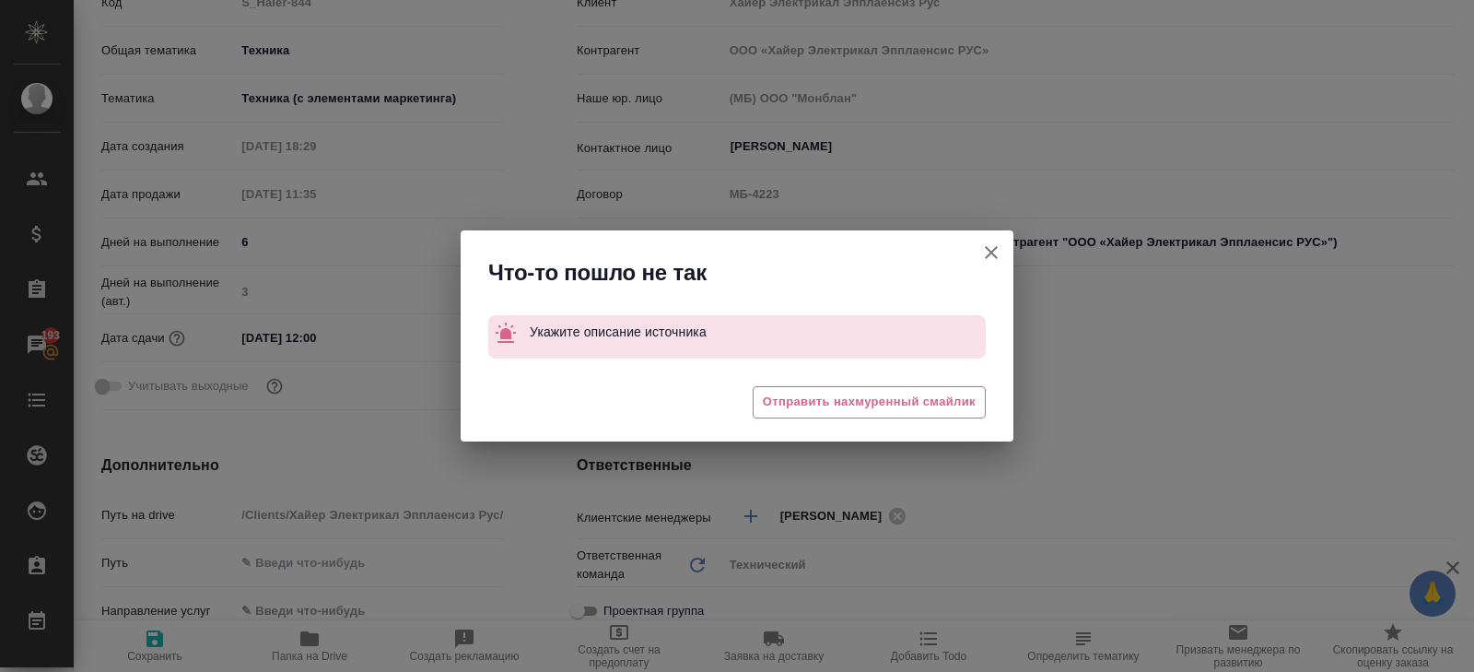
type textarea "x"
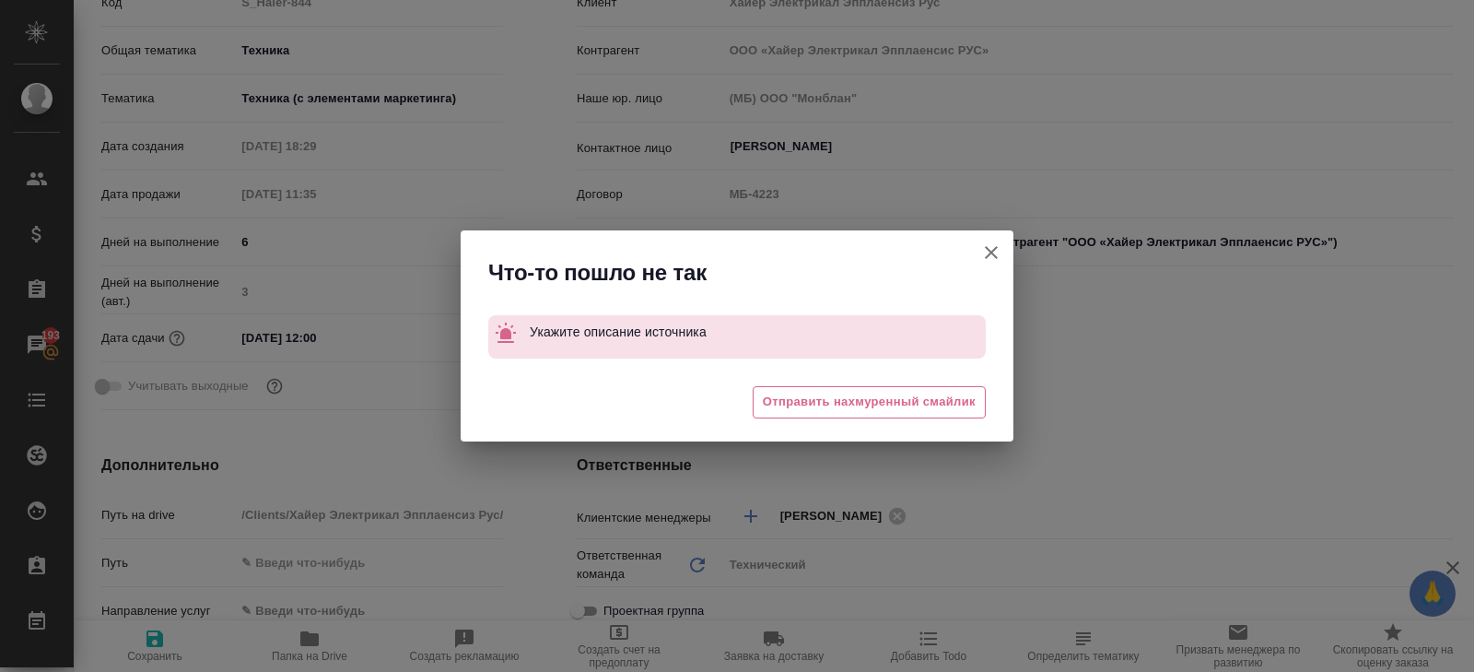
scroll to position [0, 0]
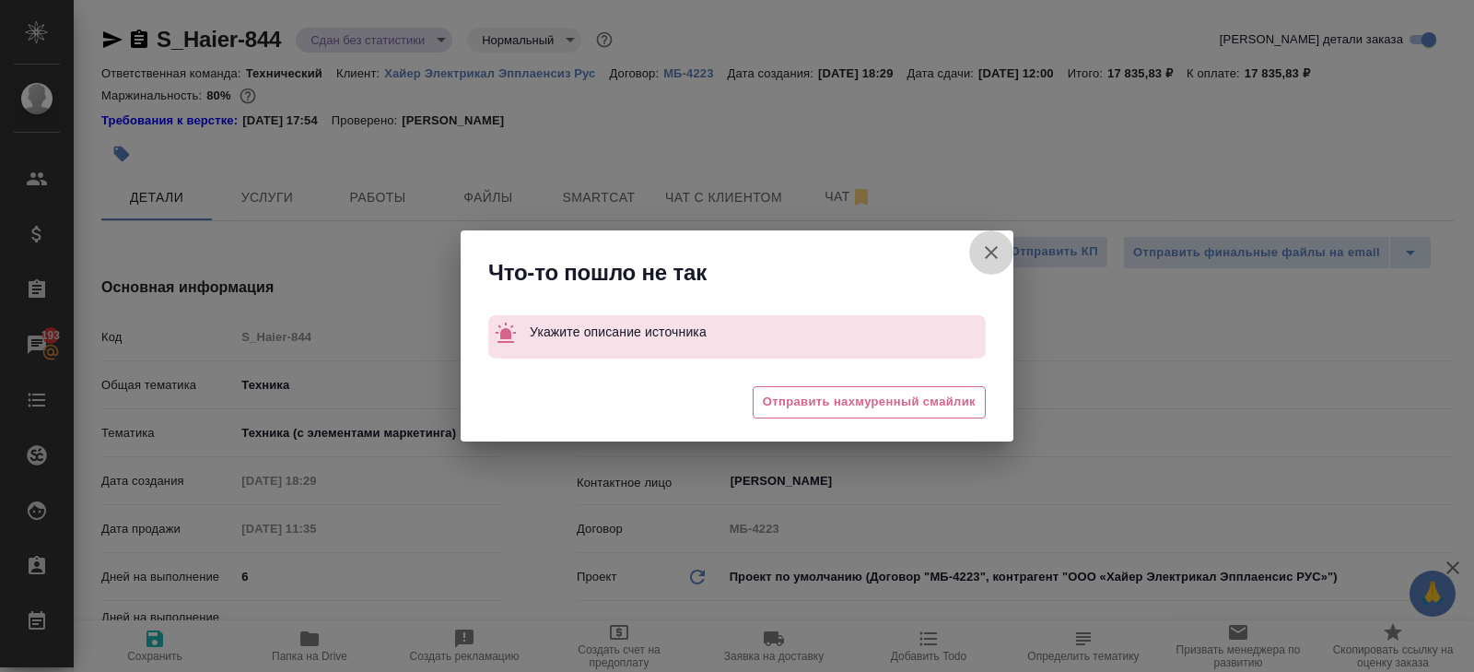
click at [992, 250] on icon "button" at bounding box center [991, 252] width 22 height 22
type textarea "x"
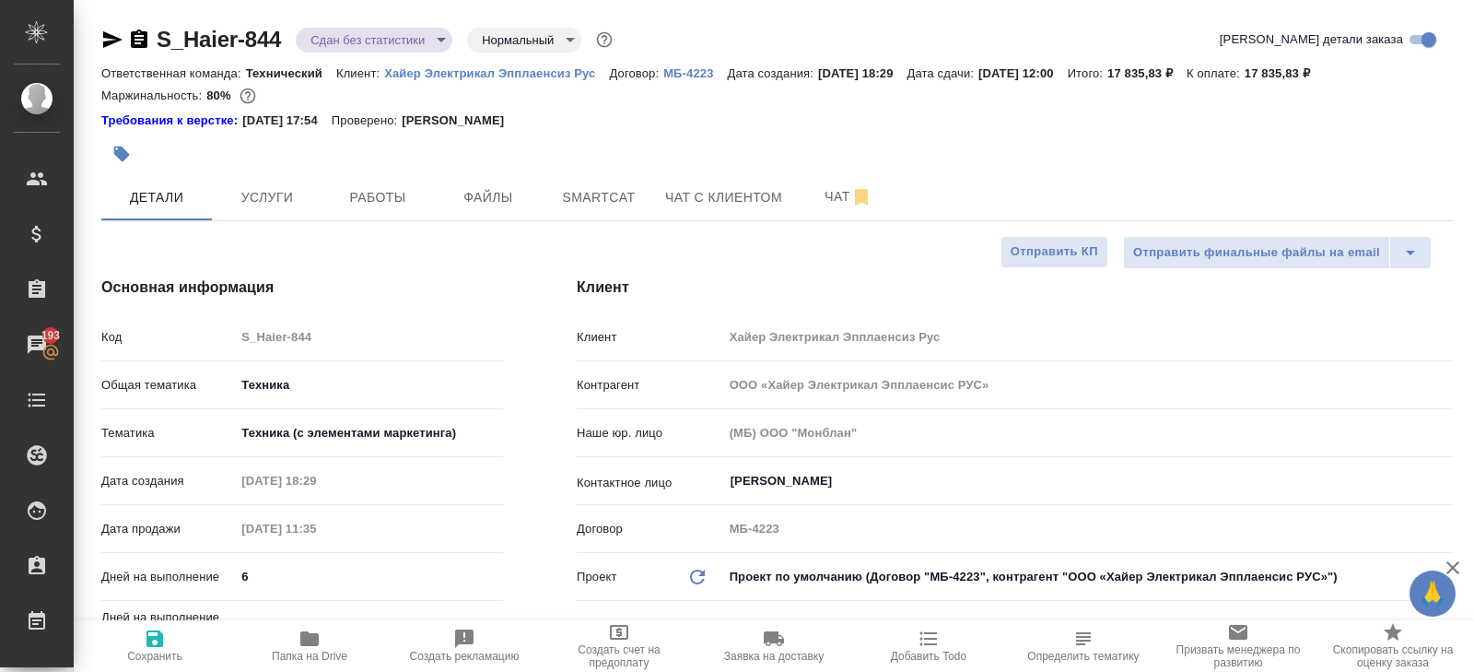
type textarea "x"
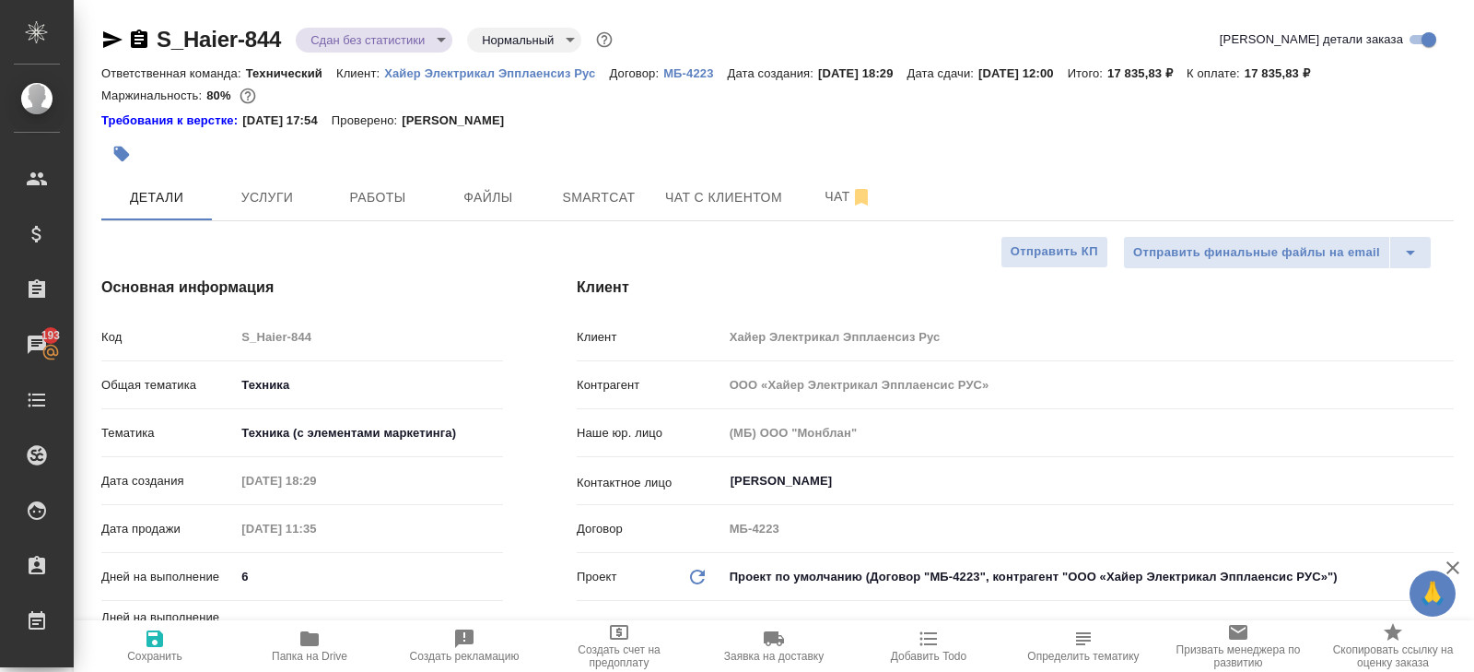
type textarea "x"
click at [835, 158] on div at bounding box center [552, 154] width 902 height 41
click at [835, 172] on div at bounding box center [552, 154] width 902 height 41
click at [836, 181] on button "Чат" at bounding box center [848, 197] width 111 height 46
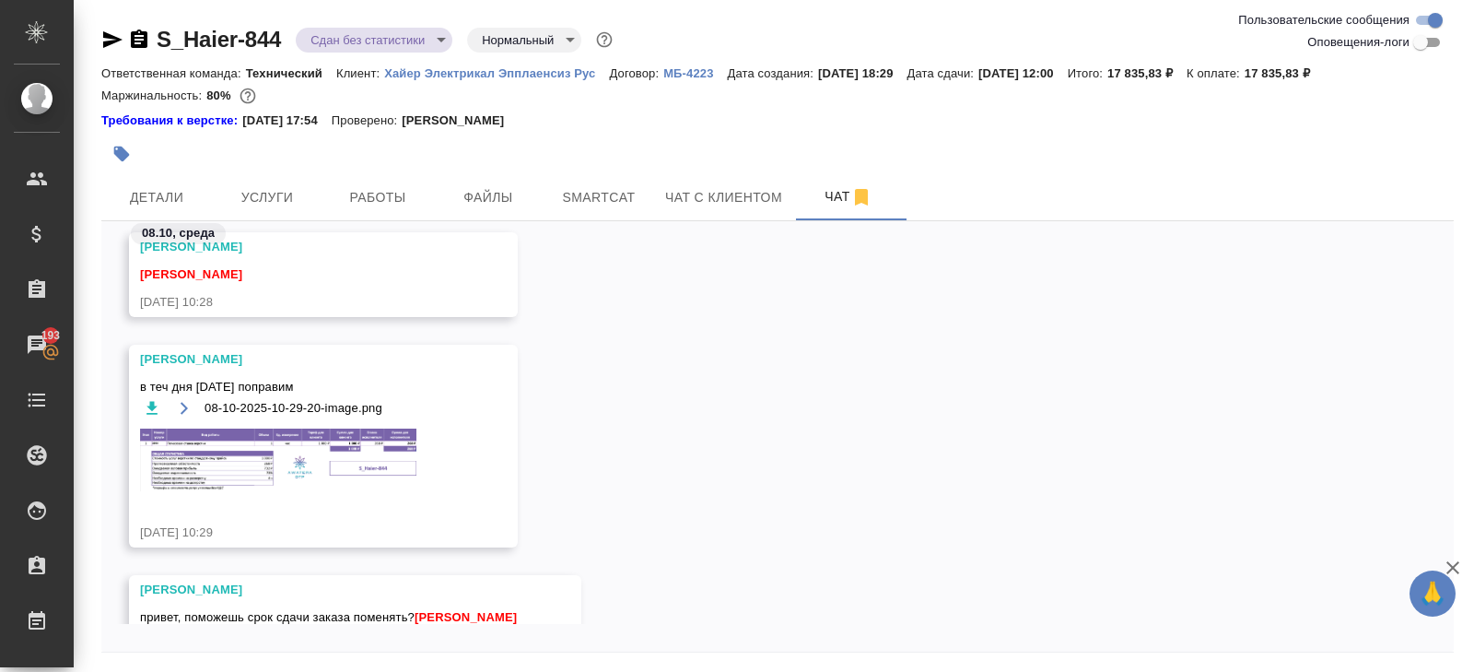
scroll to position [63, 0]
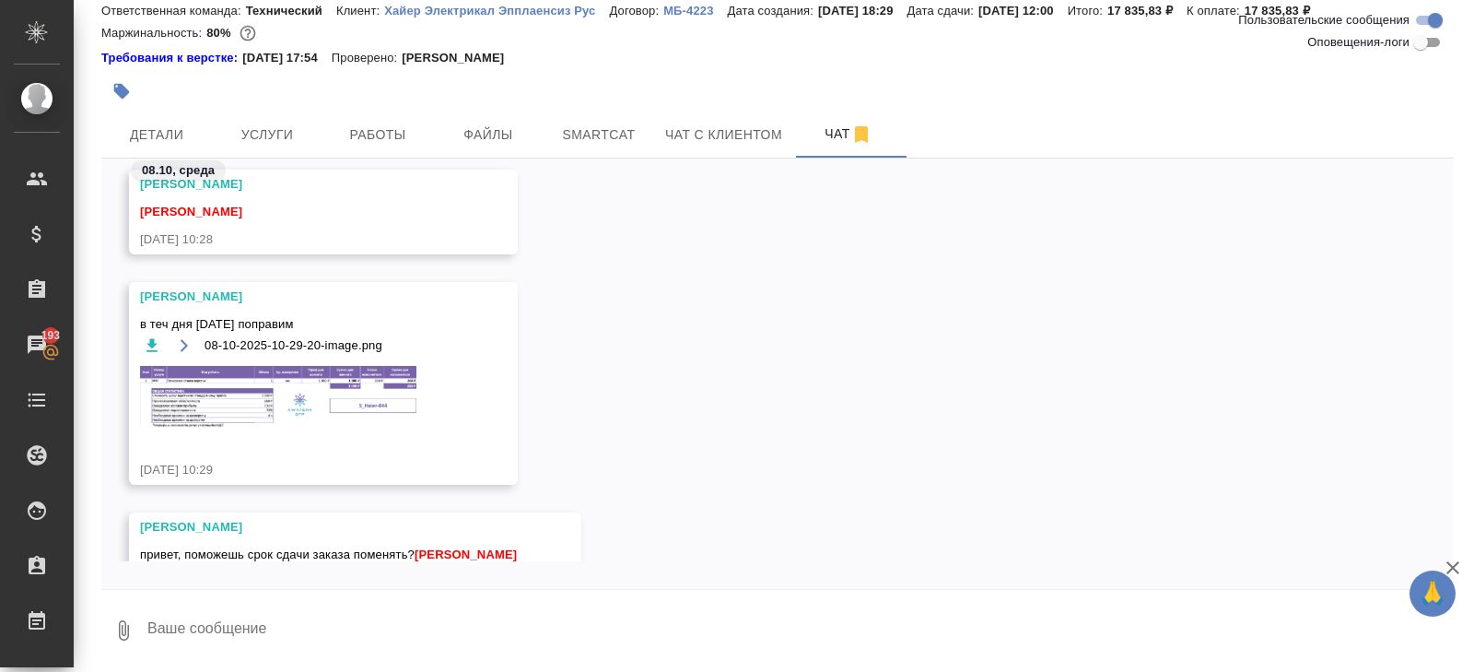
click at [244, 639] on textarea at bounding box center [800, 630] width 1308 height 63
type textarea "привет! у теры баг какой-то , не могу"
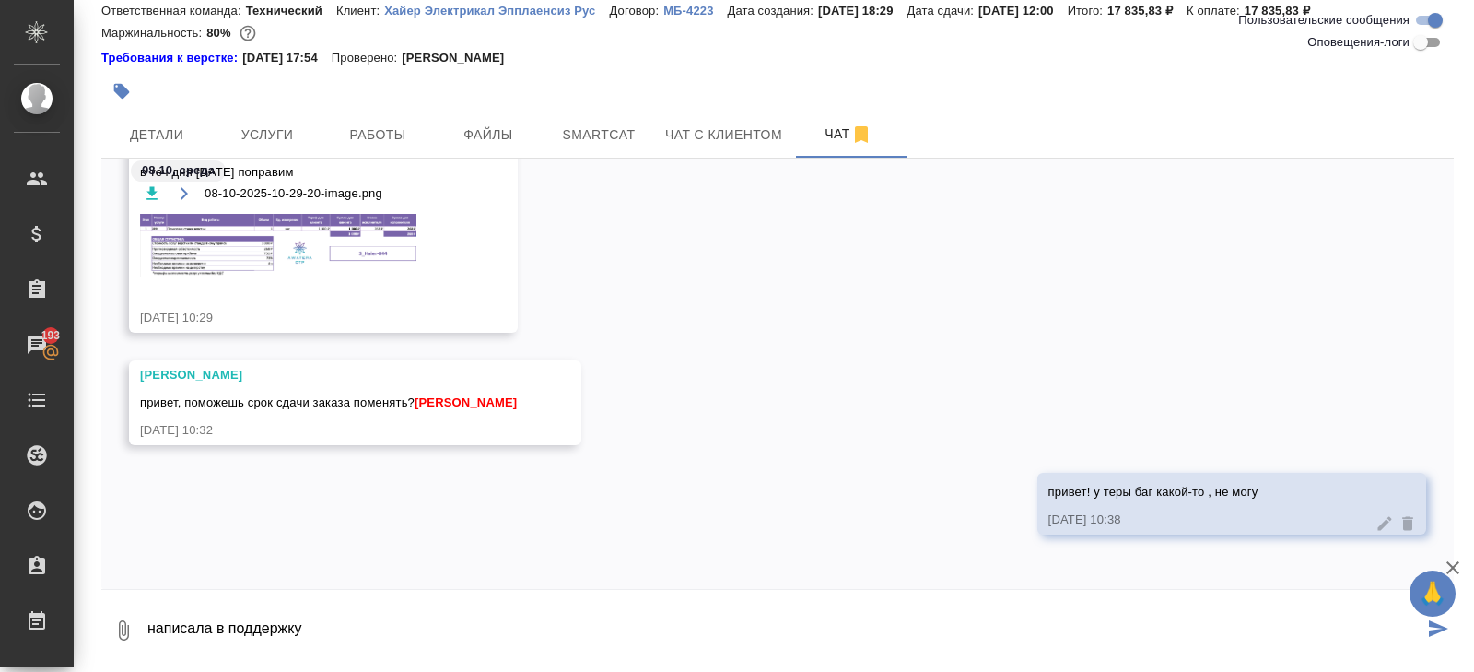
type textarea "написала в поддержку"
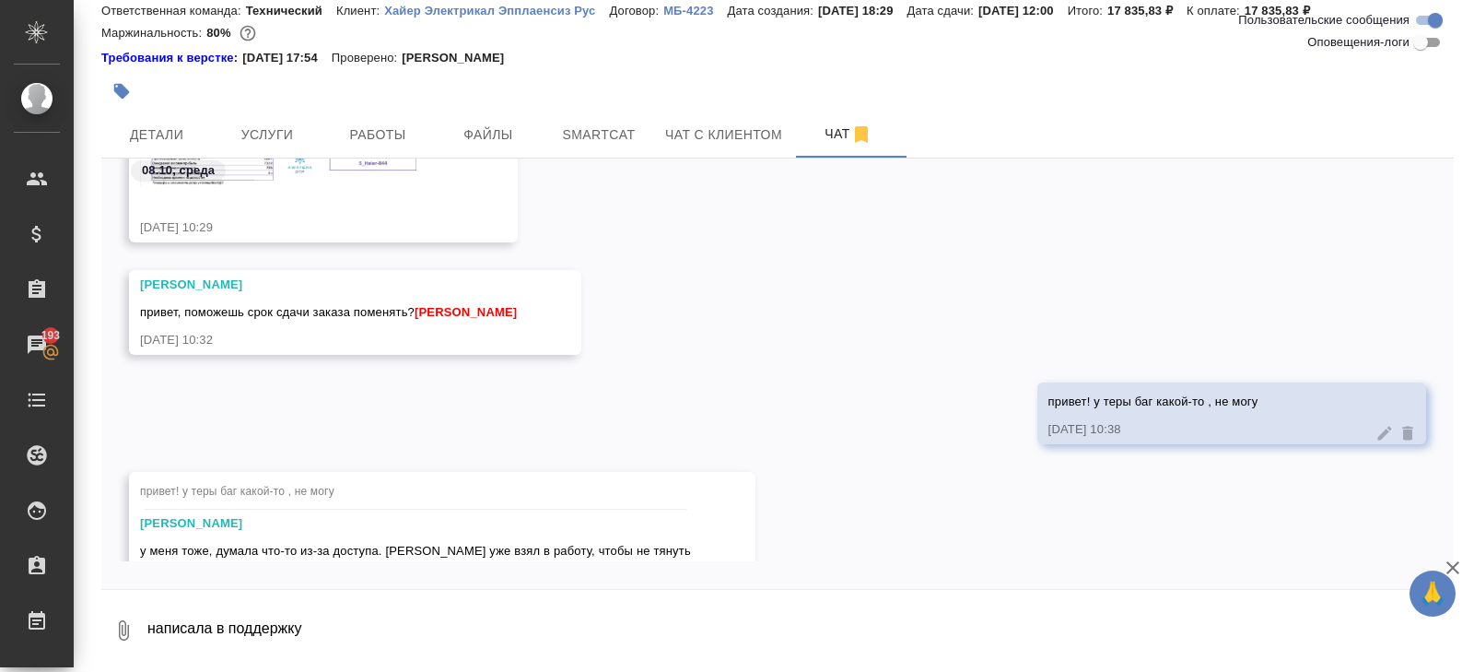
scroll to position [4901, 0]
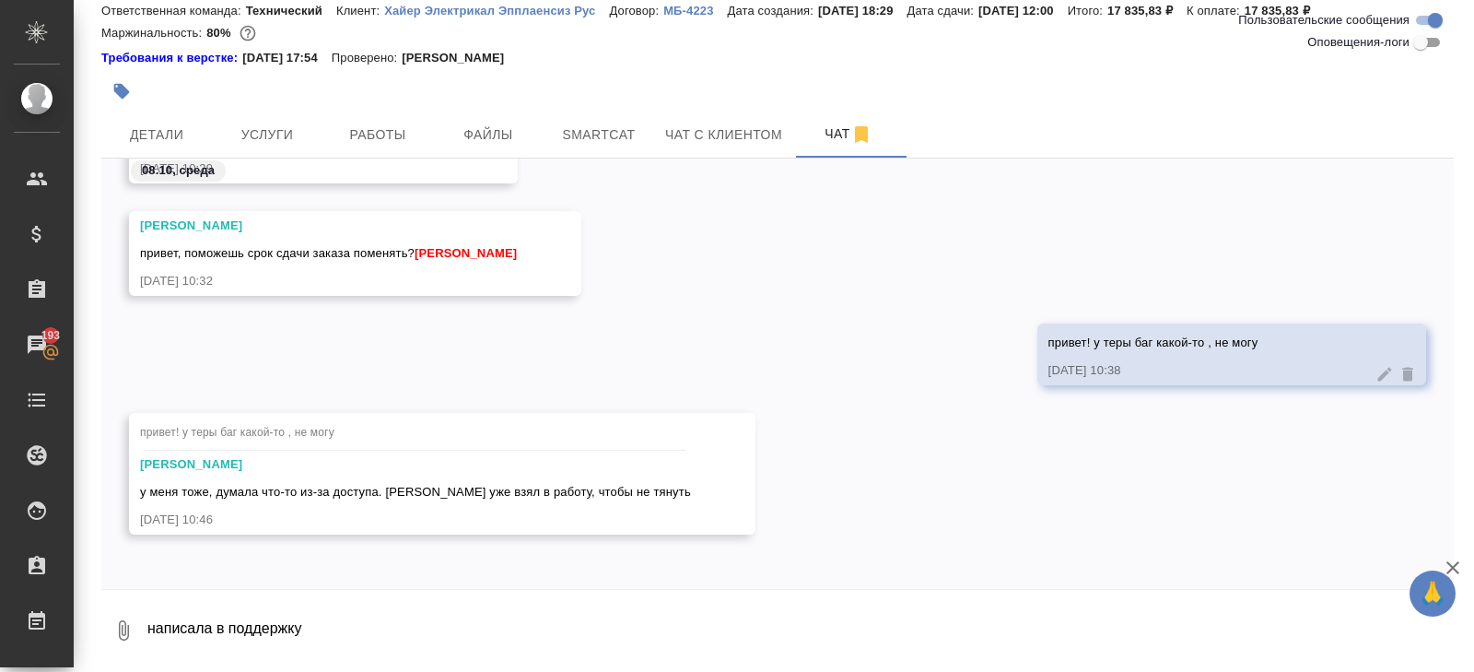
click at [318, 618] on textarea "написала в поддержку" at bounding box center [800, 630] width 1308 height 63
type textarea "да, спасибо как теровцы ответят - поправлю"
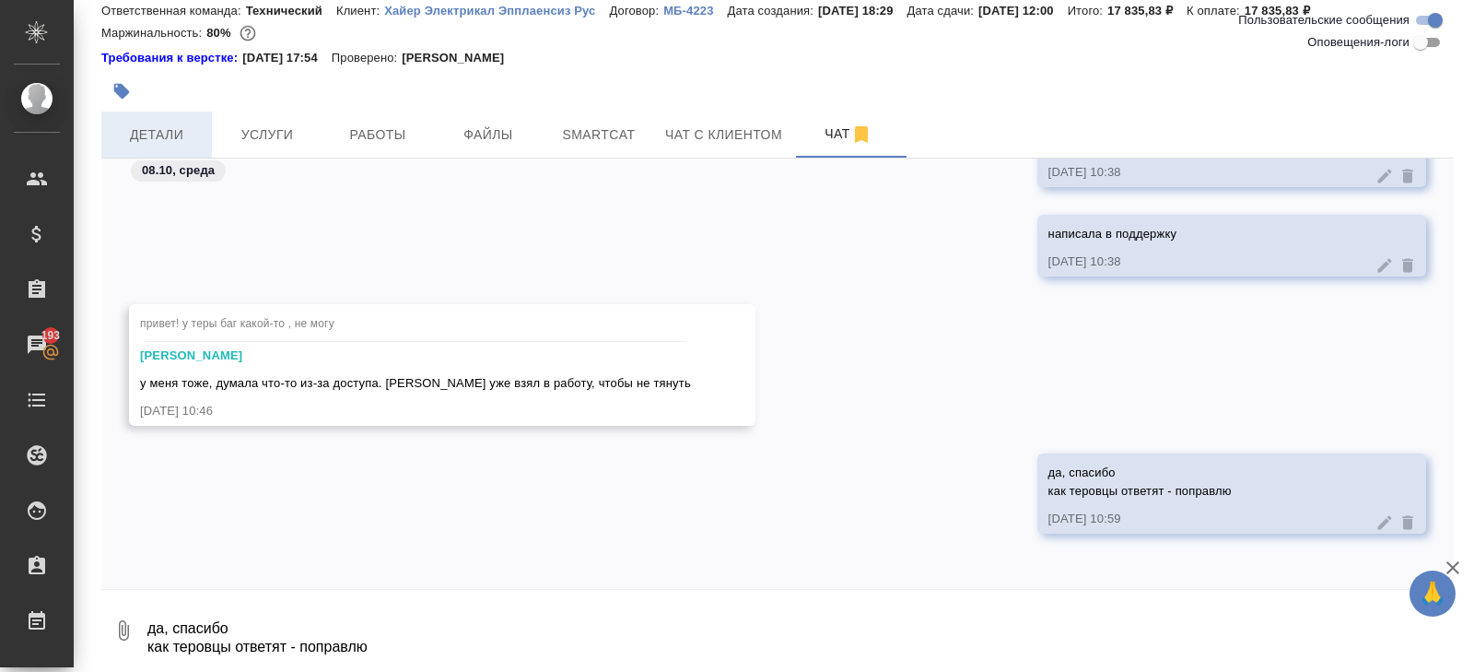
click at [162, 137] on span "Детали" at bounding box center [156, 134] width 88 height 23
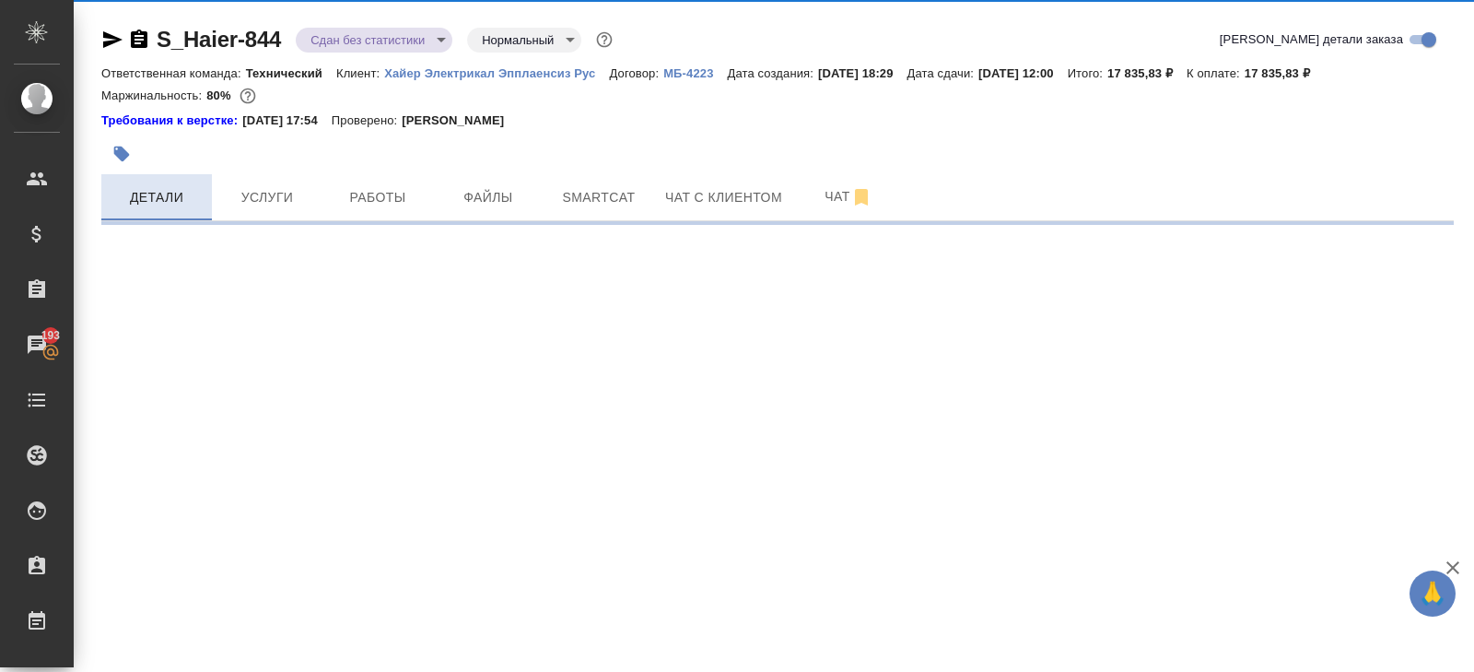
select select "RU"
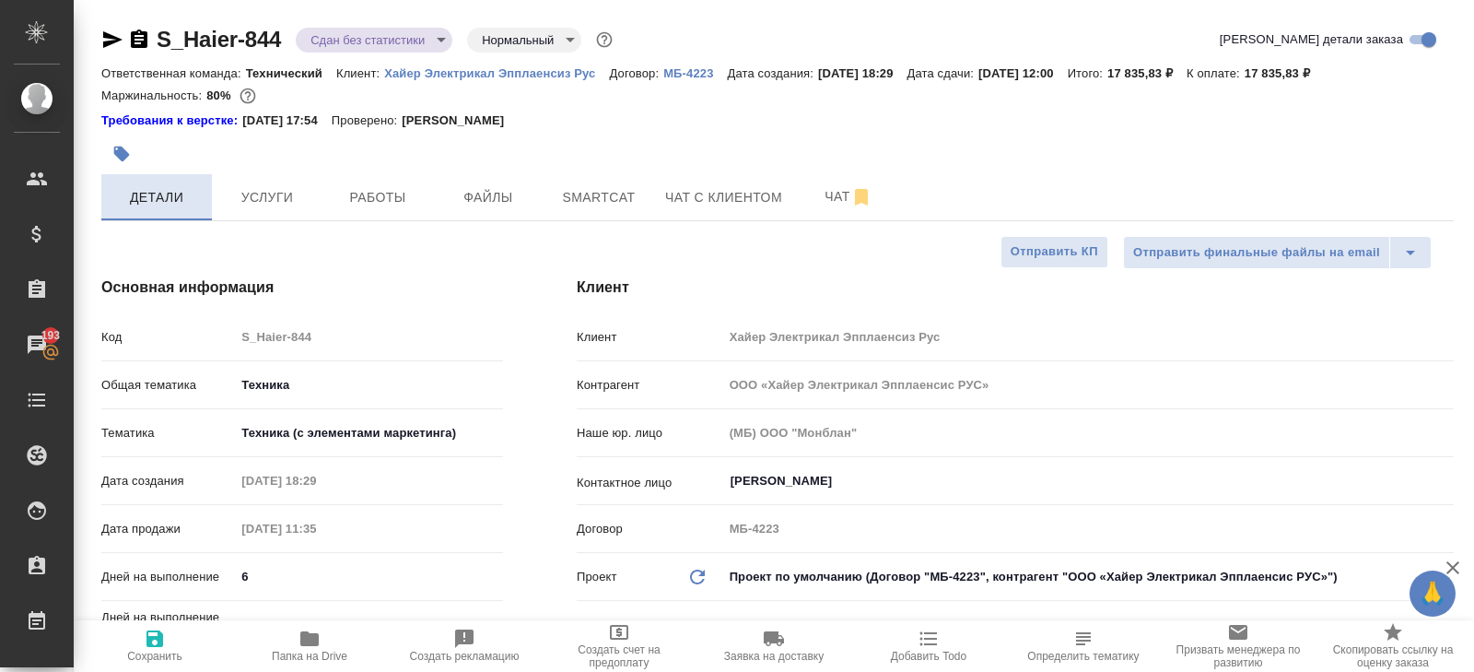
type textarea "x"
type input "[PERSON_NAME]"
type input "Павлова Антонина a.pavlova"
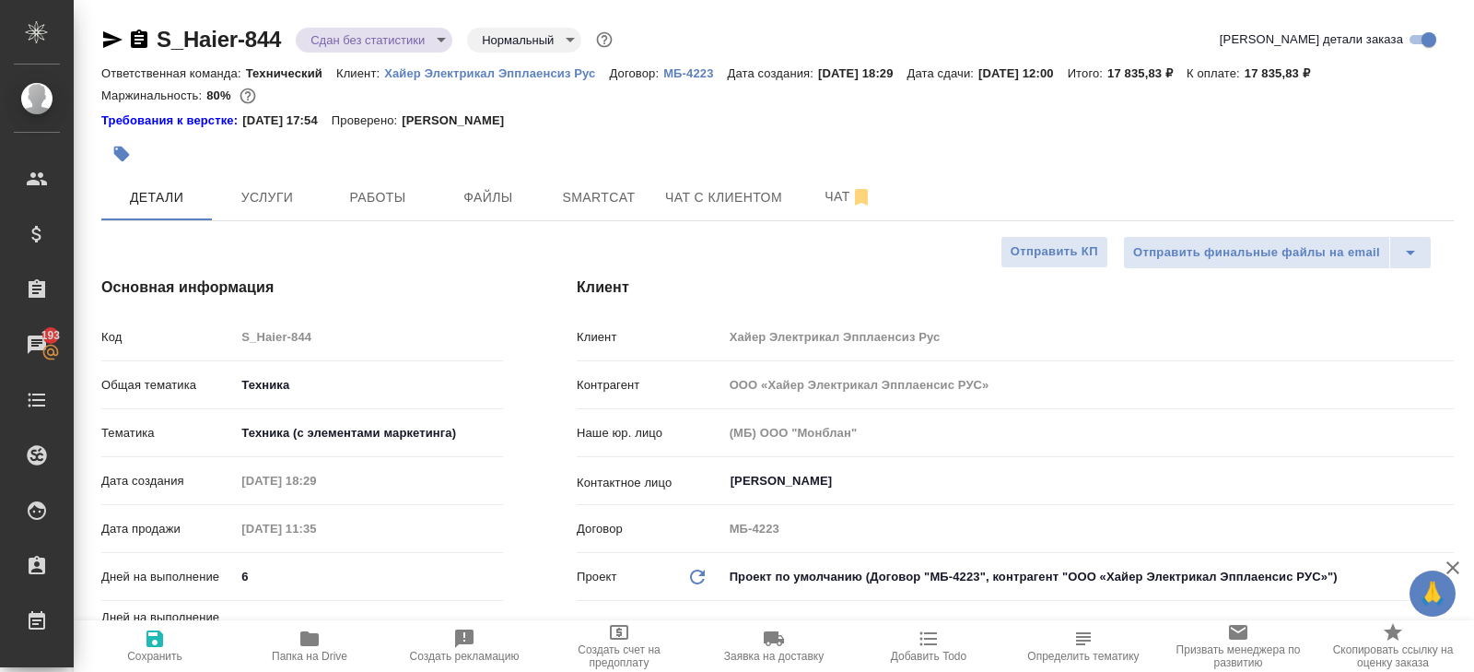
type textarea "x"
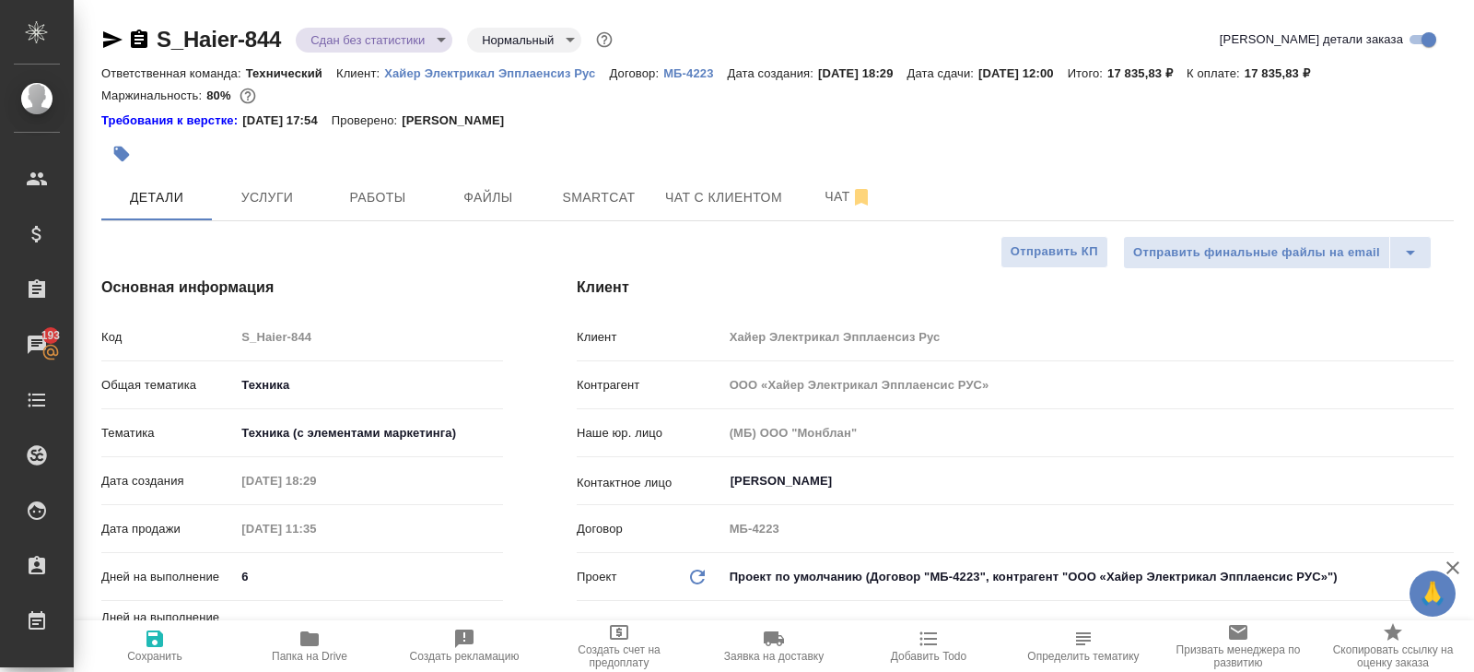
type textarea "x"
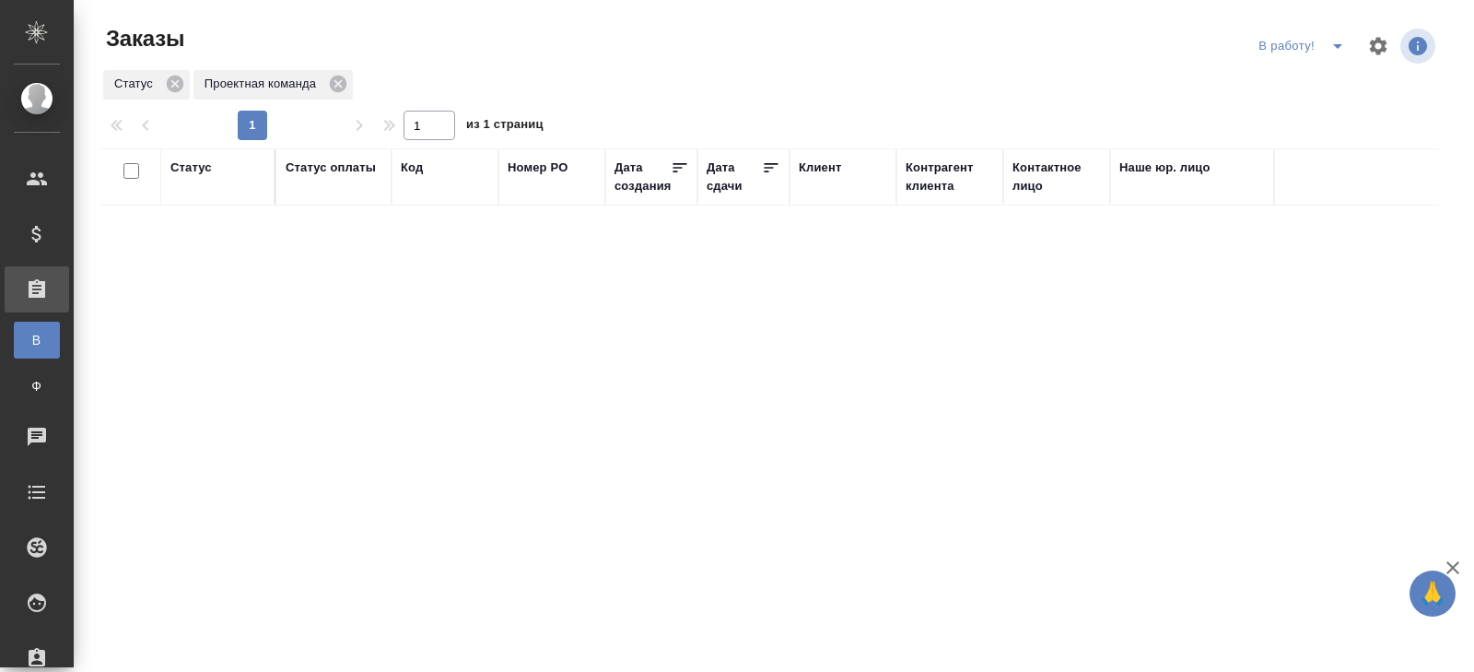
click at [1336, 46] on icon "split button" at bounding box center [1337, 46] width 9 height 5
click at [1318, 80] on li "ПМ" at bounding box center [1304, 82] width 102 height 29
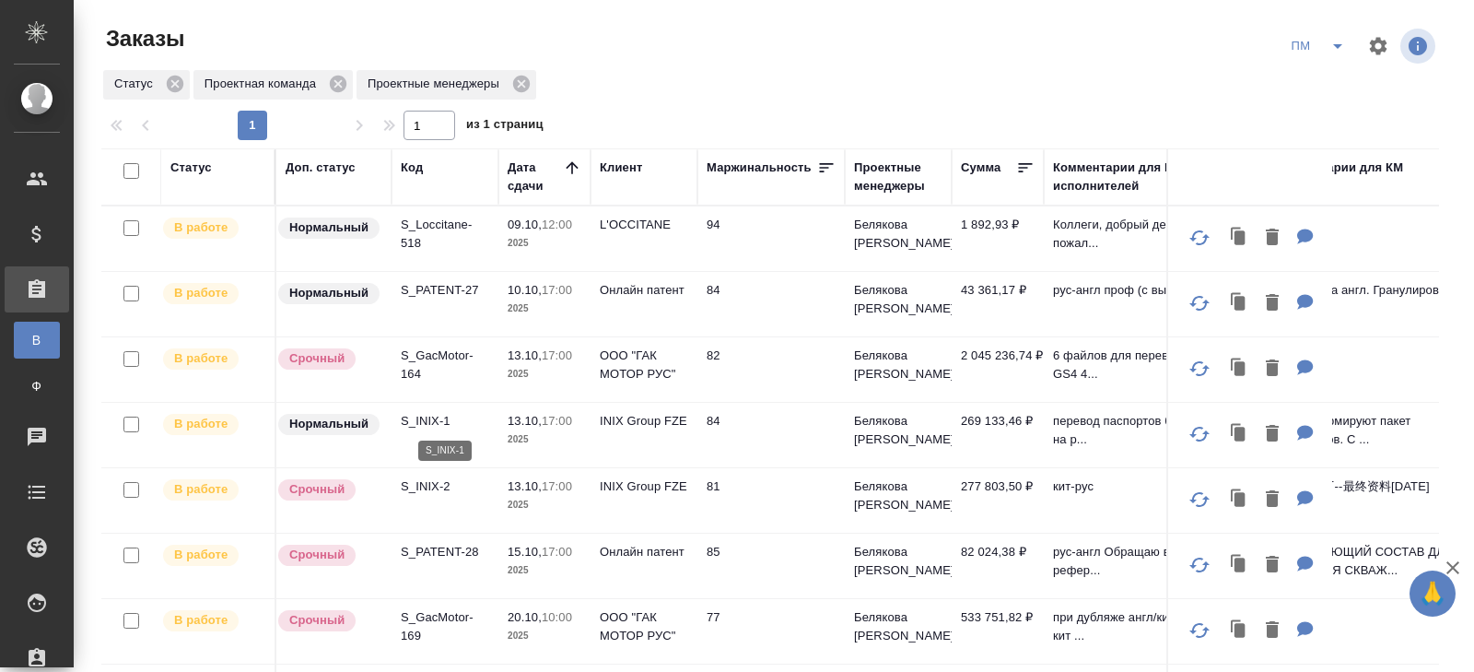
click at [444, 415] on p "S_INIX-1" at bounding box center [445, 421] width 88 height 18
click at [426, 477] on p "S_INIX-2" at bounding box center [445, 486] width 88 height 18
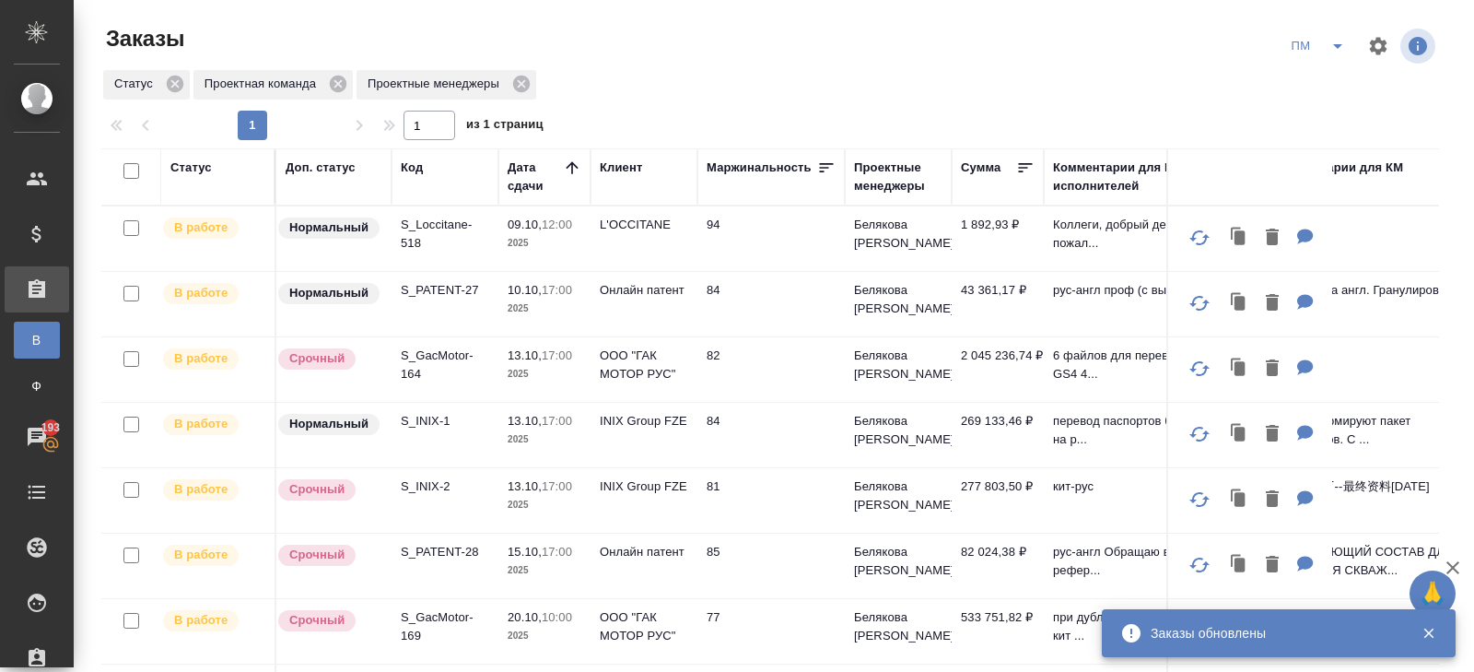
click at [1335, 49] on icon "split button" at bounding box center [1337, 46] width 22 height 22
click at [1332, 86] on li "В работу!" at bounding box center [1318, 82] width 93 height 29
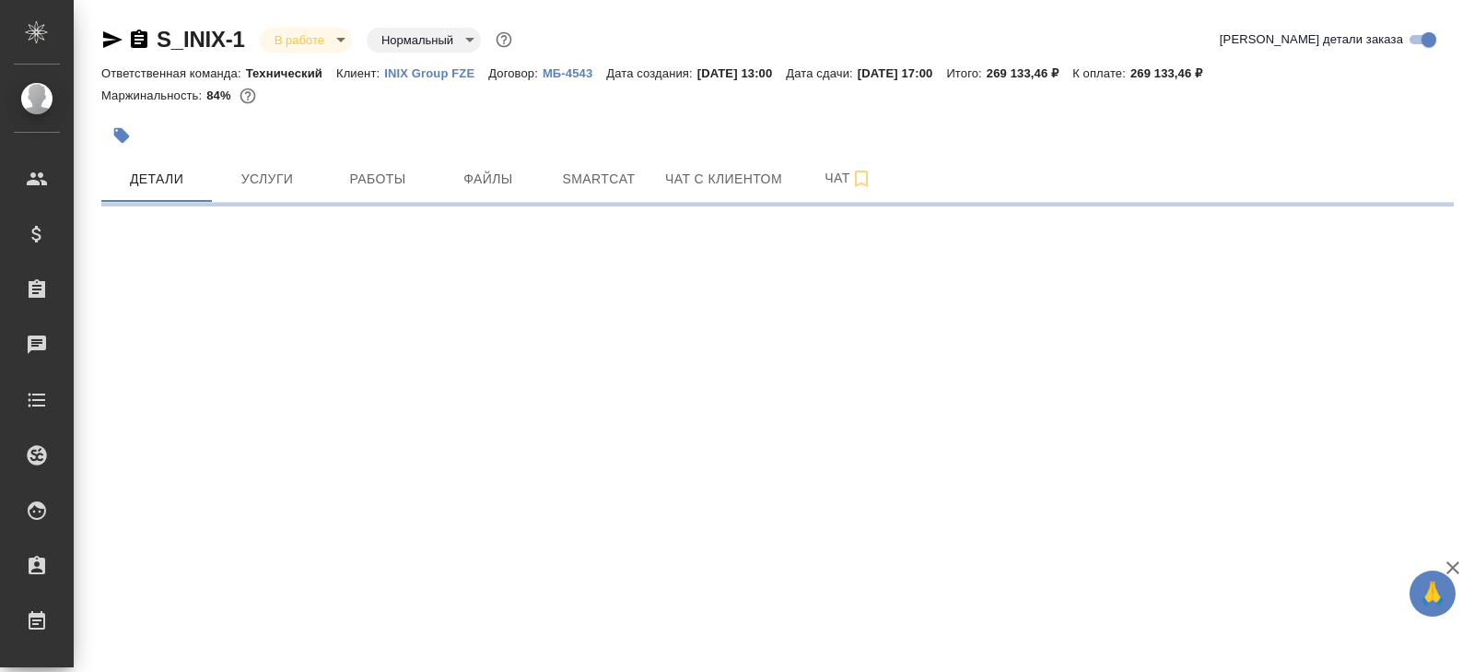
click at [611, 177] on span "Smartcat" at bounding box center [599, 179] width 88 height 23
select select "RU"
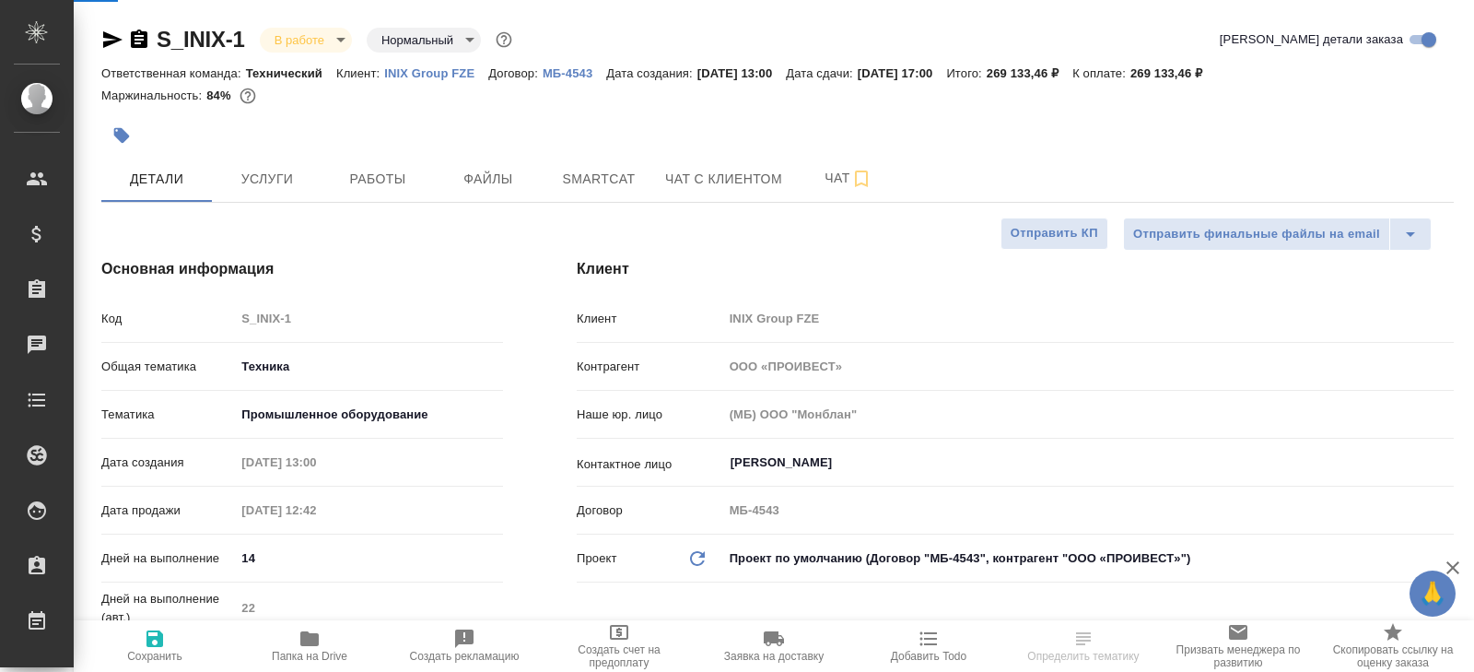
type textarea "x"
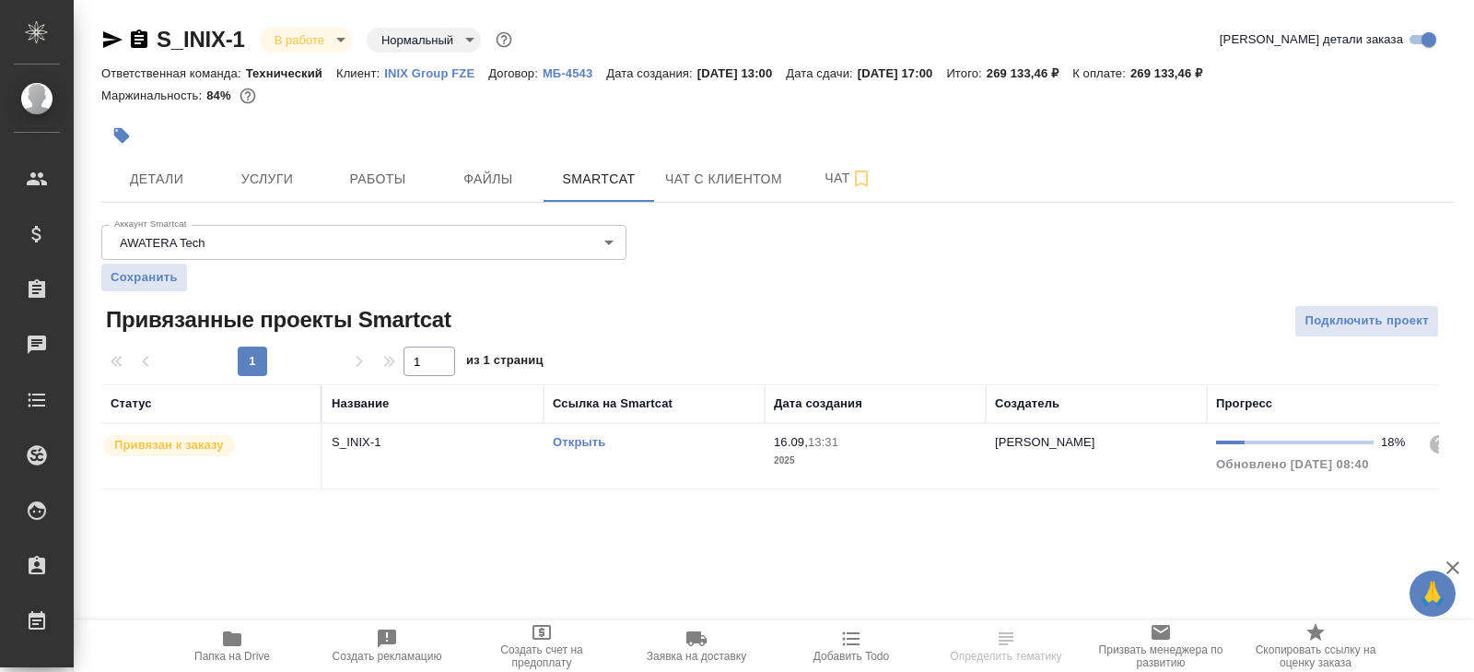
click at [570, 441] on link "Открыть" at bounding box center [579, 442] width 53 height 14
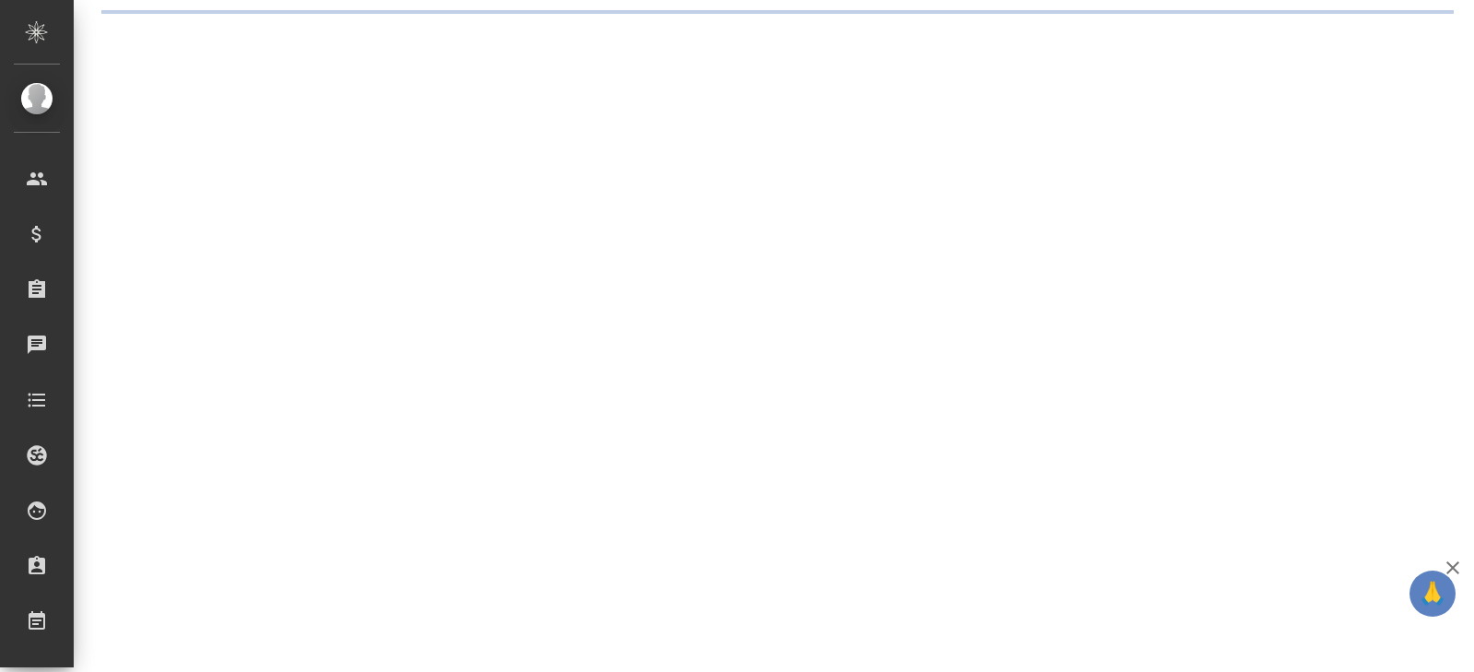
select select "RU"
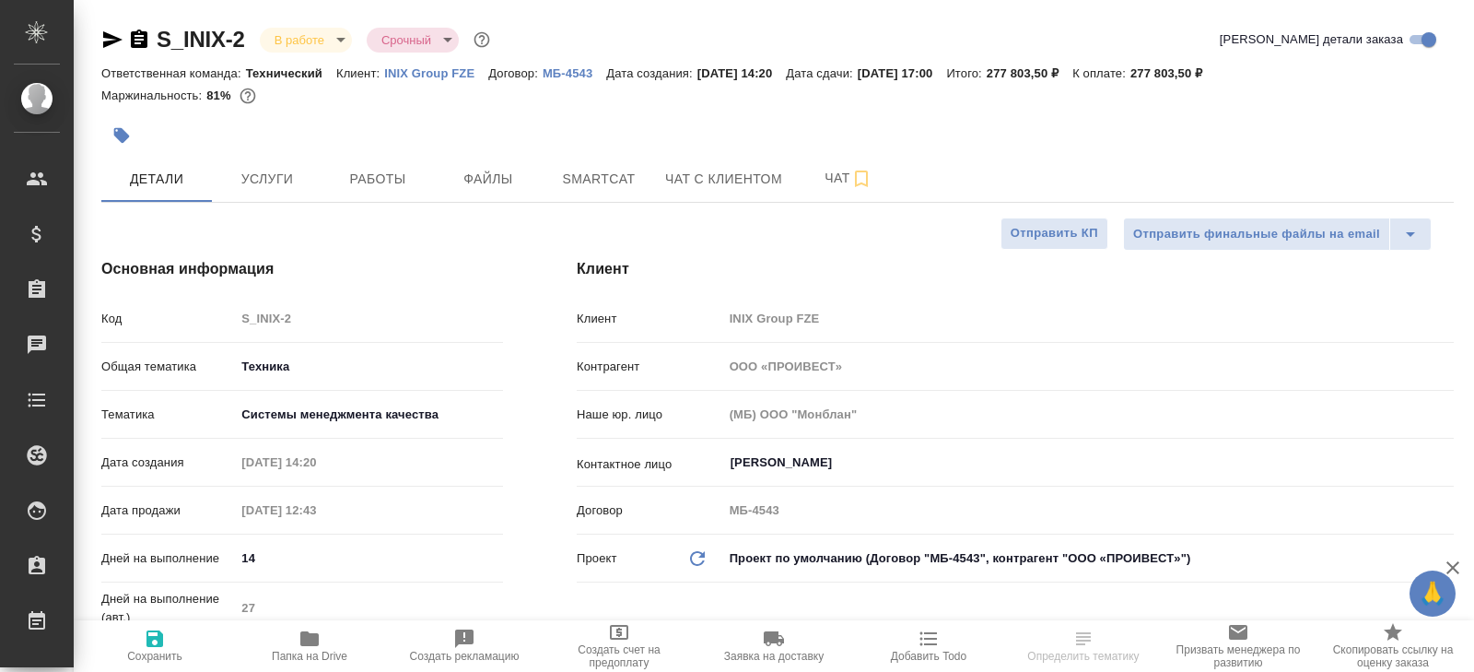
click at [613, 161] on button "Smartcat" at bounding box center [598, 179] width 111 height 46
type textarea "x"
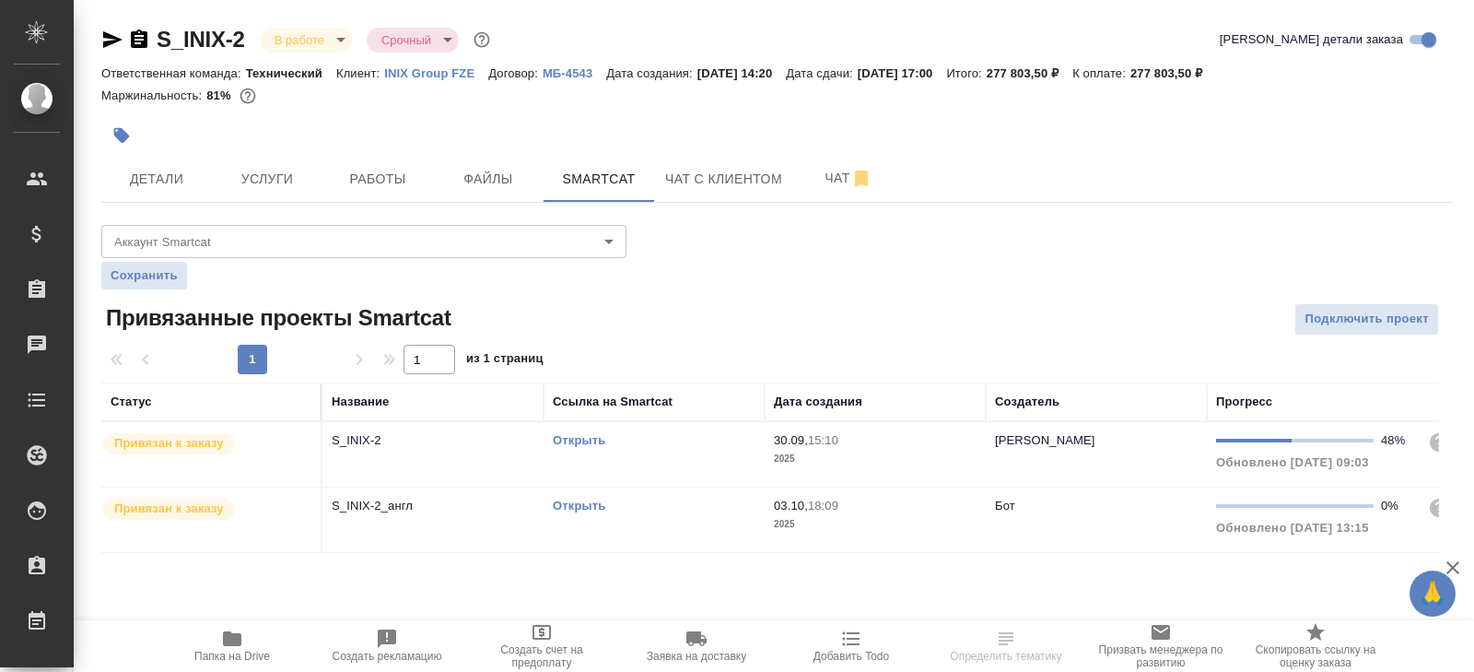
click at [576, 438] on link "Открыть" at bounding box center [579, 440] width 53 height 14
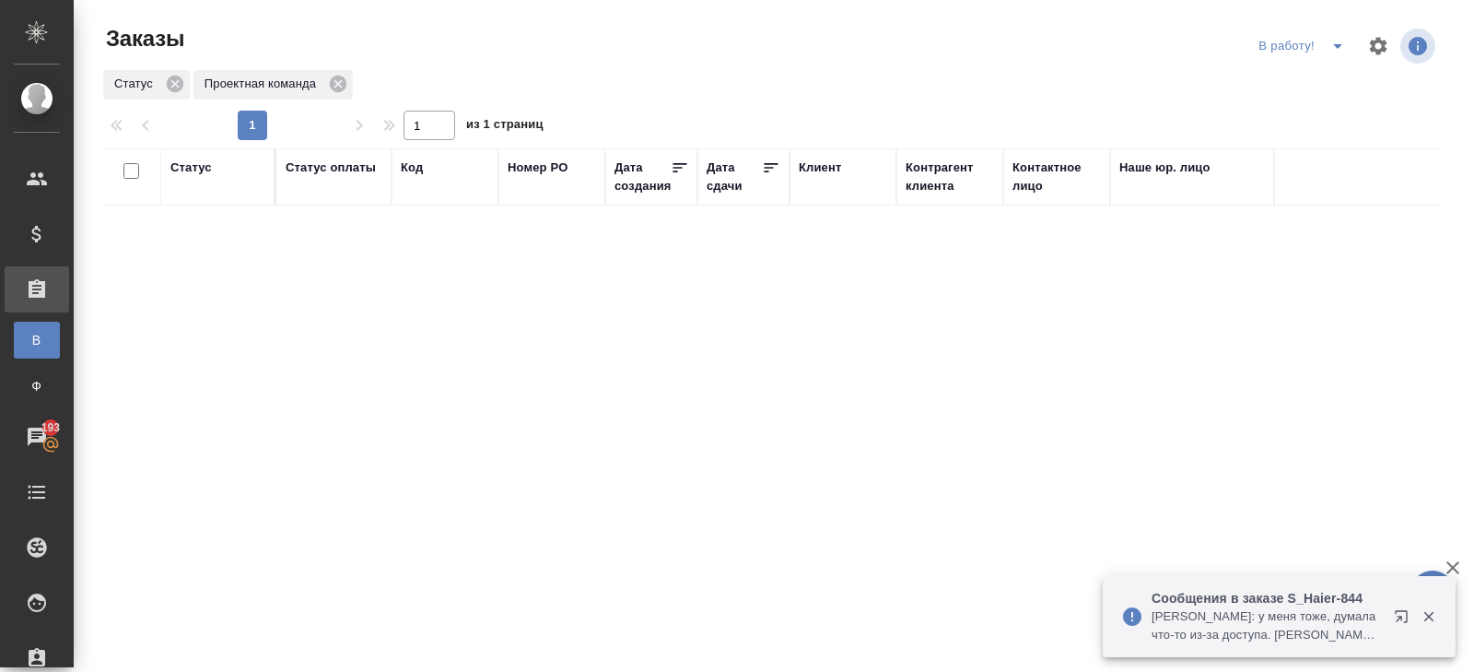
click at [1325, 38] on span "split button" at bounding box center [1338, 46] width 28 height 22
click at [1325, 69] on li "ПМ" at bounding box center [1304, 82] width 102 height 29
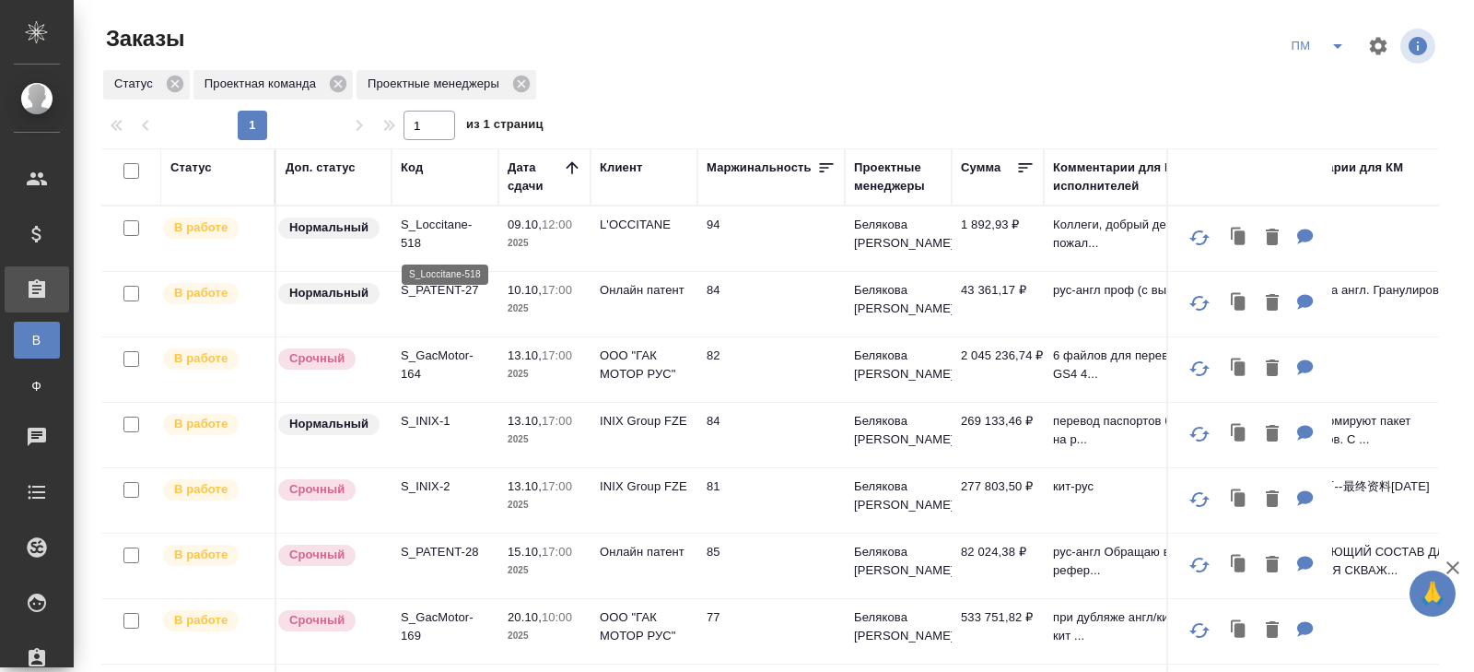
click at [420, 230] on p "S_Loccitane-518" at bounding box center [445, 234] width 88 height 37
click at [393, 233] on td "S_Loccitane-518" at bounding box center [444, 238] width 107 height 64
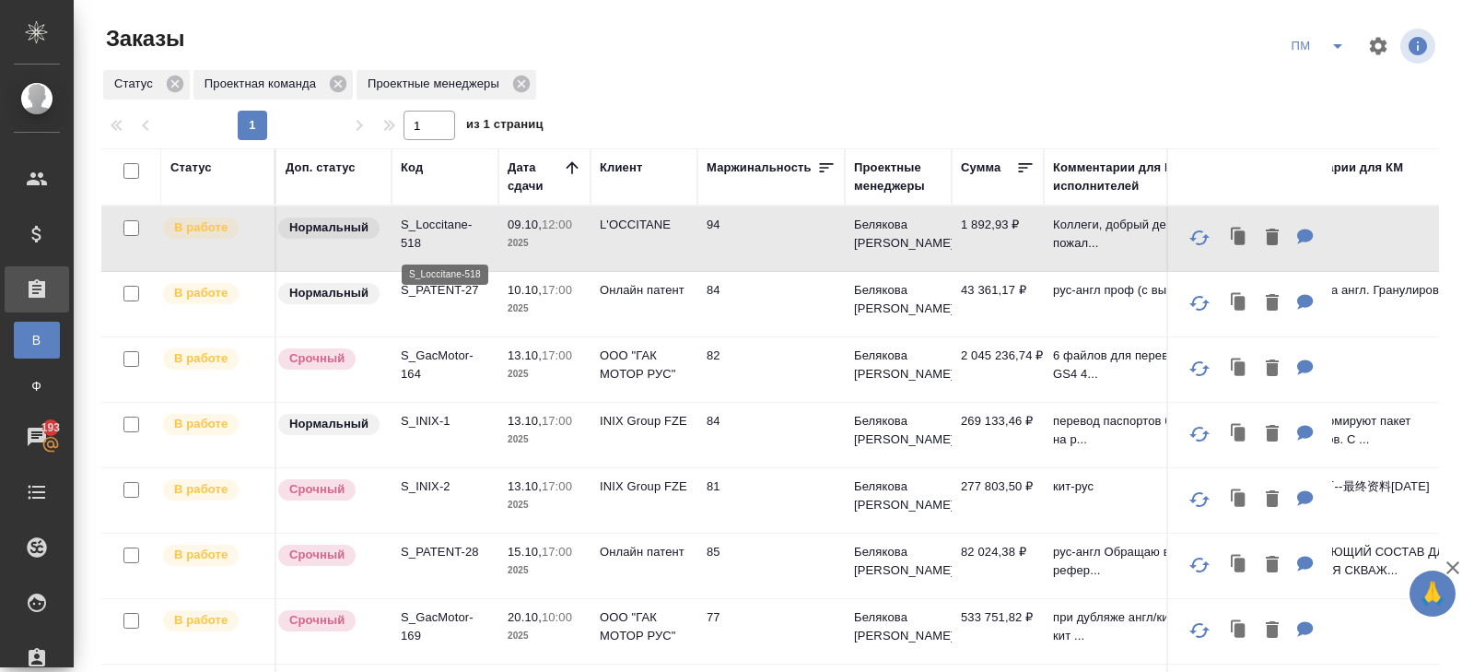
click at [406, 232] on p "S_Loccitane-518" at bounding box center [445, 234] width 88 height 37
click at [425, 427] on td "S_INIX-1" at bounding box center [444, 435] width 107 height 64
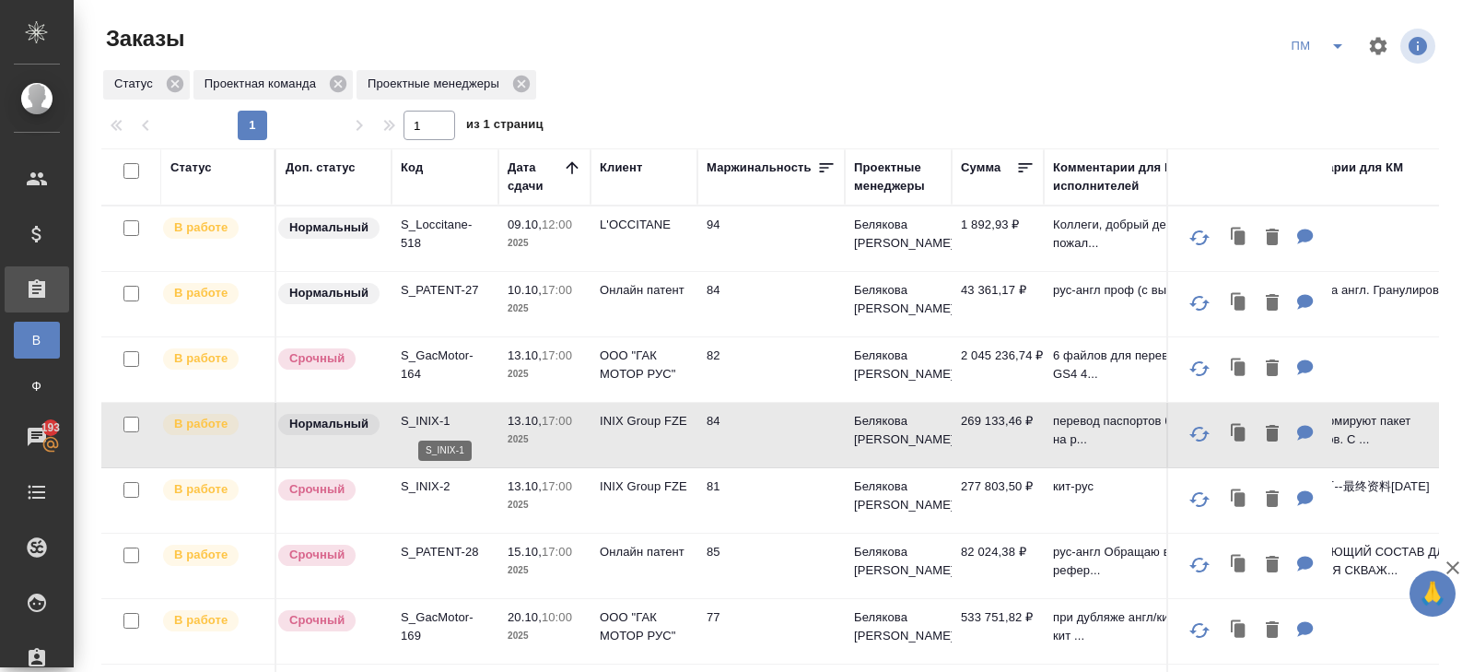
click at [425, 415] on p "S_INIX-1" at bounding box center [445, 421] width 88 height 18
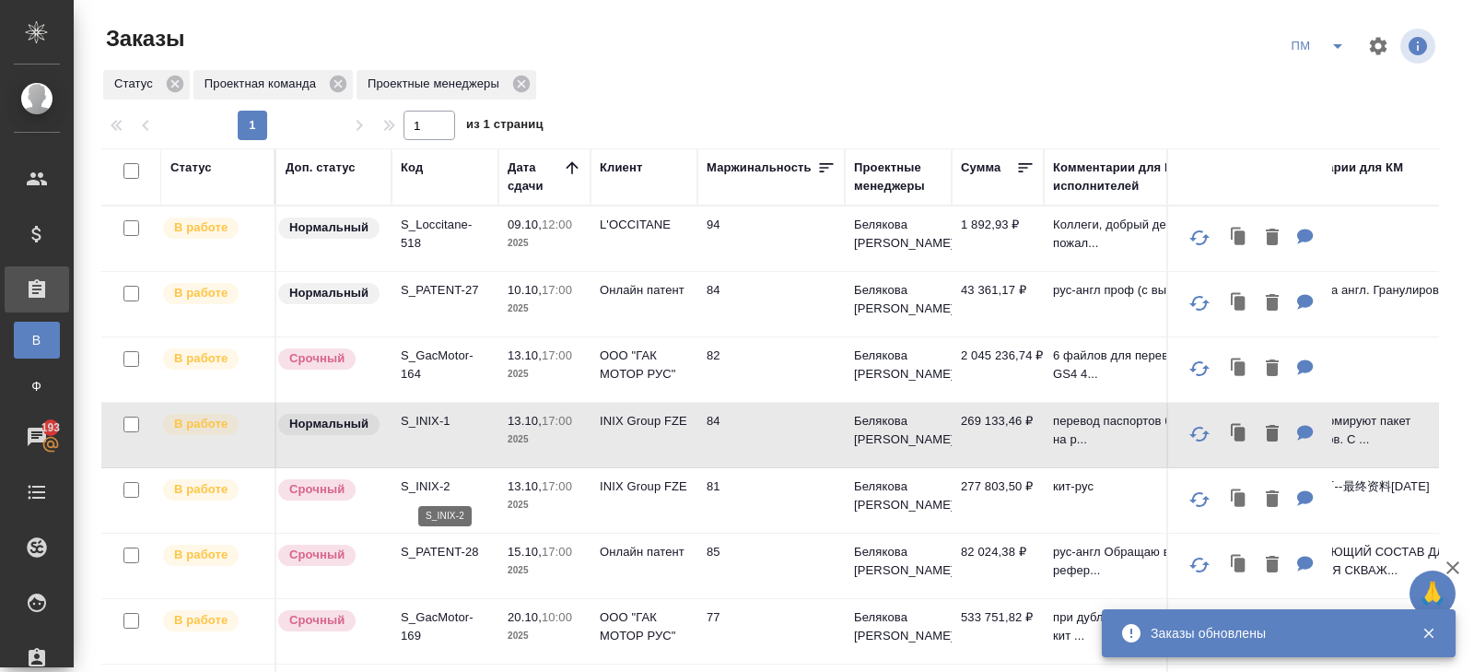
click at [431, 486] on p "S_INIX-2" at bounding box center [445, 486] width 88 height 18
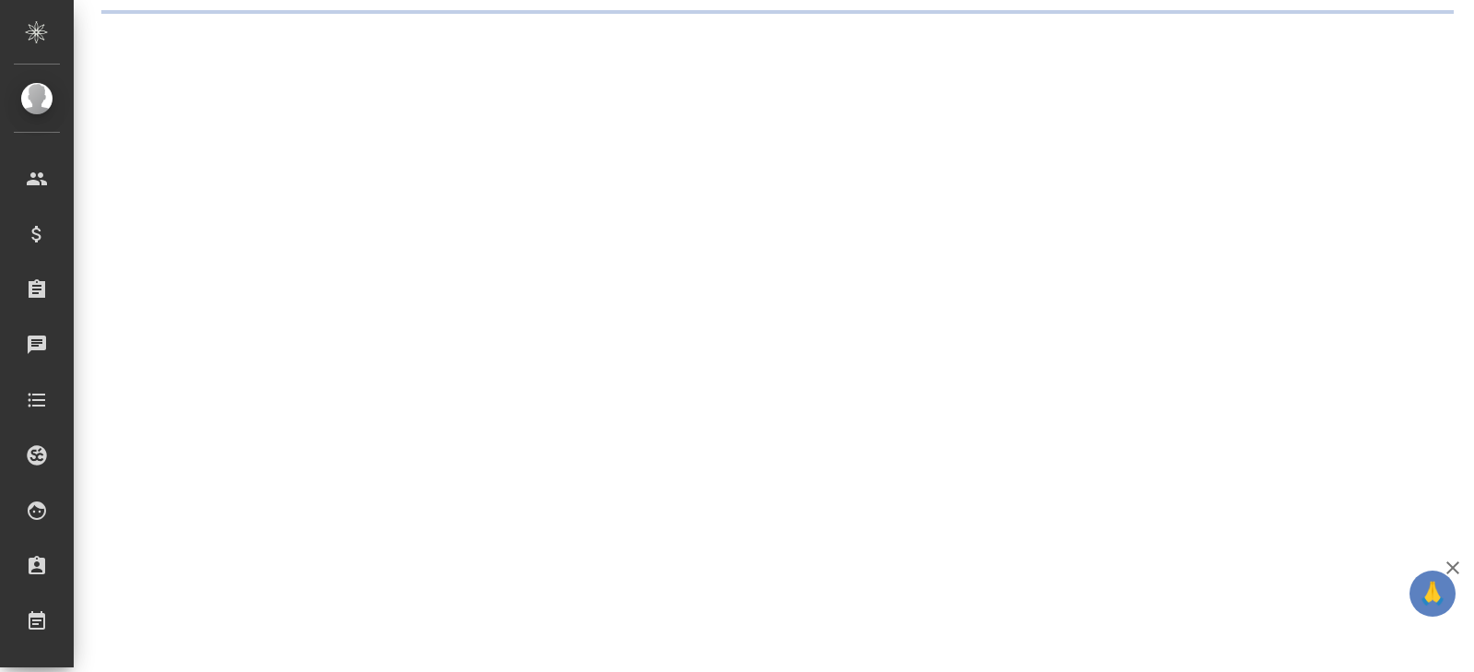
select select "RU"
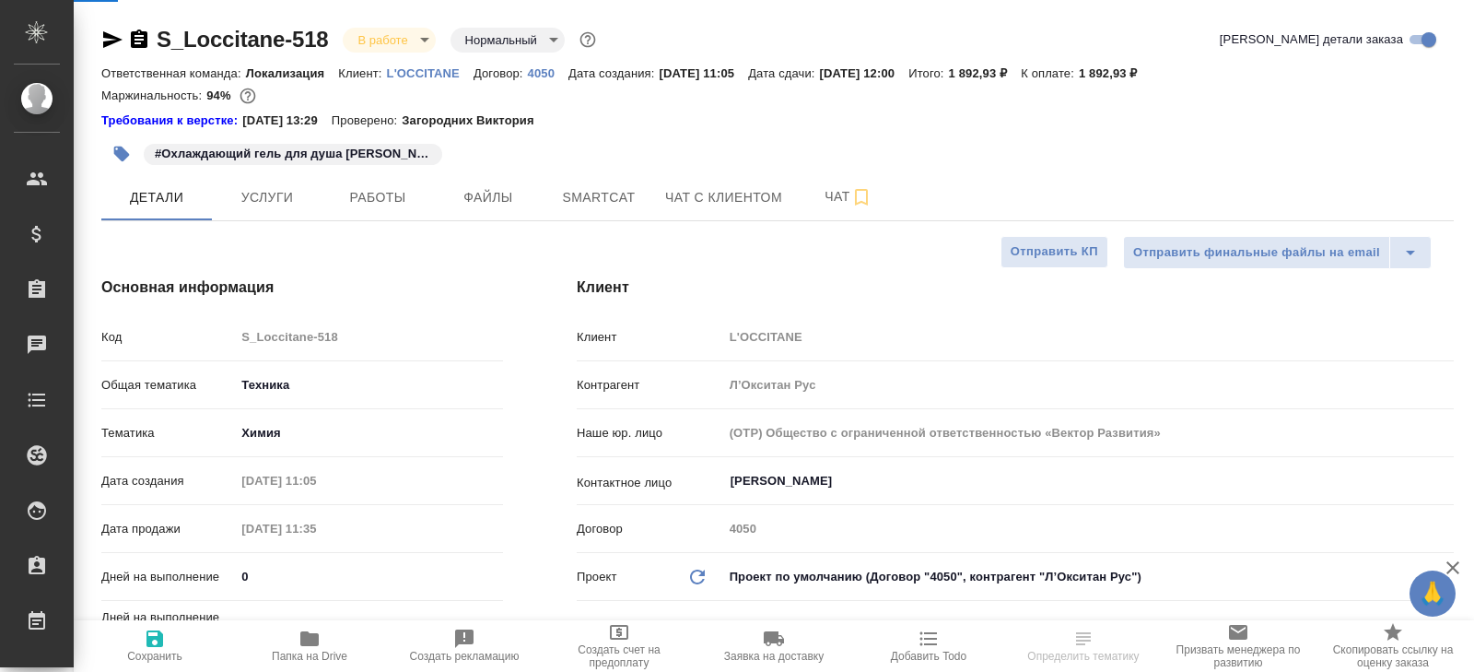
type textarea "x"
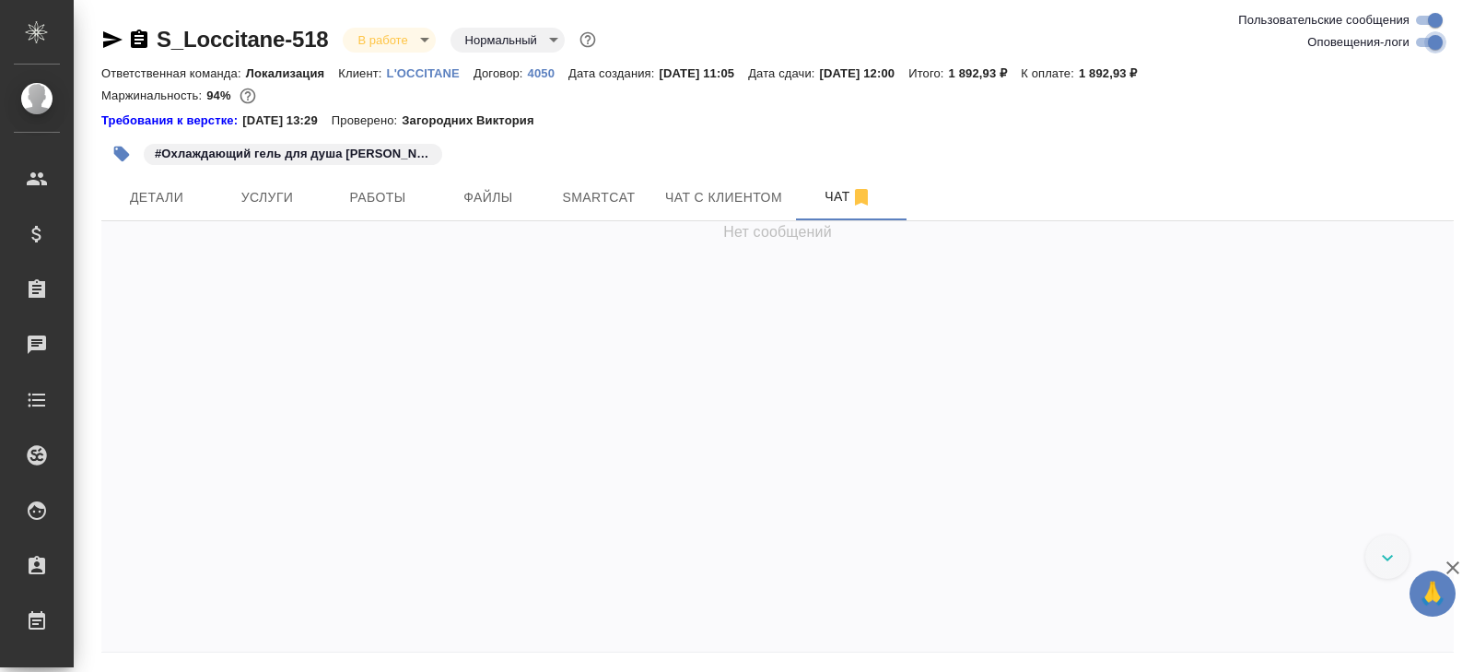
click at [1430, 41] on input "Оповещения-логи" at bounding box center [1435, 42] width 66 height 22
checkbox input "false"
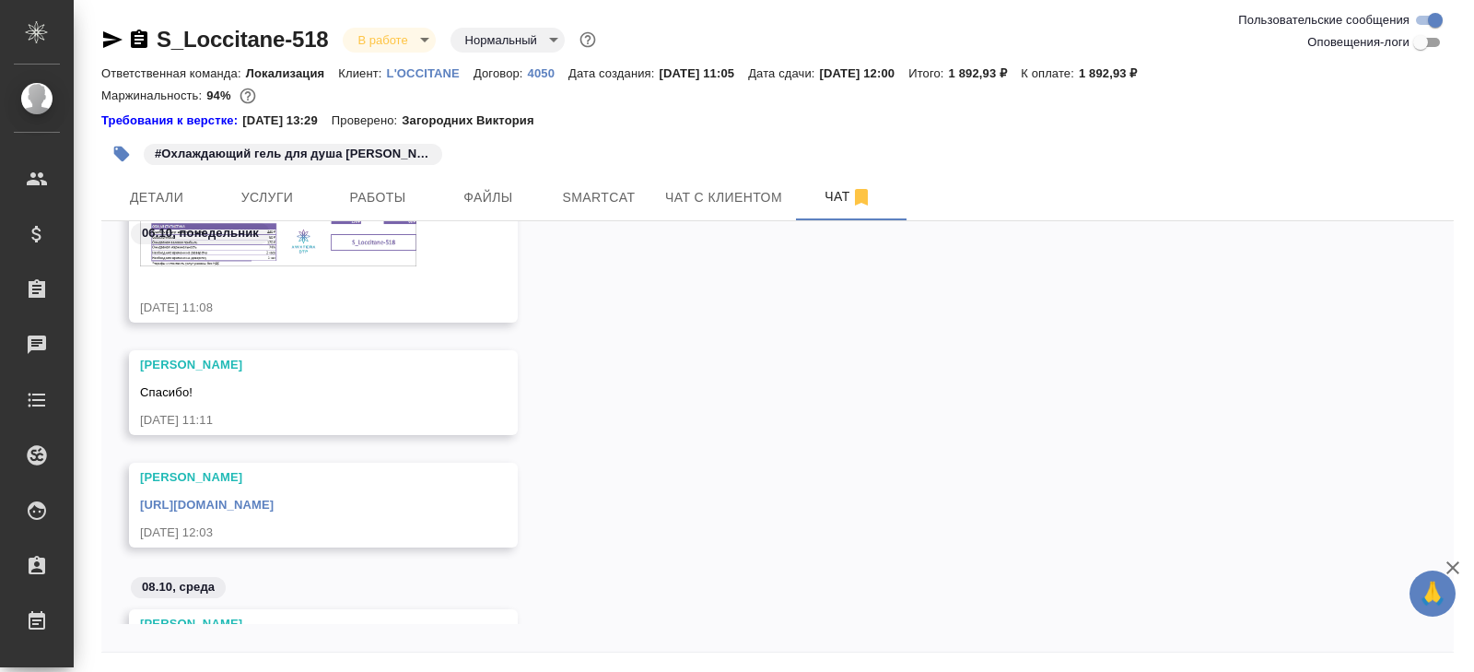
scroll to position [250, 0]
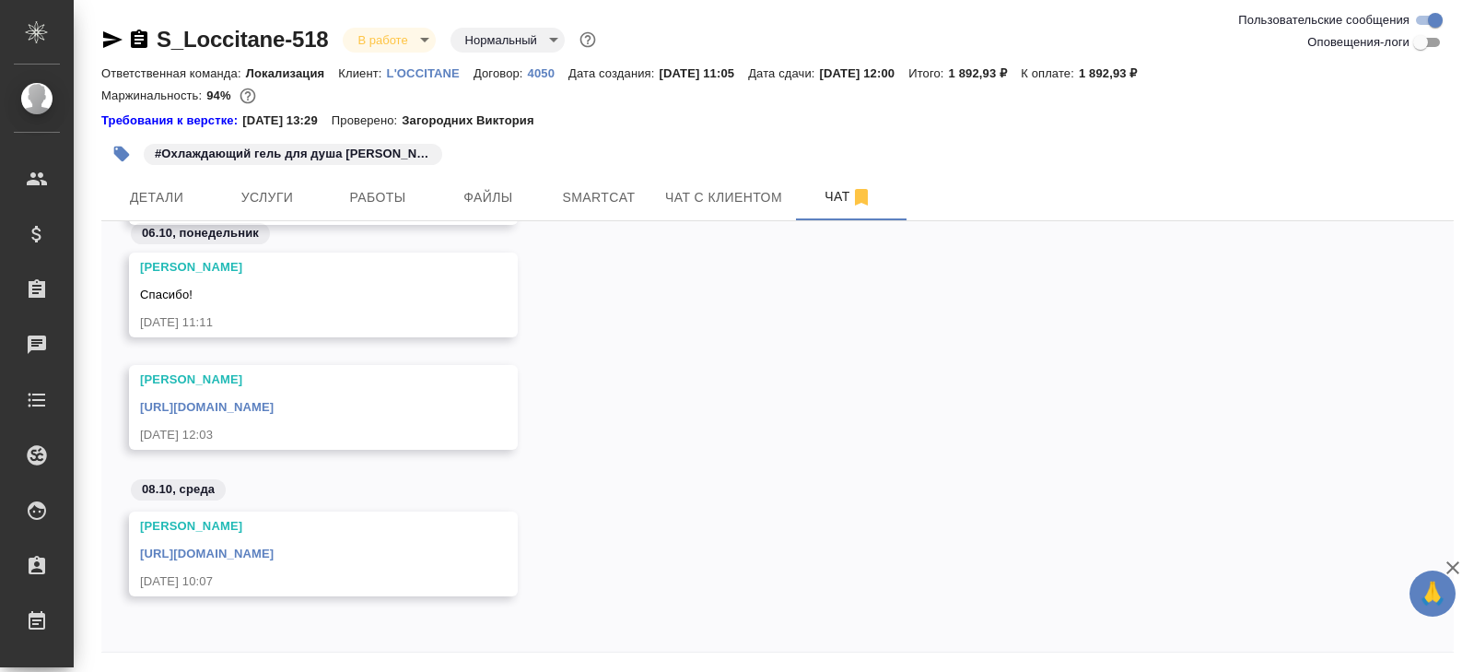
click at [274, 551] on link "https://drive.awatera.com/apps/files/files/10604356?dir=/Shares/LOccitane/Order…" at bounding box center [207, 553] width 134 height 14
click at [360, 200] on span "Работы" at bounding box center [377, 197] width 88 height 23
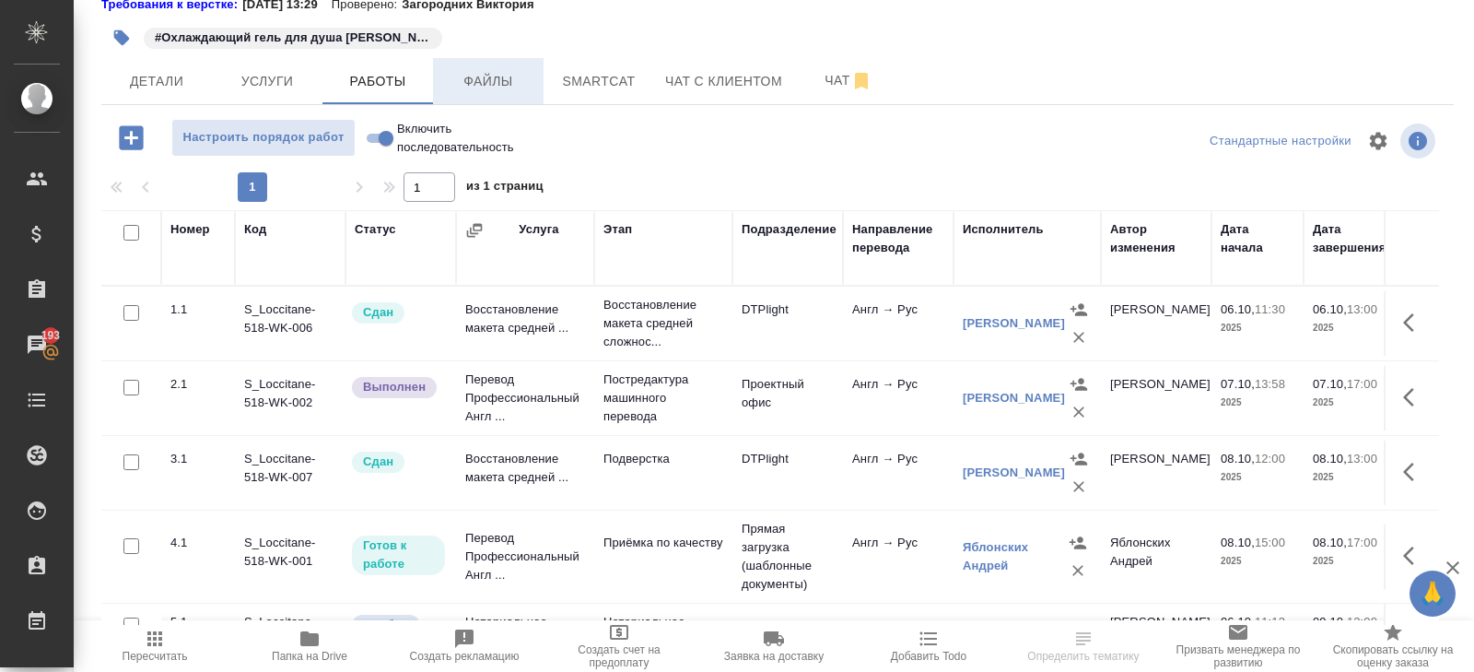
scroll to position [50, 0]
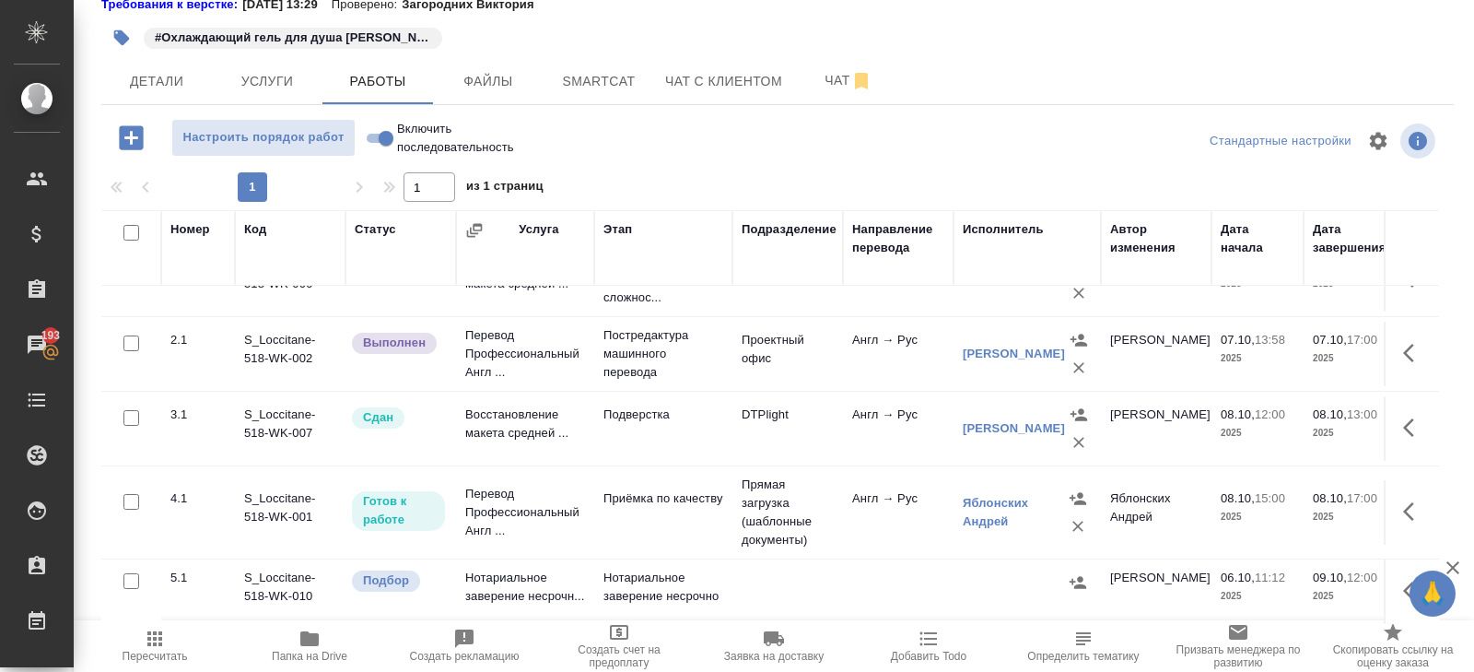
click at [1410, 505] on icon "button" at bounding box center [1414, 511] width 22 height 22
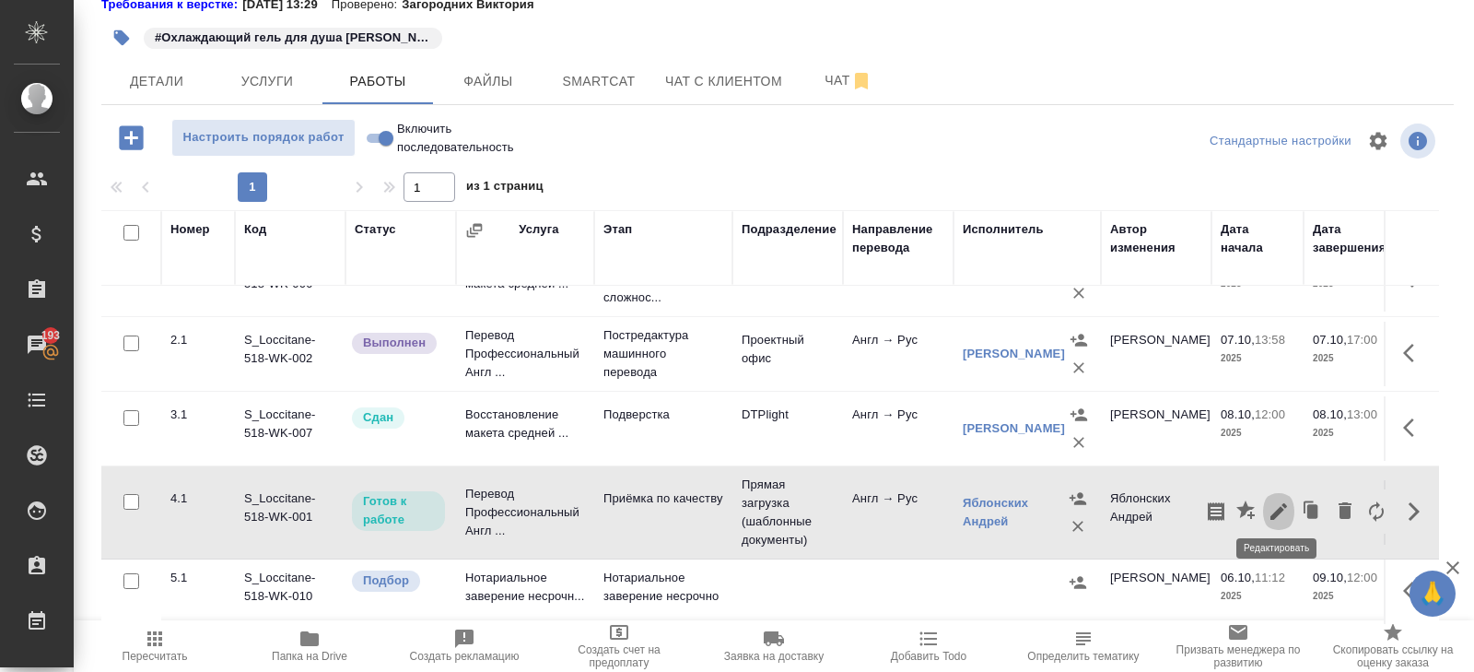
click at [1279, 503] on icon "button" at bounding box center [1278, 511] width 17 height 17
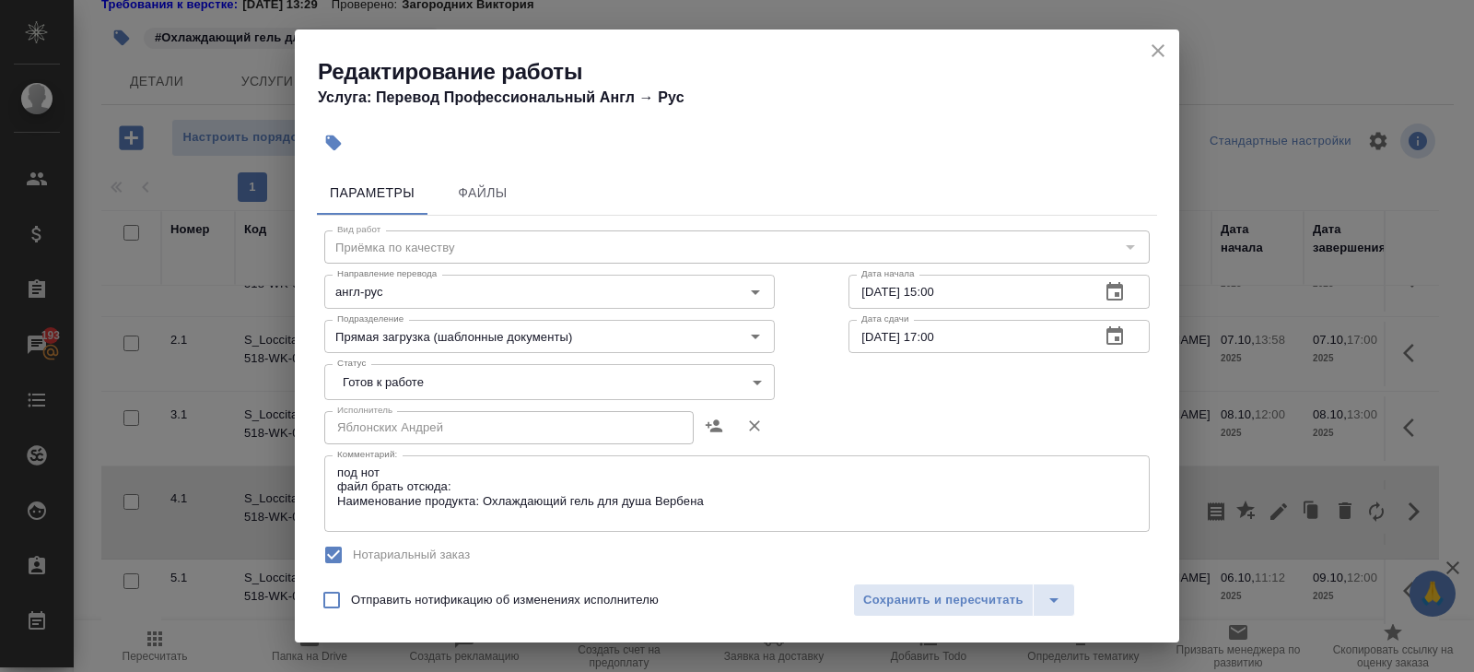
click at [438, 517] on textarea "под нот файл брать отсюда: Наименование продукта: Охлаждающий гель для душа Вер…" at bounding box center [737, 493] width 800 height 57
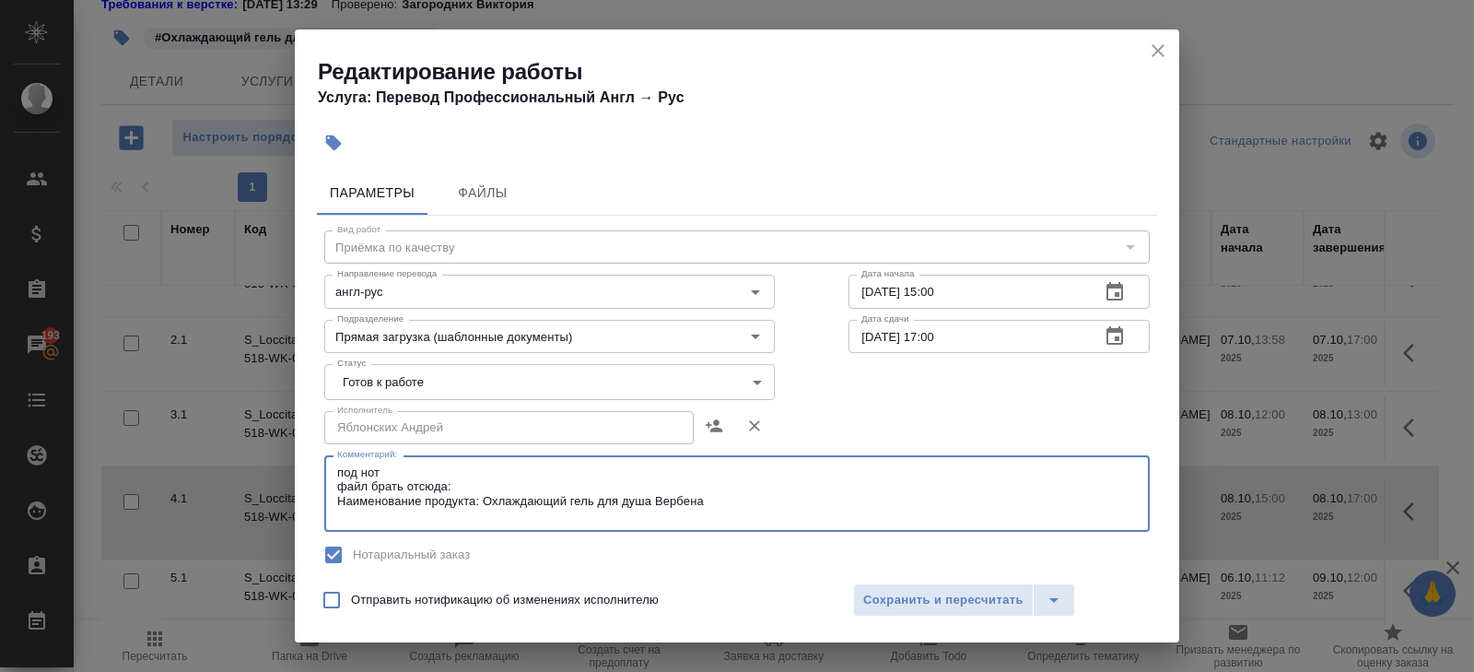
click at [483, 486] on textarea "под нот файл брать отсюда: Наименование продукта: Охлаждающий гель для душа Вер…" at bounding box center [737, 493] width 800 height 57
paste textarea "https://drive.awatera.com/s/CYJi6PN6EYwGTRr"
type textarea "под нот файл брать отсюда: https://drive.awatera.com/s/CYJi6PN6EYwGTRr Наименов…"
click at [911, 601] on span "Сохранить и пересчитать" at bounding box center [943, 600] width 160 height 21
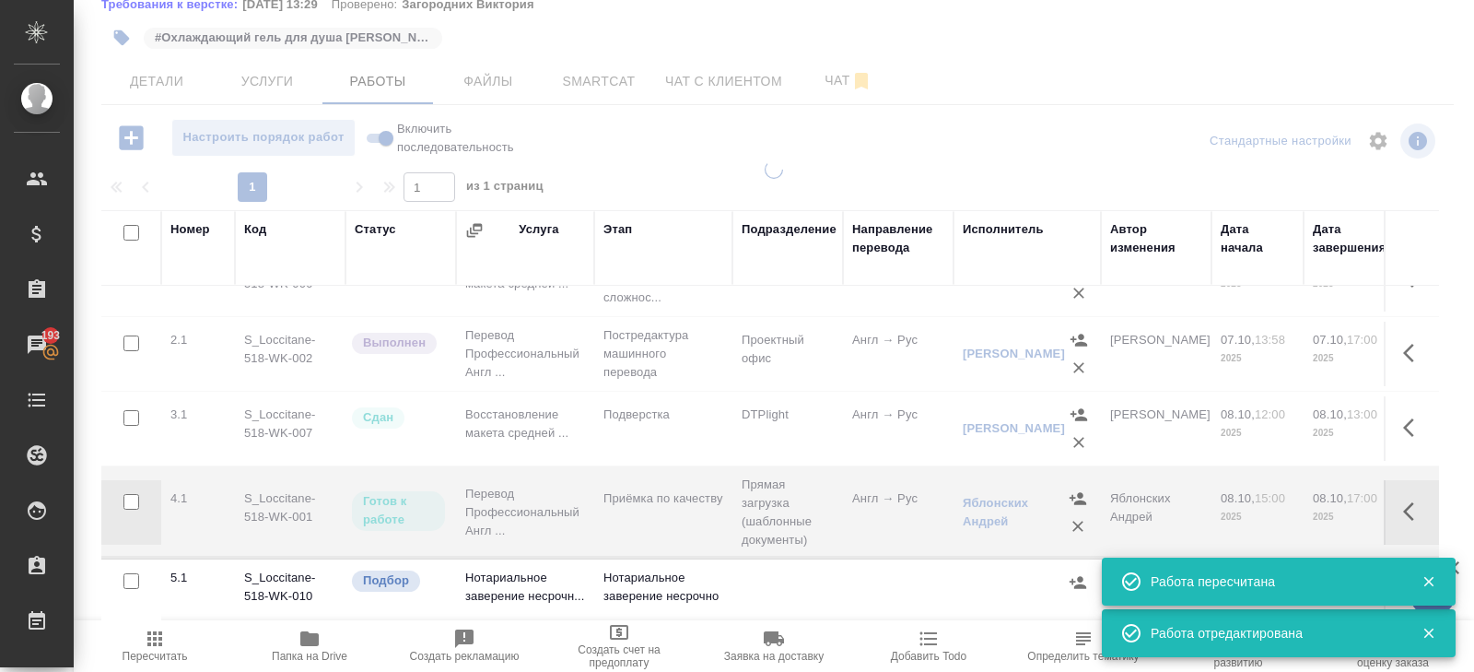
click at [1410, 508] on icon "button" at bounding box center [1408, 511] width 11 height 18
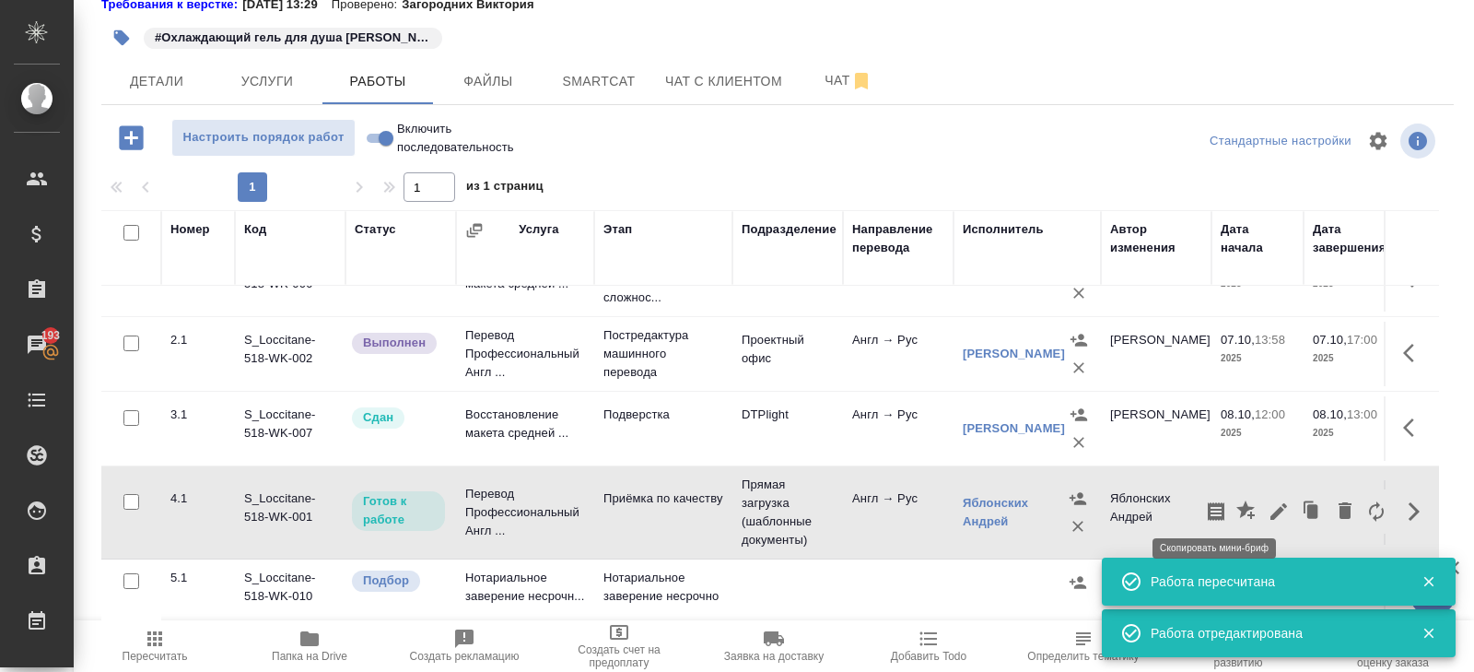
click at [1218, 501] on icon "button" at bounding box center [1216, 511] width 22 height 22
click at [1275, 505] on icon "button" at bounding box center [1278, 511] width 17 height 17
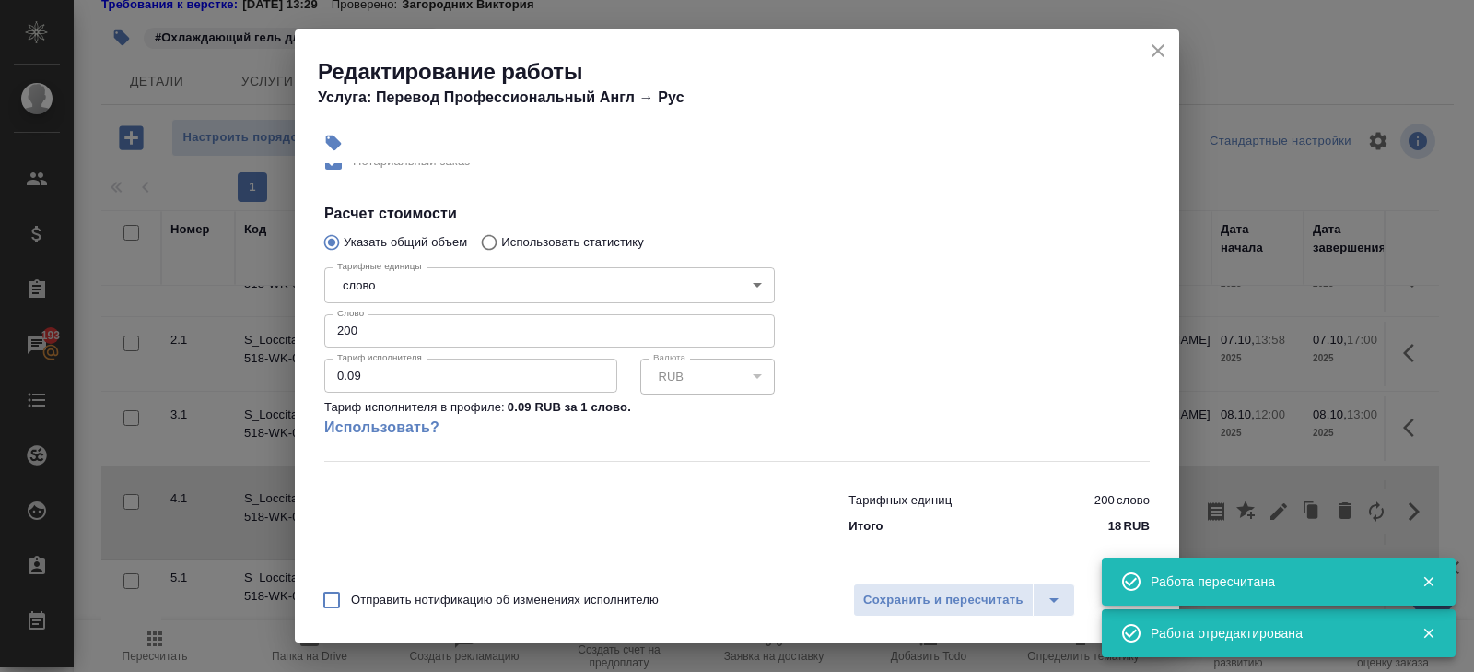
scroll to position [0, 0]
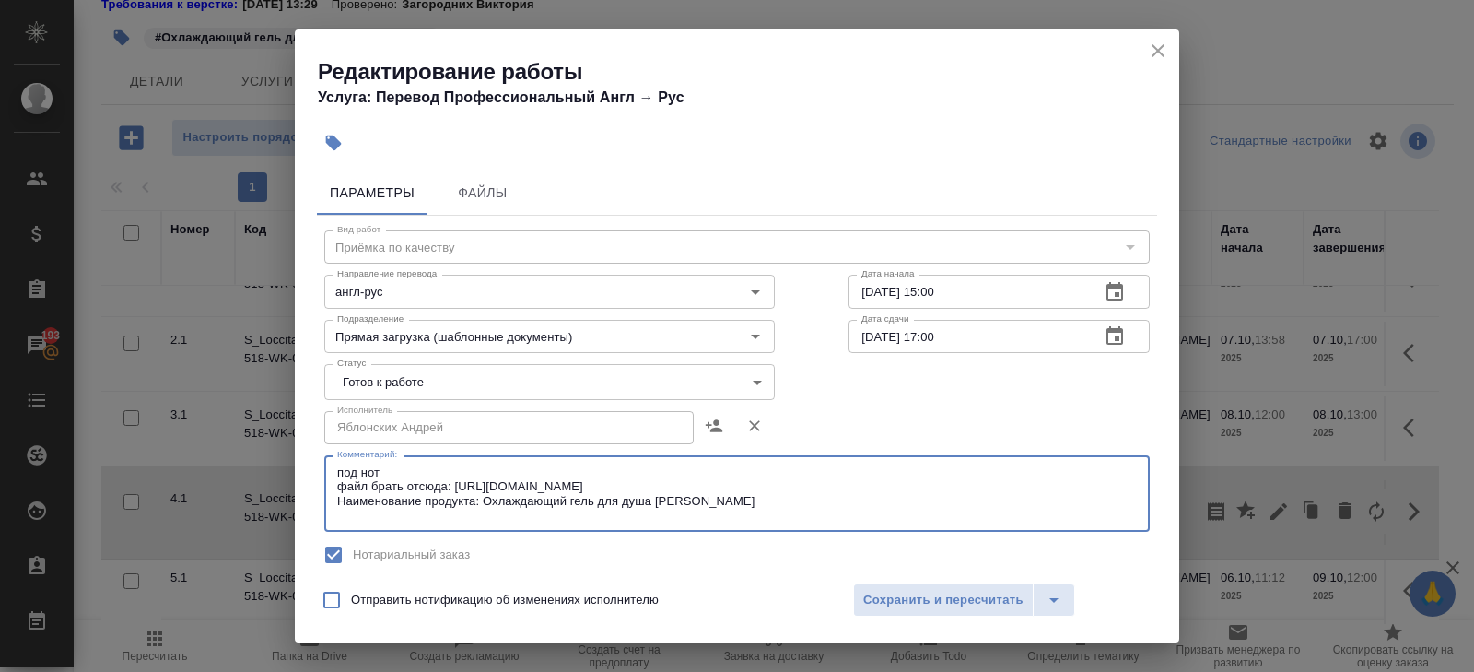
drag, startPoint x: 337, startPoint y: 470, endPoint x: 892, endPoint y: 557, distance: 561.4
click at [892, 557] on div "Вид работ Приёмка по качеству Вид работ Направление перевода англ-рус Направлен…" at bounding box center [737, 576] width 840 height 720
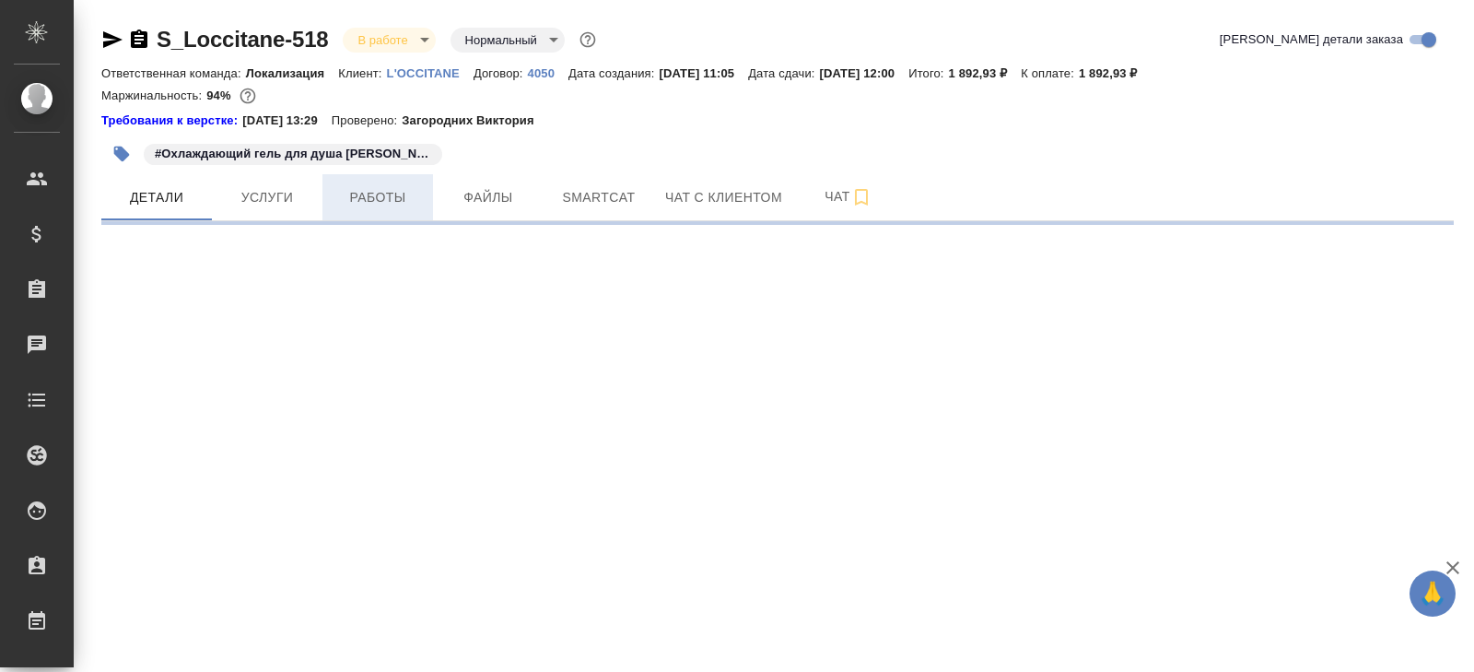
click at [369, 206] on span "Работы" at bounding box center [377, 197] width 88 height 23
select select "RU"
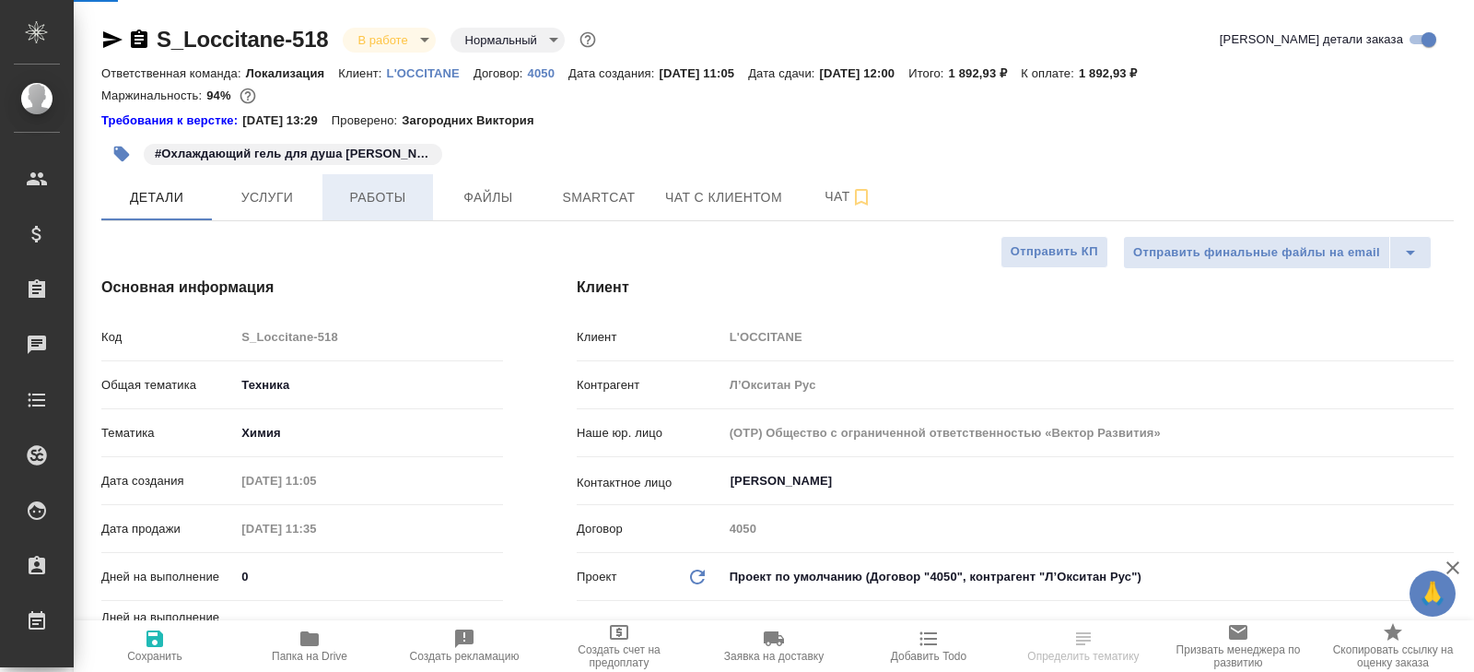
type textarea "x"
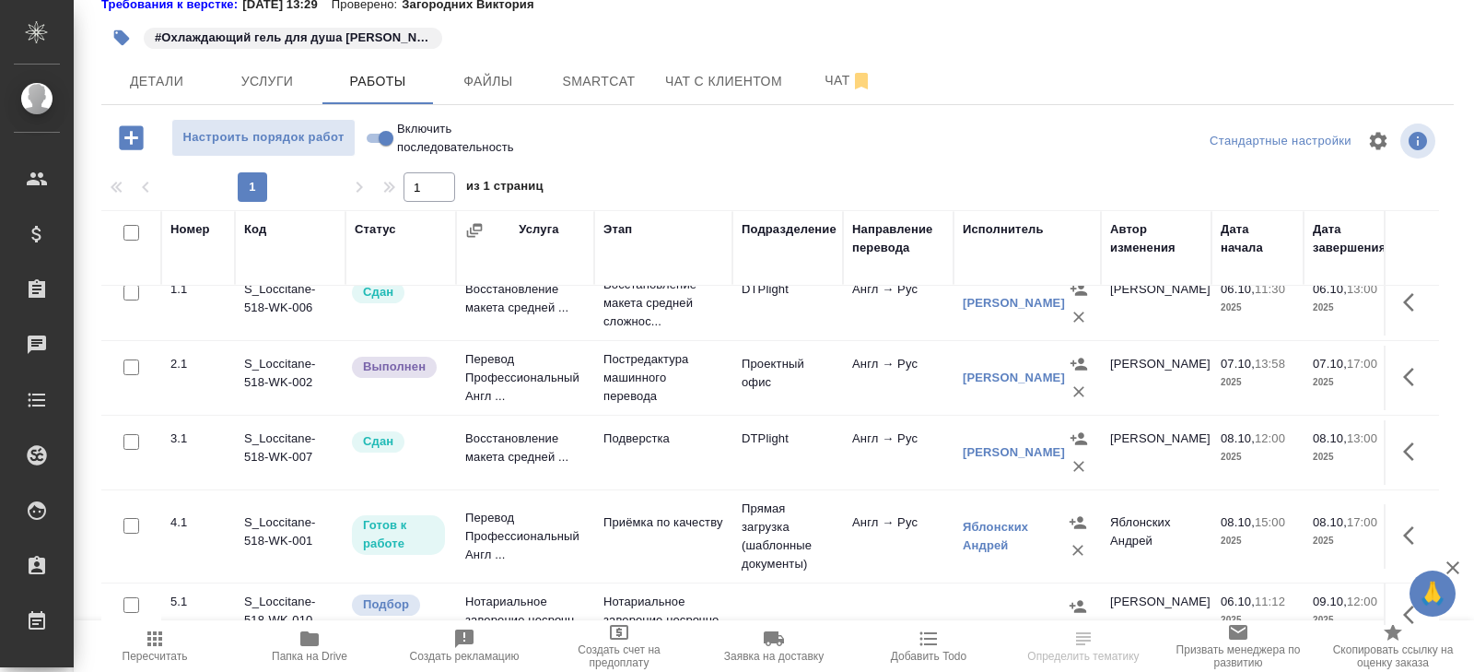
scroll to position [29, 0]
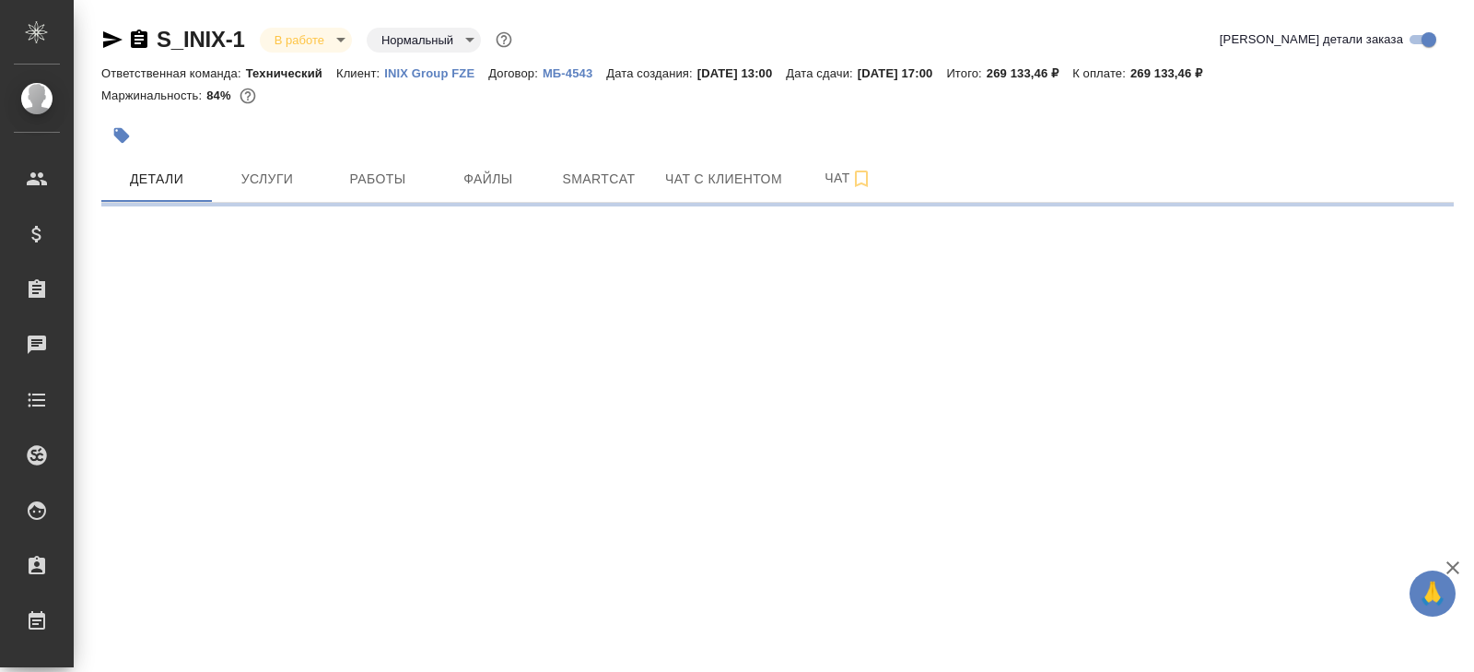
select select "RU"
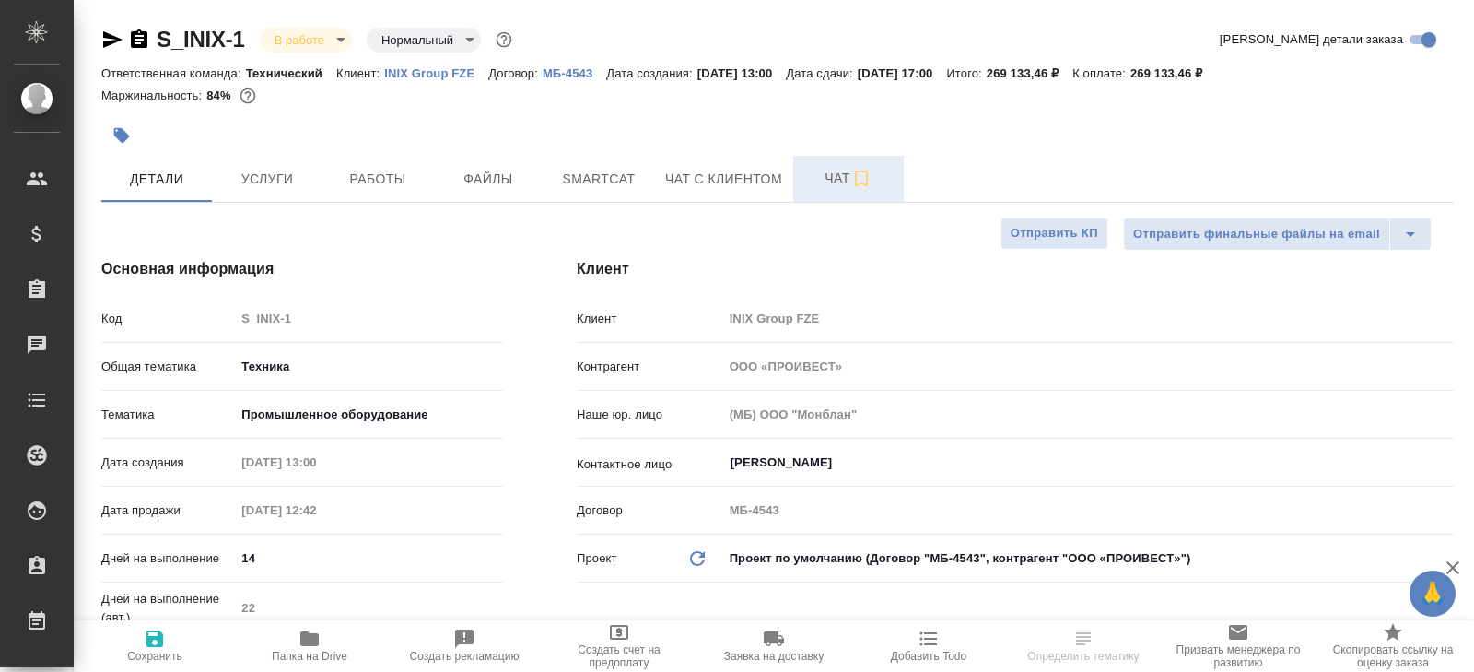
type textarea "x"
click at [830, 191] on button "Чат" at bounding box center [848, 179] width 111 height 46
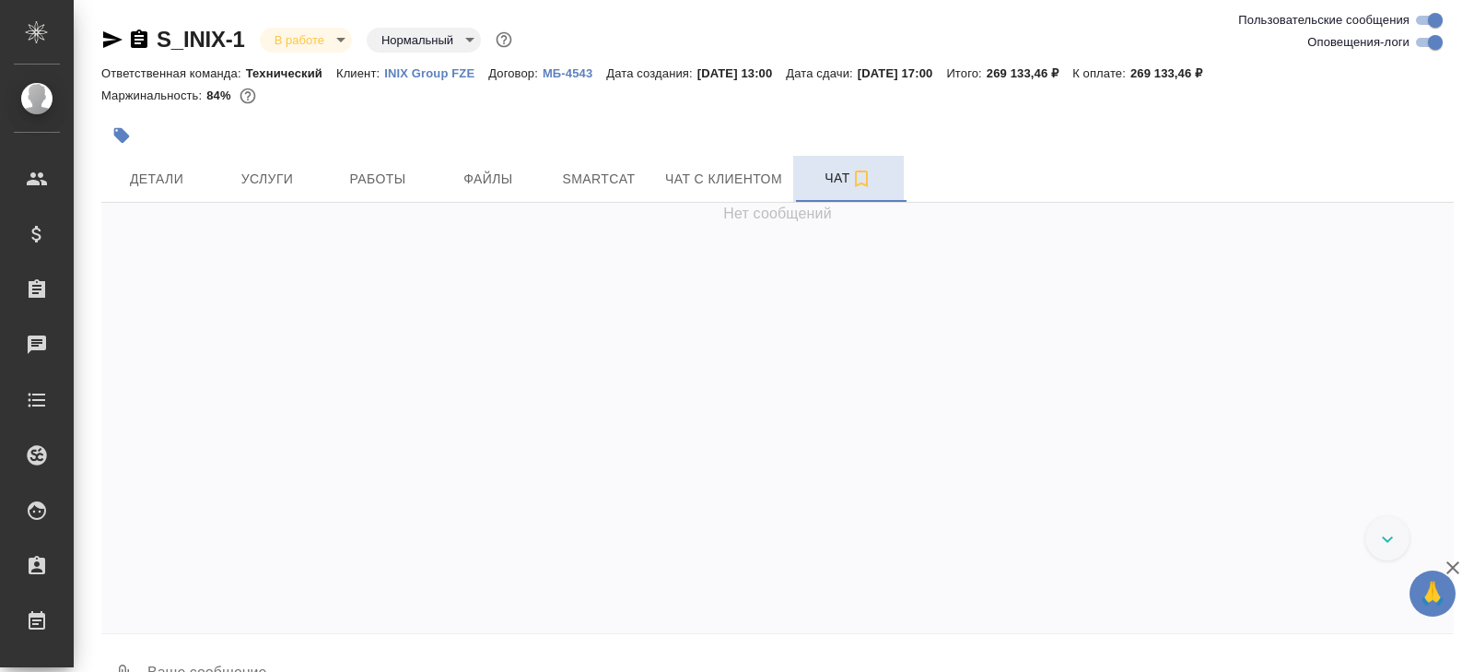
scroll to position [21630, 0]
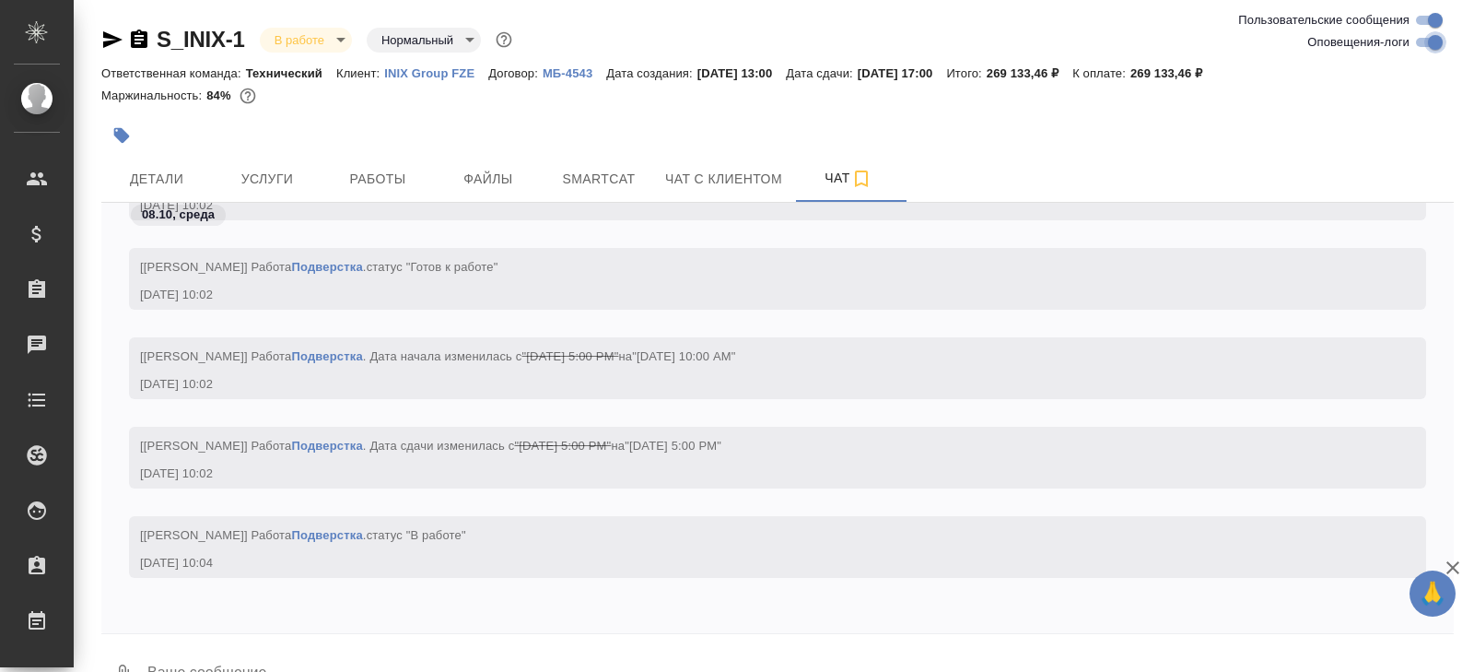
click at [1418, 48] on input "Оповещения-логи" at bounding box center [1435, 42] width 66 height 22
checkbox input "false"
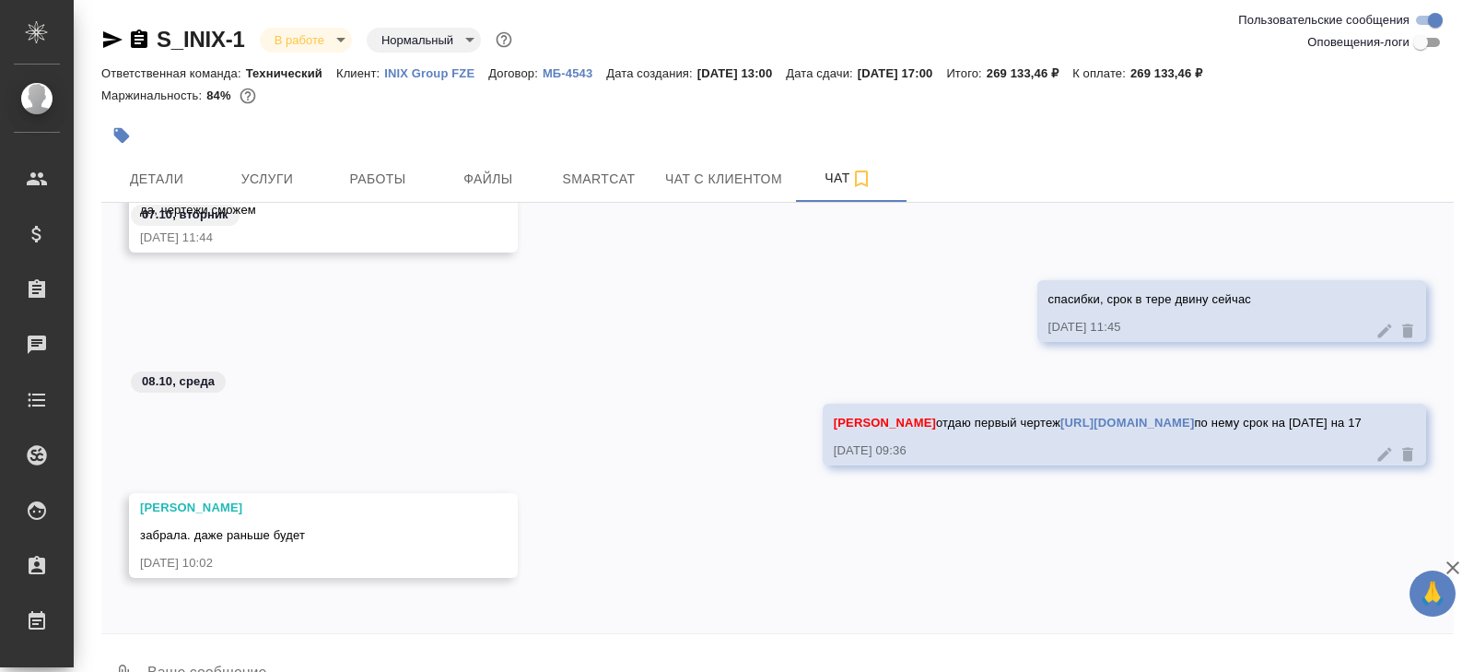
scroll to position [3598, 0]
click at [1106, 415] on link "[URL][DOMAIN_NAME]" at bounding box center [1127, 422] width 134 height 14
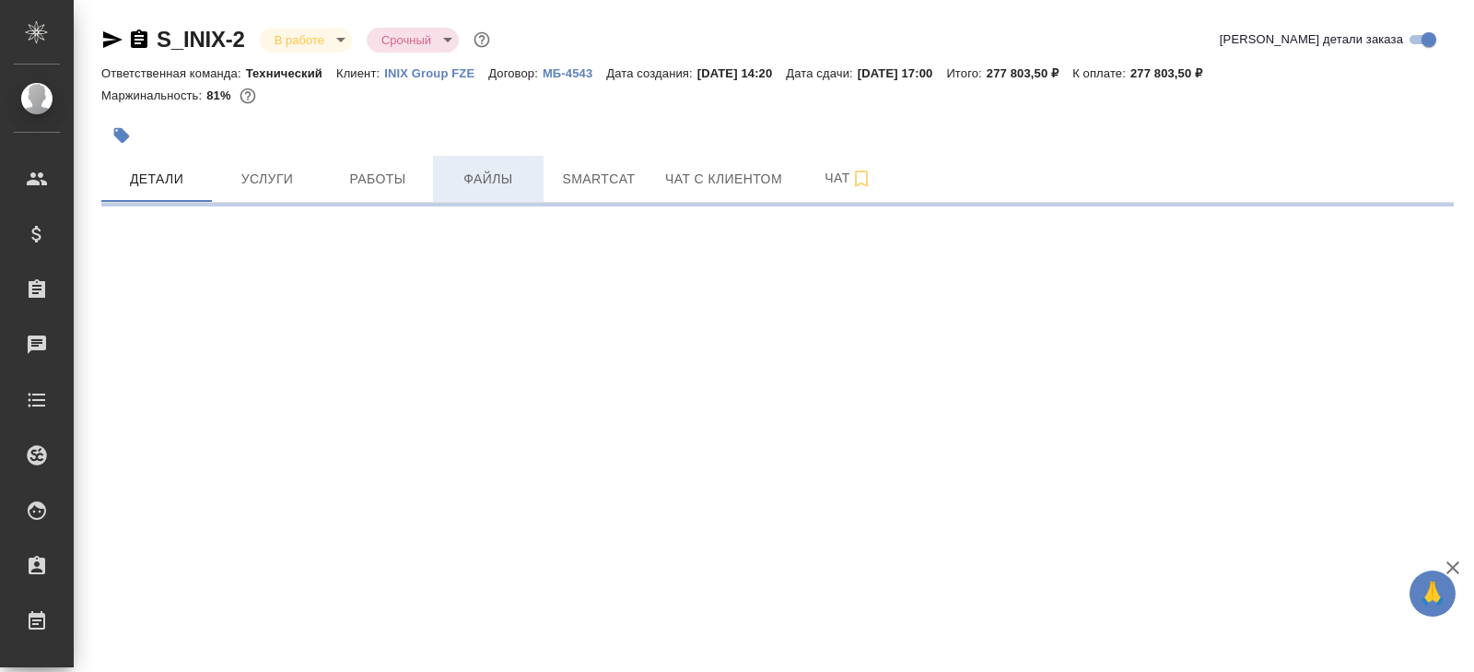
select select "RU"
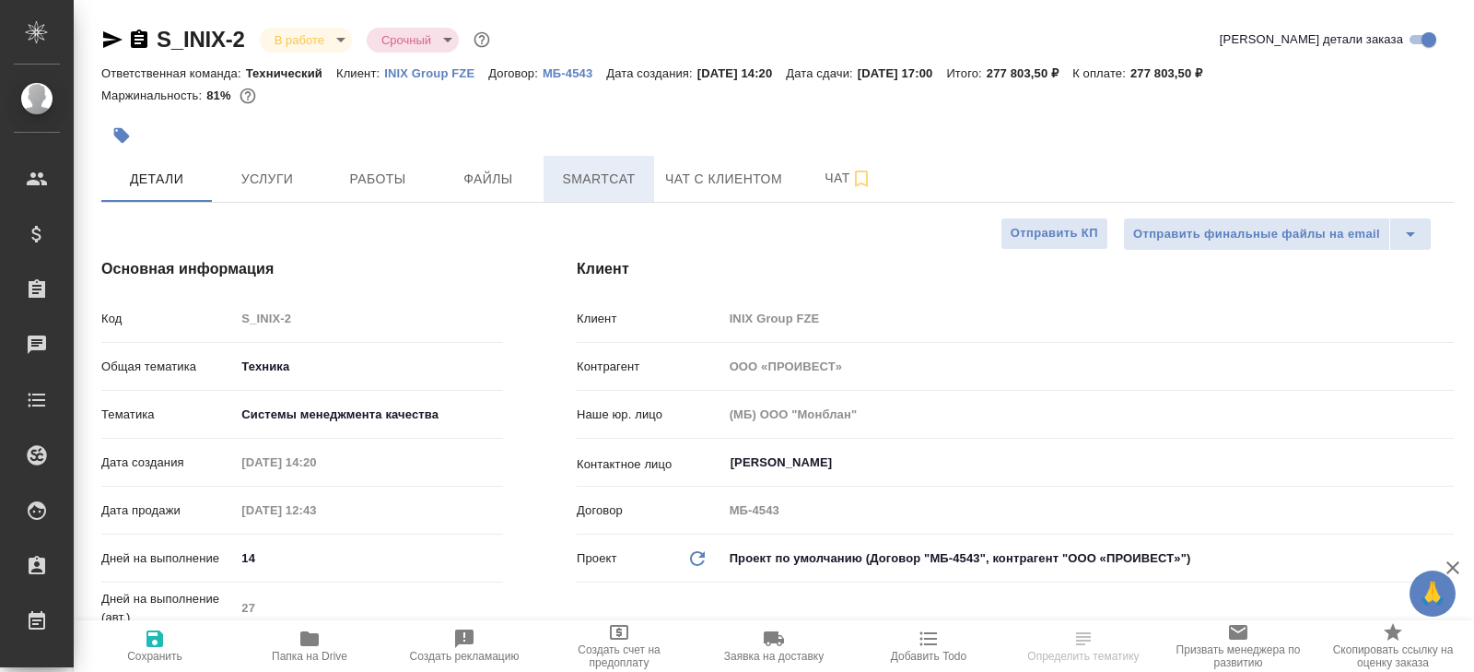
type textarea "x"
click at [587, 174] on span "Smartcat" at bounding box center [599, 179] width 88 height 23
type textarea "x"
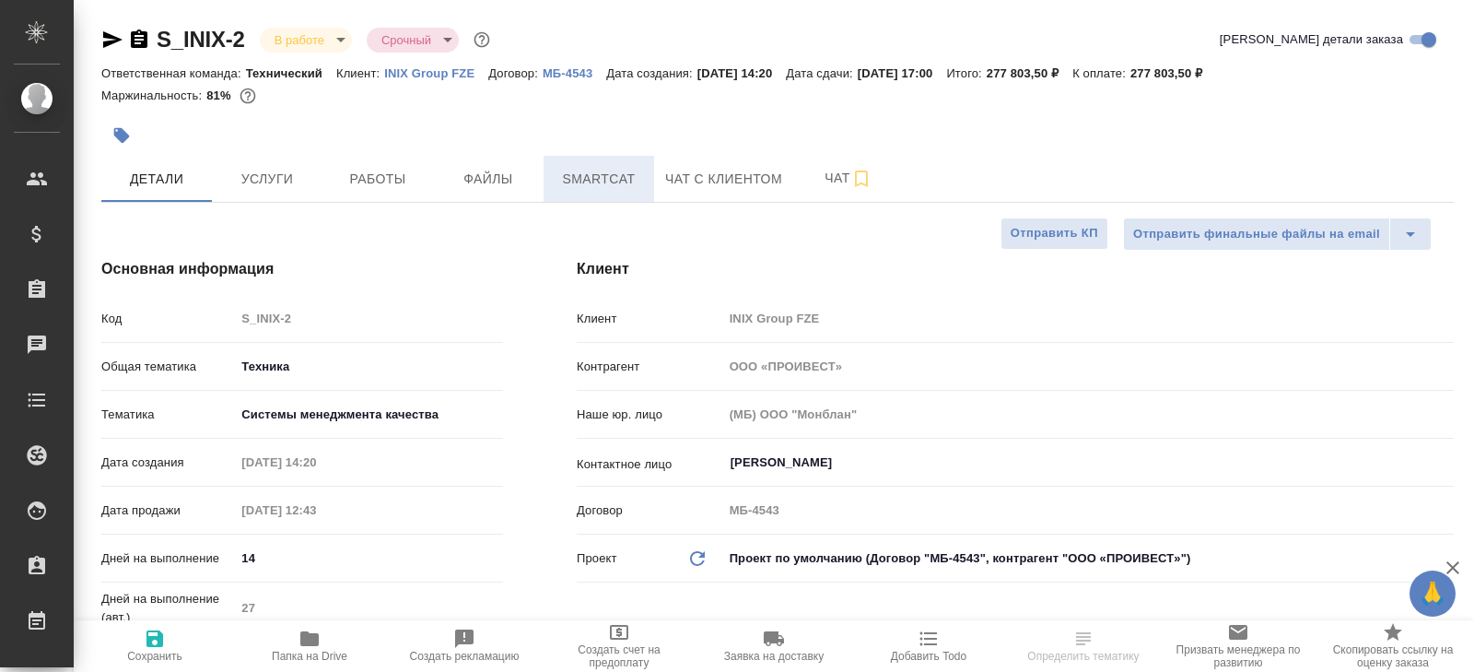
type textarea "x"
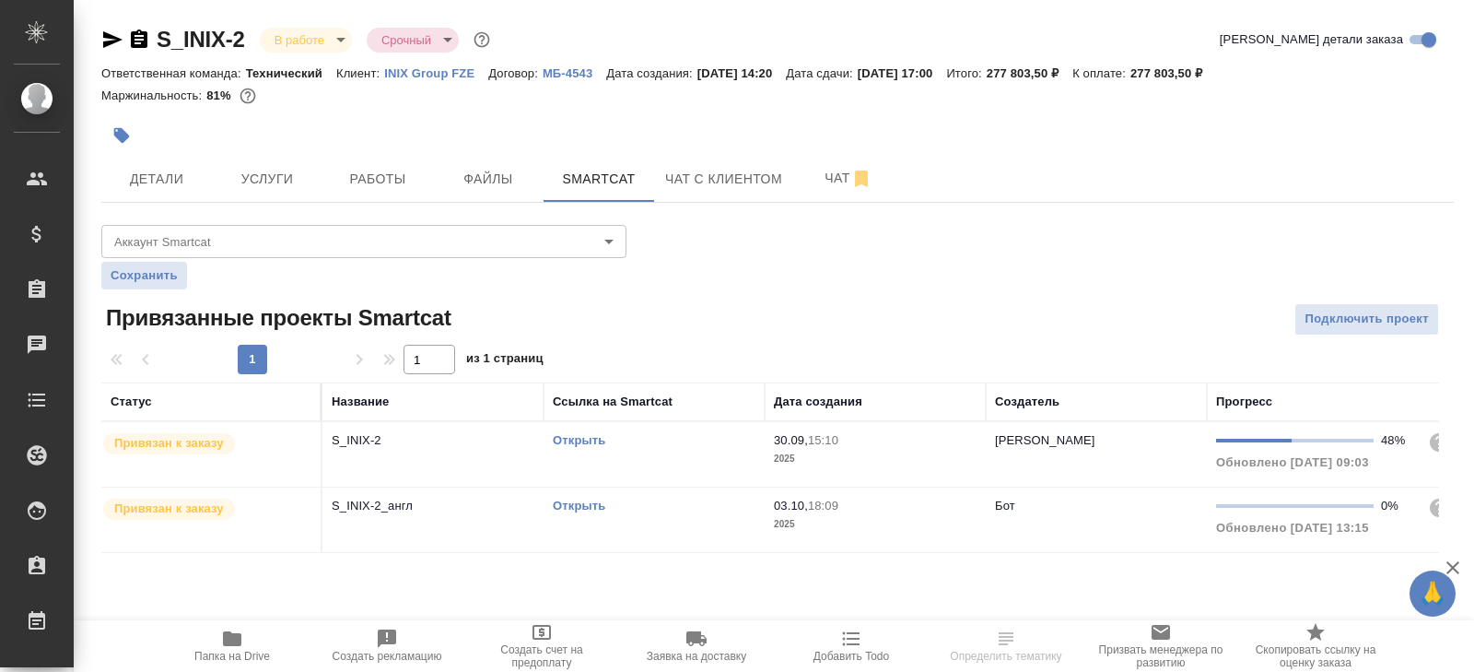
click at [571, 437] on link "Открыть" at bounding box center [579, 440] width 53 height 14
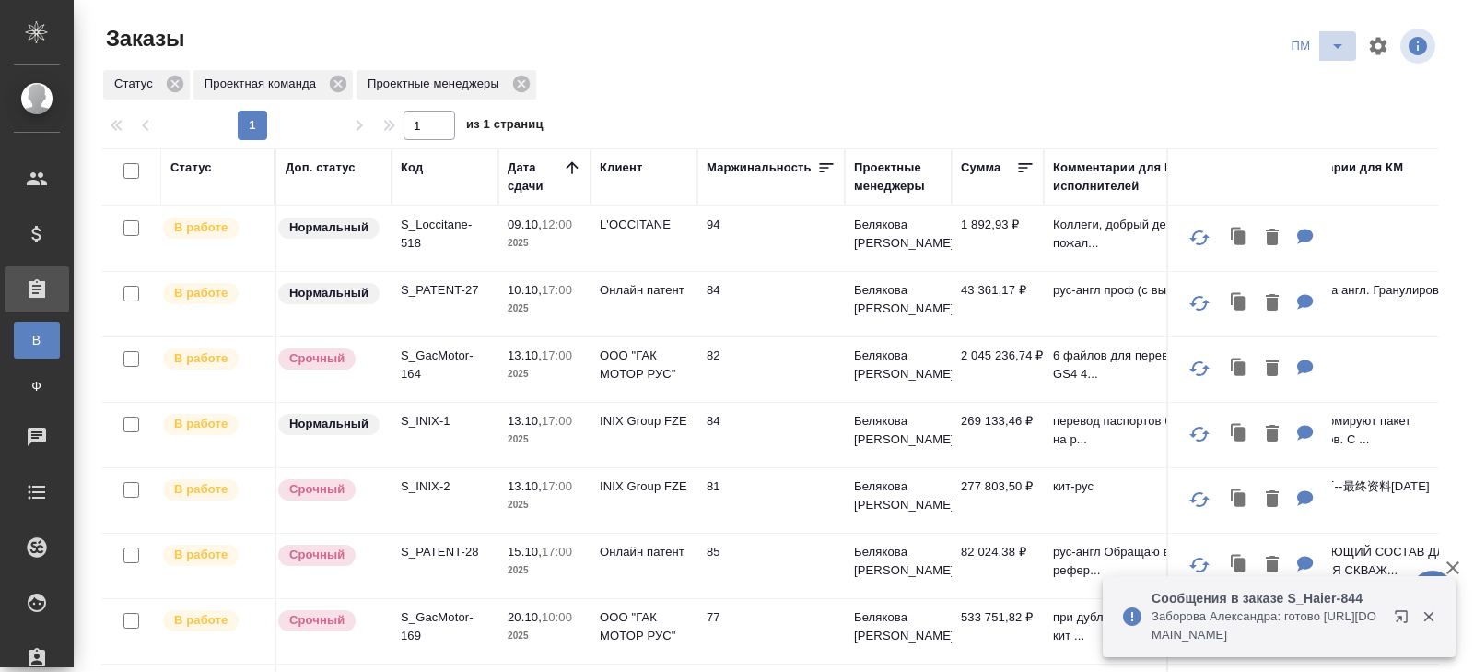
click at [1334, 51] on icon "split button" at bounding box center [1337, 46] width 22 height 22
click at [1326, 87] on li "В работу!" at bounding box center [1318, 82] width 93 height 29
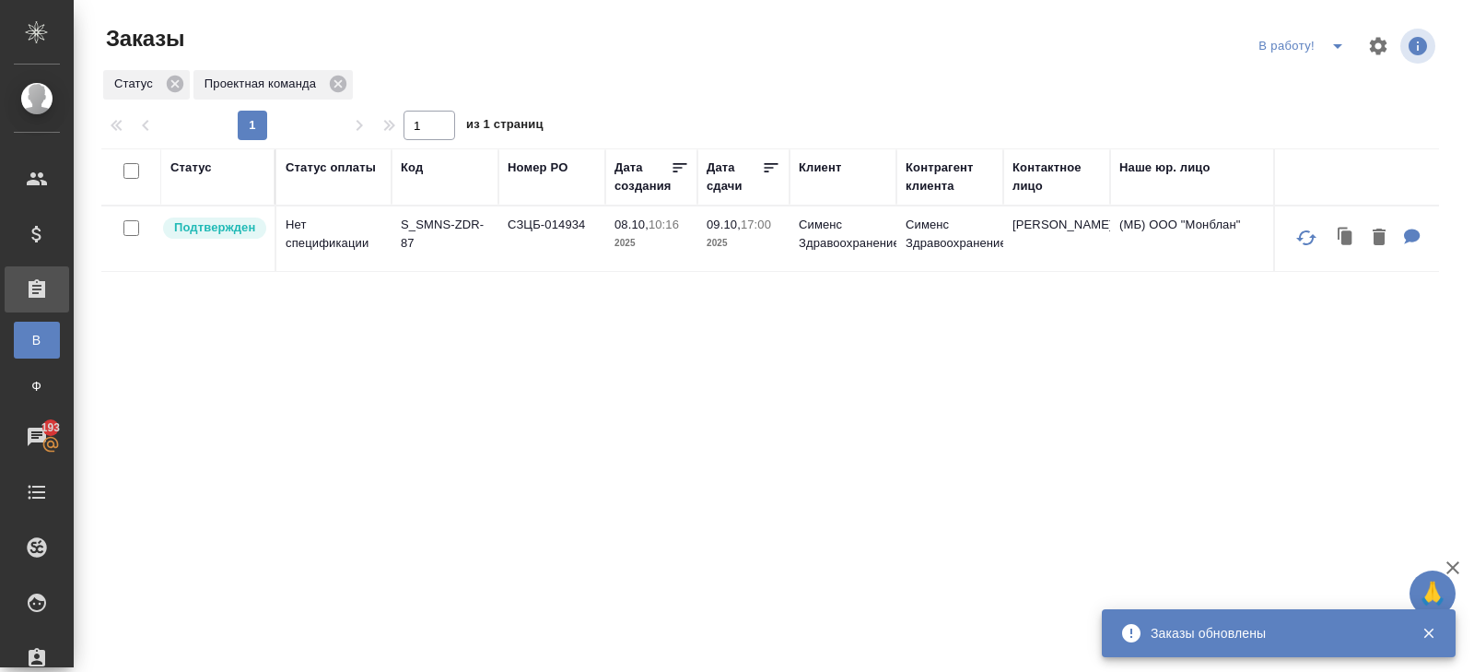
click at [1343, 45] on icon "split button" at bounding box center [1337, 46] width 22 height 22
click at [1327, 80] on li "ПМ" at bounding box center [1304, 82] width 102 height 29
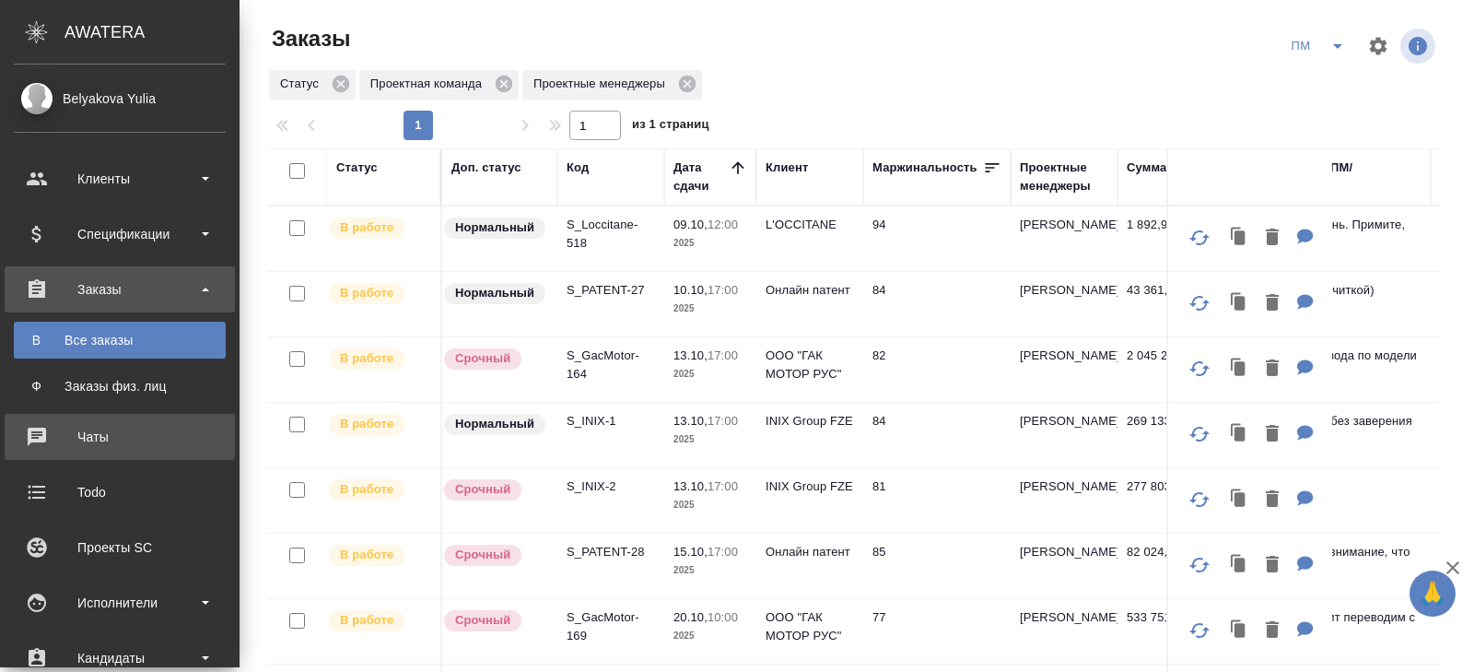
click at [27, 428] on div "Чаты" at bounding box center [120, 437] width 212 height 28
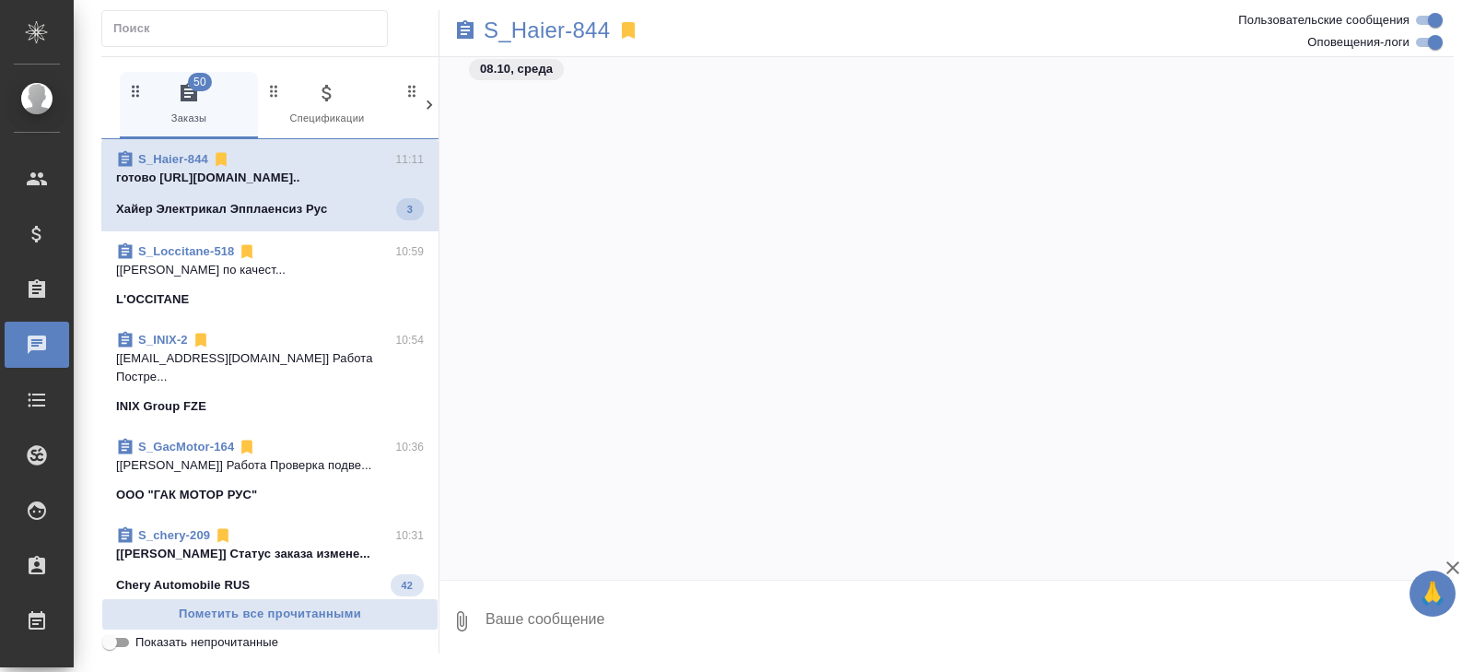
scroll to position [38386, 0]
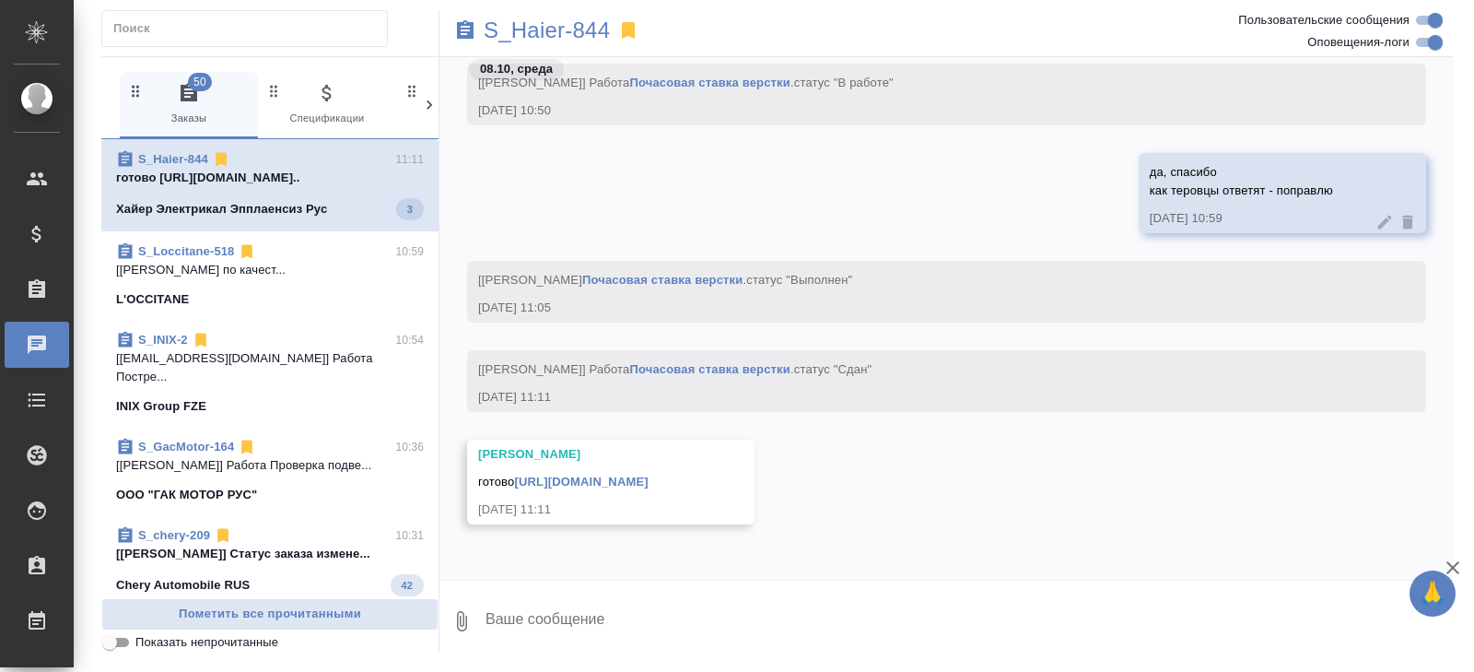
click at [184, 154] on link "S_Haier-844" at bounding box center [173, 159] width 70 height 14
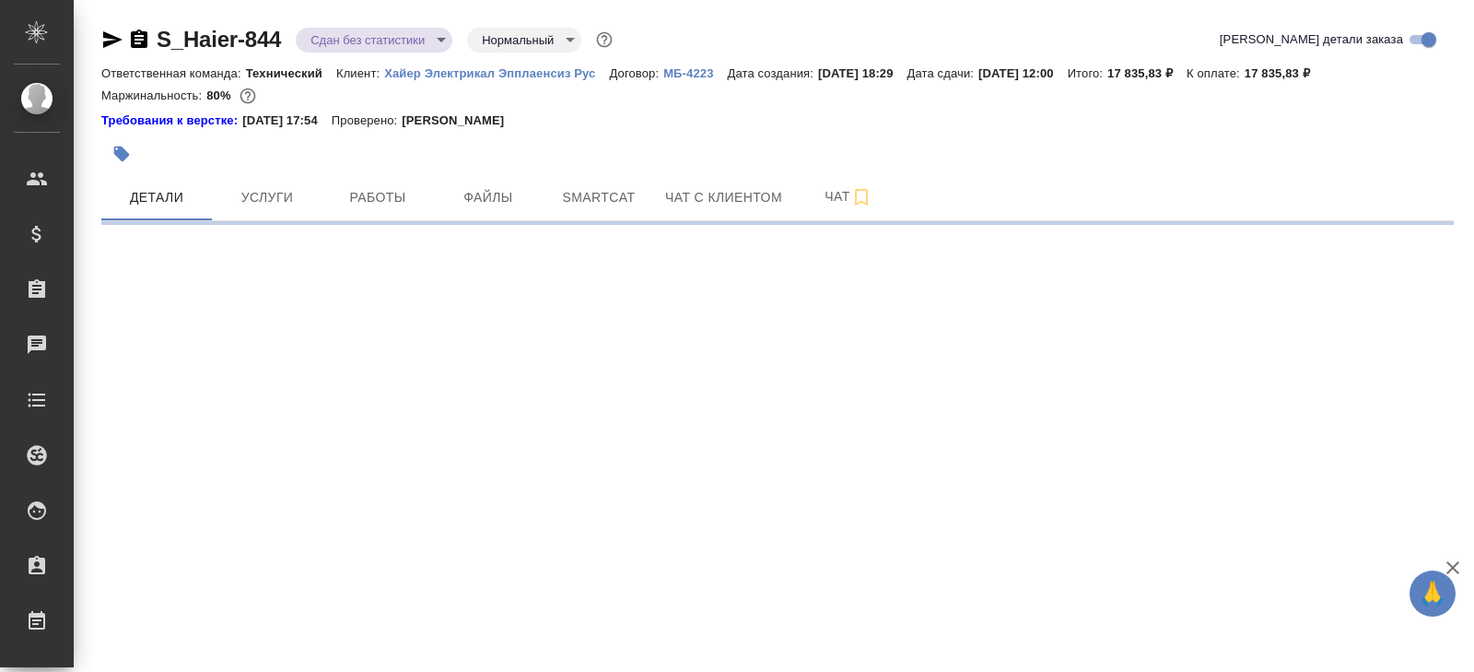
select select "RU"
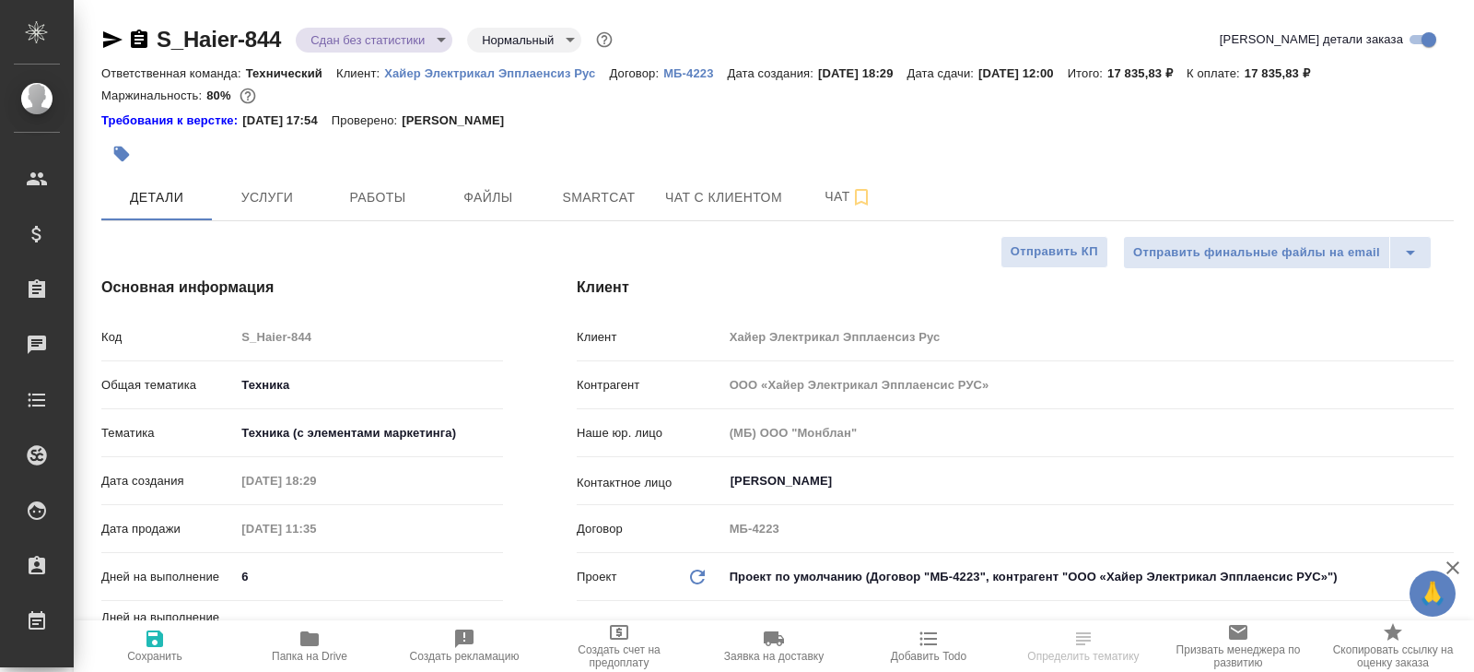
type textarea "x"
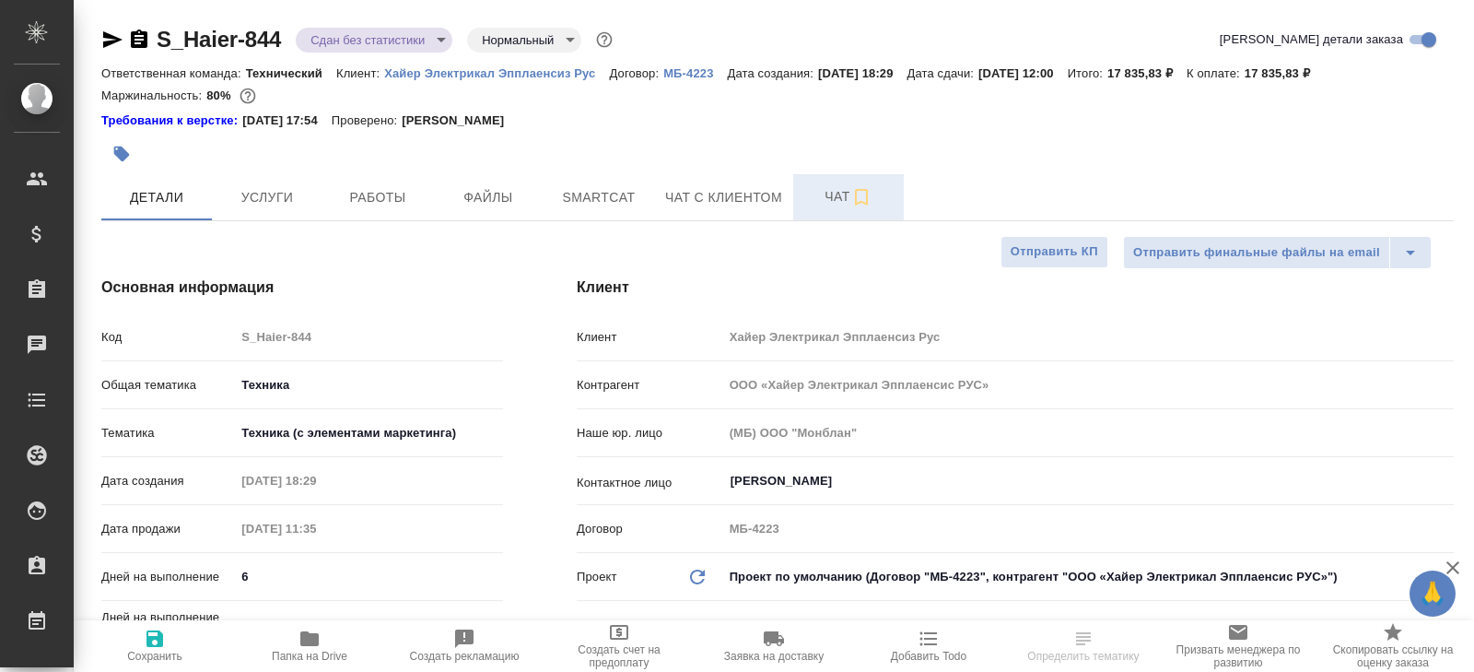
type textarea "x"
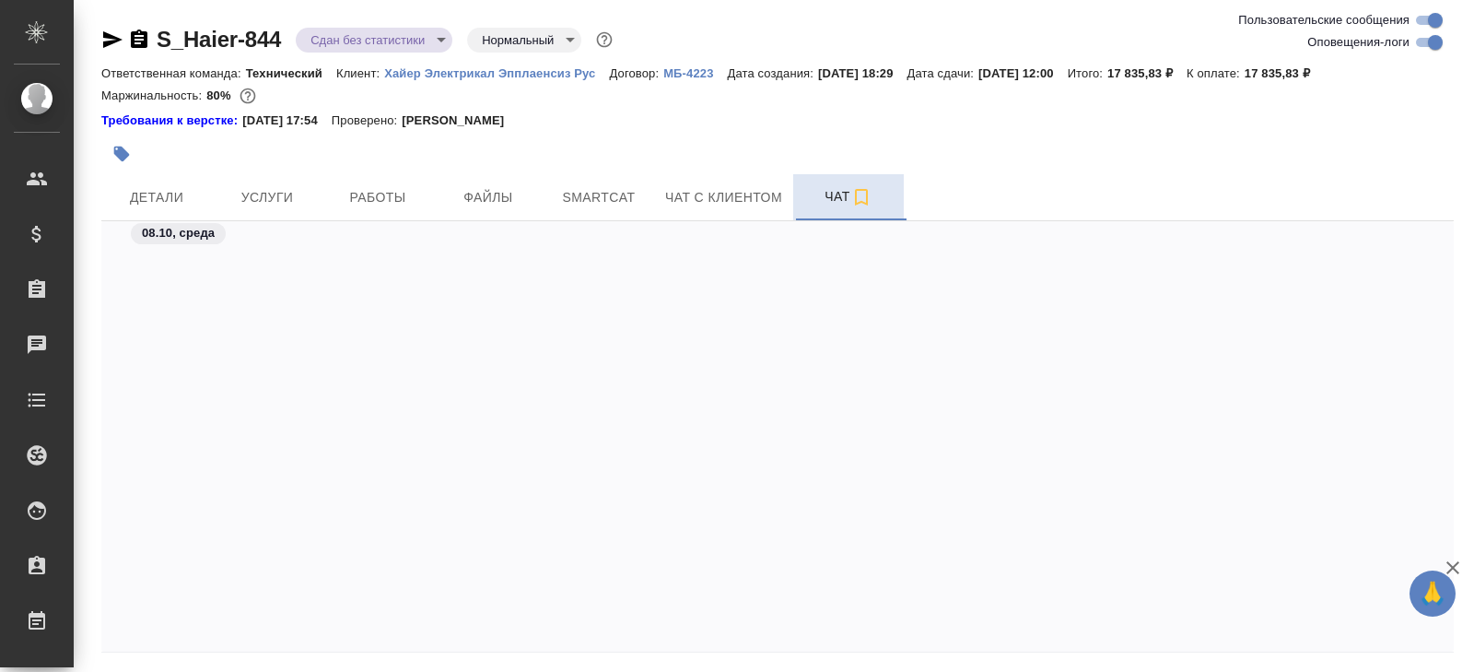
scroll to position [35623, 0]
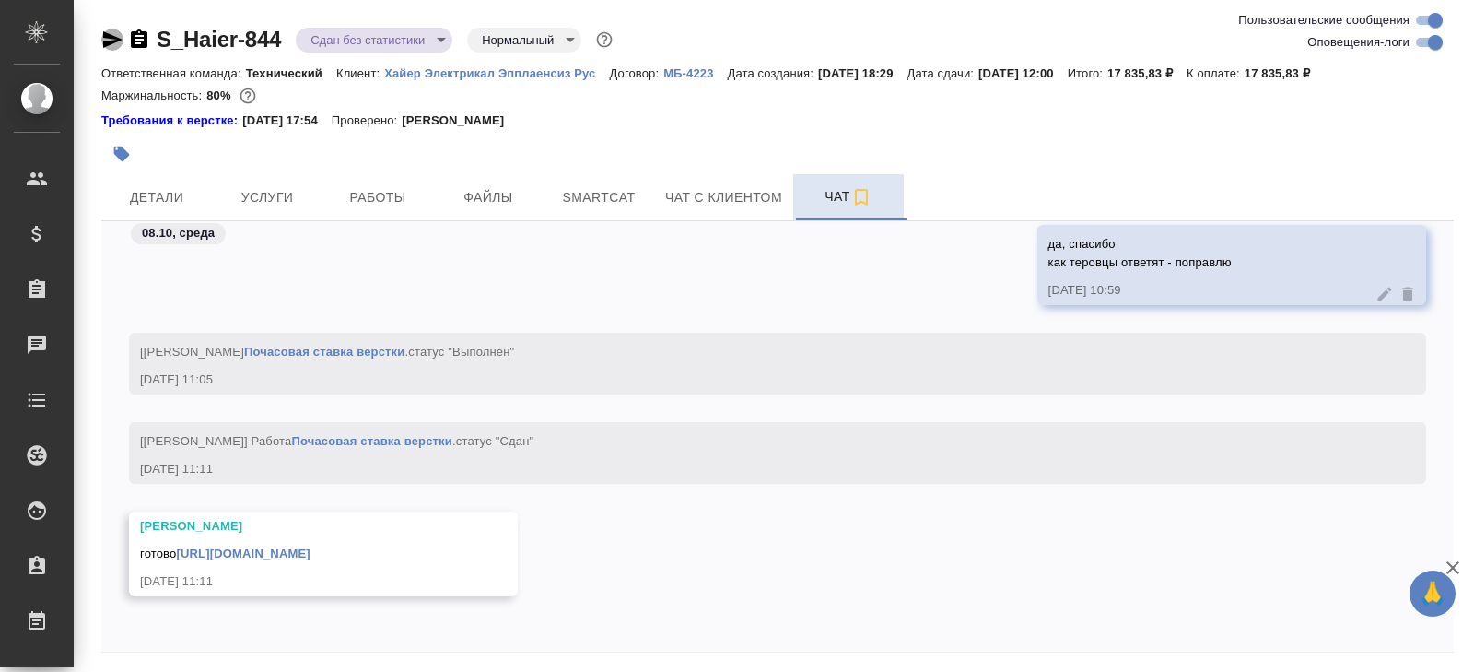
click at [107, 41] on icon "button" at bounding box center [112, 39] width 19 height 17
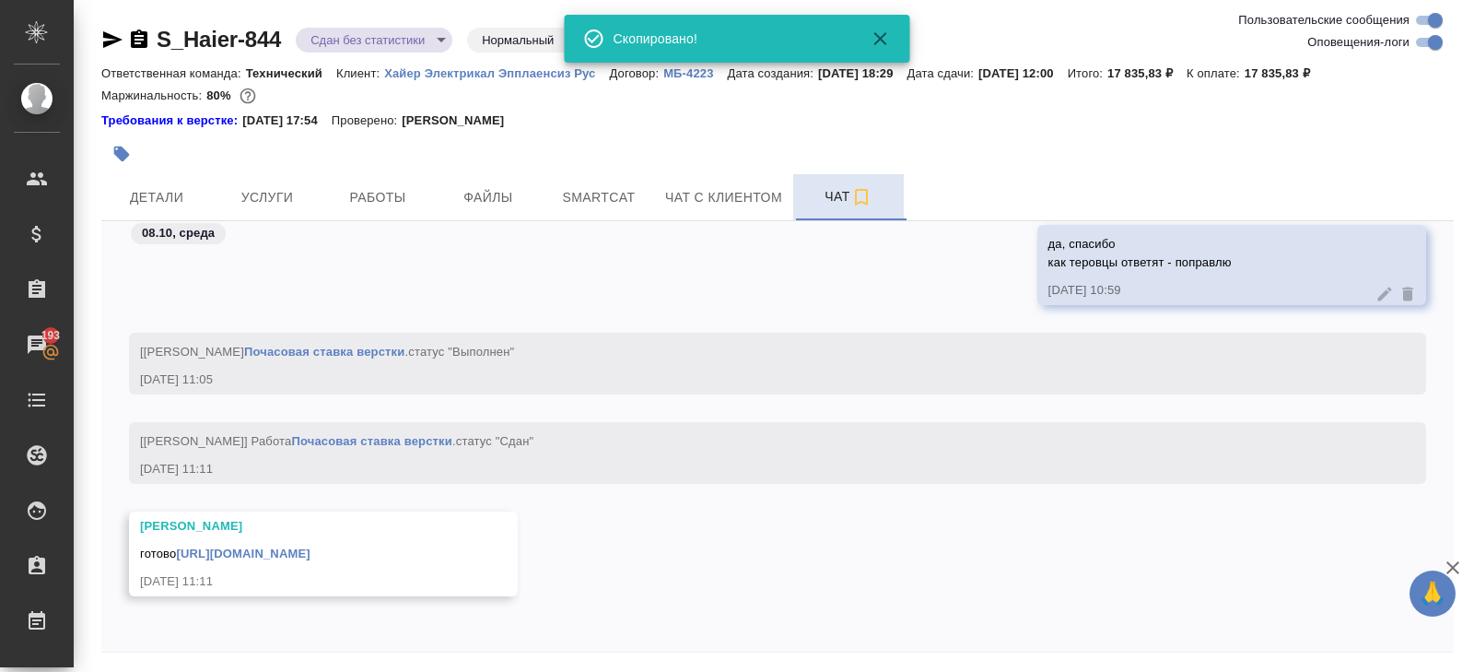
click at [310, 546] on link "[URL][DOMAIN_NAME]" at bounding box center [243, 553] width 134 height 14
